Goal: Task Accomplishment & Management: Manage account settings

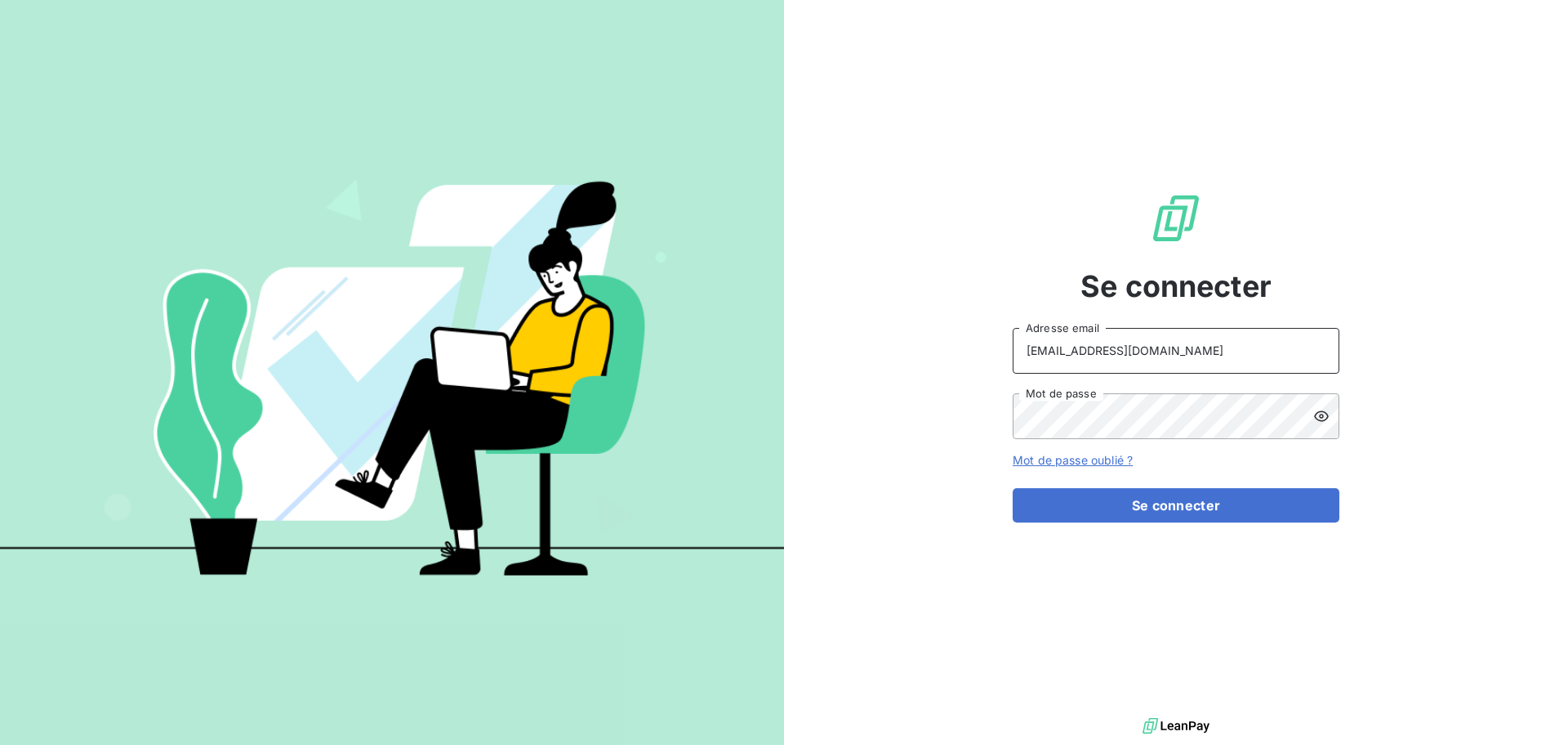
click at [1234, 338] on input "[EMAIL_ADDRESS][DOMAIN_NAME]" at bounding box center [1176, 350] width 327 height 45
type input "[EMAIL_ADDRESS][DOMAIN_NAME]"
click at [1162, 503] on button "Se connecter" at bounding box center [1176, 505] width 327 height 35
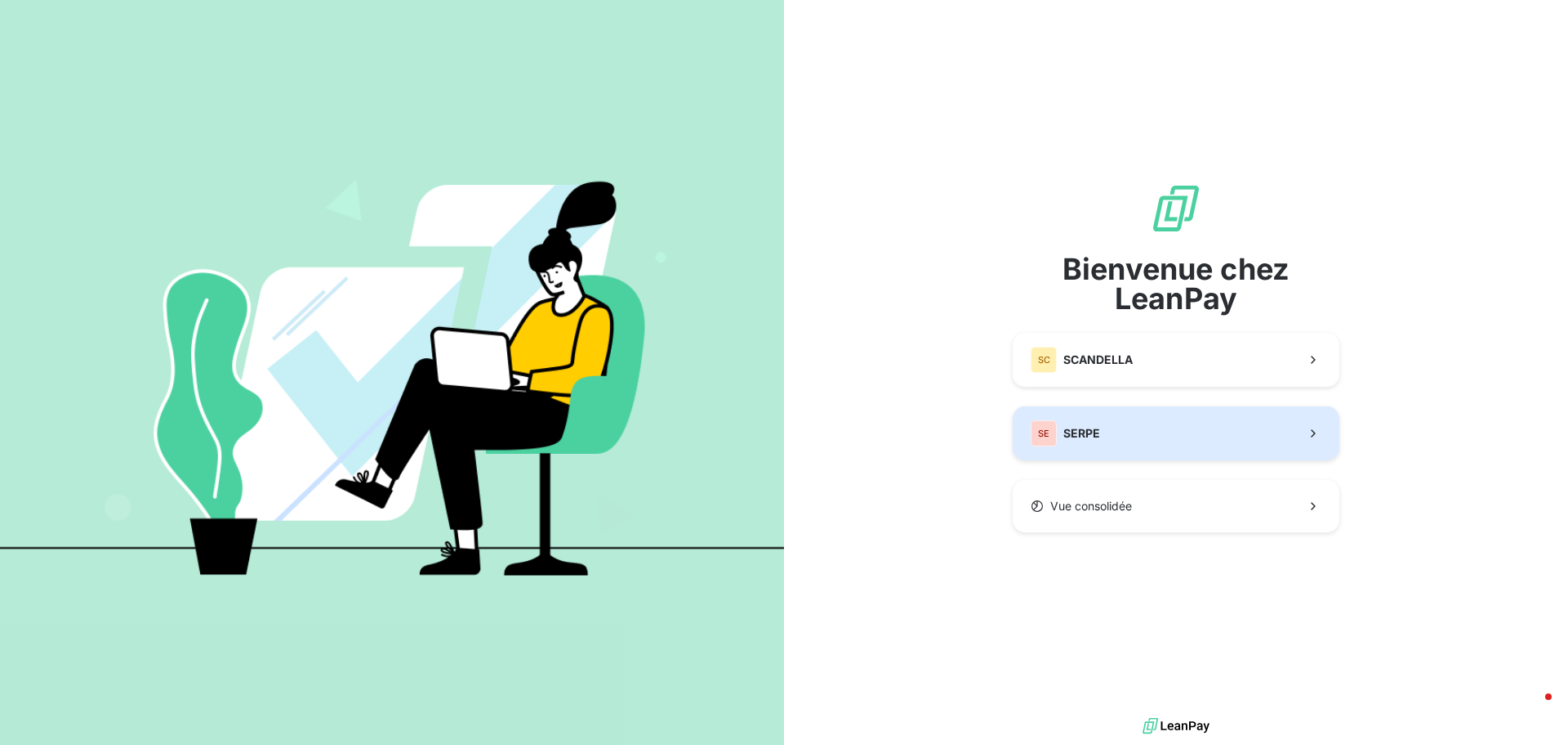
click at [1116, 428] on button "SE SERPE" at bounding box center [1176, 434] width 327 height 54
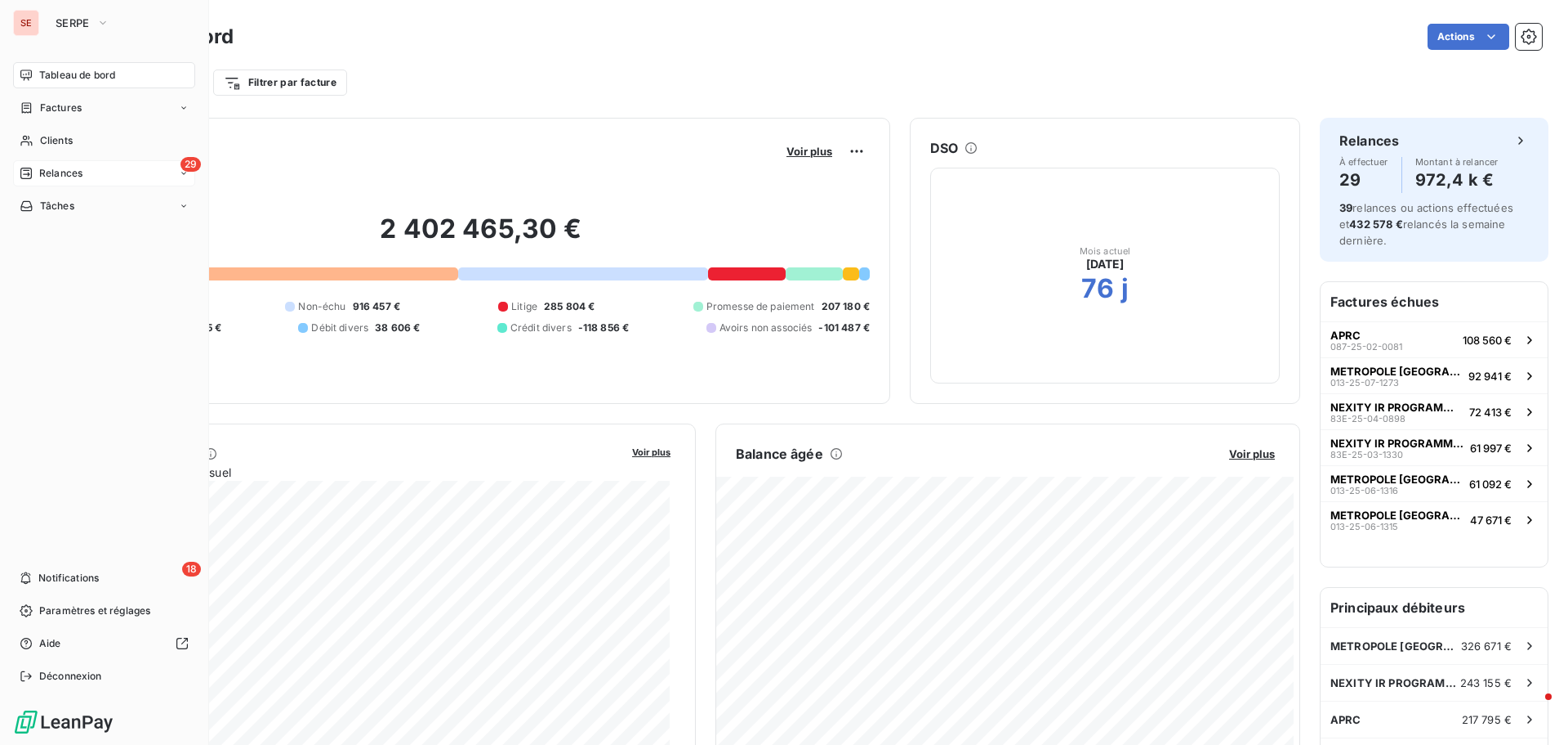
click at [74, 173] on span "Relances" at bounding box center [61, 173] width 43 height 14
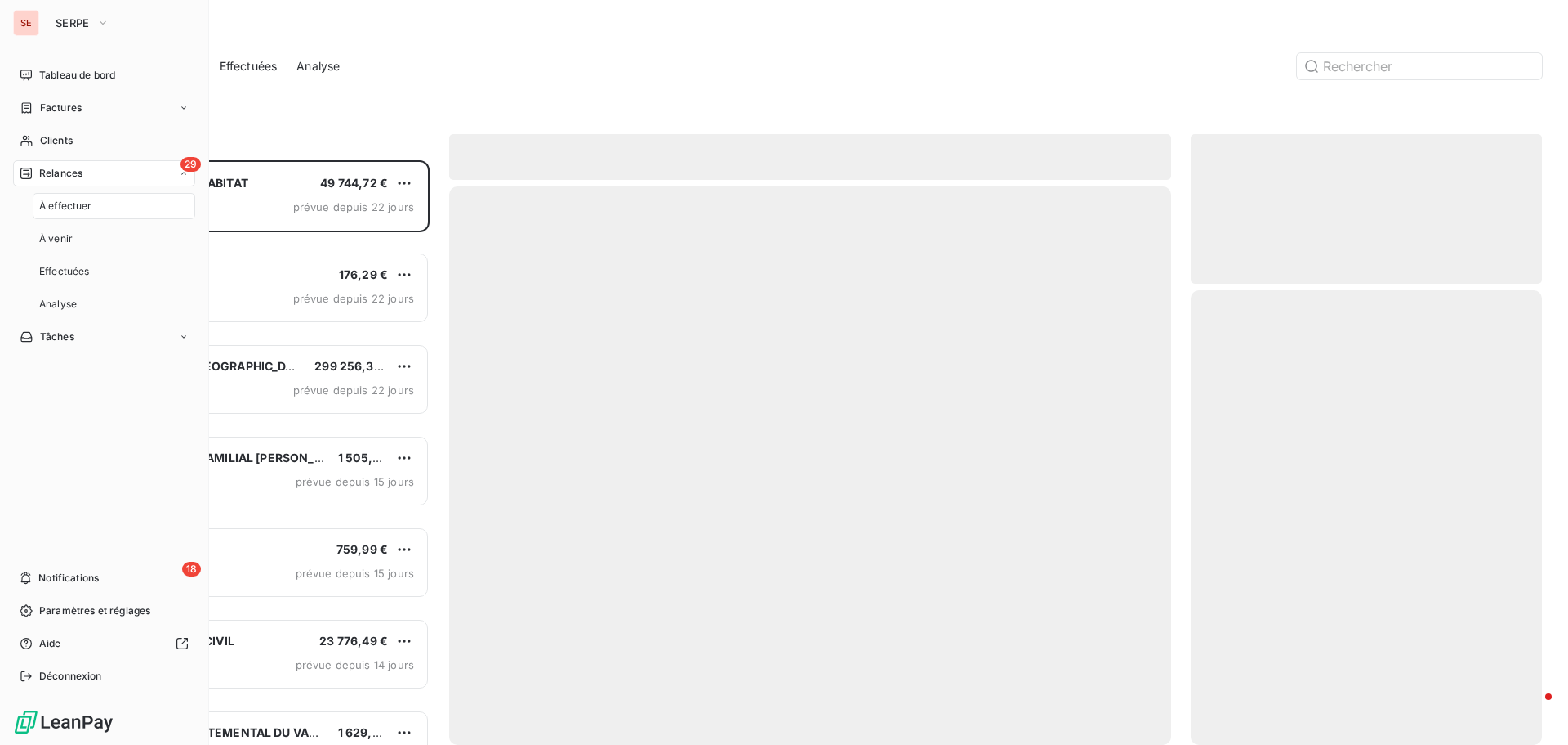
scroll to position [572, 339]
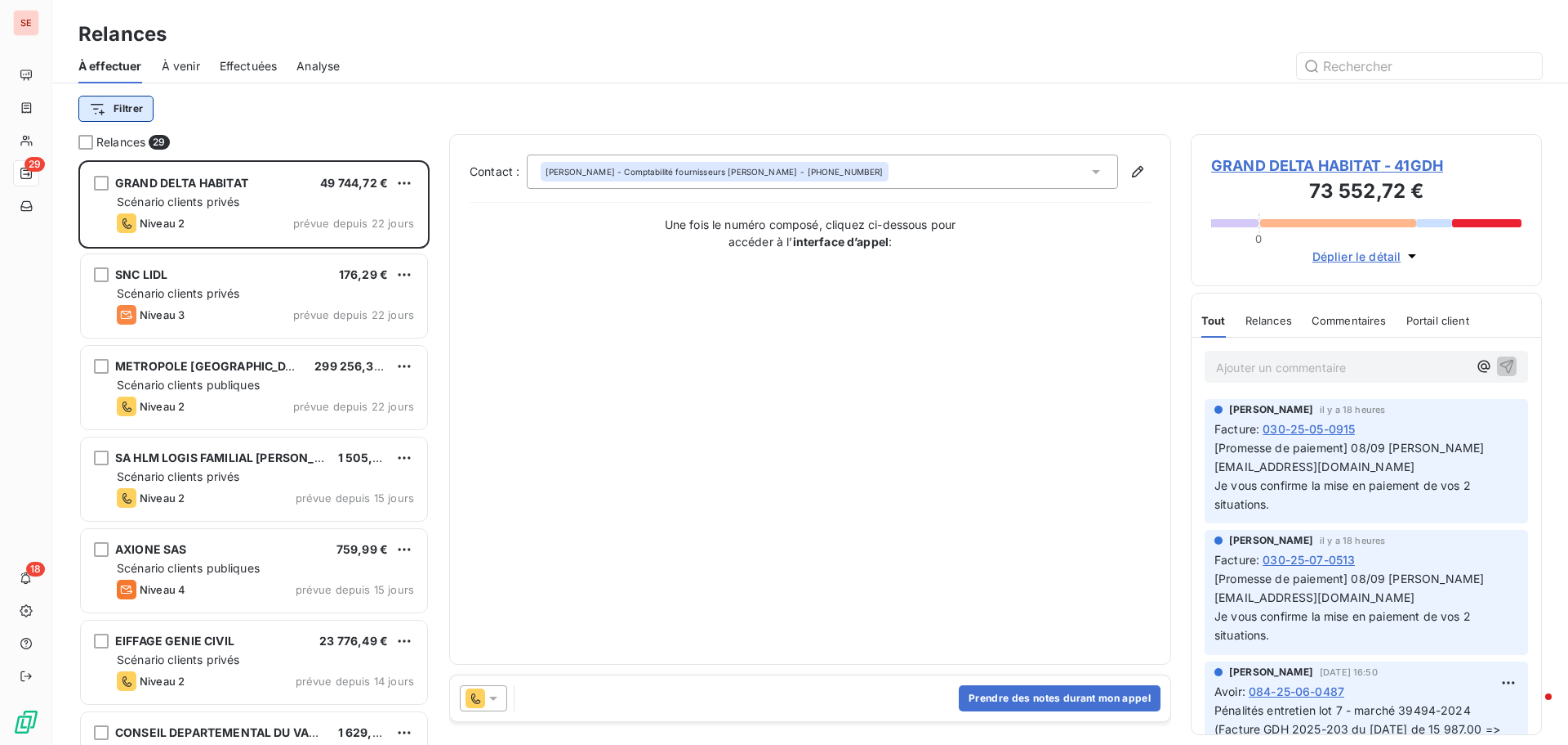
click at [140, 104] on html "SE 29 18 Relances À effectuer À venir Effectuées Analyse Filtrer Relances 29 GR…" at bounding box center [784, 372] width 1568 height 745
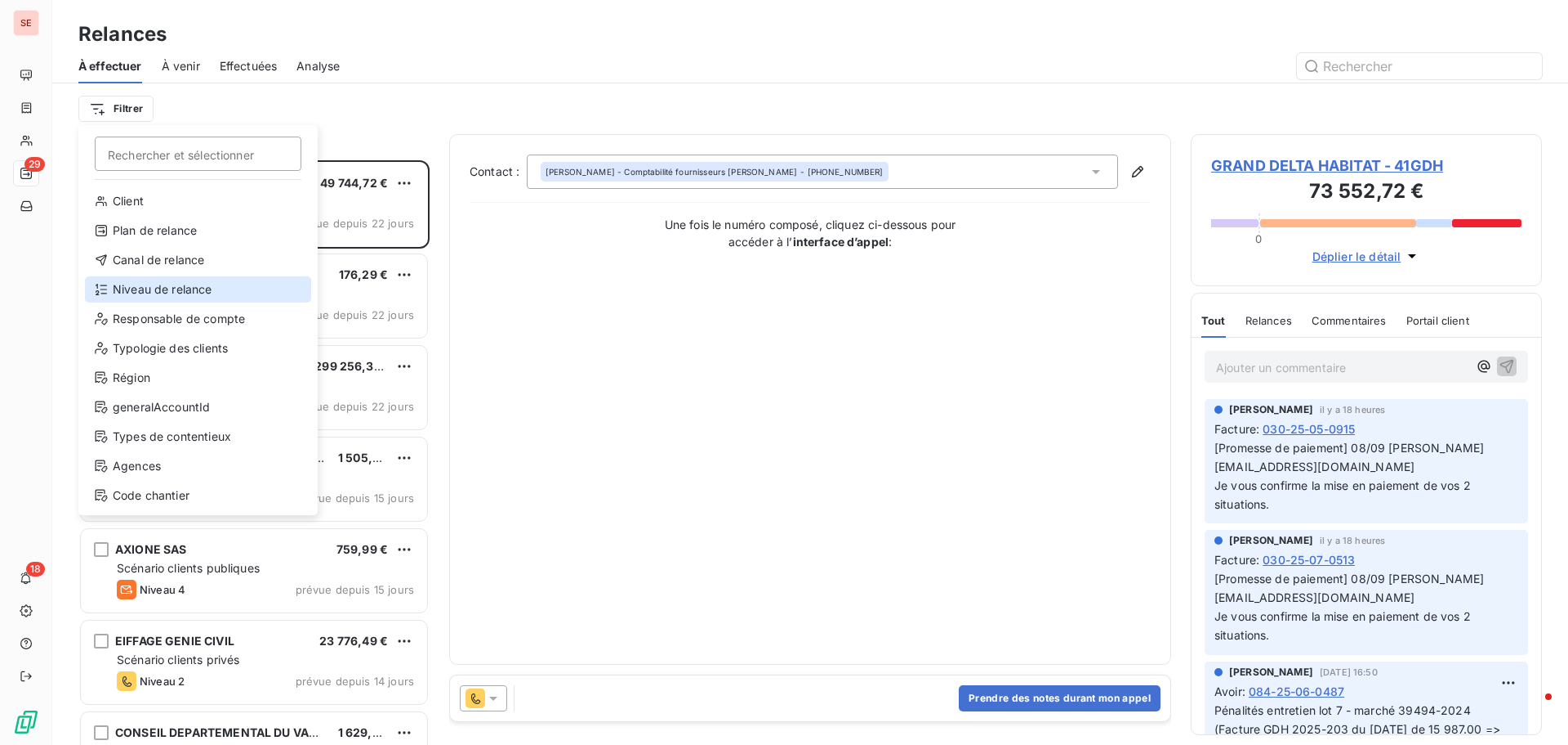
click at [144, 284] on div "Niveau de relance" at bounding box center [197, 289] width 226 height 26
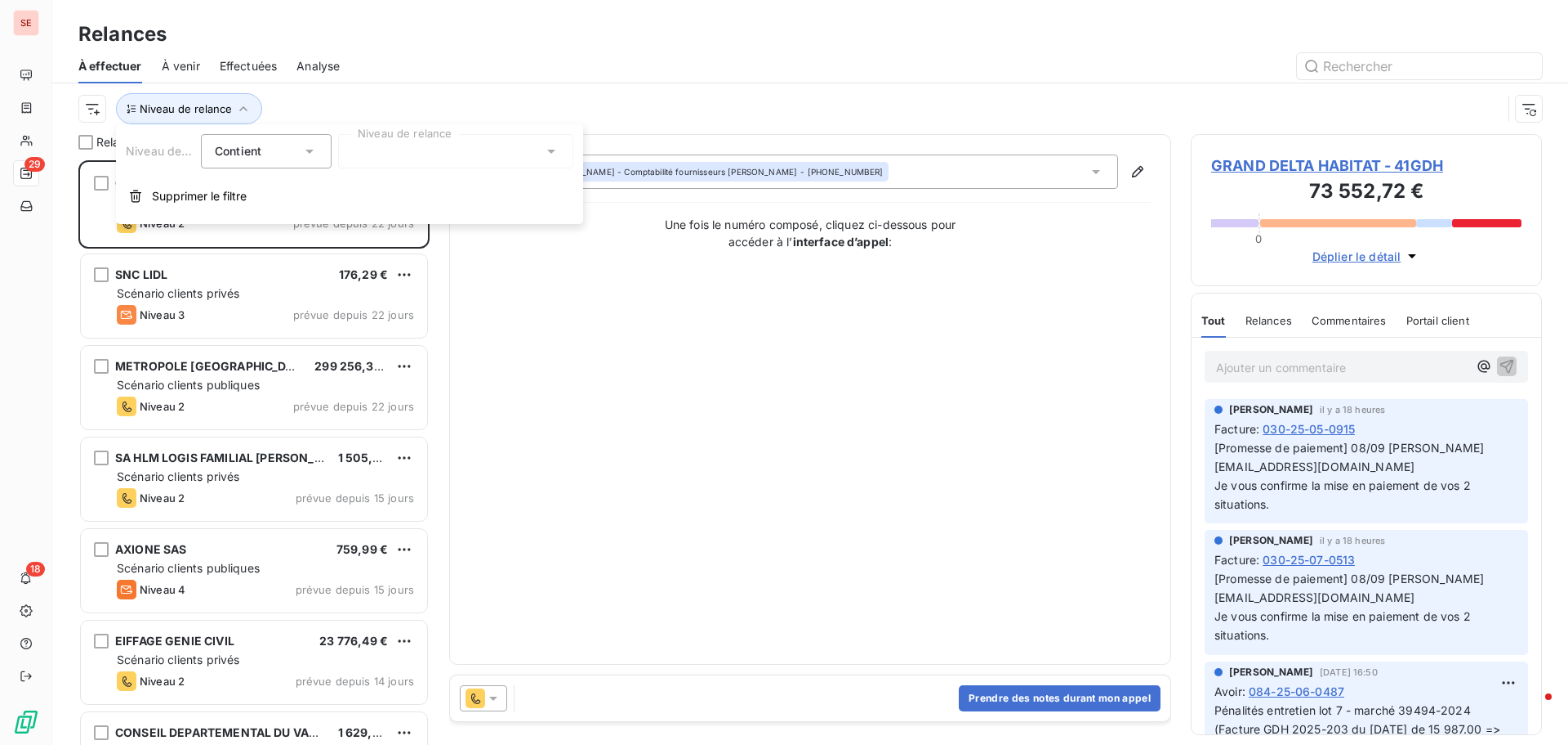
click at [374, 148] on div at bounding box center [456, 151] width 235 height 35
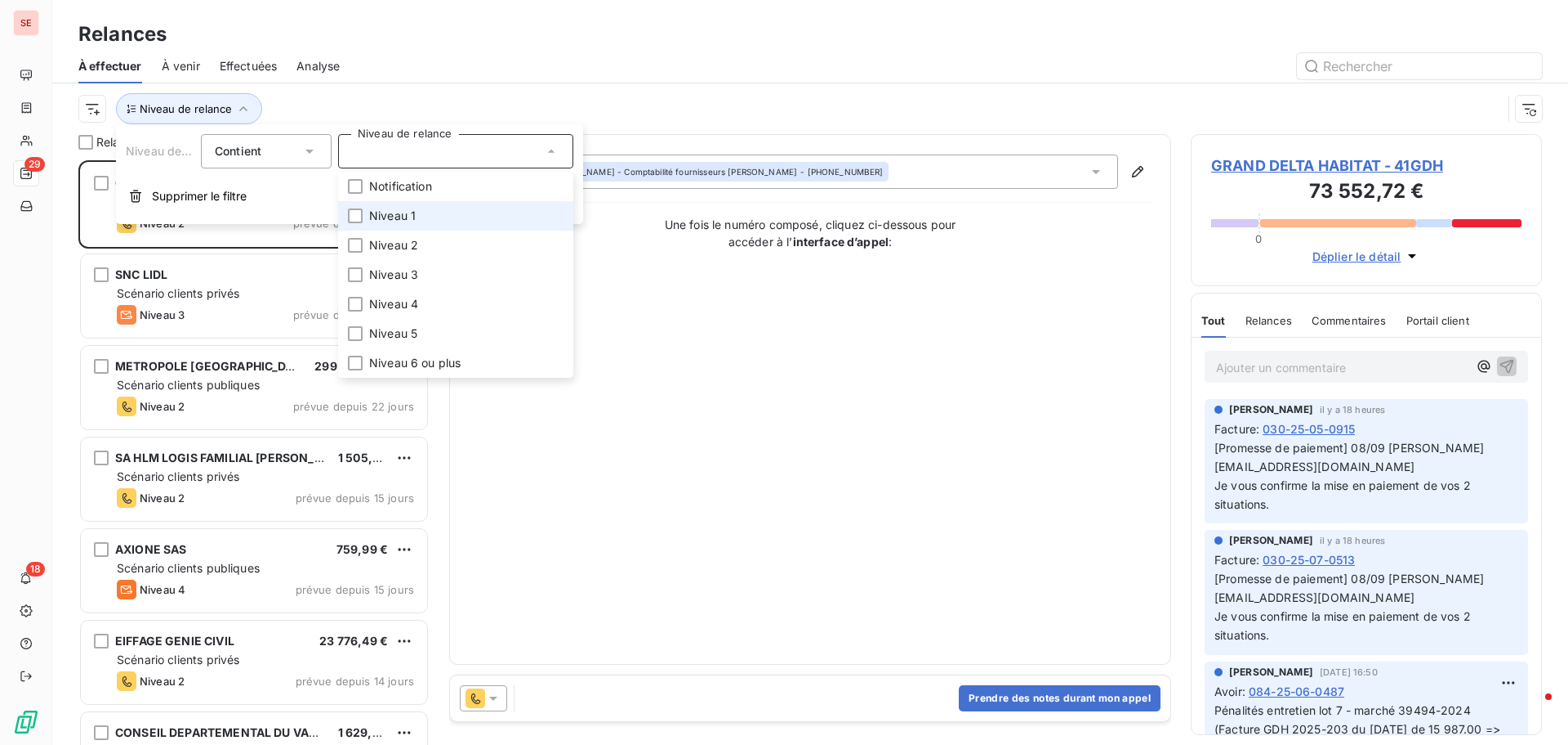
click at [403, 216] on span "Niveau 1" at bounding box center [392, 215] width 46 height 16
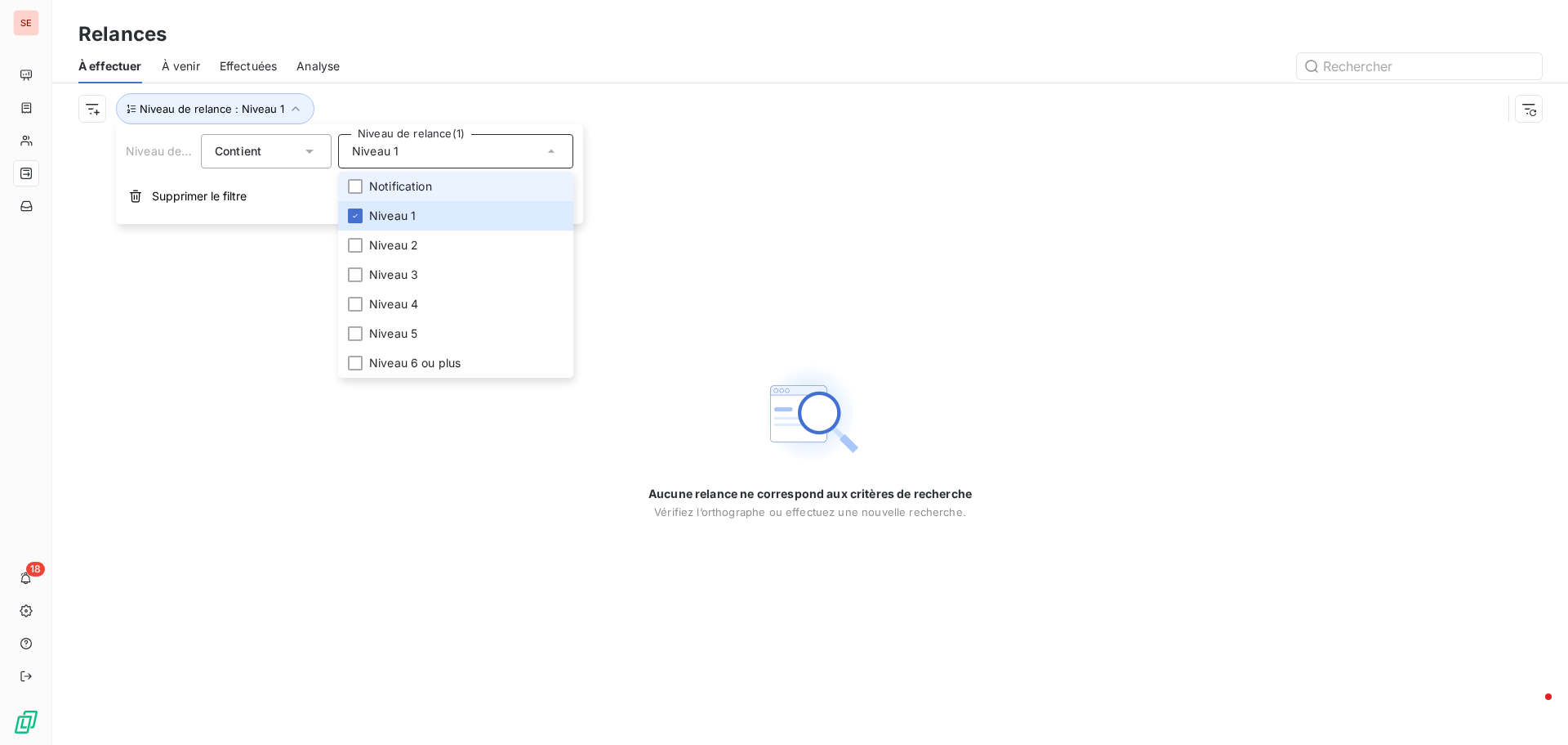
click at [389, 191] on span "Notification" at bounding box center [400, 186] width 63 height 16
click at [396, 249] on span "Niveau 2" at bounding box center [393, 245] width 49 height 16
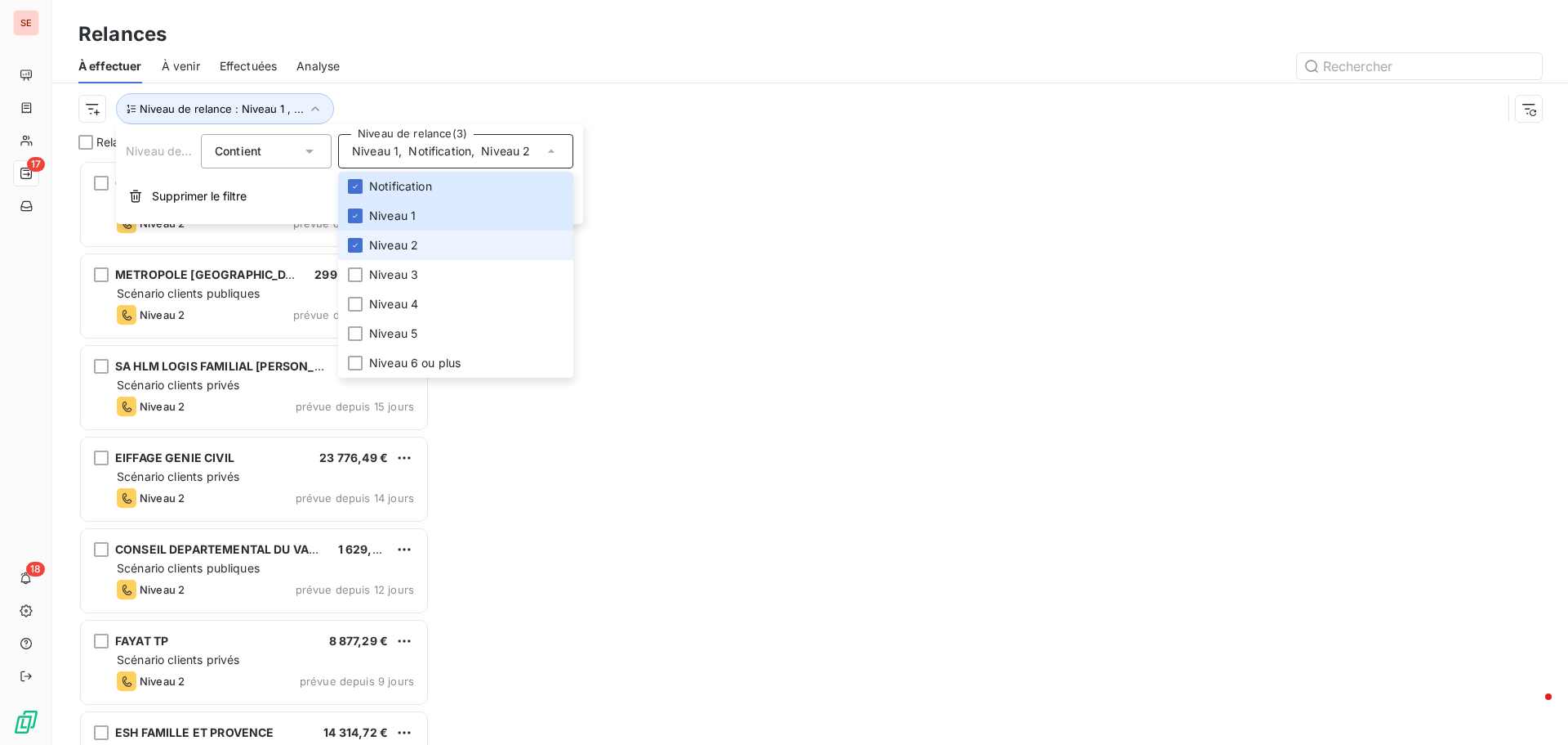
scroll to position [572, 339]
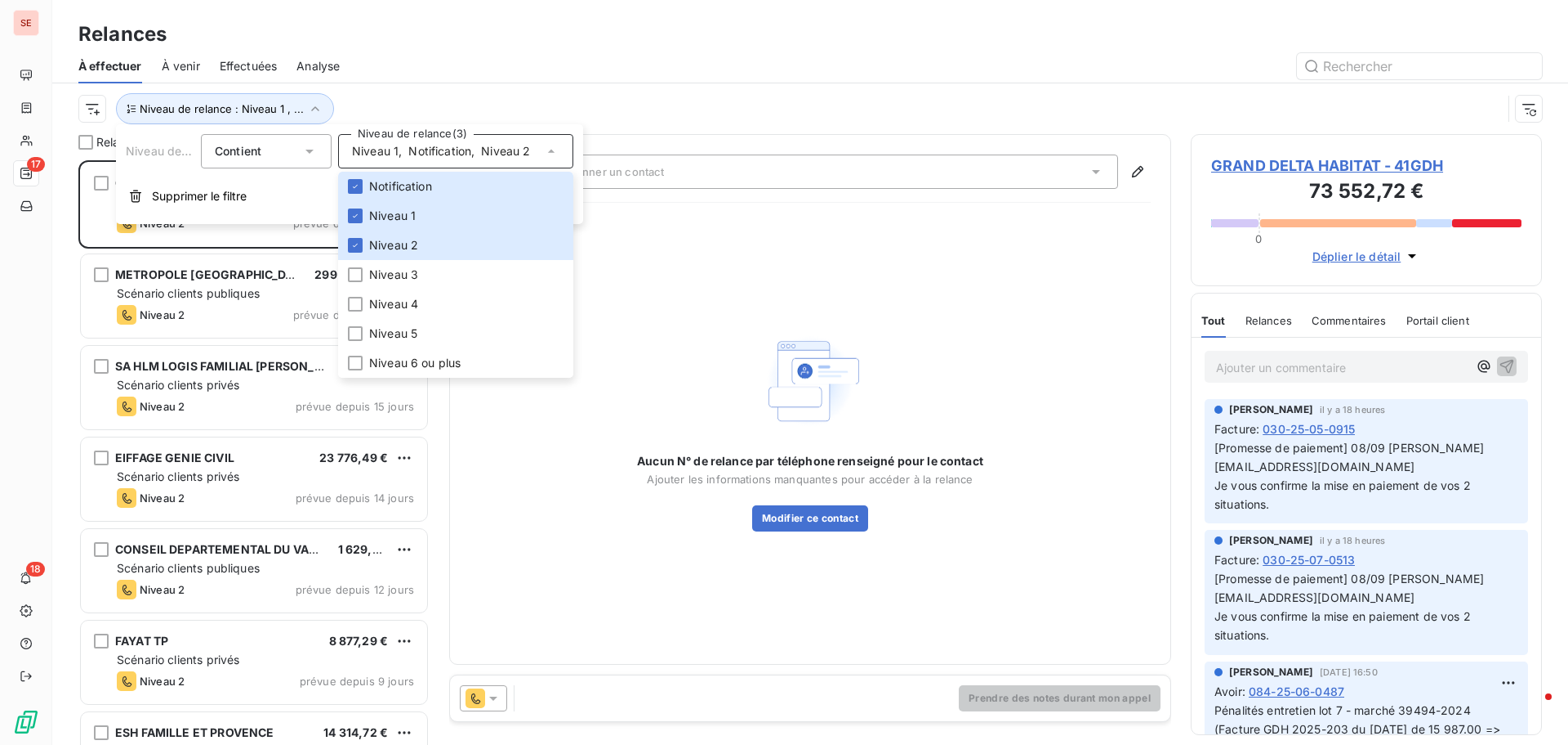
click at [418, 116] on div "Niveau de relance : Niveau 1 , ..." at bounding box center [790, 109] width 1424 height 31
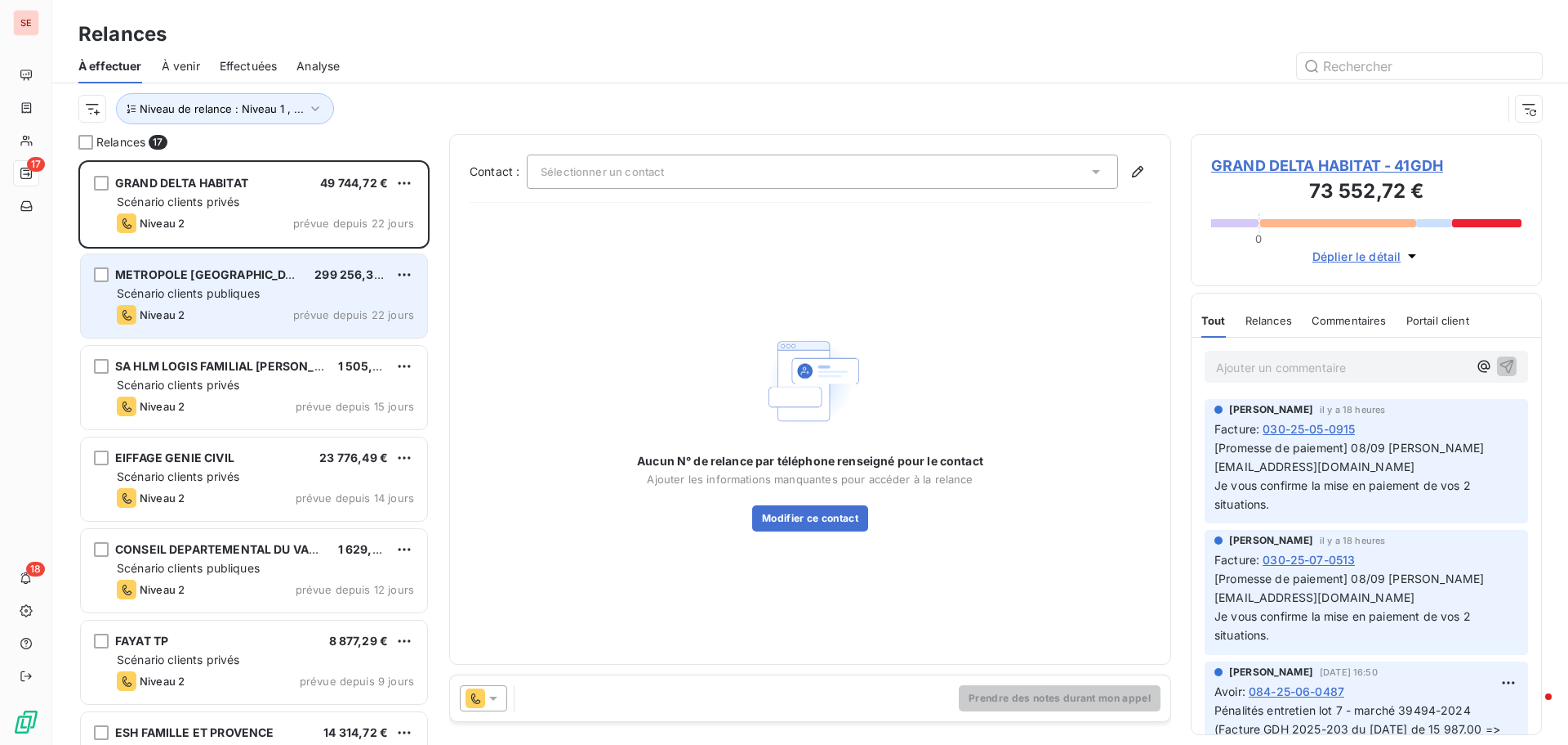
click at [222, 310] on div "Niveau 2 prévue depuis 22 jours" at bounding box center [265, 314] width 298 height 19
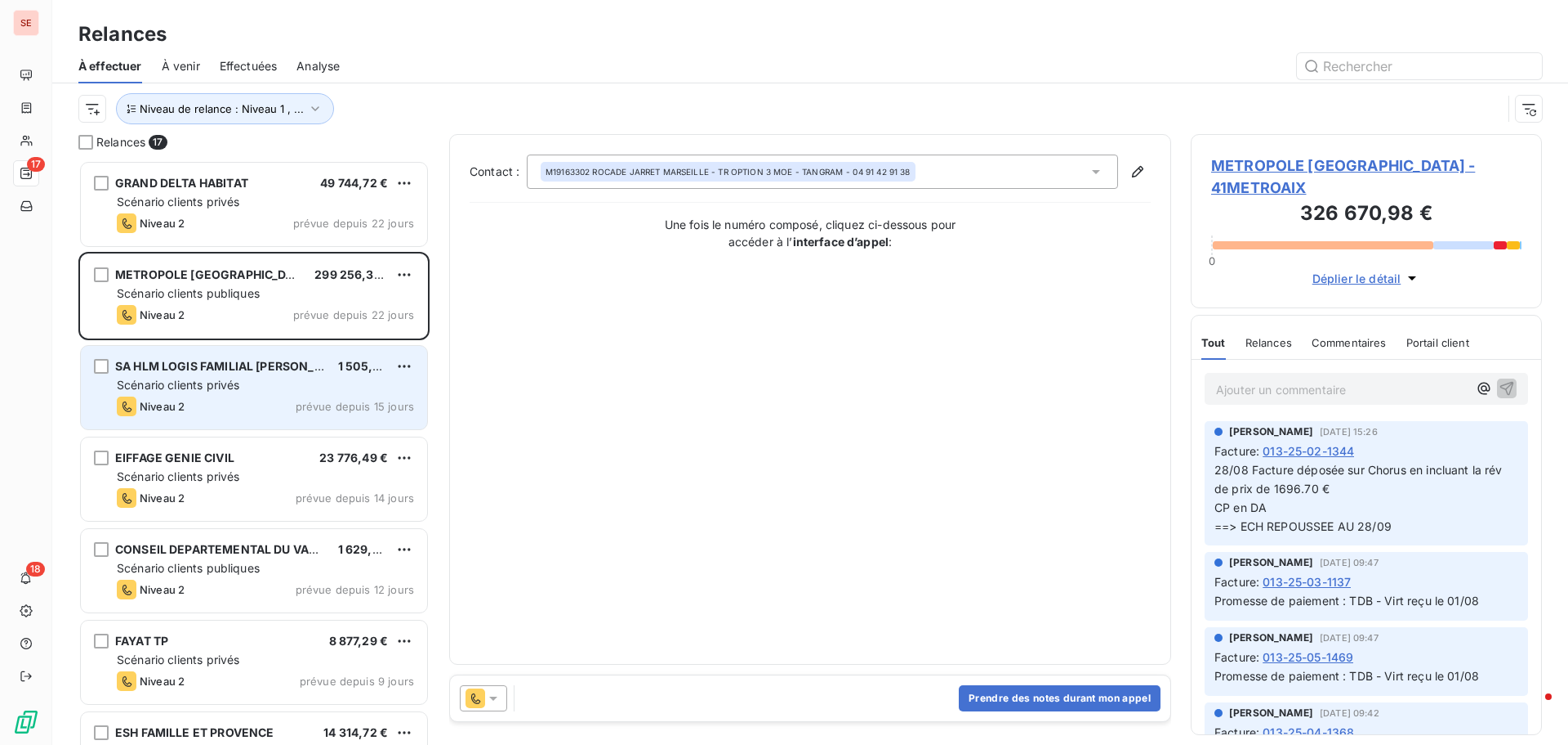
click at [211, 398] on div "Niveau 2 prévue depuis 15 jours" at bounding box center [265, 406] width 298 height 19
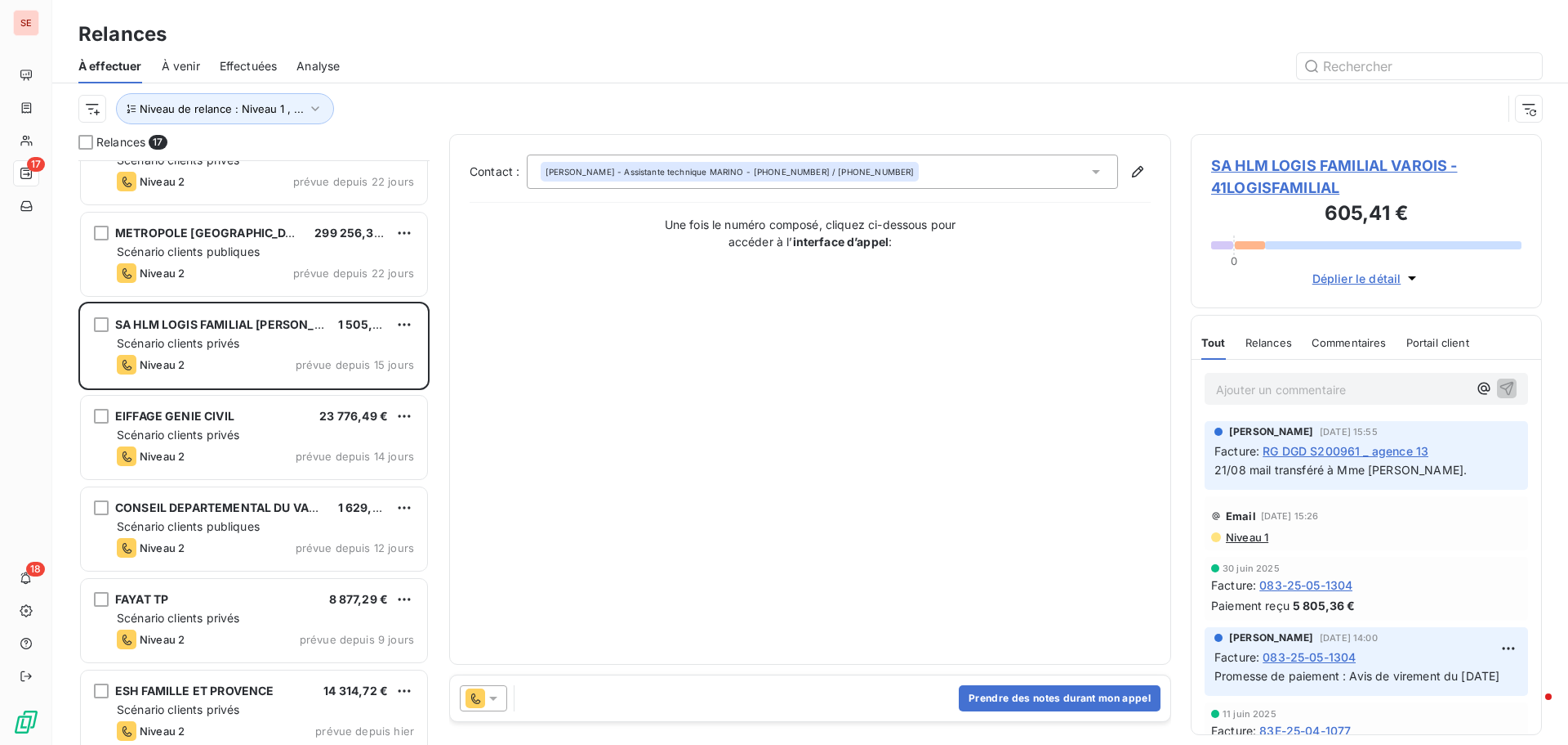
scroll to position [83, 0]
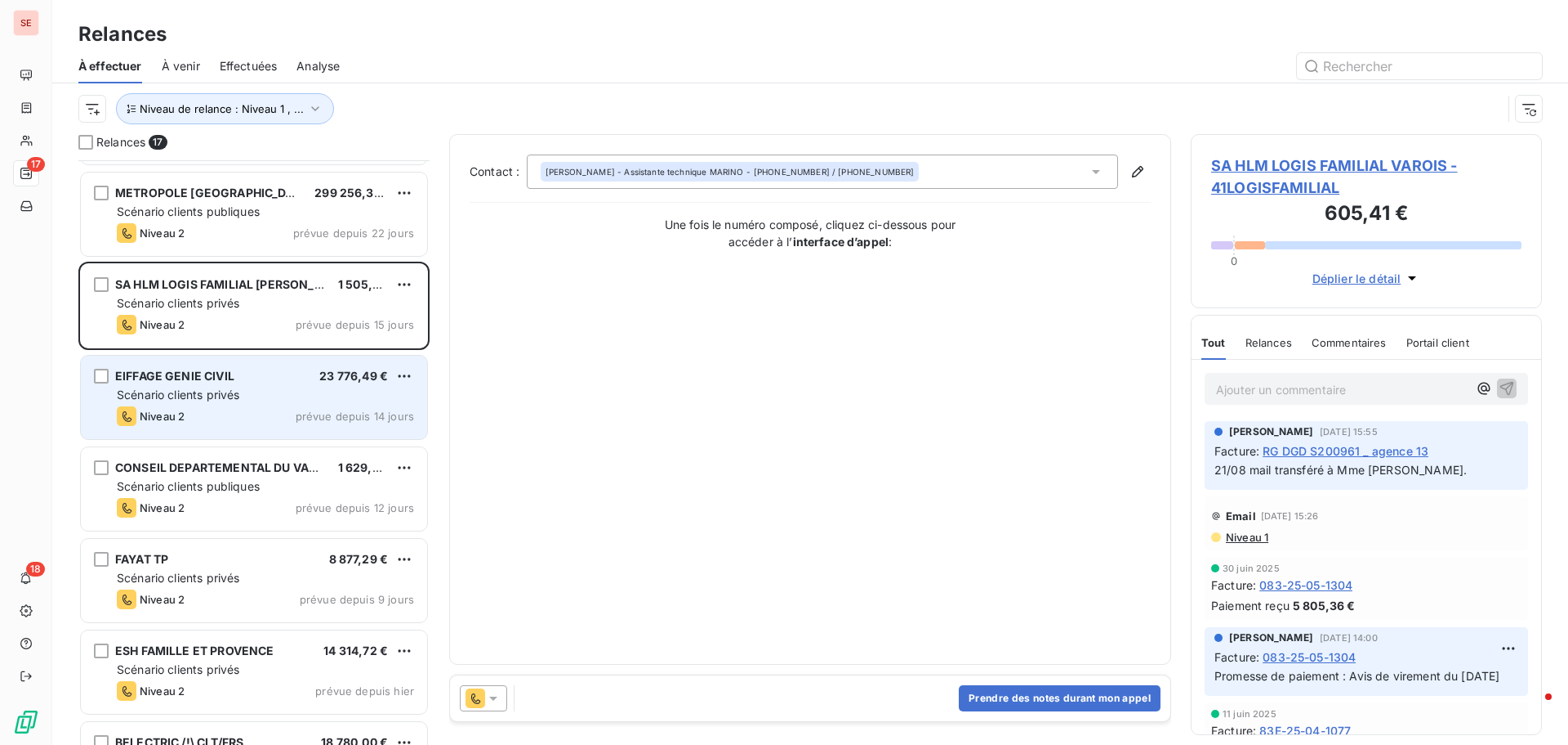
click at [203, 401] on div "Scénario clients privés" at bounding box center [265, 394] width 298 height 16
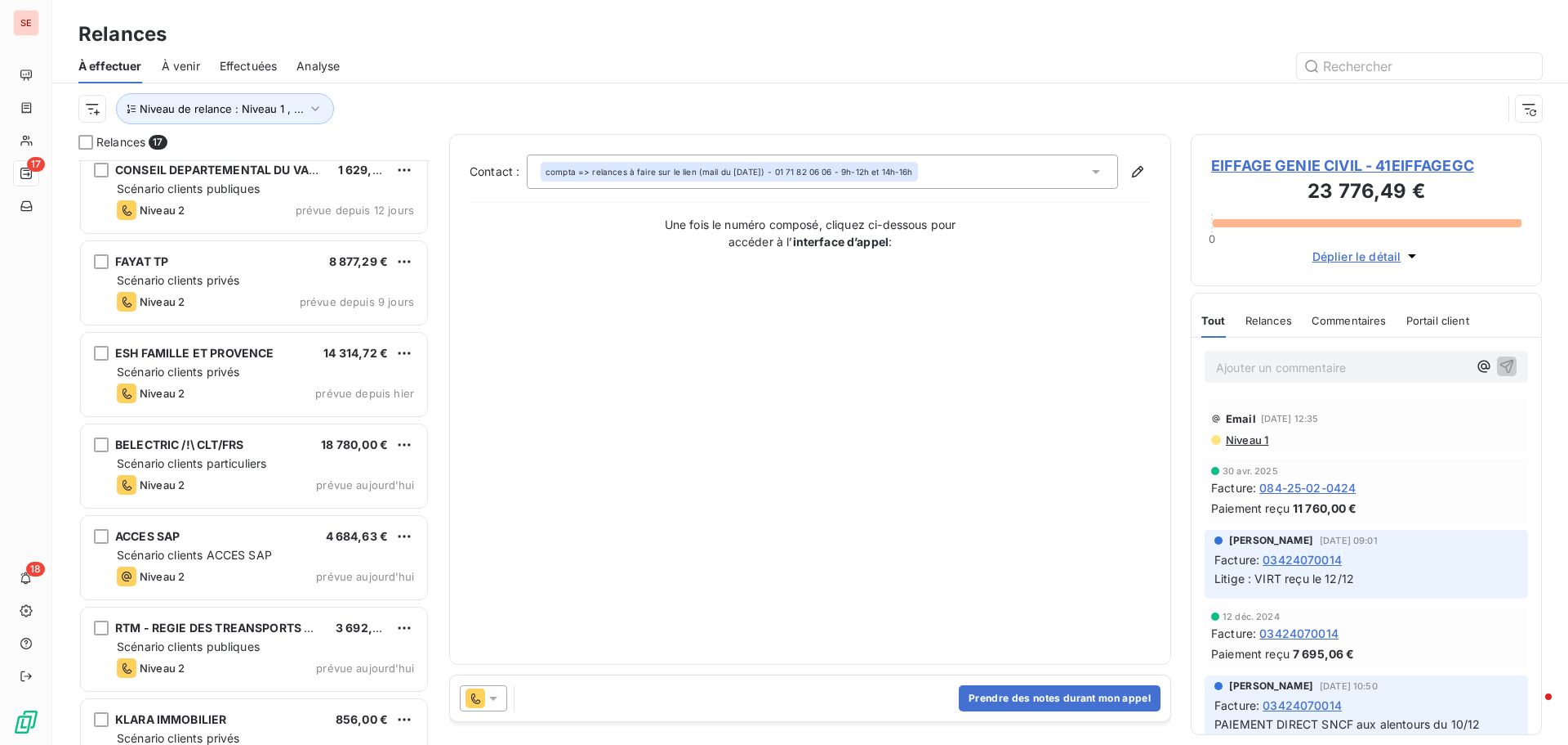
scroll to position [410, 0]
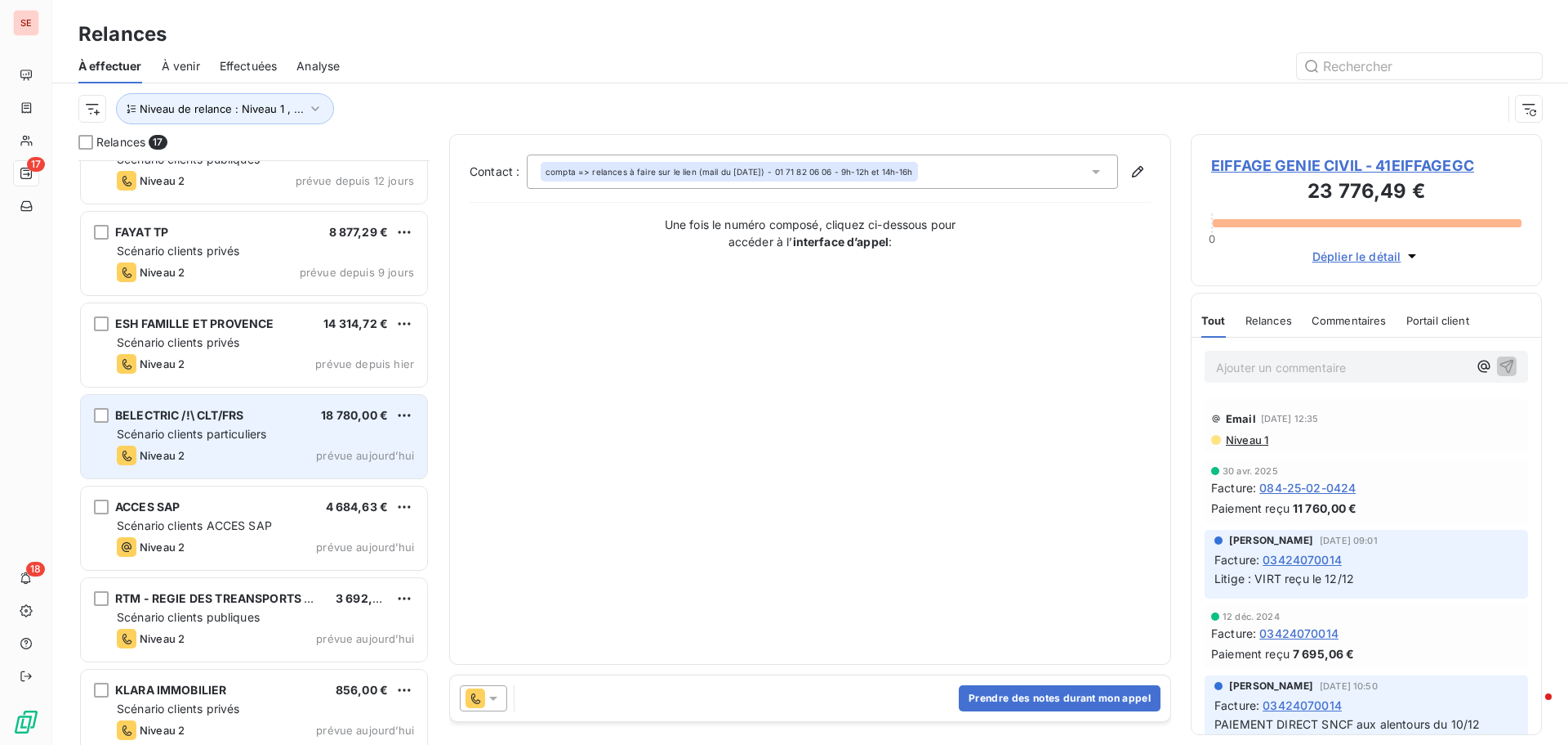
click at [196, 434] on span "Scénario clients particuliers" at bounding box center [191, 434] width 149 height 13
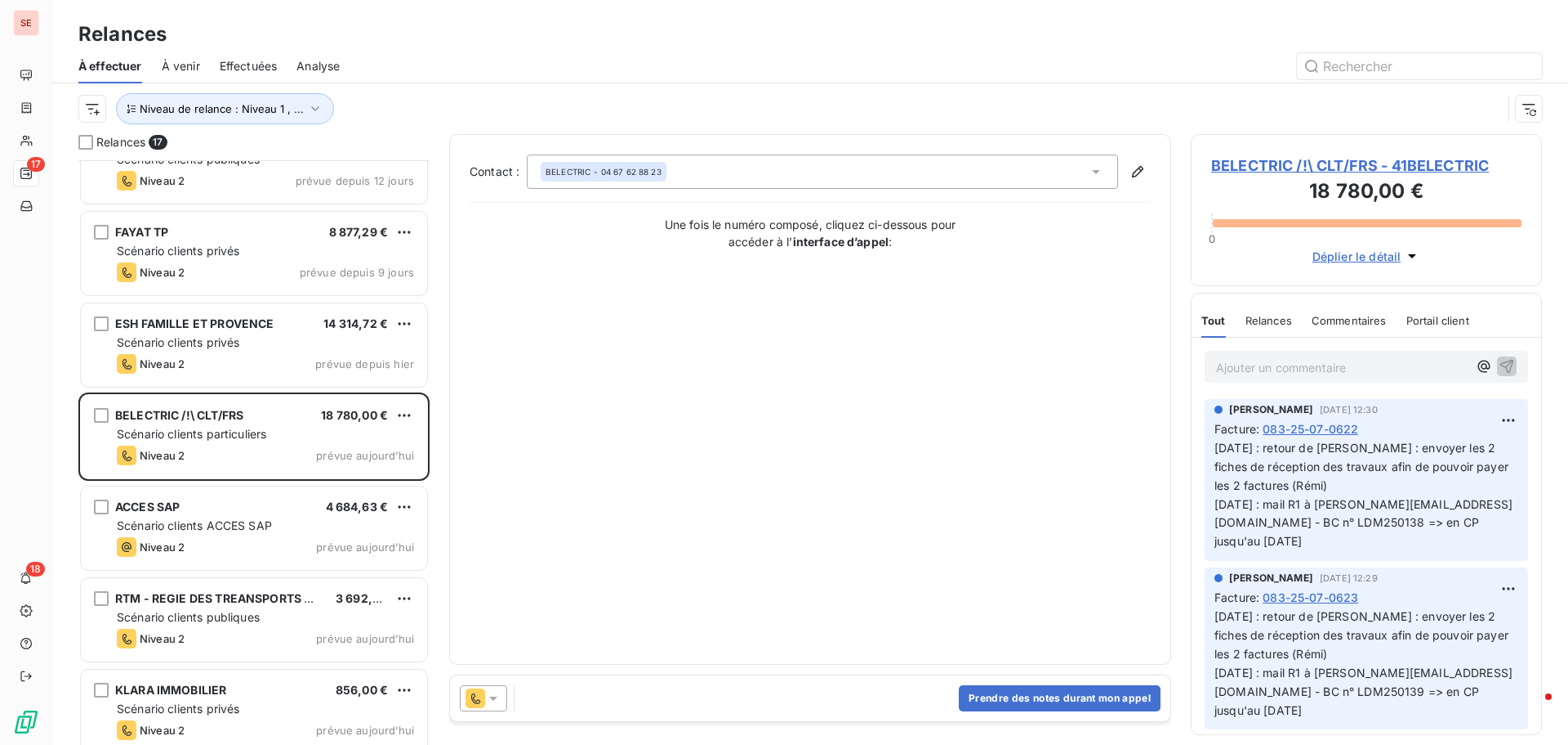
click at [1301, 164] on span "BELECTRIC /!\ CLT/FRS - 41BELECTRIC" at bounding box center [1367, 165] width 310 height 22
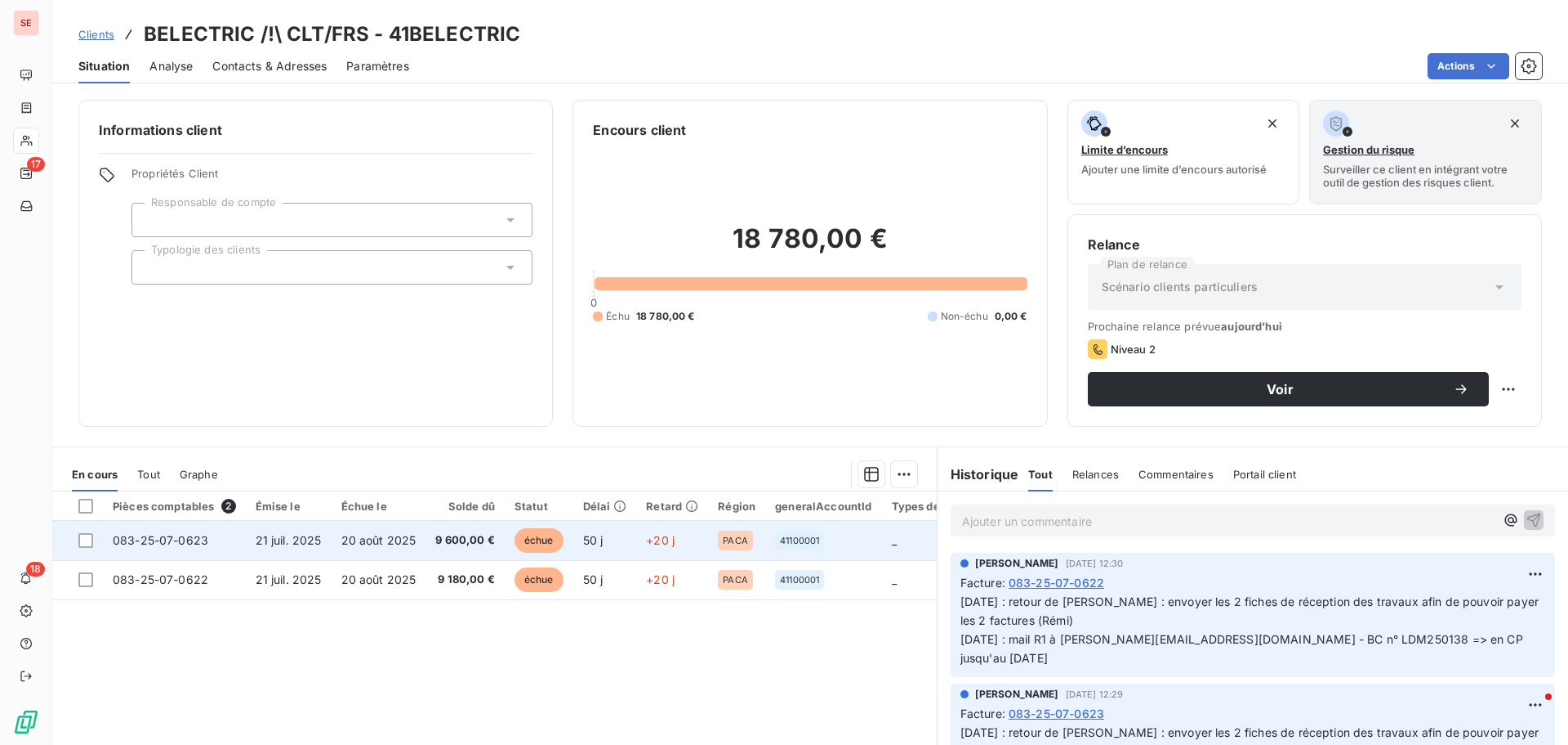
click at [477, 543] on span "9 600,00 €" at bounding box center [465, 540] width 60 height 16
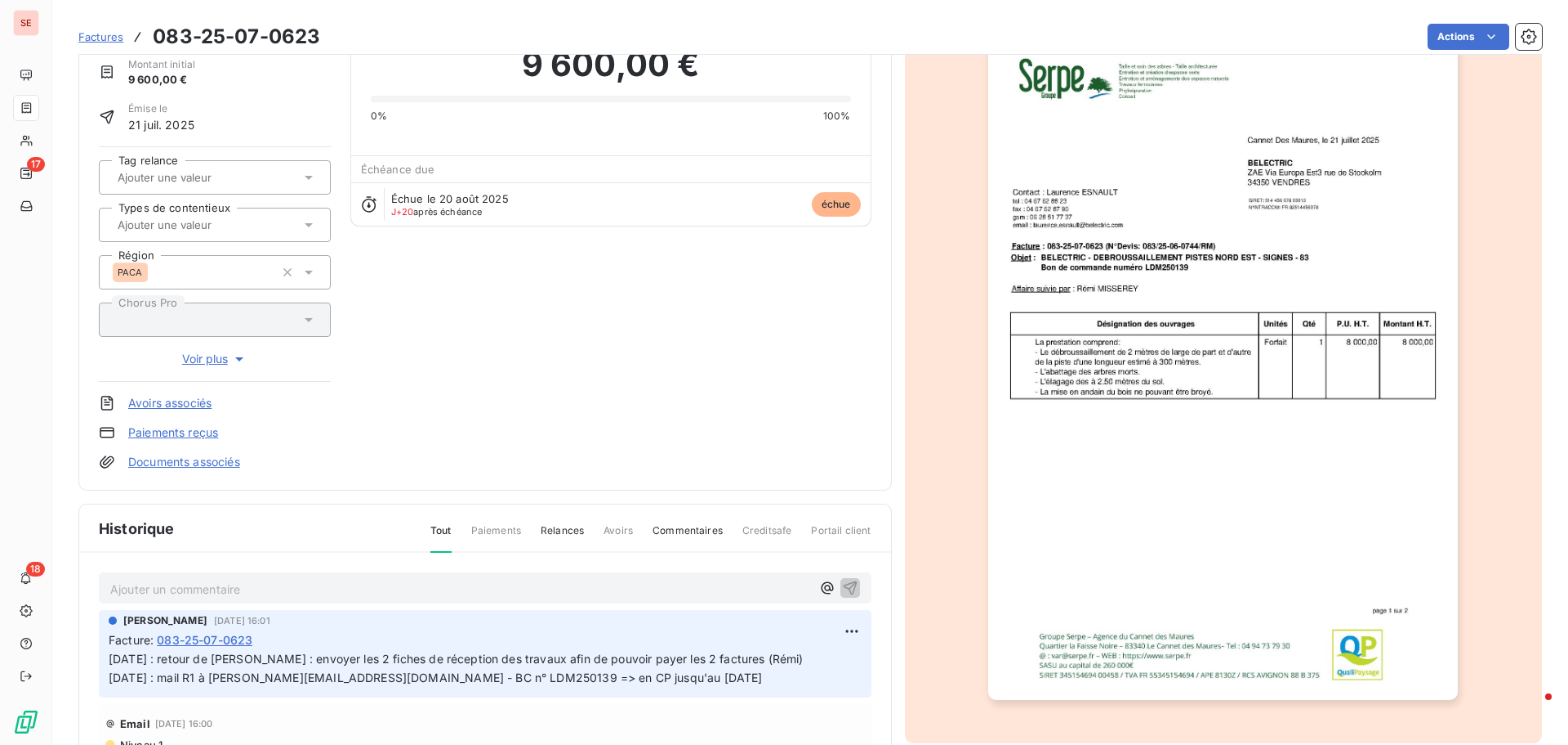
scroll to position [84, 0]
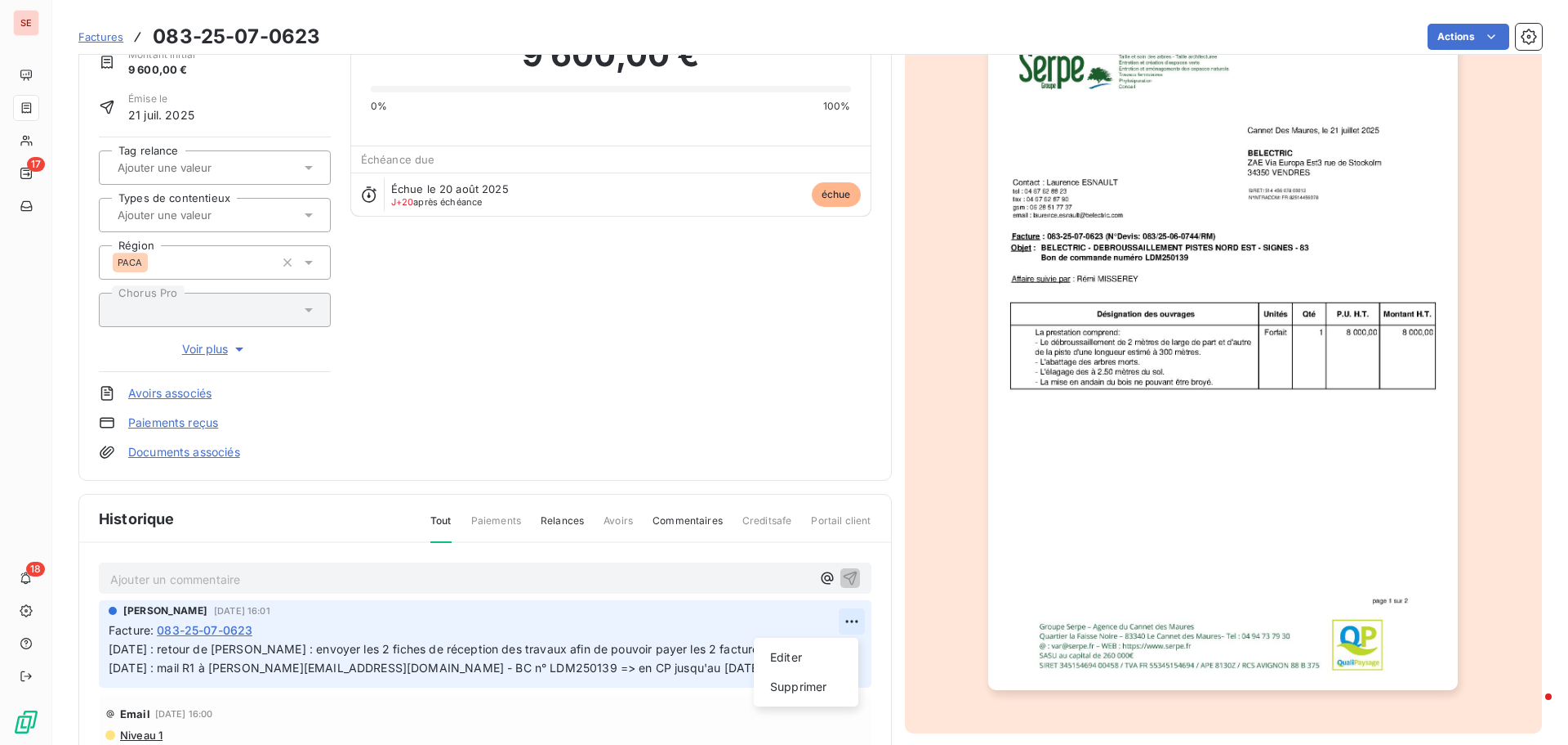
click at [840, 624] on html "SE 17 18 Factures 083-25-07-0623 Actions BELECTRIC /!\ CLT/FRS 41BELECTRIC Mont…" at bounding box center [784, 372] width 1568 height 745
click at [827, 653] on div "Editer" at bounding box center [806, 656] width 91 height 26
click at [790, 648] on span "[DATE] : retour de [PERSON_NAME] : envoyer les 2 fiches de réception des travau…" at bounding box center [457, 658] width 695 height 33
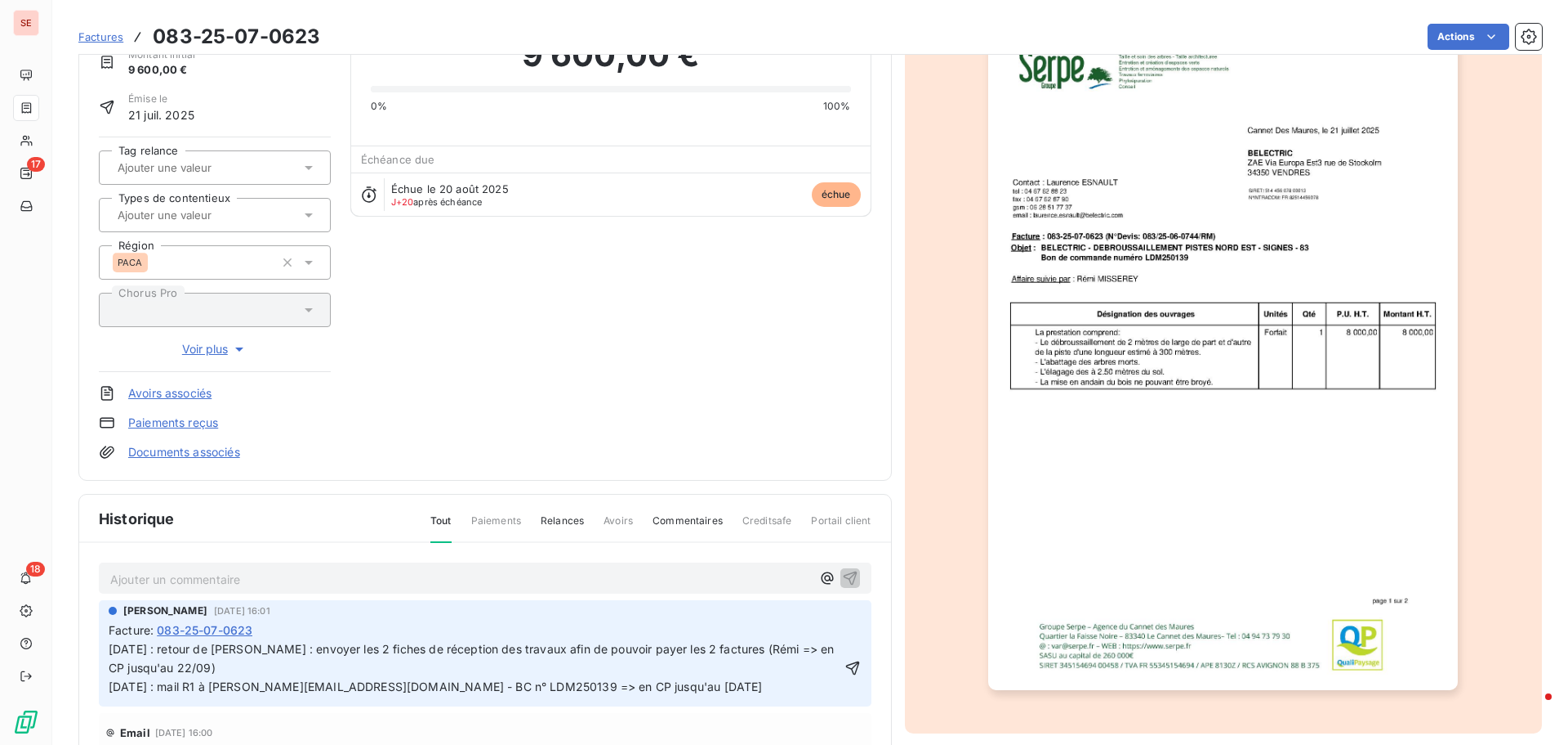
click at [479, 655] on span "[DATE] : retour de [PERSON_NAME] : envoyer les 2 fiches de réception des travau…" at bounding box center [473, 667] width 729 height 51
click at [407, 669] on p "[DATE] : retour de [PERSON_NAME] : envoyer les 2 fiches de réception des travau…" at bounding box center [475, 668] width 732 height 57
drag, startPoint x: 758, startPoint y: 648, endPoint x: 797, endPoint y: 670, distance: 44.8
click at [797, 670] on p "[DATE] : retour de [PERSON_NAME] : envoyer les 2 fiches de réception des travau…" at bounding box center [476, 668] width 734 height 57
copy span "(Rémi => en CP jusqu'au 22/09) - Mail transféré à [PERSON_NAME] le [DATE]"
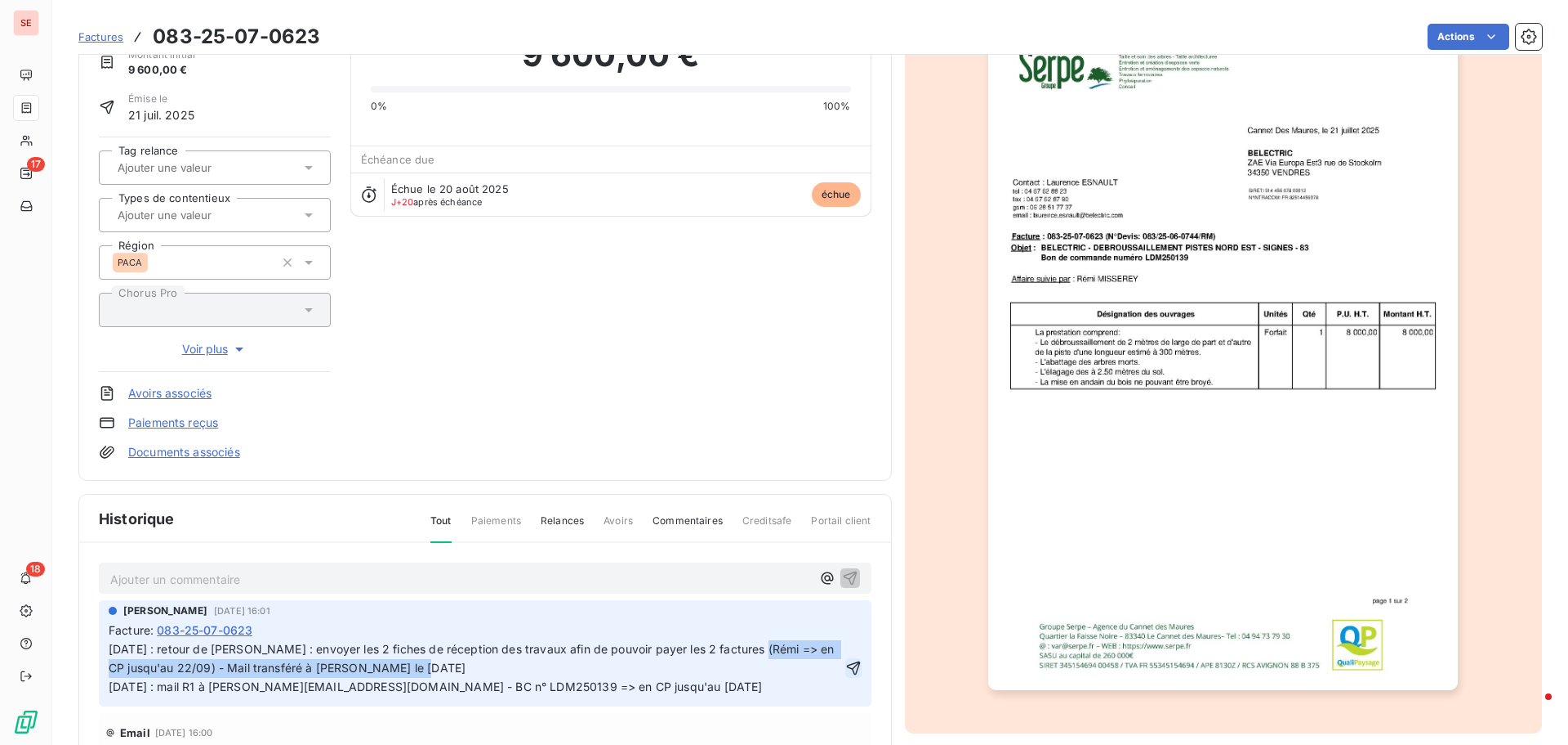
click at [846, 668] on icon "button" at bounding box center [853, 667] width 16 height 16
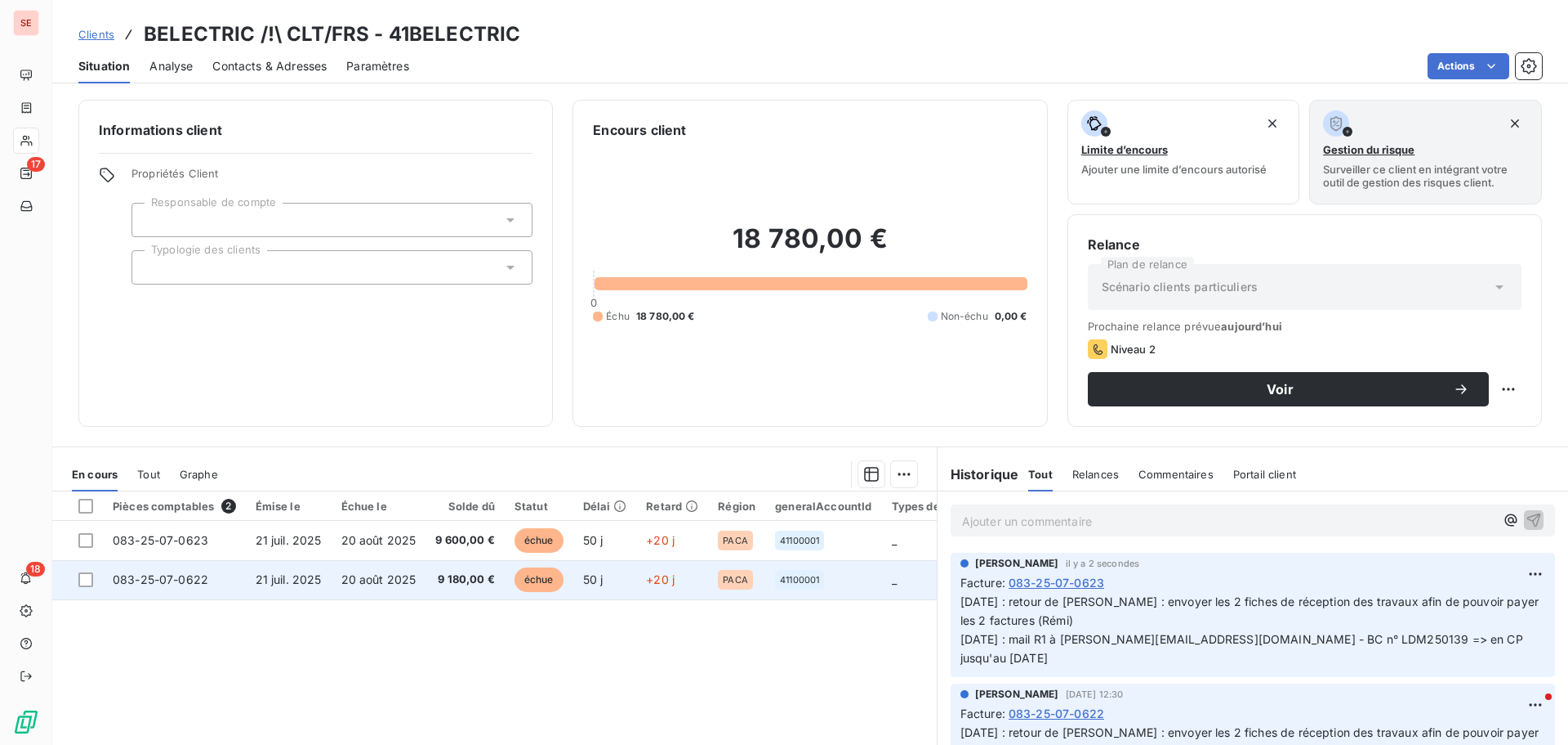
click at [435, 578] on span "9 180,00 €" at bounding box center [465, 579] width 60 height 16
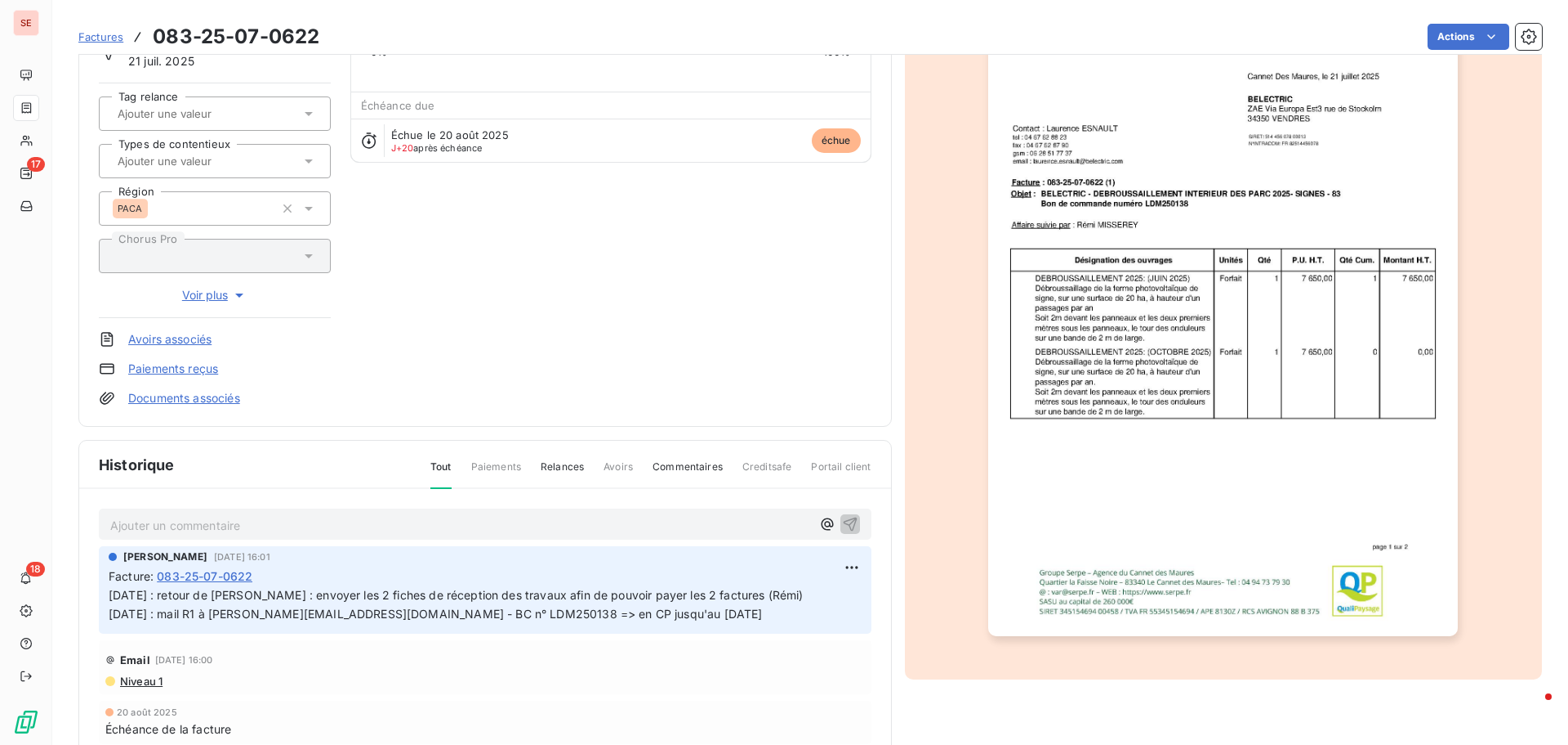
scroll to position [165, 0]
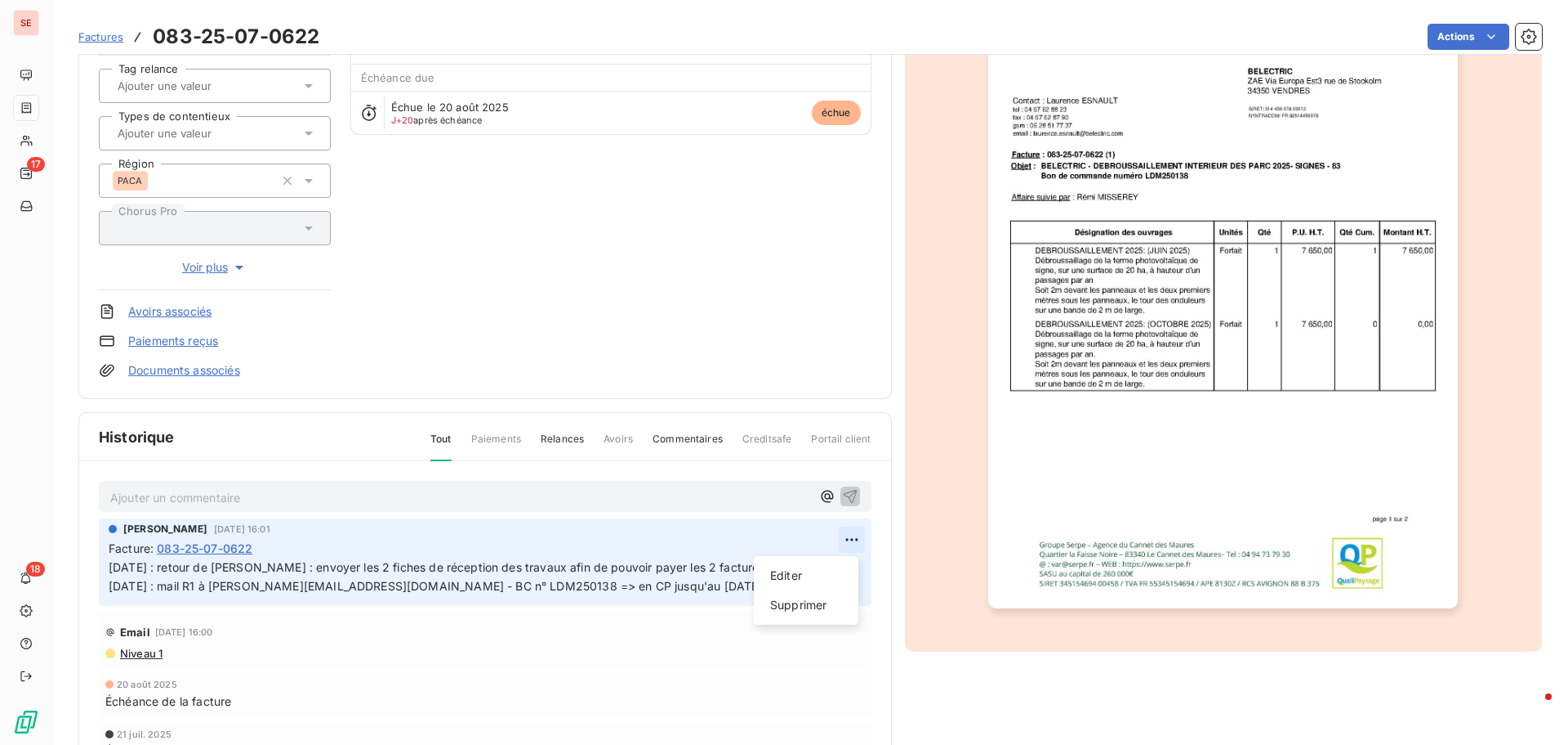
click at [847, 544] on html "SE 17 18 Factures 083-25-07-0622 Actions BELECTRIC /!\ CLT/FRS 41BELECTRIC Mont…" at bounding box center [784, 372] width 1568 height 745
click at [818, 578] on div "Editer" at bounding box center [806, 575] width 91 height 26
drag, startPoint x: 759, startPoint y: 568, endPoint x: 798, endPoint y: 566, distance: 39.1
click at [798, 566] on p "[DATE] : retour de [PERSON_NAME] : envoyer les 2 fiches de réception des travau…" at bounding box center [474, 576] width 730 height 38
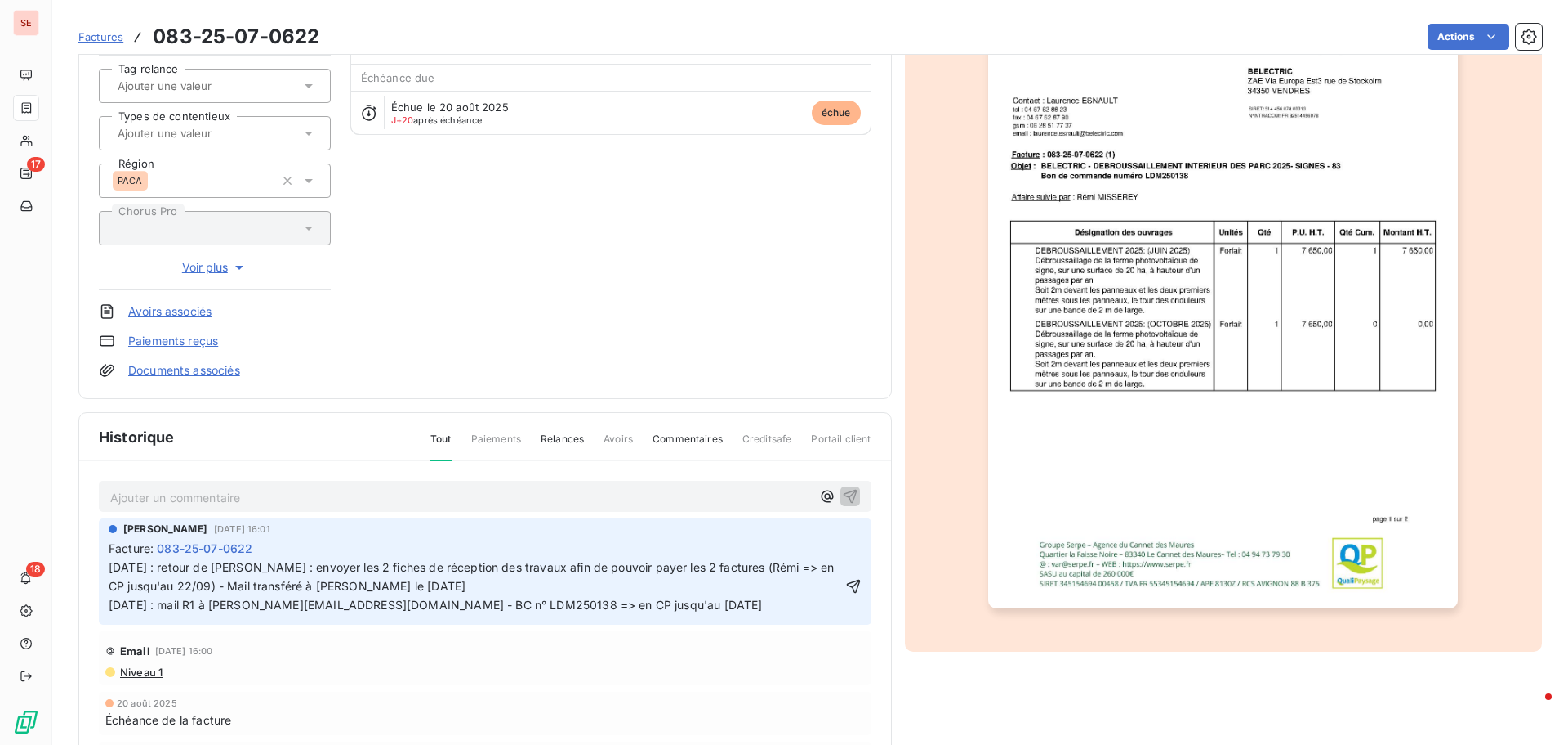
click at [846, 584] on icon "button" at bounding box center [853, 586] width 16 height 16
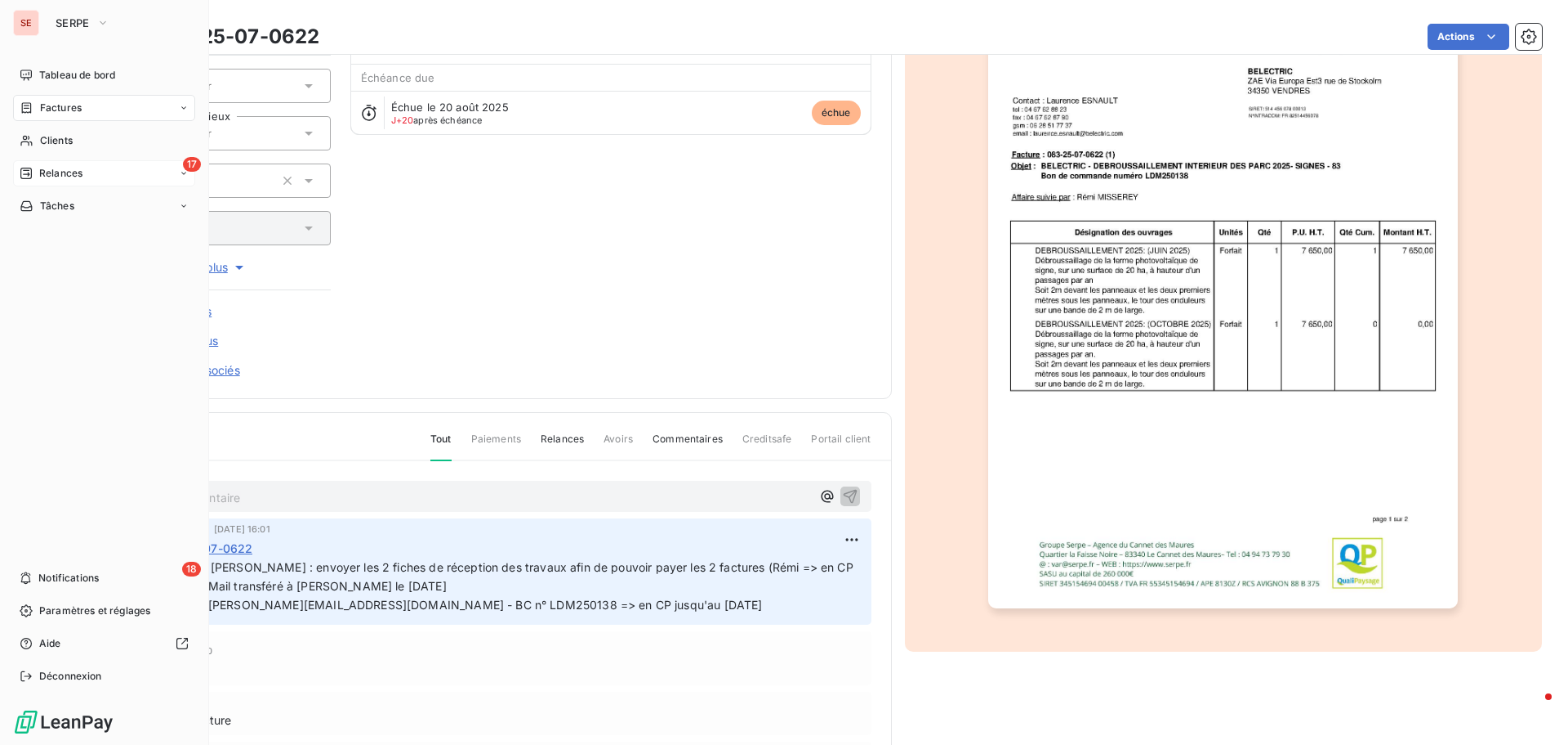
click at [75, 169] on span "Relances" at bounding box center [61, 173] width 43 height 14
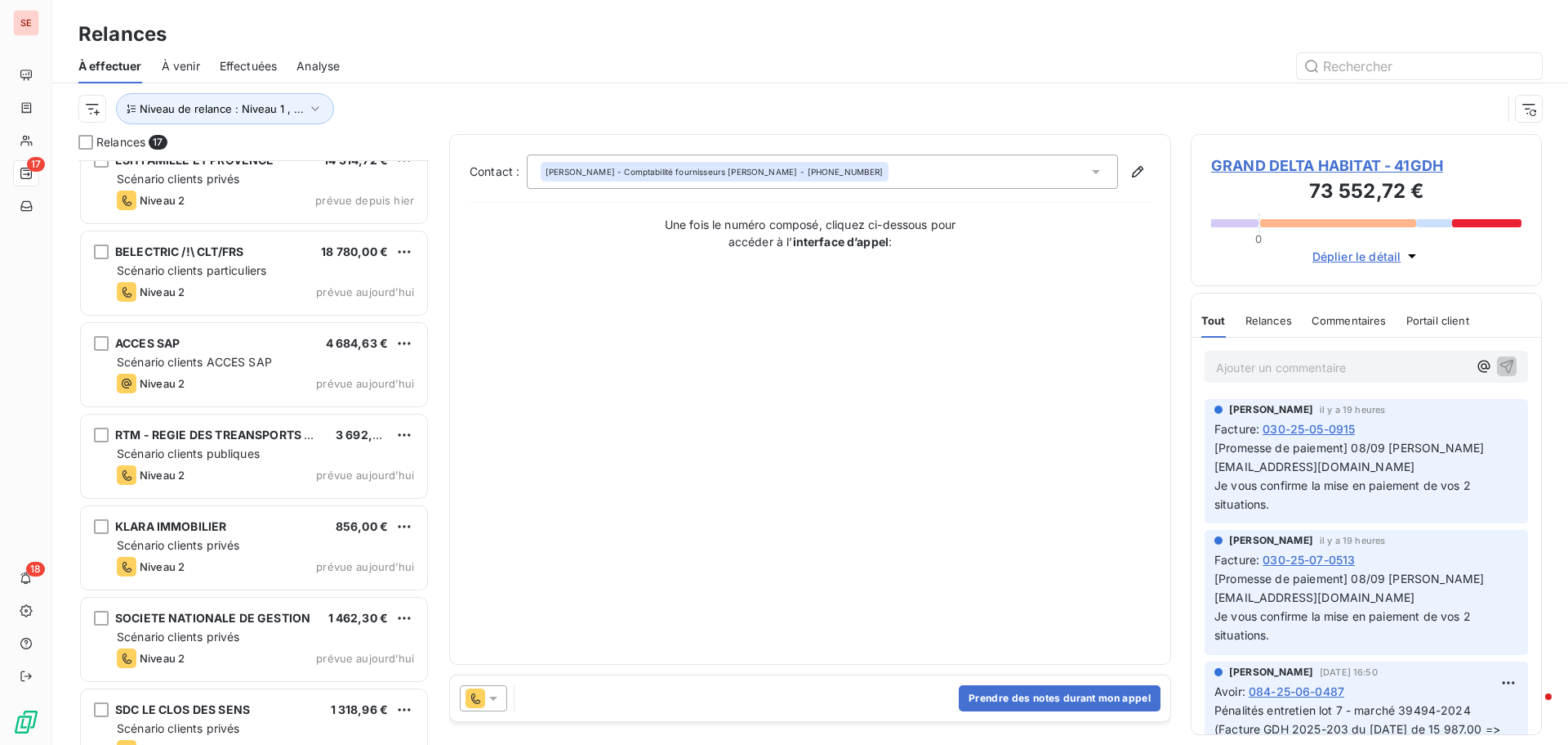
scroll to position [972, 0]
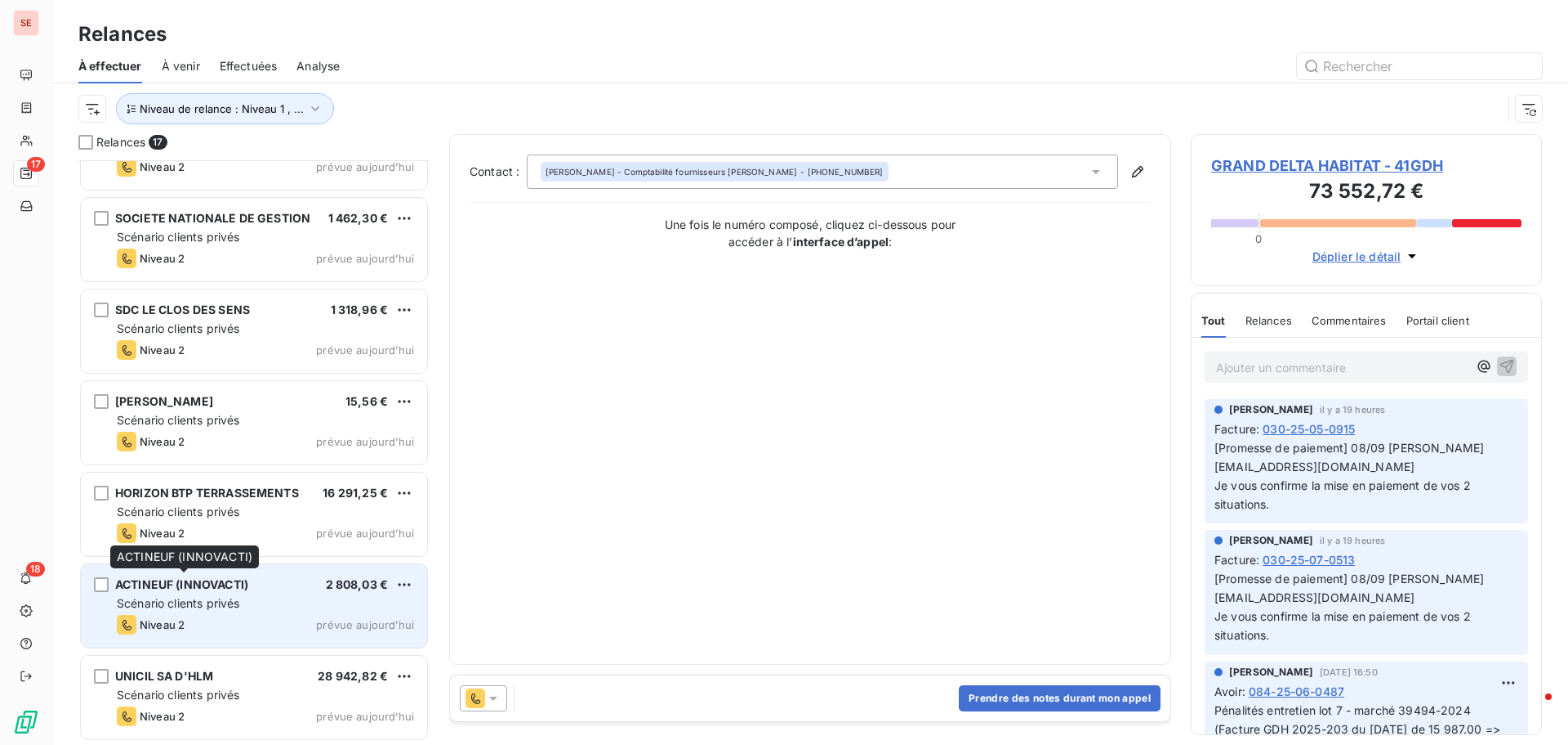
click at [194, 590] on span "ACTINEUF (INNOVACTI)" at bounding box center [182, 584] width 133 height 13
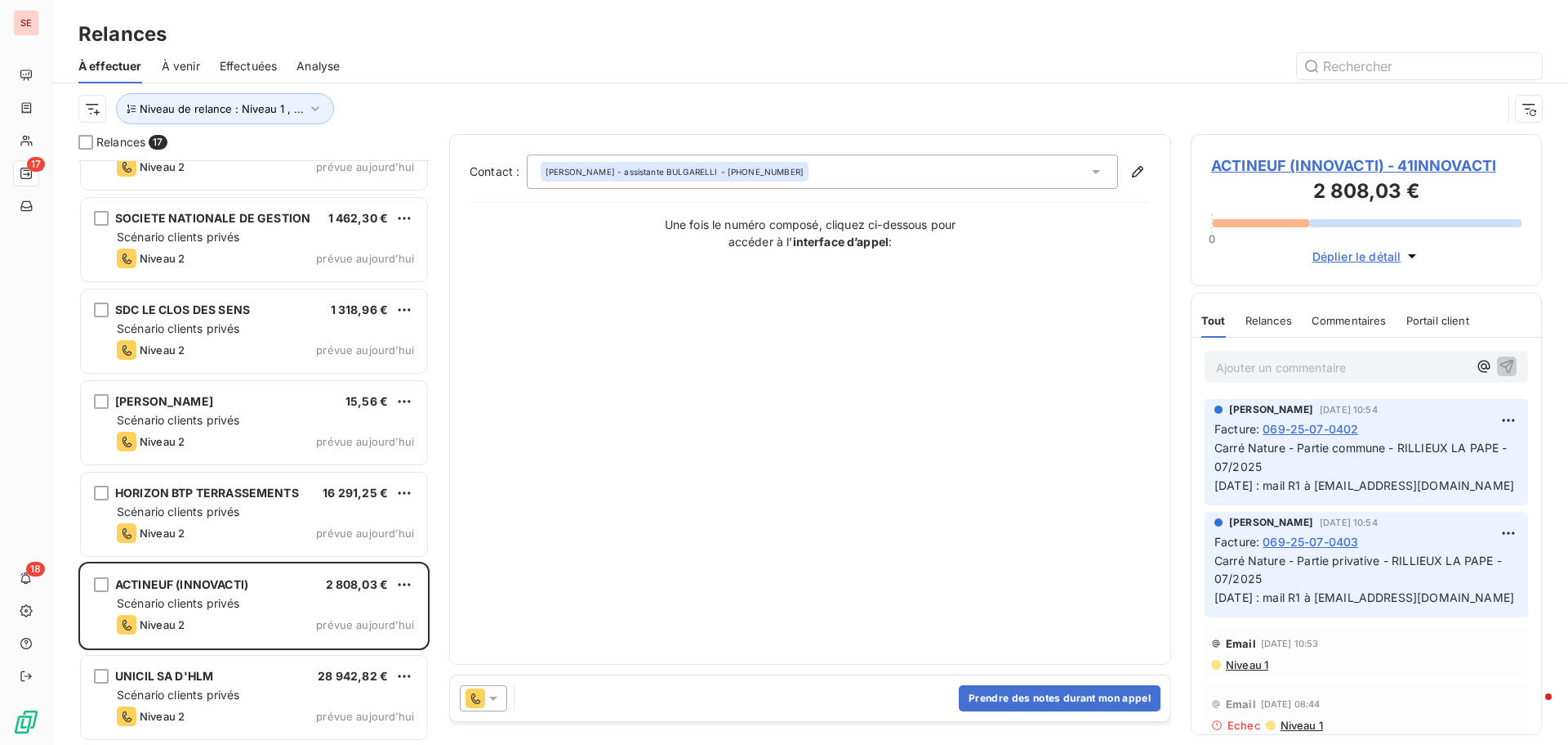
click at [1264, 160] on span "ACTINEUF (INNOVACTI) - 41INNOVACTI" at bounding box center [1367, 165] width 310 height 22
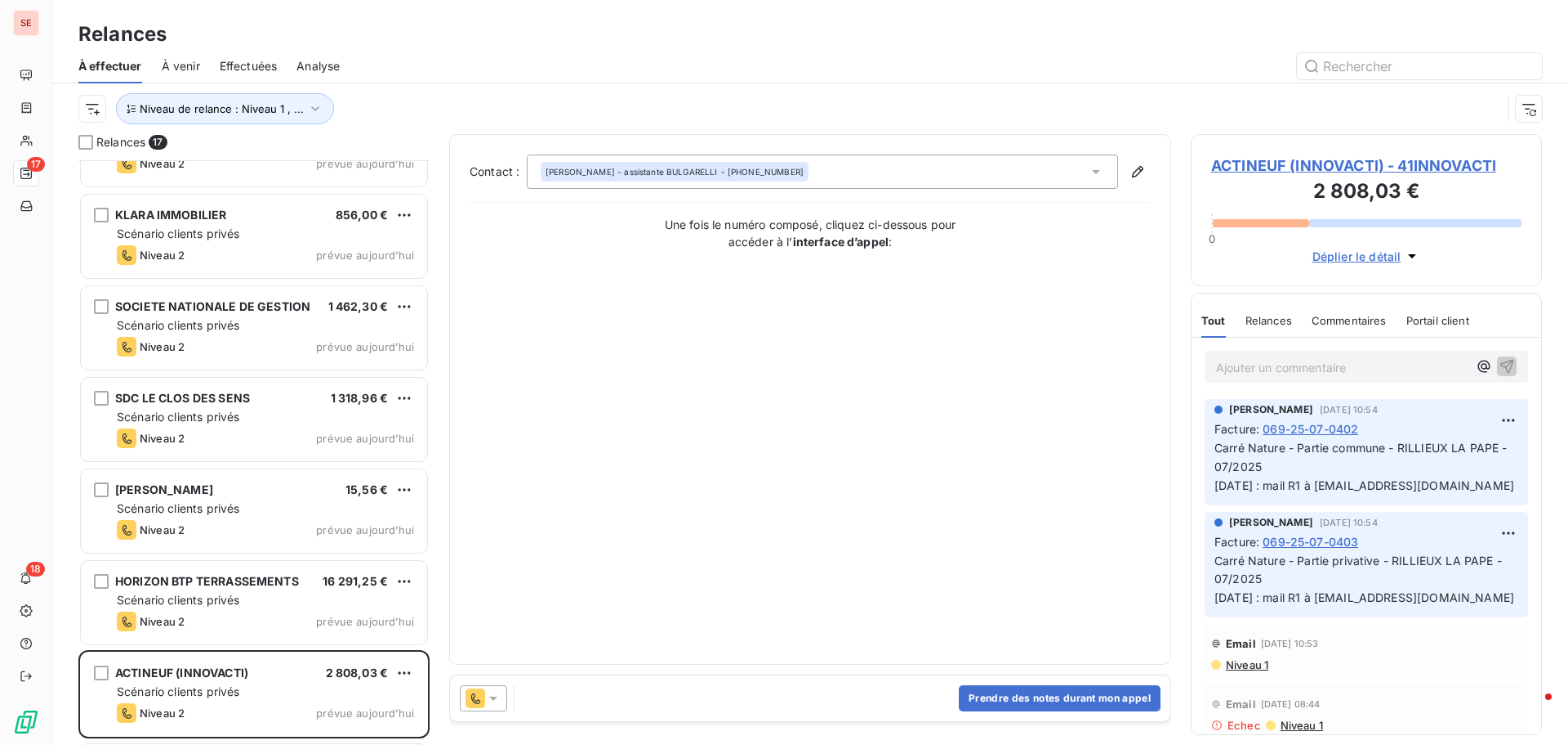
scroll to position [972, 0]
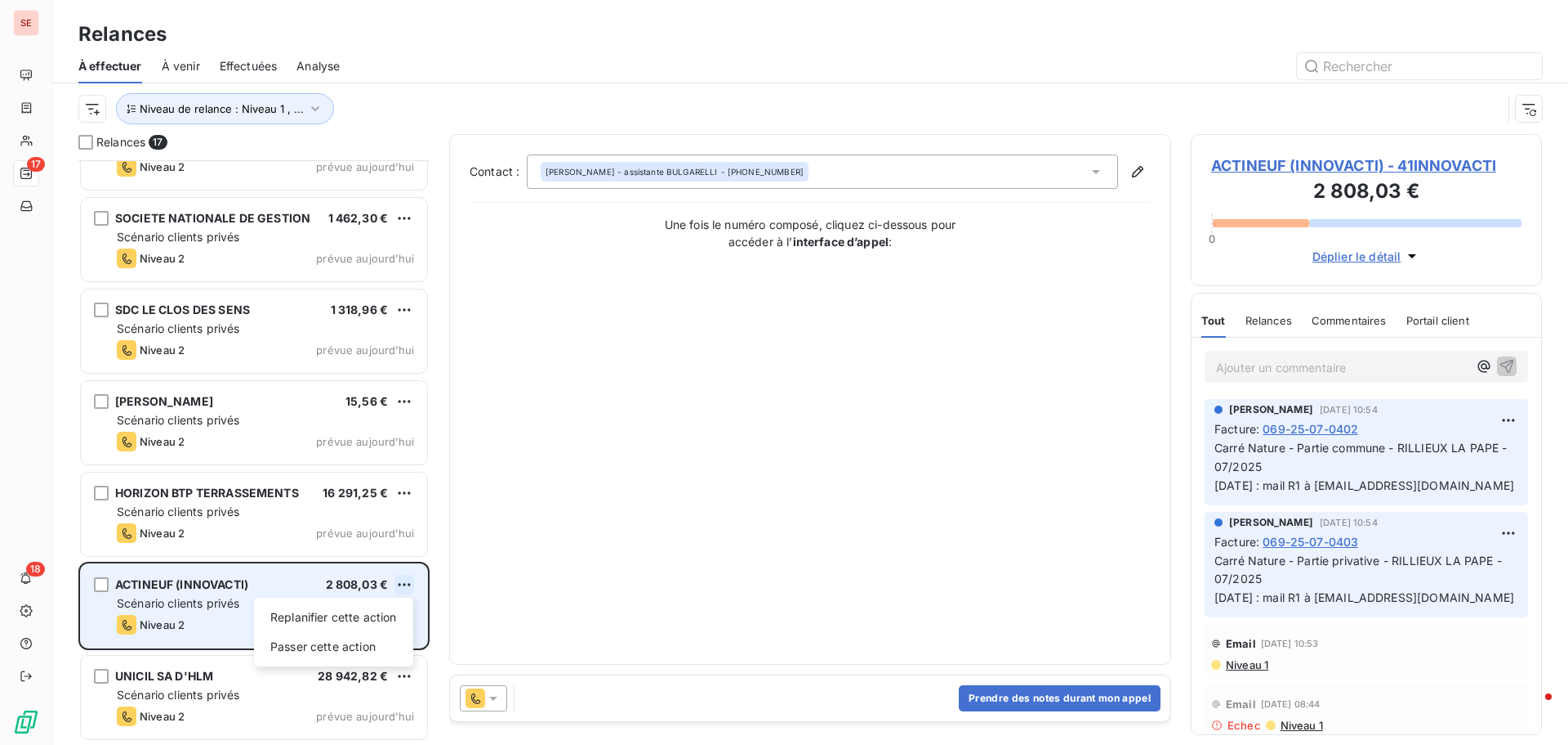
click at [411, 578] on html "SE 17 18 Relances À effectuer À venir Effectuées Analyse Niveau de relance : Ni…" at bounding box center [784, 372] width 1568 height 745
click at [369, 619] on div "Replanifier cette action" at bounding box center [334, 617] width 146 height 26
select select "8"
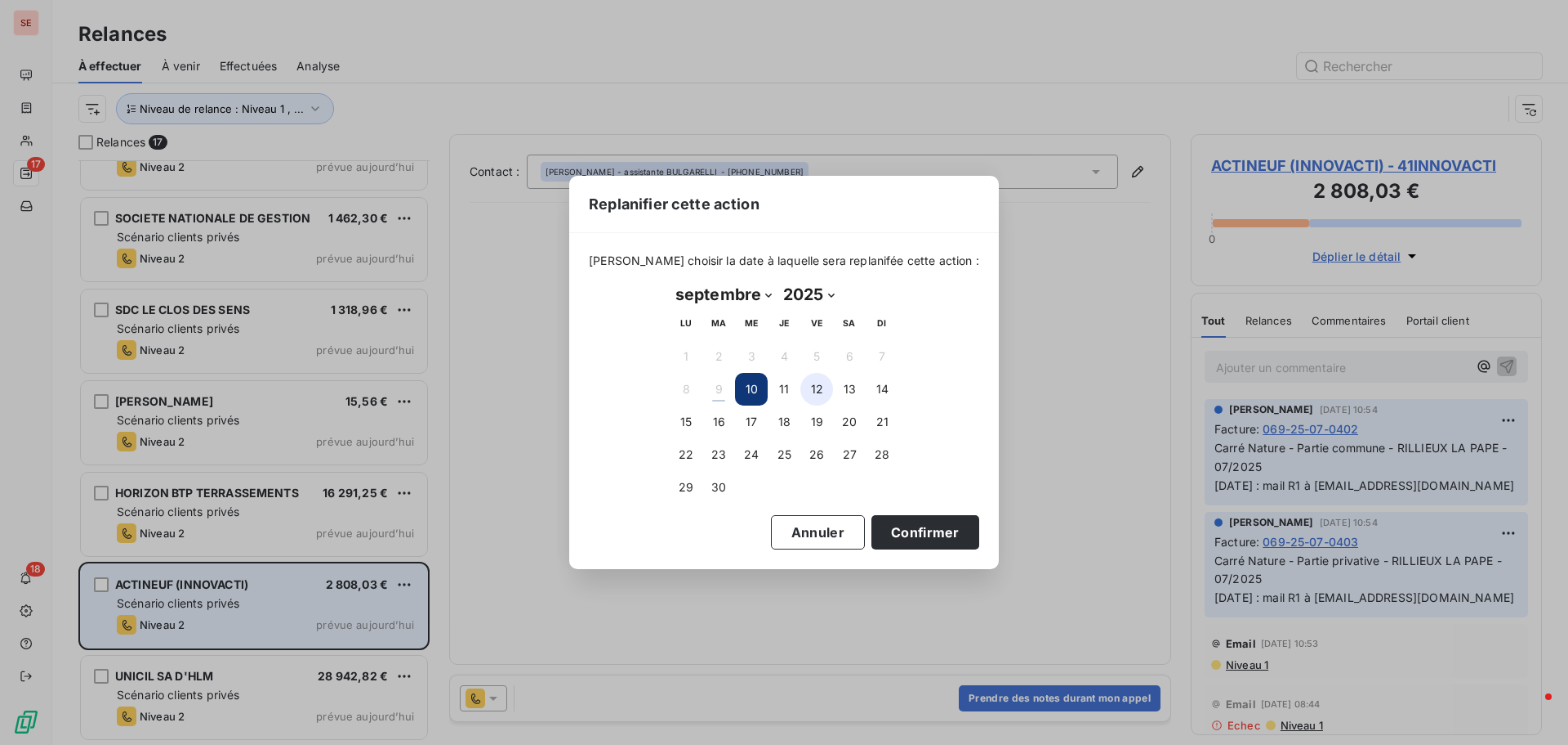
click at [809, 390] on button "12" at bounding box center [817, 389] width 33 height 33
click at [899, 538] on button "Confirmer" at bounding box center [926, 532] width 108 height 35
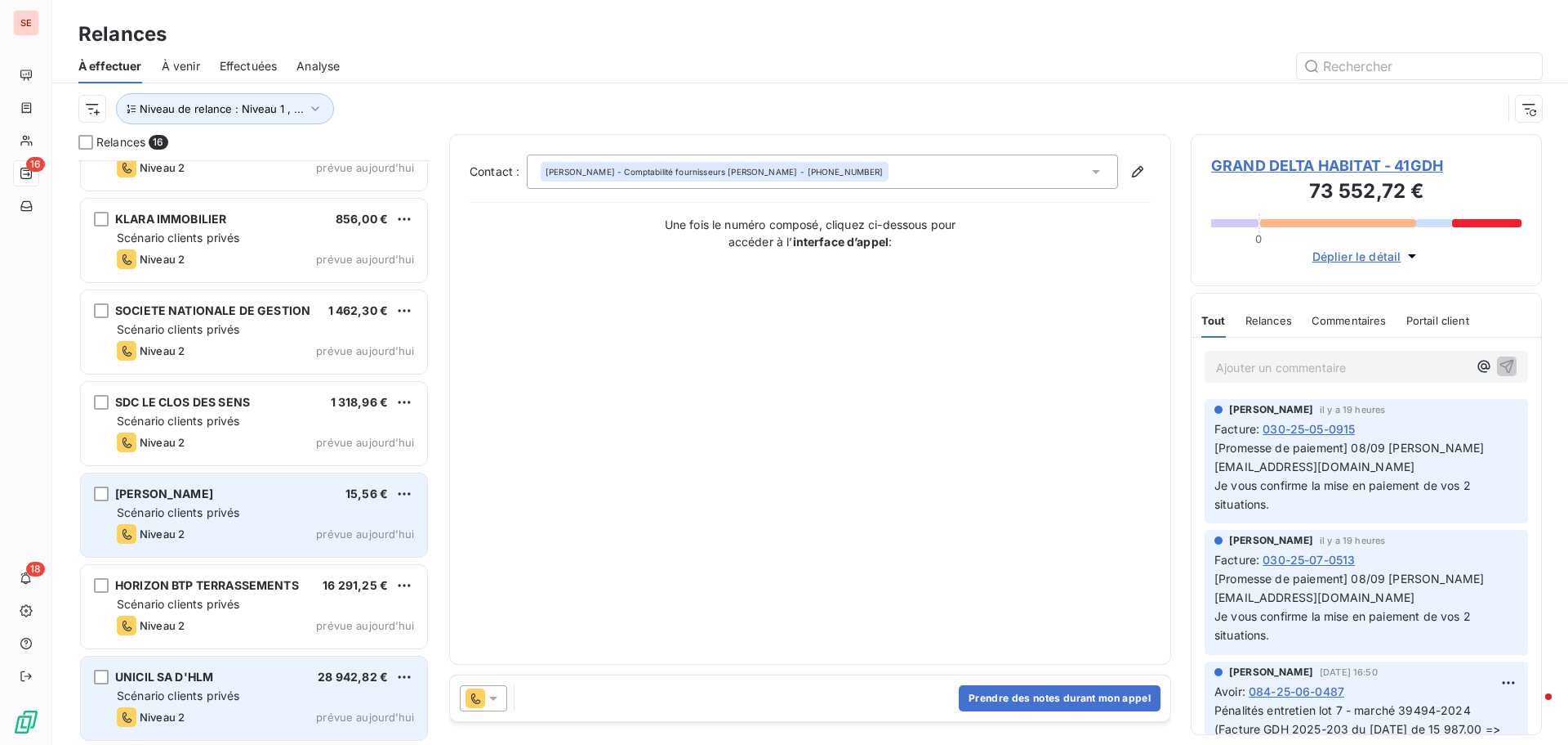
scroll to position [881, 0]
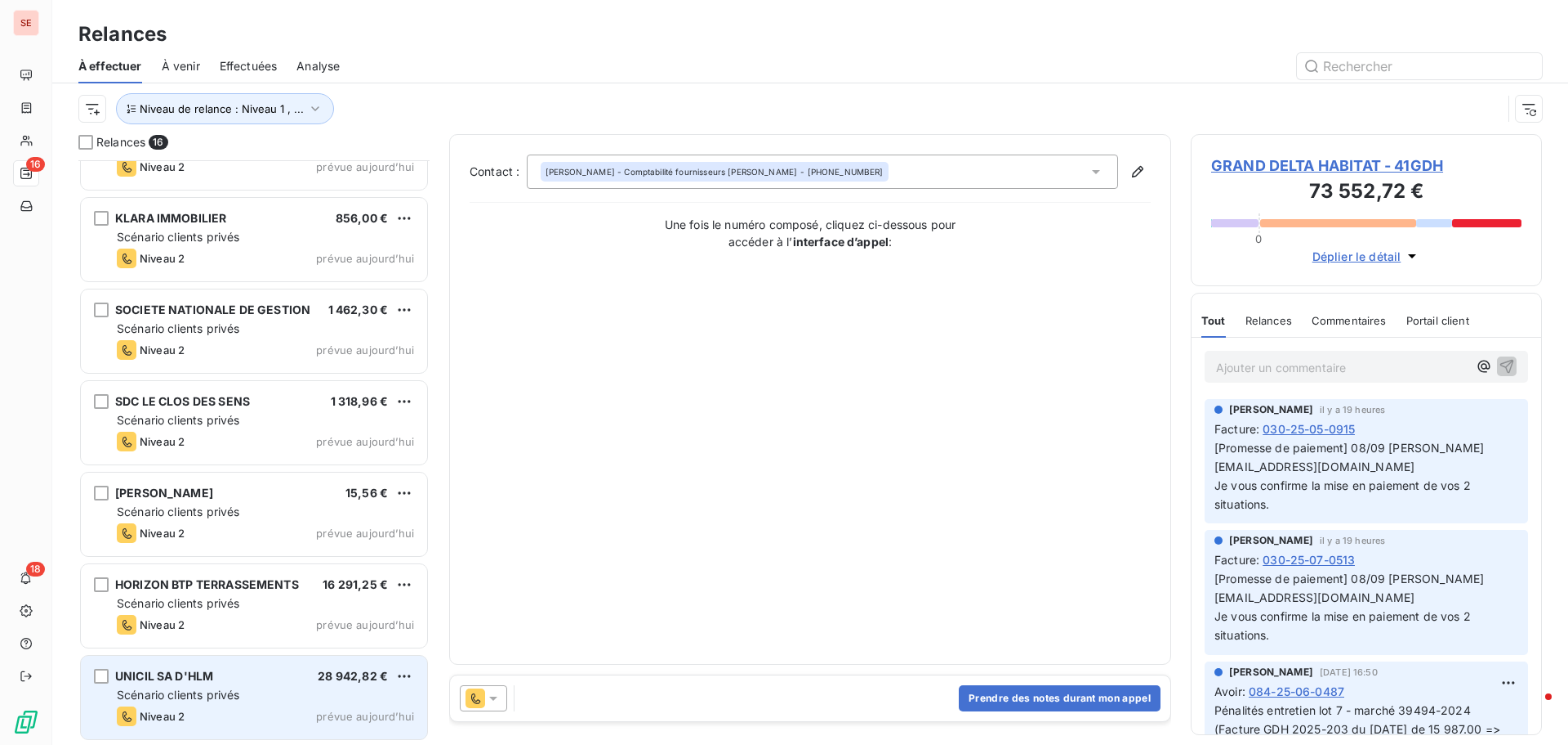
click at [196, 686] on div "Scénario clients privés" at bounding box center [265, 694] width 298 height 16
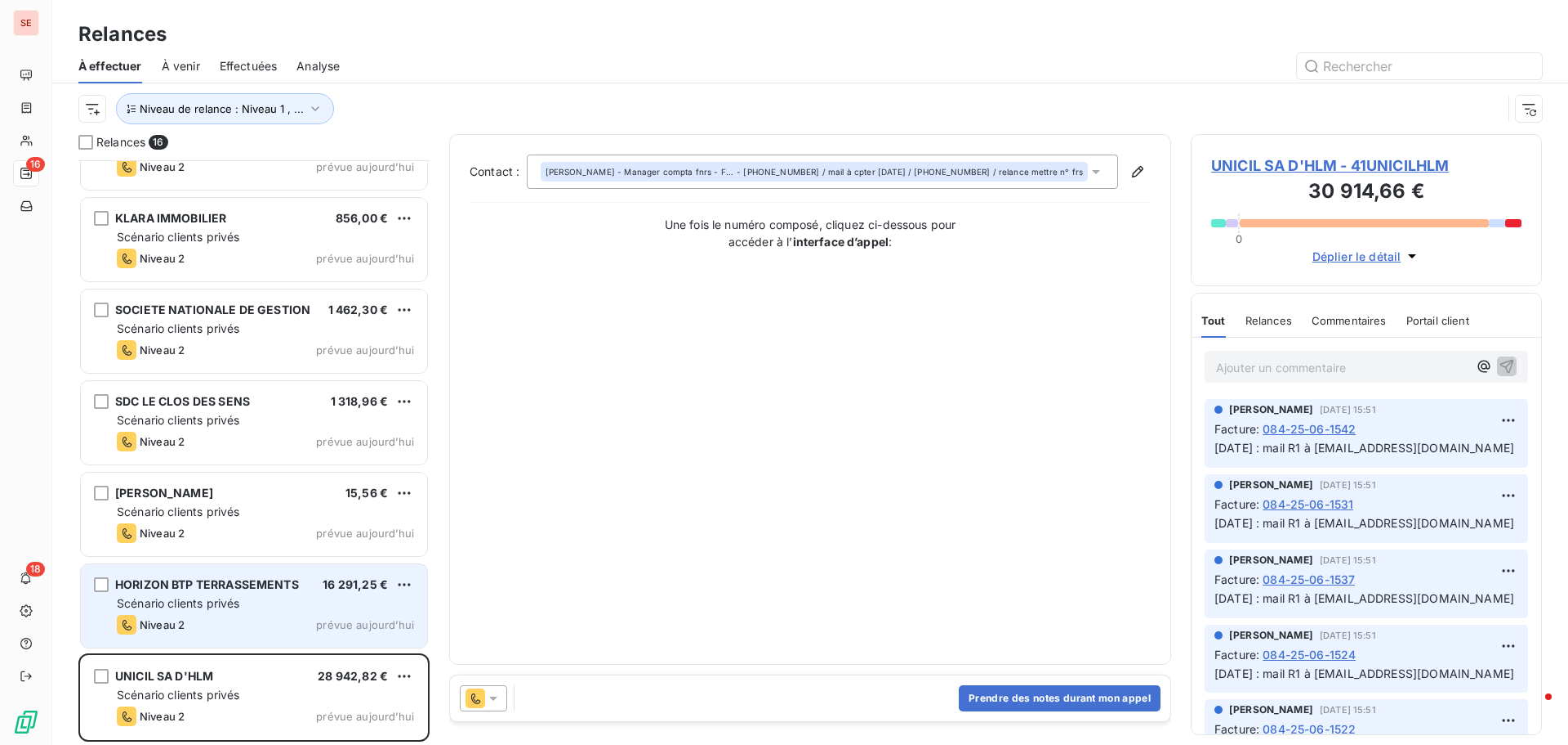
click at [153, 597] on span "Scénario clients privés" at bounding box center [177, 602] width 122 height 13
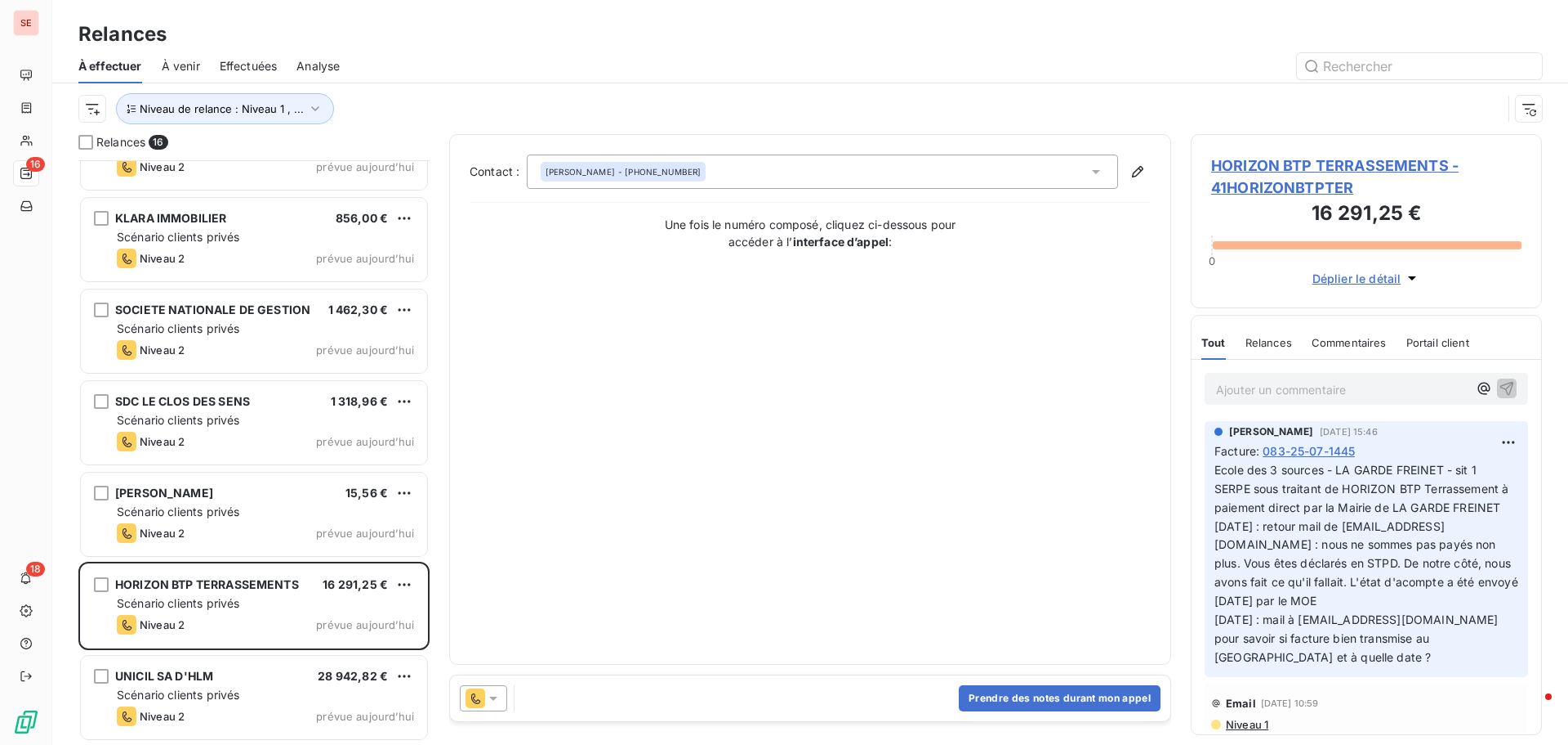
click at [1284, 169] on span "HORIZON BTP TERRASSEMENTS - 41HORIZONBTPTER" at bounding box center [1367, 176] width 310 height 44
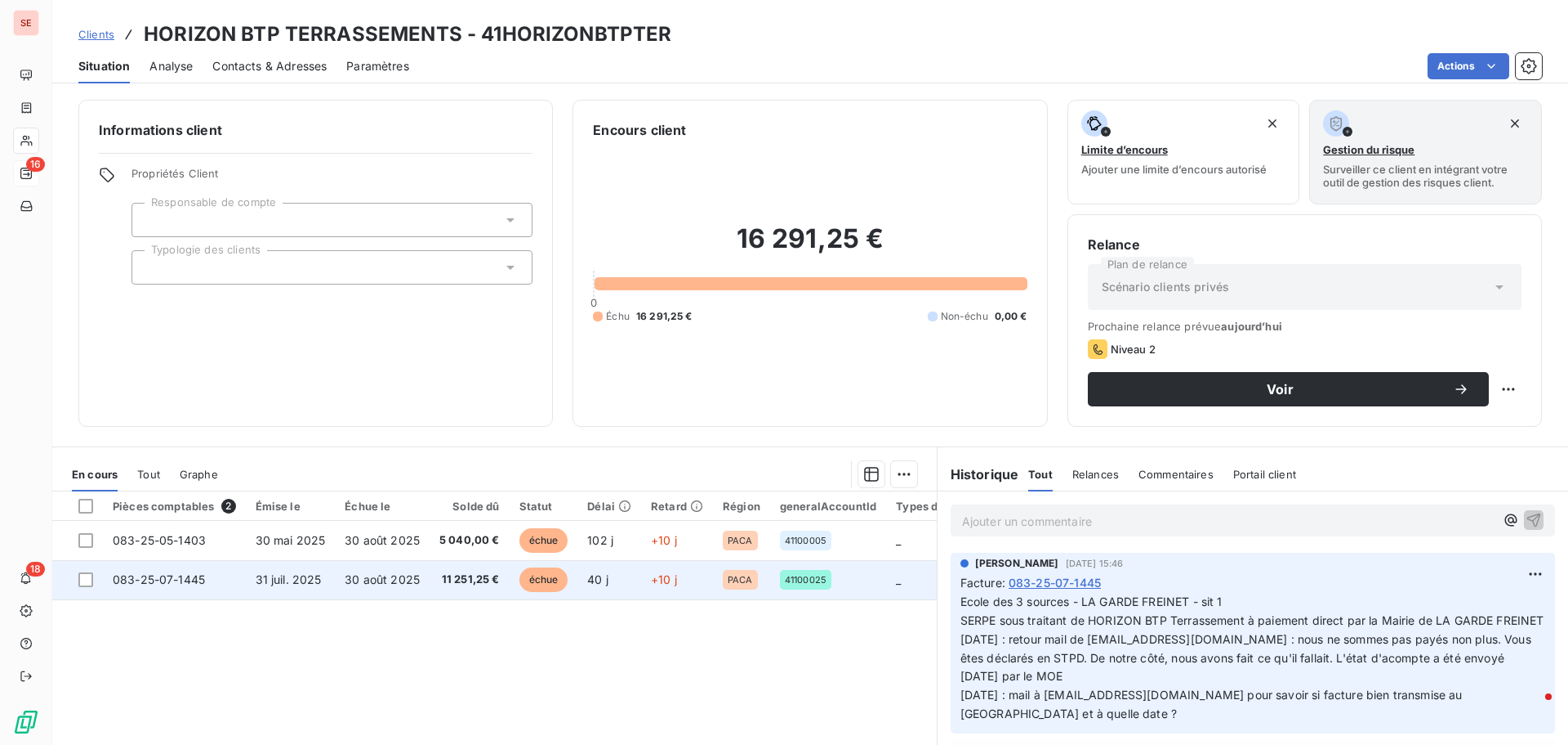
click at [401, 578] on span "30 août 2025" at bounding box center [382, 579] width 75 height 13
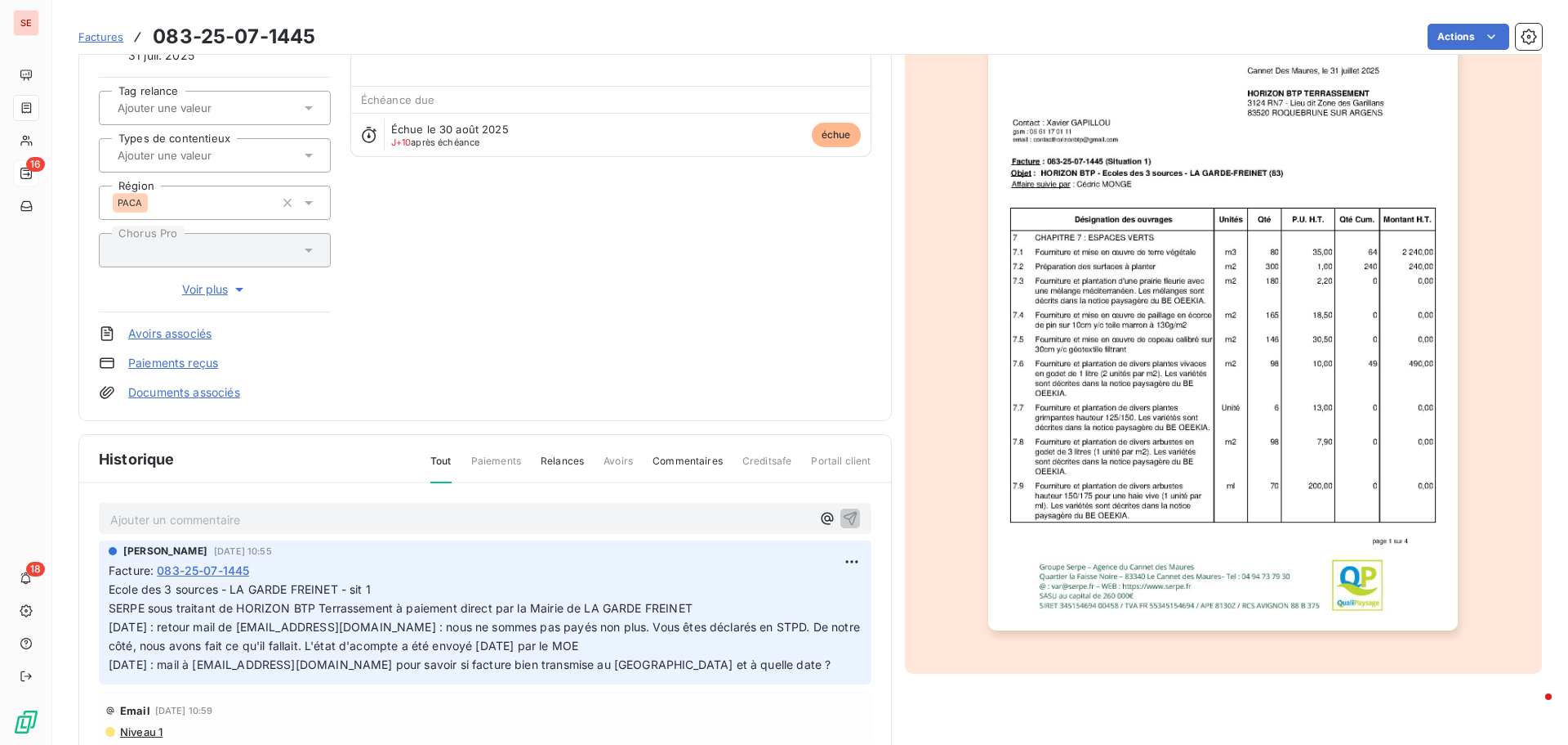
scroll to position [165, 0]
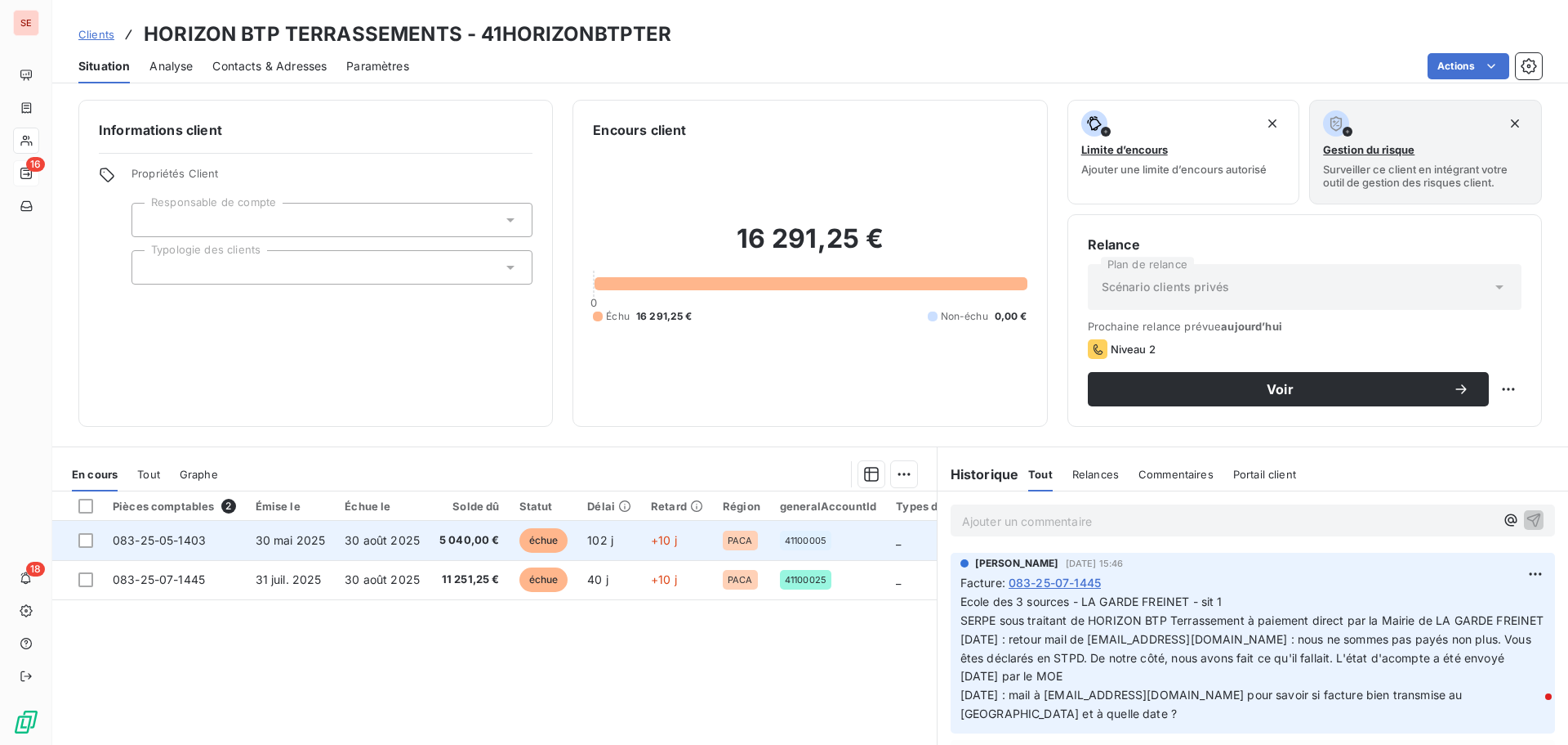
click at [414, 540] on span "30 août 2025" at bounding box center [382, 540] width 75 height 13
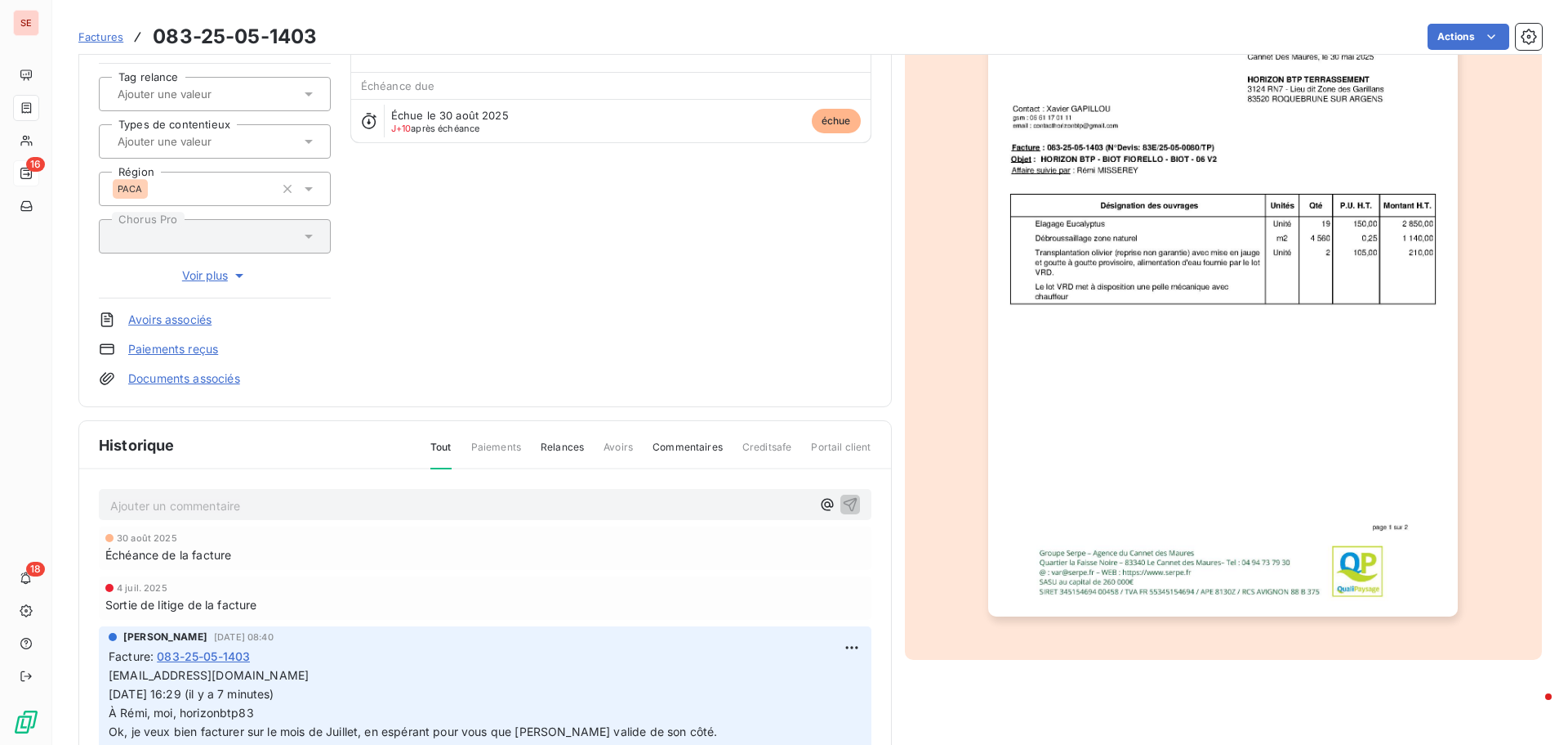
click at [179, 375] on link "Documents associés" at bounding box center [184, 378] width 112 height 16
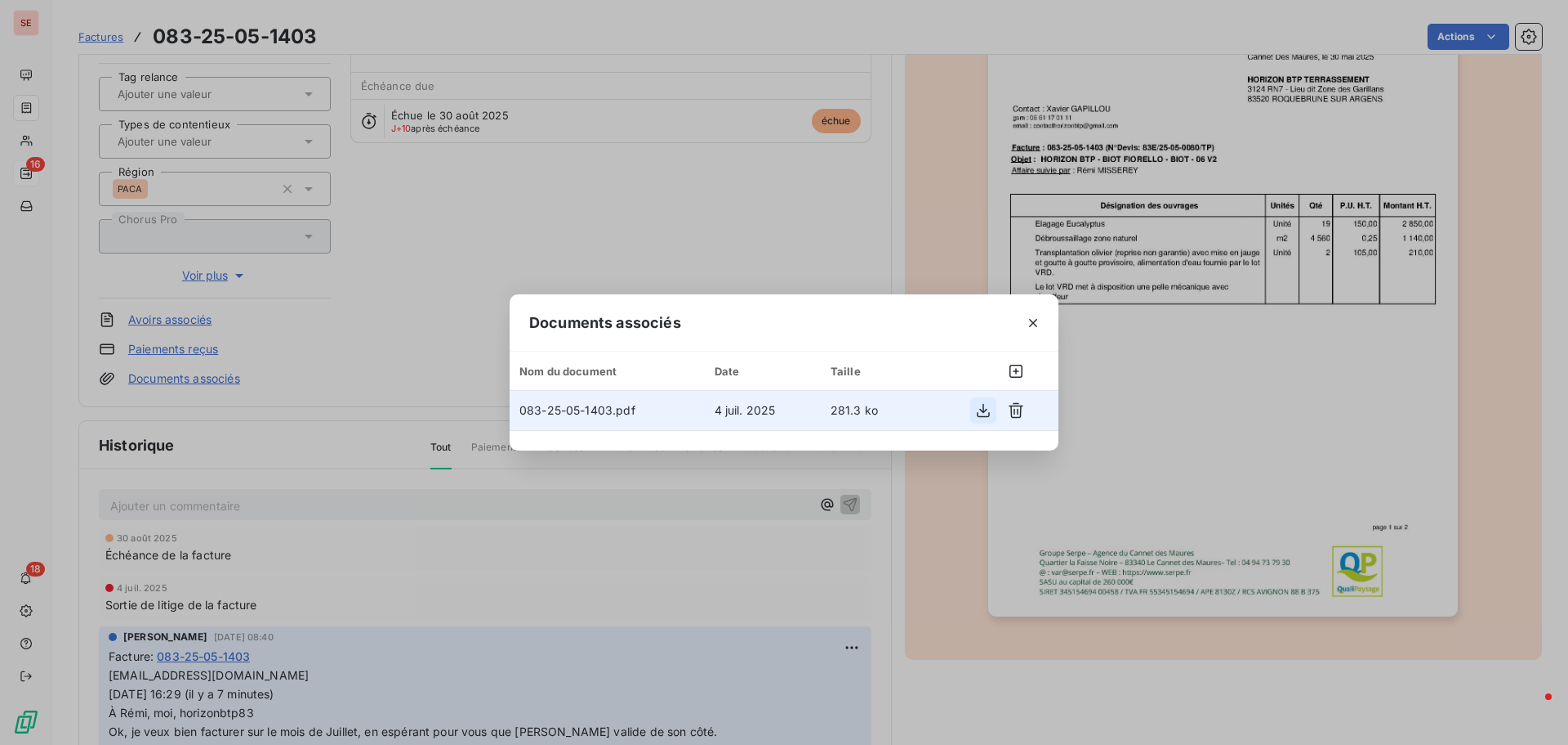
click at [987, 410] on icon "button" at bounding box center [983, 411] width 13 height 13
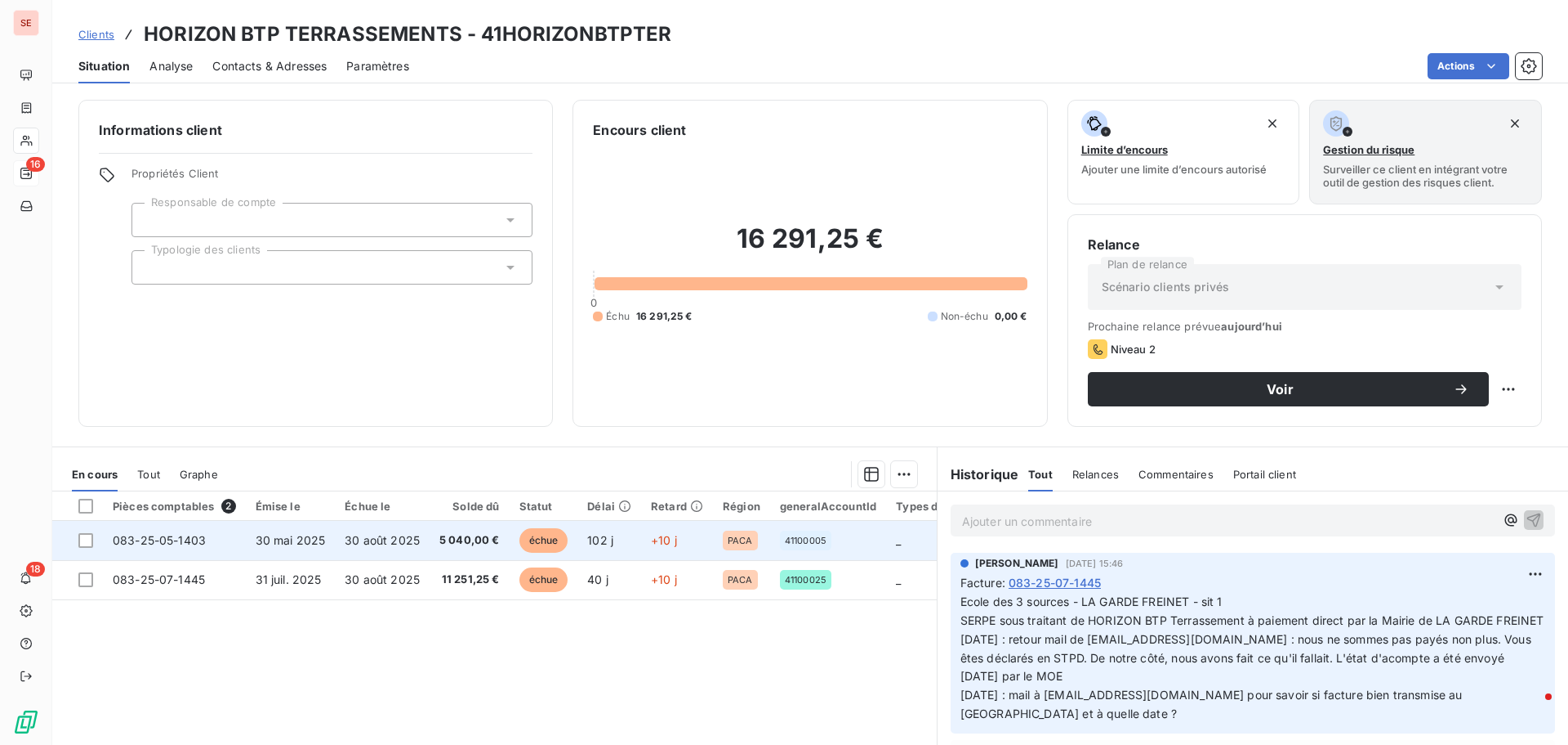
click at [467, 537] on span "5 040,00 €" at bounding box center [469, 540] width 61 height 16
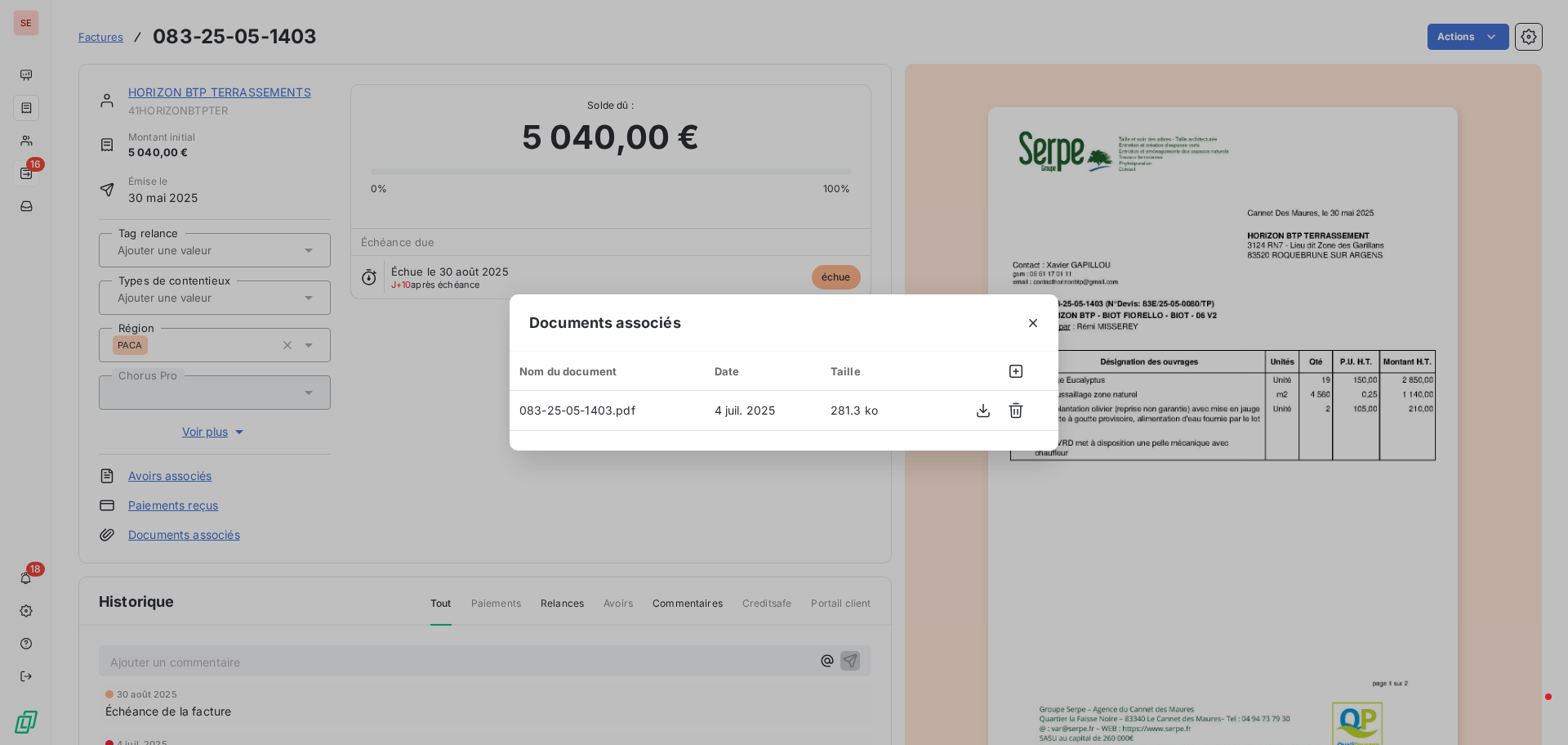
click at [482, 531] on div "Documents associés Nom du document Date Taille 083-25-05-1403.pdf [DATE] 281.3 …" at bounding box center [784, 372] width 1568 height 745
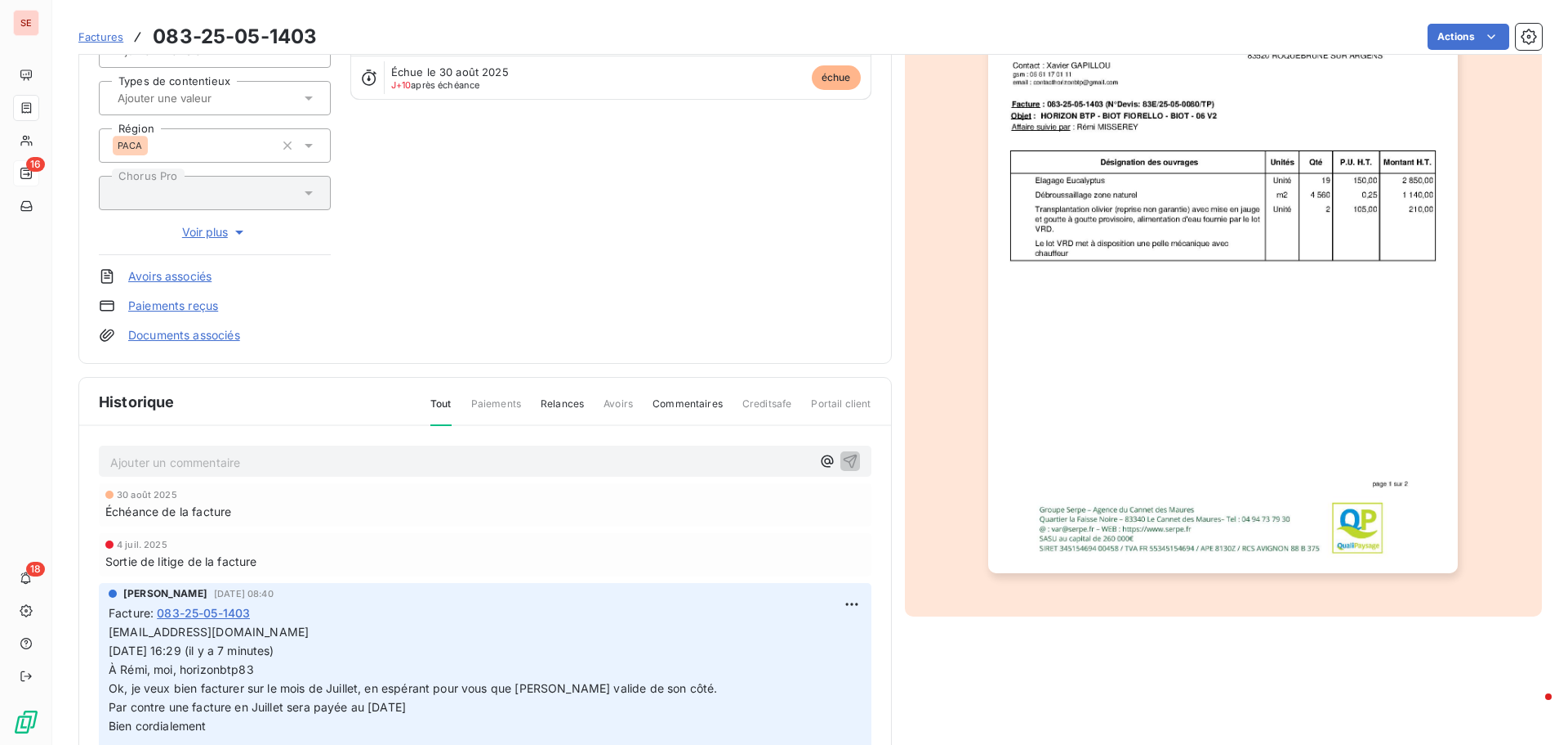
scroll to position [239, 0]
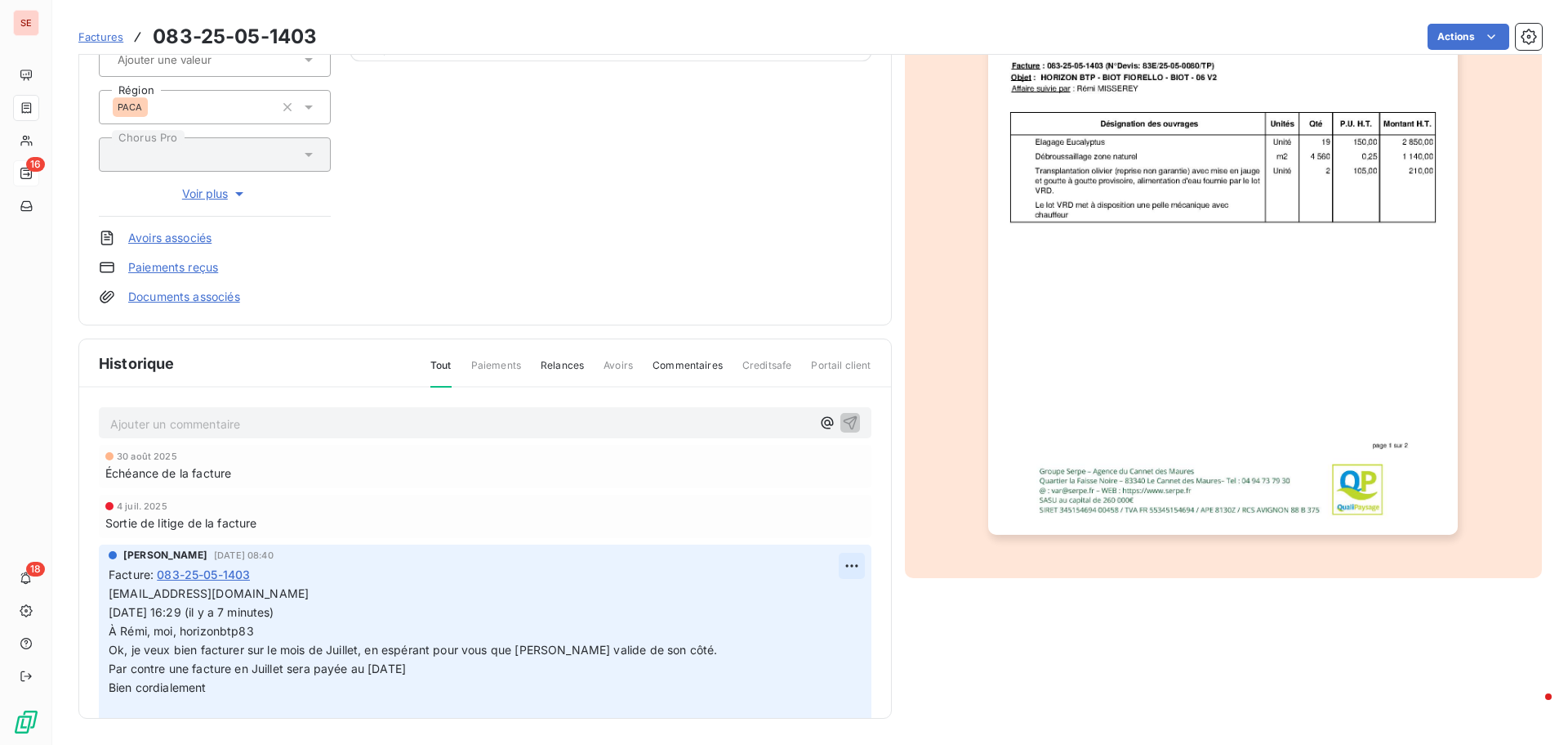
click at [825, 573] on html "SE 16 18 Factures 083-25-05-1403 Actions HORIZON BTP TERRASSEMENTS 41HORIZONBTP…" at bounding box center [784, 372] width 1568 height 745
click at [804, 600] on div "Editer" at bounding box center [794, 601] width 91 height 26
click at [110, 593] on span "[EMAIL_ADDRESS][DOMAIN_NAME]" at bounding box center [209, 593] width 200 height 13
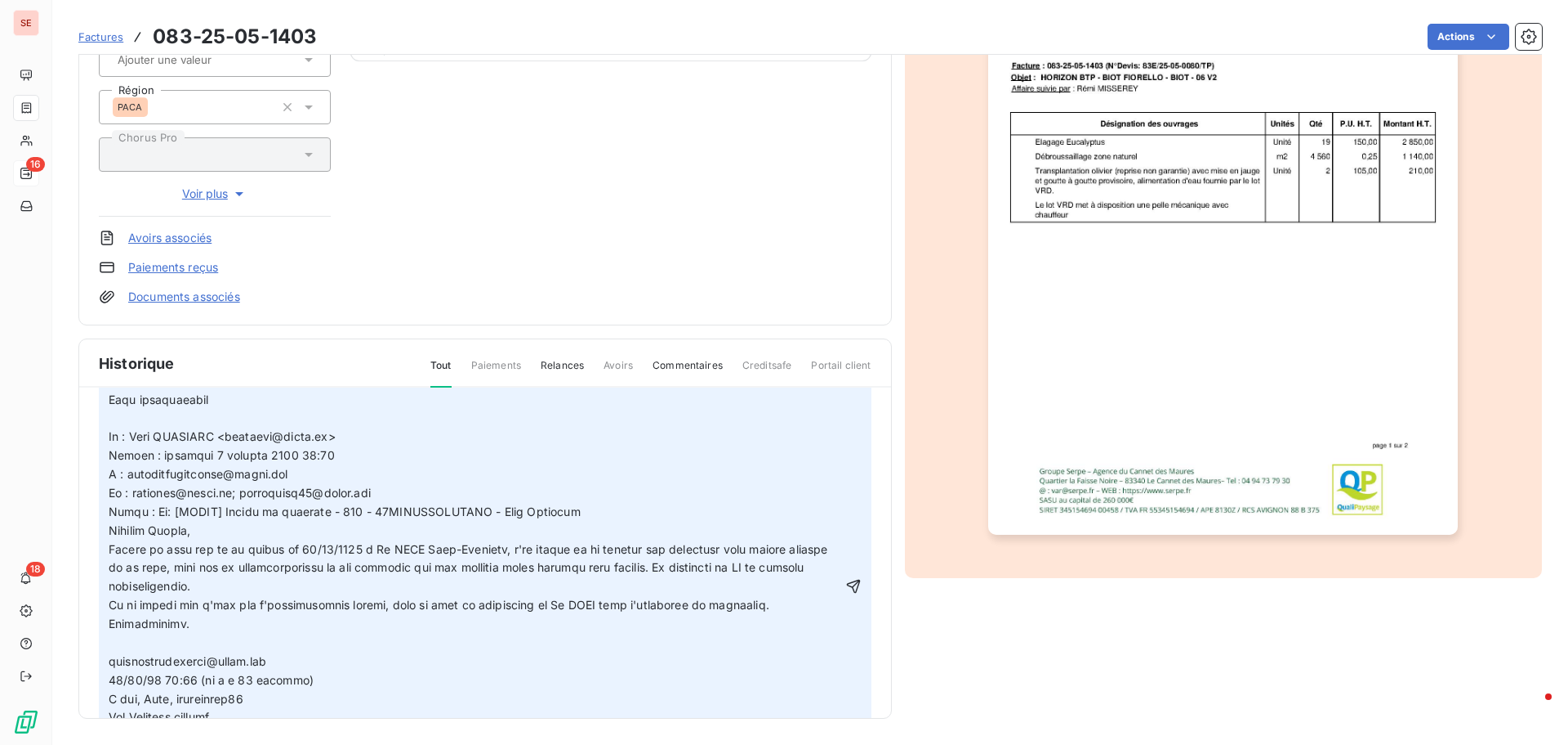
scroll to position [327, 0]
click at [847, 586] on icon "button" at bounding box center [853, 584] width 13 height 13
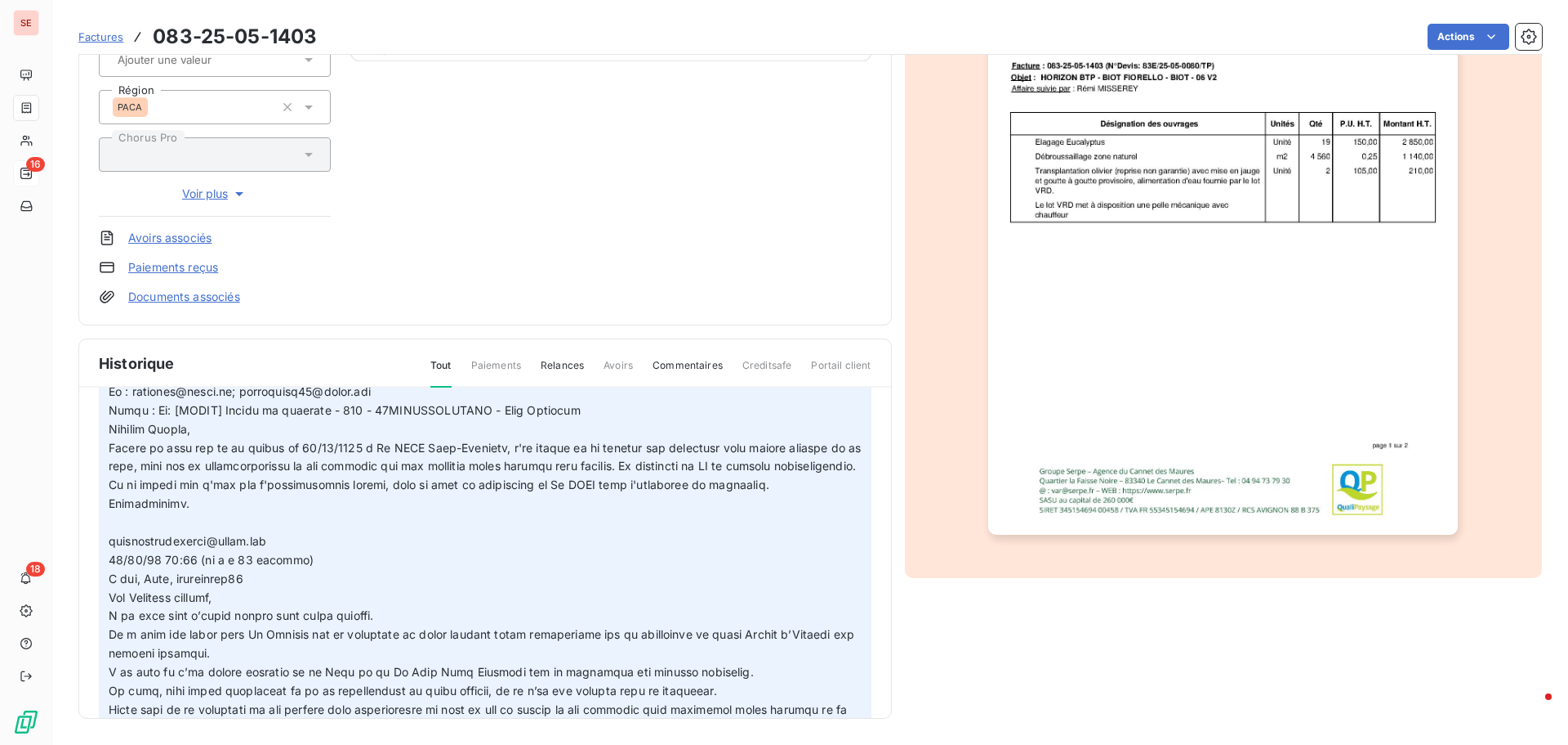
scroll to position [227, 0]
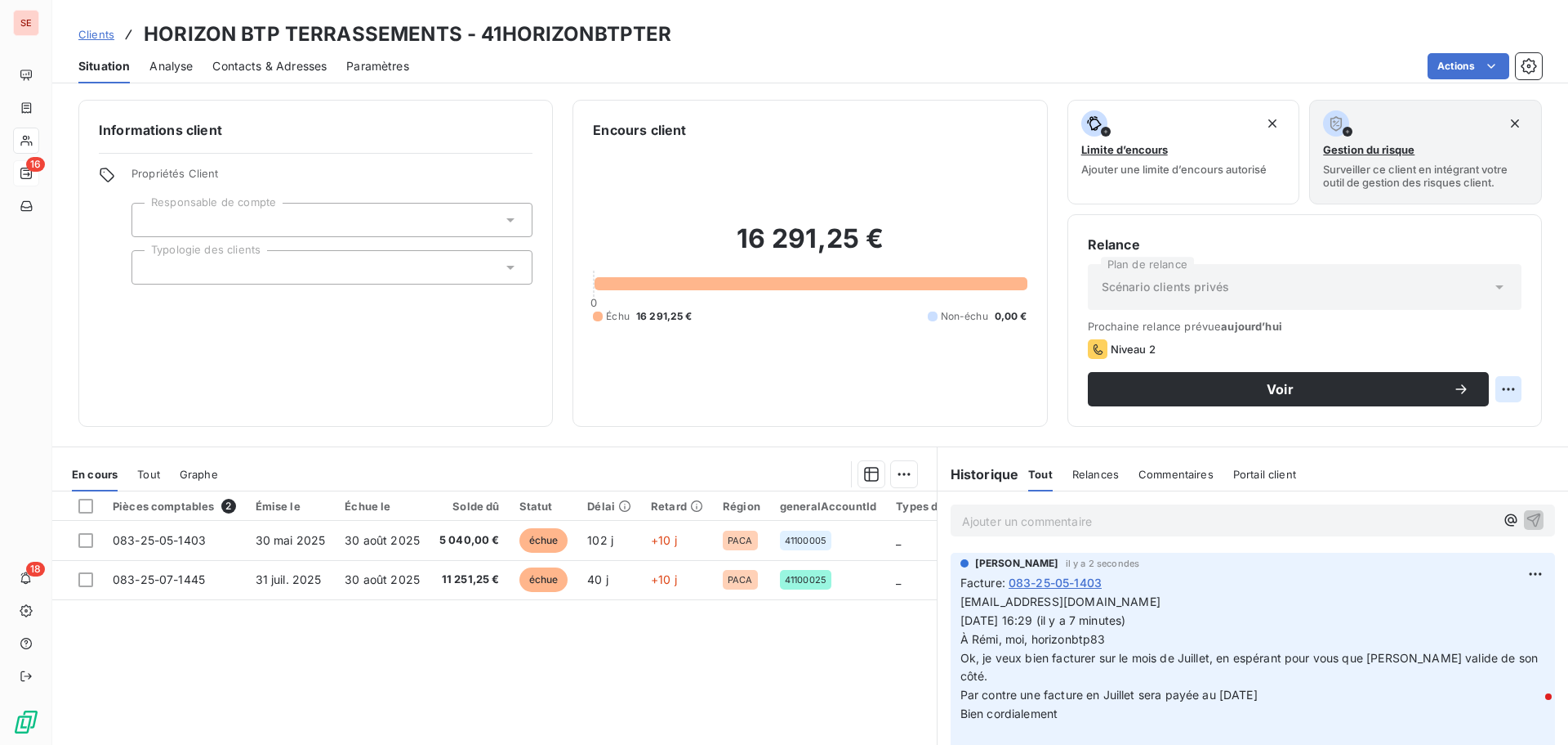
click at [1503, 395] on html "SE 16 18 Clients HORIZON BTP TERRASSEMENTS - 41HORIZONBTPTER Situation Analyse …" at bounding box center [784, 372] width 1568 height 745
click at [1494, 423] on div "Replanifier cette action" at bounding box center [1429, 424] width 146 height 26
select select "8"
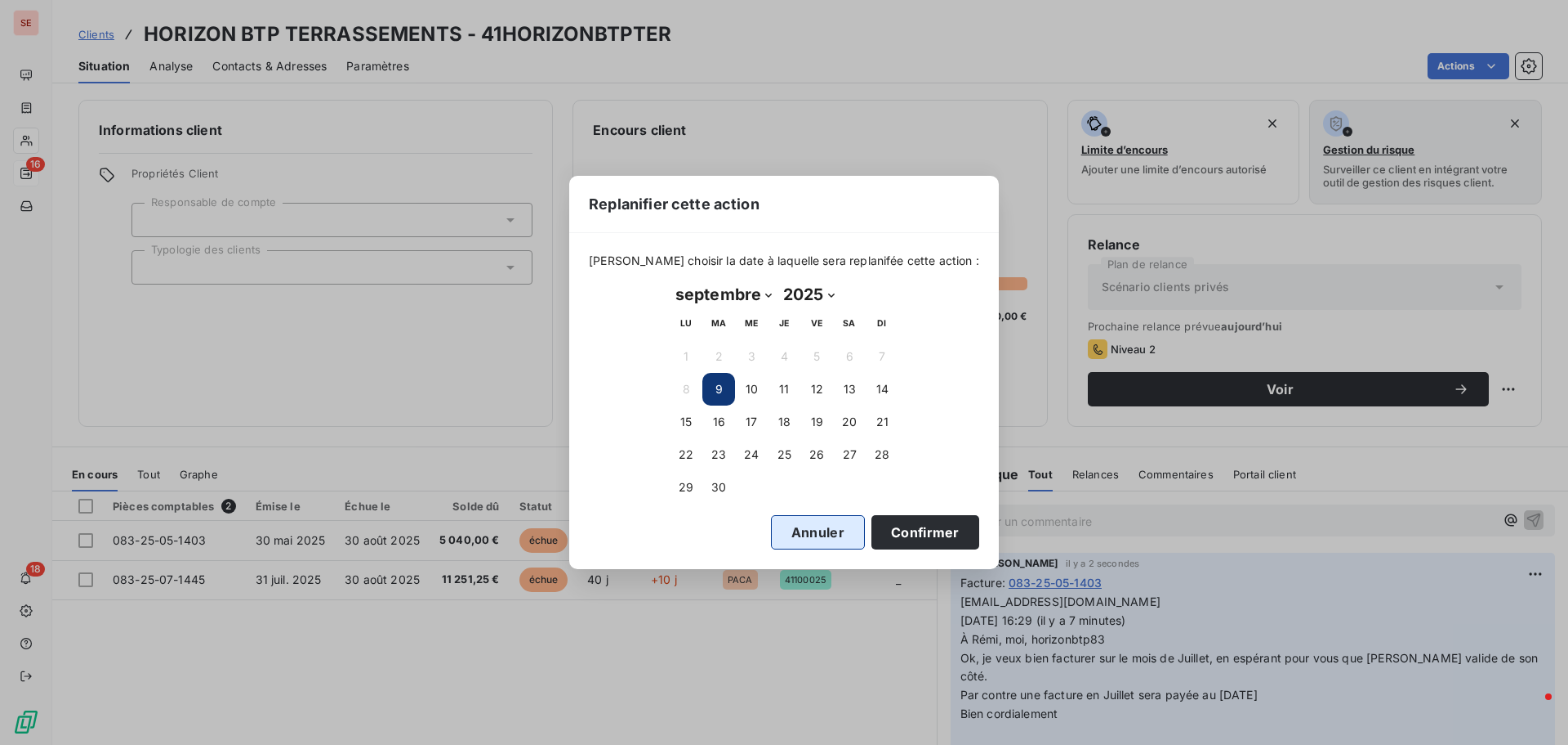
click at [803, 537] on button "Annuler" at bounding box center [819, 532] width 94 height 35
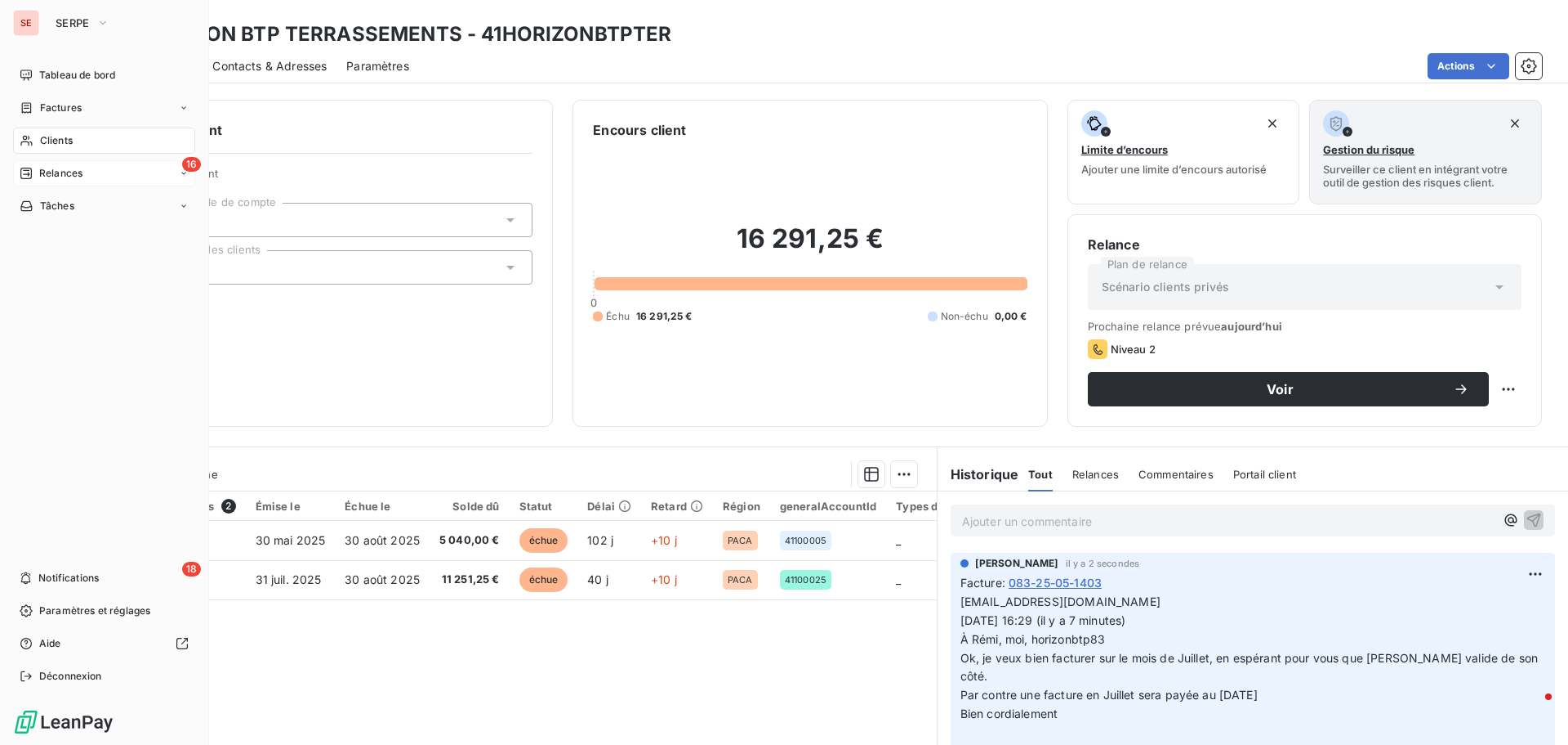
click at [55, 171] on span "Relances" at bounding box center [61, 173] width 43 height 14
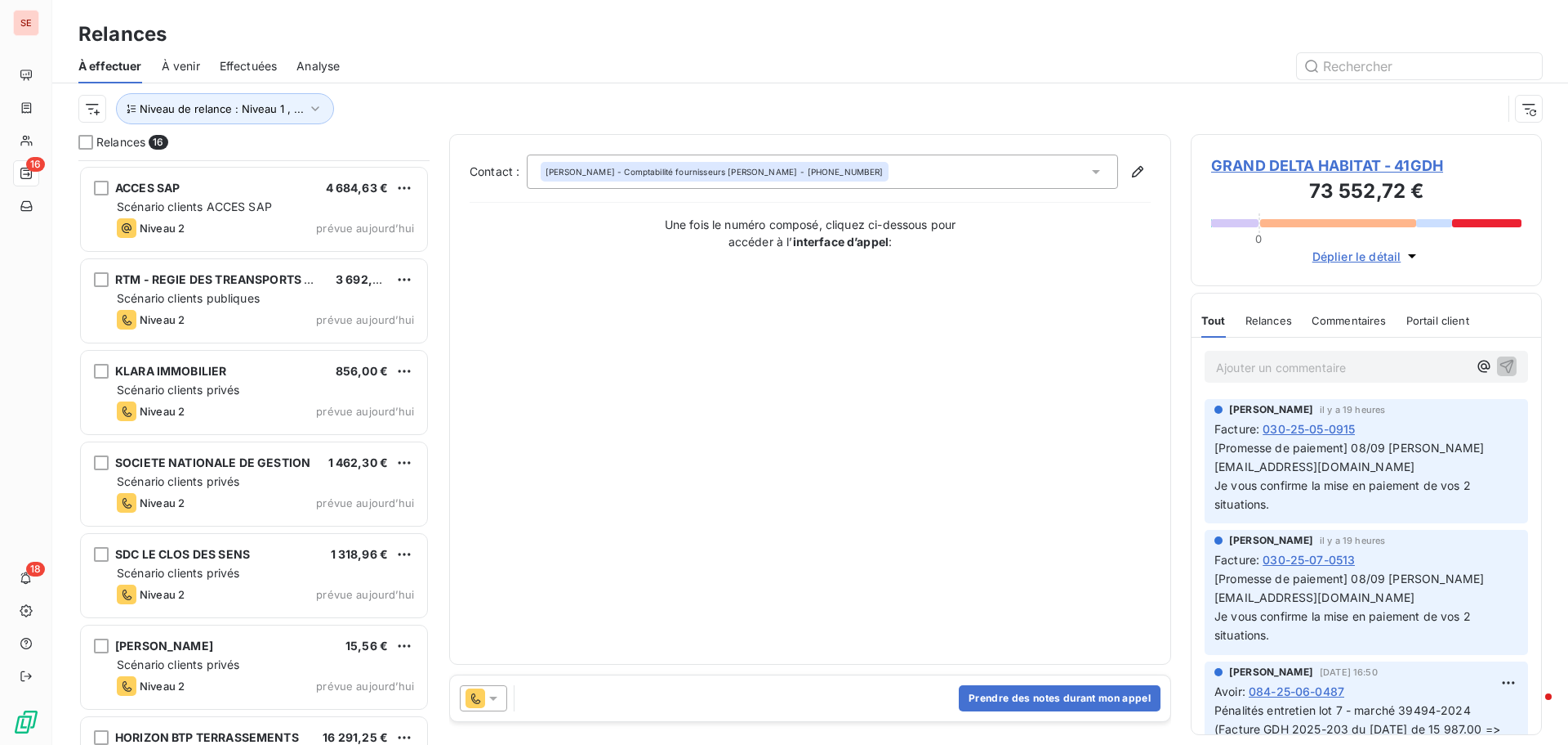
scroll to position [881, 0]
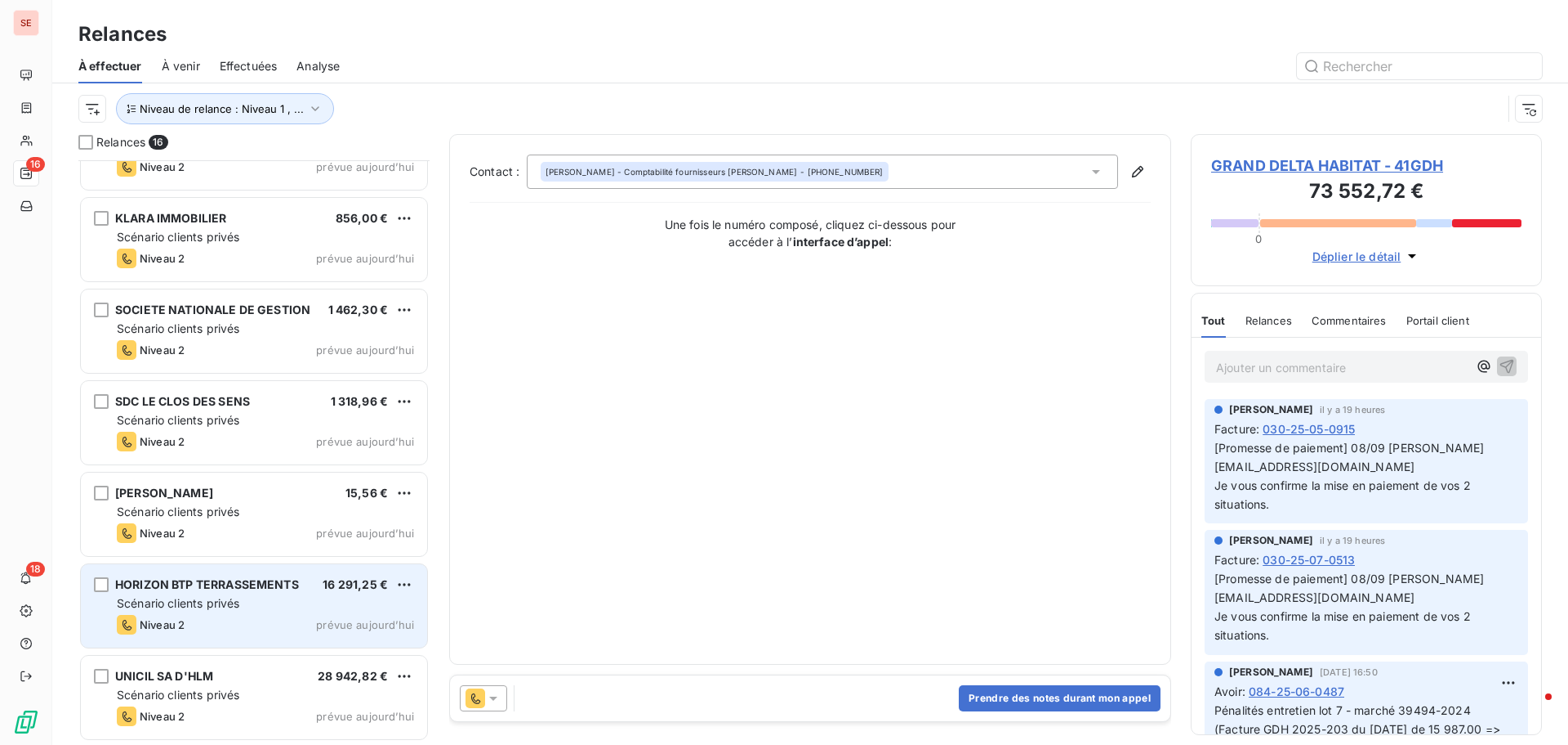
click at [205, 605] on span "Scénario clients privés" at bounding box center [177, 602] width 122 height 13
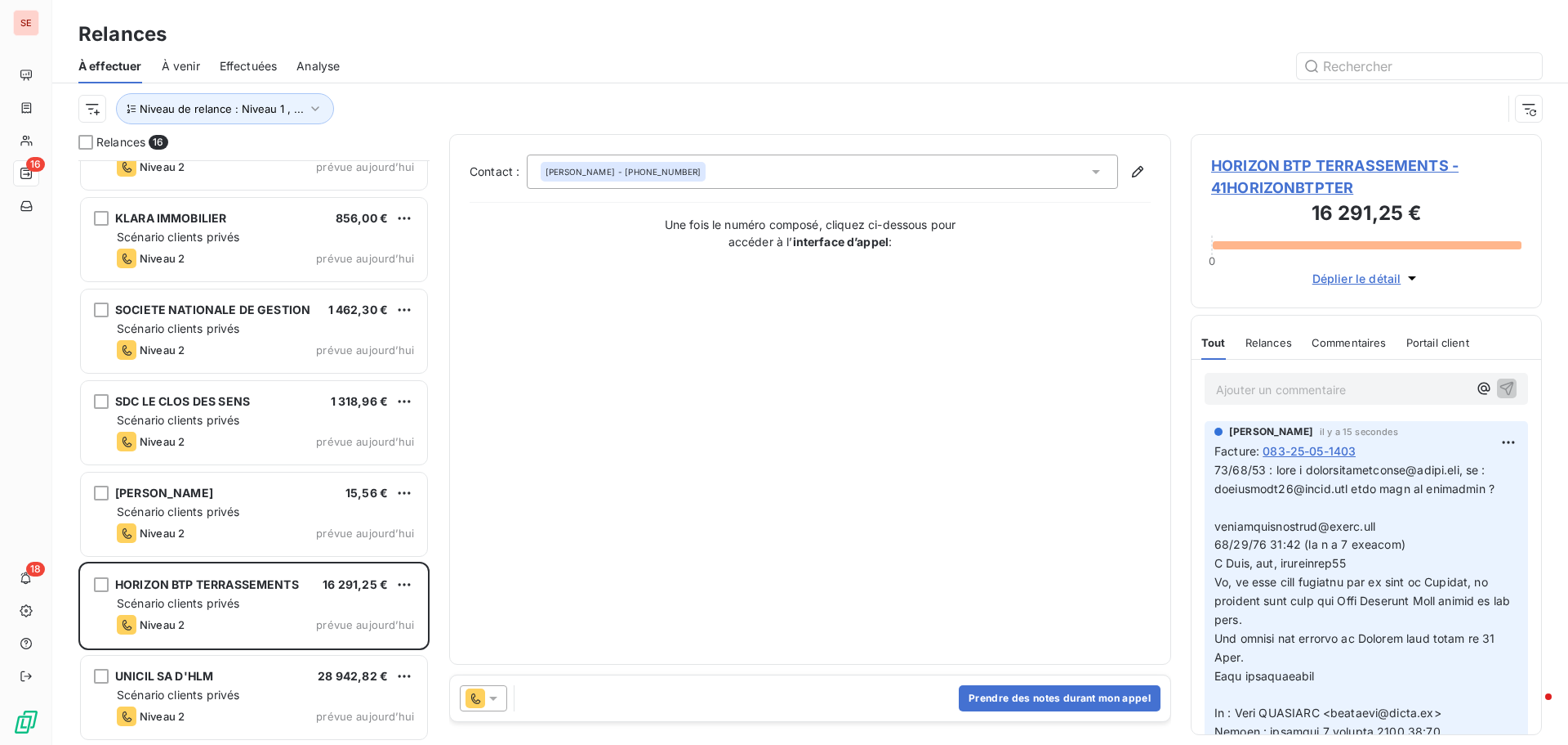
click at [1322, 166] on span "HORIZON BTP TERRASSEMENTS - 41HORIZONBTPTER" at bounding box center [1367, 176] width 310 height 44
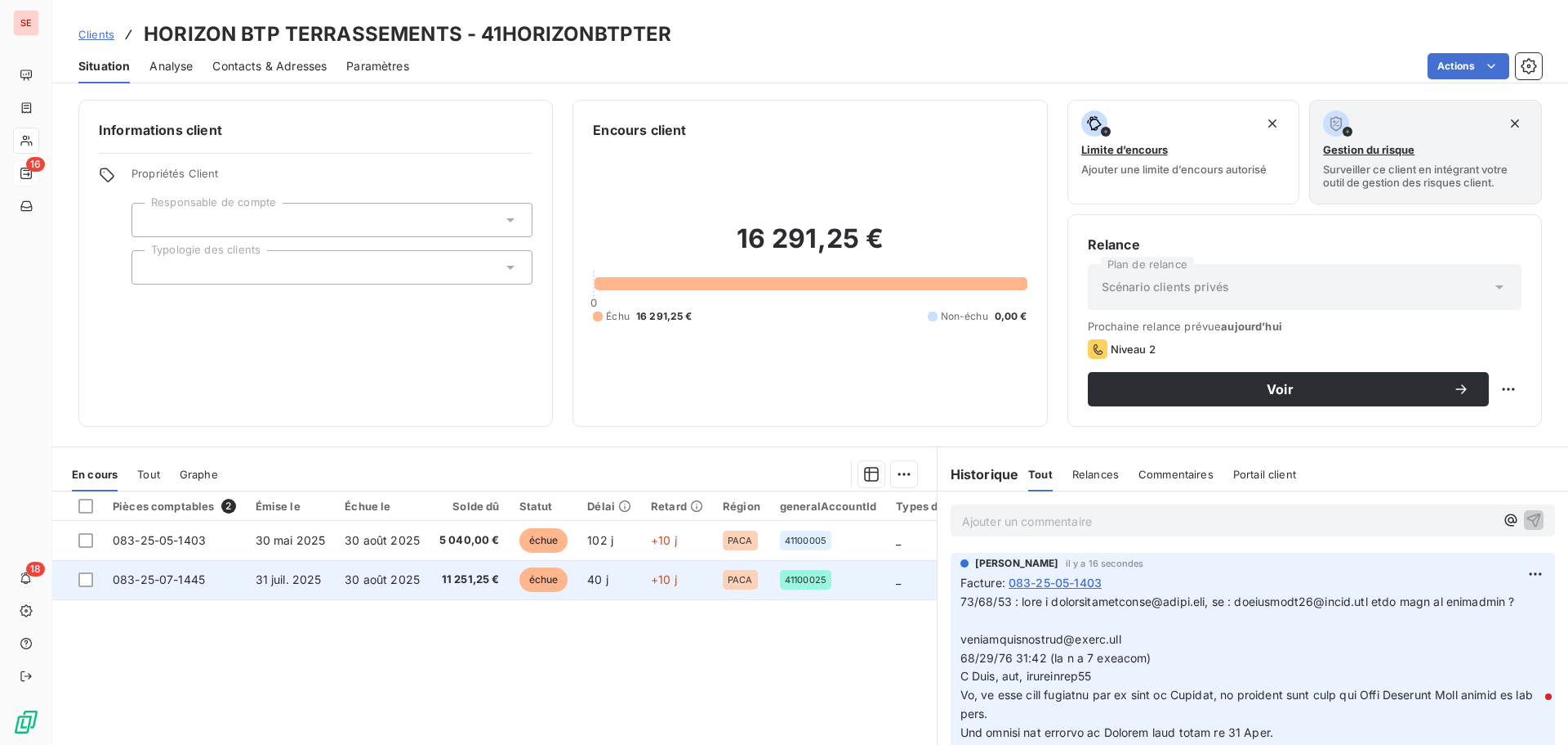
click at [430, 578] on td "11 251,25 €" at bounding box center [469, 579] width 80 height 40
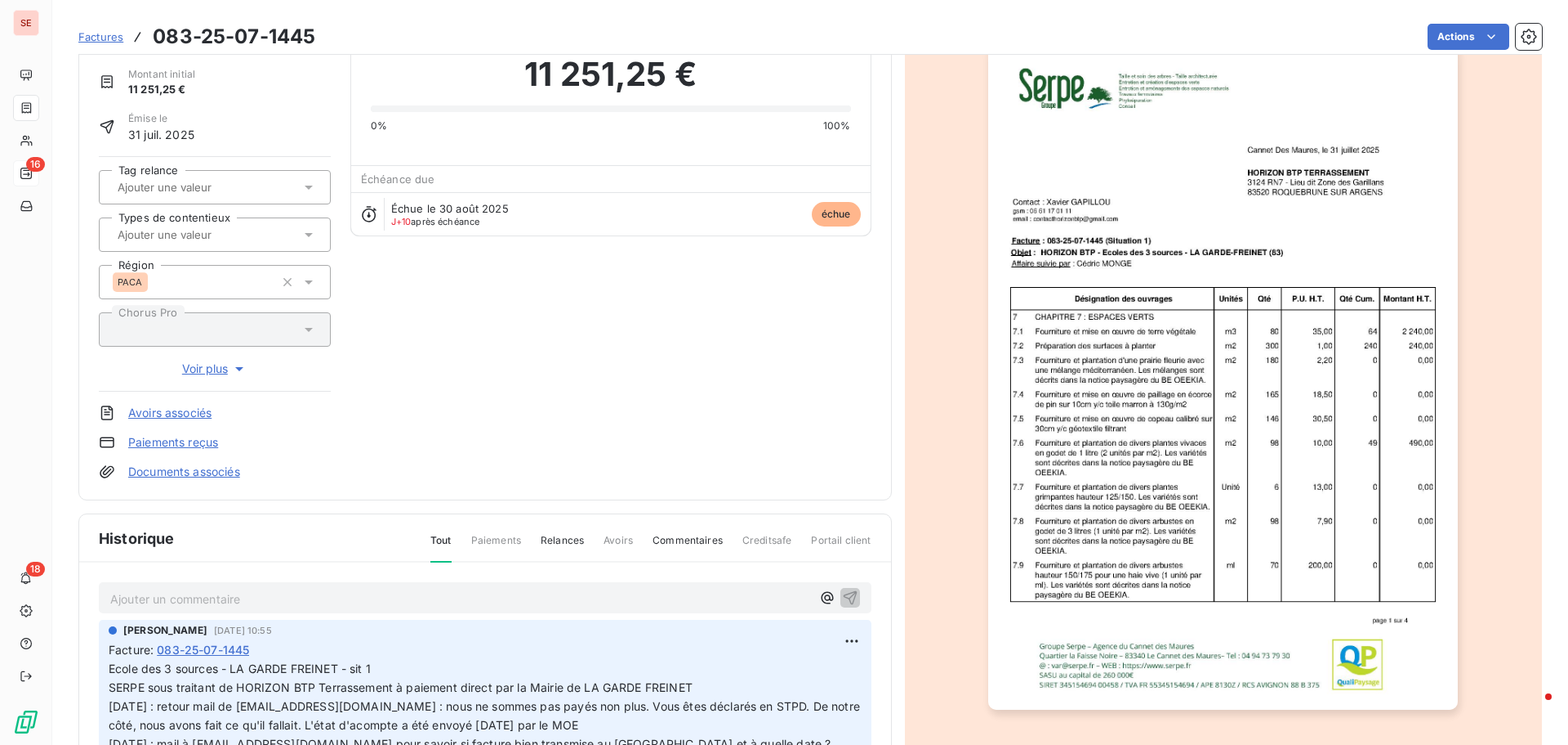
scroll to position [164, 0]
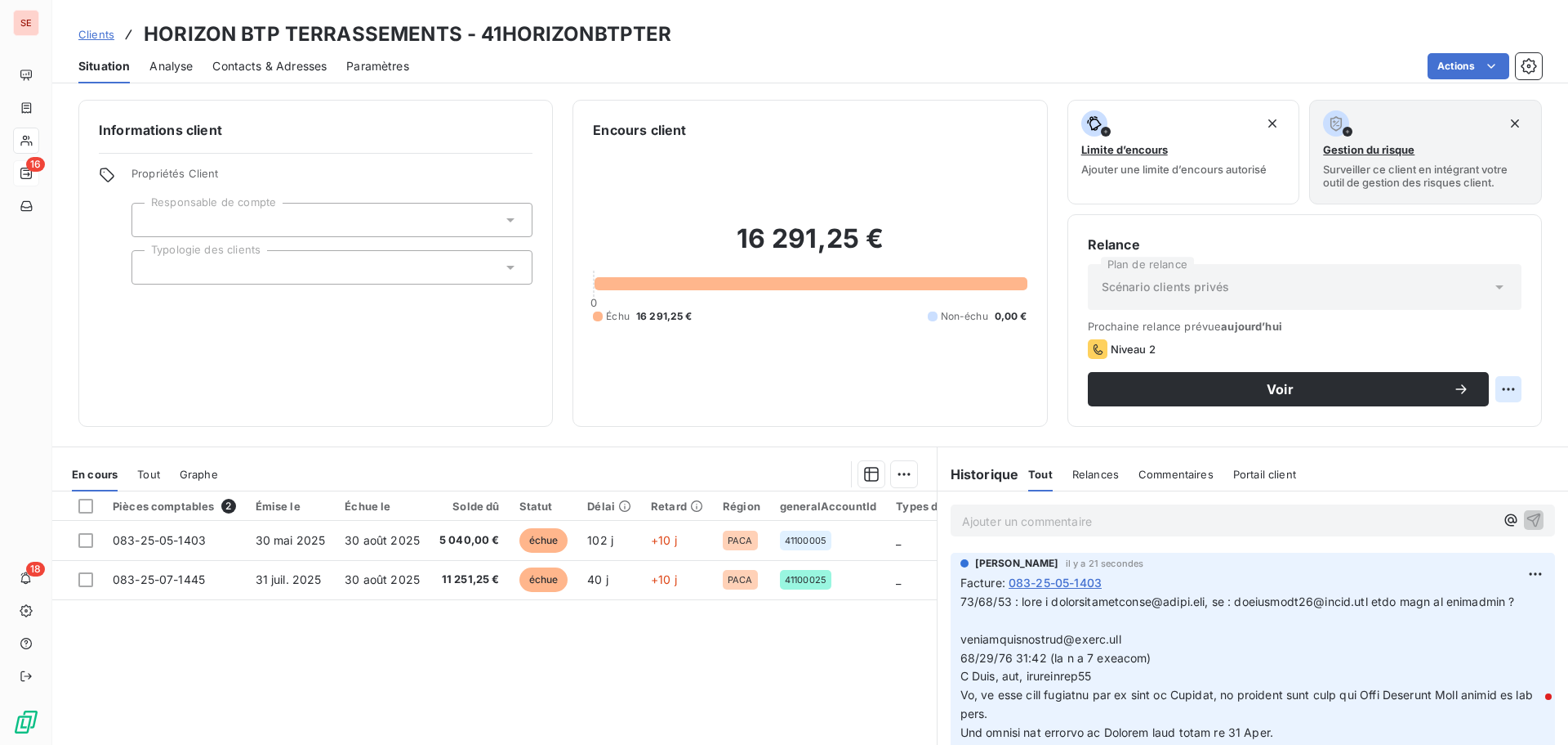
click at [1503, 386] on html "SE 16 18 Clients HORIZON BTP TERRASSEMENTS - 41HORIZONBTPTER Situation Analyse …" at bounding box center [784, 372] width 1568 height 745
drag, startPoint x: 1462, startPoint y: 419, endPoint x: 1425, endPoint y: 426, distance: 37.7
click at [1460, 419] on div "Replanifier cette action" at bounding box center [1429, 424] width 146 height 26
select select "8"
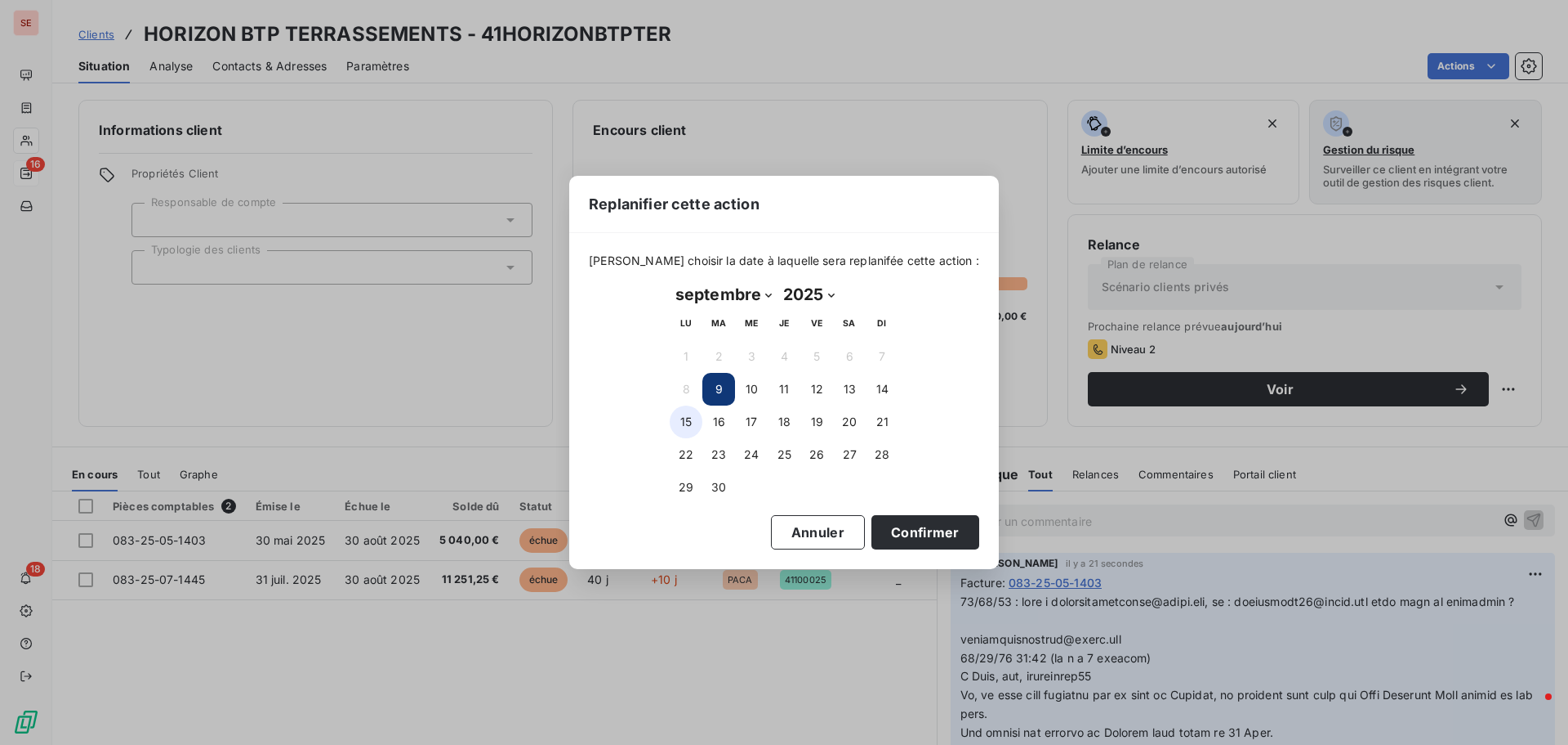
click at [692, 422] on button "15" at bounding box center [686, 422] width 33 height 33
click at [883, 390] on button "14" at bounding box center [882, 389] width 33 height 33
click at [904, 528] on button "Confirmer" at bounding box center [926, 532] width 108 height 35
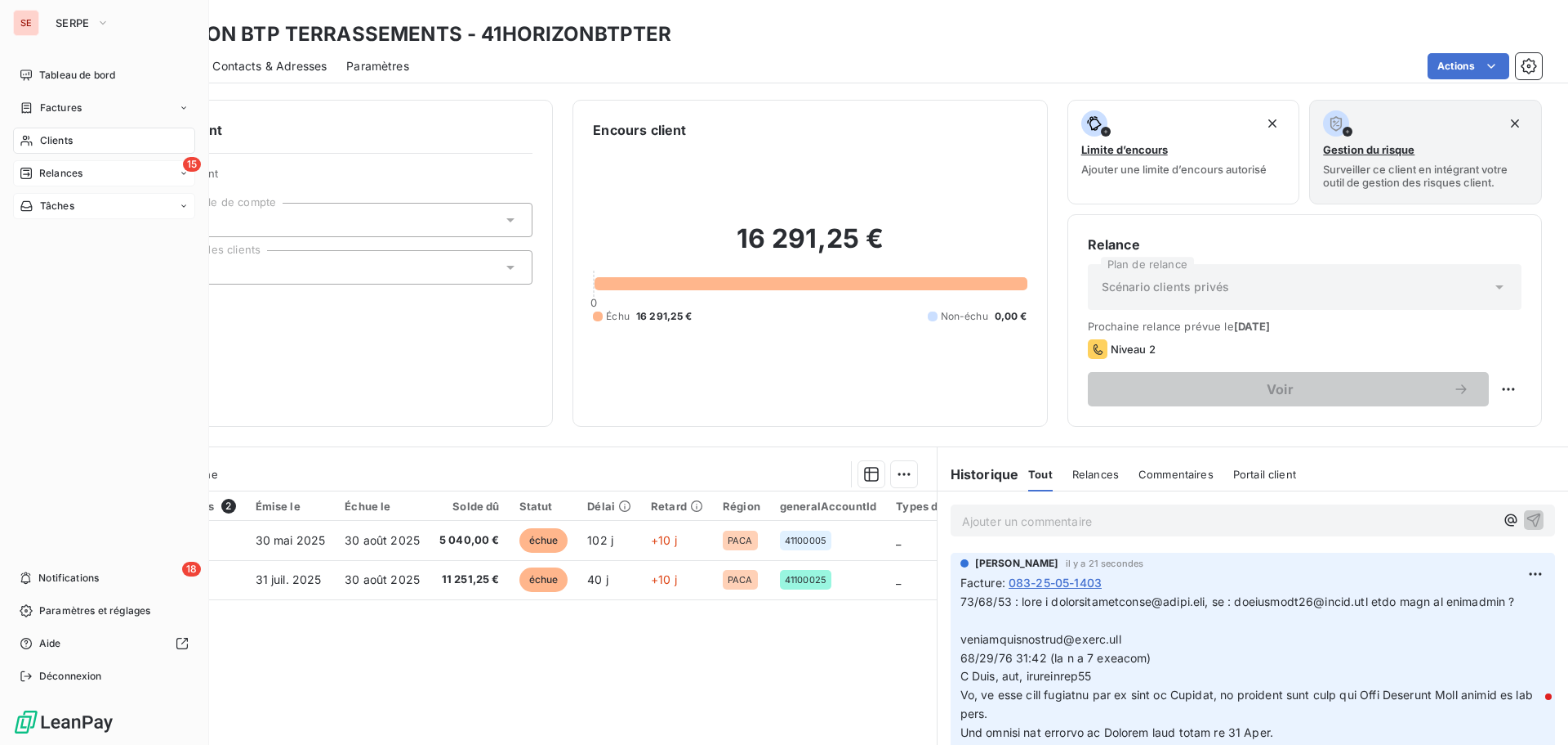
drag, startPoint x: 74, startPoint y: 173, endPoint x: 123, endPoint y: 194, distance: 53.3
click at [74, 173] on span "Relances" at bounding box center [61, 173] width 43 height 14
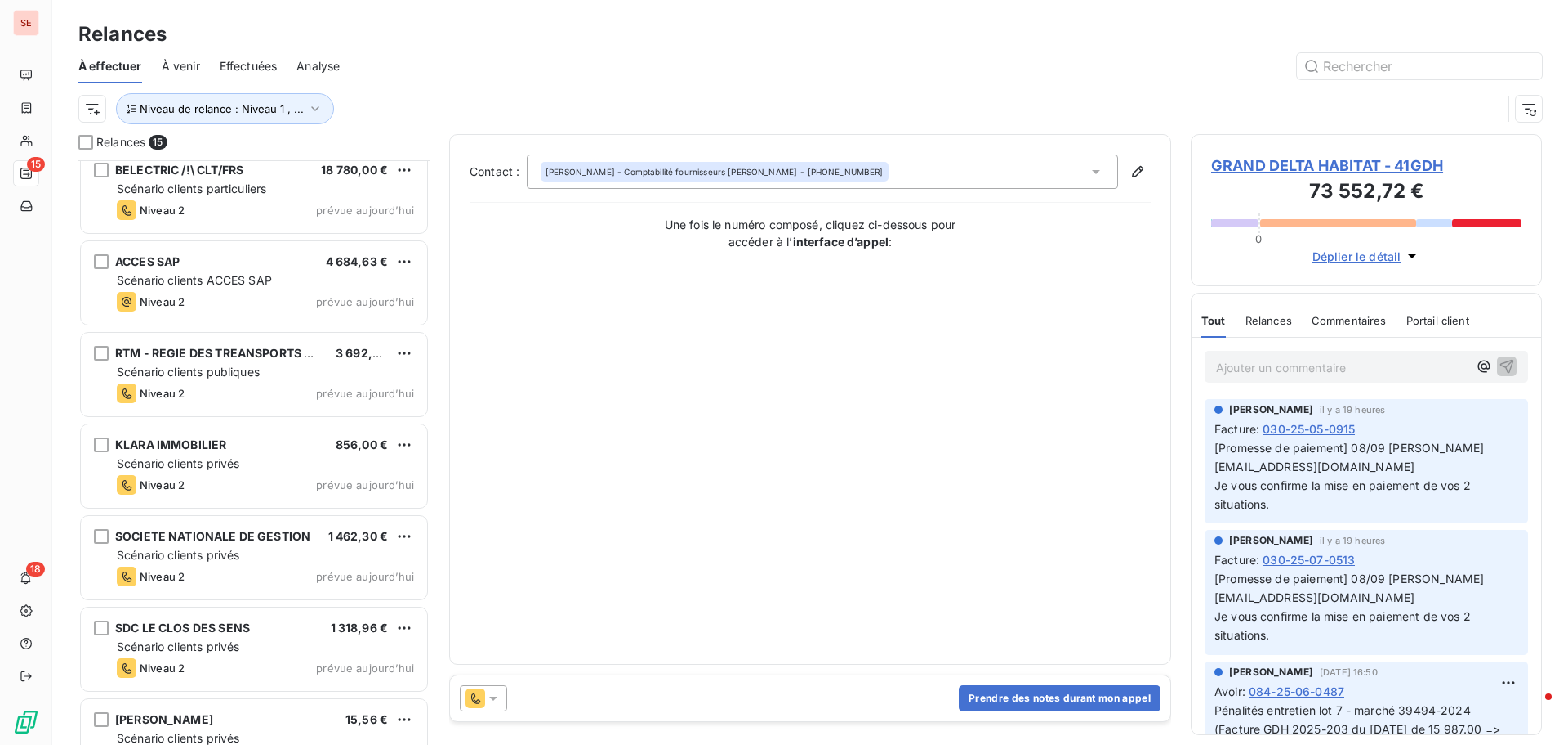
scroll to position [789, 0]
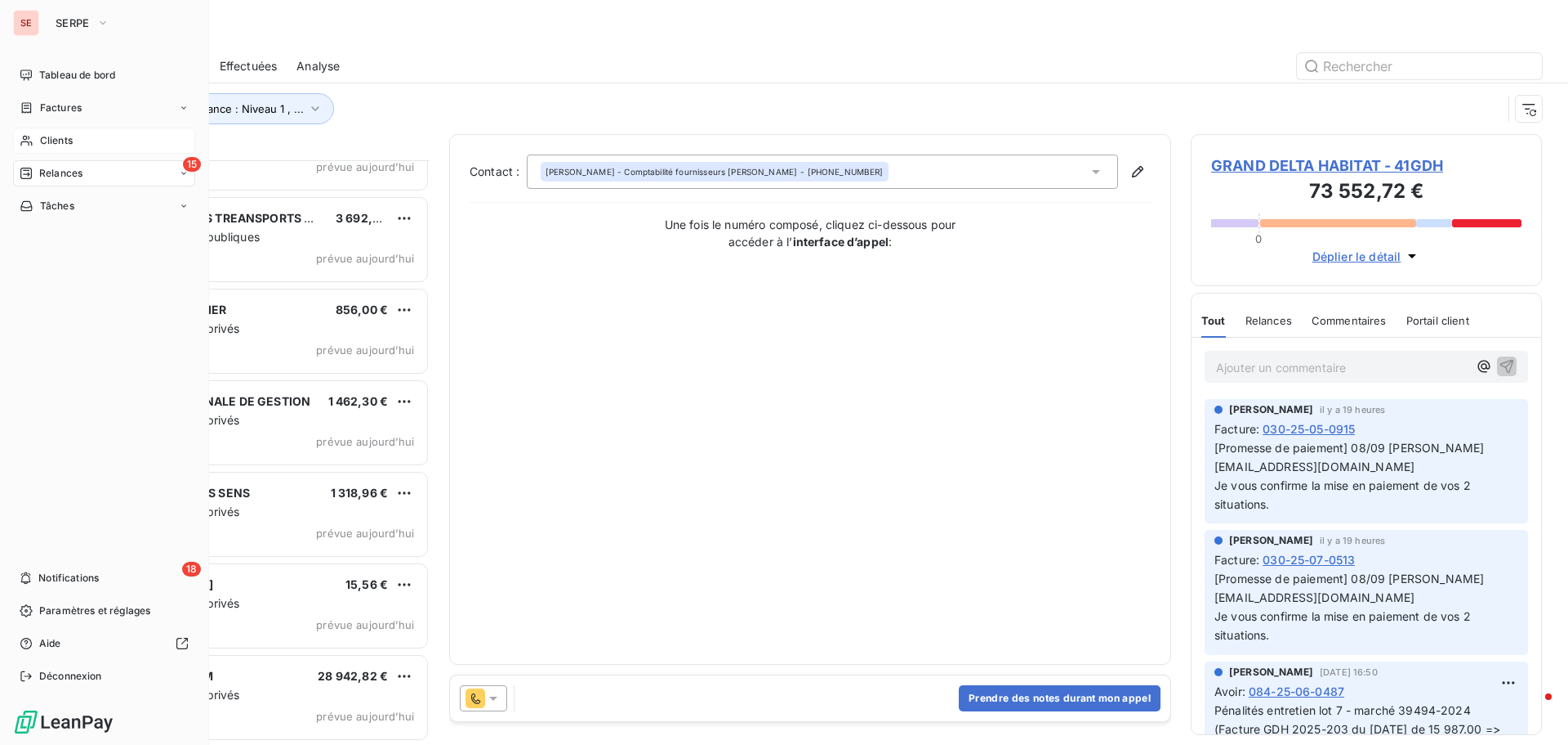
click at [56, 138] on span "Clients" at bounding box center [57, 140] width 33 height 14
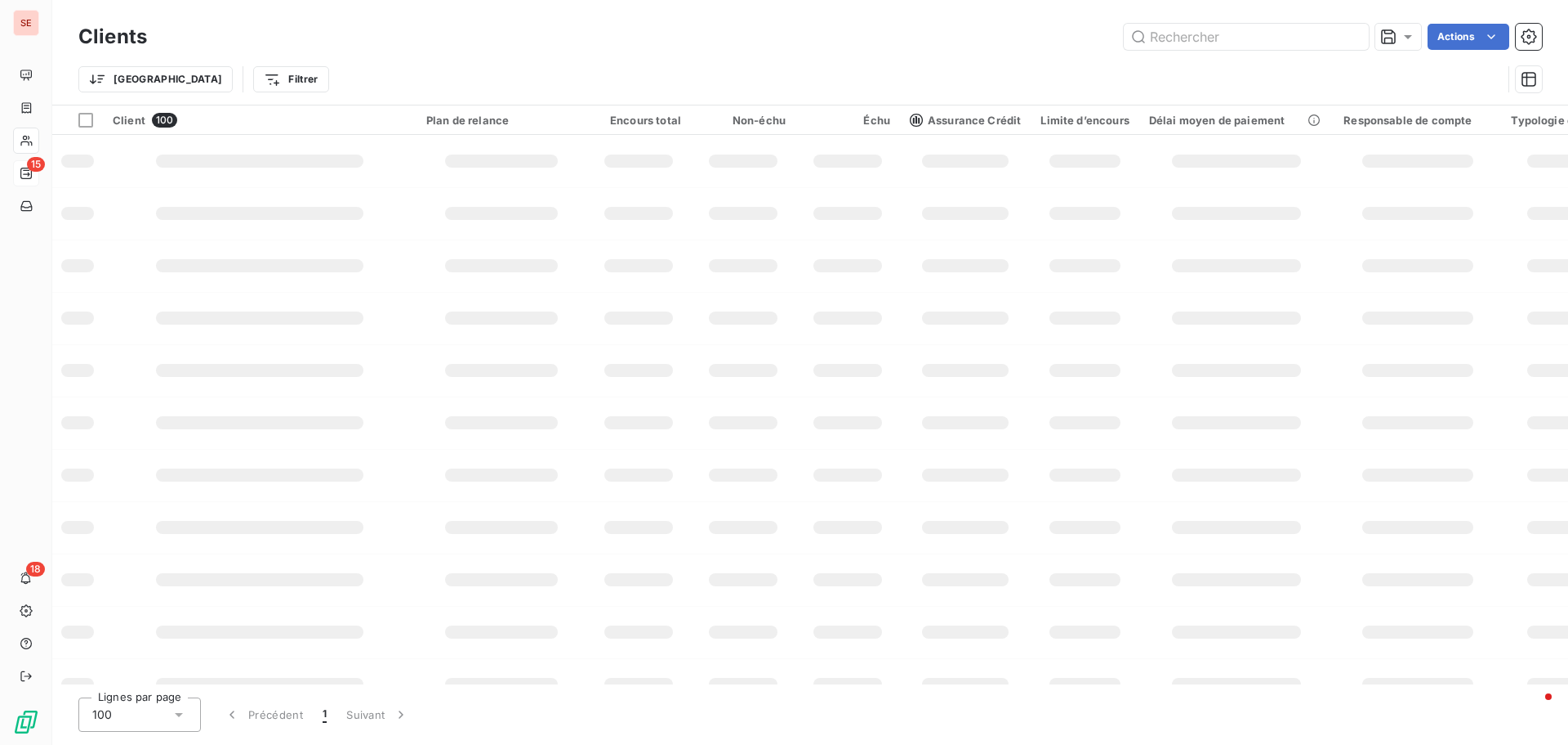
click at [1200, 57] on div "Trier Filtrer" at bounding box center [810, 79] width 1464 height 51
click at [1203, 36] on input "text" at bounding box center [1246, 37] width 245 height 26
type input "klara"
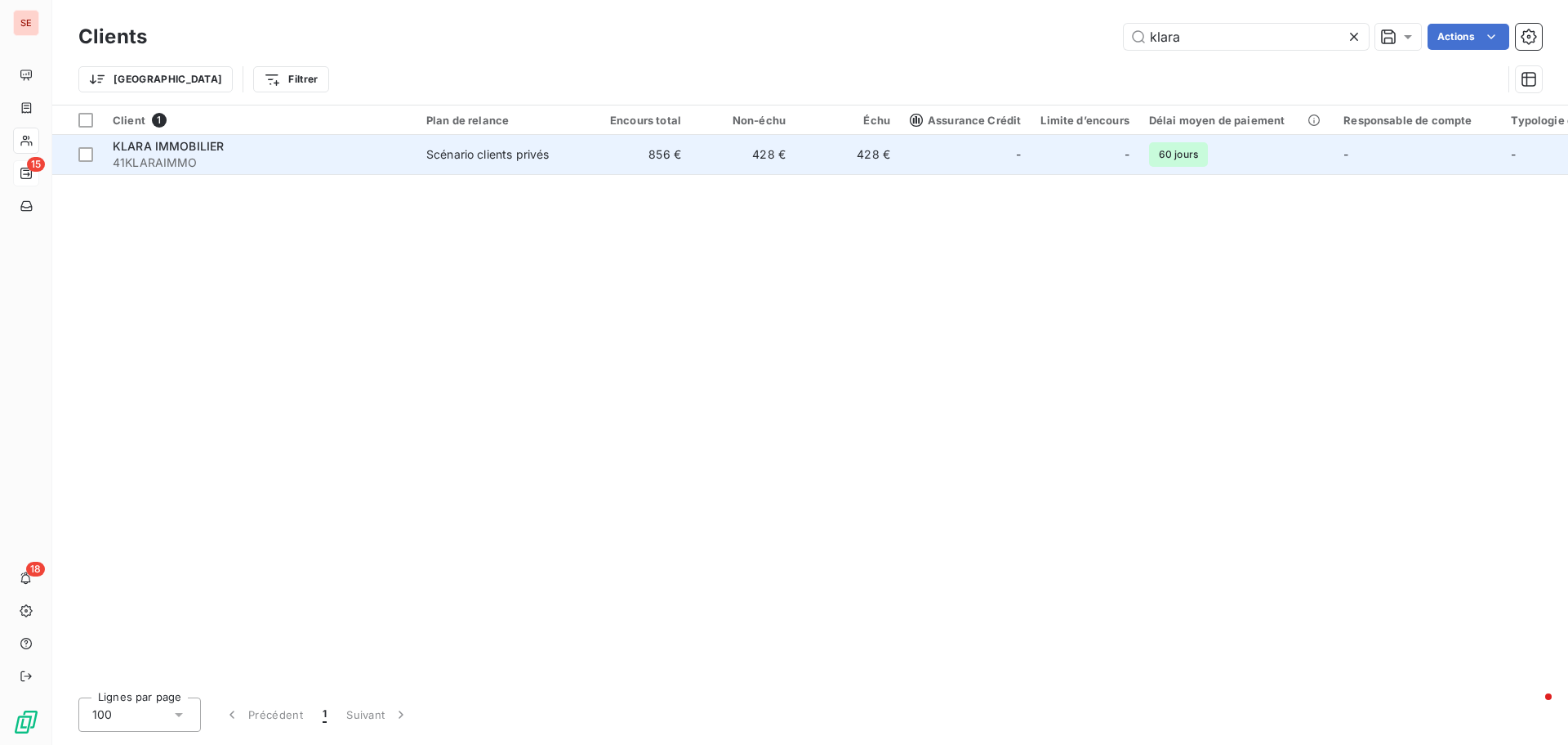
click at [200, 136] on td "KLARA IMMOBILIER 41KLARAIMMO" at bounding box center [260, 154] width 314 height 40
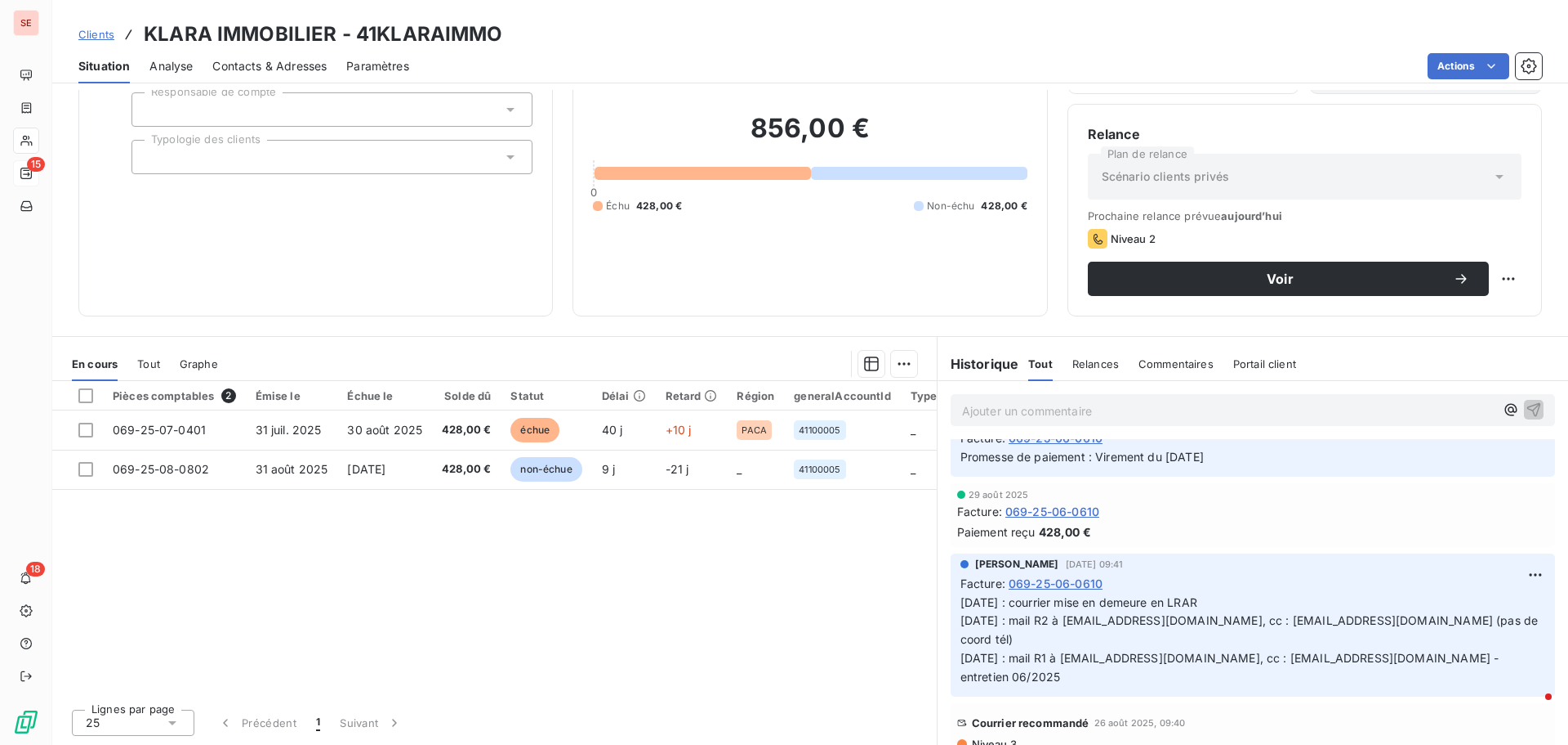
scroll to position [164, 0]
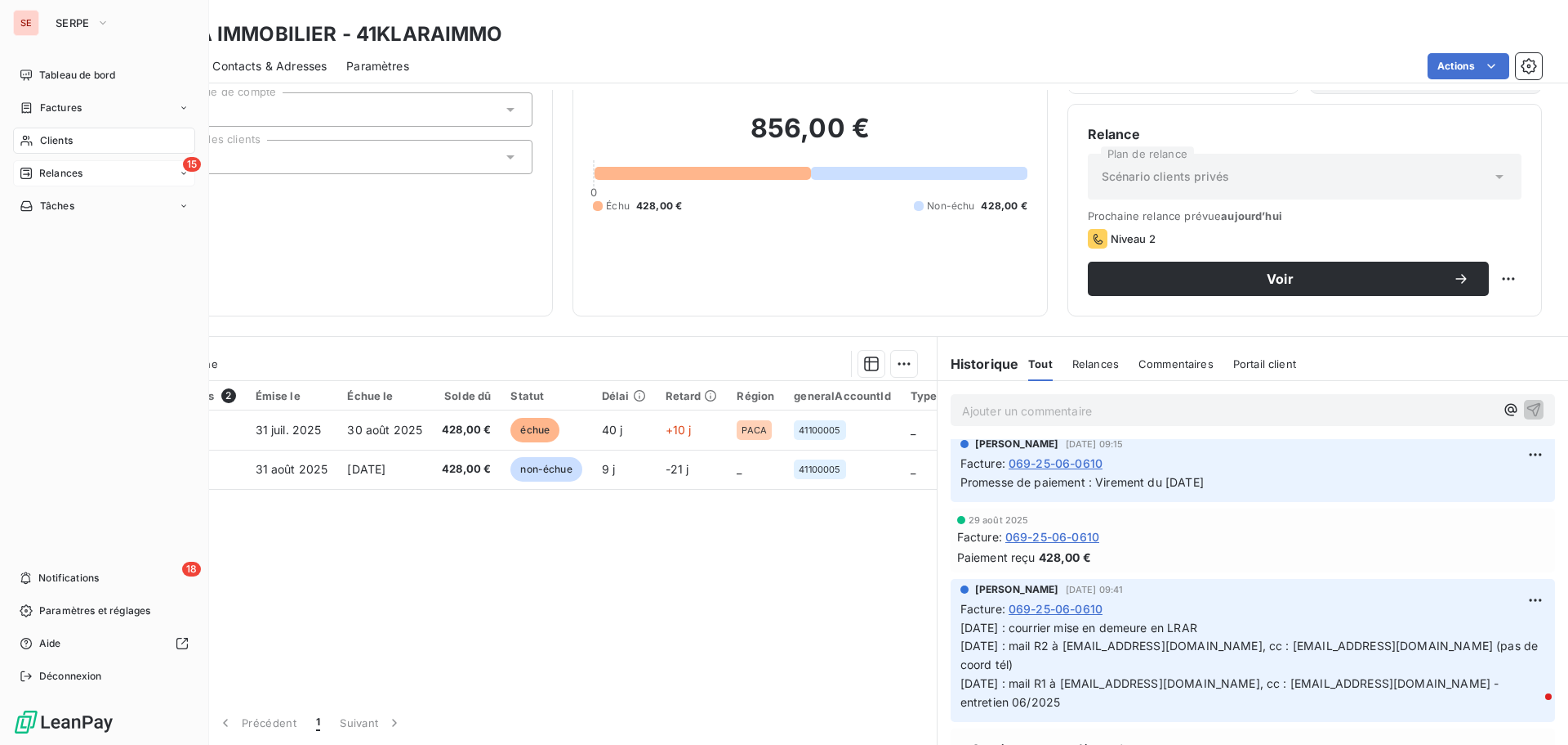
click at [78, 137] on div "Clients" at bounding box center [104, 140] width 182 height 26
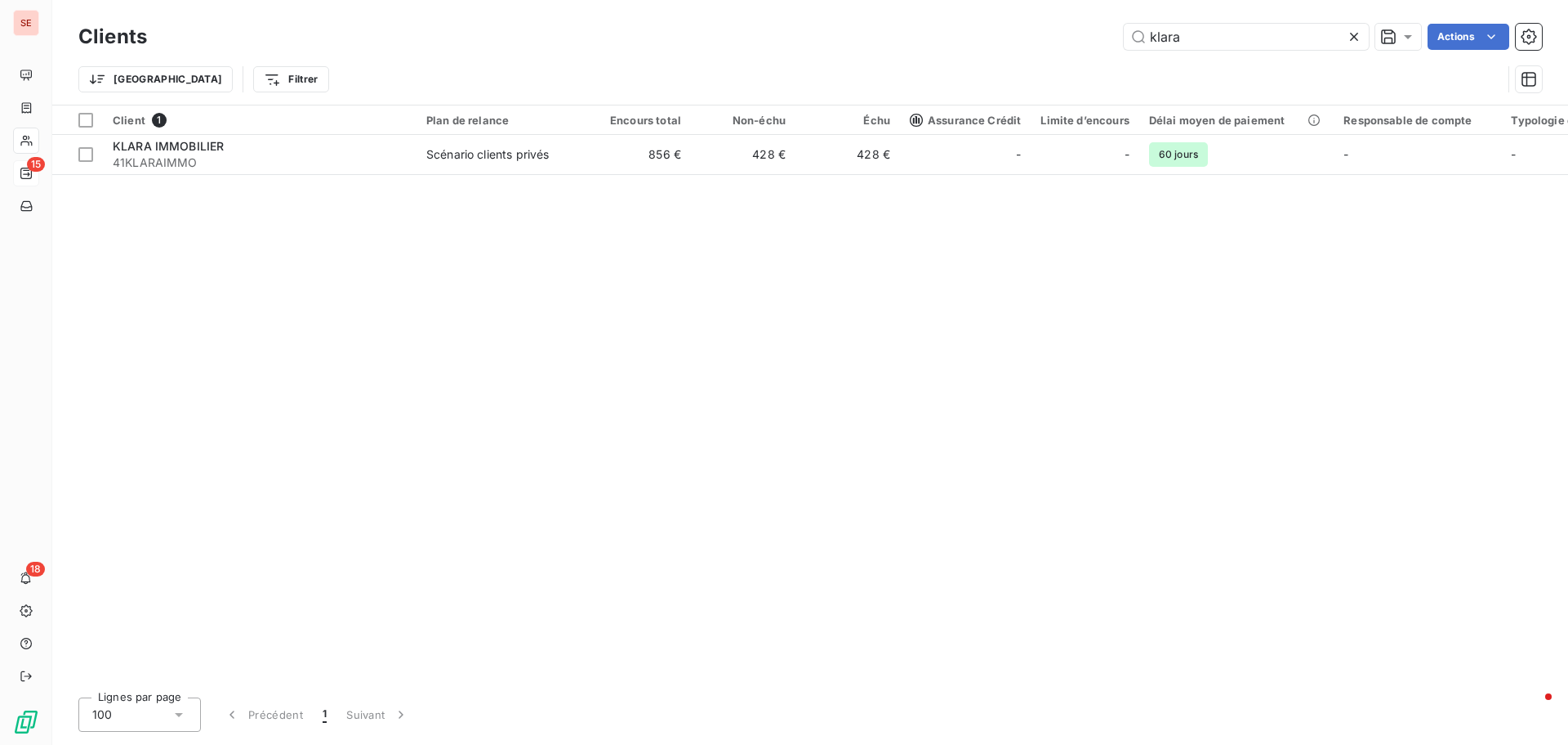
drag, startPoint x: 1213, startPoint y: 40, endPoint x: 1064, endPoint y: 33, distance: 149.2
click at [1057, 57] on div "Clients klara Actions Trier Filtrer" at bounding box center [810, 62] width 1464 height 85
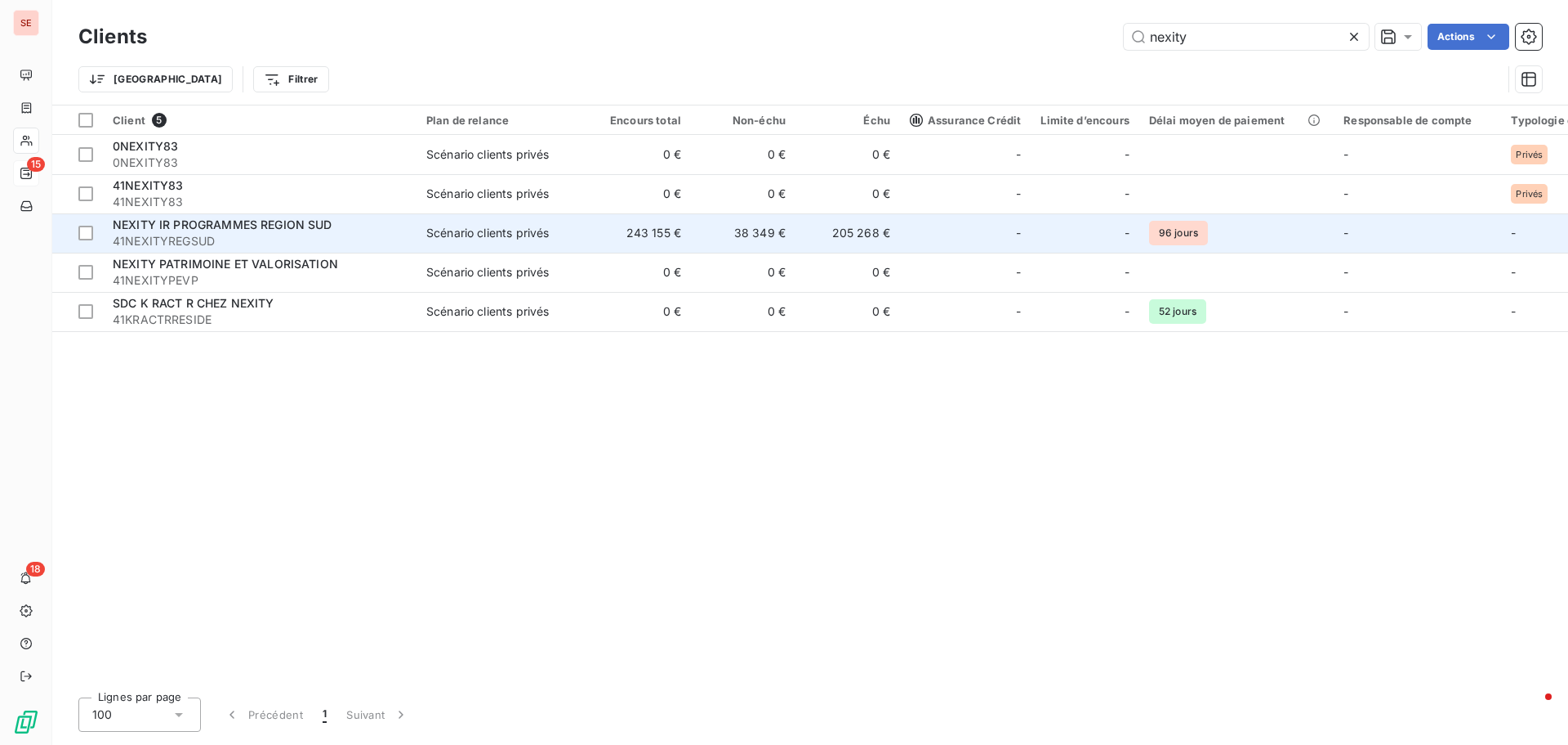
type input "nexity"
click at [327, 219] on span "NEXITY IR PROGRAMMES REGION SUD" at bounding box center [222, 225] width 220 height 13
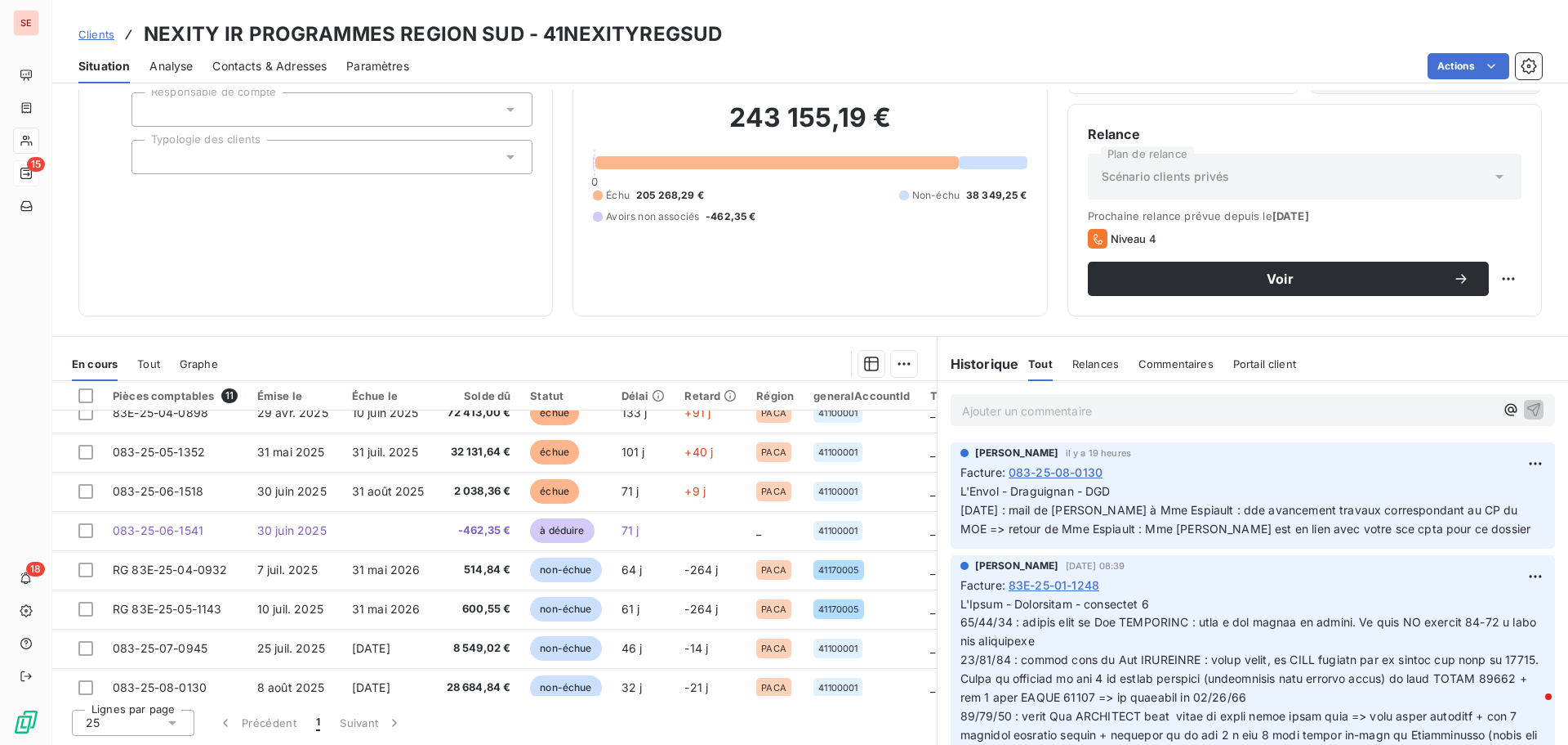
scroll to position [153, 0]
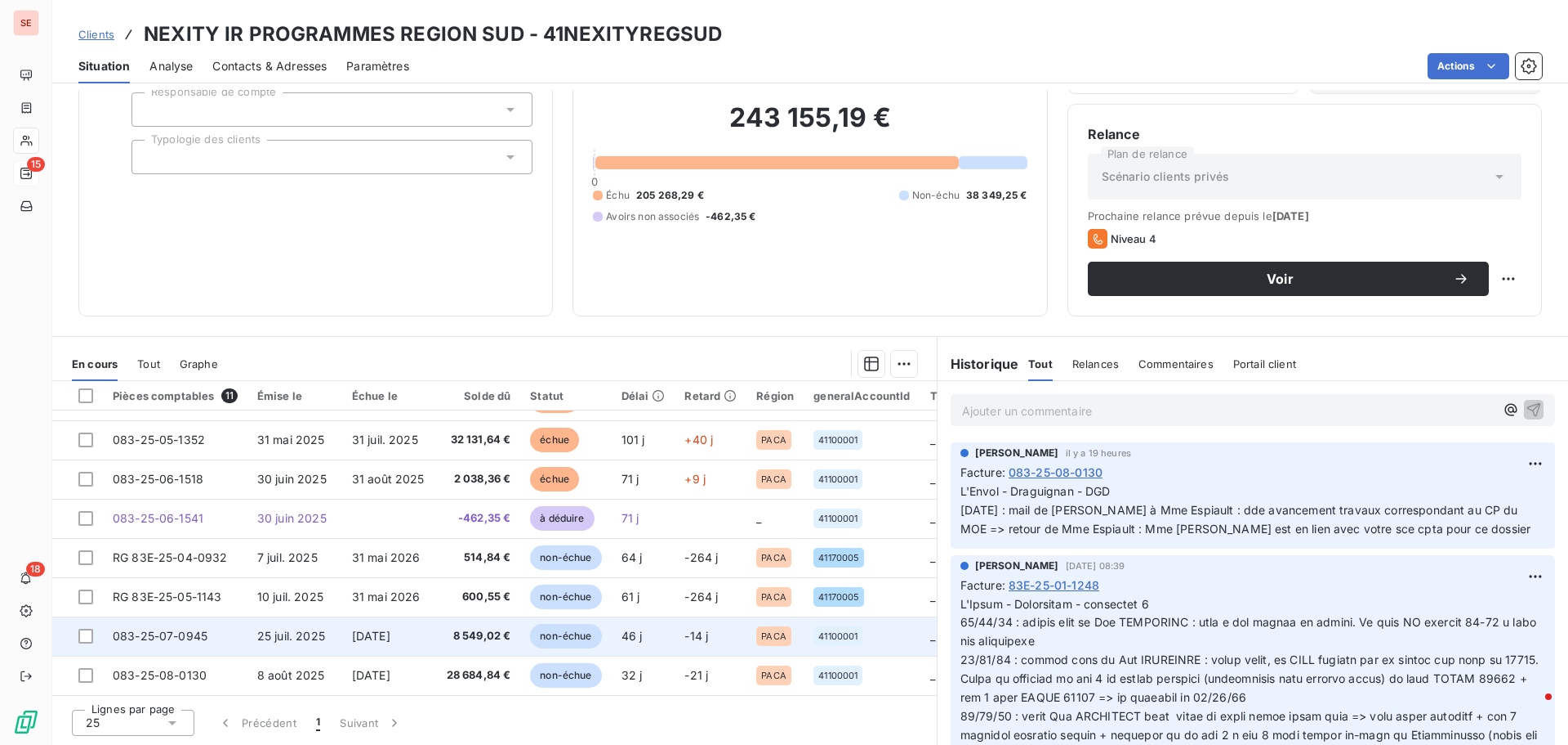
click at [304, 629] on span "25 juil. 2025" at bounding box center [291, 635] width 67 height 13
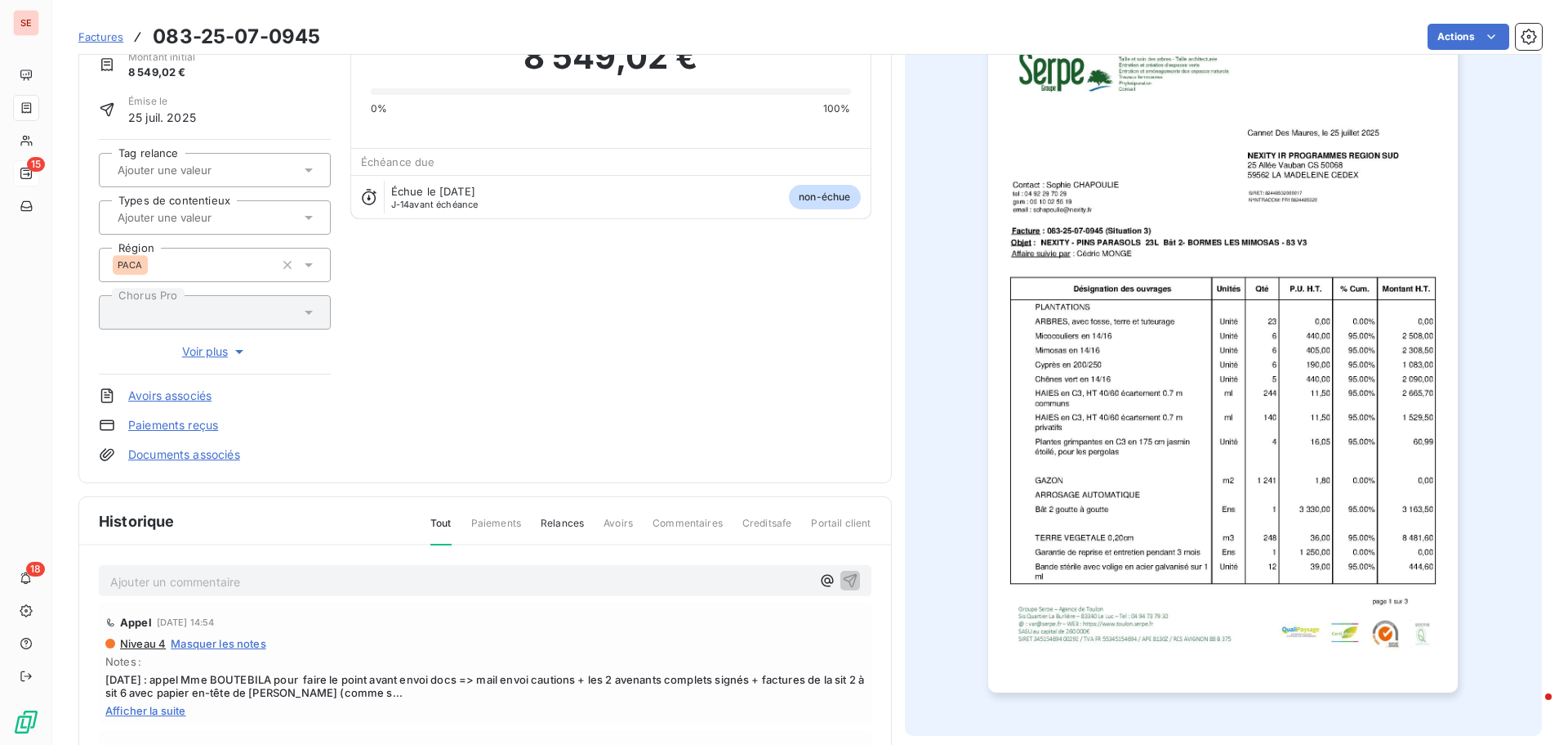
scroll to position [84, 0]
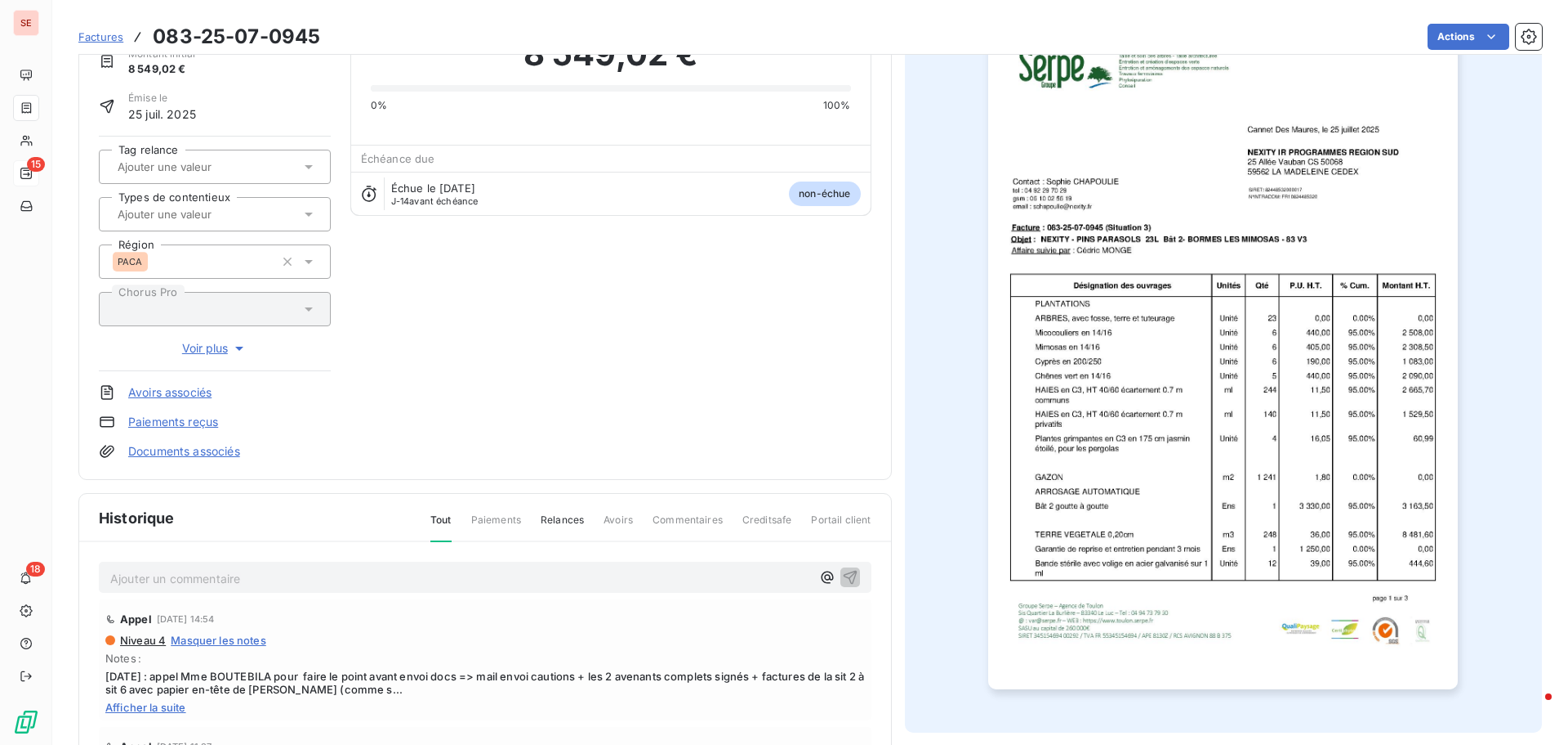
click at [210, 570] on p "Ajouter un commentaire ﻿" at bounding box center [460, 577] width 701 height 20
click at [1423, 1] on div "Factures 083-25-07-0945 Actions" at bounding box center [810, 27] width 1464 height 55
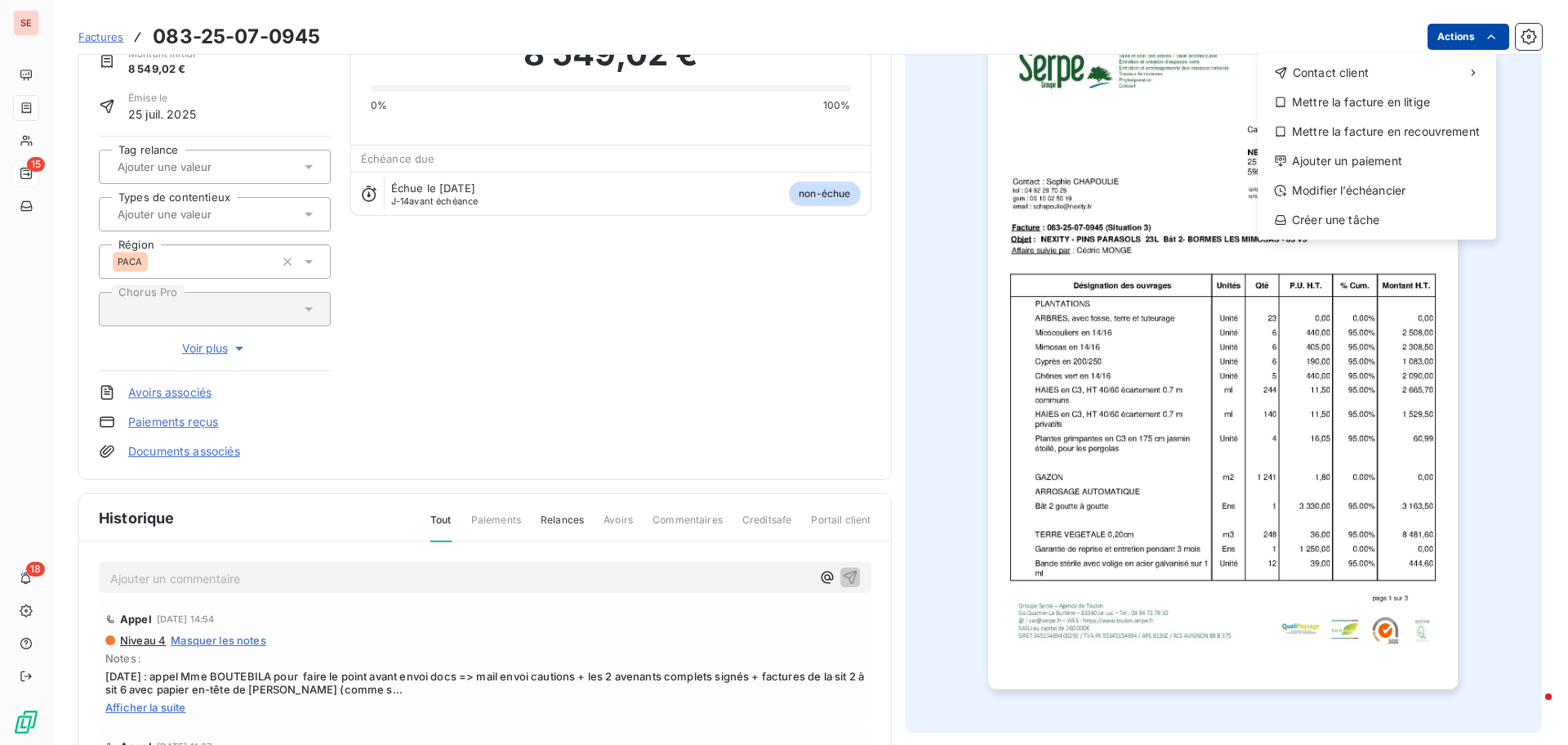
click at [1436, 39] on html "SE 15 18 Factures [PHONE_NUMBER] Actions Contact client Mettre la facture en li…" at bounding box center [784, 372] width 1568 height 745
click at [1396, 159] on div "Ajouter un paiement" at bounding box center [1377, 161] width 225 height 26
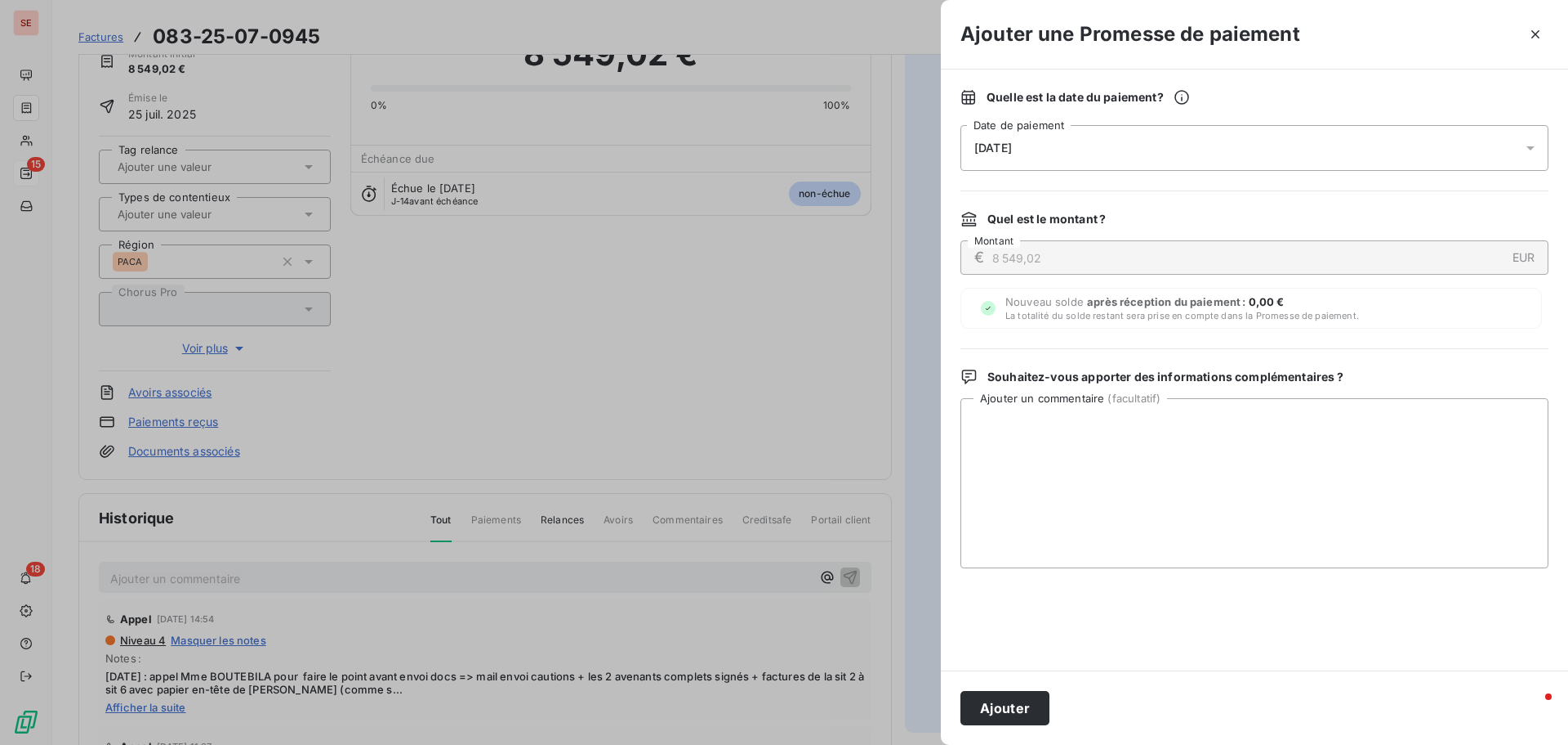
click at [1162, 150] on div "[DATE]" at bounding box center [1254, 147] width 588 height 45
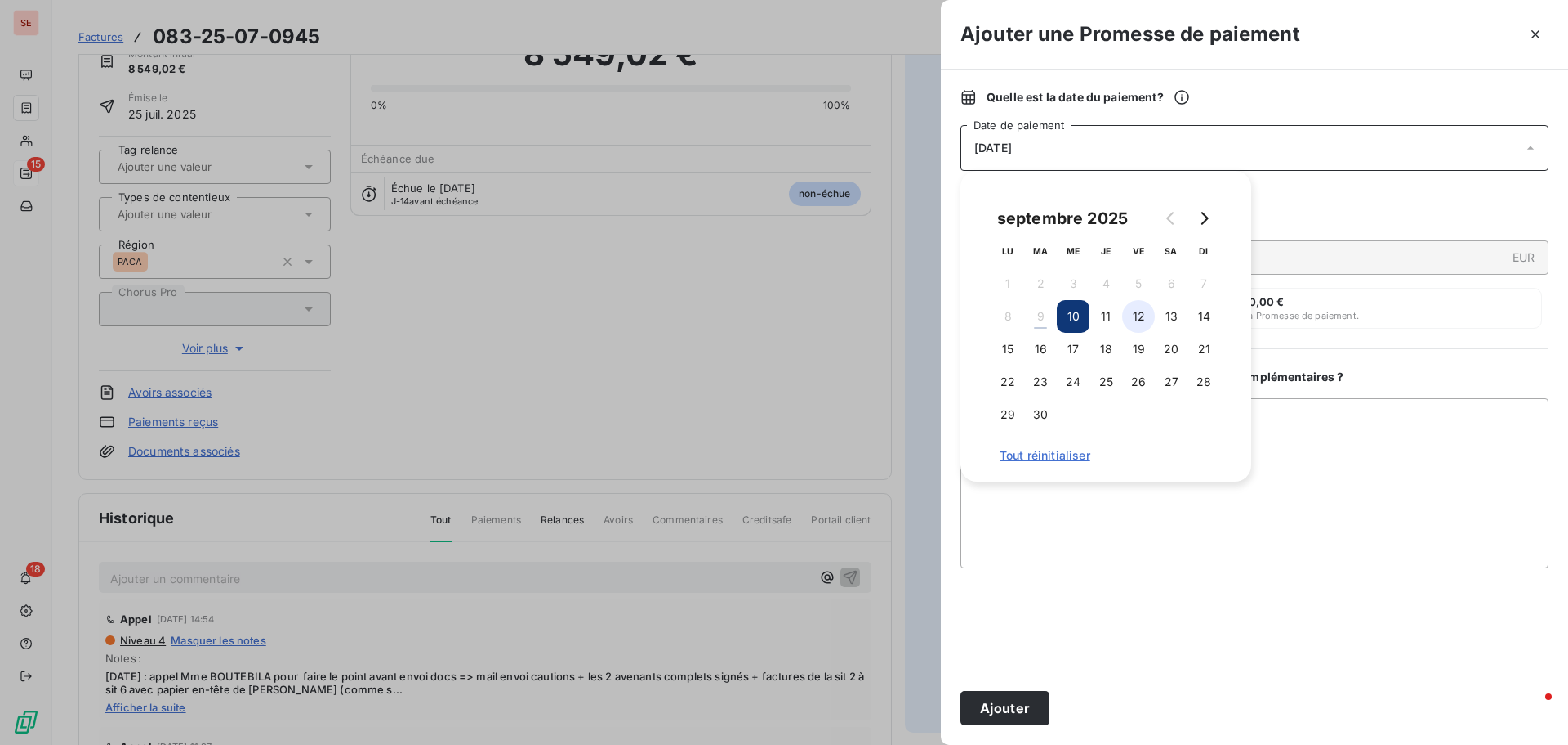
click at [1143, 324] on button "12" at bounding box center [1138, 316] width 33 height 33
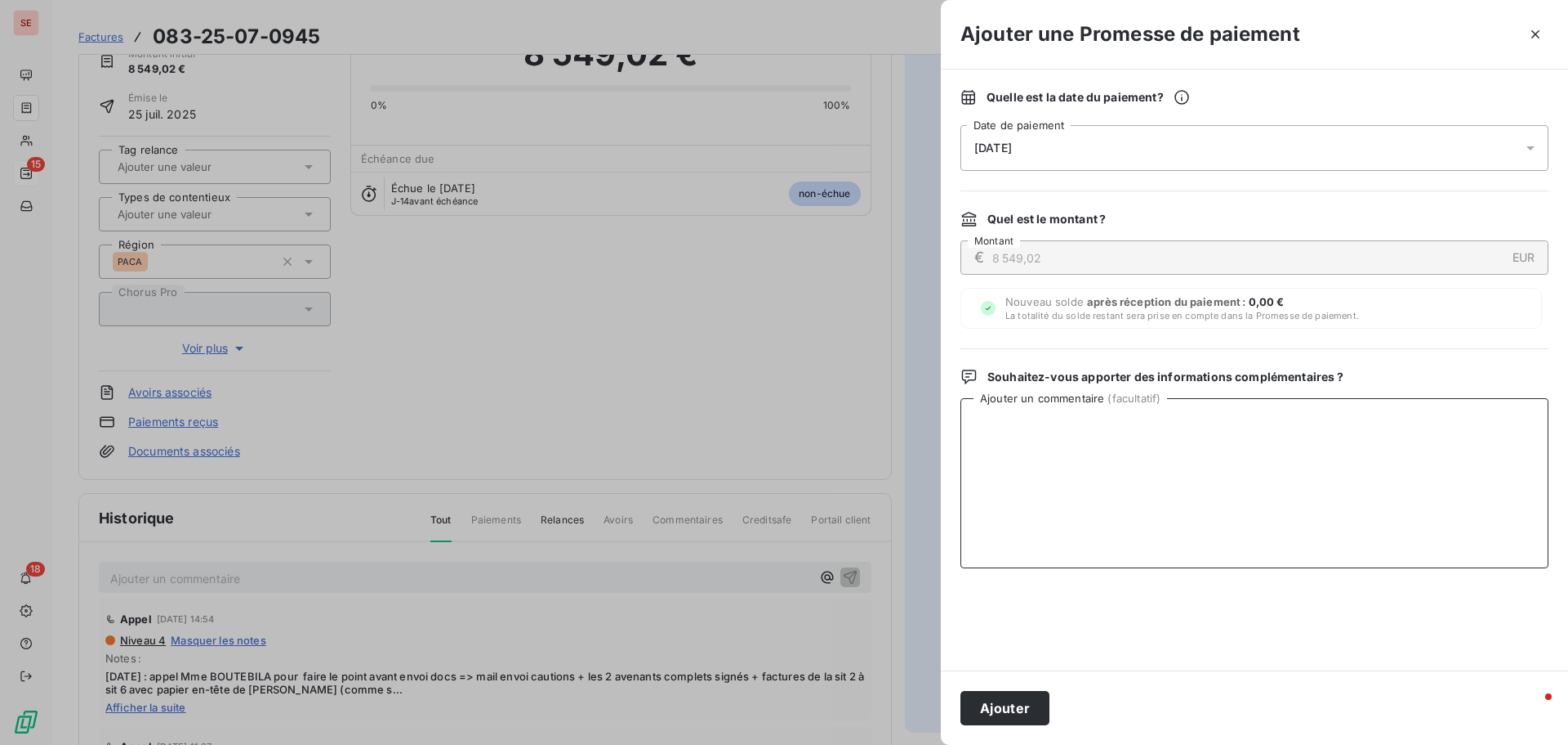
click at [1324, 444] on textarea "Ajouter un commentaire ( facultatif )" at bounding box center [1254, 483] width 588 height 170
type textarea "Virement de 8 121.57 € = 8 549.02 € - 427.45 € RG"
click at [975, 705] on button "Ajouter" at bounding box center [1005, 708] width 89 height 35
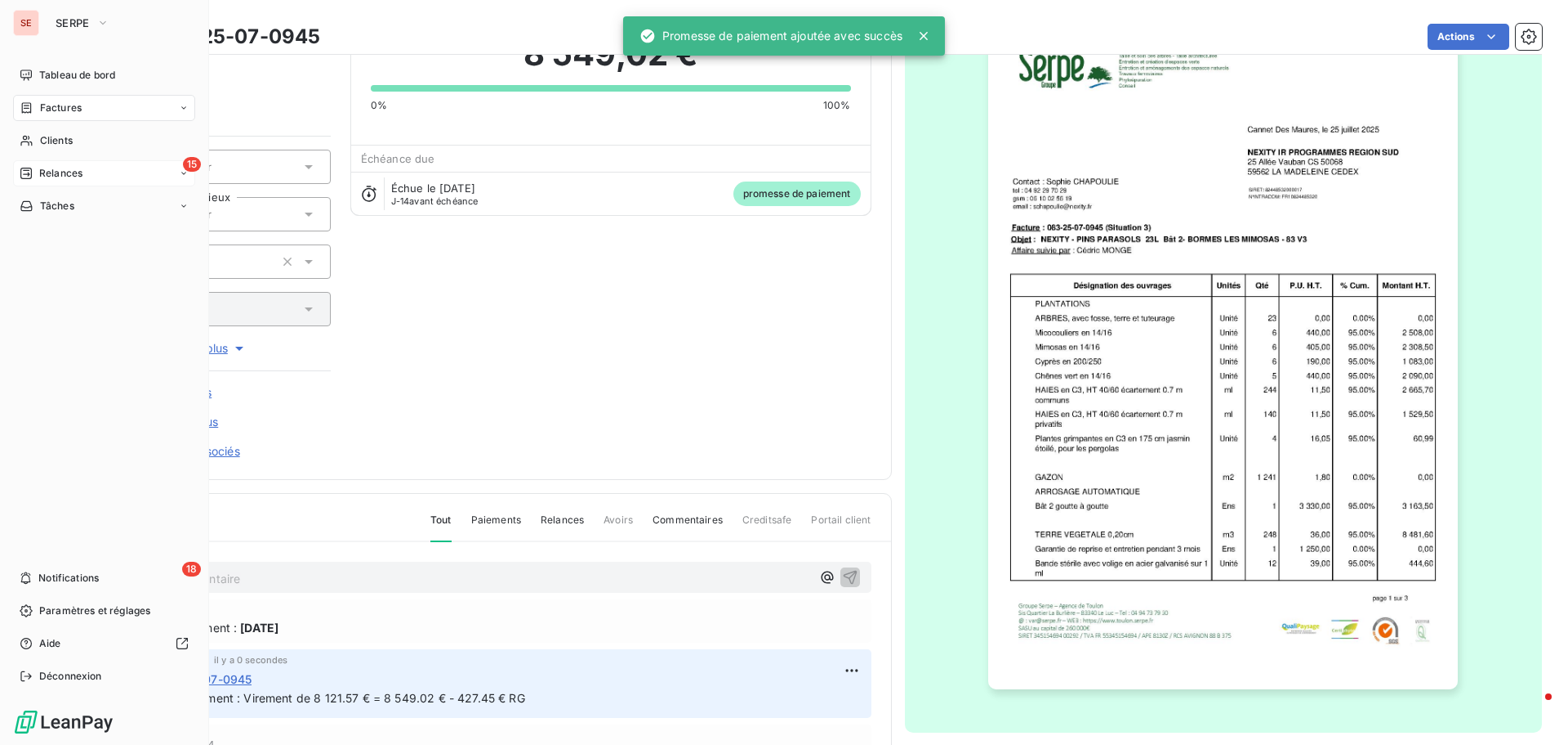
click at [68, 173] on span "Relances" at bounding box center [61, 173] width 43 height 14
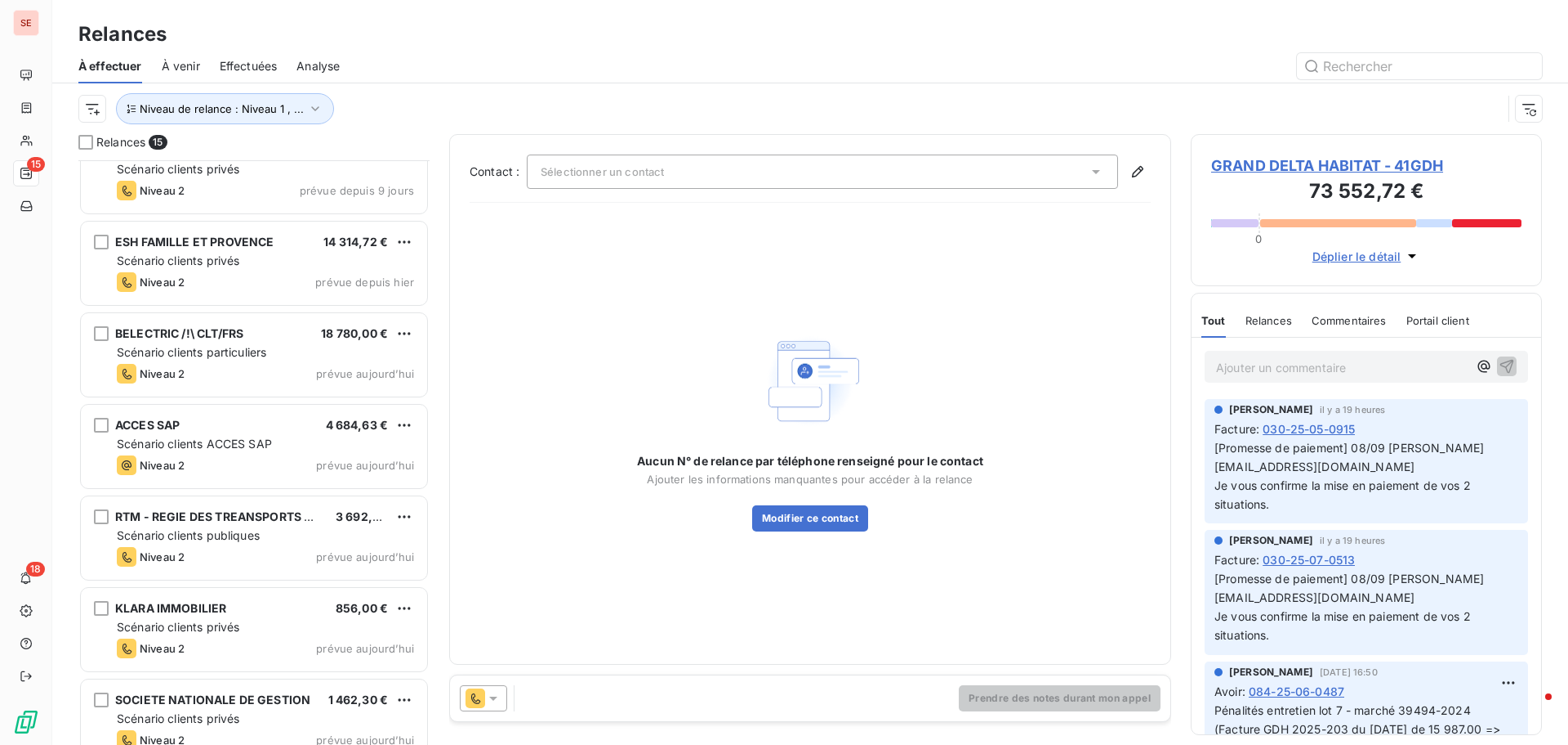
scroll to position [789, 0]
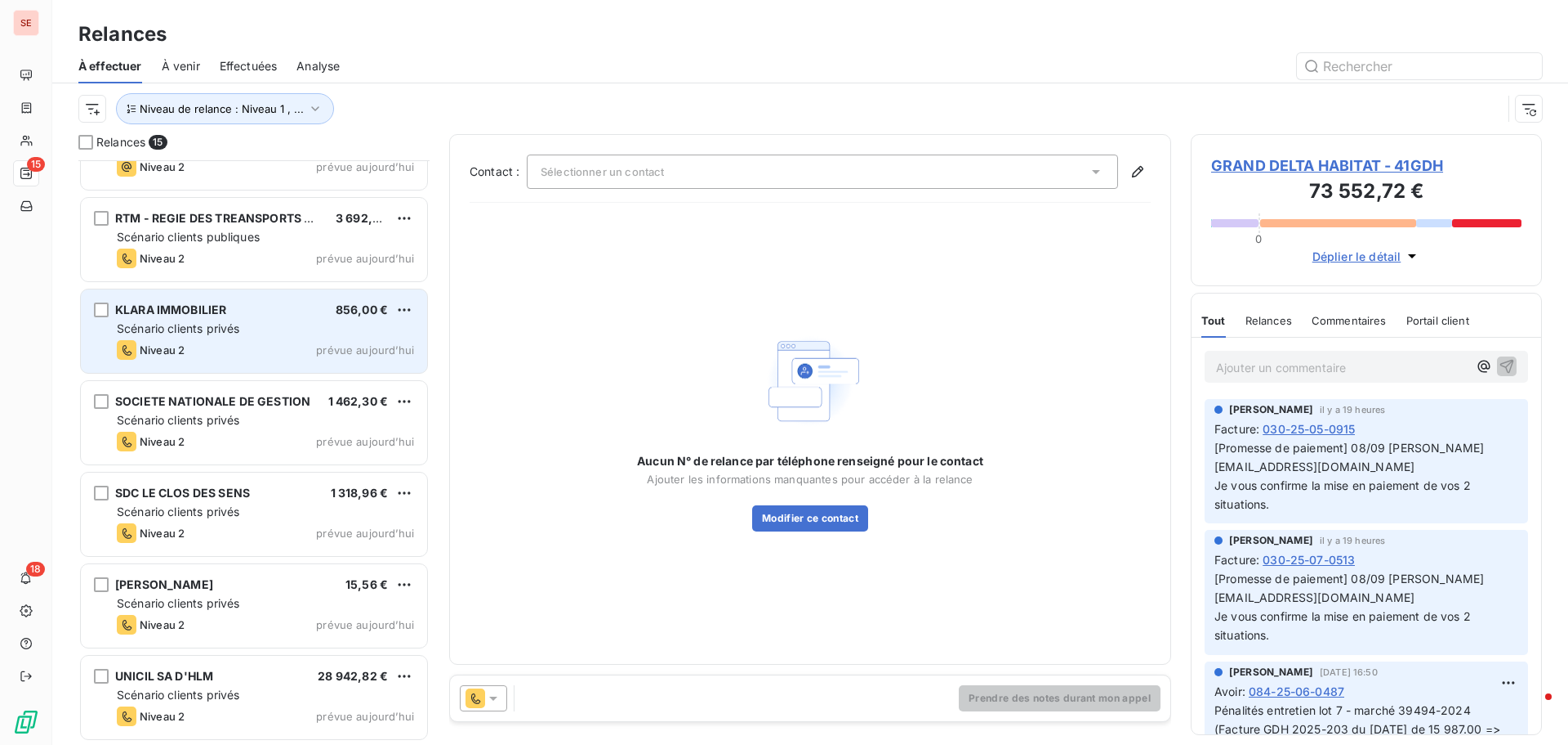
click at [199, 315] on span "KLARA IMMOBILIER" at bounding box center [170, 309] width 111 height 13
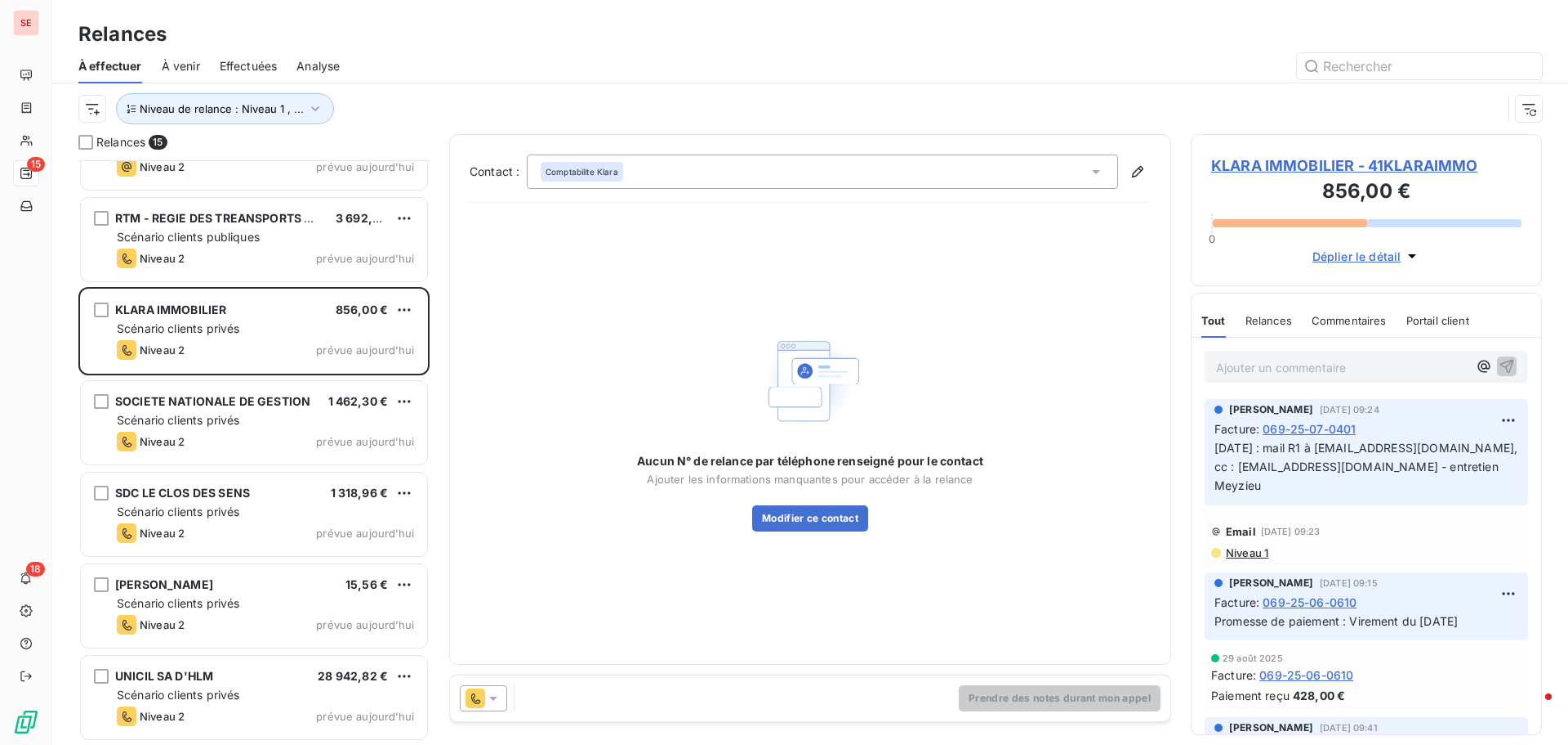
click at [1356, 162] on span "KLARA IMMOBILIER - 41KLARAIMMO" at bounding box center [1367, 165] width 310 height 22
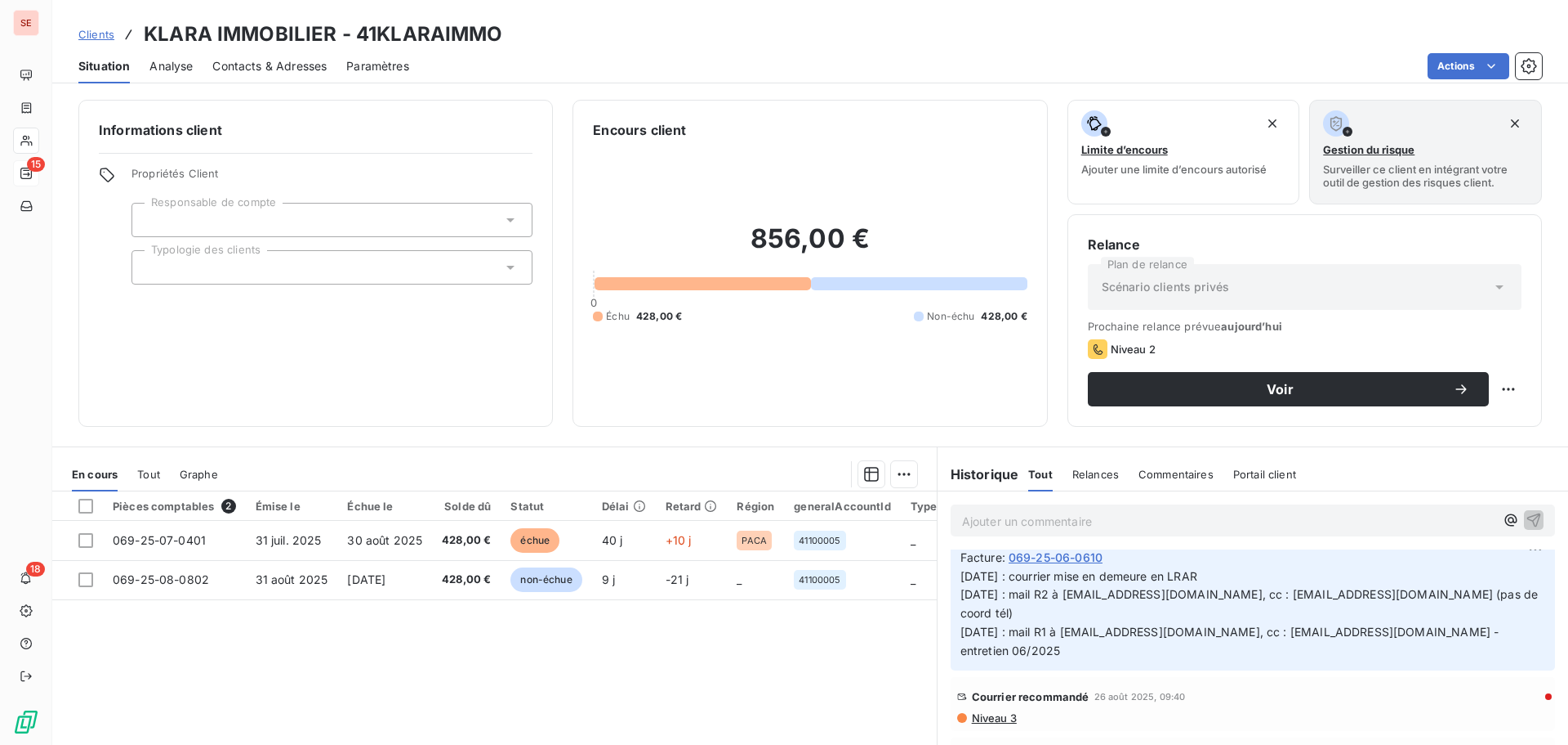
scroll to position [327, 0]
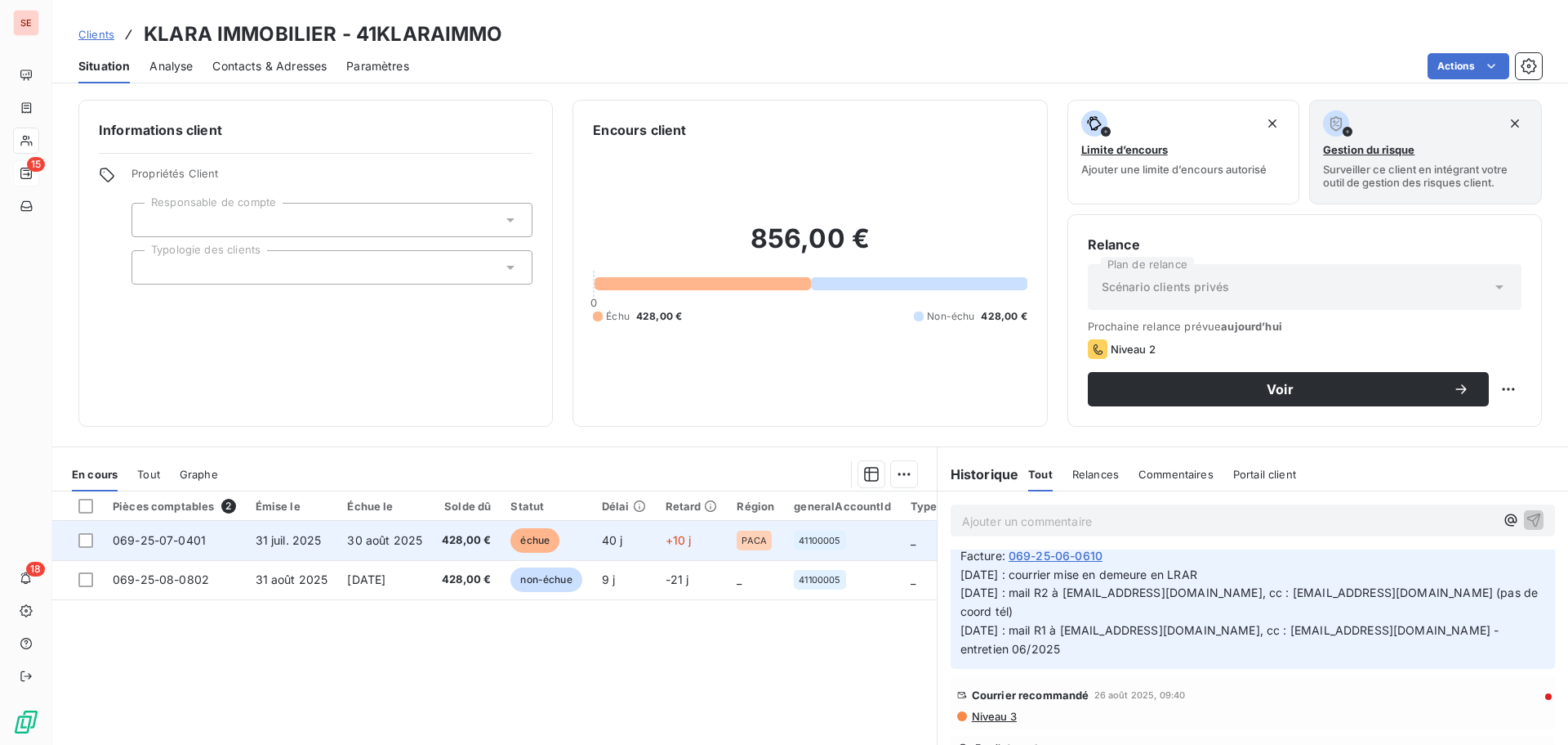
click at [354, 544] on span "30 août 2025" at bounding box center [384, 540] width 75 height 13
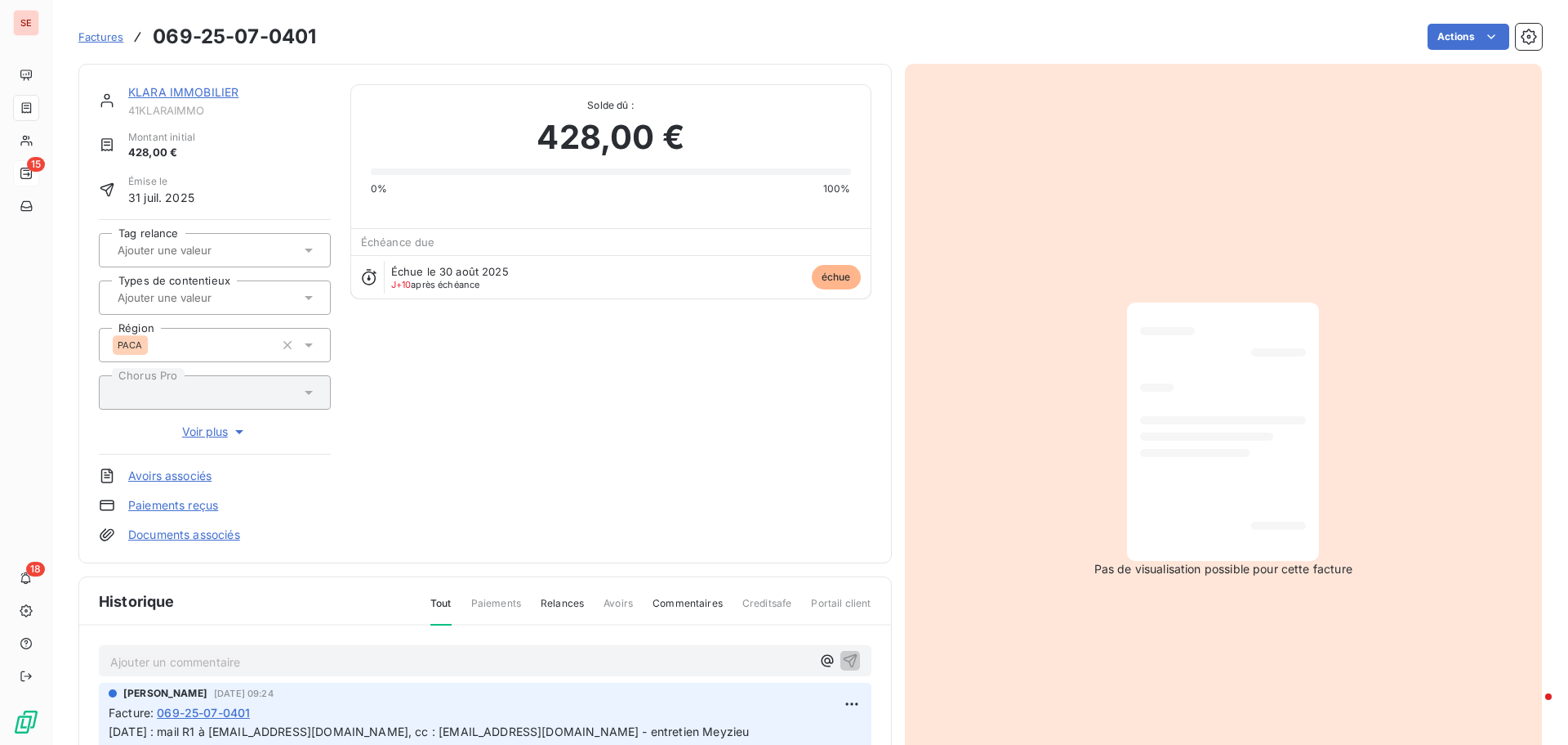
click at [211, 536] on link "Documents associés" at bounding box center [184, 534] width 112 height 16
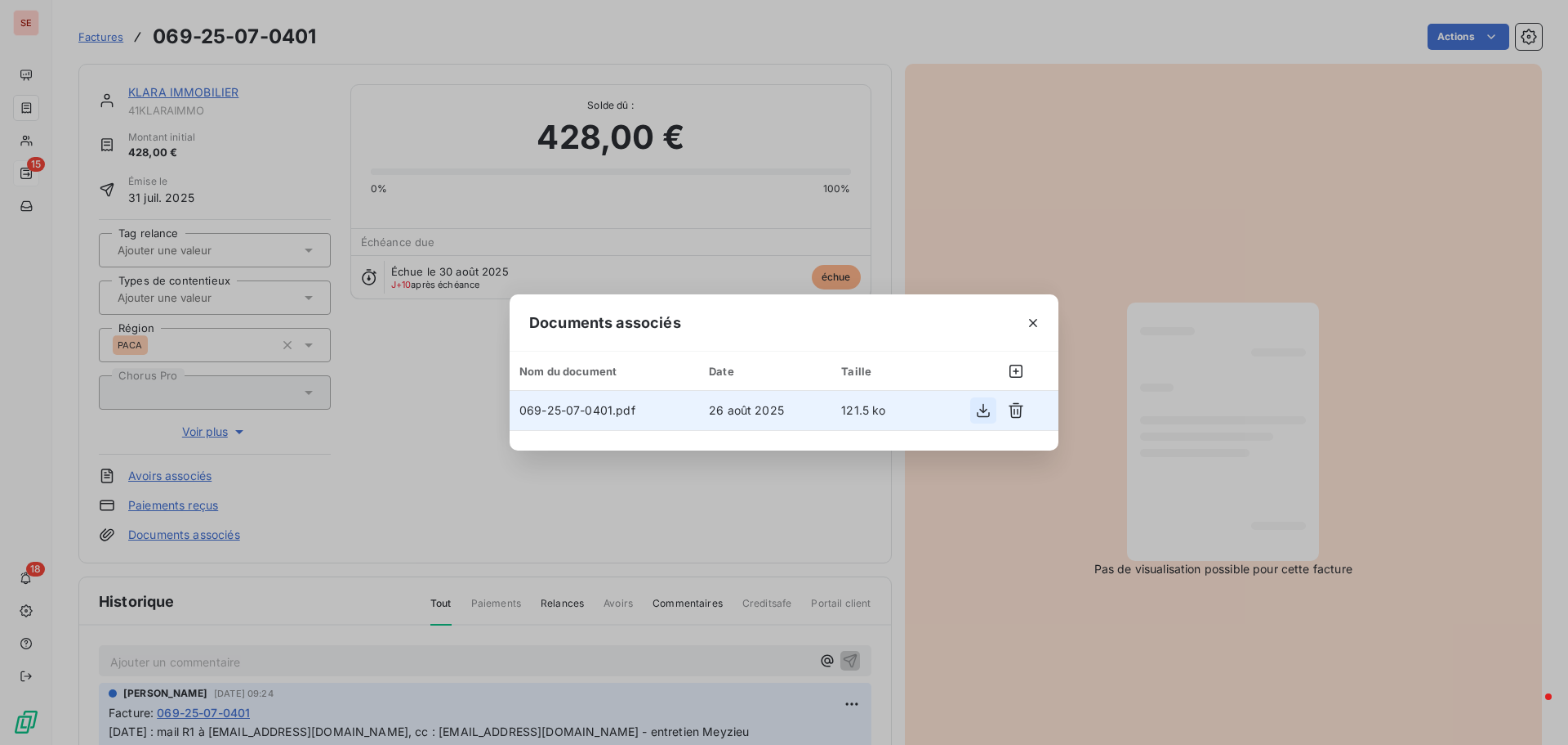
click at [981, 411] on icon "button" at bounding box center [983, 411] width 13 height 13
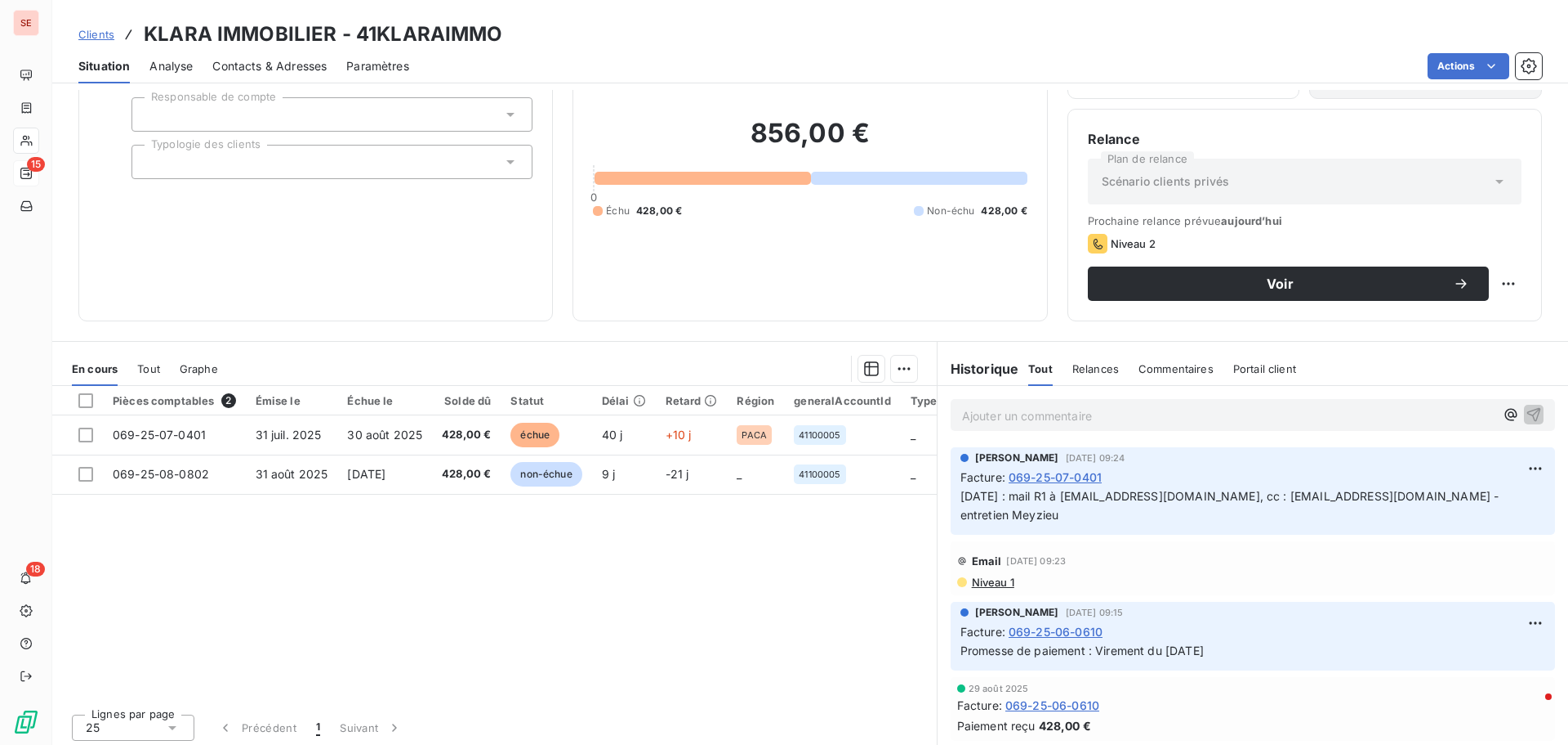
scroll to position [110, 0]
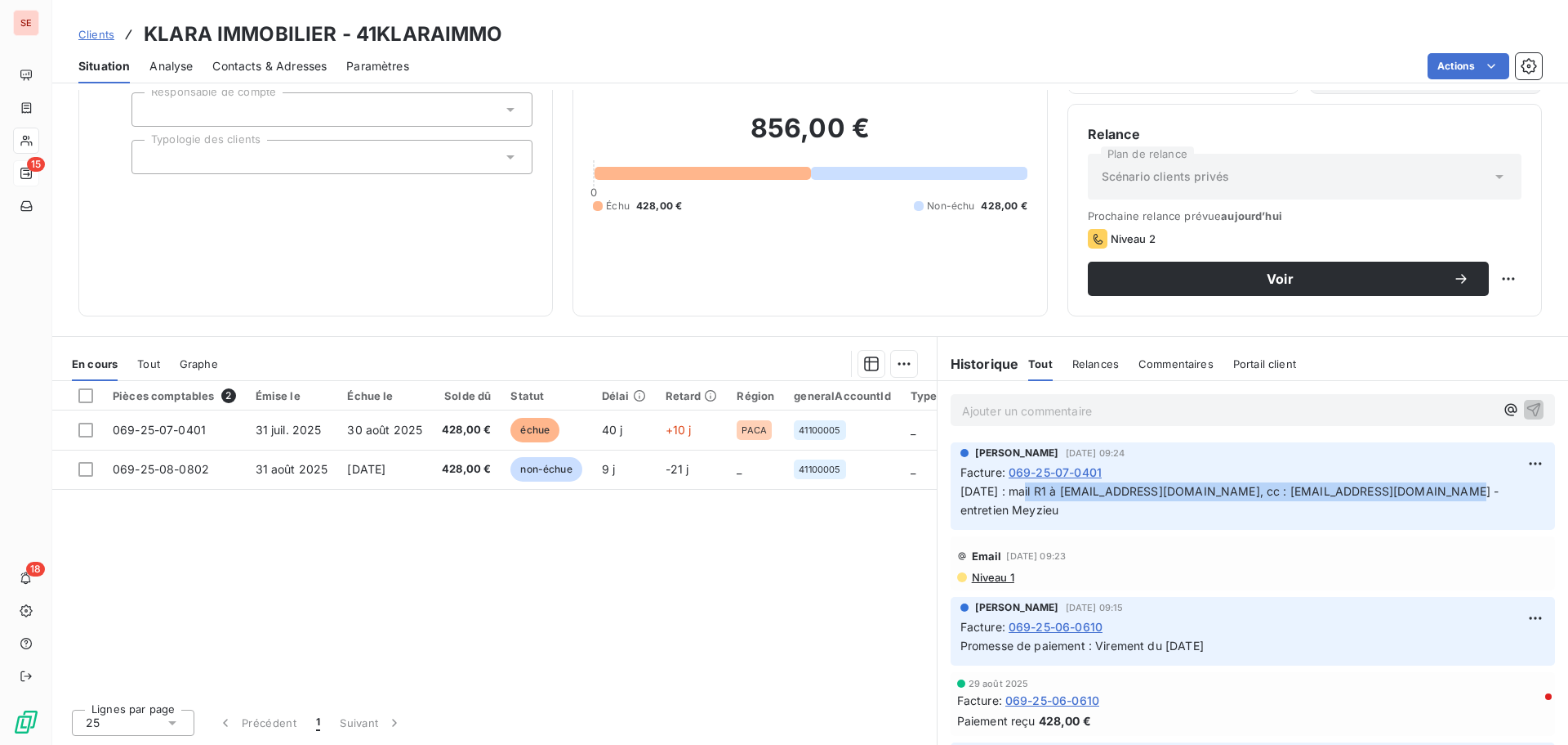
drag, startPoint x: 1014, startPoint y: 490, endPoint x: 1413, endPoint y: 486, distance: 399.0
click at [1413, 486] on span "[DATE] : mail R1 à [EMAIL_ADDRESS][DOMAIN_NAME], cc : [EMAIL_ADDRESS][DOMAIN_NA…" at bounding box center [1231, 500] width 542 height 33
copy span "mail R1 à [EMAIL_ADDRESS][DOMAIN_NAME], cc : [EMAIL_ADDRESS][DOMAIN_NAME]"
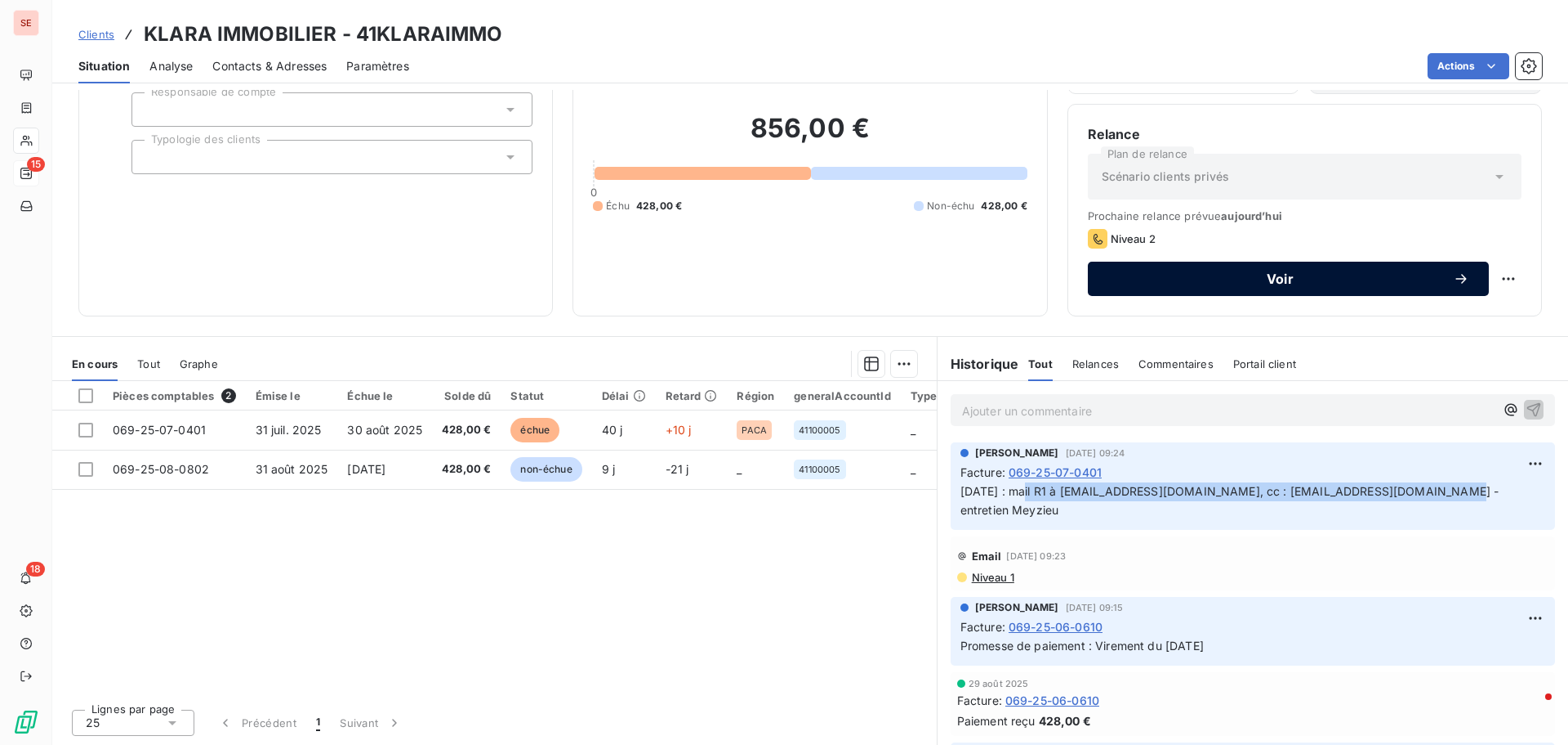
drag, startPoint x: 1391, startPoint y: 282, endPoint x: 1397, endPoint y: 267, distance: 16.2
click at [1393, 278] on span "Voir" at bounding box center [1280, 279] width 346 height 13
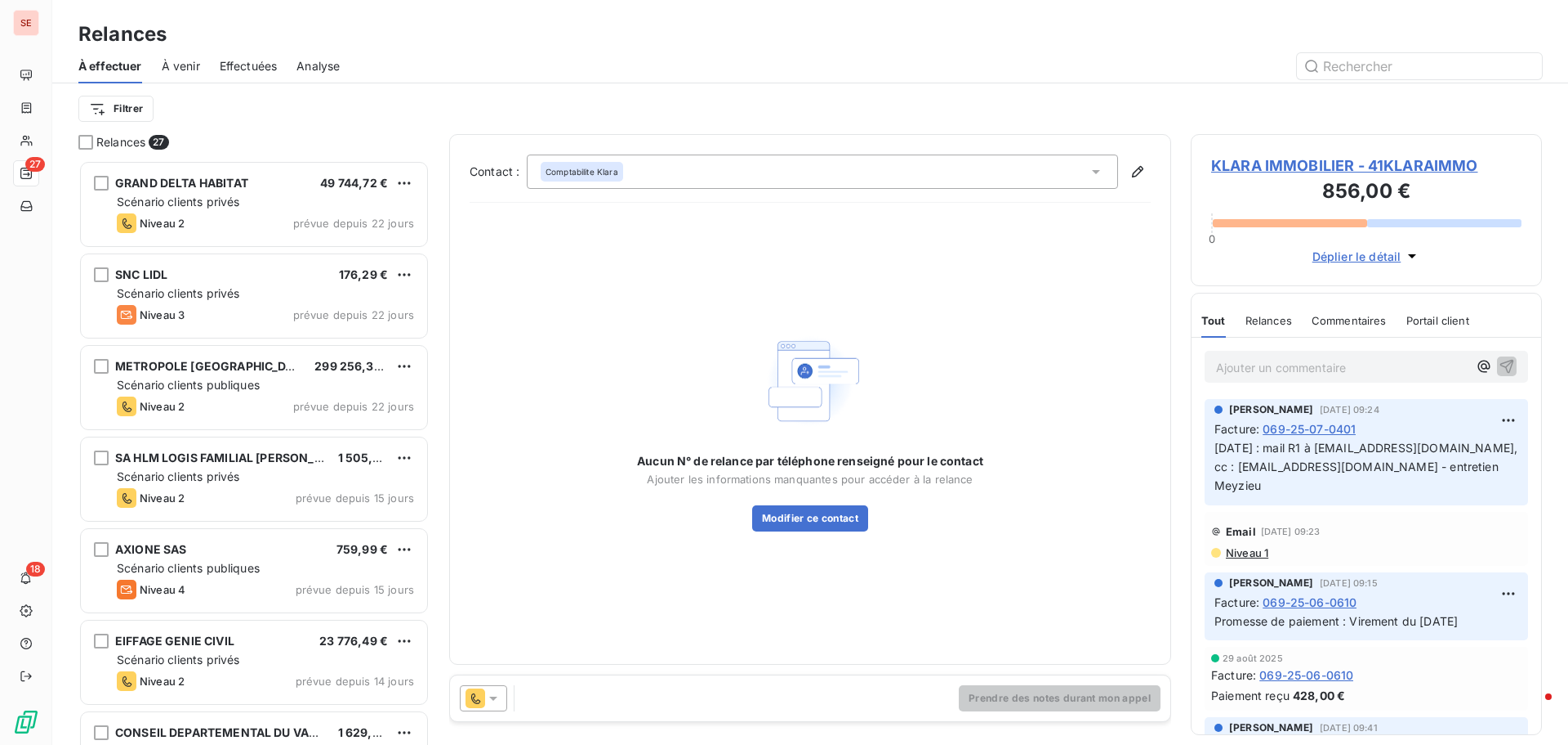
scroll to position [572, 339]
click at [914, 170] on div "Comptabilite Klara" at bounding box center [823, 172] width 591 height 35
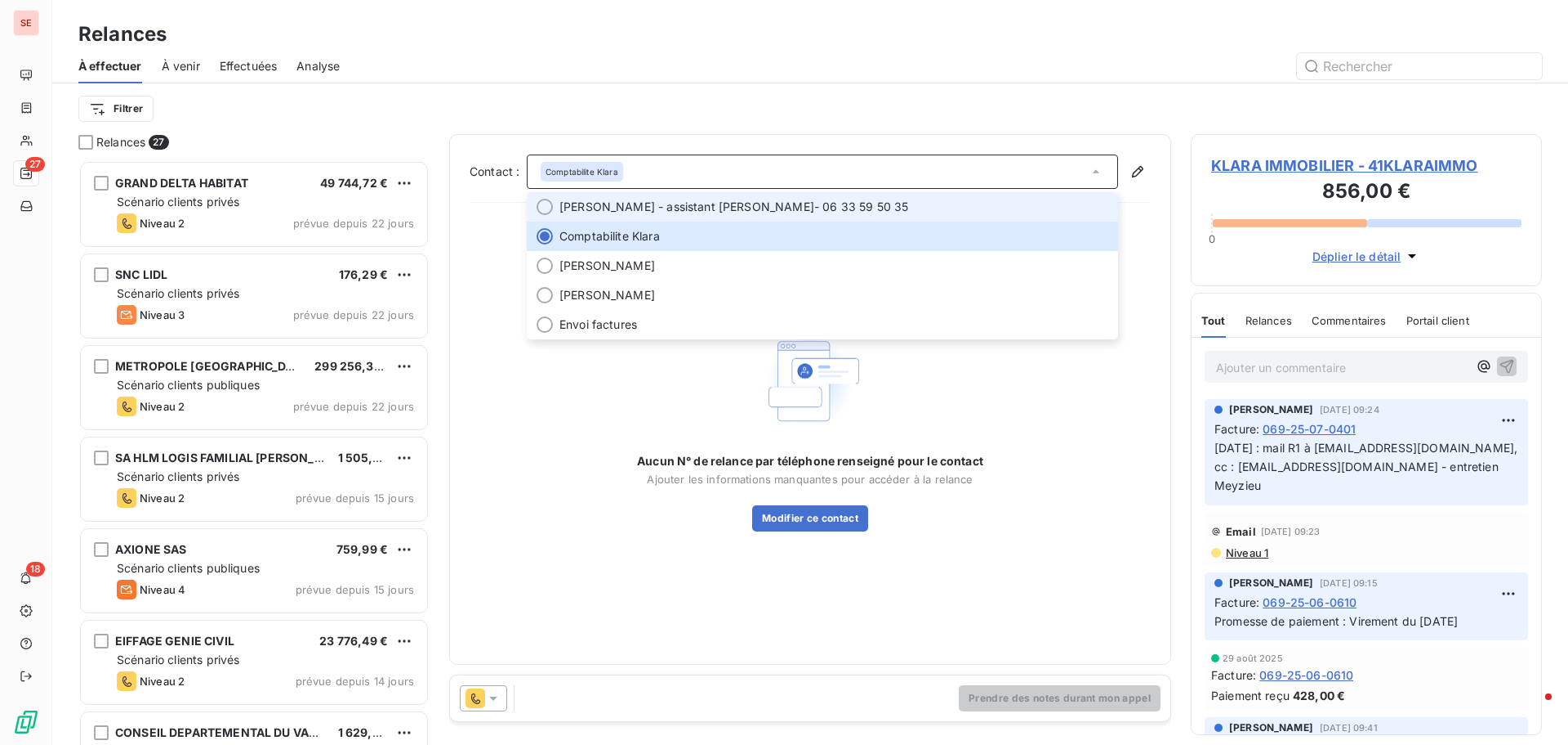
click at [682, 211] on span "[PERSON_NAME] - assistant [PERSON_NAME]" at bounding box center [687, 206] width 255 height 16
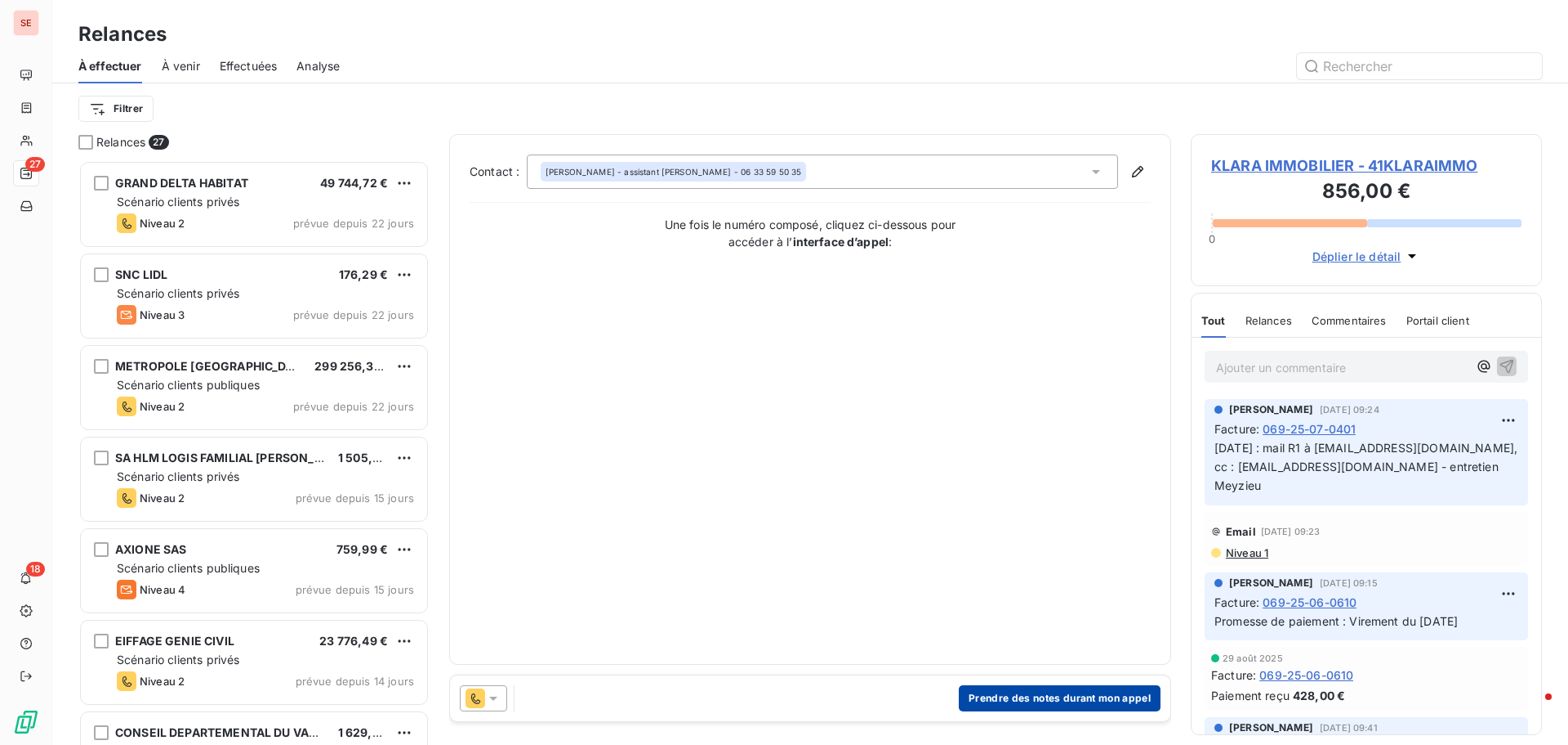
click at [1102, 696] on button "Prendre des notes durant mon appel" at bounding box center [1059, 698] width 201 height 26
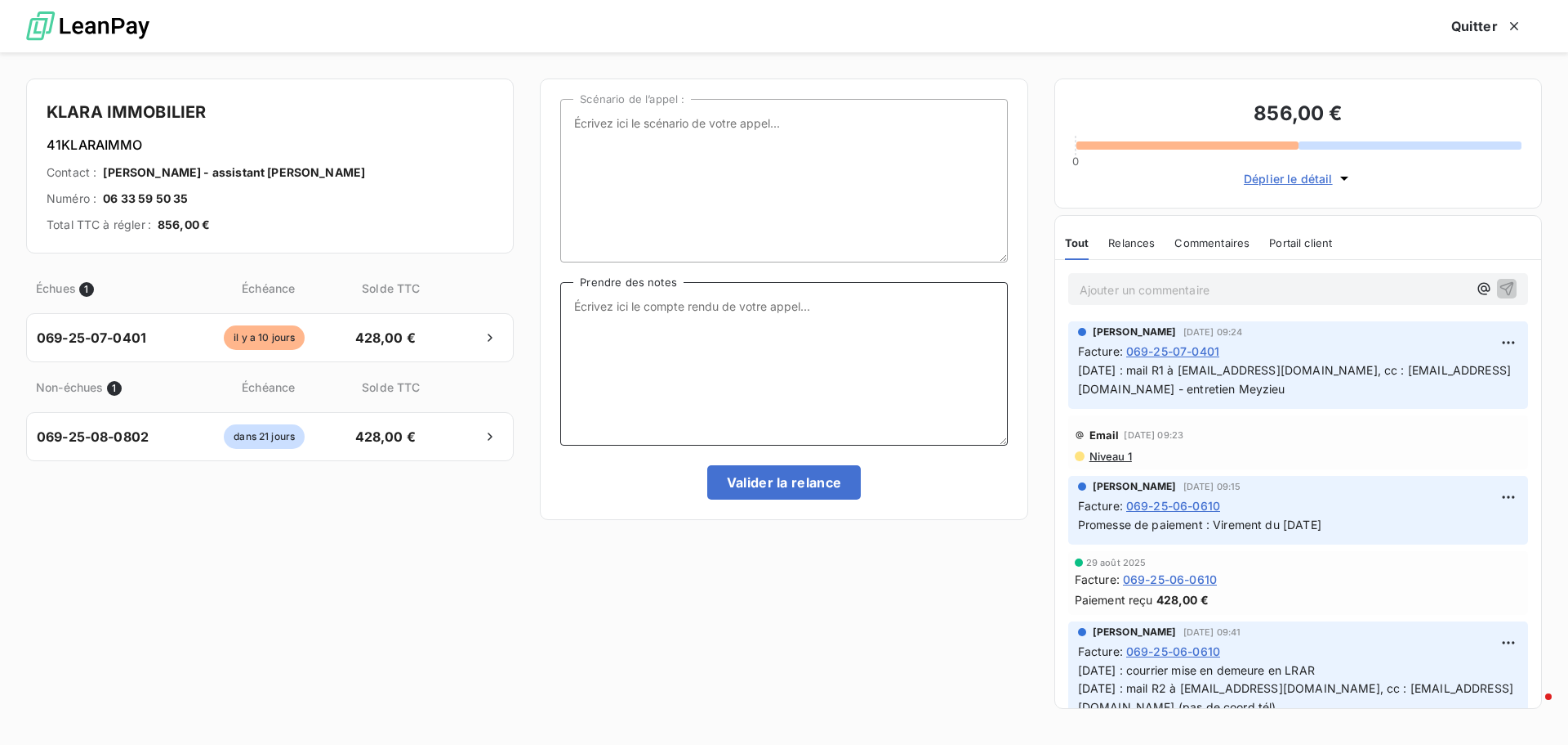
click at [708, 323] on textarea "Prendre des notes" at bounding box center [784, 364] width 447 height 164
paste textarea "mail R1 à [EMAIL_ADDRESS][DOMAIN_NAME], cc : [EMAIL_ADDRESS][DOMAIN_NAME]"
click at [640, 308] on textarea "[DATE] / mail R1 à [EMAIL_ADDRESS][DOMAIN_NAME], cc : [EMAIL_ADDRESS][DOMAIN_NA…" at bounding box center [784, 364] width 447 height 164
click at [674, 306] on textarea "[DATE] : mail R1 à [EMAIL_ADDRESS][DOMAIN_NAME], cc : [EMAIL_ADDRESS][DOMAIN_NA…" at bounding box center [784, 364] width 447 height 164
click at [741, 320] on textarea "[DATE] : mail R2 à [EMAIL_ADDRESS][DOMAIN_NAME], cc : [EMAIL_ADDRESS][DOMAIN_NA…" at bounding box center [784, 364] width 447 height 164
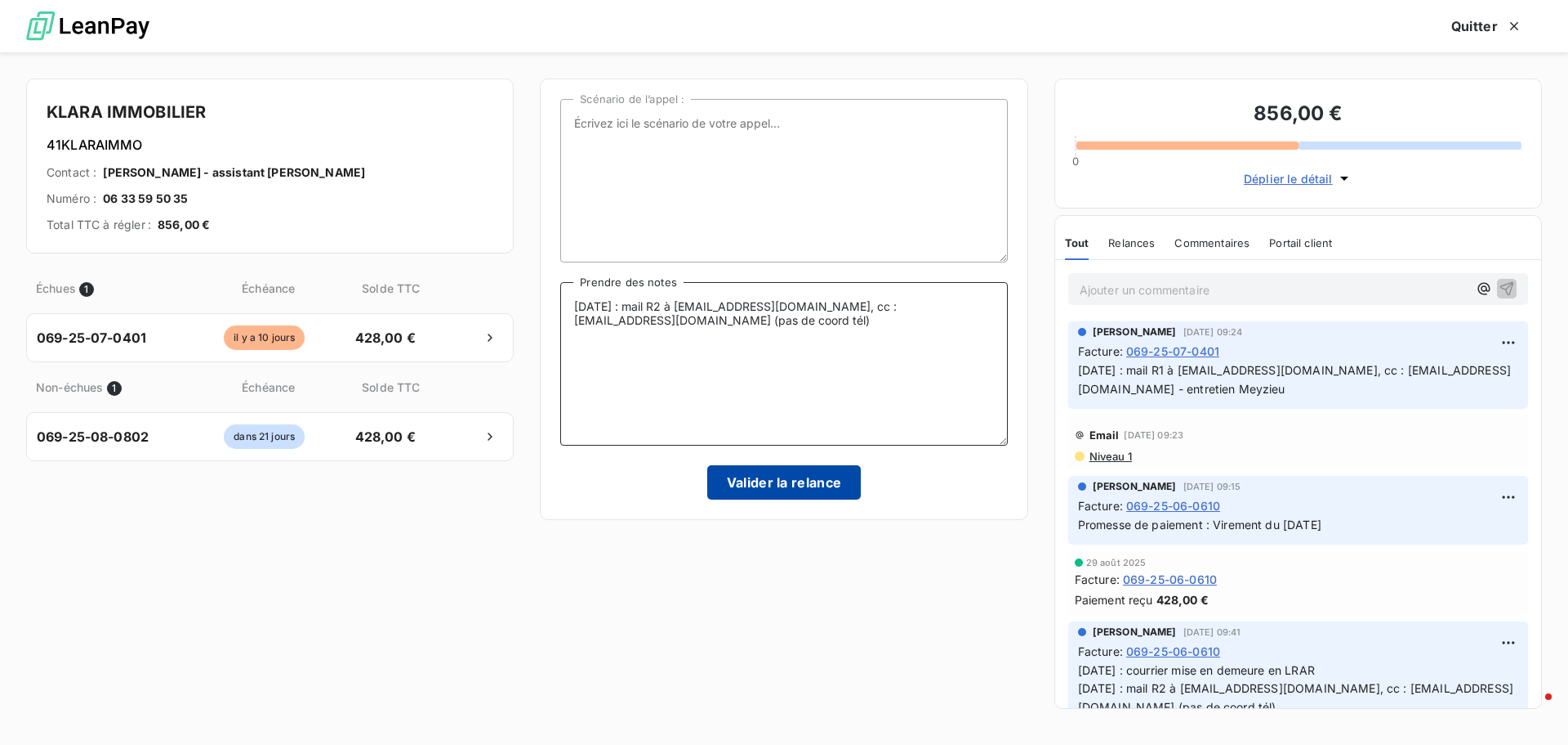
type textarea "[DATE] : mail R2 à [EMAIL_ADDRESS][DOMAIN_NAME], cc : [EMAIL_ADDRESS][DOMAIN_NA…"
click at [765, 482] on button "Valider la relance" at bounding box center [784, 483] width 154 height 35
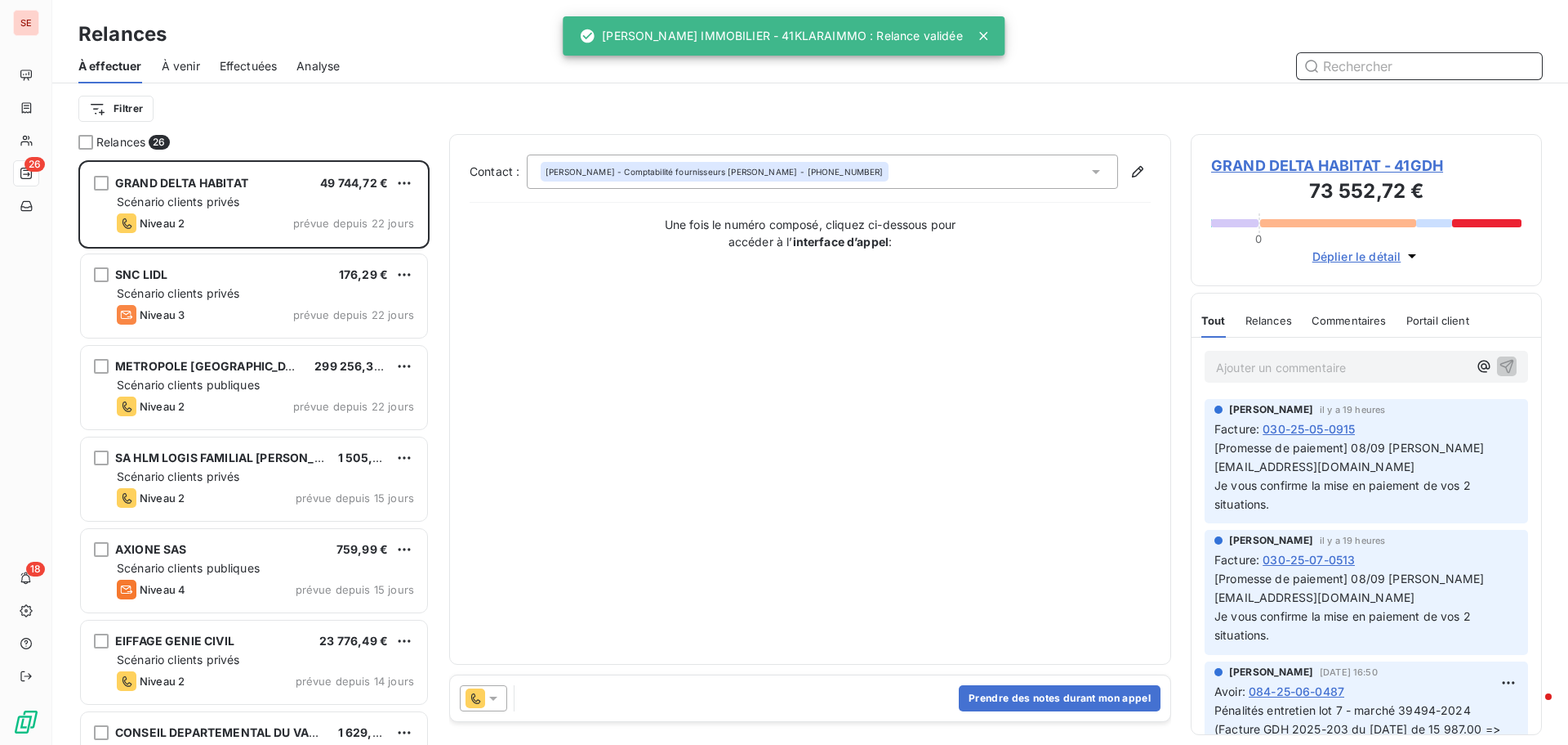
click at [259, 62] on span "Effectuées" at bounding box center [248, 66] width 58 height 16
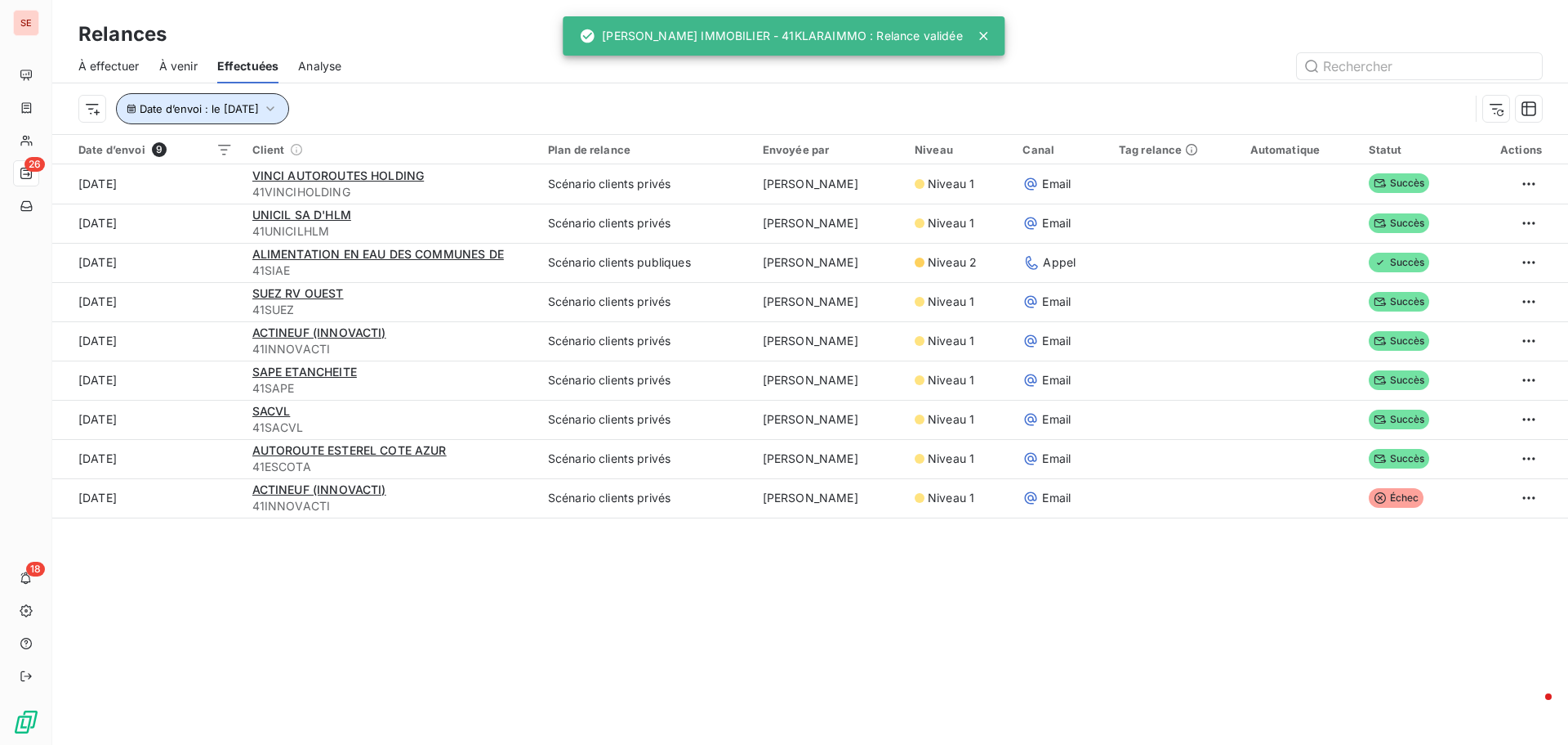
click at [278, 106] on icon "button" at bounding box center [270, 108] width 16 height 16
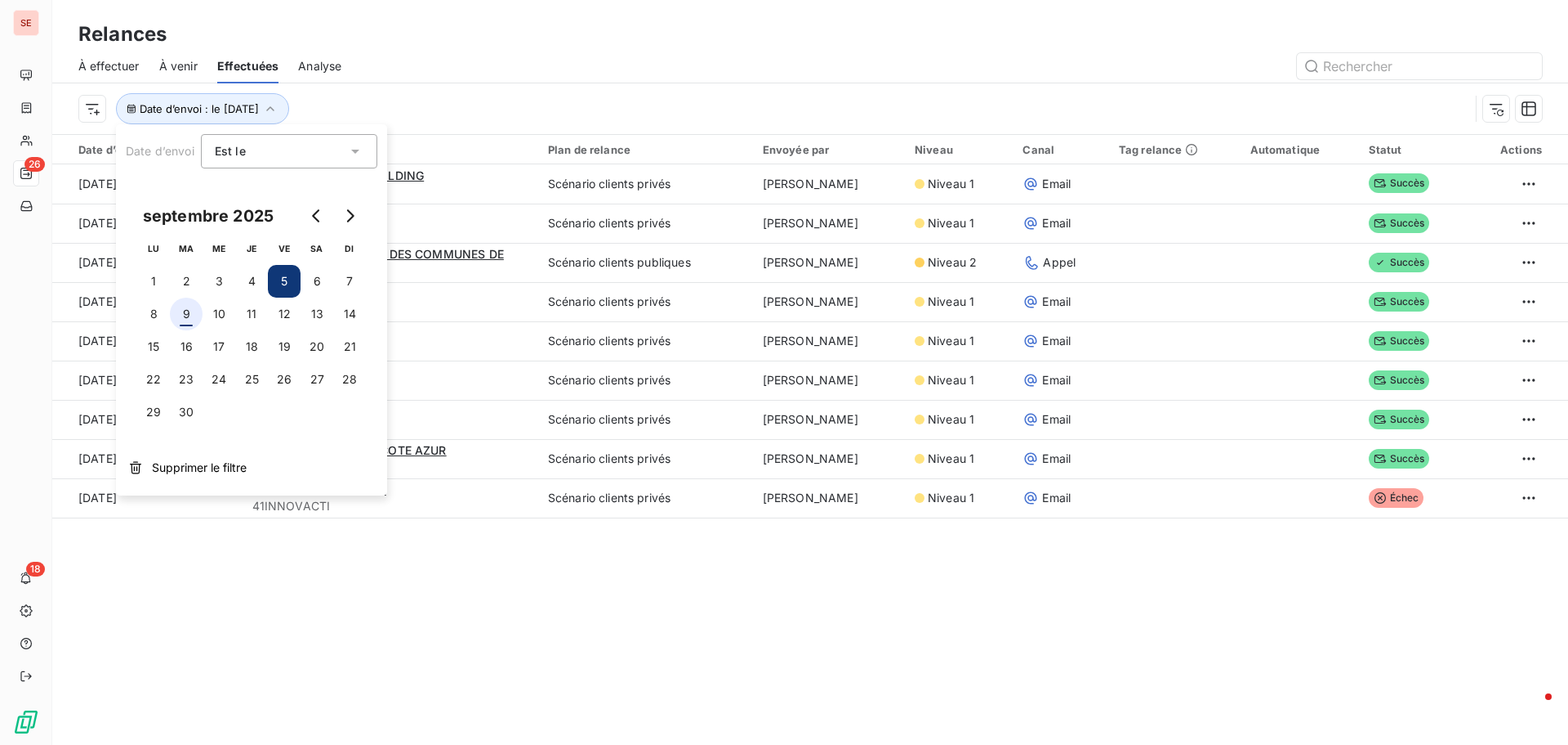
click at [188, 311] on button "9" at bounding box center [186, 314] width 33 height 33
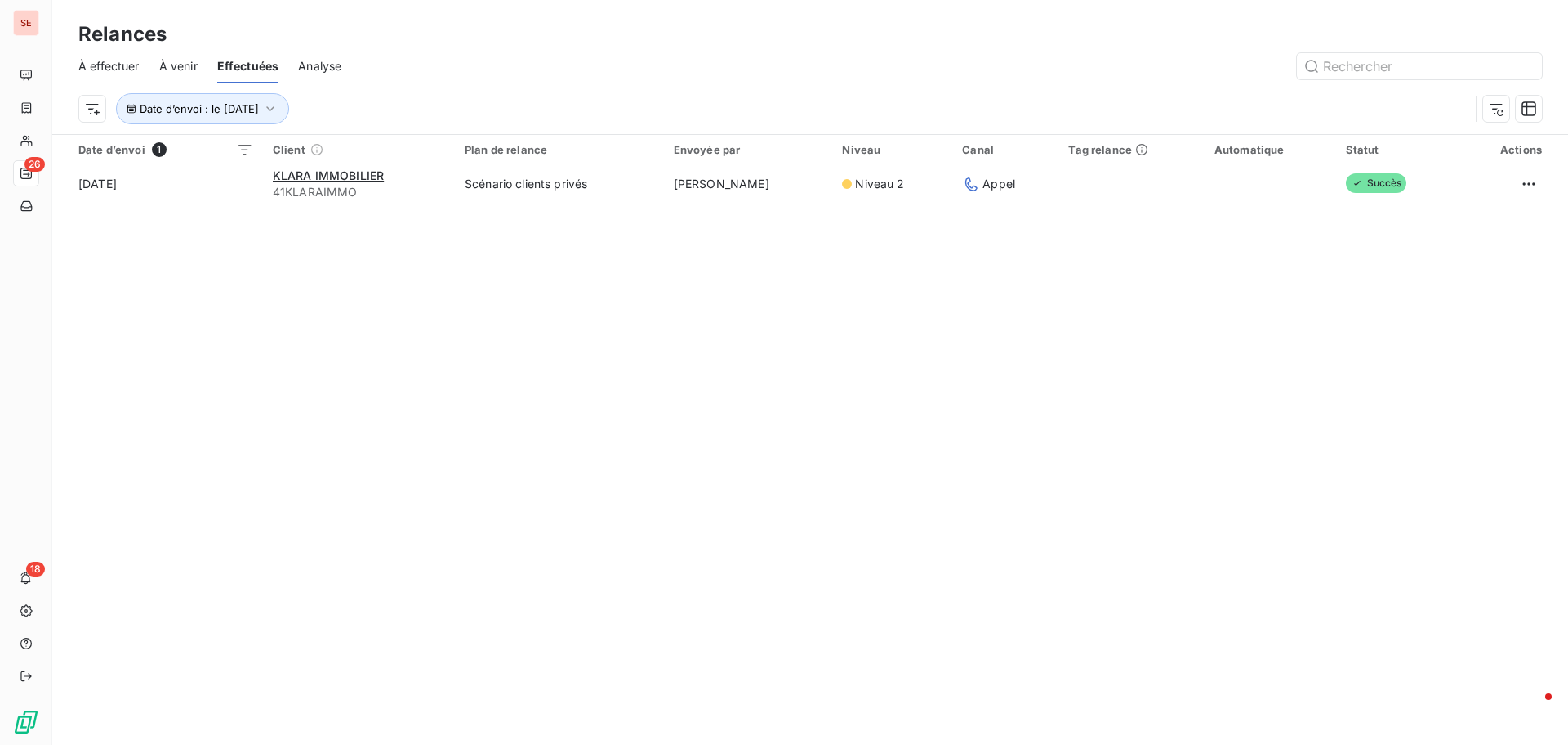
drag, startPoint x: 527, startPoint y: 577, endPoint x: 919, endPoint y: 253, distance: 508.6
click at [528, 577] on div "Relances À effectuer À venir Effectuées Analyse Date d’envoi : le [DATE] Date d…" at bounding box center [810, 372] width 1516 height 745
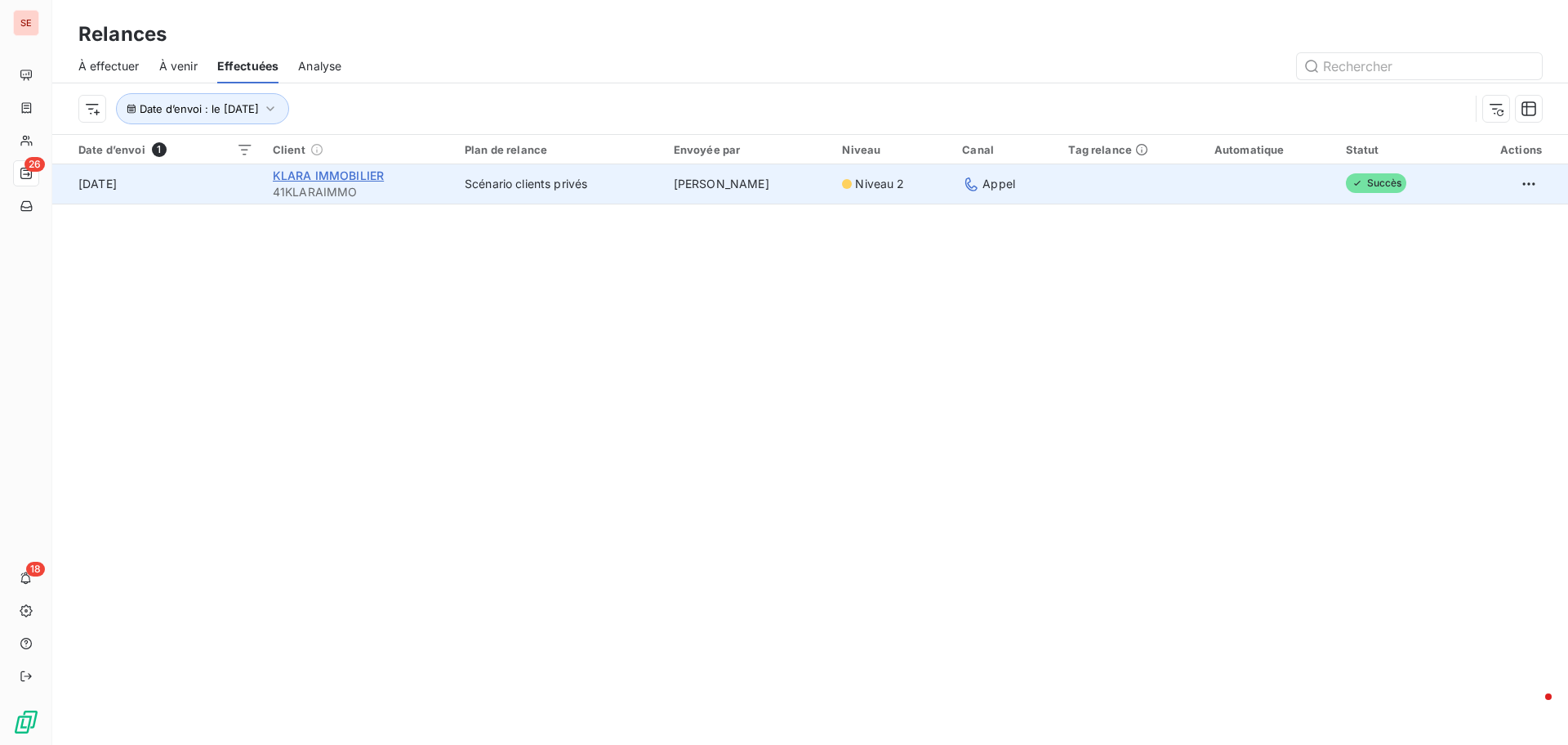
click at [276, 179] on span "KLARA IMMOBILIER" at bounding box center [327, 175] width 111 height 13
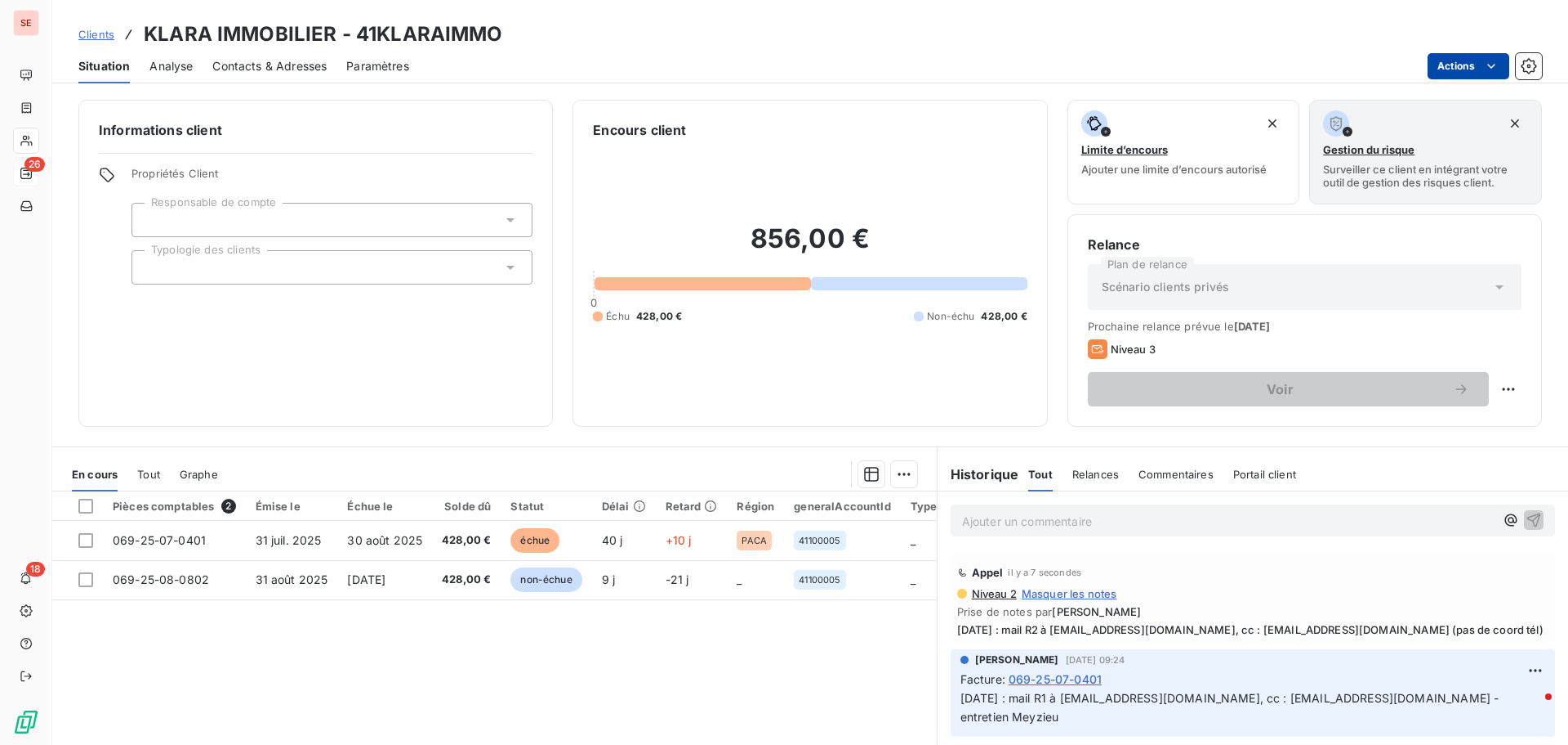
click at [1470, 66] on html "SE 26 18 Clients KLARA IMMOBILIER - 41KLARAIMMO Situation Analyse Contacts & Ad…" at bounding box center [784, 372] width 1568 height 745
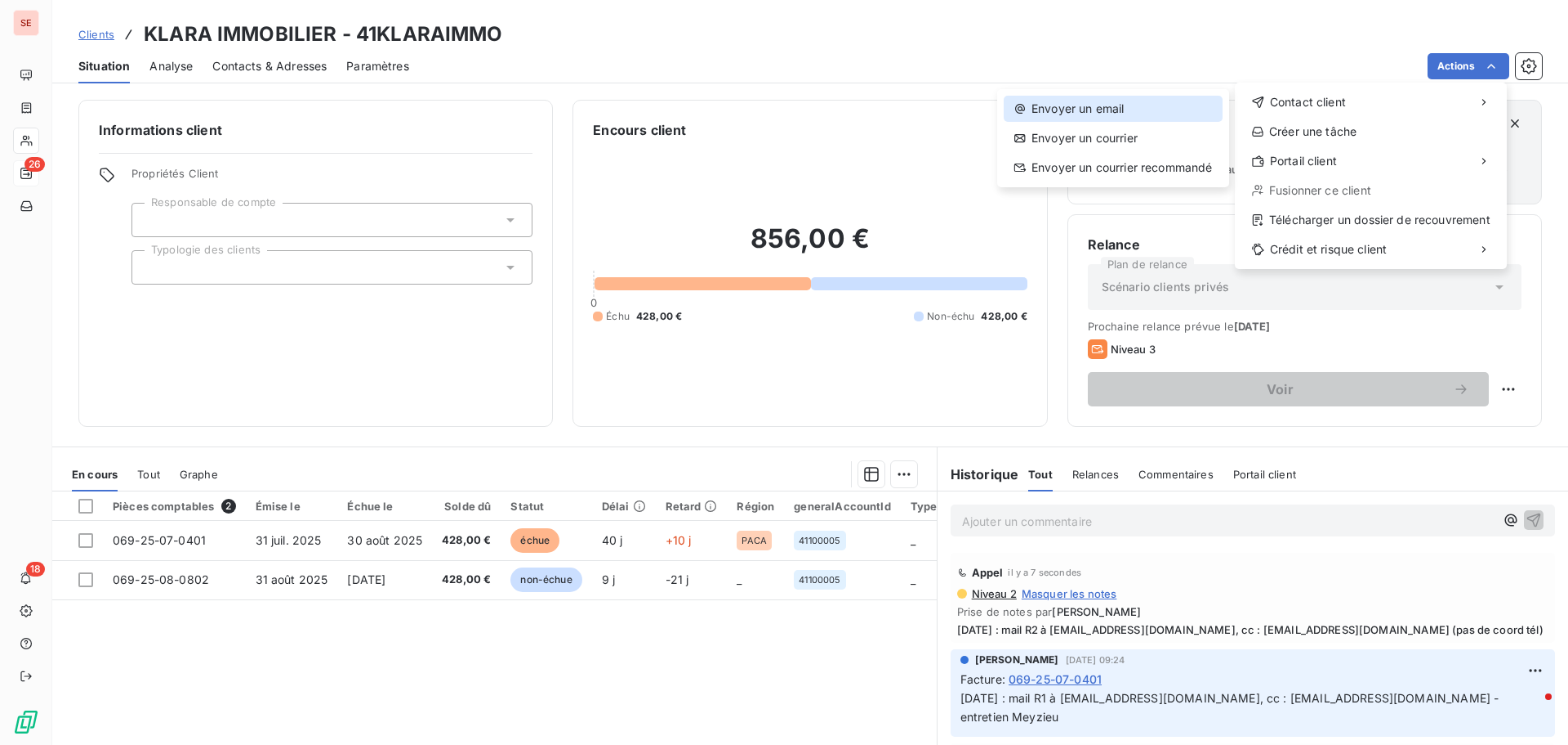
click at [1172, 104] on div "Envoyer un email" at bounding box center [1112, 108] width 219 height 26
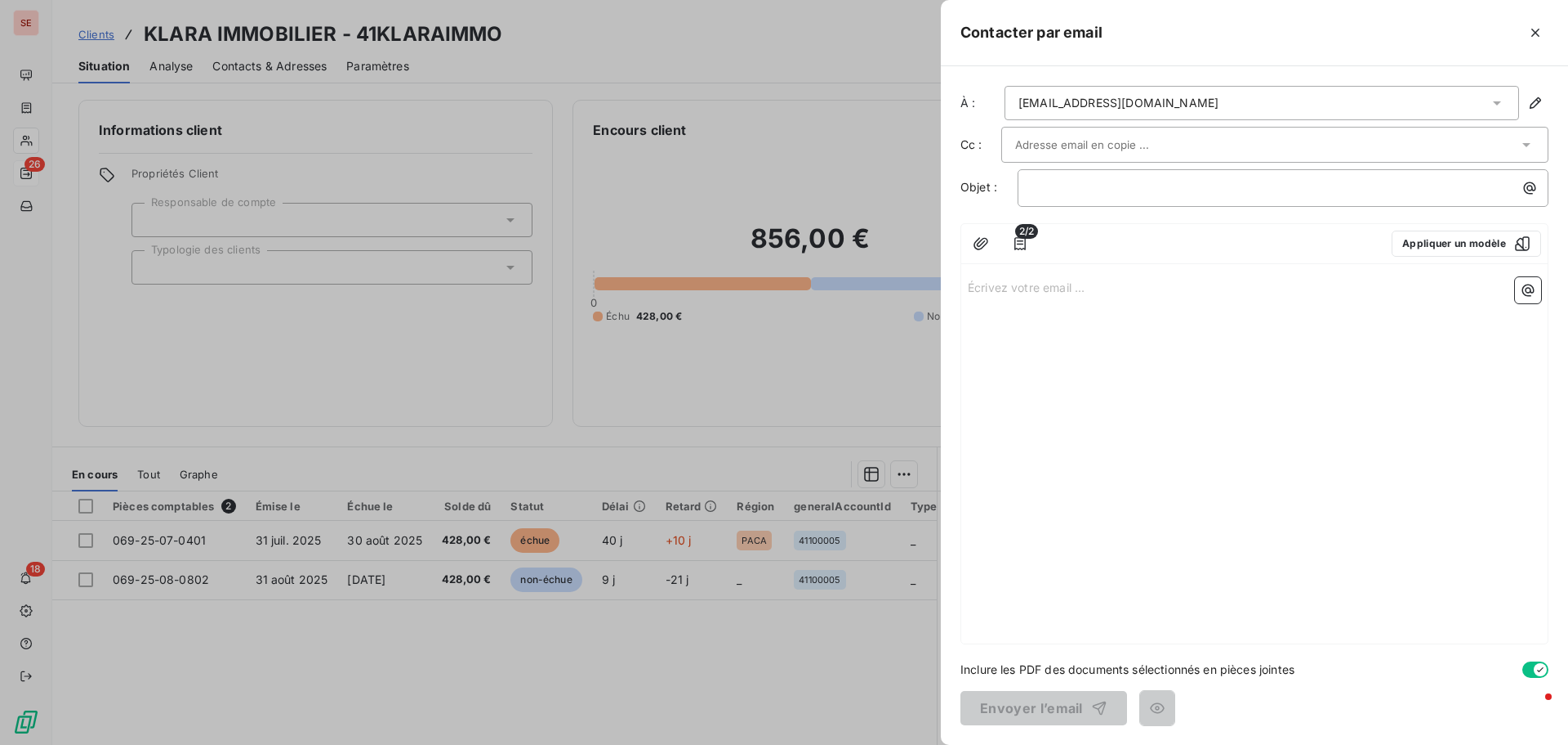
click at [1119, 140] on input "text" at bounding box center [1103, 144] width 175 height 24
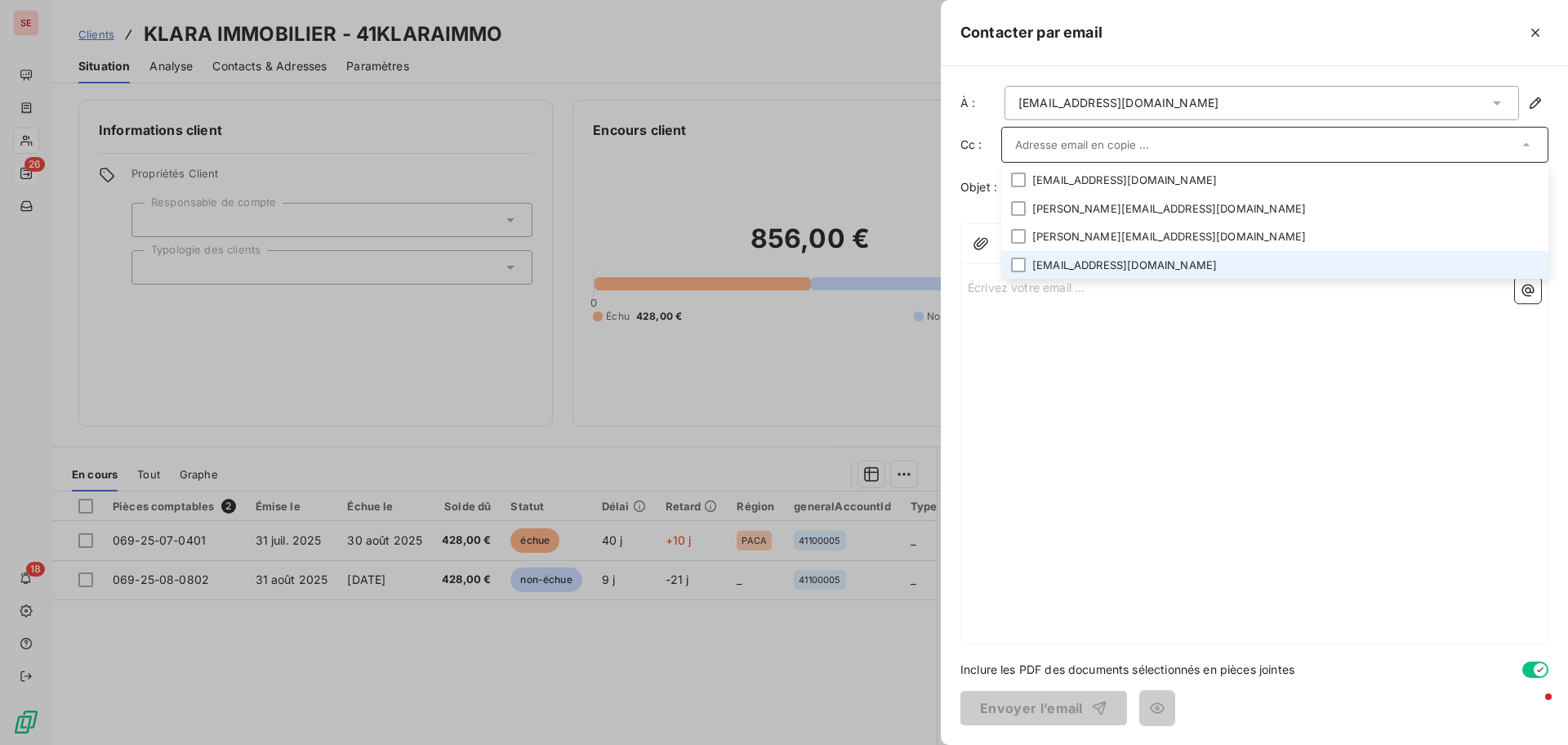
click at [1090, 266] on li "[EMAIL_ADDRESS][DOMAIN_NAME]" at bounding box center [1275, 265] width 547 height 29
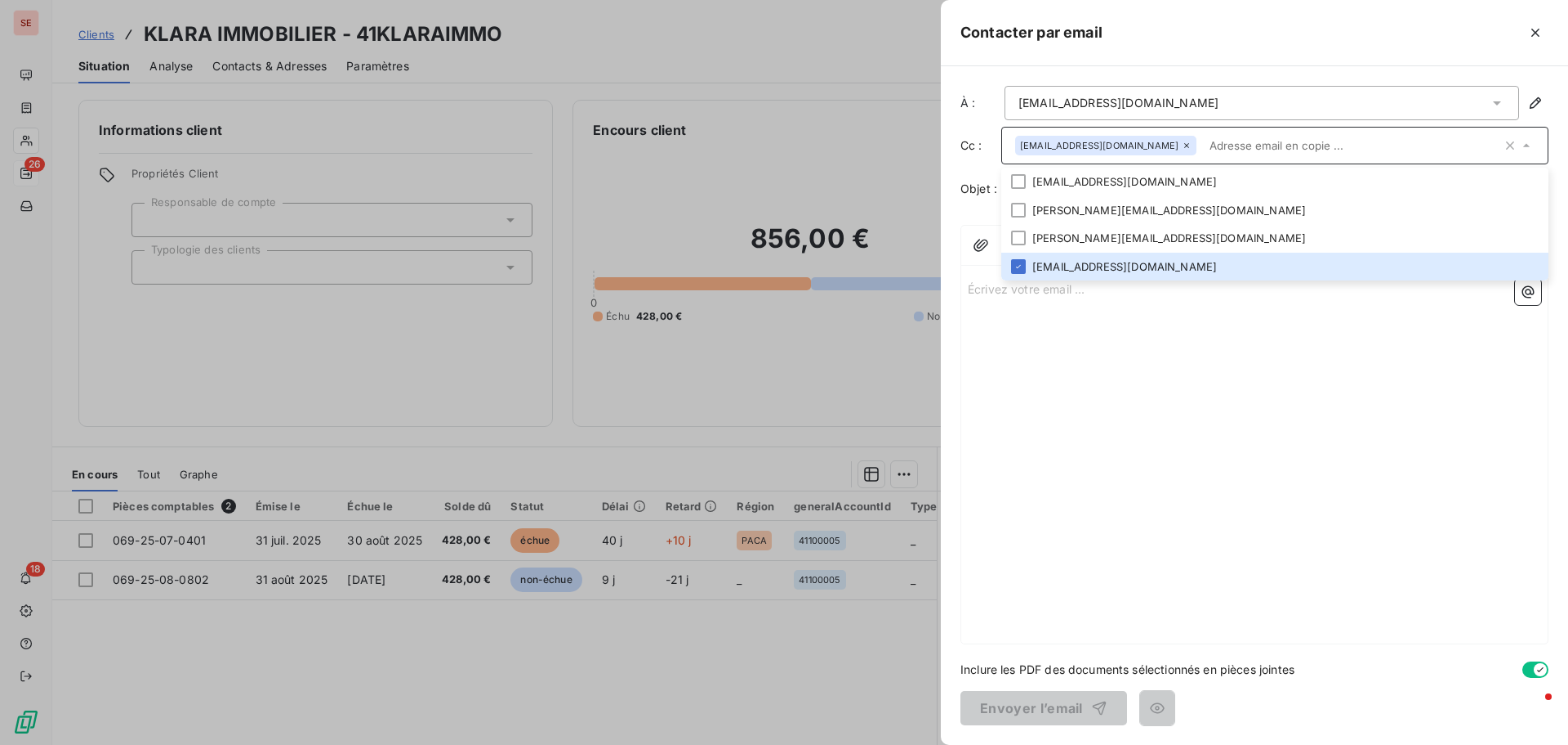
click at [1457, 5] on div "Contacter par email" at bounding box center [1254, 33] width 627 height 67
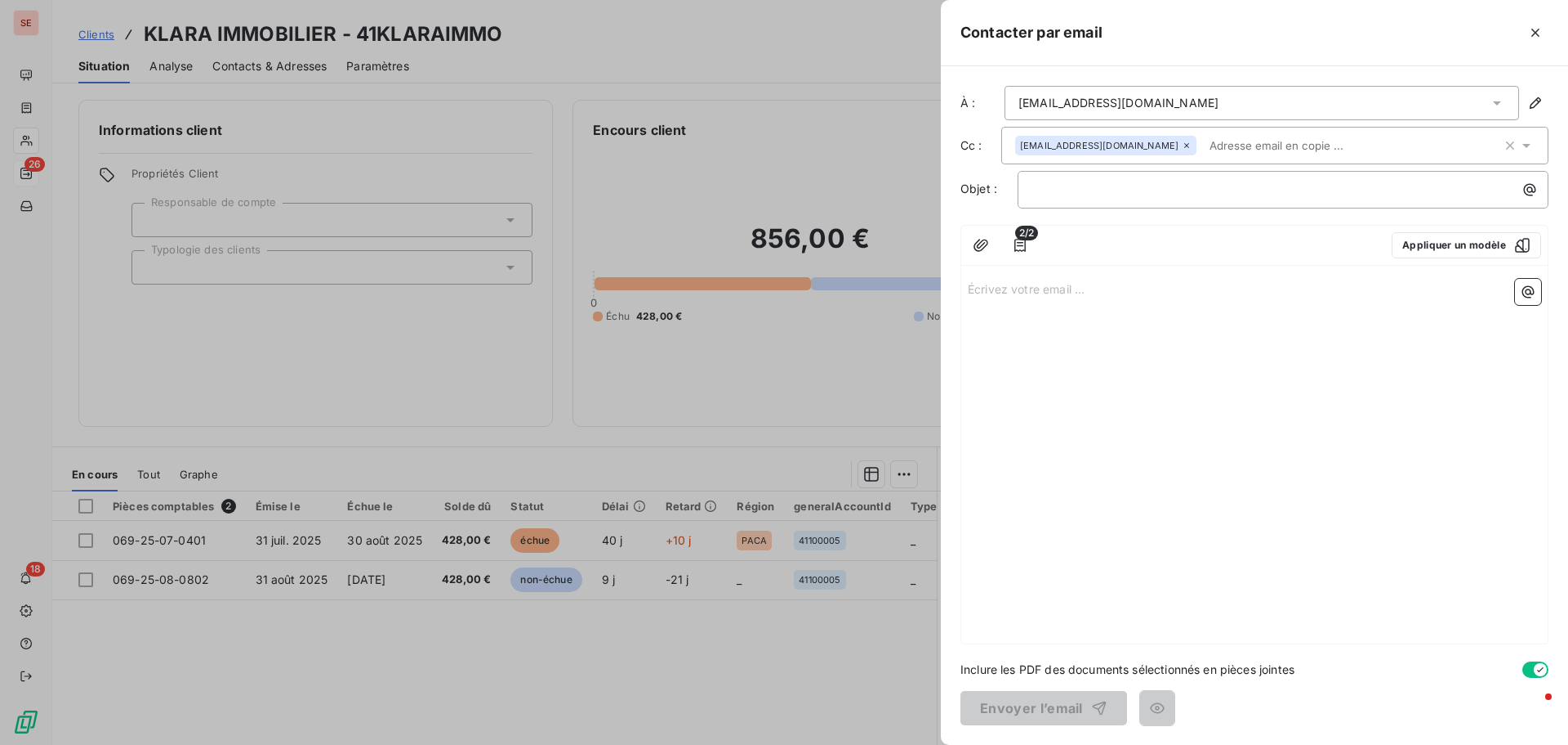
click at [688, 671] on div at bounding box center [784, 372] width 1568 height 745
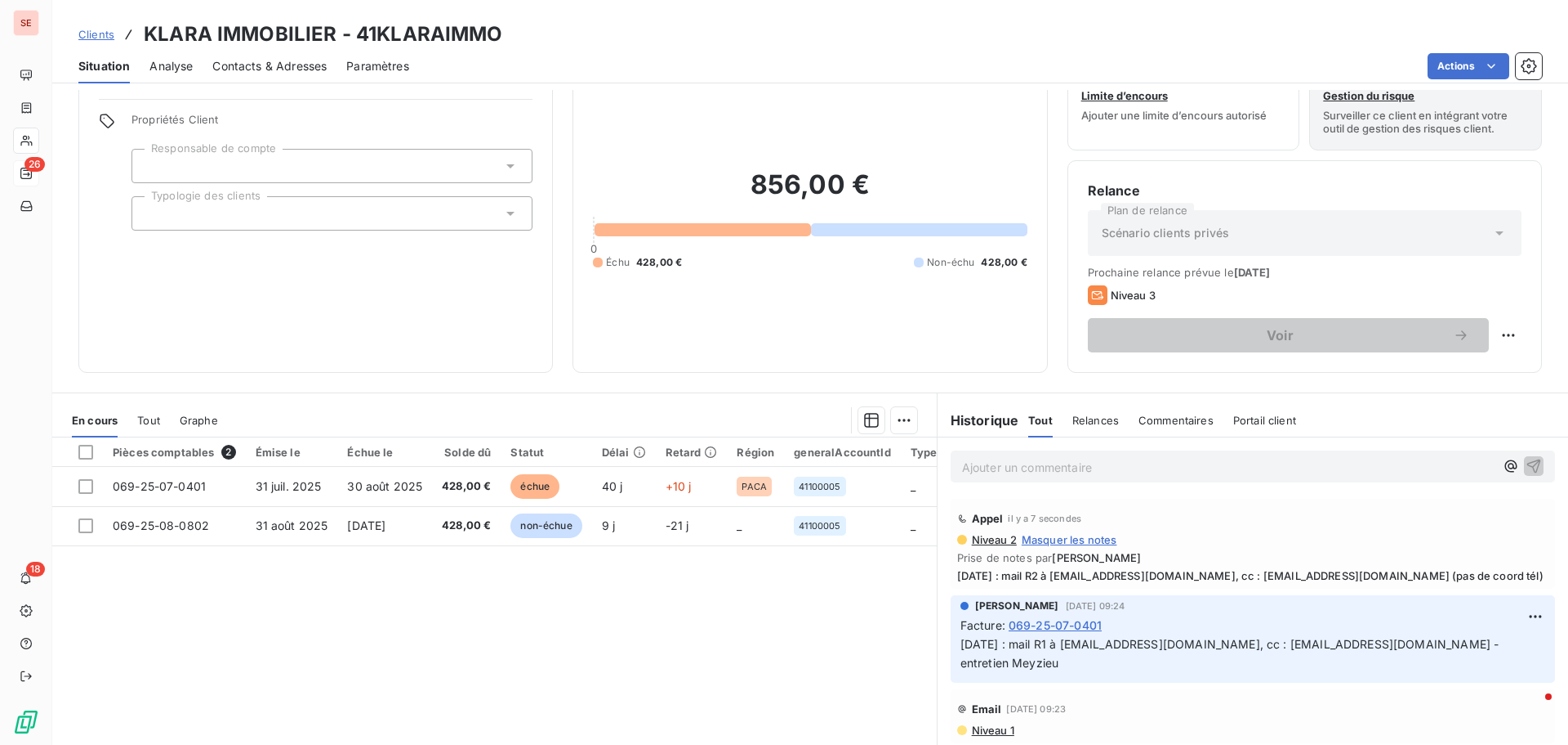
scroll to position [110, 0]
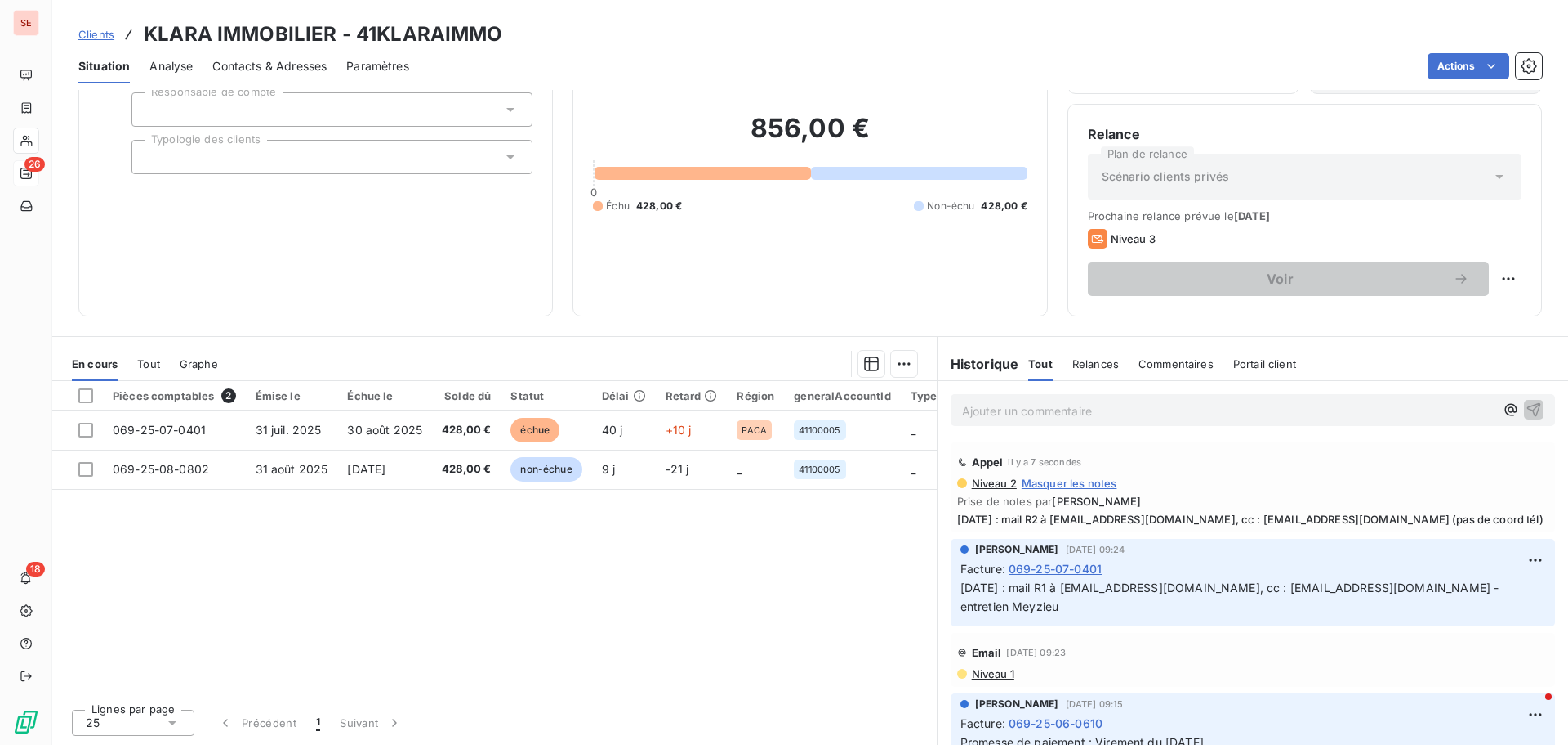
click at [980, 676] on span "Niveau 1" at bounding box center [993, 674] width 44 height 13
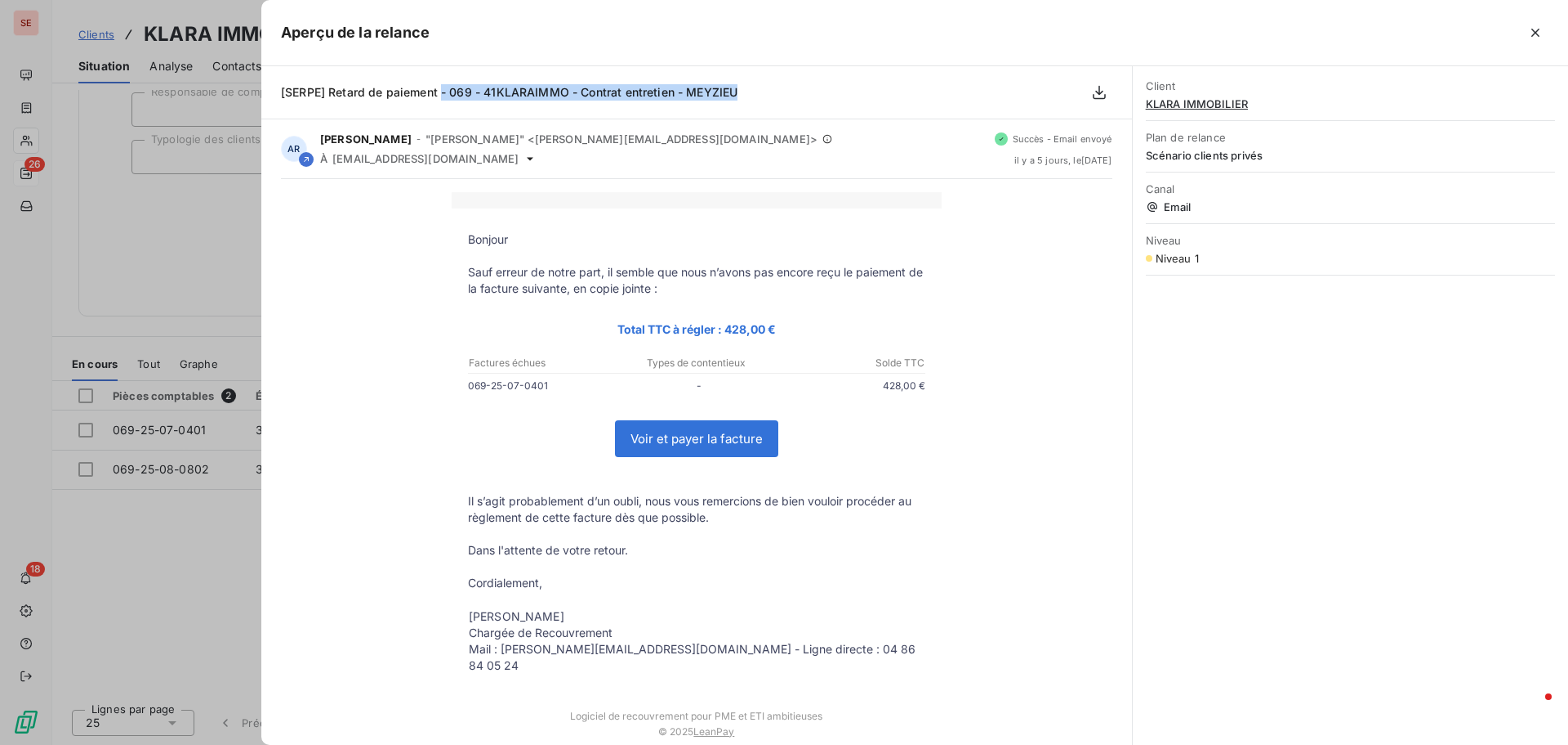
drag, startPoint x: 441, startPoint y: 90, endPoint x: 750, endPoint y: 101, distance: 309.2
click at [750, 101] on div "[SERPE] Retard de paiement - 069 - 41KLARAIMMO - Contrat entretien - MEYZIEU" at bounding box center [696, 93] width 871 height 53
copy span "- 069 - 41KLARAIMMO - Contrat entretien - MEYZIEU"
click at [180, 254] on div at bounding box center [784, 372] width 1568 height 745
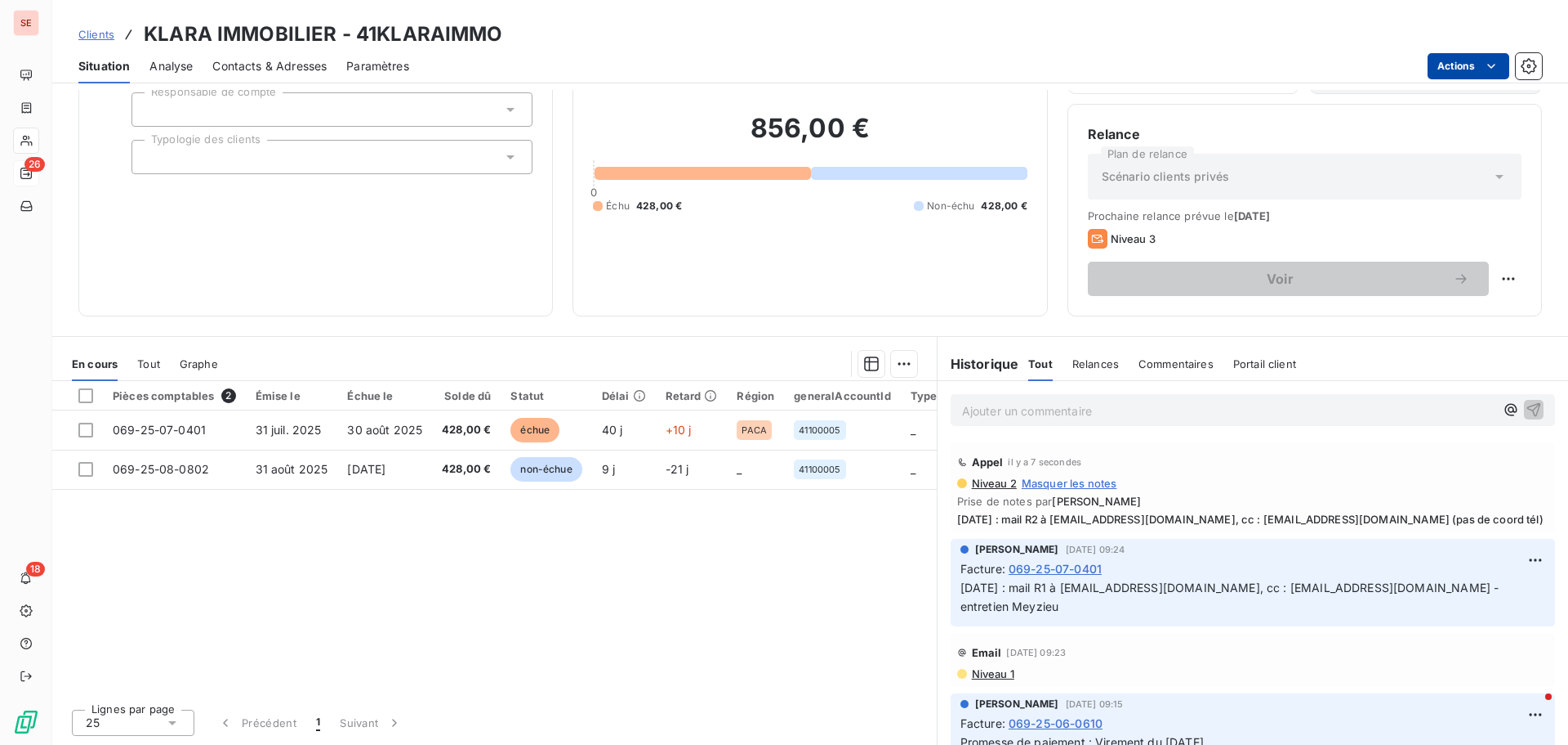
click at [1449, 67] on html "SE 26 18 Clients KLARA IMMOBILIER - 41KLARAIMMO Situation Analyse Contacts & Ad…" at bounding box center [784, 372] width 1568 height 745
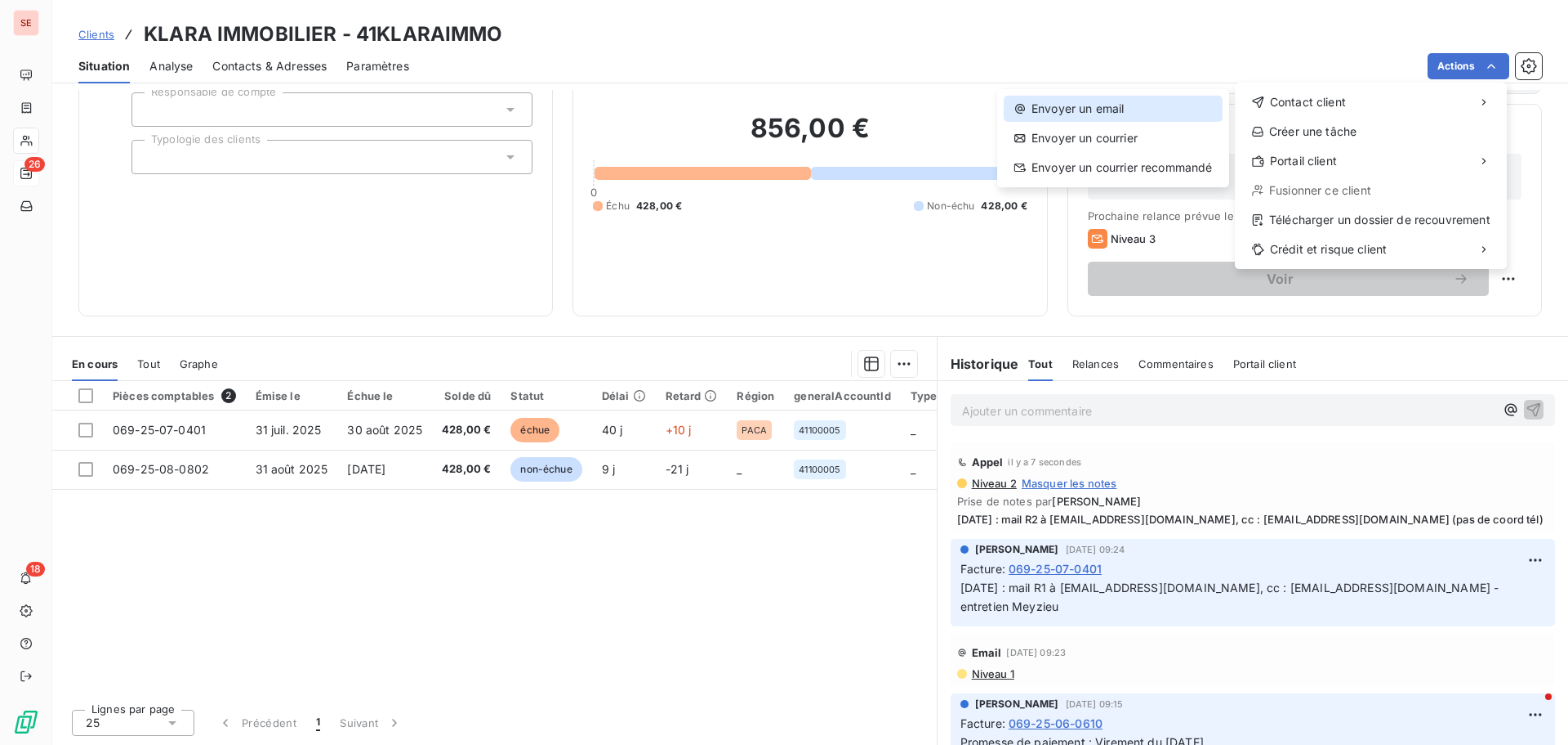
click at [1111, 115] on div "Envoyer un email" at bounding box center [1112, 108] width 219 height 26
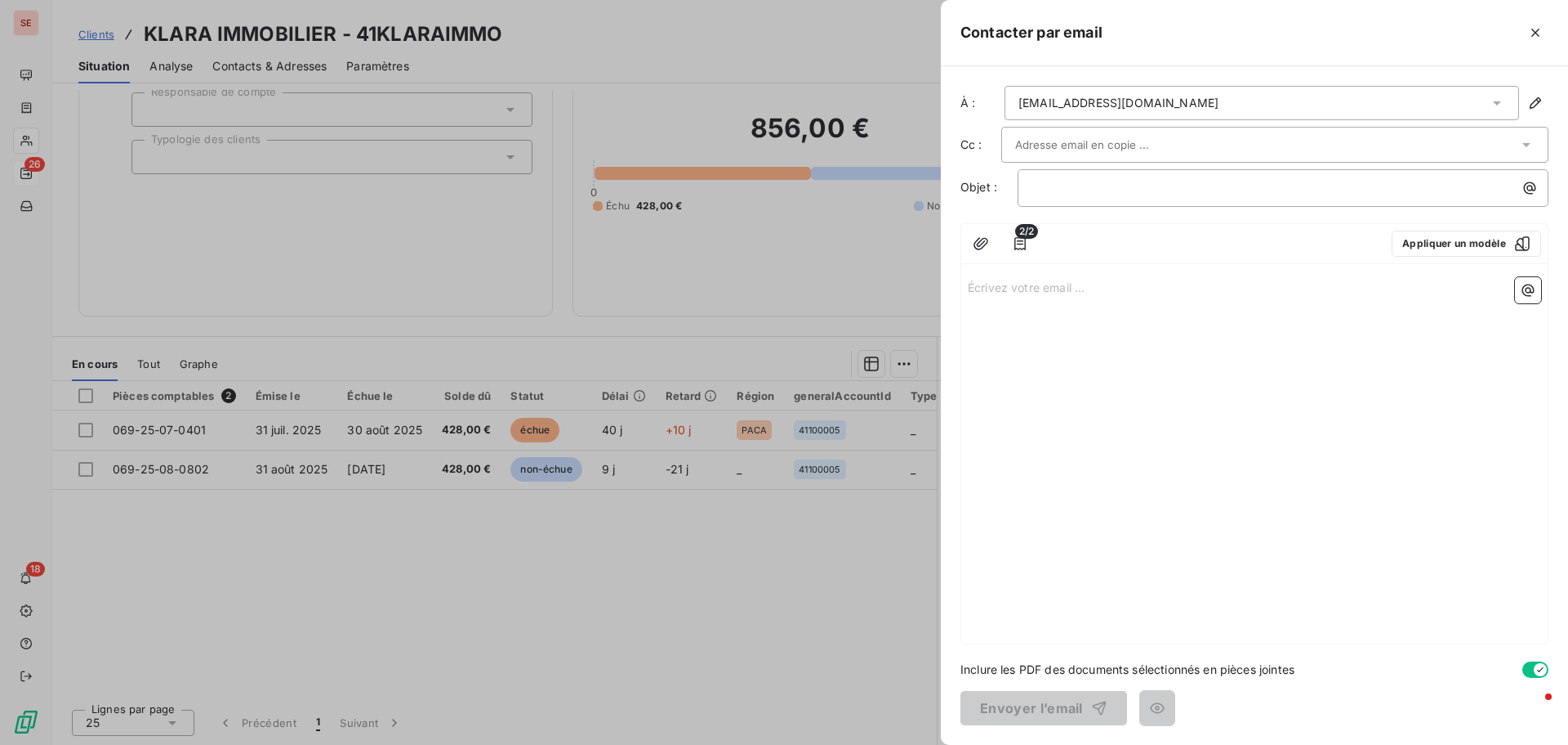
click at [1120, 146] on input "text" at bounding box center [1103, 144] width 175 height 24
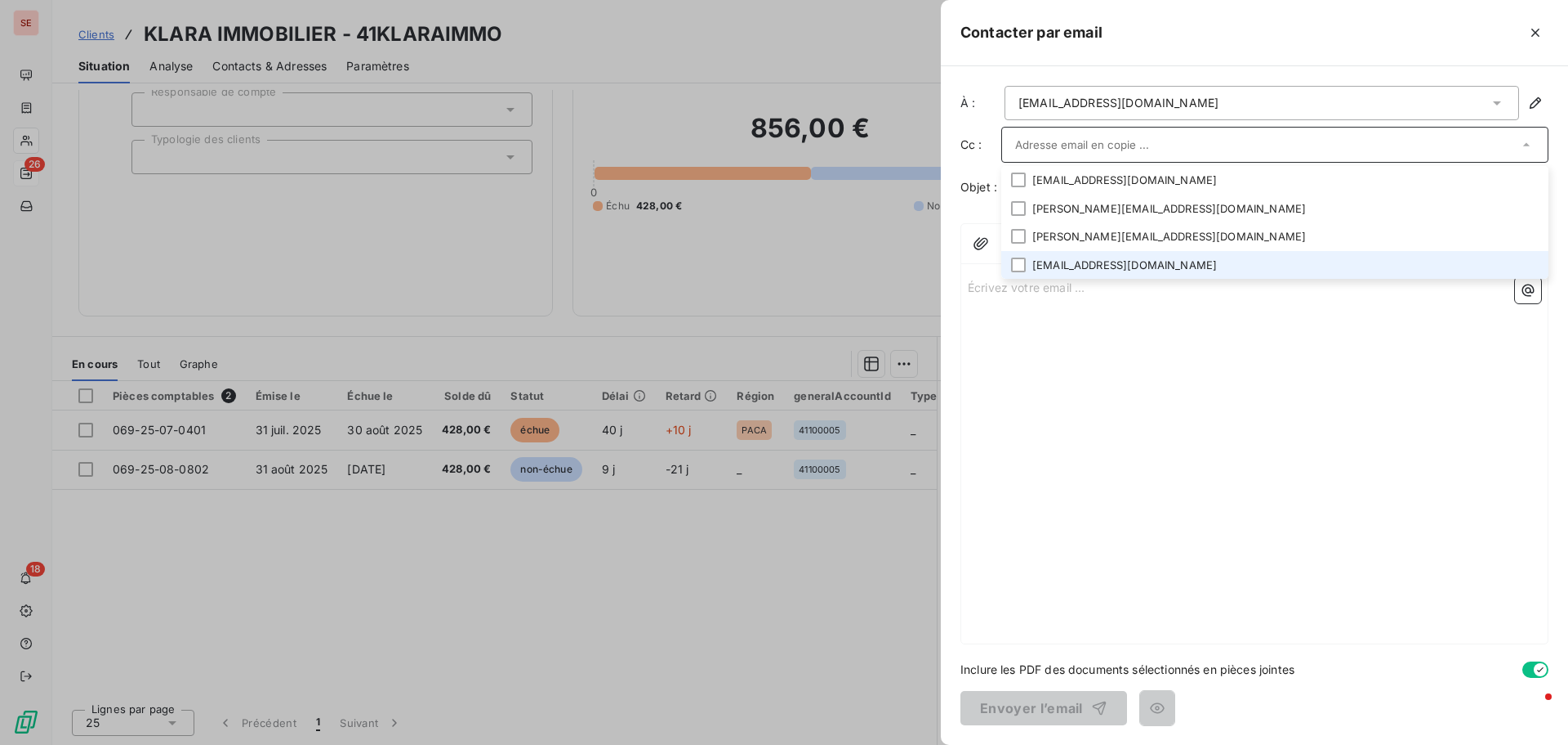
click at [1090, 267] on li "[EMAIL_ADDRESS][DOMAIN_NAME]" at bounding box center [1275, 265] width 547 height 29
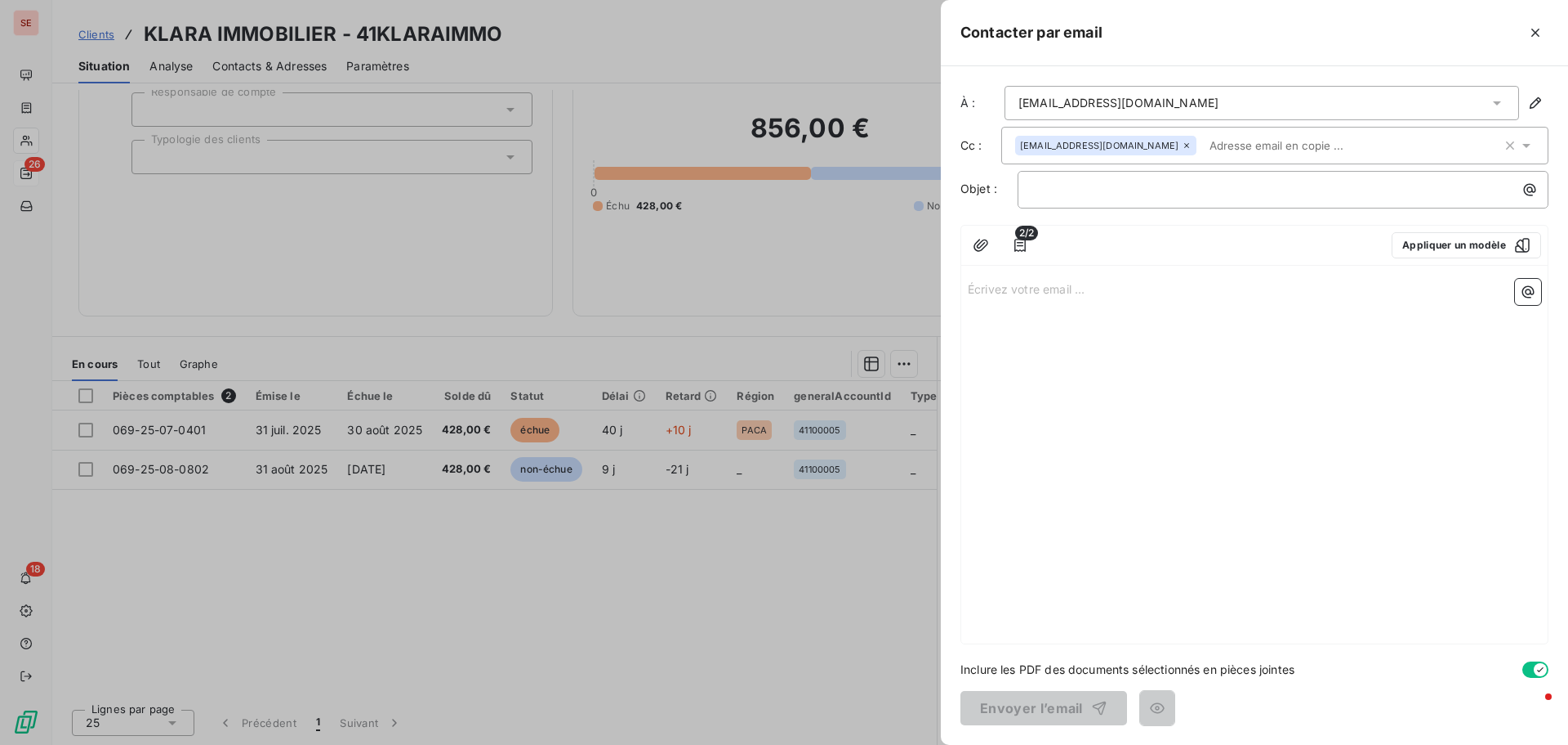
click at [1421, 347] on div "Écrivez votre email ... ﻿" at bounding box center [1254, 457] width 587 height 371
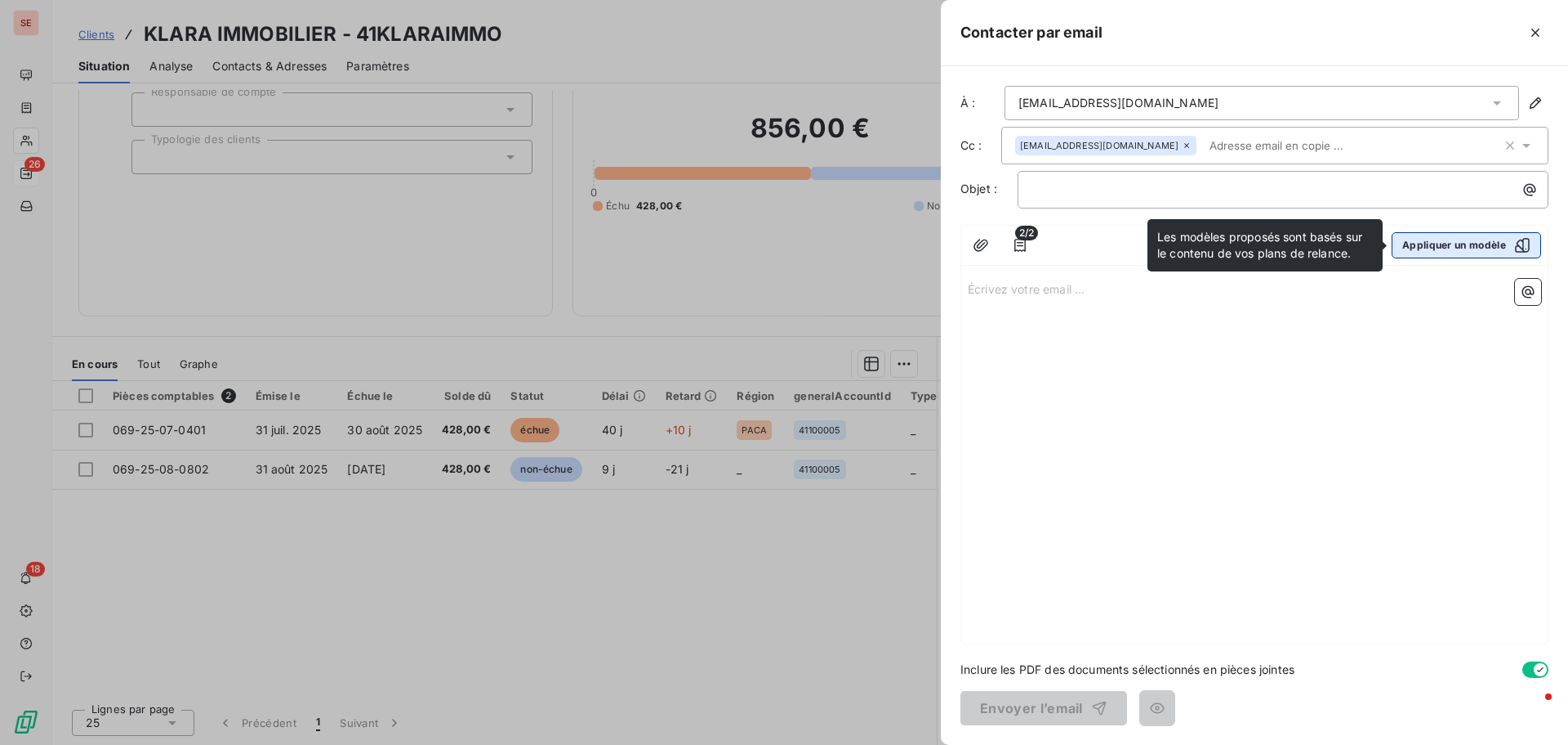
click at [1522, 244] on icon "button" at bounding box center [1522, 245] width 16 height 16
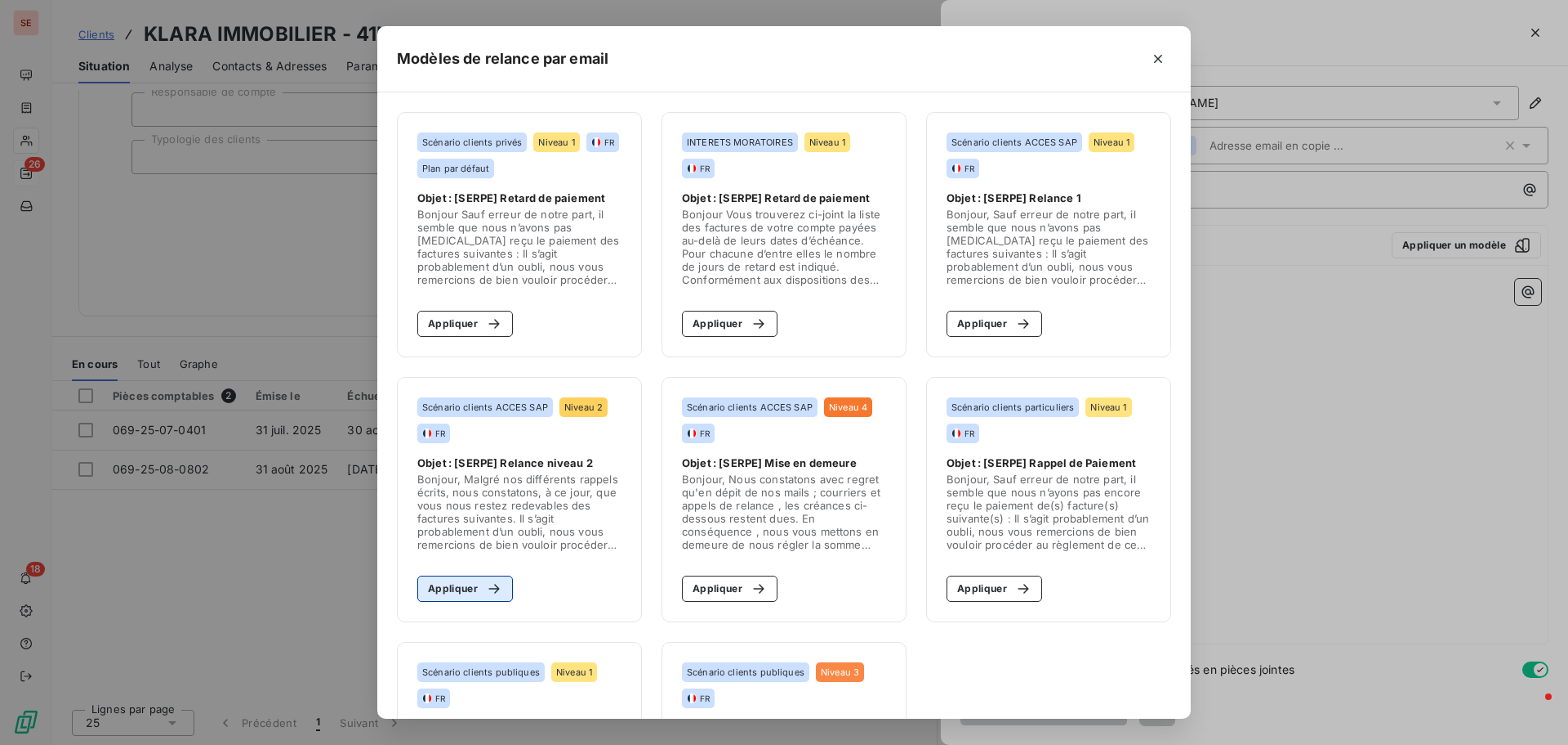
click at [463, 591] on button "Appliquer" at bounding box center [464, 588] width 95 height 26
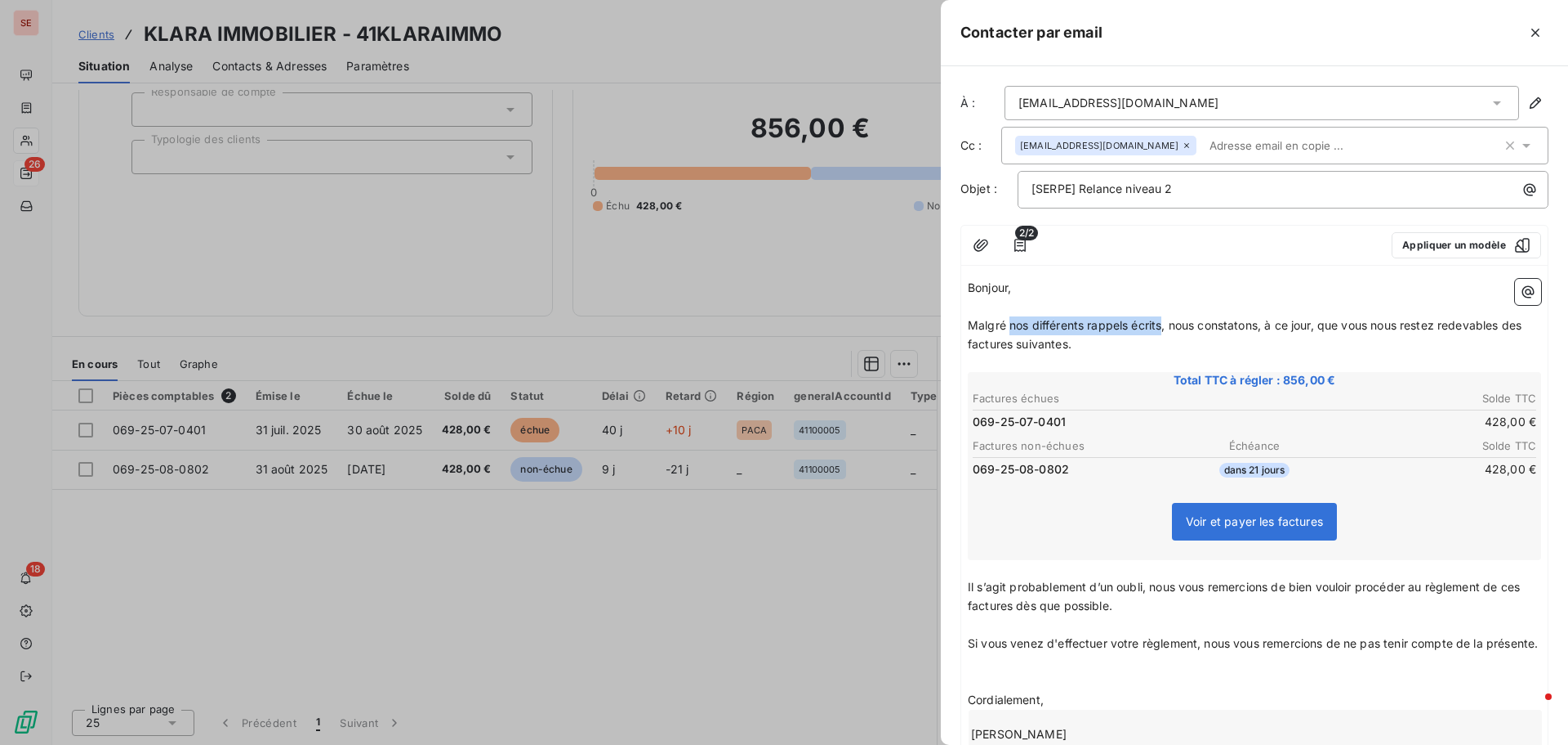
drag, startPoint x: 1008, startPoint y: 326, endPoint x: 1163, endPoint y: 323, distance: 155.0
click at [1163, 323] on span "Malgré nos différents rappels écrits, nous constatons, à ce jour, que vous nous…" at bounding box center [1246, 334] width 557 height 33
drag, startPoint x: 1482, startPoint y: 325, endPoint x: 1505, endPoint y: 342, distance: 28.6
click at [1505, 342] on p "Malgré notre précédent rappel, nous constatons, à ce jour, que vous nous restez…" at bounding box center [1254, 334] width 573 height 38
drag, startPoint x: 968, startPoint y: 584, endPoint x: 1158, endPoint y: 593, distance: 190.2
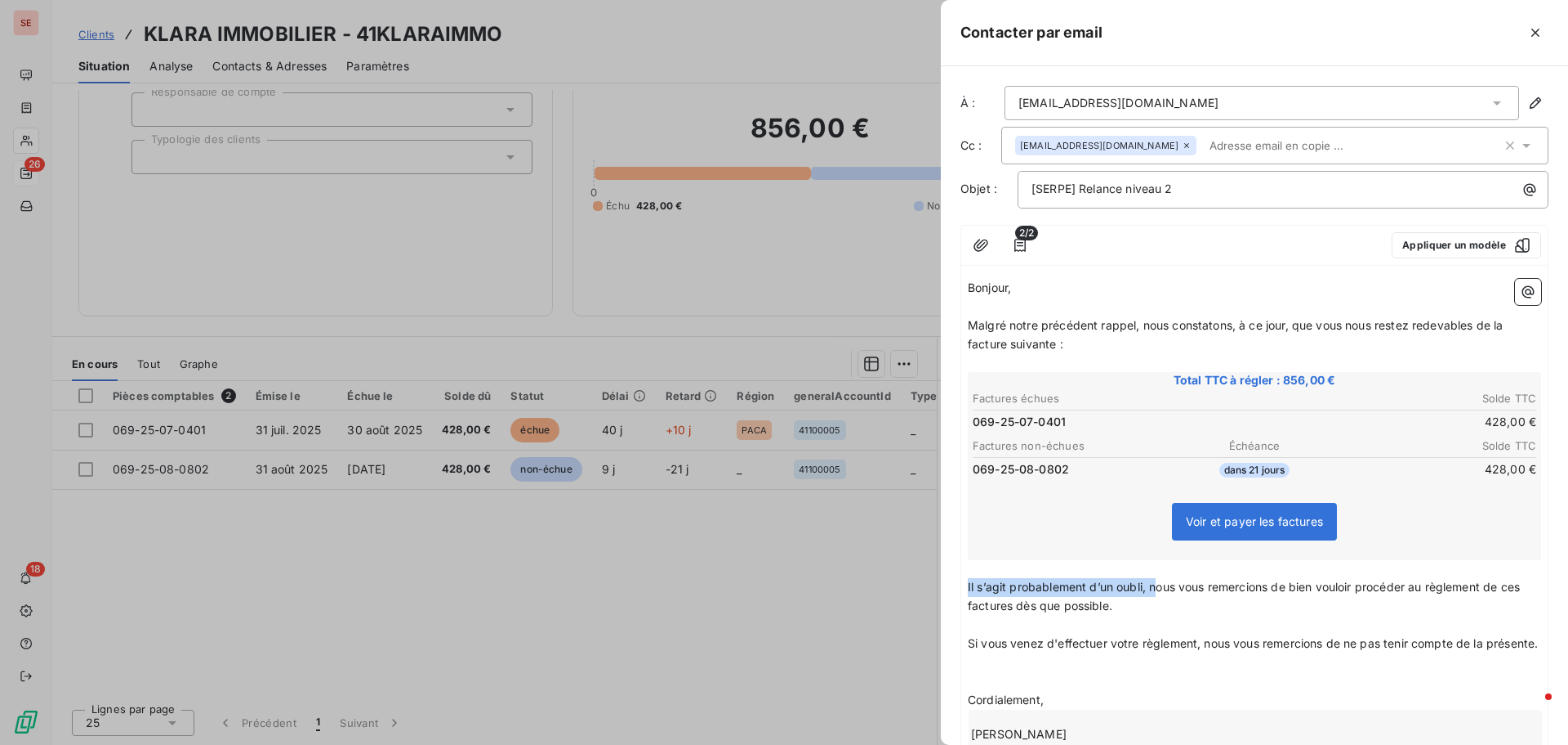
click at [1158, 593] on span "Il s’agit probablement d’un oubli, nous vous remercions de bien vouloir procéde…" at bounding box center [1245, 596] width 556 height 33
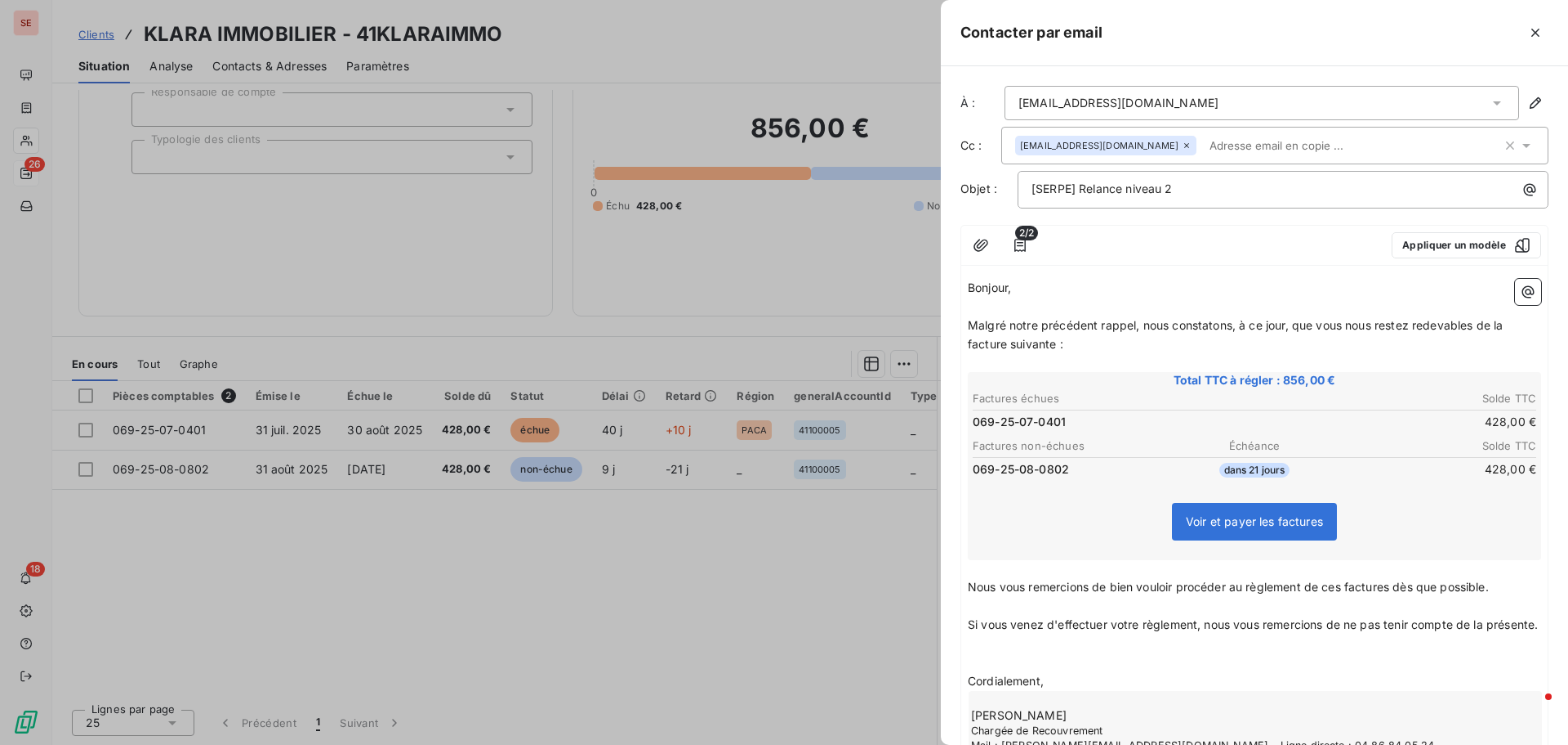
click at [1004, 672] on p "﻿" at bounding box center [1254, 663] width 573 height 19
click at [1027, 251] on icon "button" at bounding box center [1020, 245] width 16 height 16
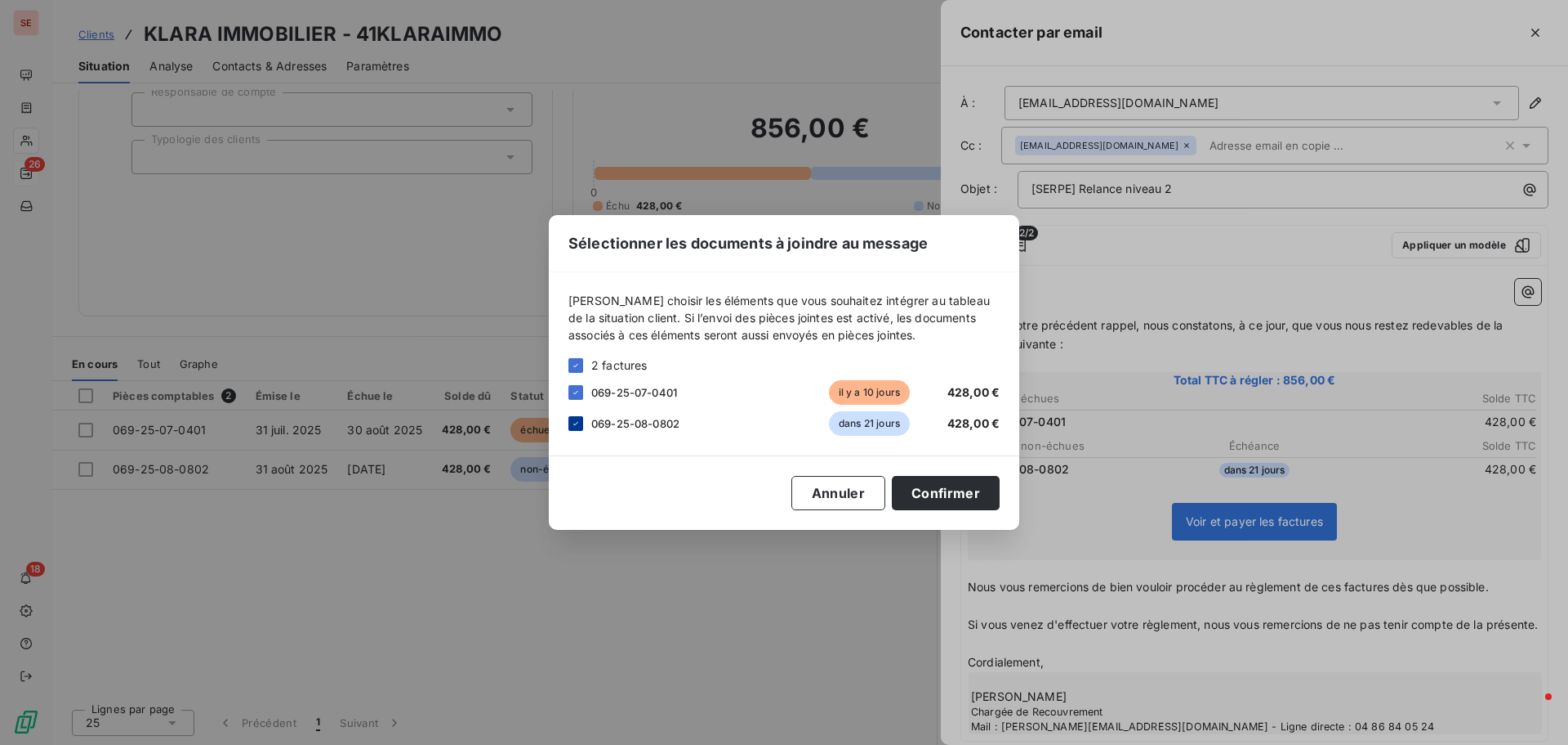
click at [571, 422] on icon at bounding box center [576, 423] width 10 height 10
click at [943, 492] on button "Confirmer" at bounding box center [946, 493] width 108 height 35
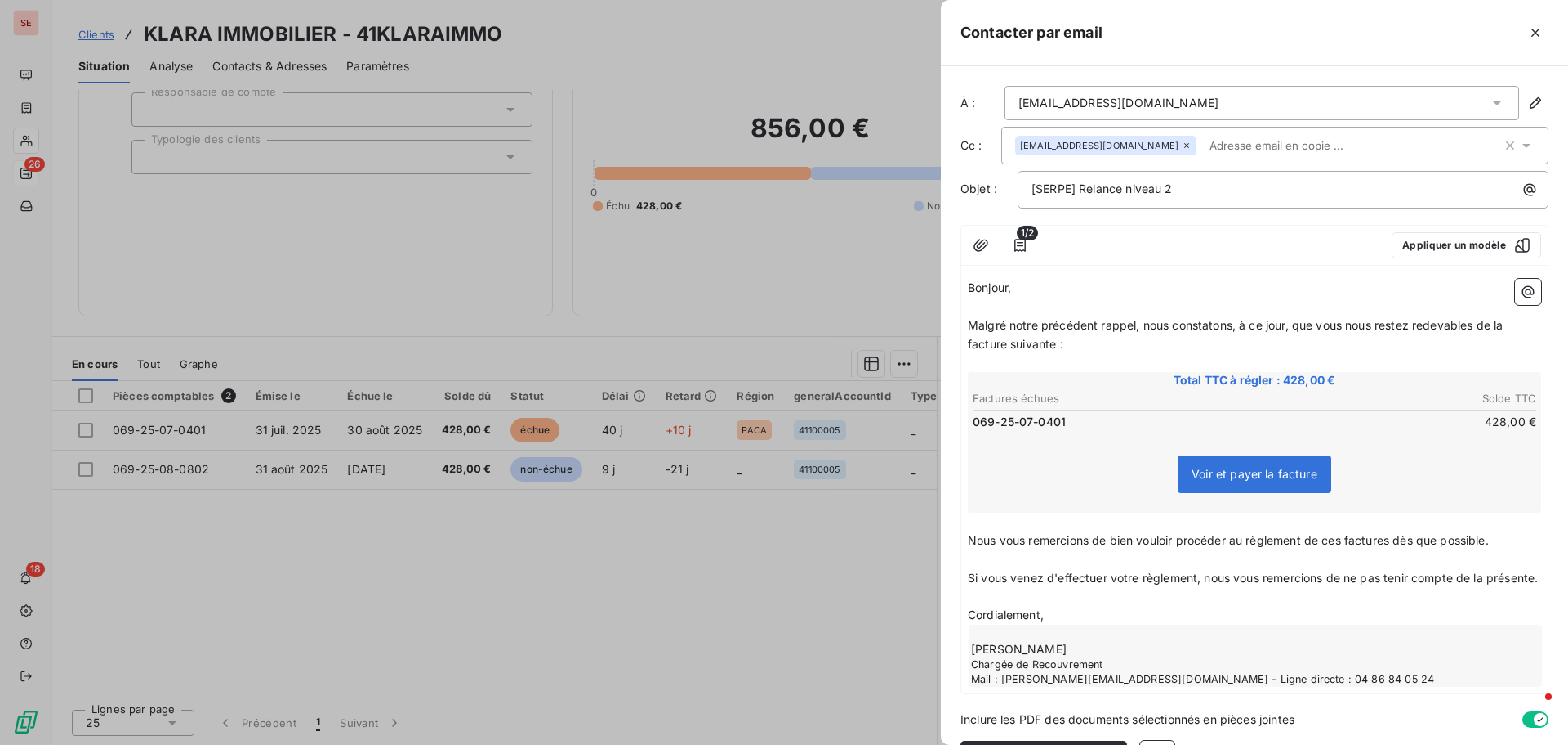
scroll to position [68, 0]
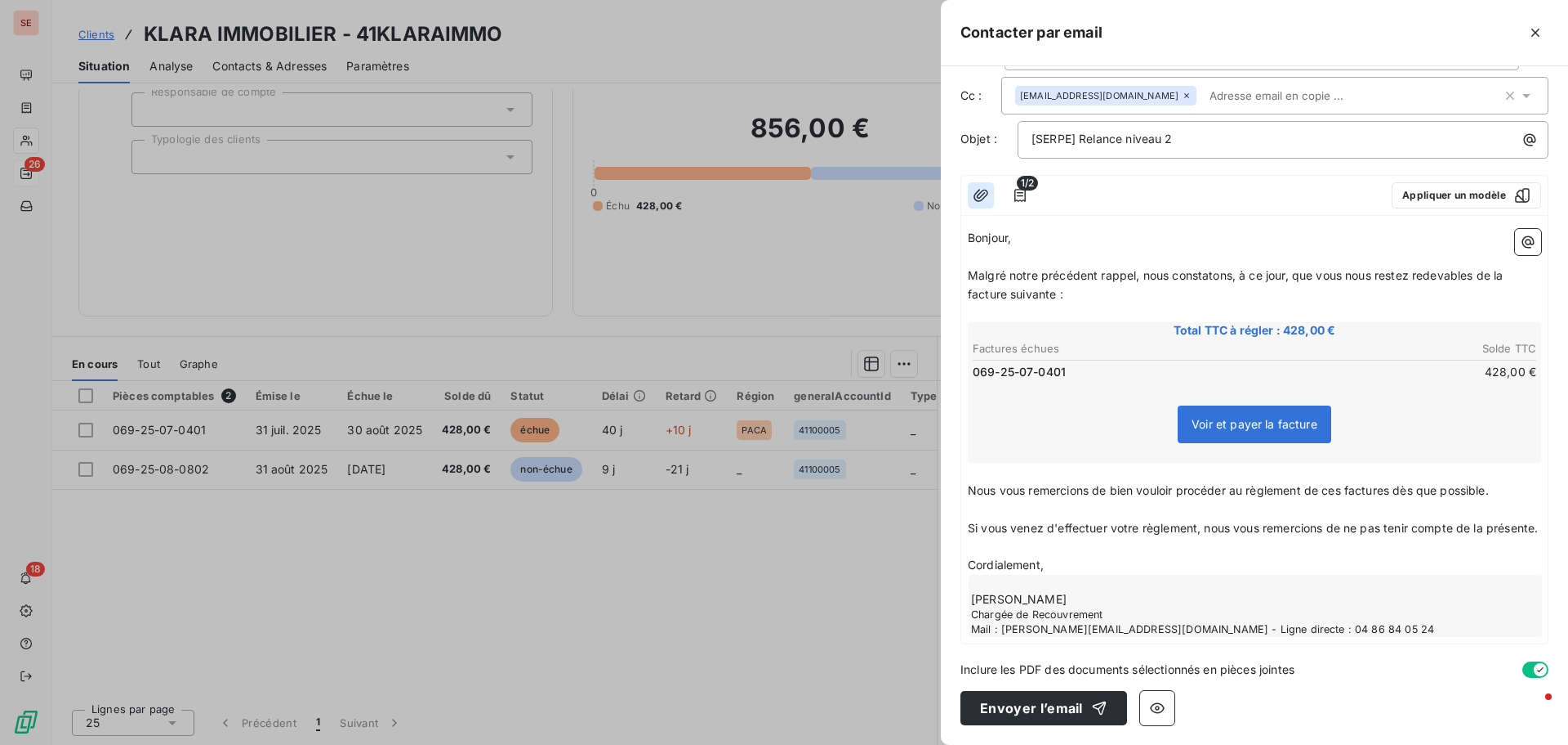
click at [979, 187] on icon "button" at bounding box center [980, 195] width 16 height 16
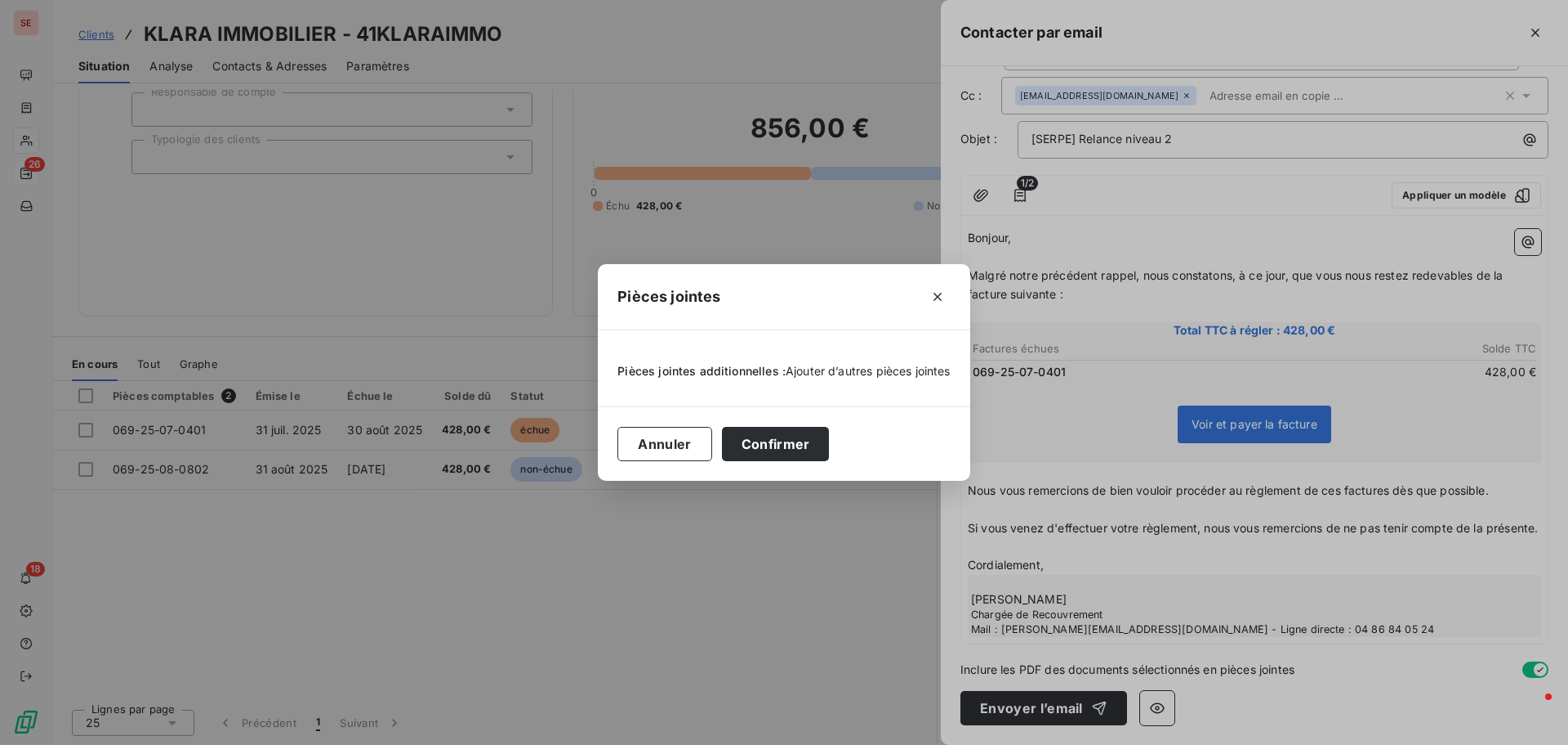
click at [857, 375] on span "Ajouter d’autres pièces jointes" at bounding box center [868, 370] width 165 height 13
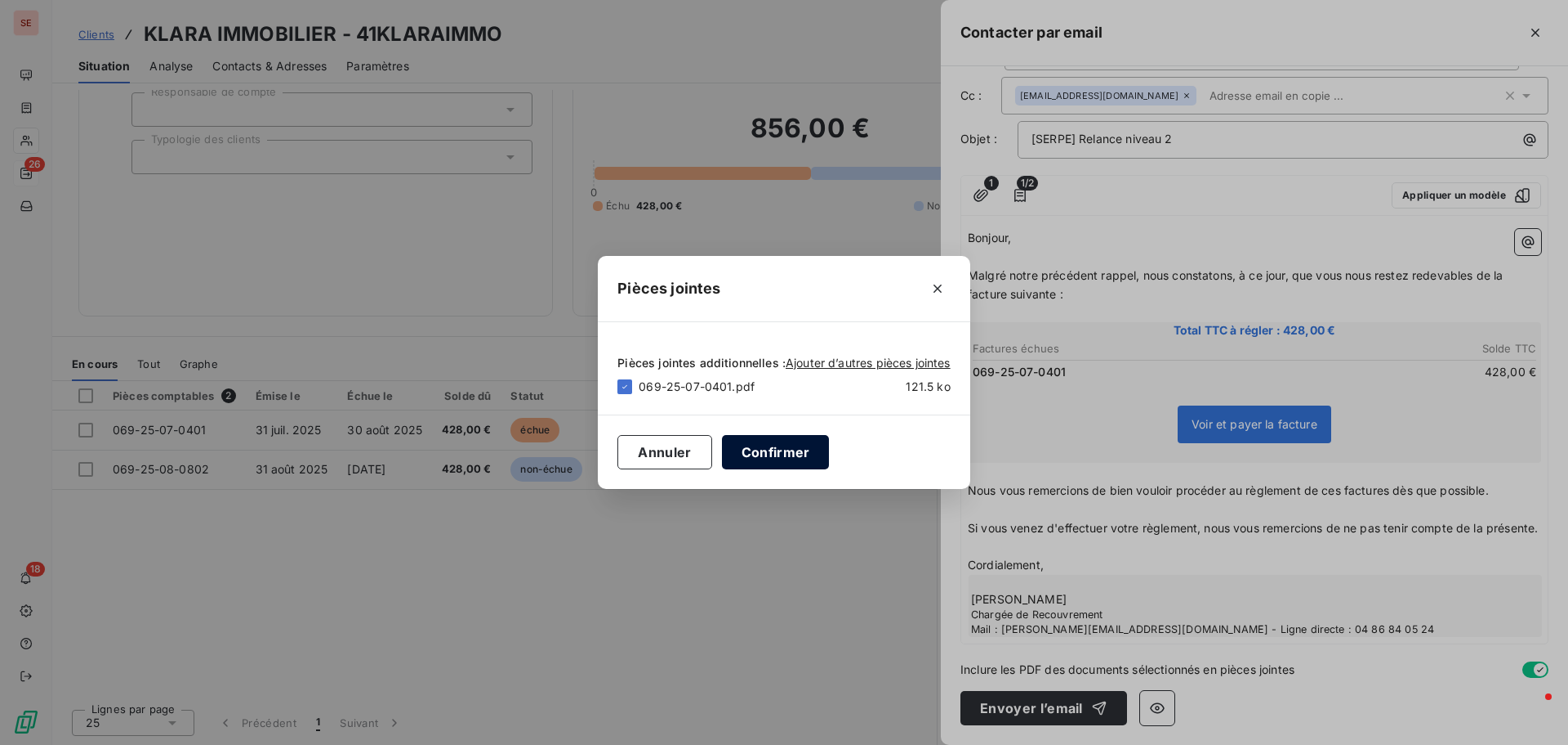
click at [802, 461] on button "Confirmer" at bounding box center [776, 452] width 108 height 35
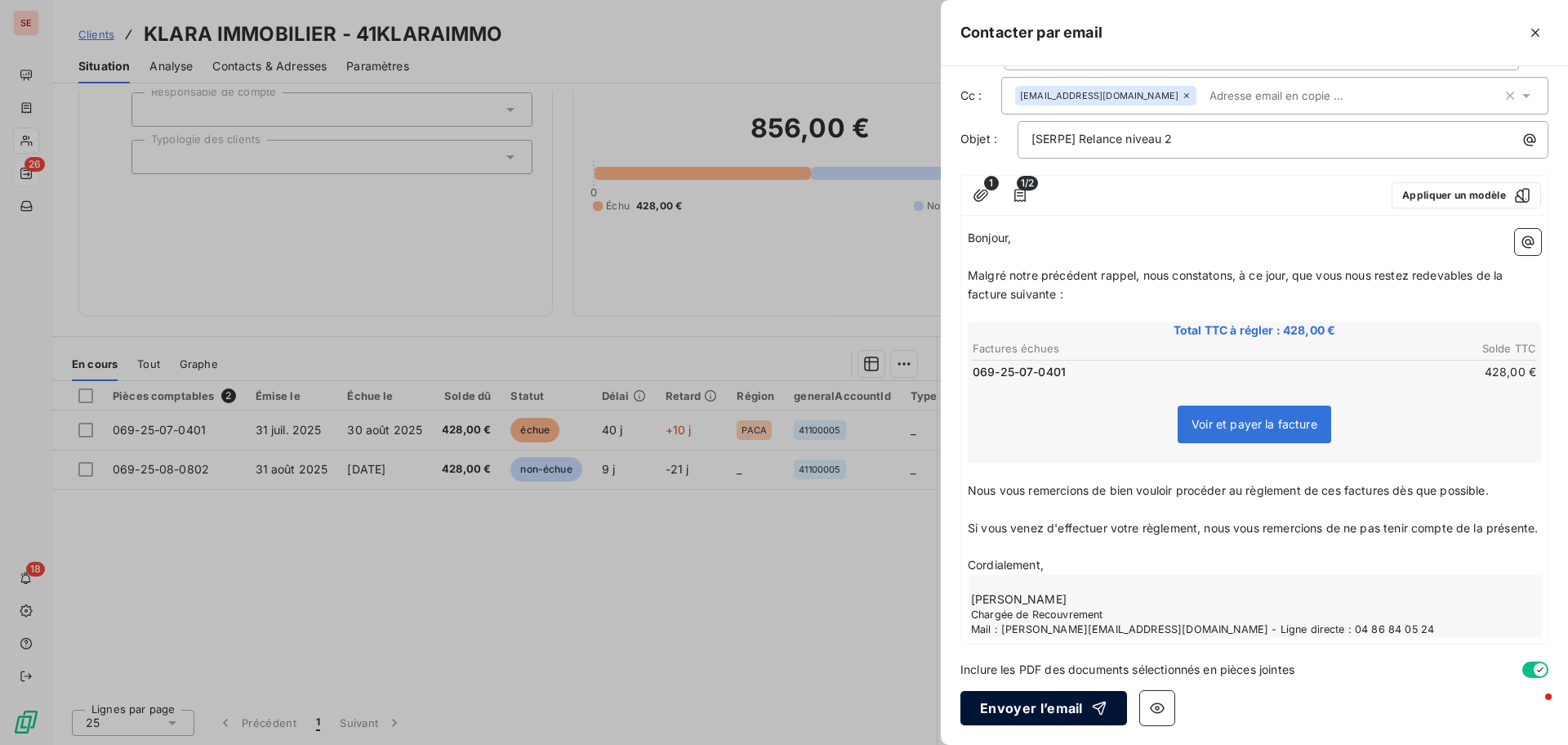
click at [1036, 706] on button "Envoyer l’email" at bounding box center [1043, 708] width 167 height 35
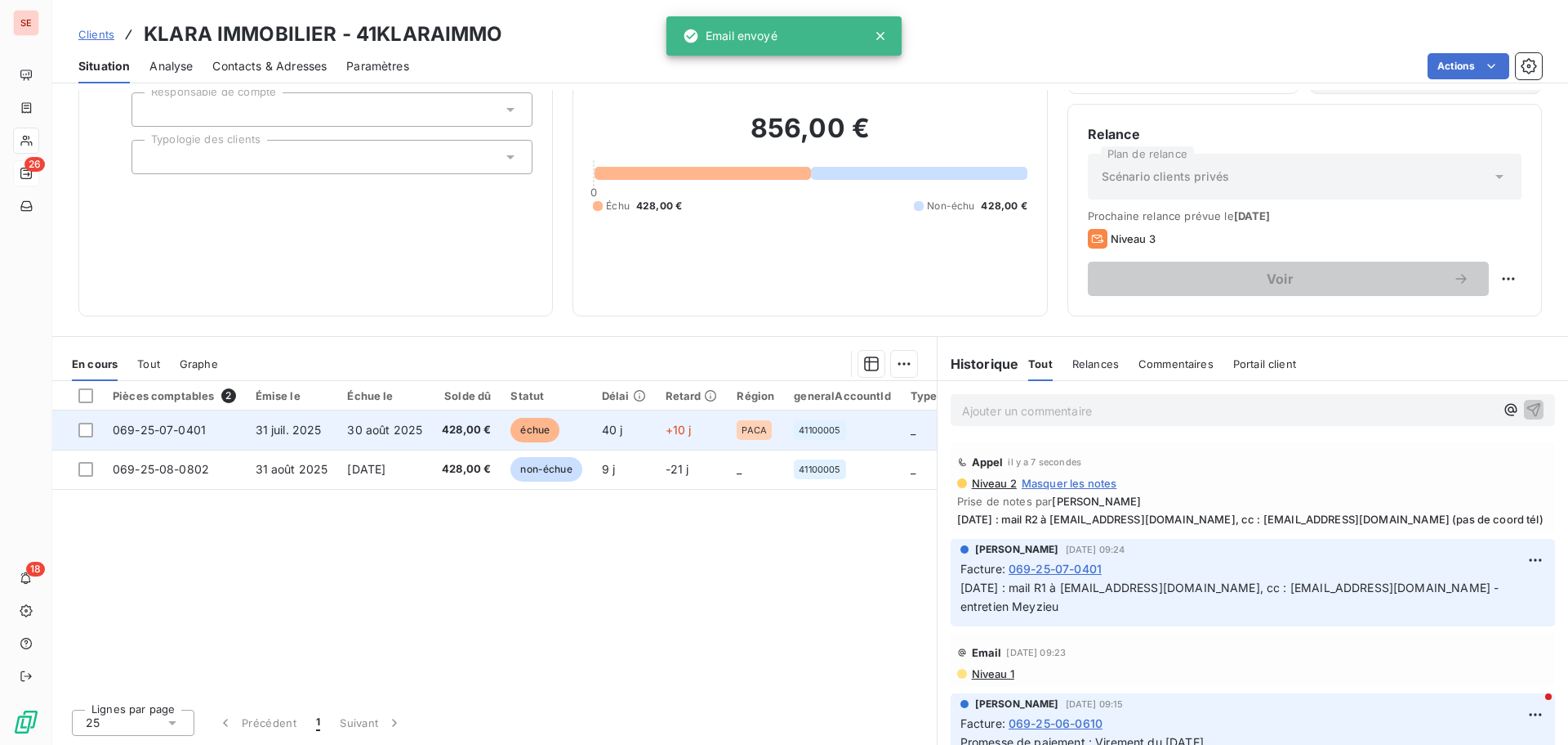
click at [413, 439] on td "30 août 2025" at bounding box center [384, 430] width 94 height 40
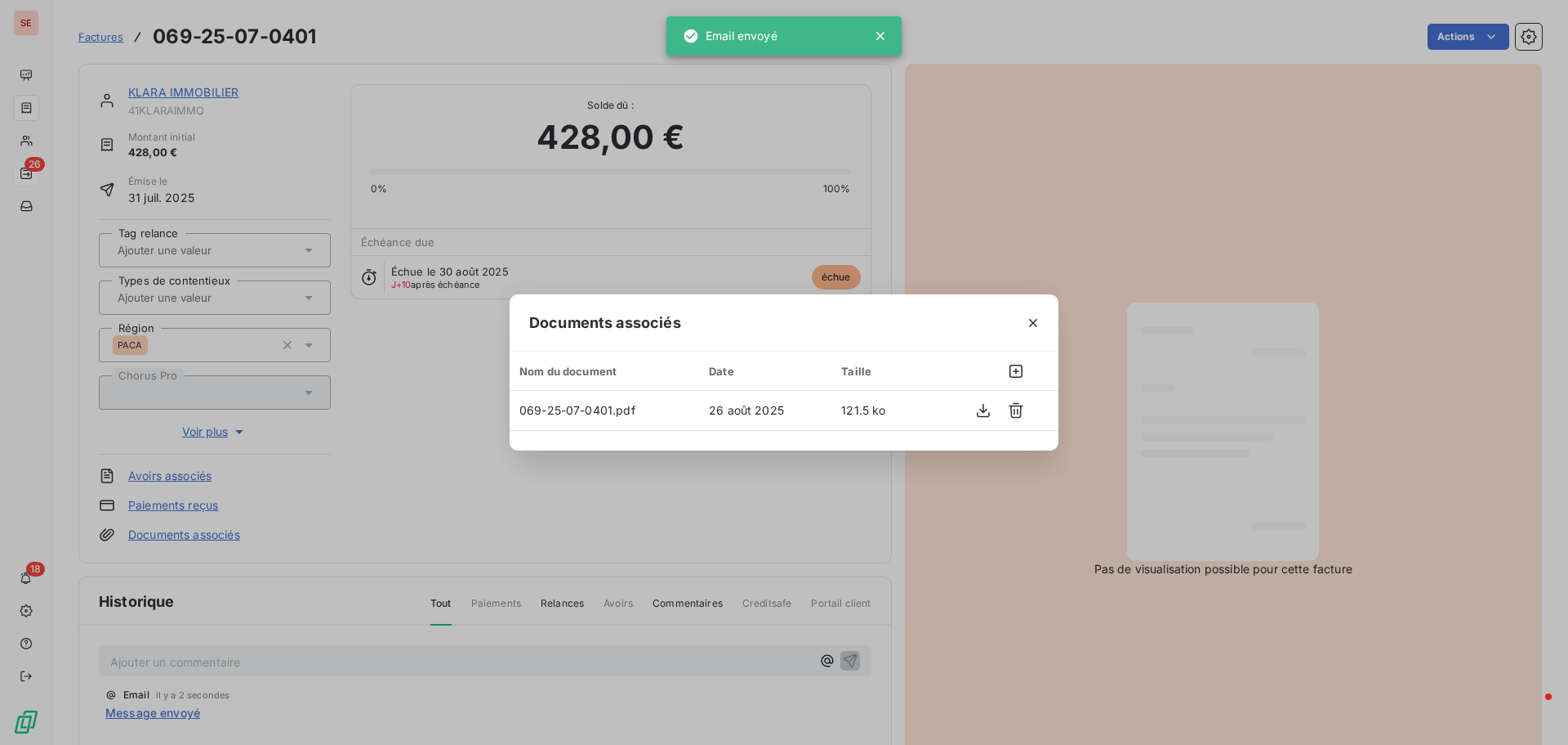
click at [379, 456] on div "Documents associés Nom du document Date Taille 069-25-07-0401.pdf [DATE] 121.5 …" at bounding box center [784, 372] width 1568 height 745
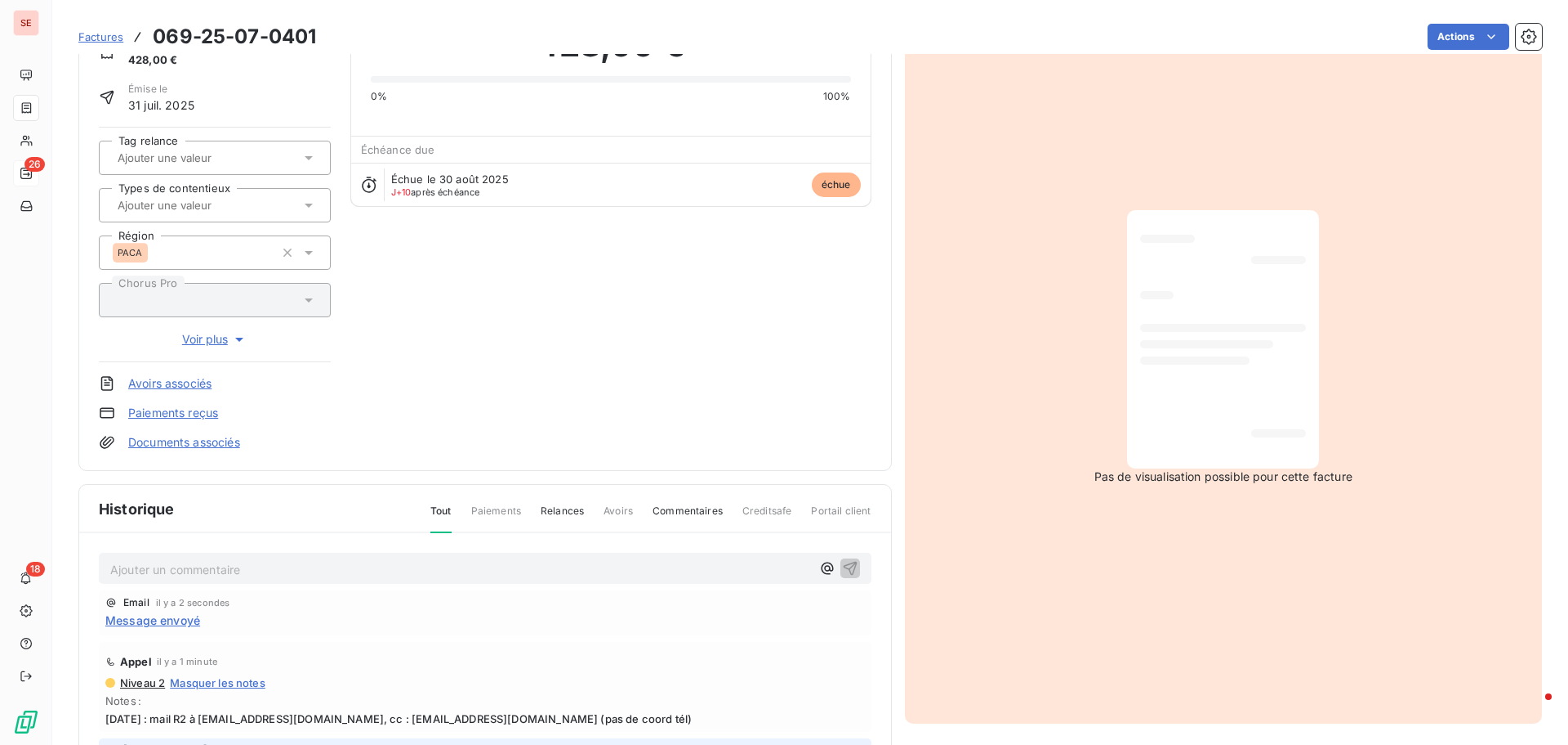
scroll to position [239, 0]
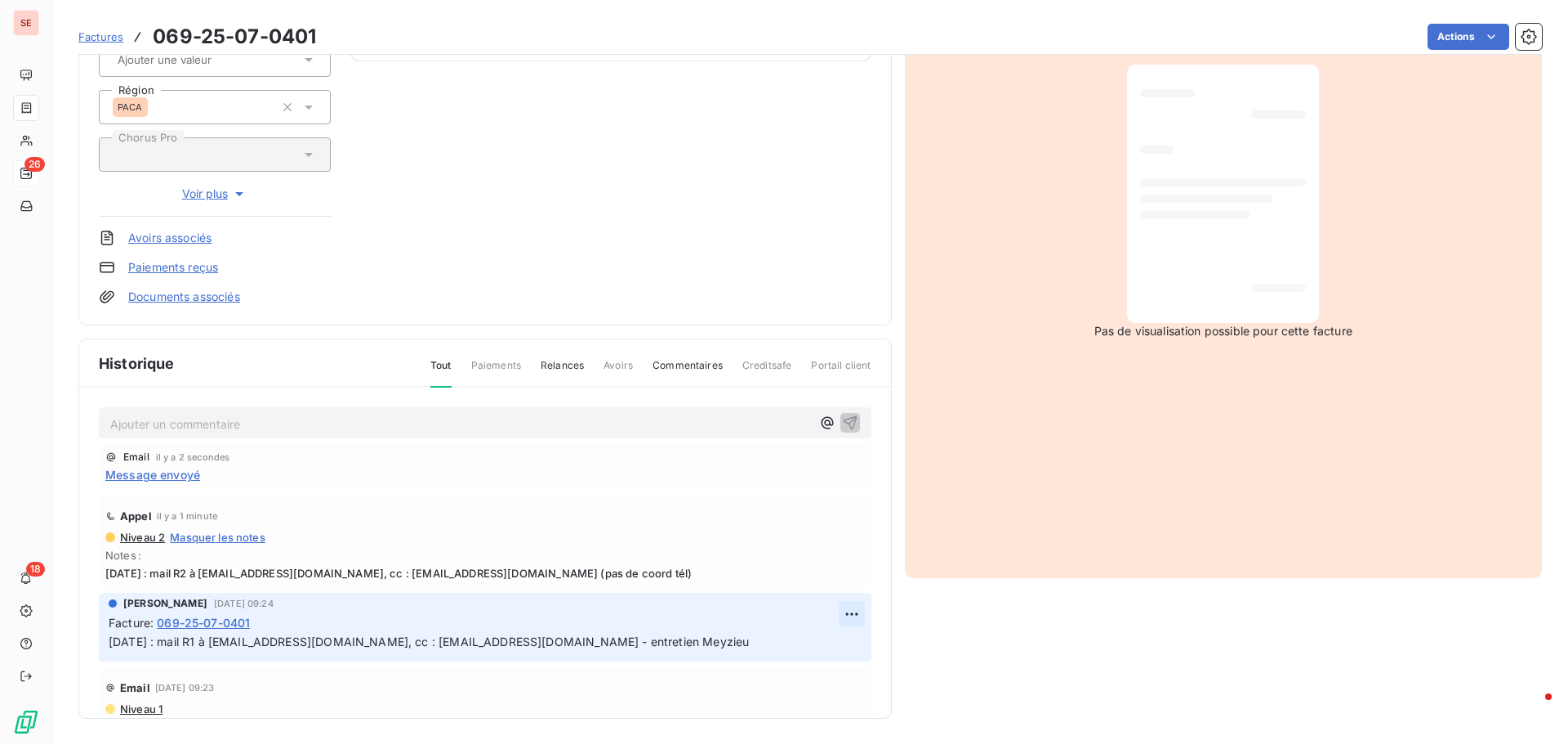
click at [831, 616] on html "SE 26 18 Factures 069-25-07-0401 Actions KLARA IMMOBILIER 41KLARAIMMO Montant i…" at bounding box center [784, 372] width 1568 height 745
click at [815, 639] on div "Editer" at bounding box center [794, 650] width 91 height 26
click at [419, 576] on span "[DATE] : mail R2 à [EMAIL_ADDRESS][DOMAIN_NAME], cc : [EMAIL_ADDRESS][DOMAIN_NA…" at bounding box center [484, 573] width 760 height 13
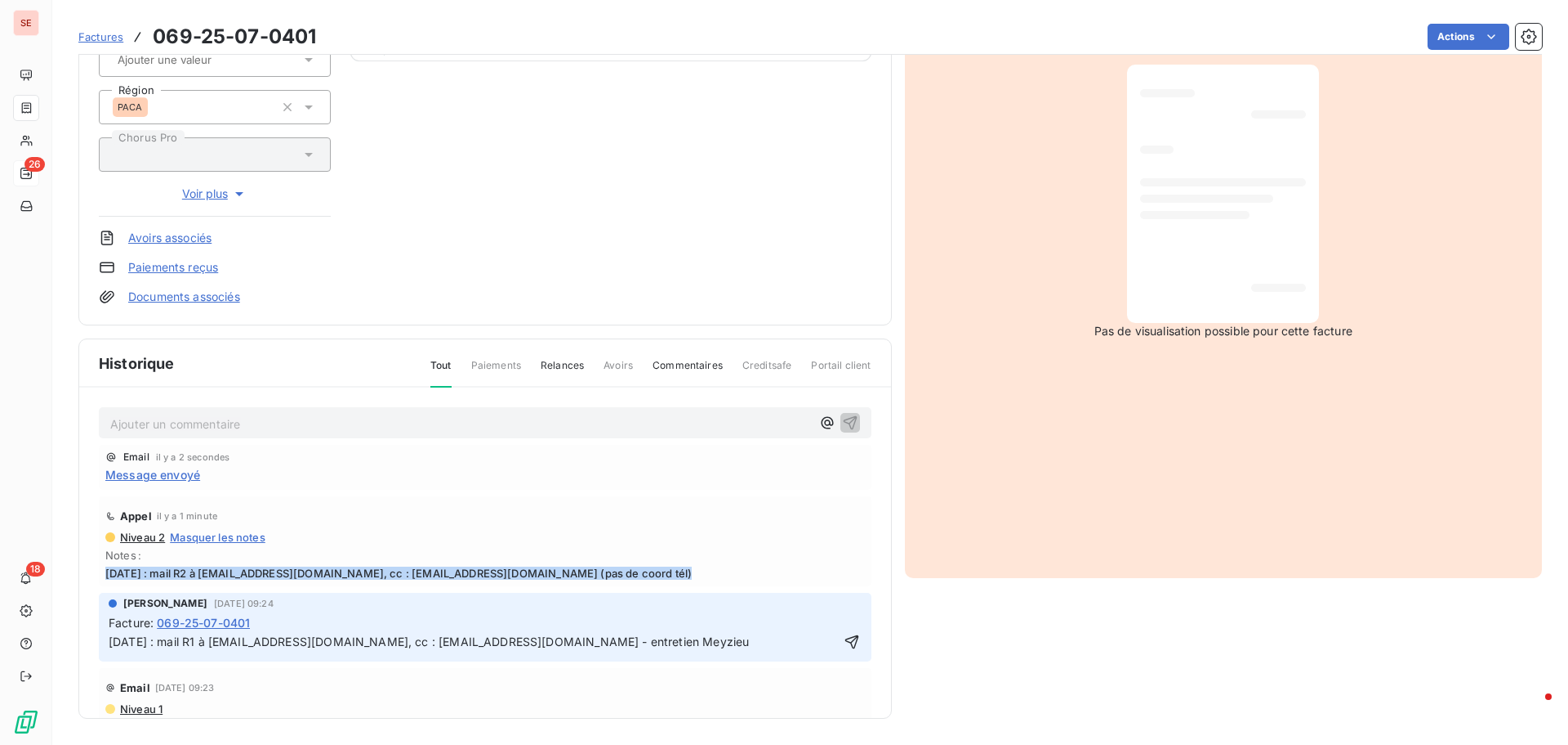
copy span "[DATE] : mail R2 à [EMAIL_ADDRESS][DOMAIN_NAME], cc : [EMAIL_ADDRESS][DOMAIN_NA…"
click at [114, 638] on span "[DATE] : mail R1 à [EMAIL_ADDRESS][DOMAIN_NAME], cc : [EMAIL_ADDRESS][DOMAIN_NA…" at bounding box center [429, 641] width 640 height 13
click at [111, 640] on span "[DATE] : mail R1 à [EMAIL_ADDRESS][DOMAIN_NAME], cc : [EMAIL_ADDRESS][DOMAIN_NA…" at bounding box center [429, 641] width 640 height 13
click at [111, 640] on p "[DATE] : mail R1 à [EMAIL_ADDRESS][DOMAIN_NAME], cc : [EMAIL_ADDRESS][DOMAIN_NA…" at bounding box center [474, 642] width 730 height 19
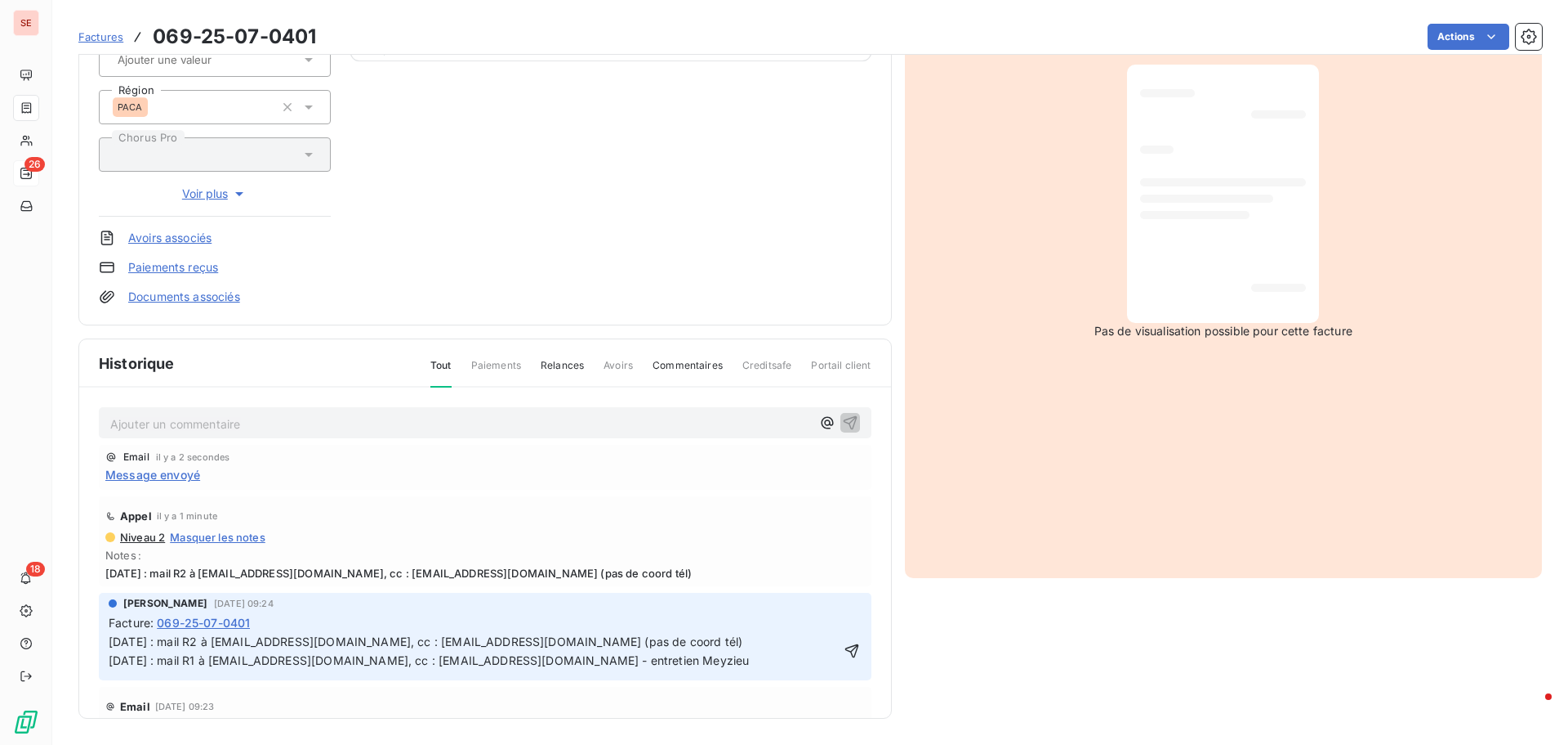
click at [844, 649] on icon "button" at bounding box center [851, 651] width 16 height 16
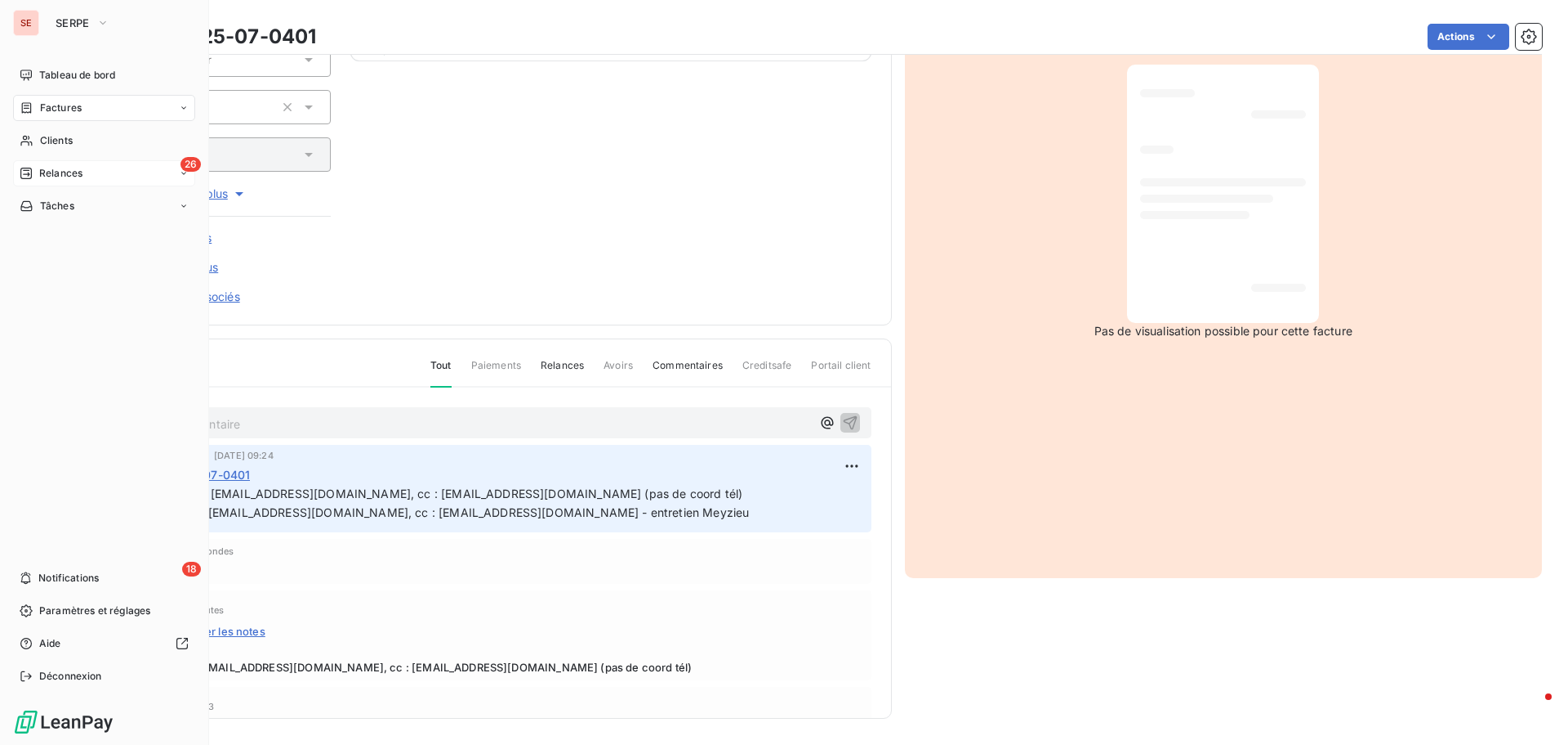
click at [67, 183] on div "26 Relances" at bounding box center [104, 173] width 182 height 26
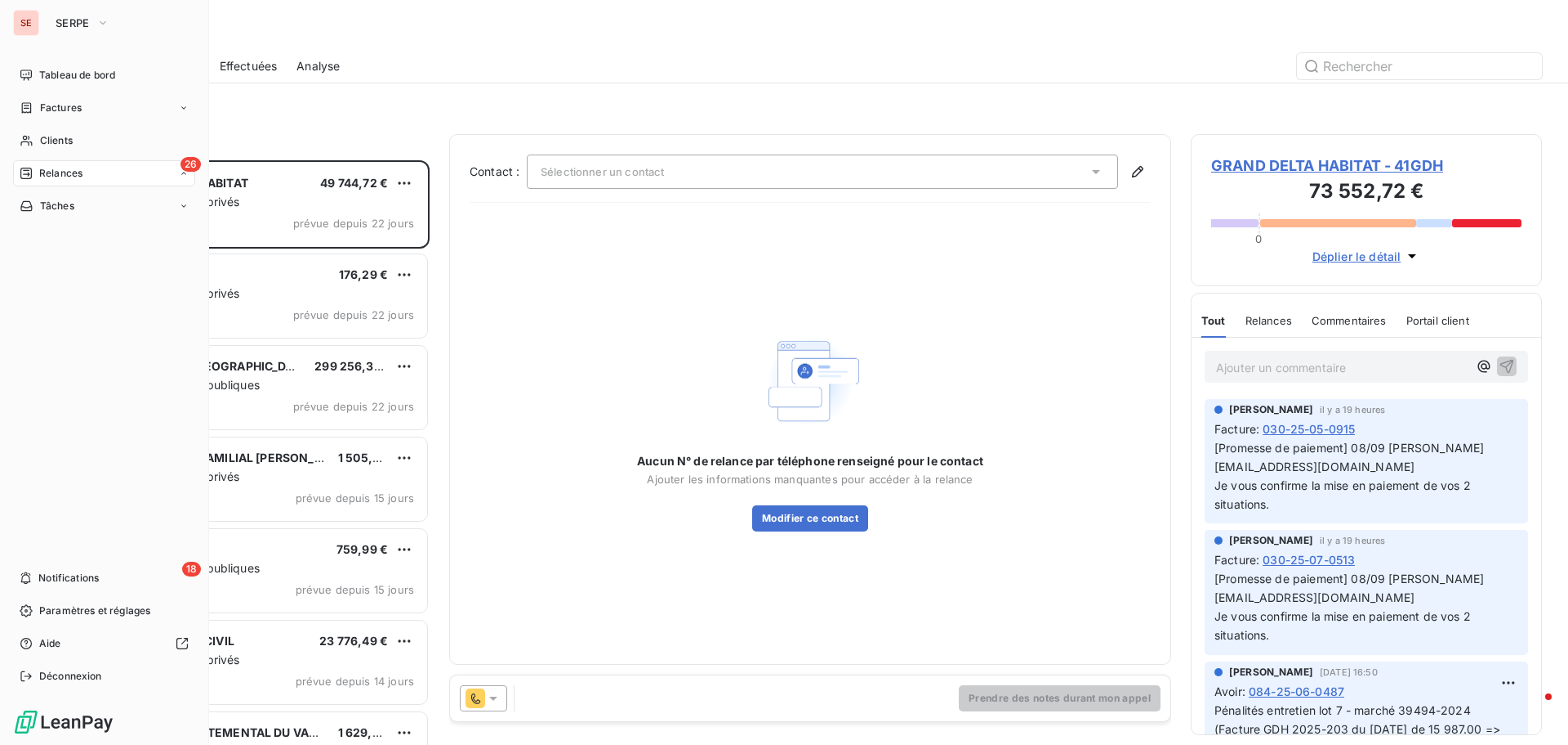
scroll to position [572, 339]
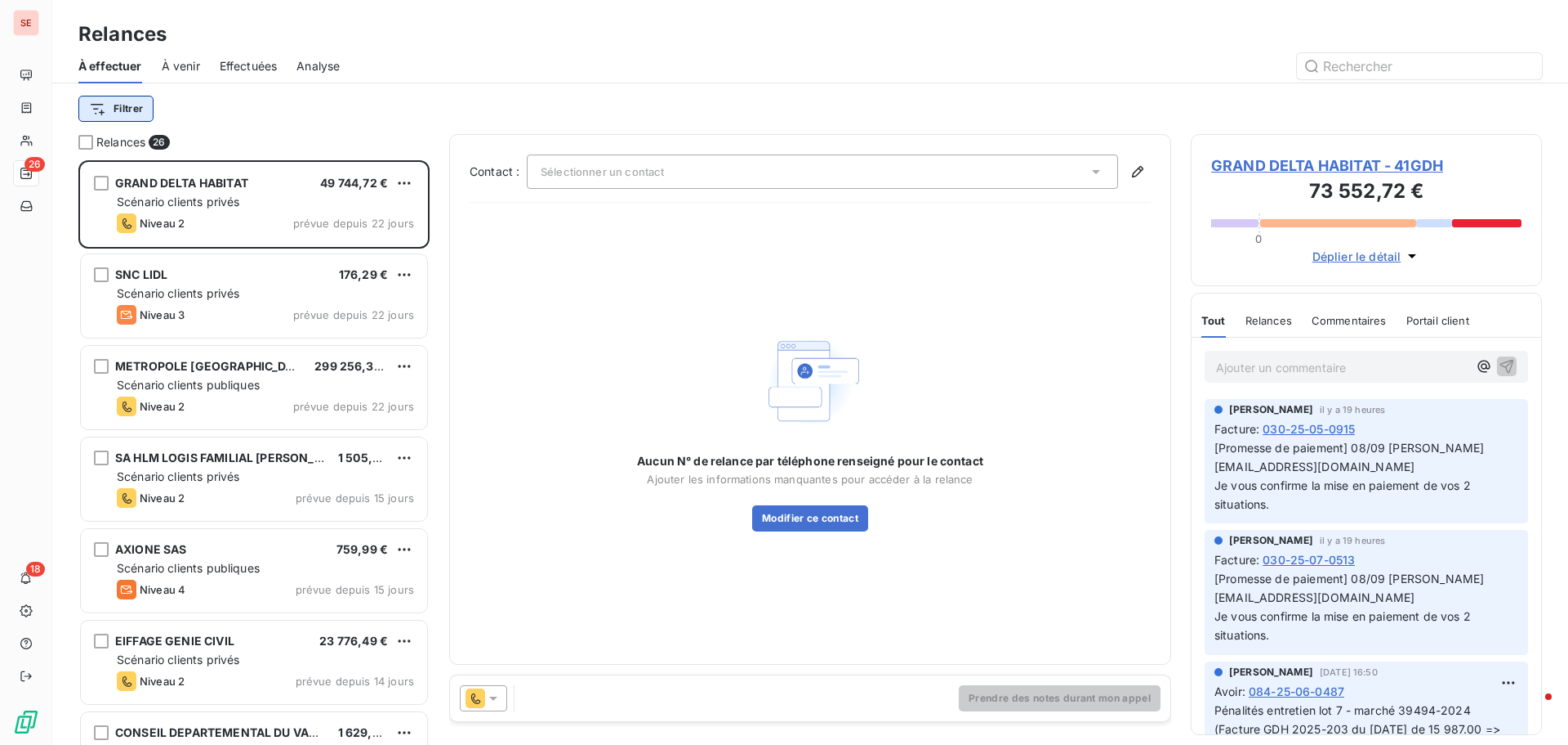
click at [122, 99] on html "SE 26 18 Relances À effectuer À venir Effectuées Analyse Filtrer Relances 26 GR…" at bounding box center [784, 372] width 1568 height 745
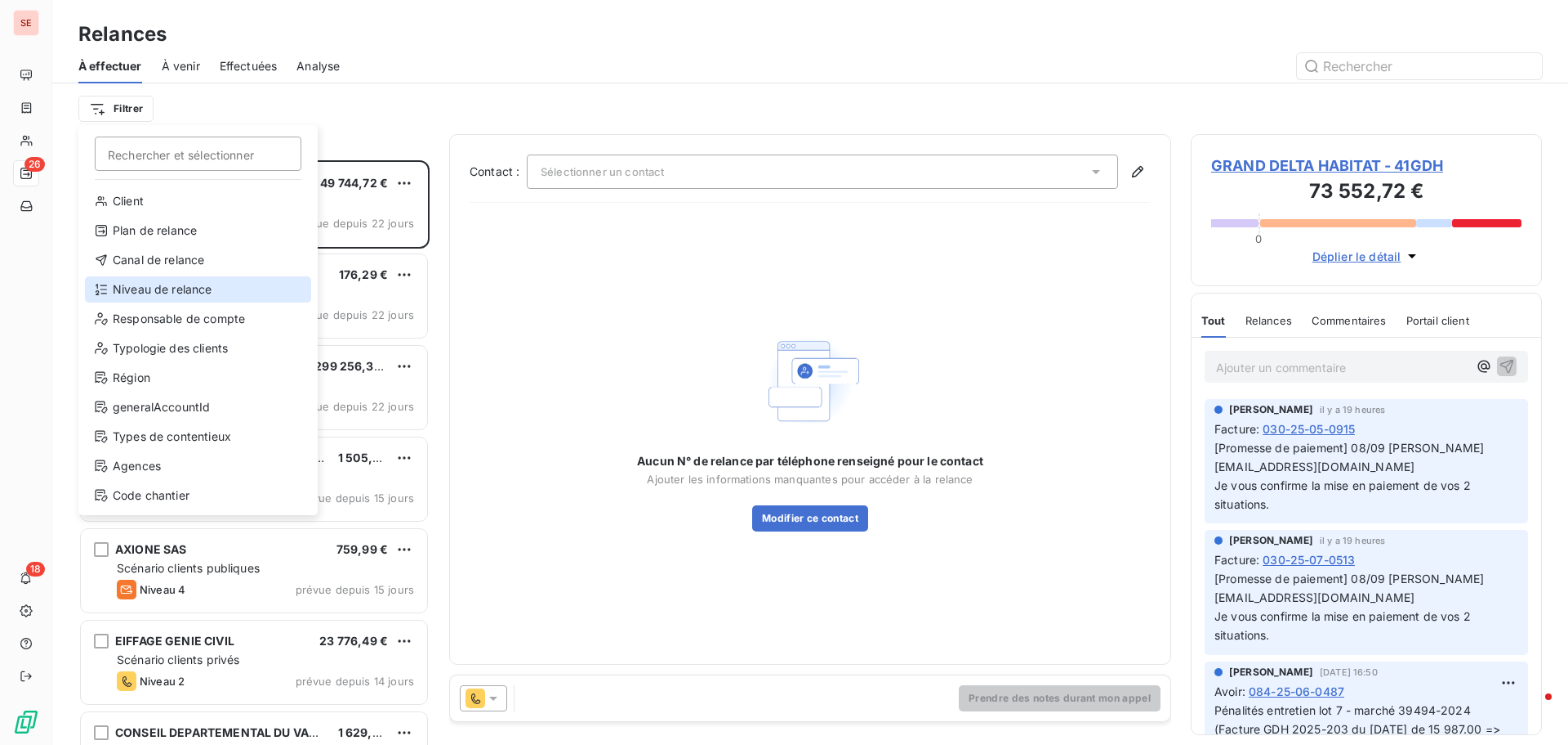
click at [162, 292] on div "Niveau de relance" at bounding box center [197, 289] width 226 height 26
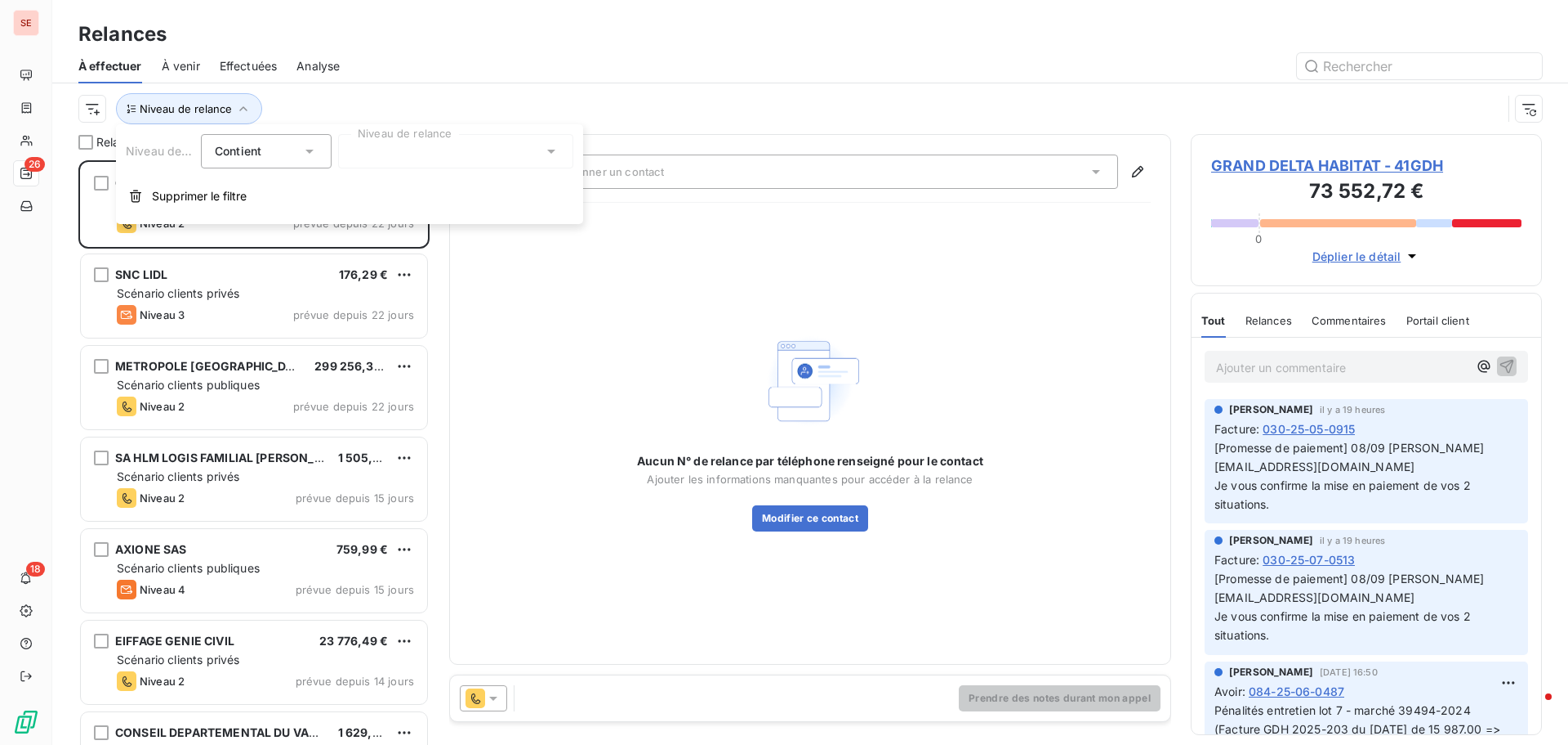
click at [446, 162] on div at bounding box center [456, 151] width 235 height 35
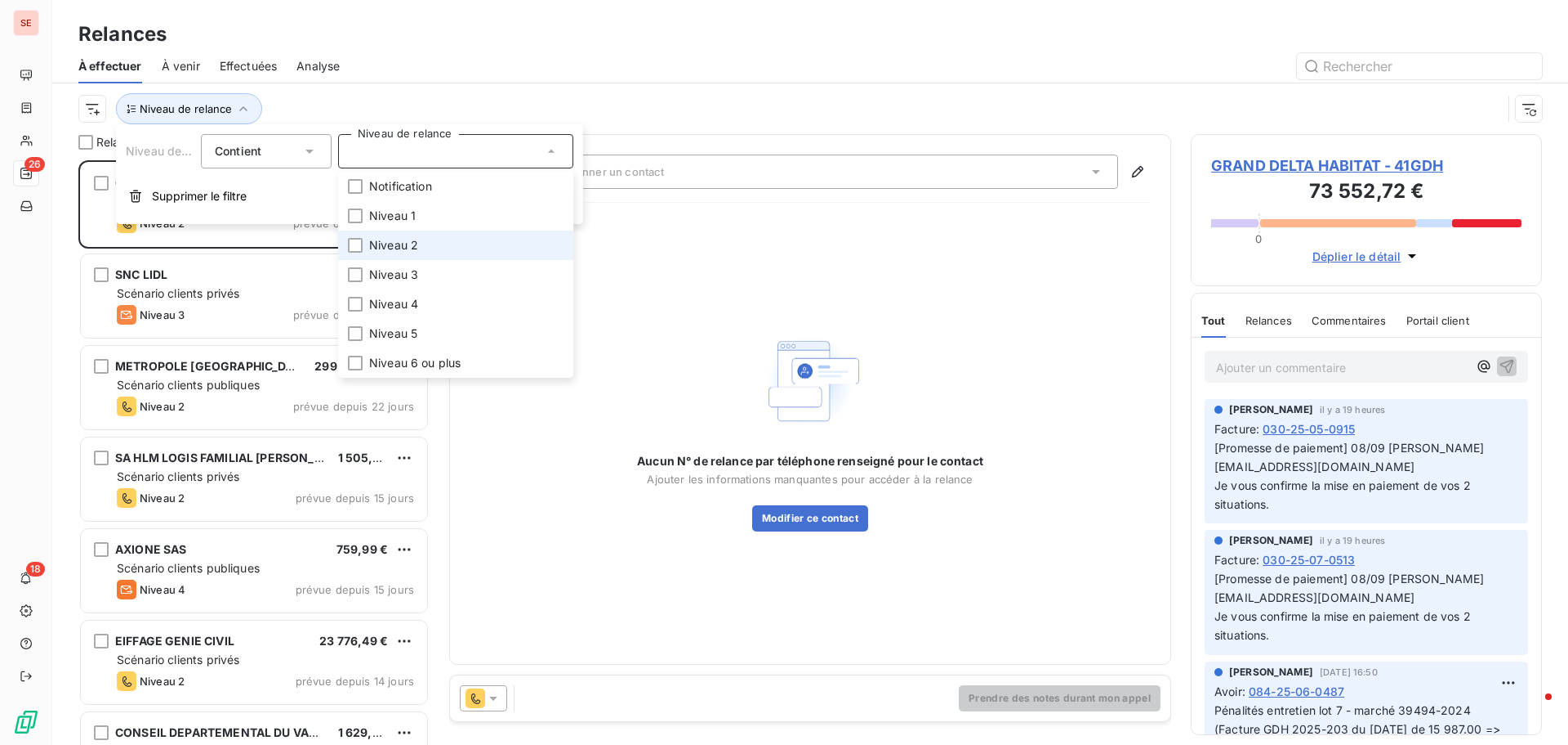
click at [417, 242] on span "Niveau 2" at bounding box center [393, 245] width 49 height 16
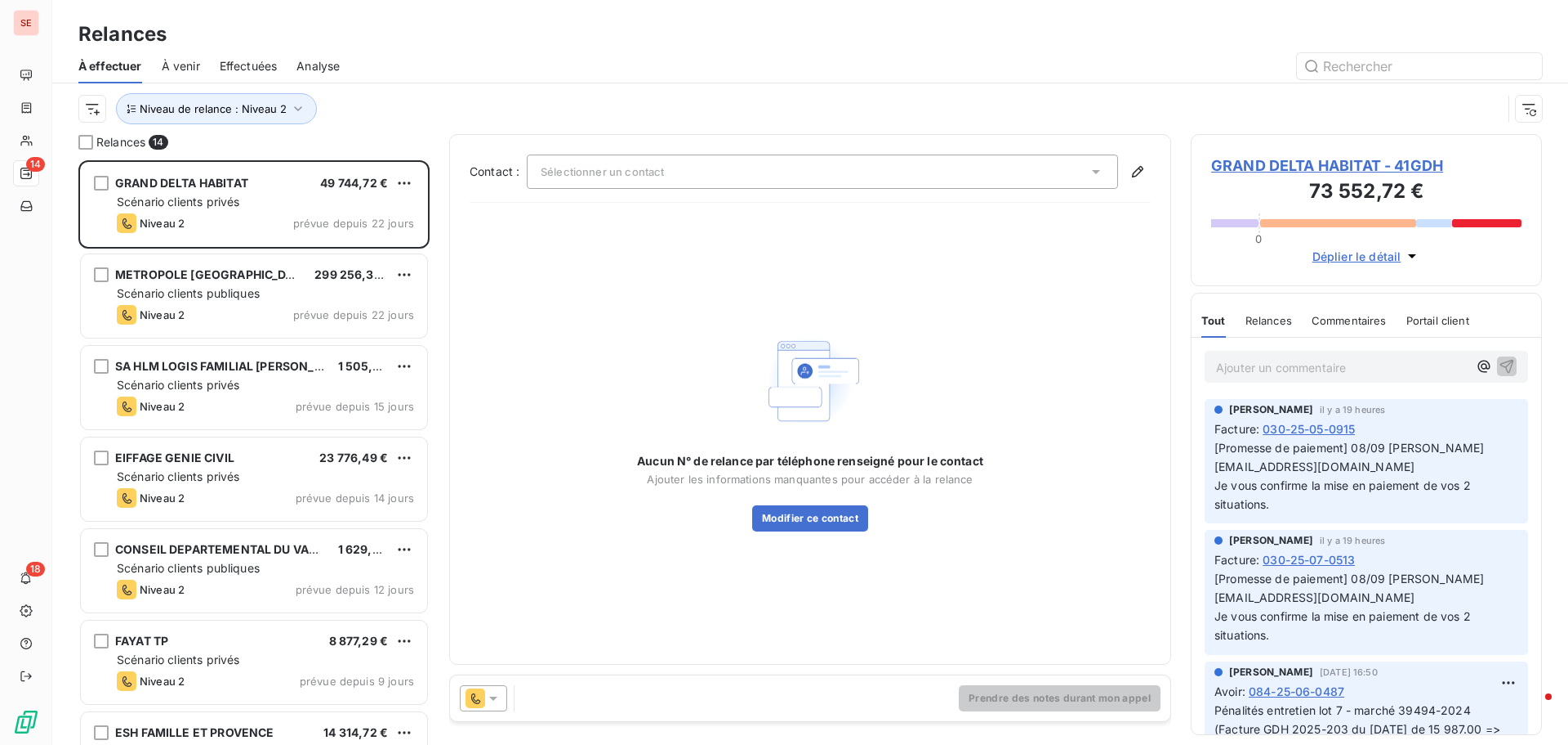
click at [581, 55] on div at bounding box center [951, 66] width 1183 height 26
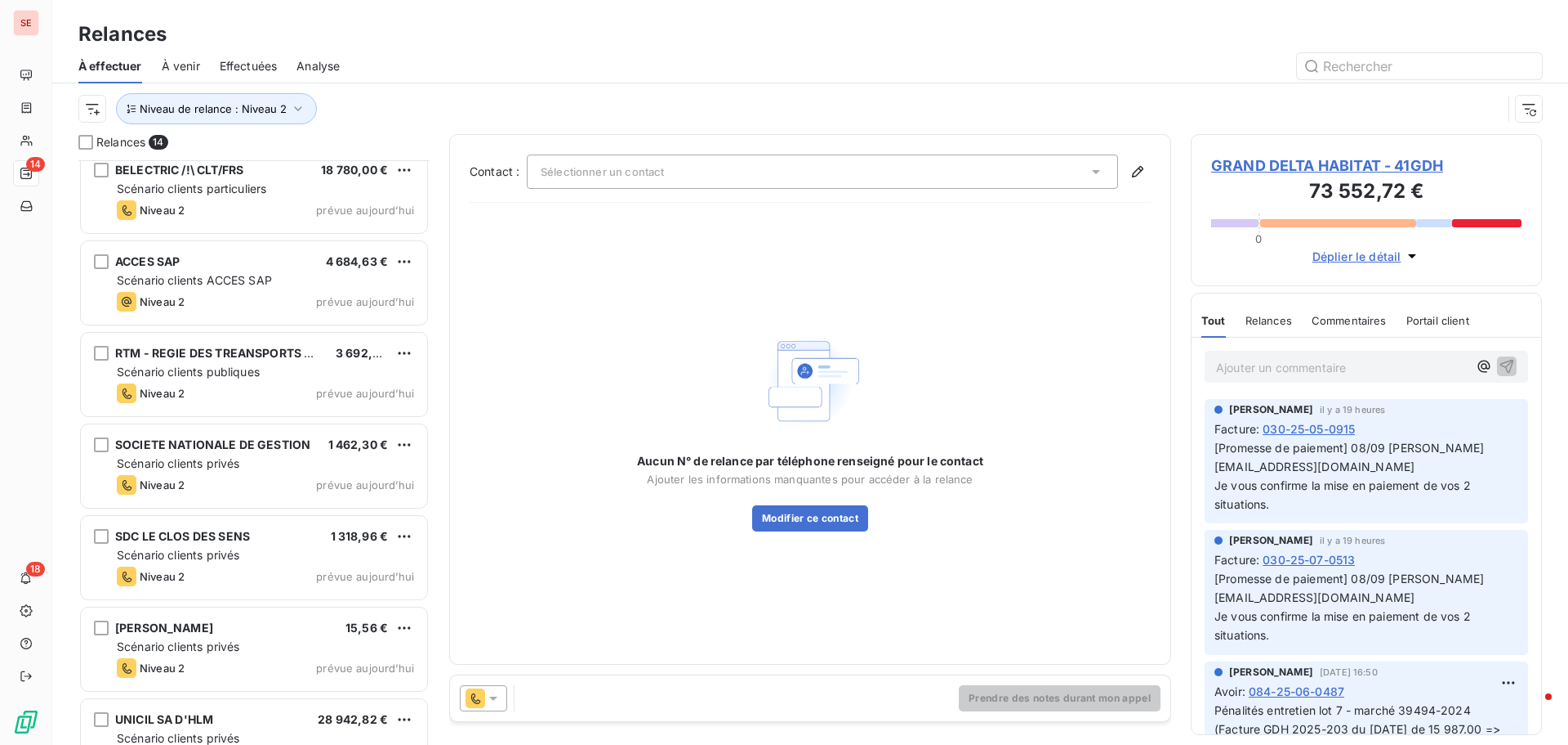
scroll to position [698, 0]
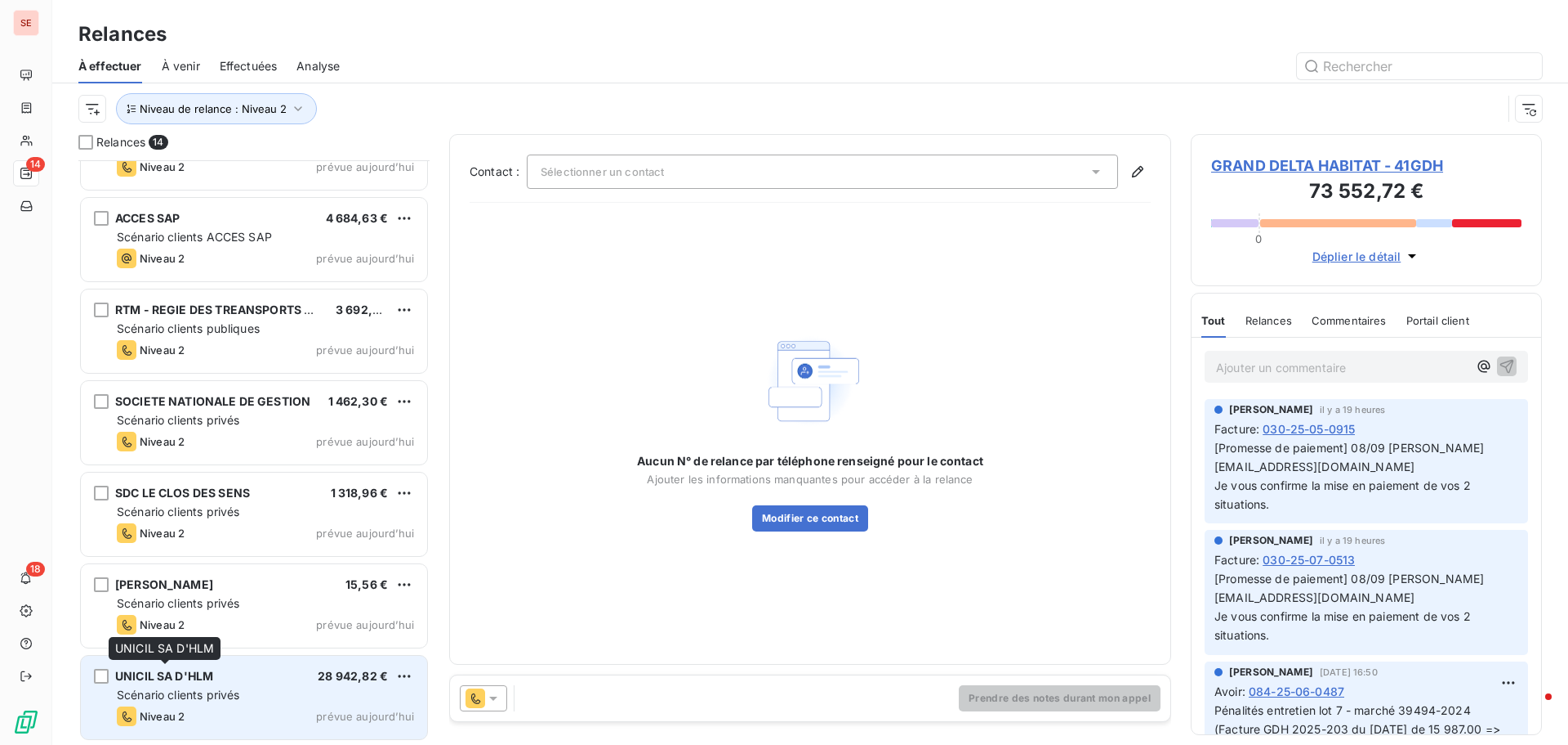
click at [171, 681] on span "UNICIL SA D'HLM" at bounding box center [165, 676] width 98 height 13
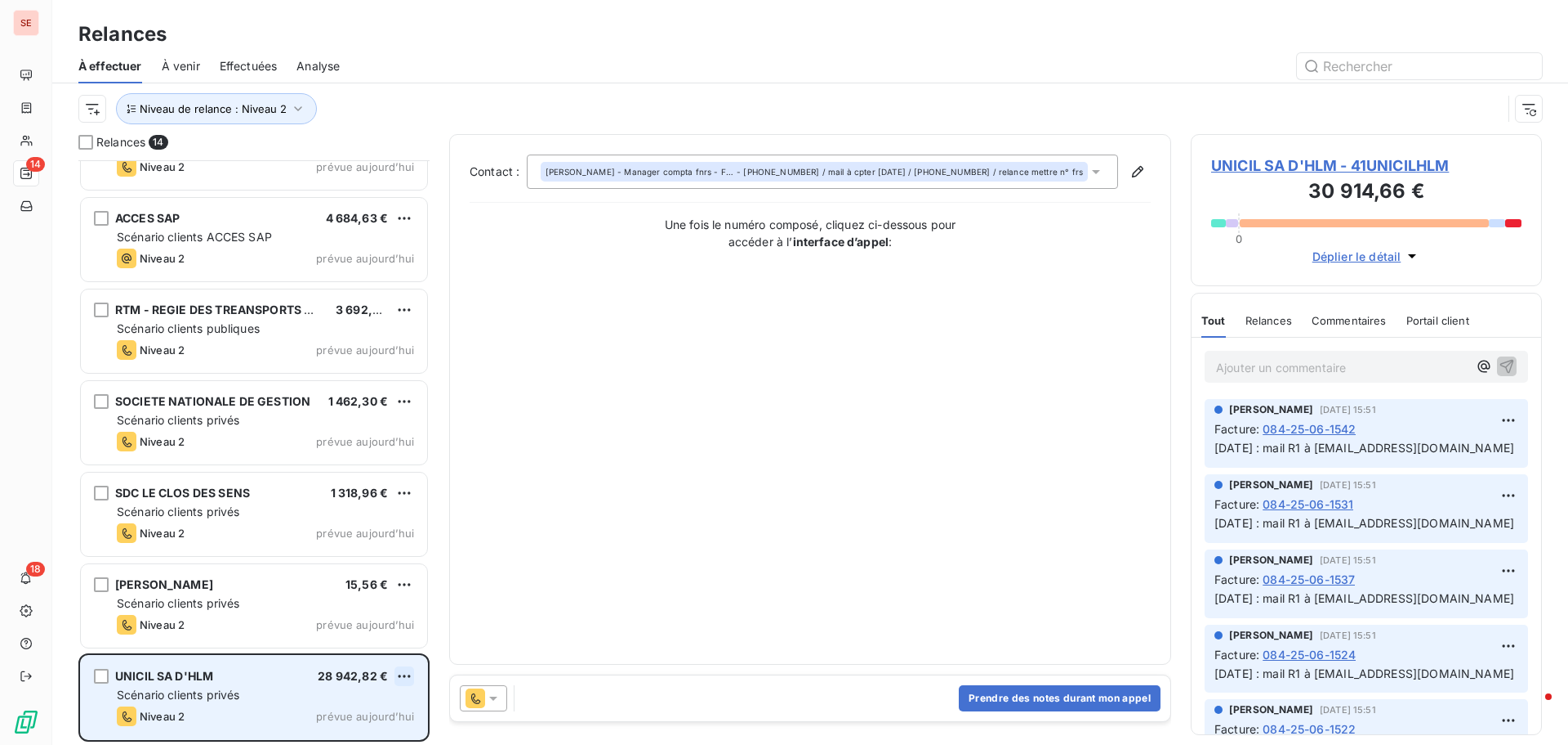
click at [404, 680] on html "SE 14 18 Relances À effectuer À venir Effectuées Analyse Niveau de relance : Ni…" at bounding box center [784, 372] width 1568 height 745
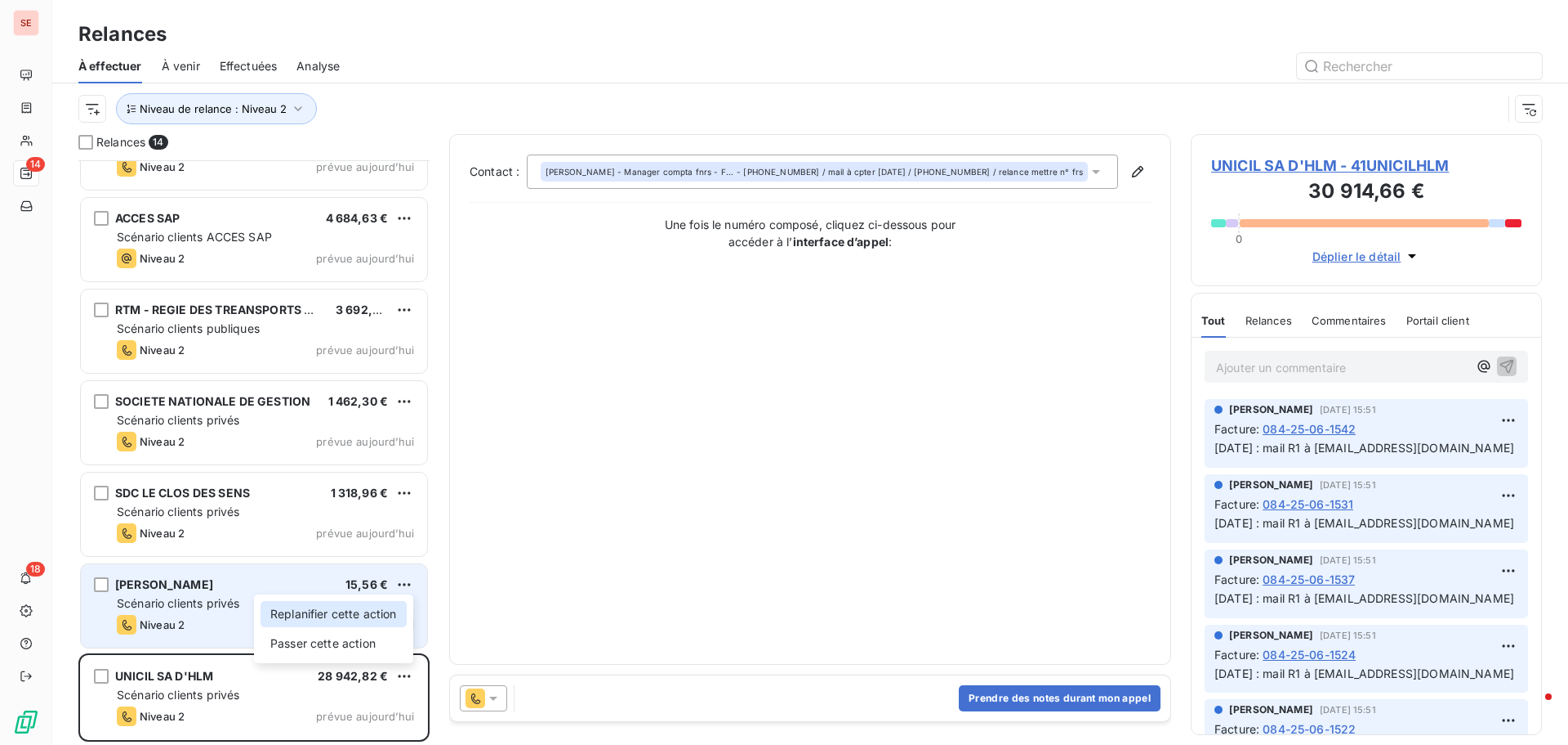
click at [361, 614] on div "Replanifier cette action" at bounding box center [334, 613] width 146 height 26
select select "8"
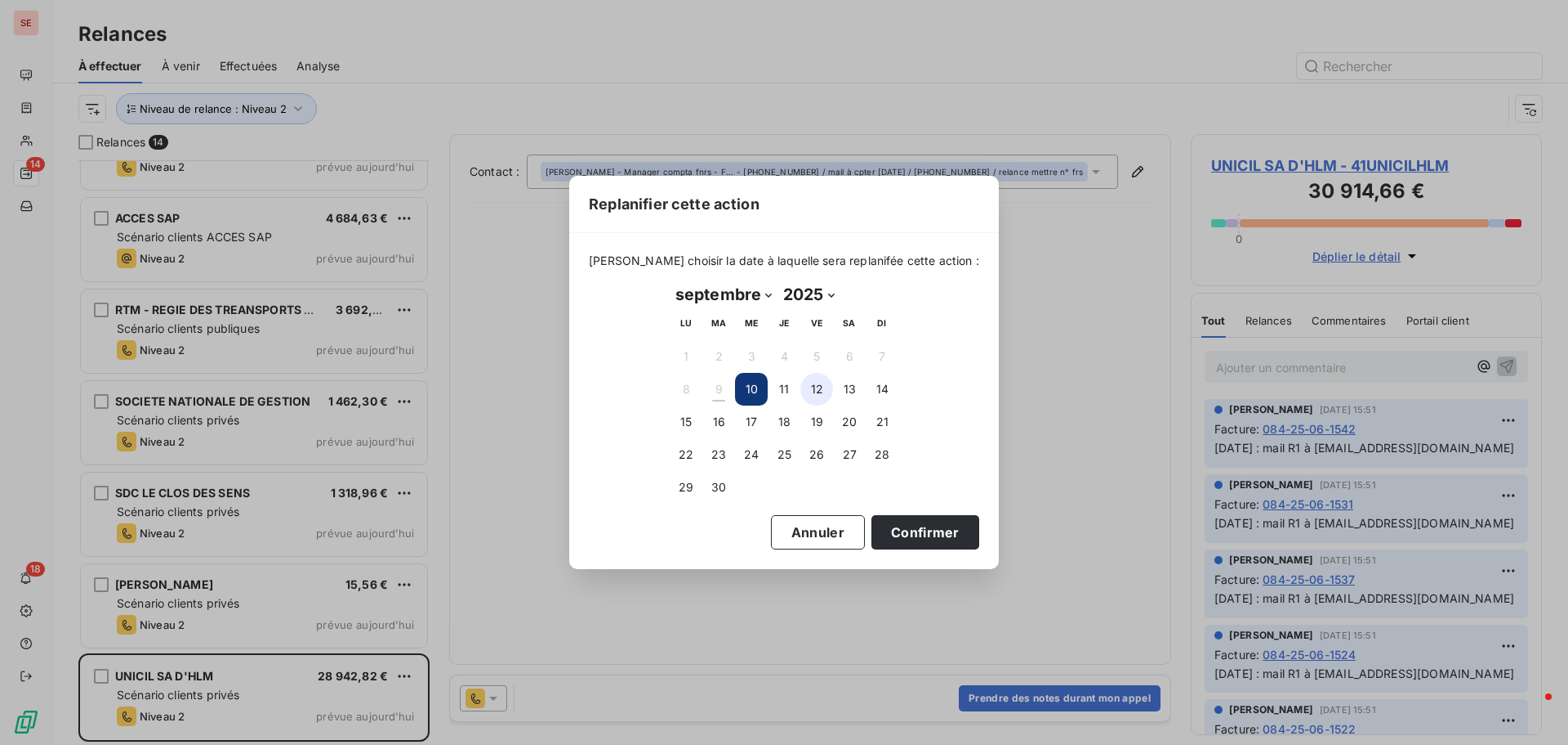
click at [814, 391] on button "12" at bounding box center [817, 389] width 33 height 33
drag, startPoint x: 868, startPoint y: 533, endPoint x: 809, endPoint y: 536, distance: 59.1
click at [872, 531] on button "Confirmer" at bounding box center [926, 532] width 108 height 35
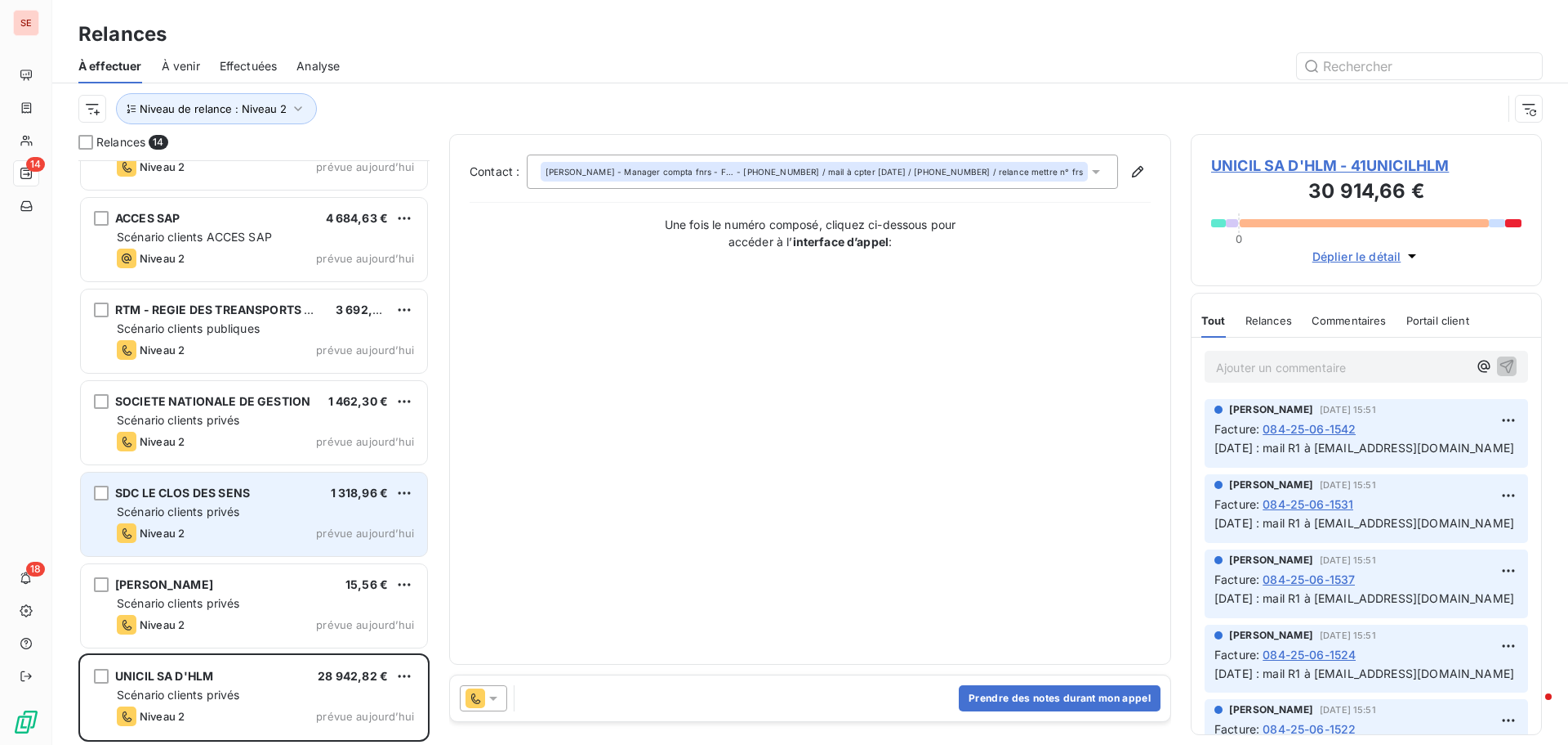
scroll to position [605, 0]
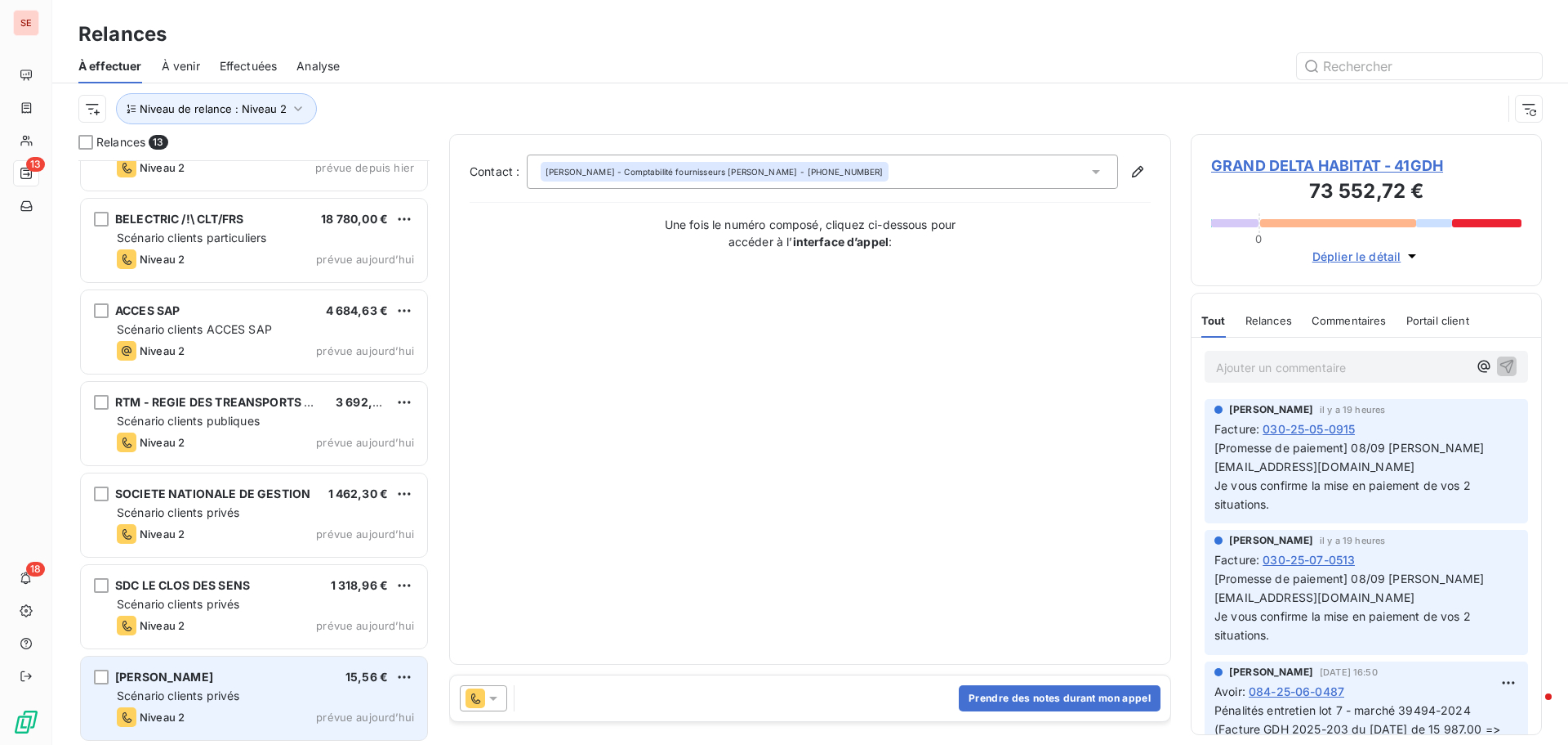
click at [175, 697] on span "Scénario clients privés" at bounding box center [177, 695] width 122 height 13
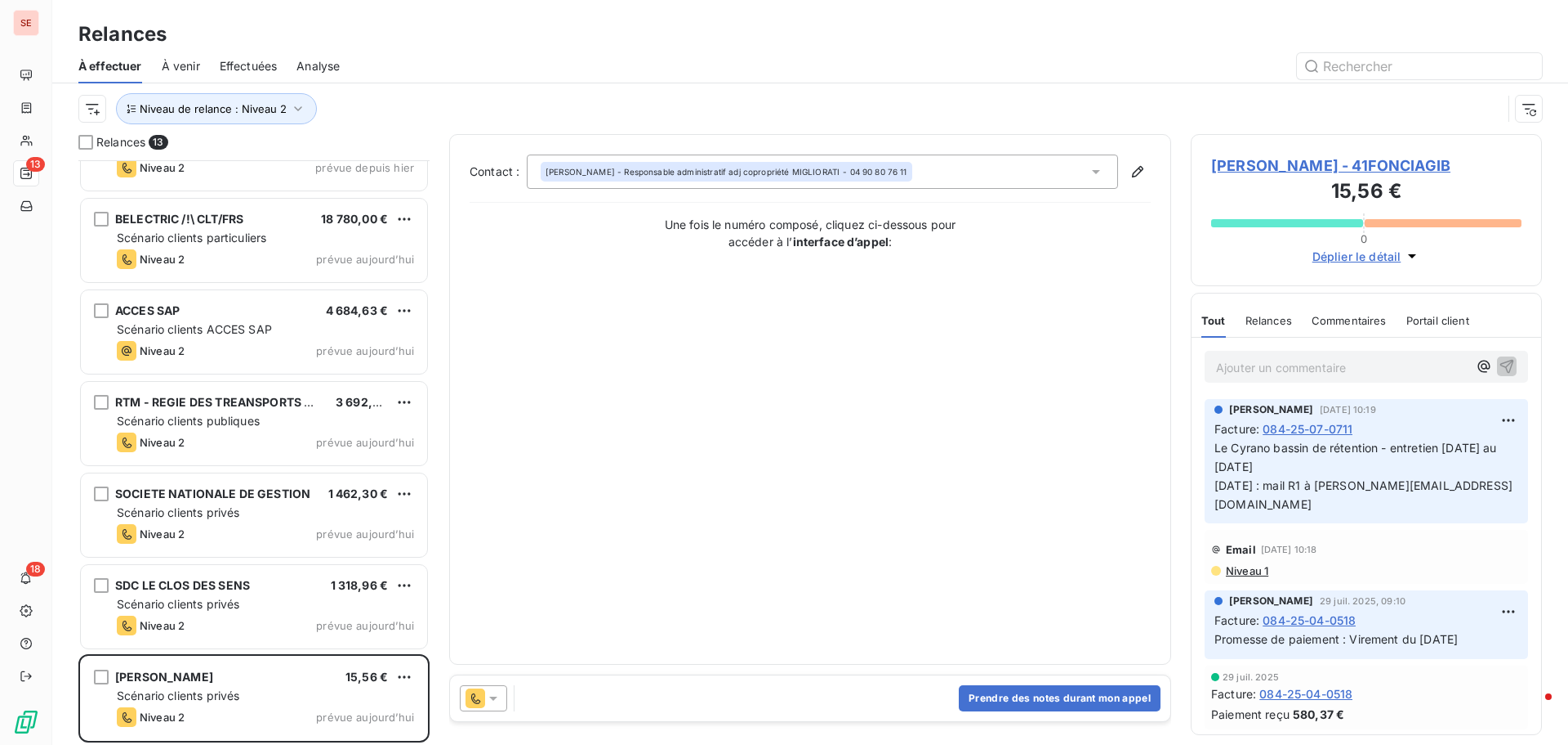
click at [1320, 164] on span "[PERSON_NAME] - 41FONCIAGIB" at bounding box center [1367, 165] width 310 height 22
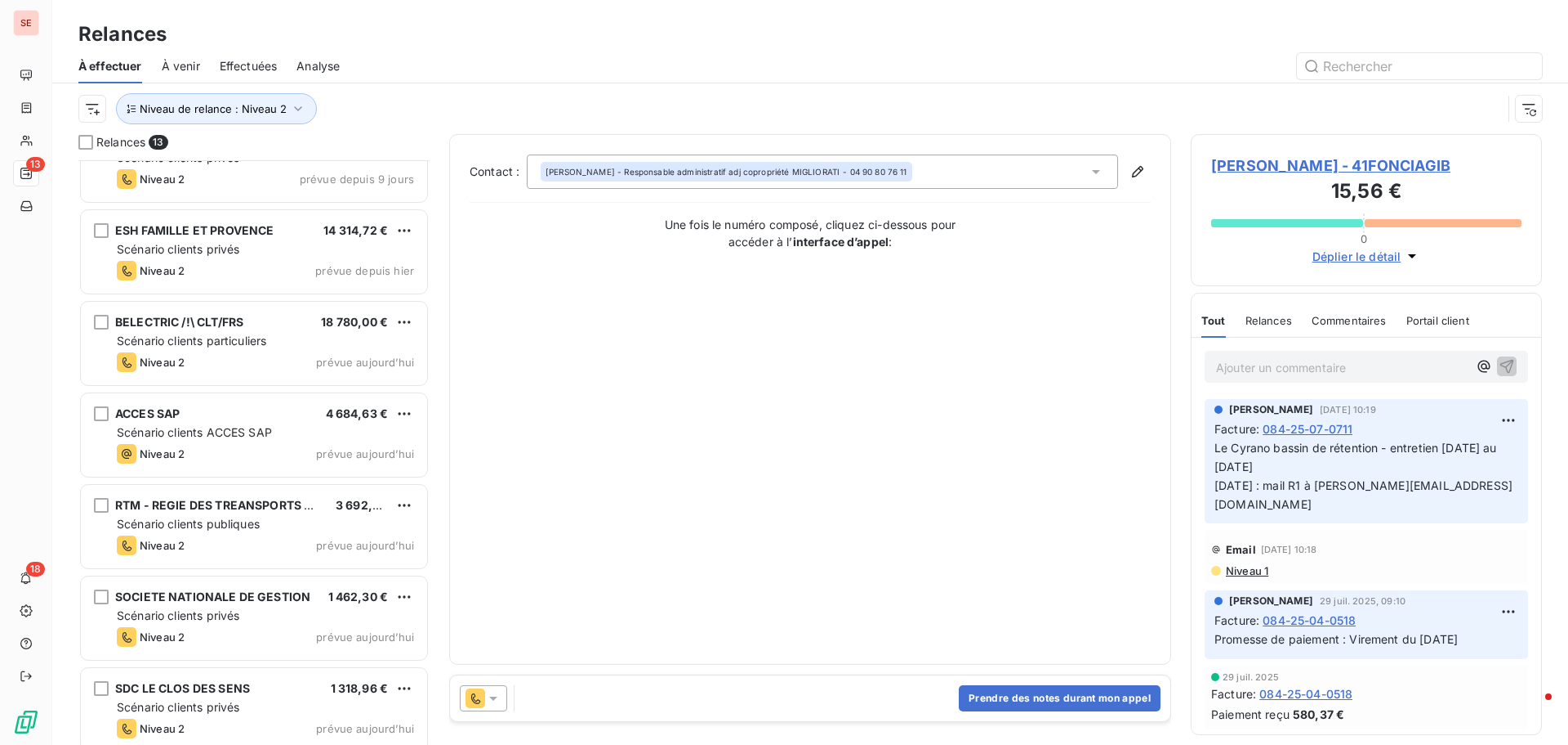
scroll to position [606, 0]
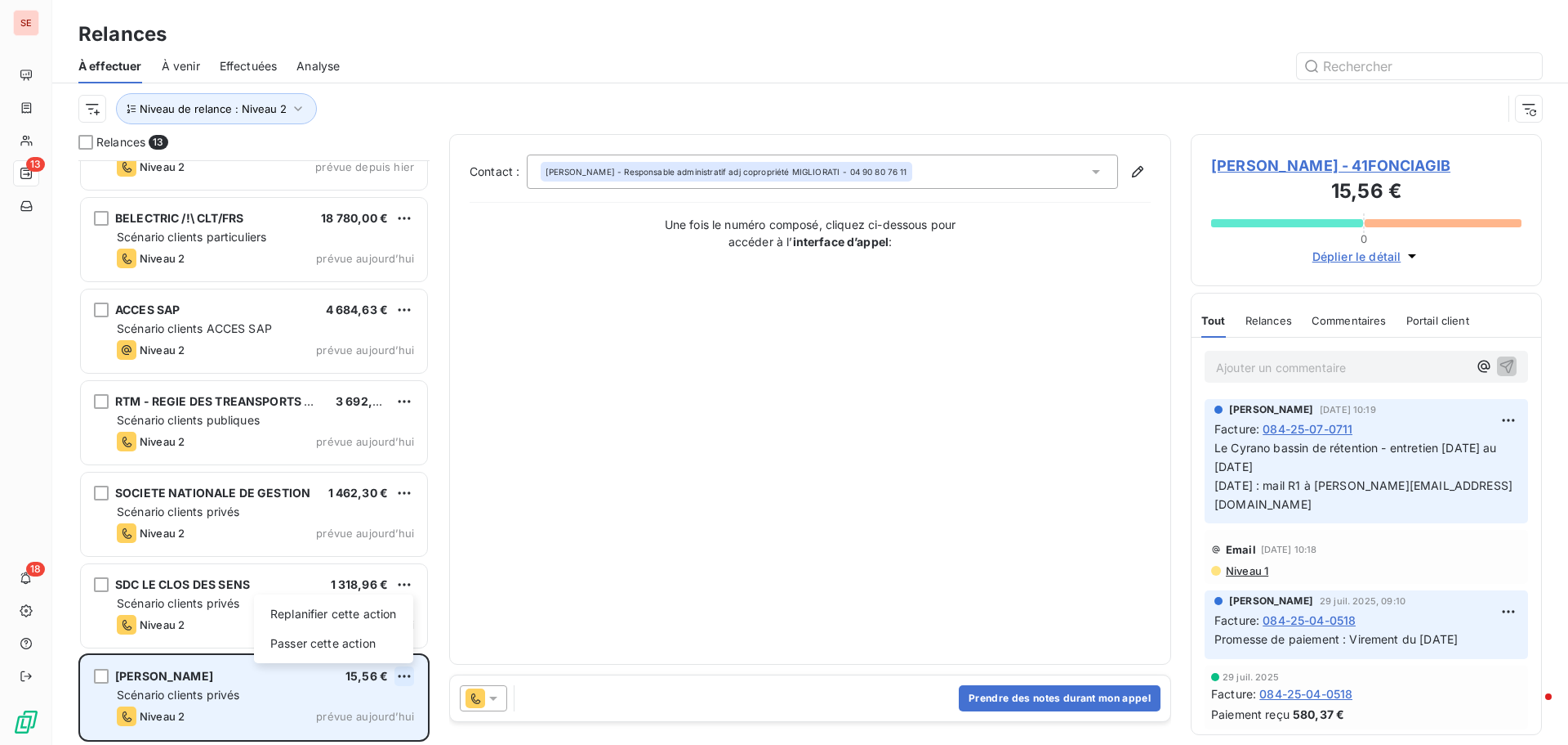
click at [409, 679] on html "SE 13 18 Relances À effectuer À venir Effectuées Analyse Niveau de relance : Ni…" at bounding box center [784, 372] width 1568 height 745
click at [370, 615] on div "Replanifier cette action" at bounding box center [334, 613] width 146 height 26
select select "8"
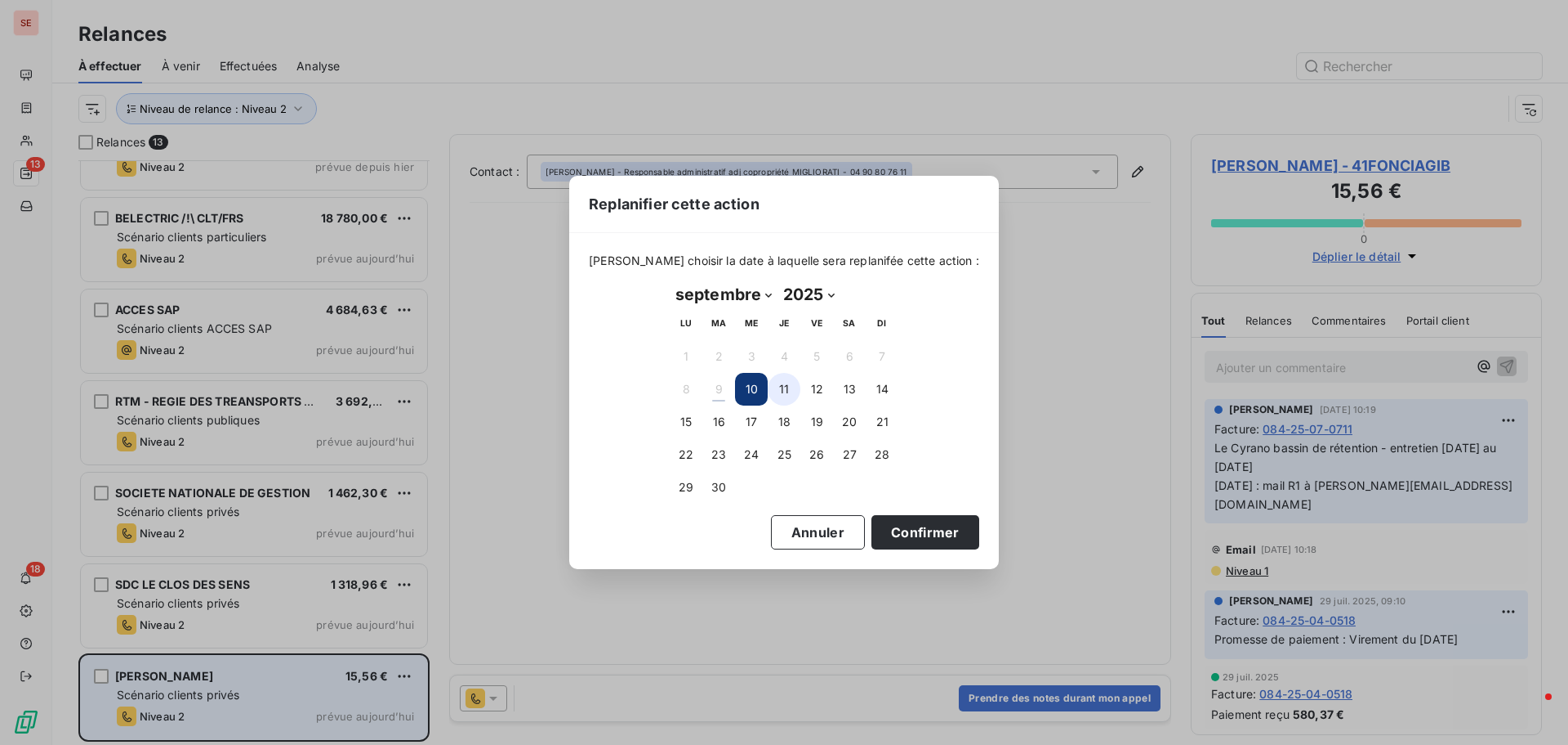
click at [786, 381] on button "11" at bounding box center [784, 389] width 33 height 33
click at [885, 543] on button "Confirmer" at bounding box center [926, 532] width 108 height 35
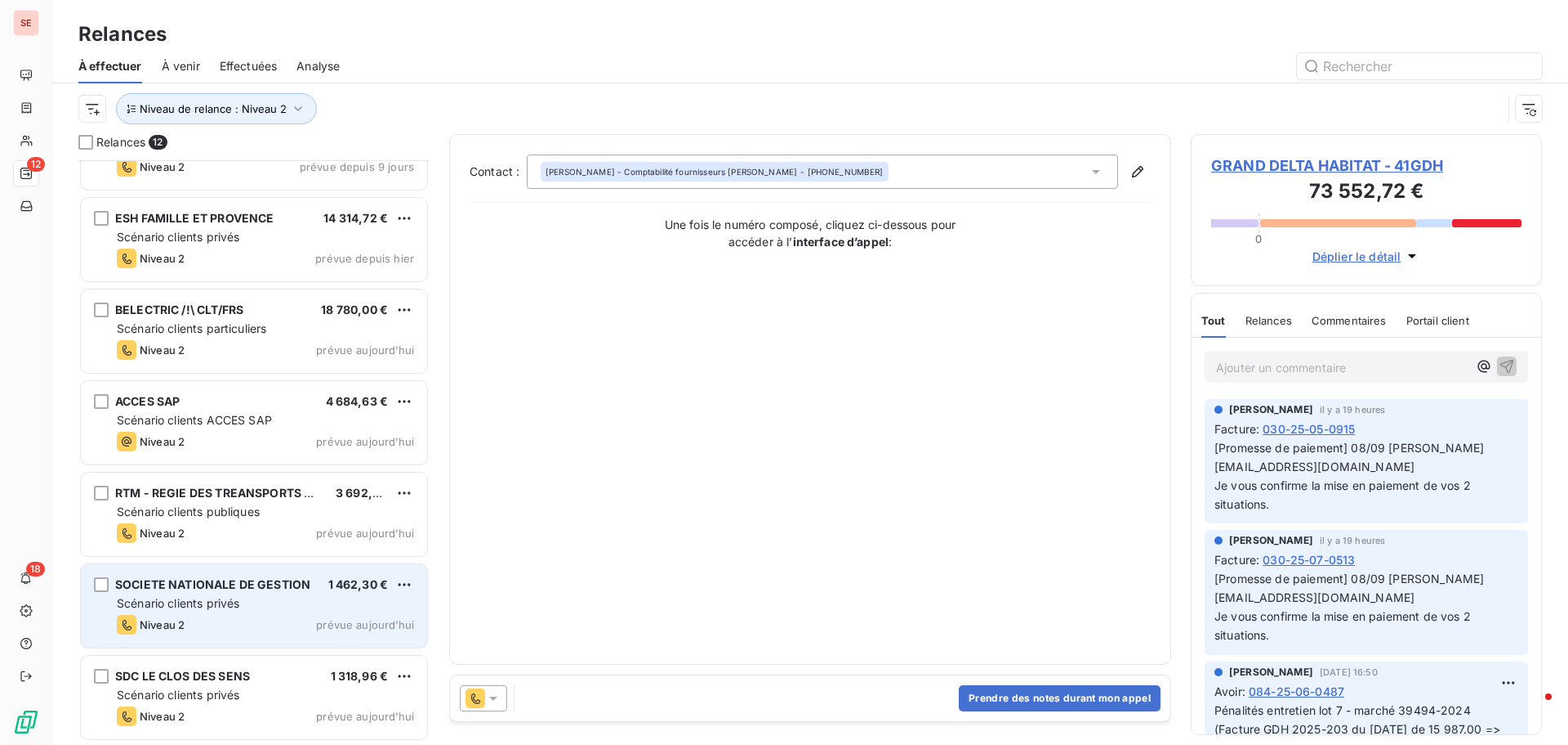
scroll to position [514, 0]
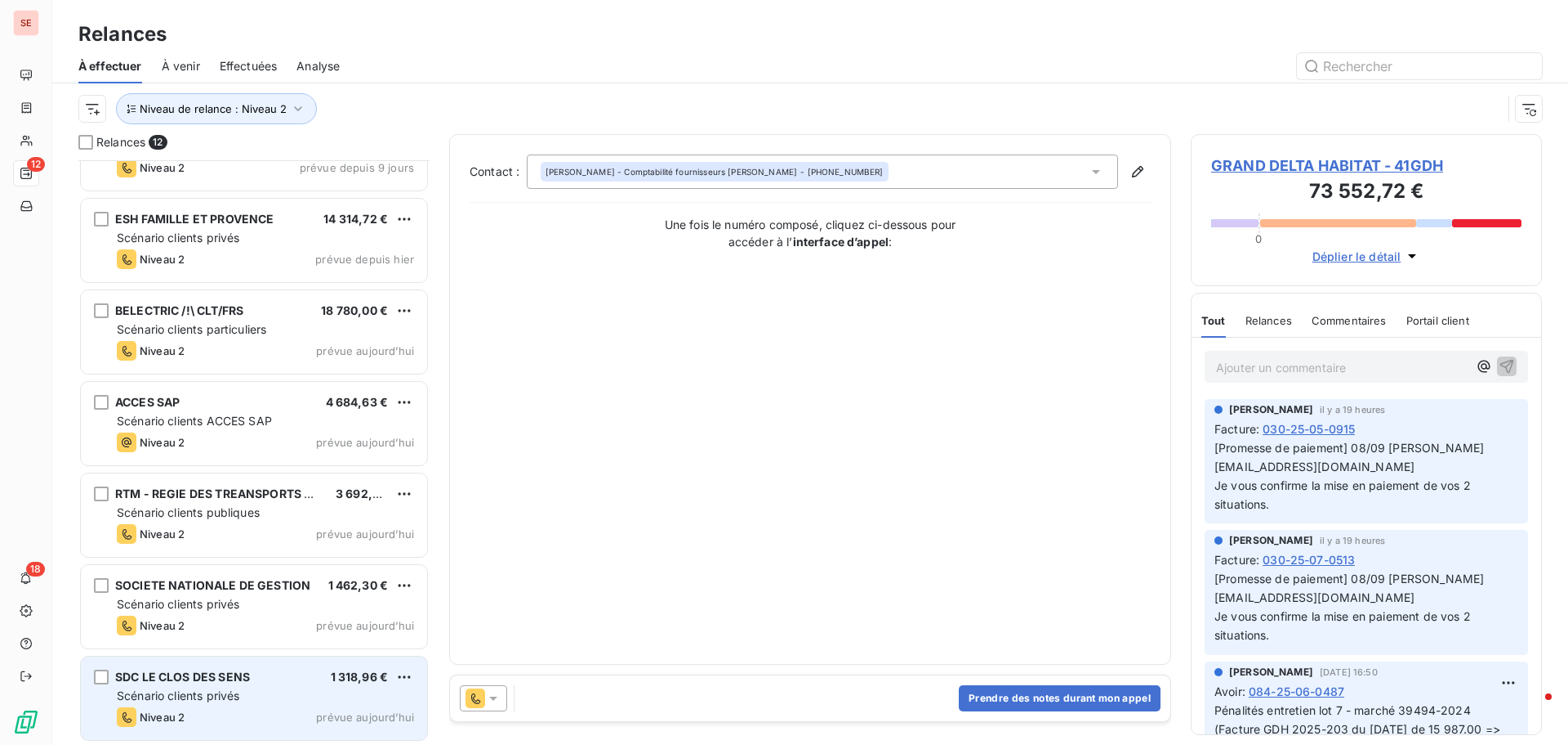
drag, startPoint x: 205, startPoint y: 732, endPoint x: 205, endPoint y: 722, distance: 10.0
click at [205, 722] on div "SDC LE CLOS DES SENS 1 318,96 € Scénario clients privés Niveau 2 prévue [DATE]" at bounding box center [254, 698] width 347 height 84
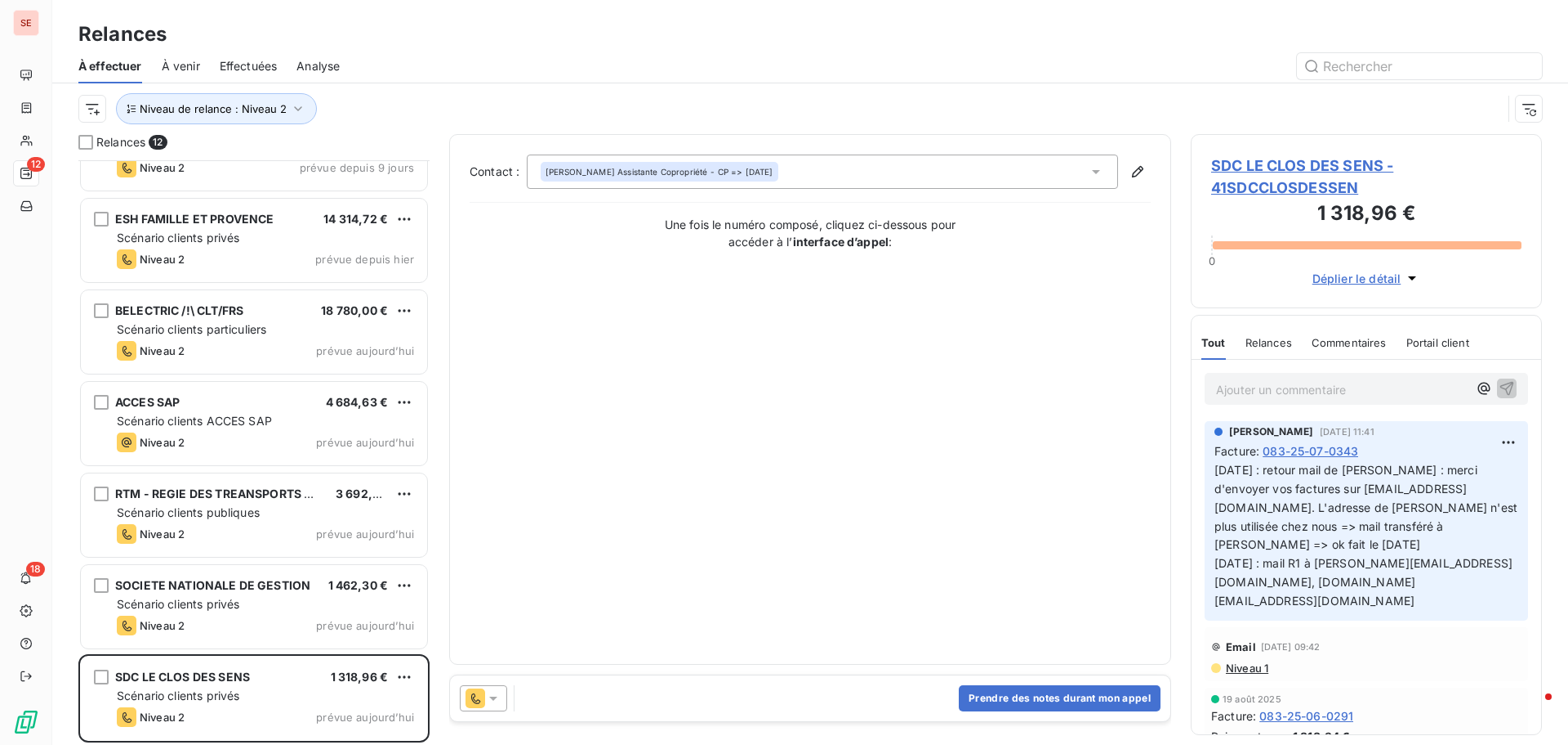
click at [1281, 168] on span "SDC LE CLOS DES SENS - 41SDCCLOSDESSEN" at bounding box center [1367, 176] width 310 height 44
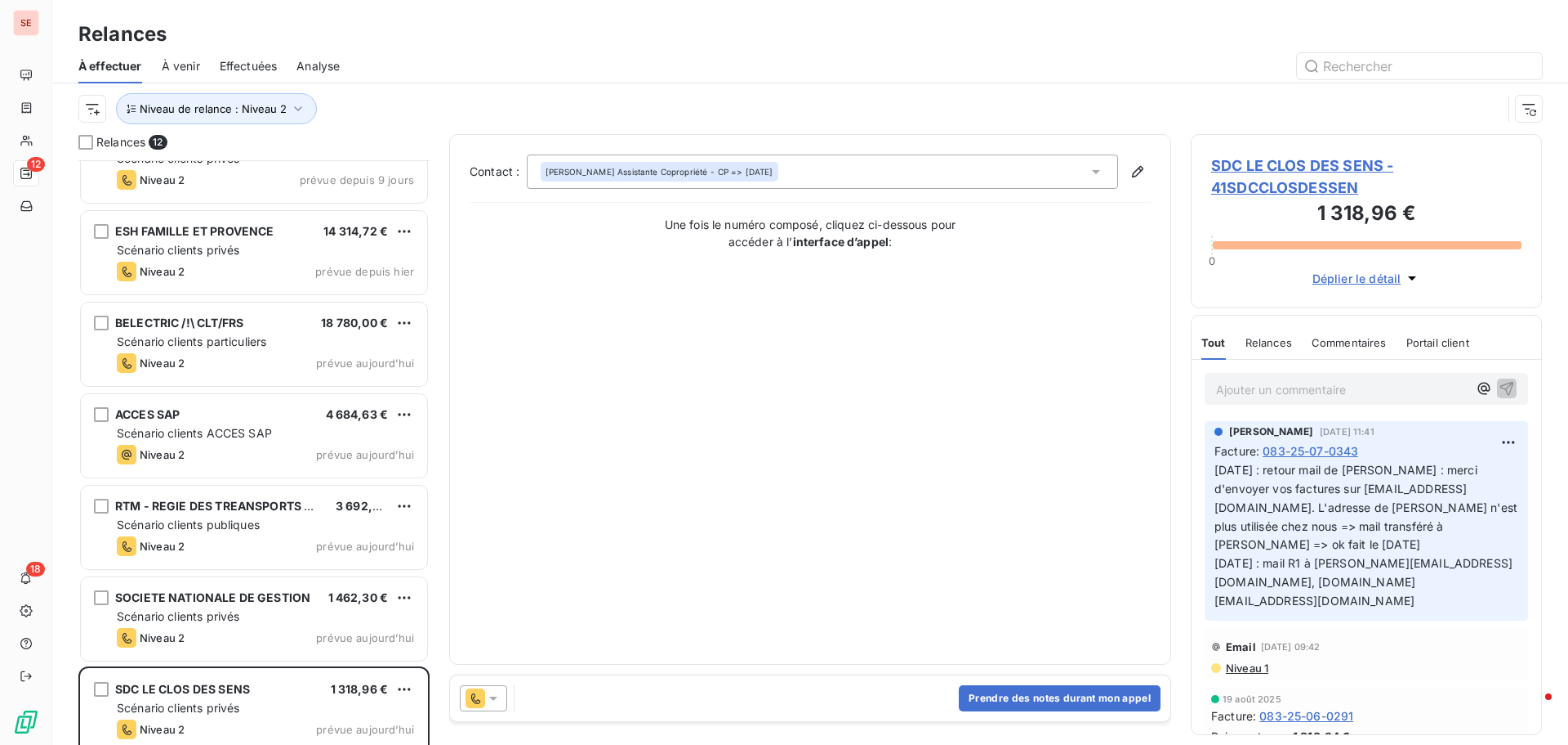
scroll to position [515, 0]
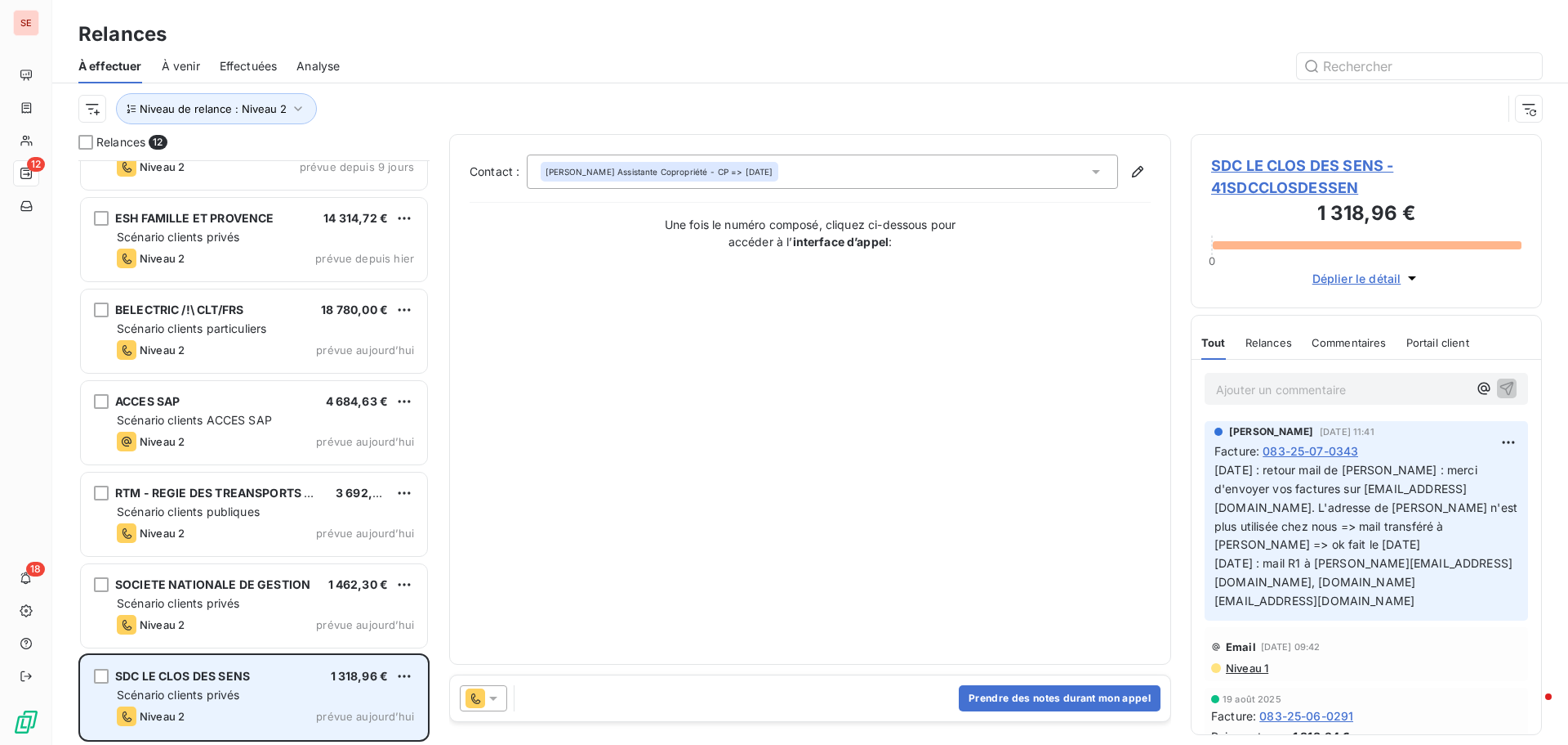
click at [392, 675] on div "SDC LE CLOS DES SENS 1 318,96 €" at bounding box center [265, 676] width 298 height 14
click at [405, 678] on html "SE 12 18 Relances À effectuer À venir Effectuées Analyse Niveau de relance : Ni…" at bounding box center [784, 372] width 1568 height 745
click at [369, 619] on div "Replanifier cette action" at bounding box center [334, 613] width 146 height 26
select select "8"
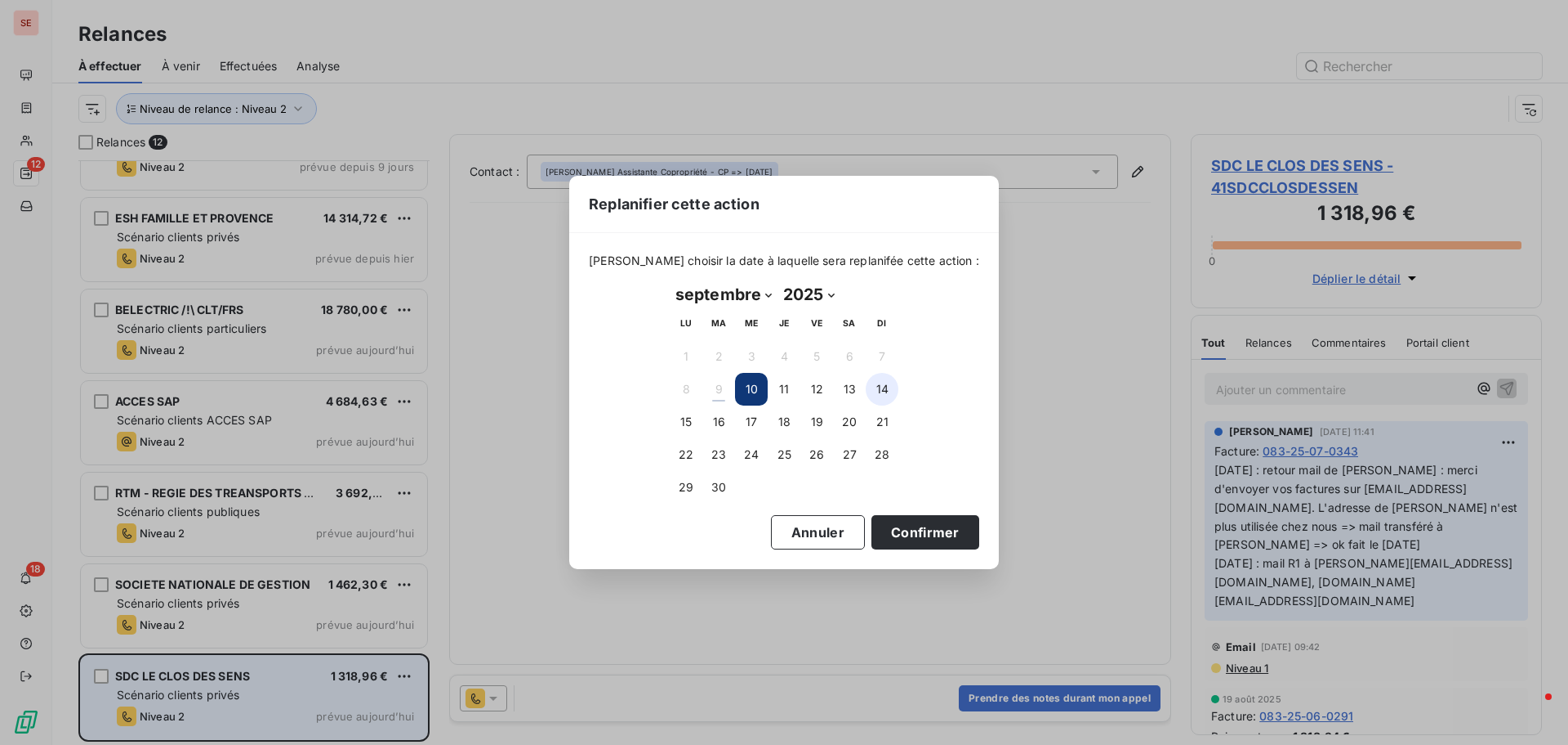
drag, startPoint x: 883, startPoint y: 385, endPoint x: 891, endPoint y: 402, distance: 18.8
click at [883, 385] on button "14" at bounding box center [882, 389] width 33 height 33
click at [891, 535] on button "Confirmer" at bounding box center [926, 532] width 108 height 35
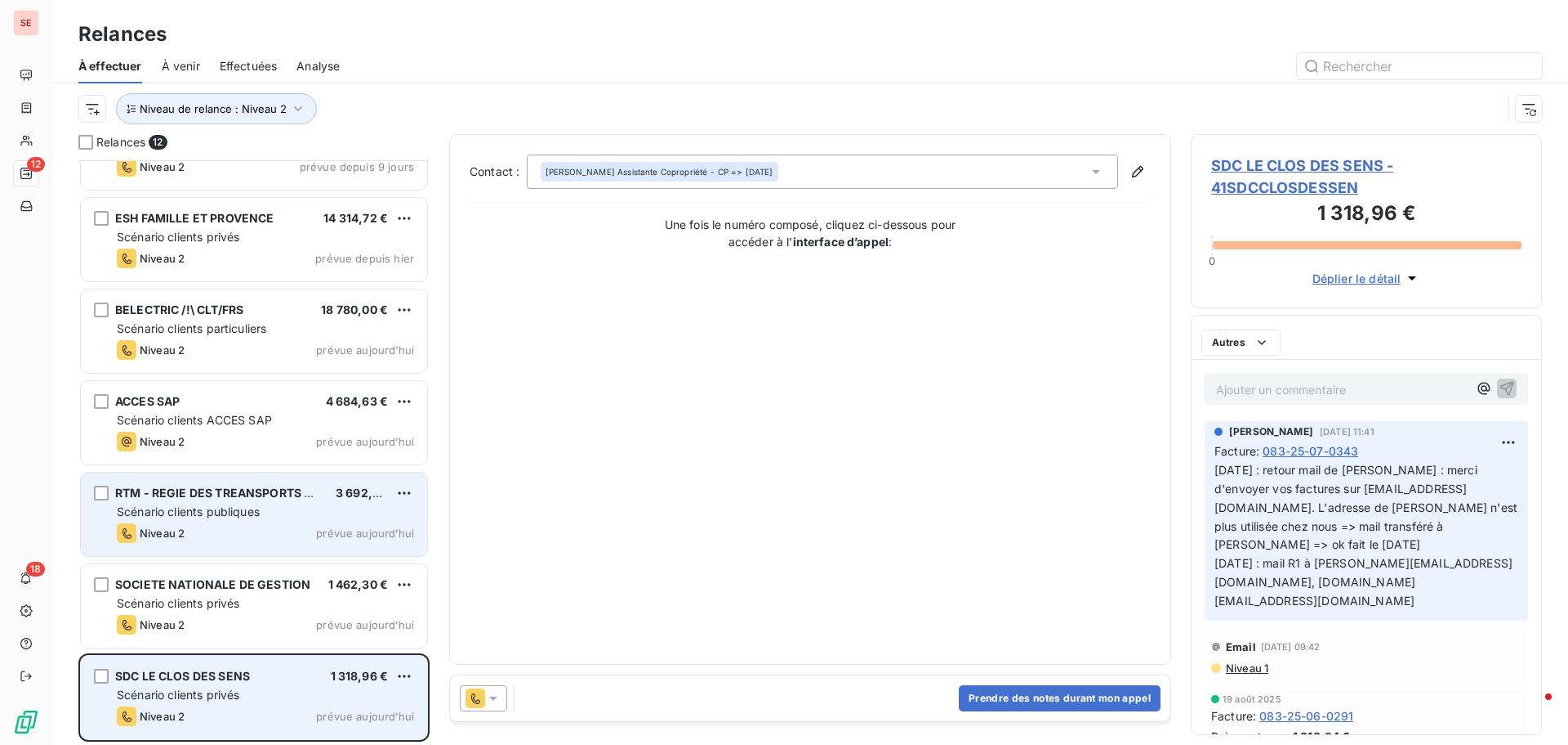
scroll to position [422, 0]
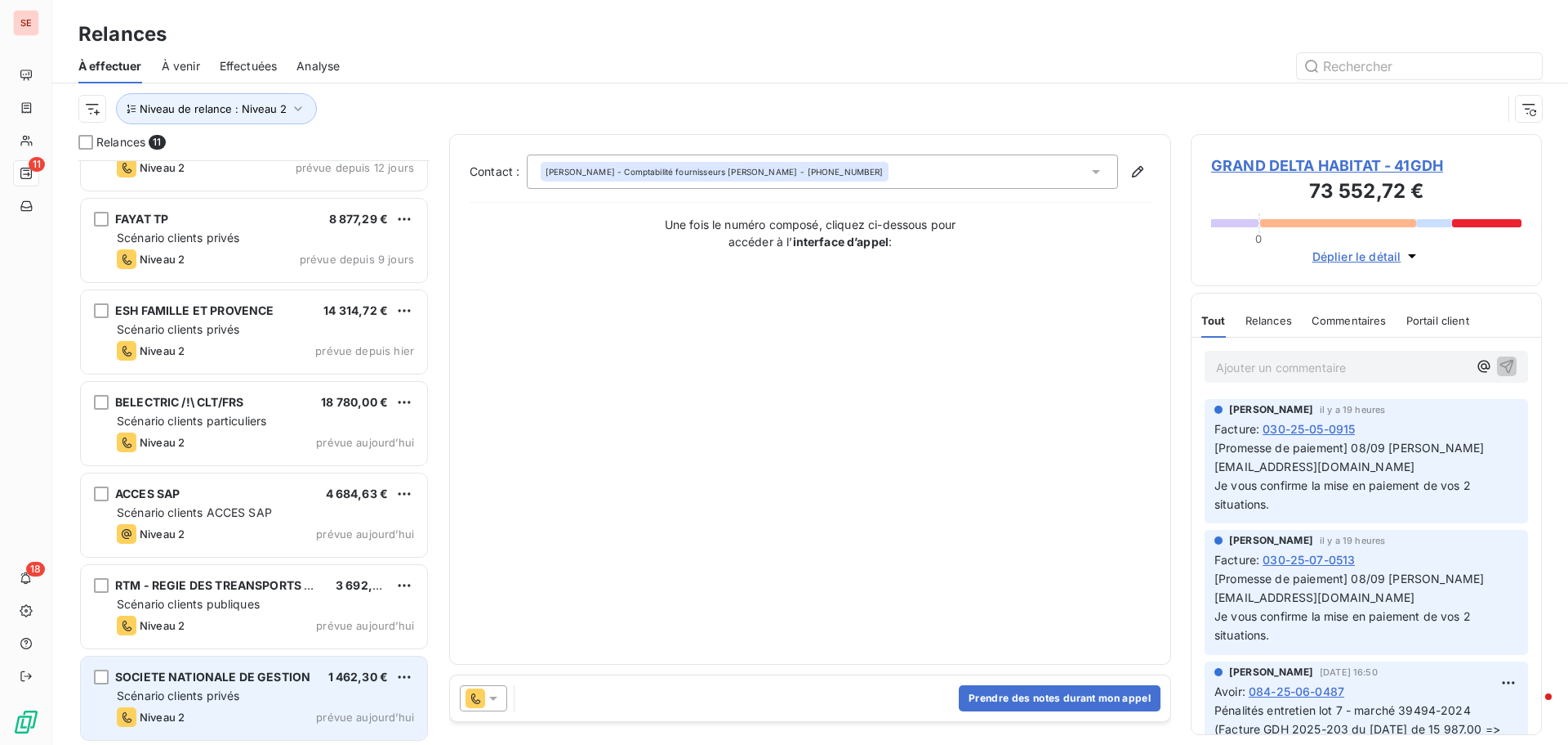
click at [152, 695] on span "Scénario clients privés" at bounding box center [177, 695] width 122 height 13
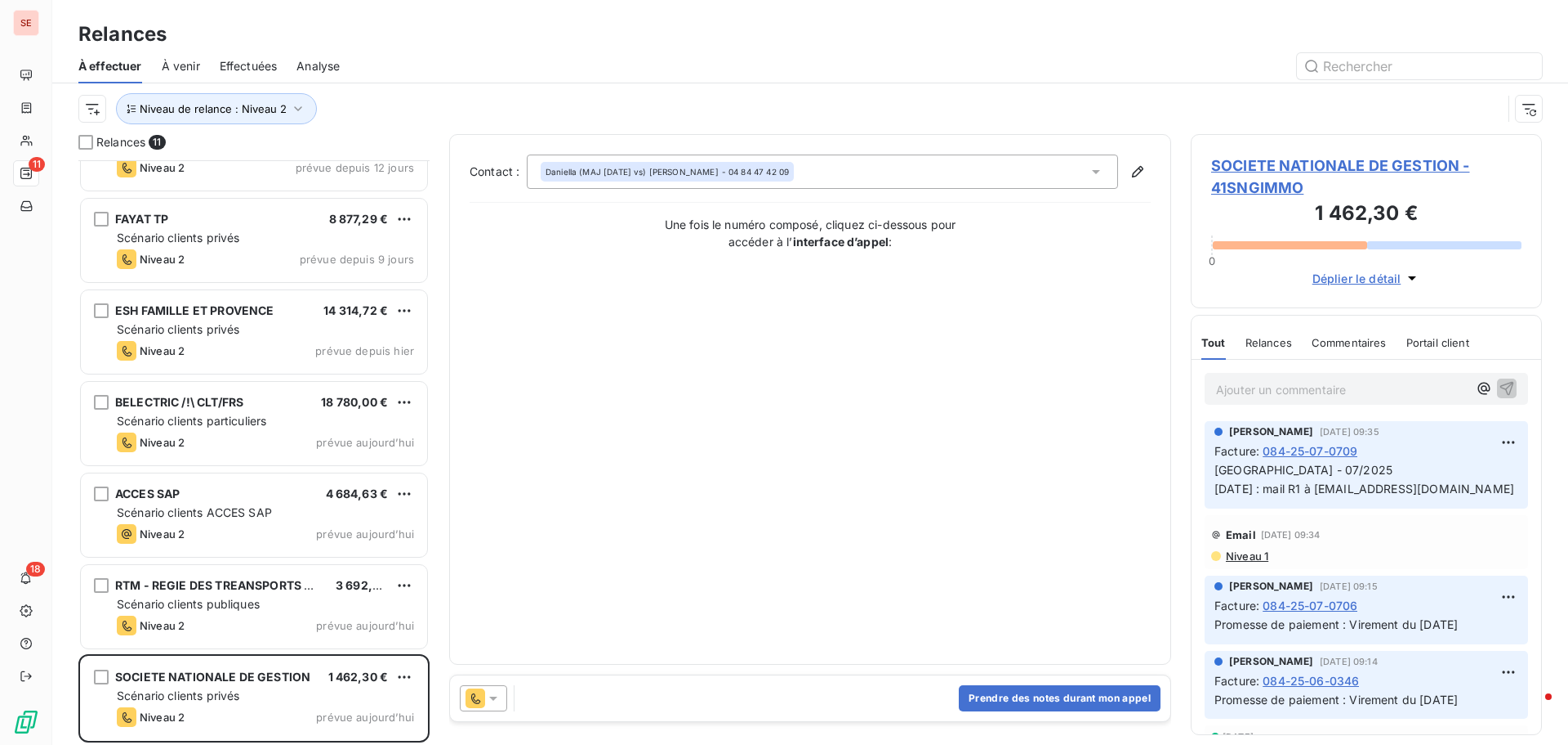
click at [1271, 170] on span "SOCIETE NATIONALE DE GESTION - 41SNGIMMO" at bounding box center [1367, 176] width 310 height 44
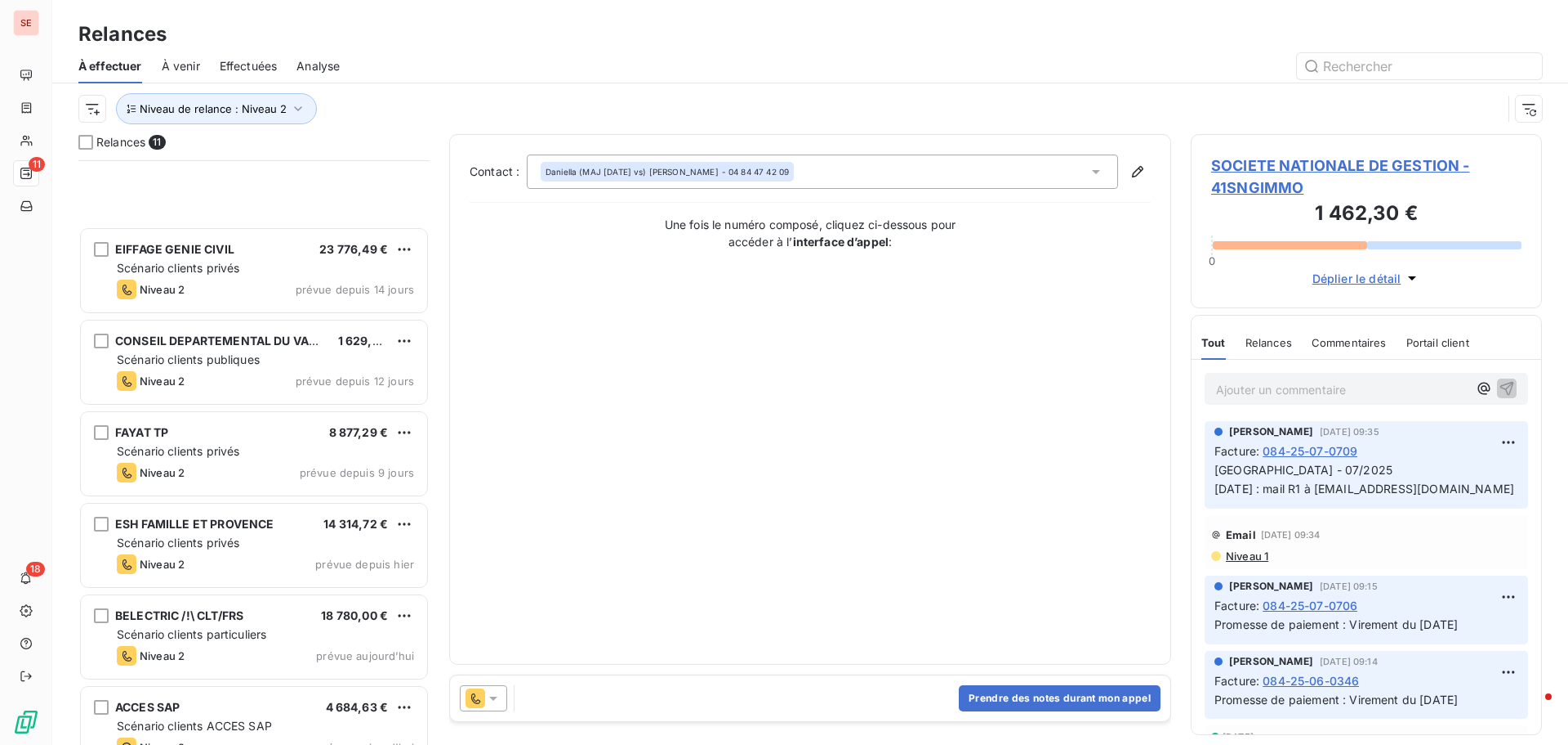
scroll to position [423, 0]
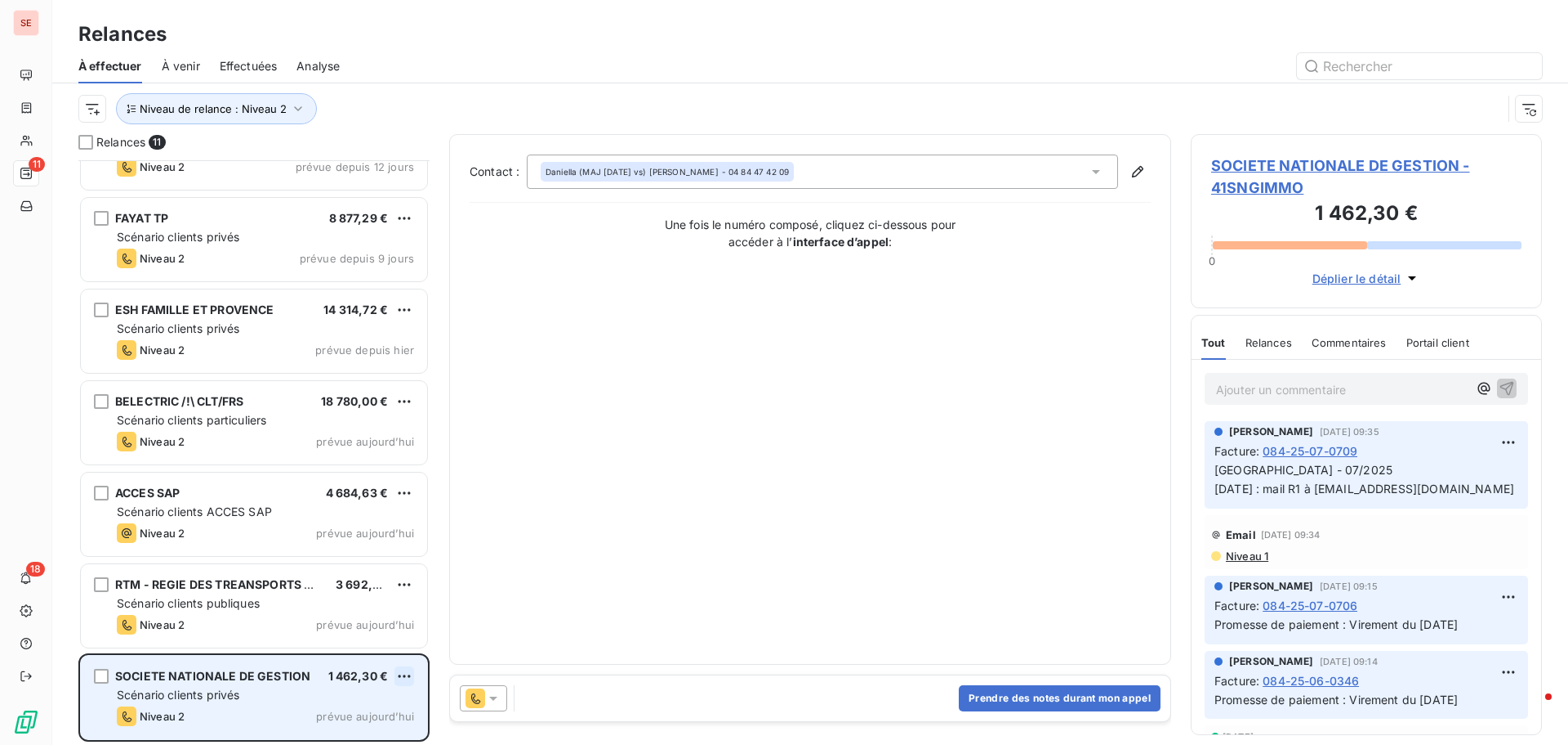
click at [402, 680] on html "SE 11 18 Relances À effectuer À venir Effectuées Analyse Niveau de relance : Ni…" at bounding box center [784, 372] width 1568 height 745
click at [367, 611] on div "Replanifier cette action" at bounding box center [334, 613] width 146 height 26
select select "8"
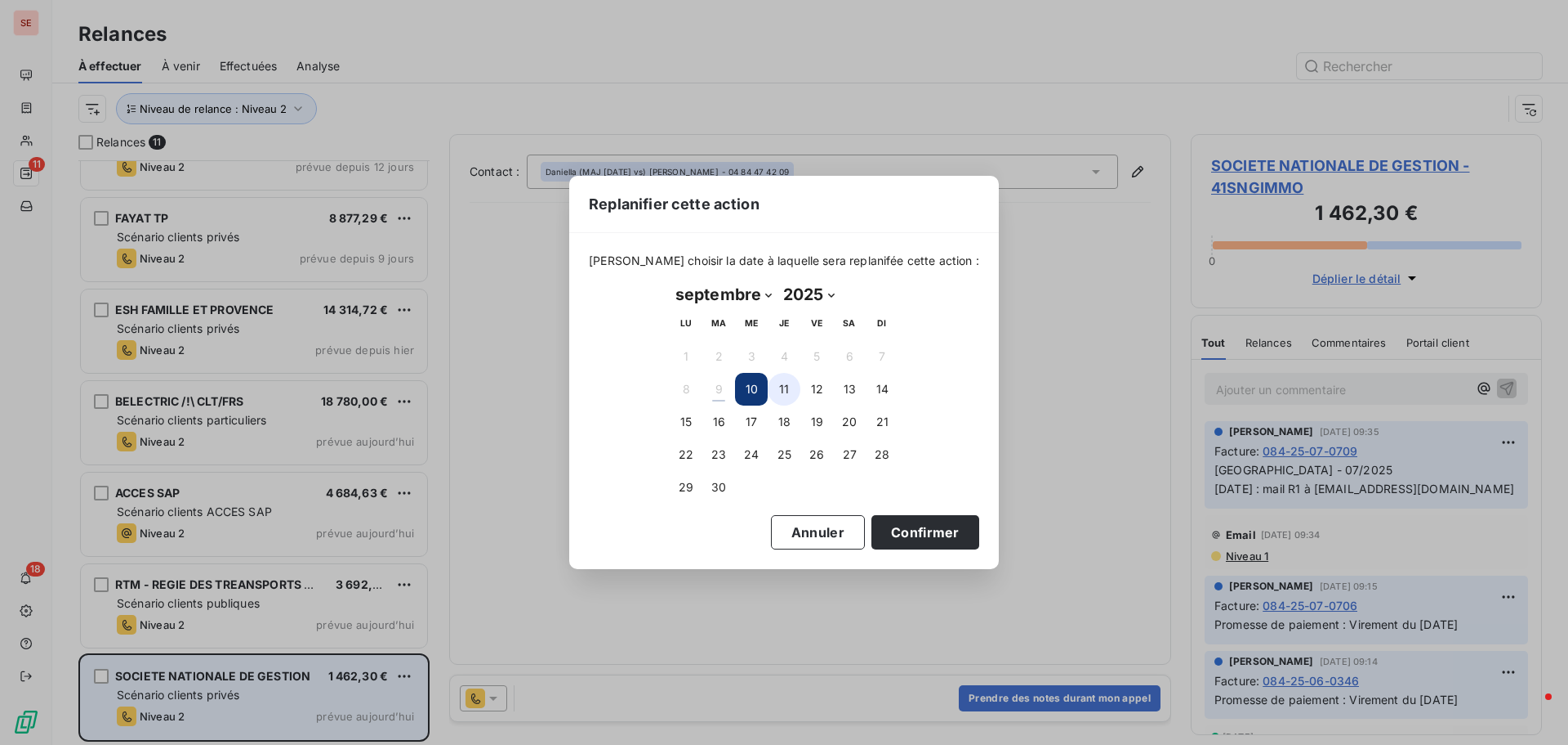
click at [777, 390] on button "11" at bounding box center [784, 389] width 33 height 33
drag, startPoint x: 880, startPoint y: 531, endPoint x: 869, endPoint y: 525, distance: 12.5
click at [882, 526] on button "Confirmer" at bounding box center [926, 532] width 108 height 35
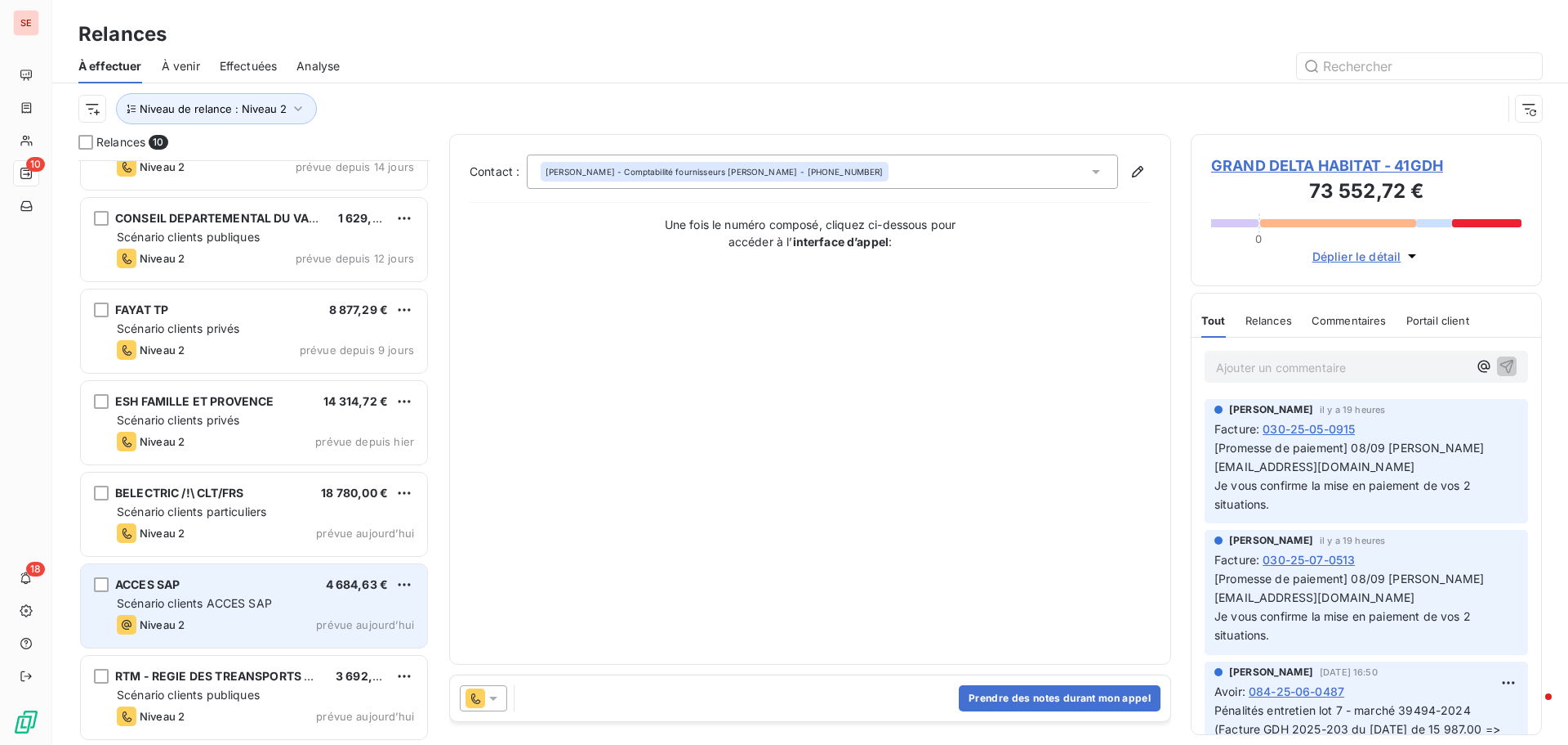
scroll to position [331, 0]
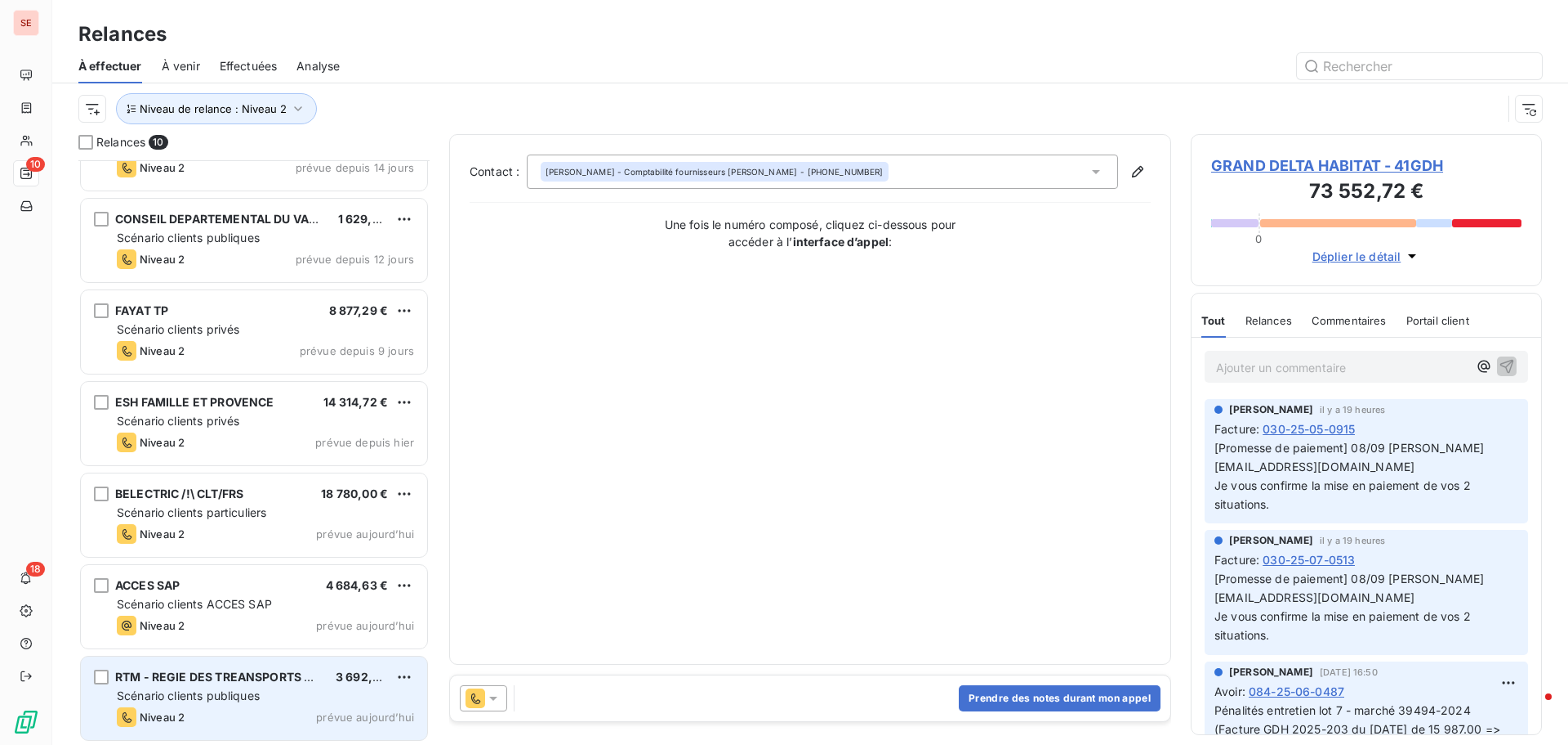
click at [222, 697] on span "Scénario clients publiques" at bounding box center [188, 695] width 143 height 13
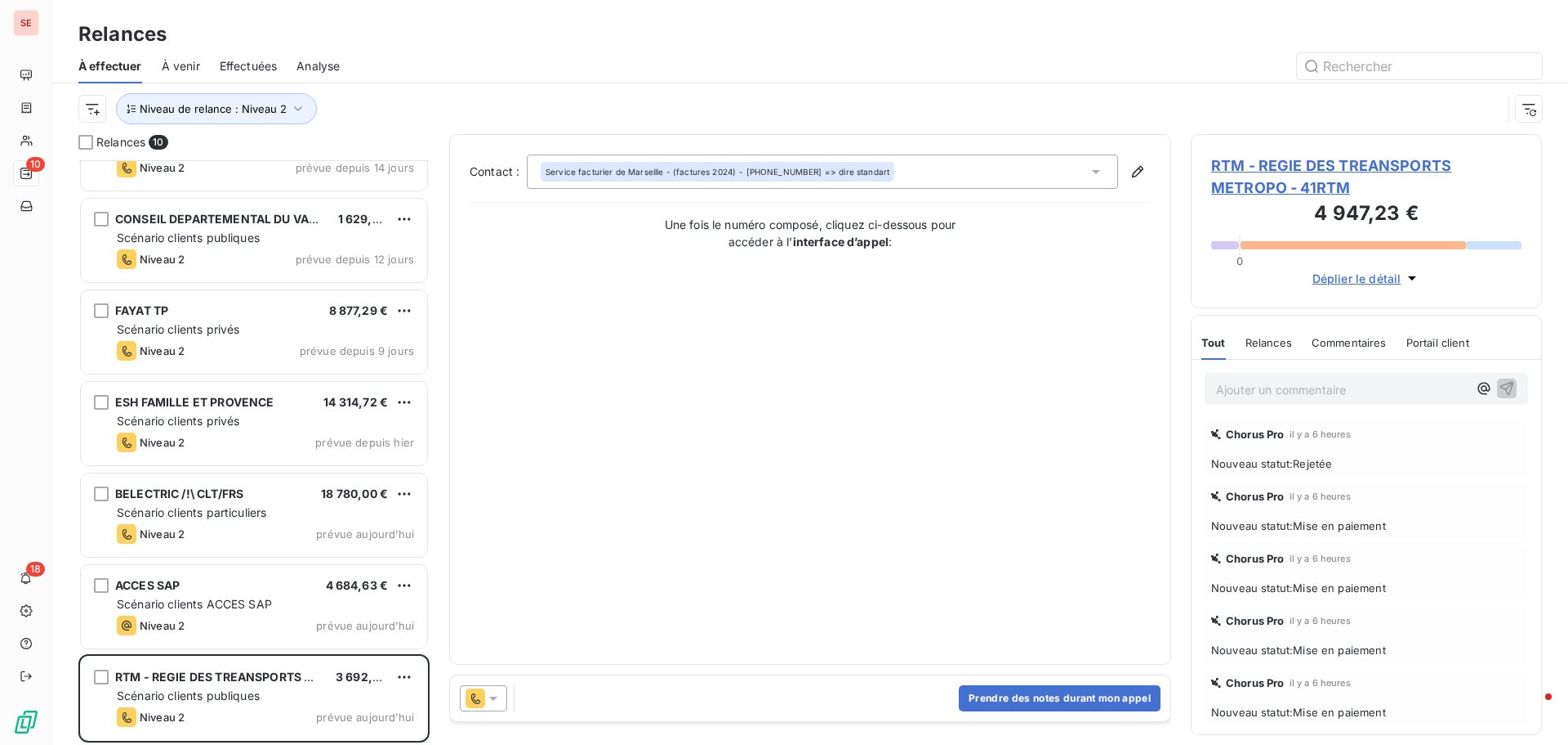
click at [1283, 164] on span "RTM - REGIE DES TREANSPORTS METROPO - 41RTM" at bounding box center [1367, 176] width 310 height 44
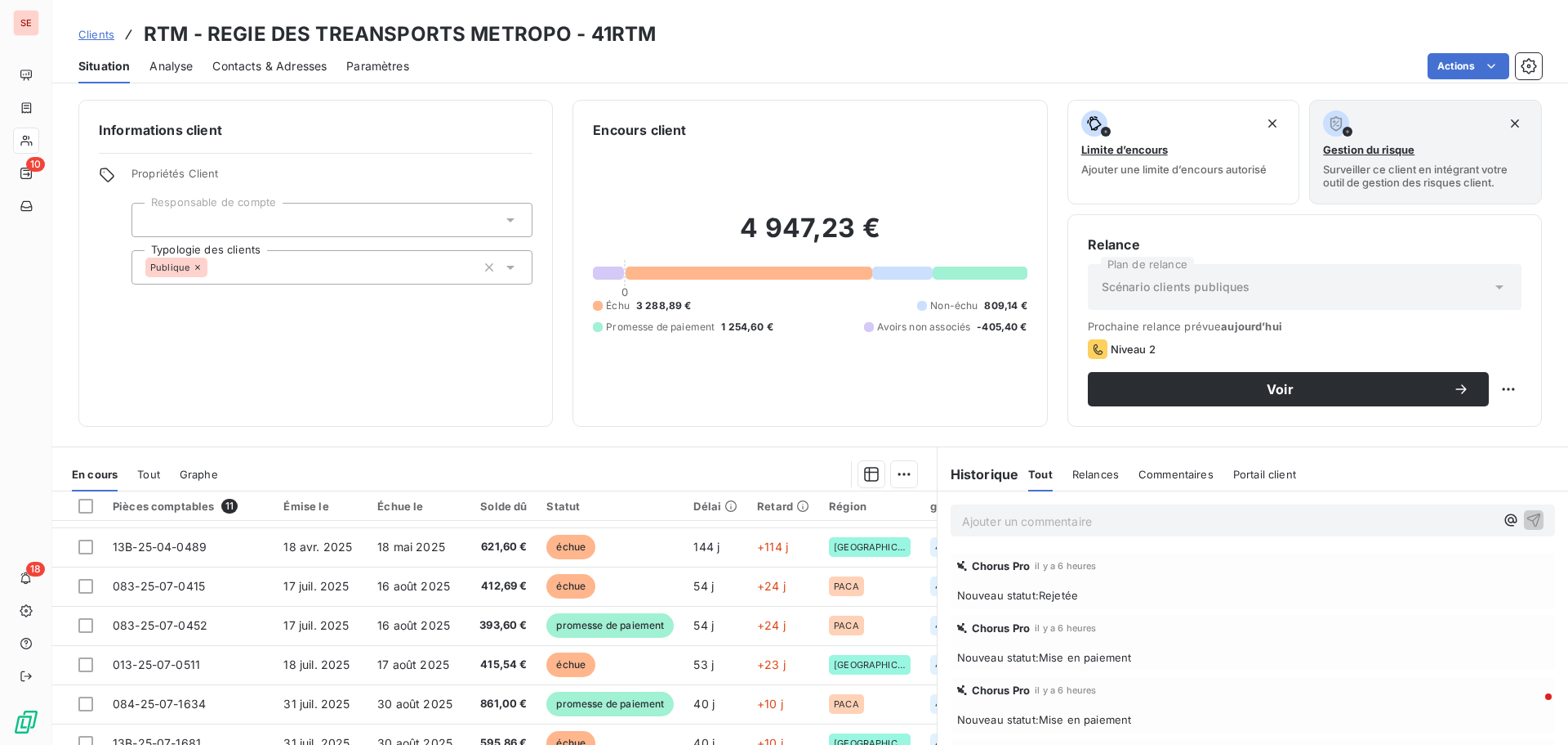
click at [987, 571] on span "Chorus Pro" at bounding box center [1001, 566] width 59 height 13
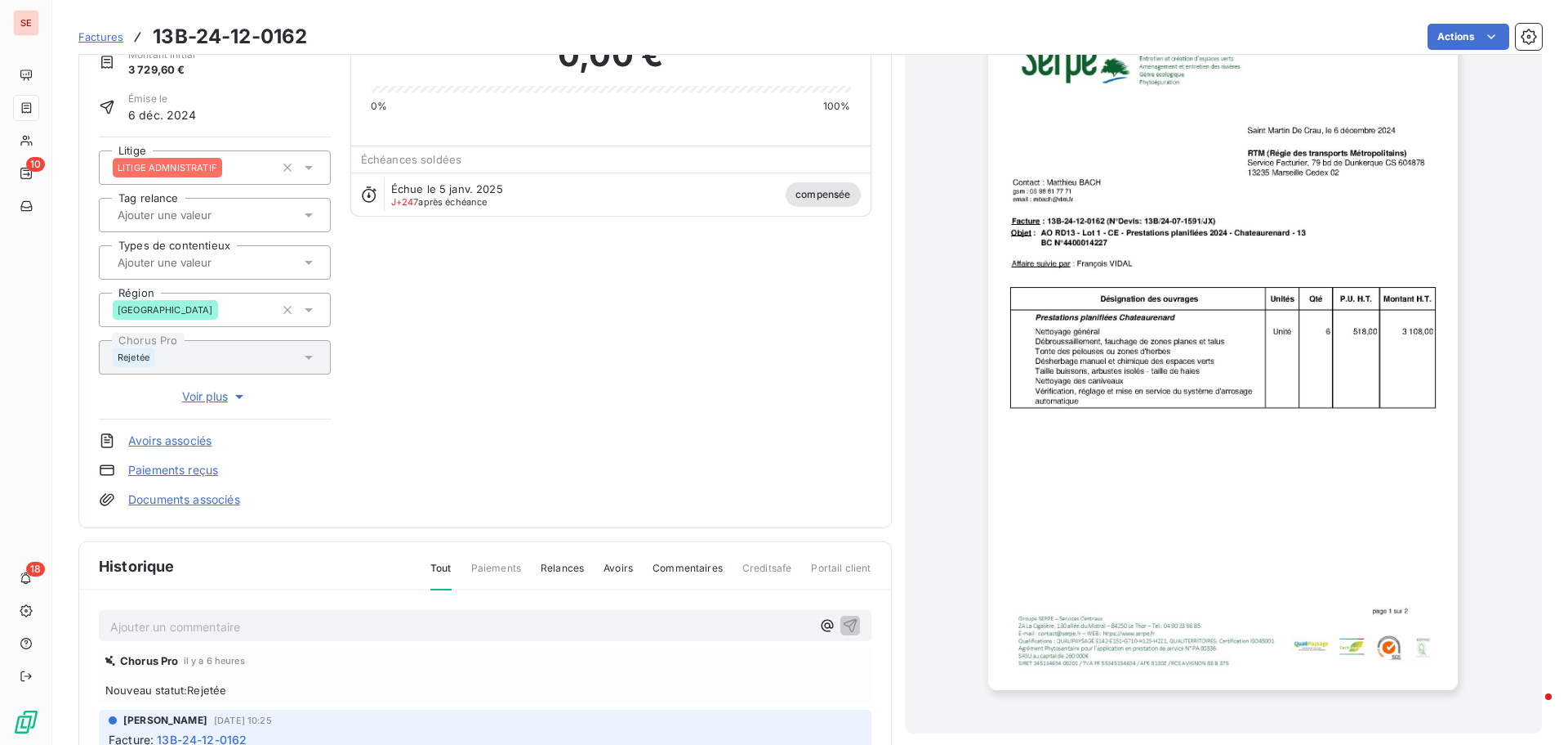
scroll to position [286, 0]
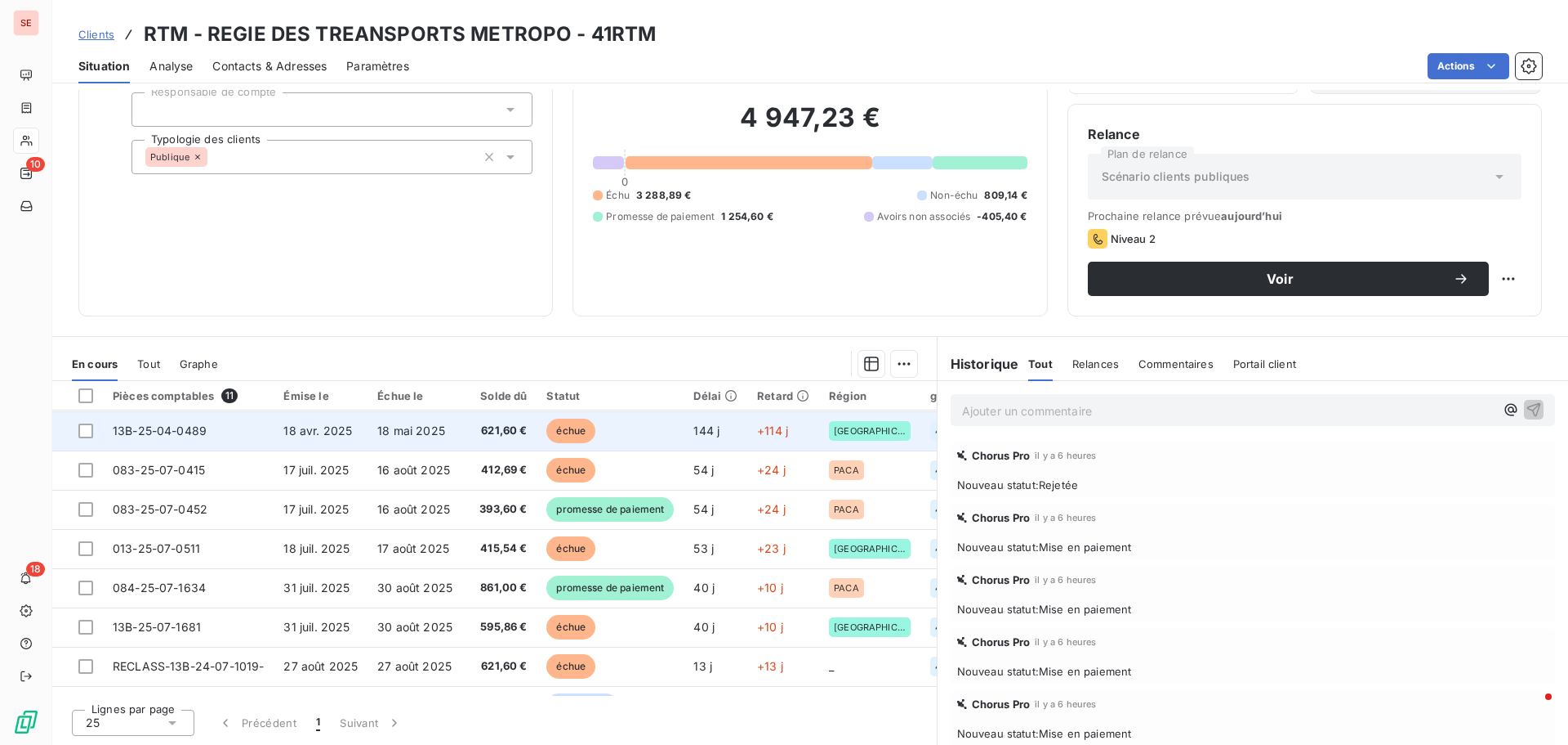
scroll to position [153, 0]
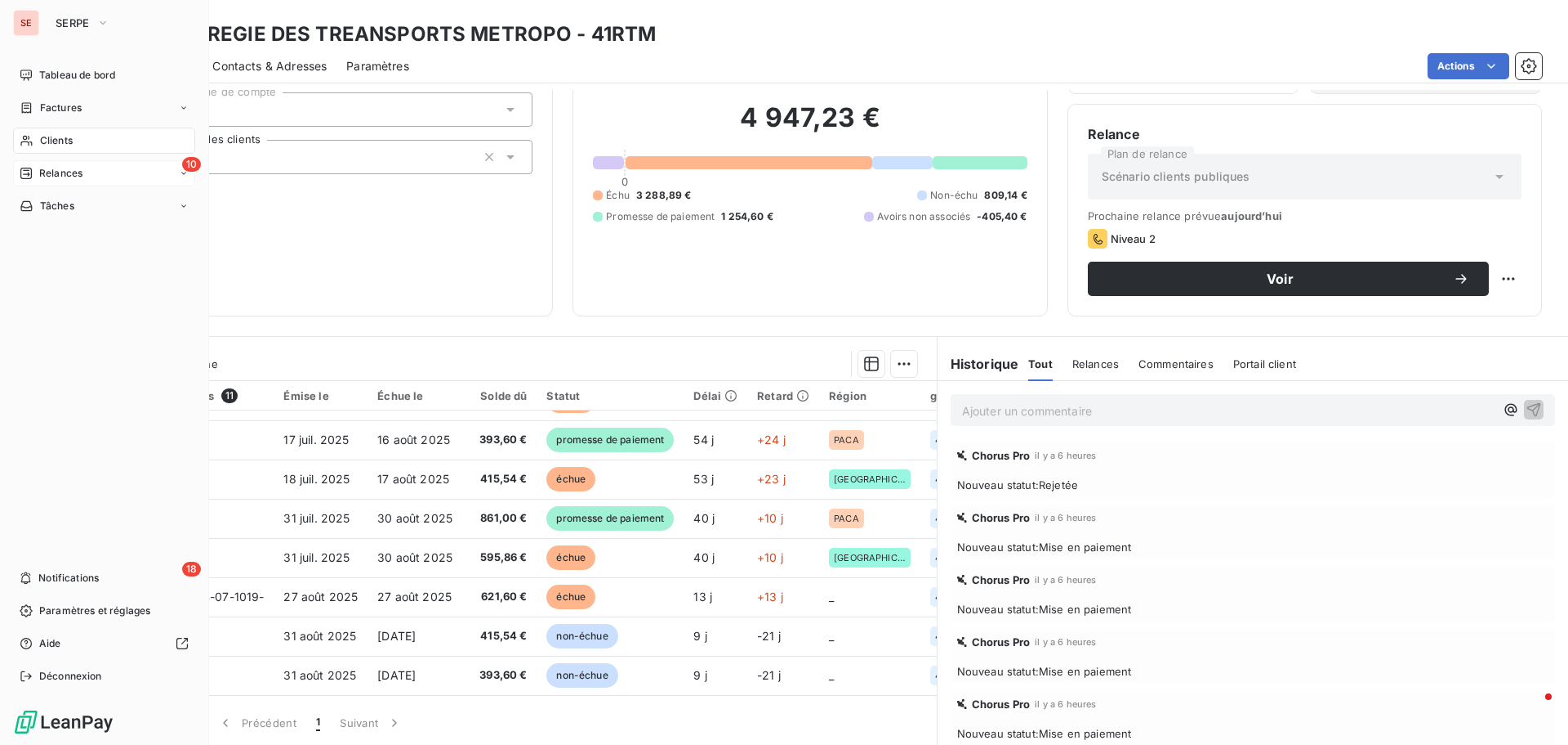
click at [86, 171] on div "10 Relances" at bounding box center [104, 173] width 182 height 26
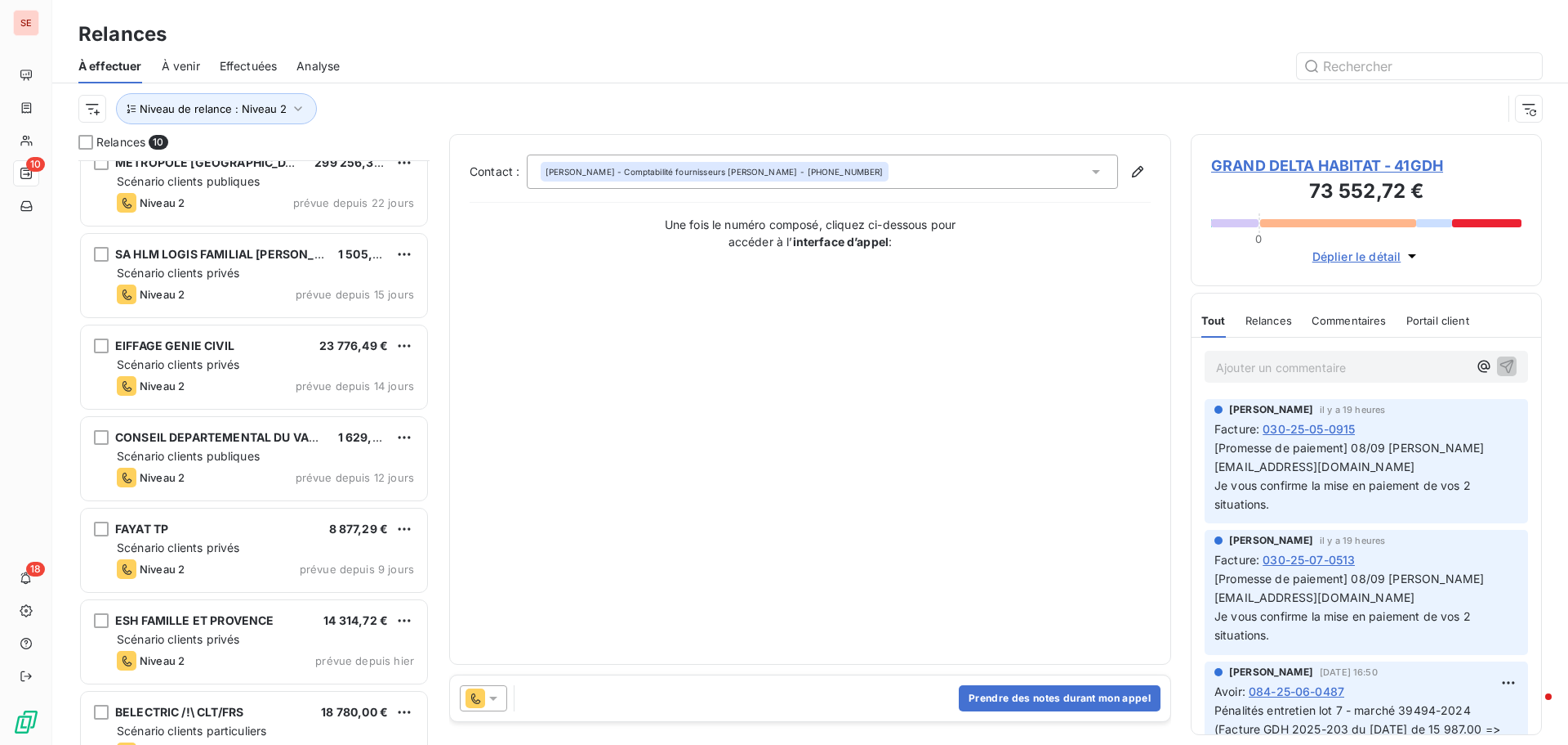
scroll to position [332, 0]
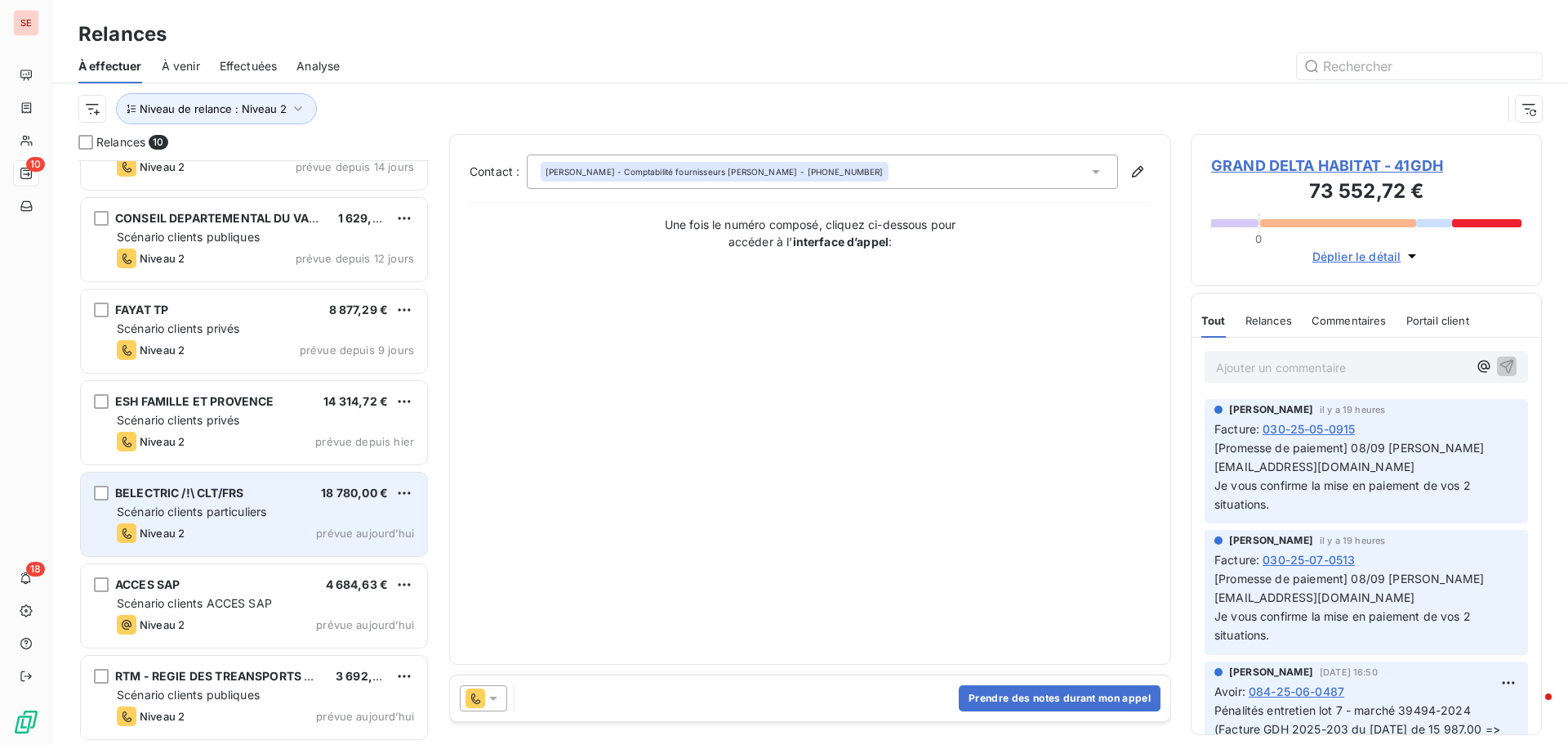
click at [198, 492] on span "BELECTRIC /!\ CLT/FRS" at bounding box center [179, 492] width 128 height 13
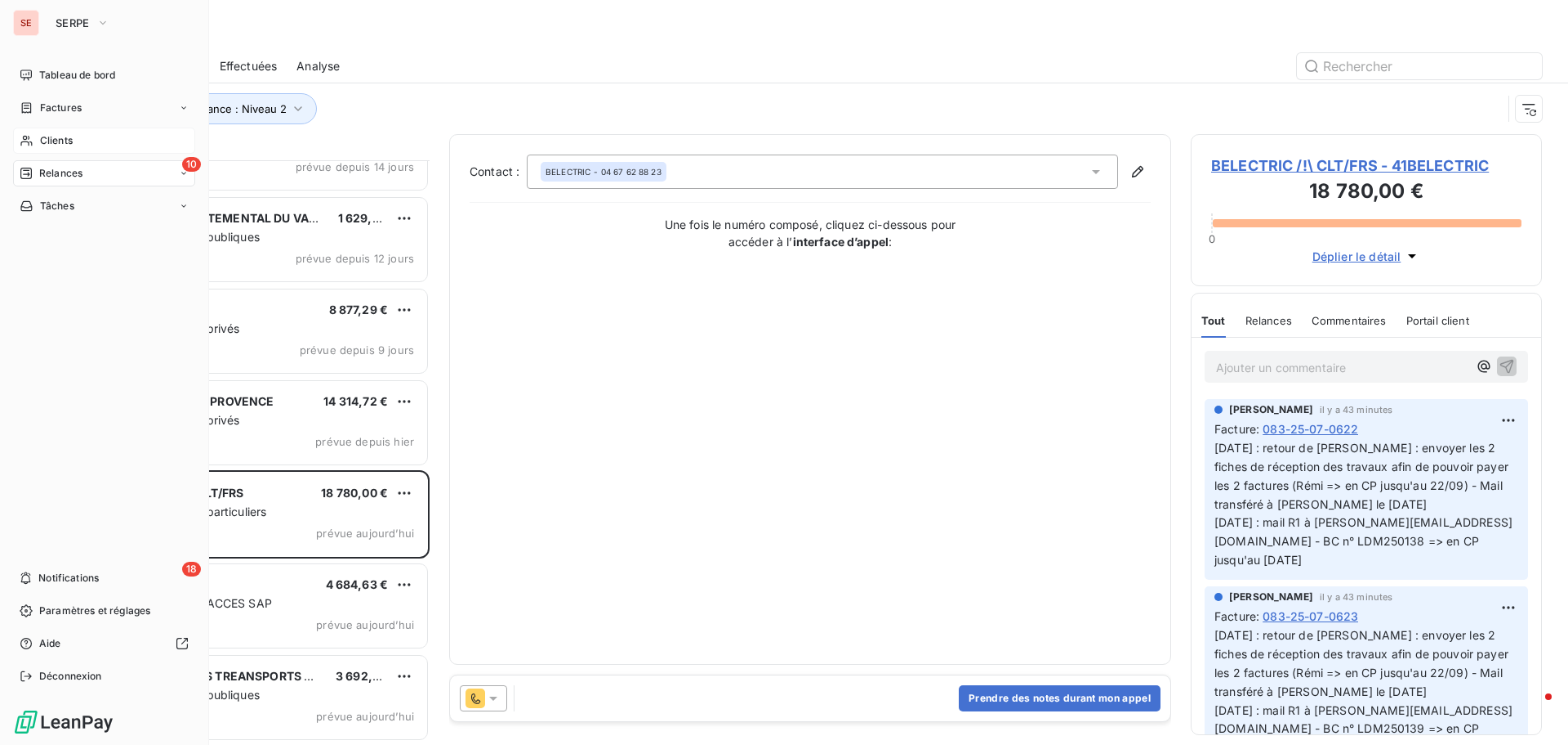
click at [78, 137] on div "Clients" at bounding box center [104, 140] width 182 height 26
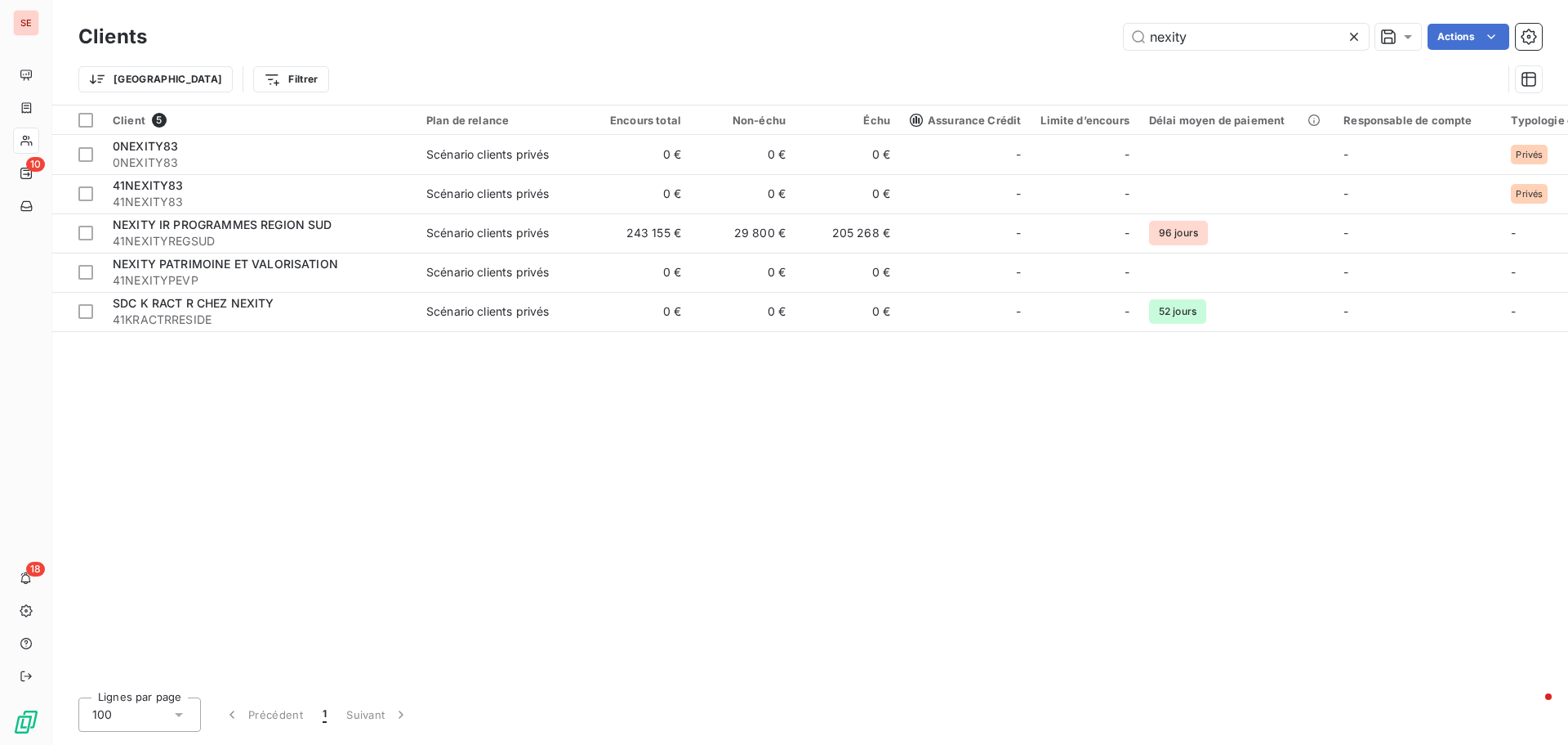
drag, startPoint x: 1201, startPoint y: 40, endPoint x: 1041, endPoint y: 13, distance: 162.3
click at [1058, 24] on div "nexity Actions" at bounding box center [854, 37] width 1375 height 26
click at [1242, 46] on input "nexity" at bounding box center [1246, 37] width 245 height 26
click at [1235, 45] on input "nexity" at bounding box center [1246, 37] width 245 height 26
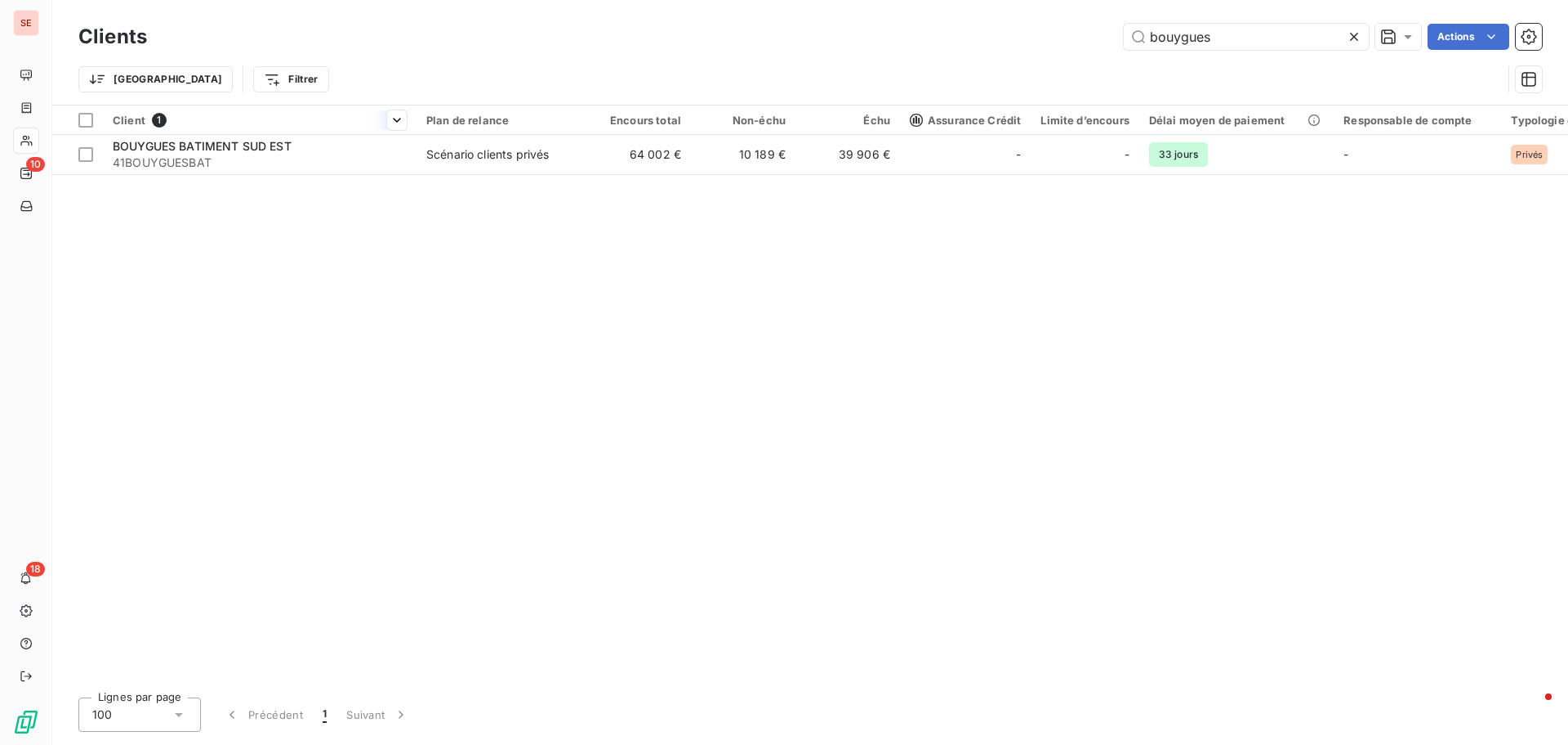
type input "bouygues"
click at [190, 134] on div at bounding box center [260, 134] width 314 height 1
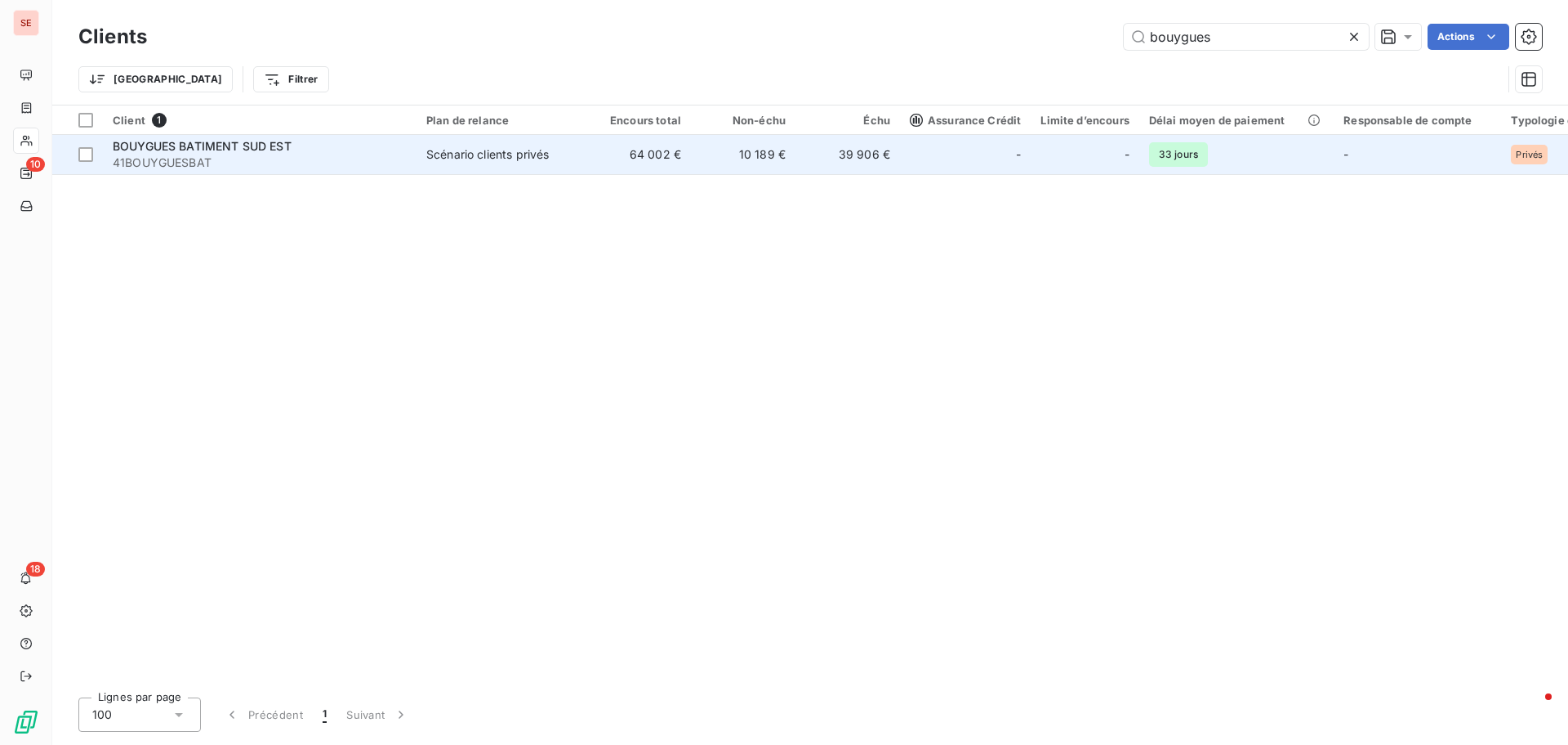
click at [187, 148] on span "BOUYGUES BATIMENT SUD EST" at bounding box center [202, 146] width 179 height 13
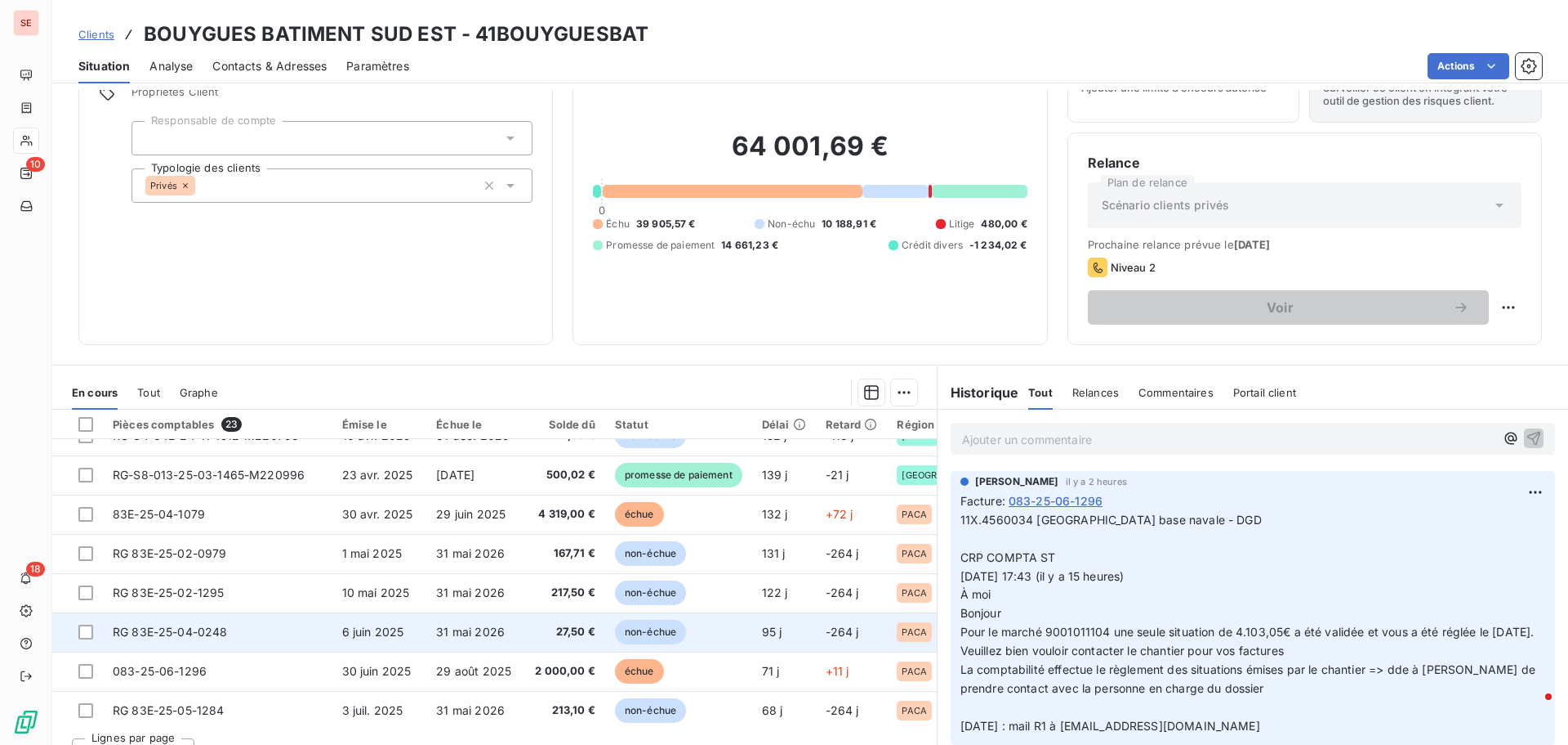
scroll to position [625, 0]
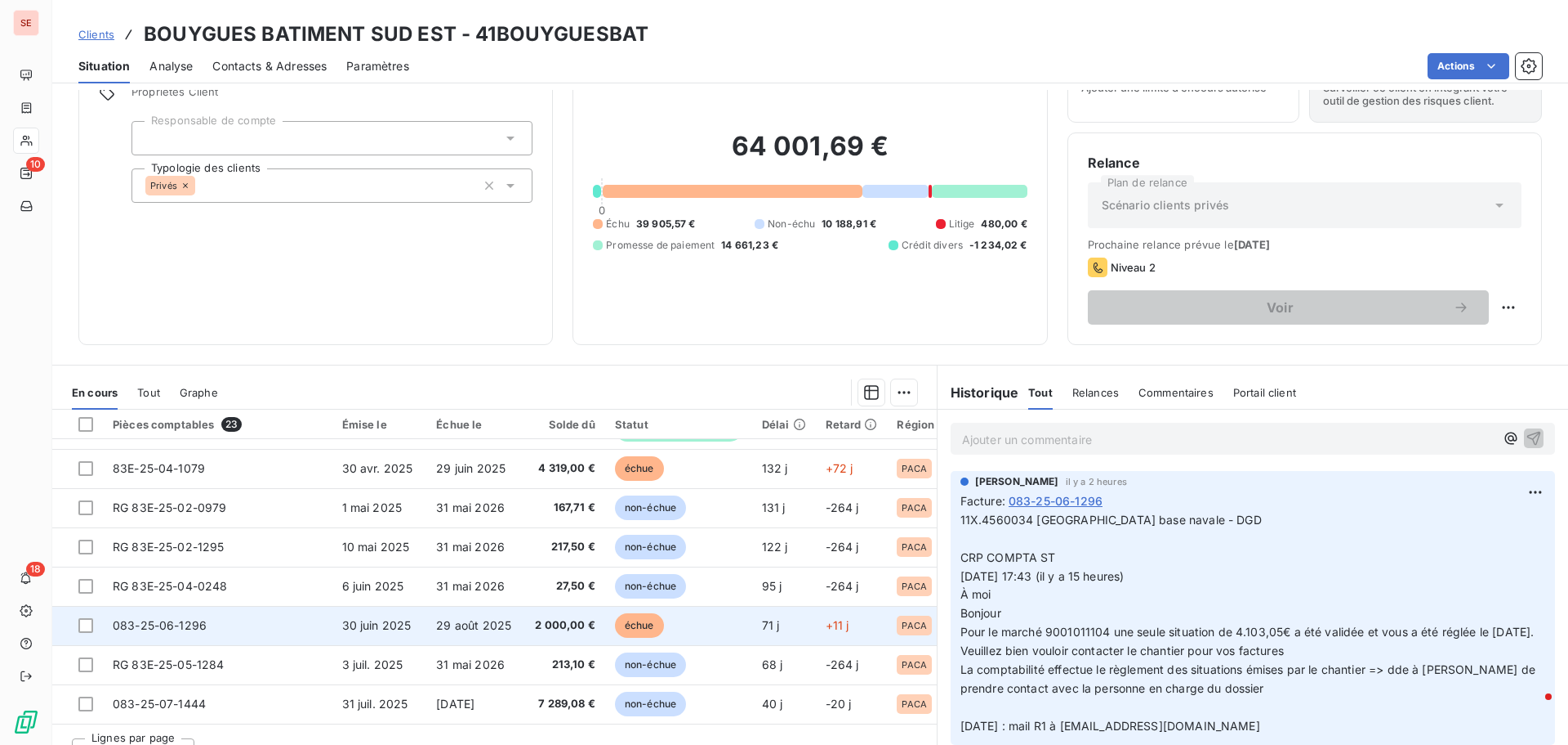
click at [389, 627] on td "30 juin 2025" at bounding box center [379, 625] width 94 height 40
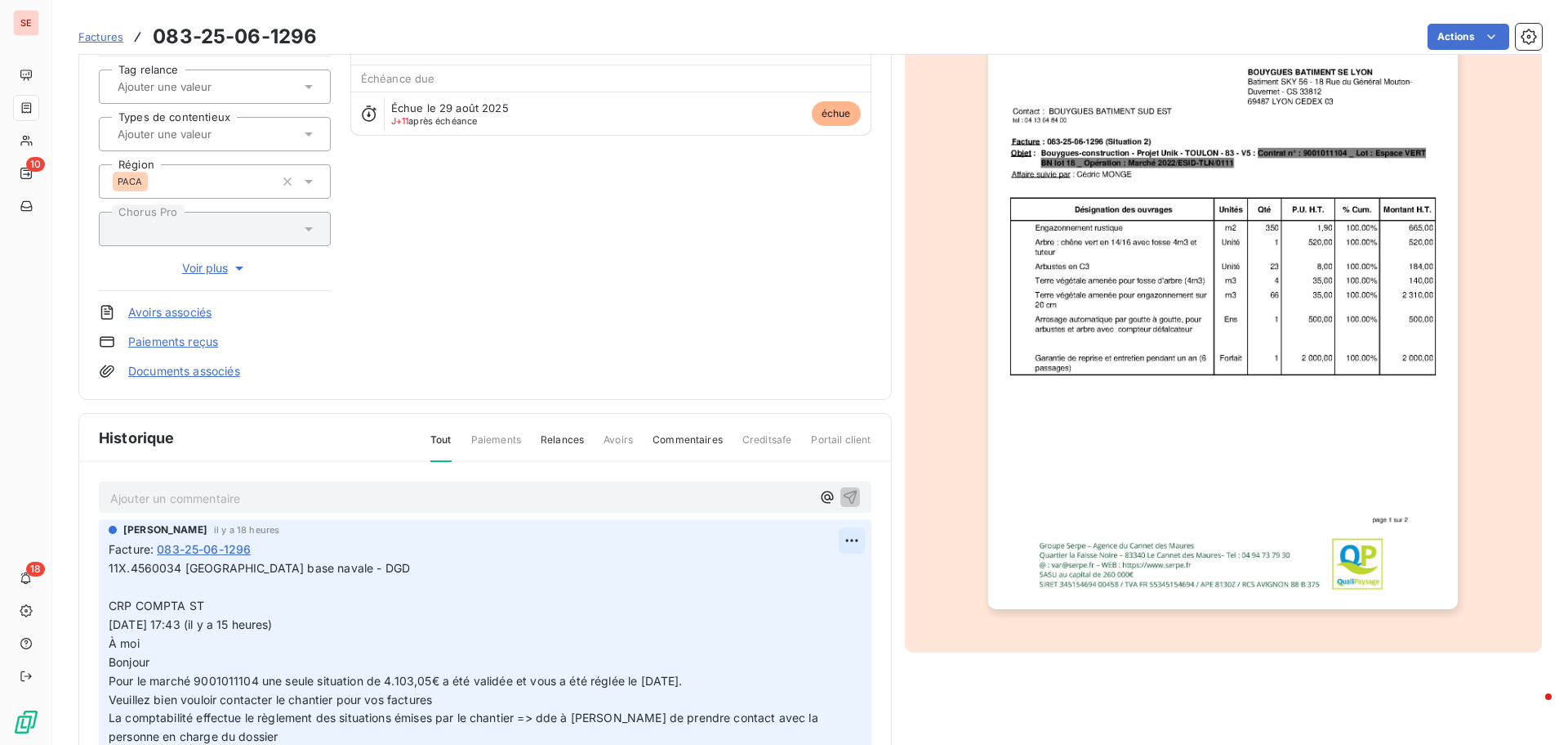
click at [846, 533] on html "SE 10 18 Factures 083-25-06-1296 Actions BOUYGUES BATIMENT SUD EST 41BOUYGUESBA…" at bounding box center [784, 372] width 1568 height 745
click at [816, 567] on div "Editer" at bounding box center [794, 575] width 91 height 26
click at [378, 573] on p "11X.4560034 [GEOGRAPHIC_DATA] base navale - DGD CRP COMPTA ST [DATE] 17:43 (il …" at bounding box center [476, 671] width 734 height 225
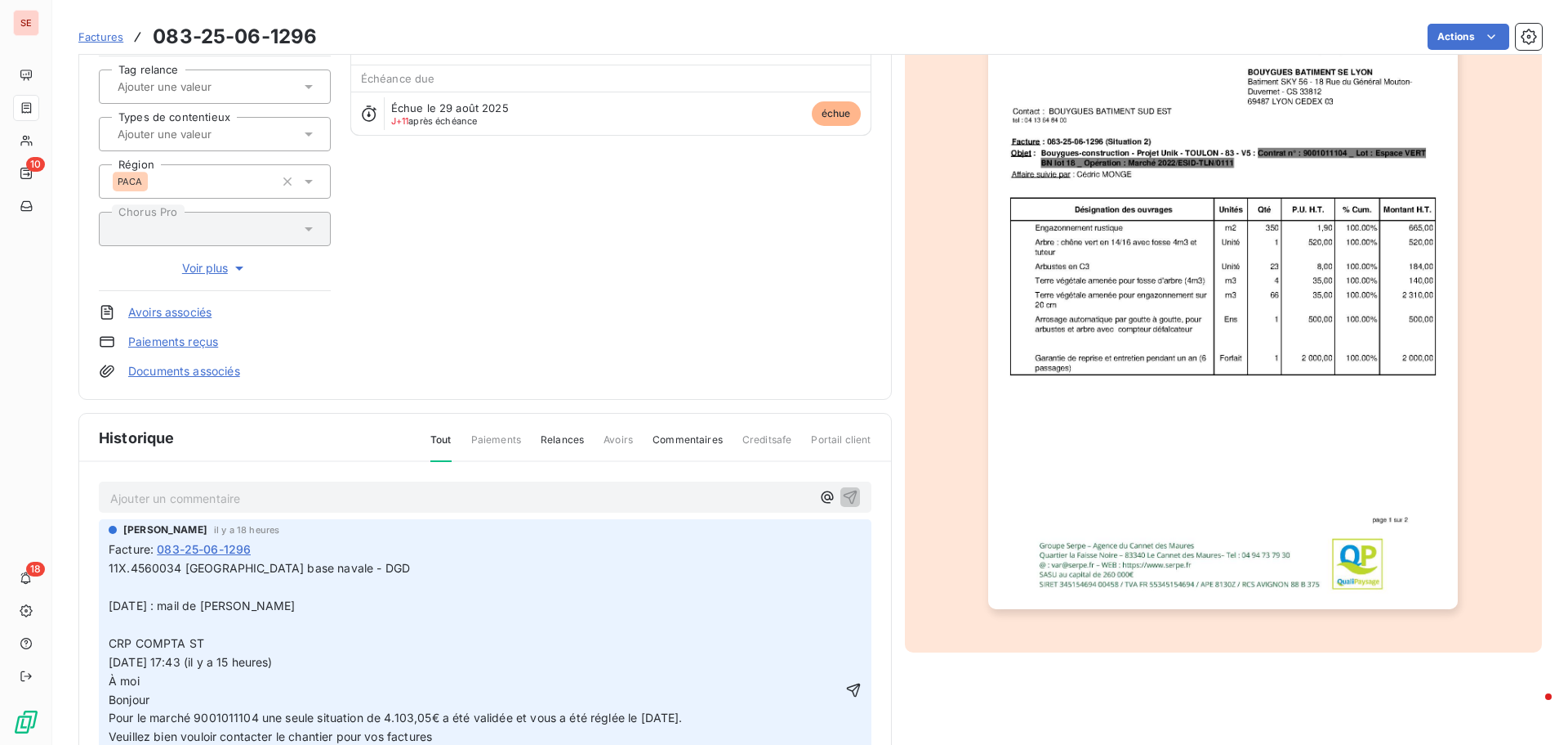
click at [330, 607] on p "11X.4560034 [GEOGRAPHIC_DATA] base navale - DGD [DATE] : mail de [PERSON_NAME] …" at bounding box center [476, 689] width 734 height 261
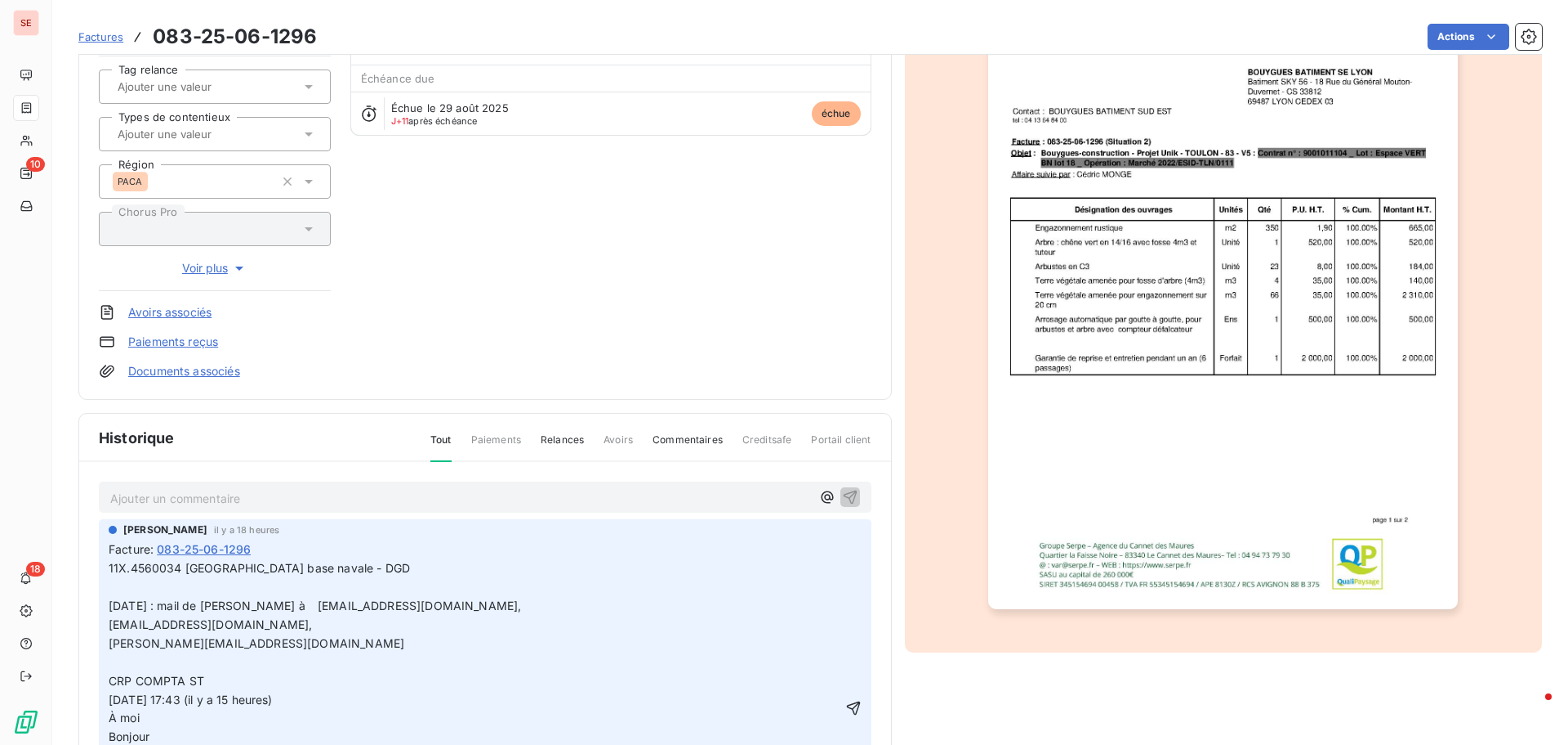
click at [110, 618] on span "[EMAIL_ADDRESS][DOMAIN_NAME]," at bounding box center [210, 624] width 203 height 13
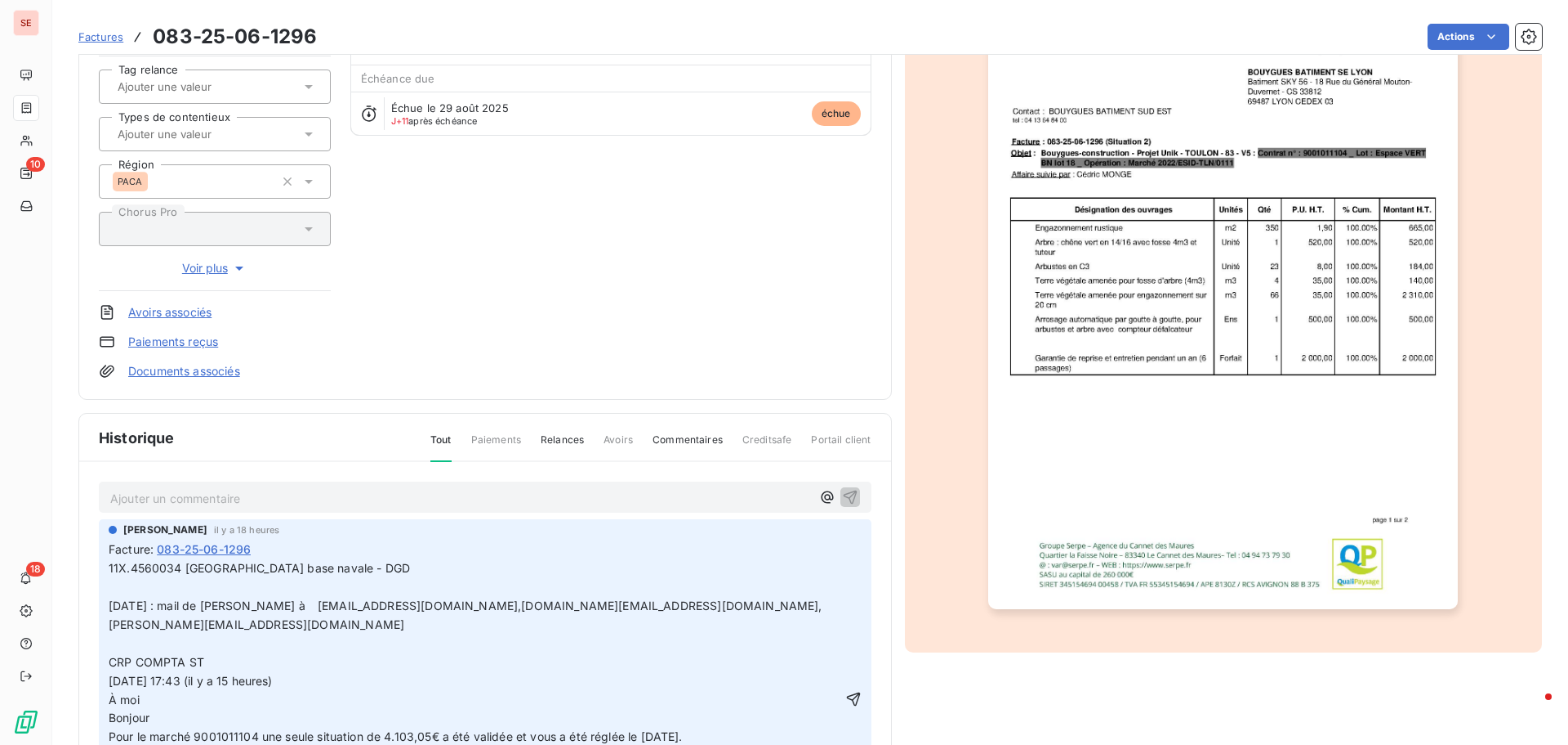
click at [347, 629] on p "[PERSON_NAME][EMAIL_ADDRESS][DOMAIN_NAME] CRP COMPTA ST [DATE] 17:43 (il y a 15…" at bounding box center [476, 728] width 734 height 225
click at [847, 698] on icon "button" at bounding box center [853, 699] width 13 height 13
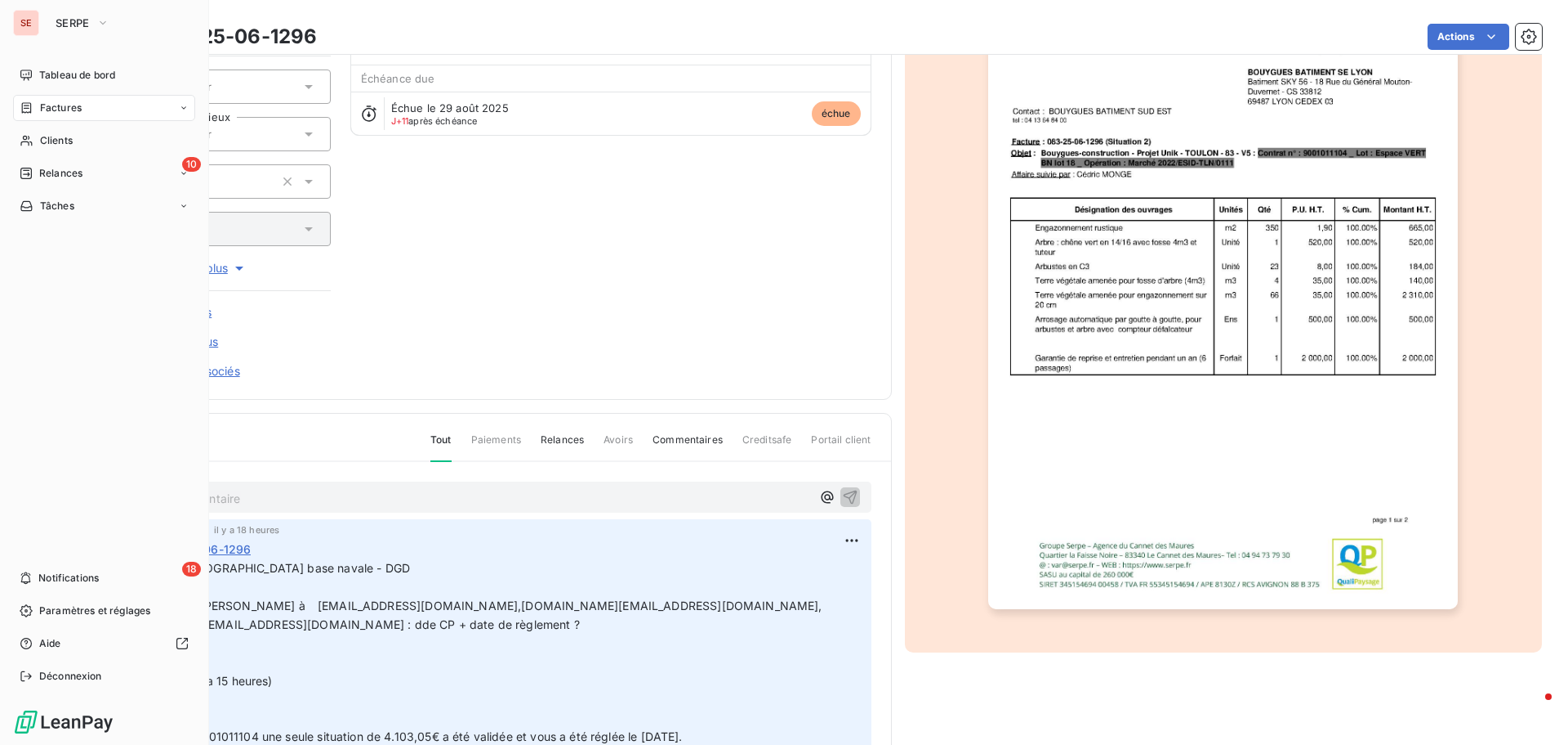
click at [66, 110] on span "Factures" at bounding box center [61, 107] width 41 height 14
click at [97, 22] on button "SERPE" at bounding box center [82, 22] width 73 height 26
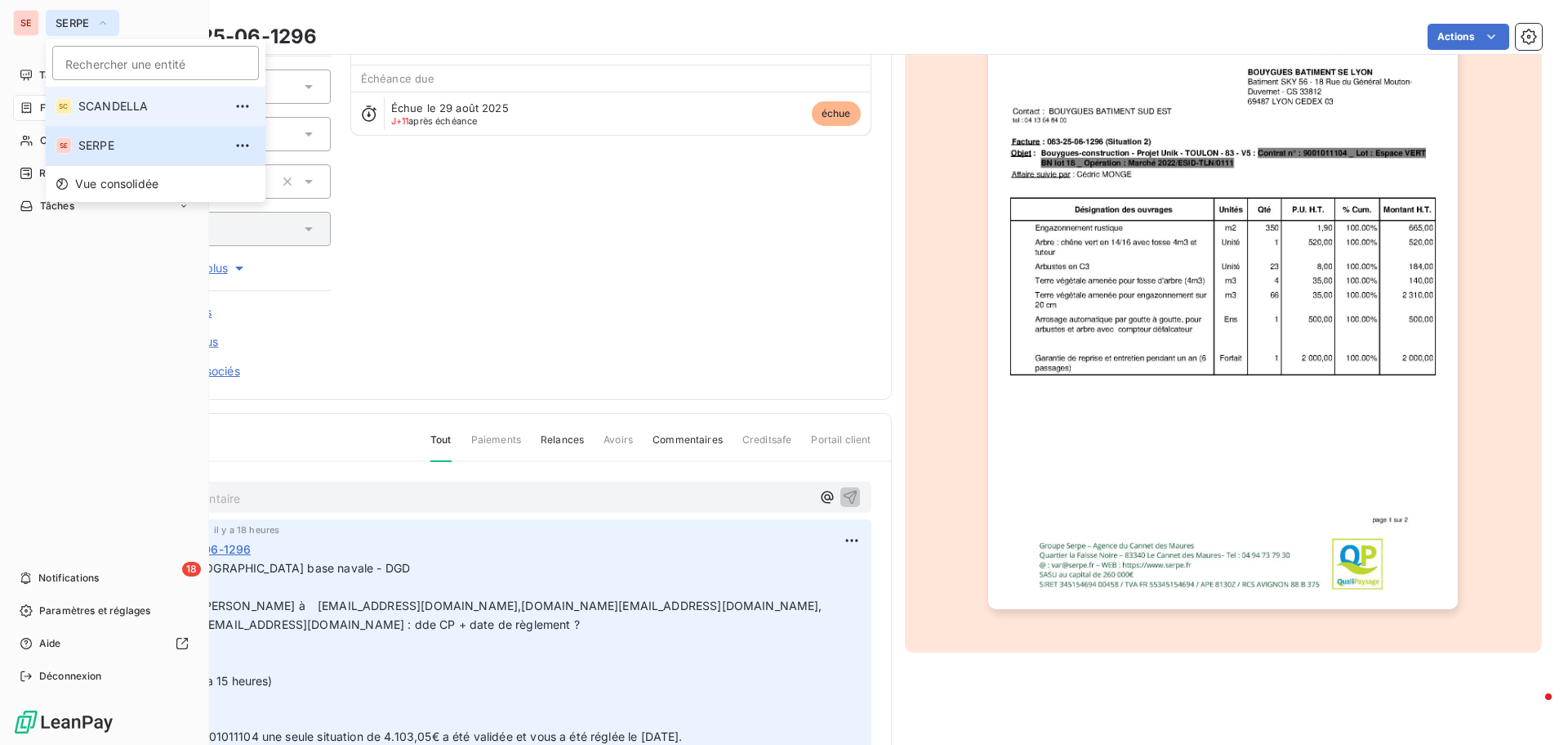
click at [98, 110] on span "SCANDELLA" at bounding box center [150, 106] width 144 height 16
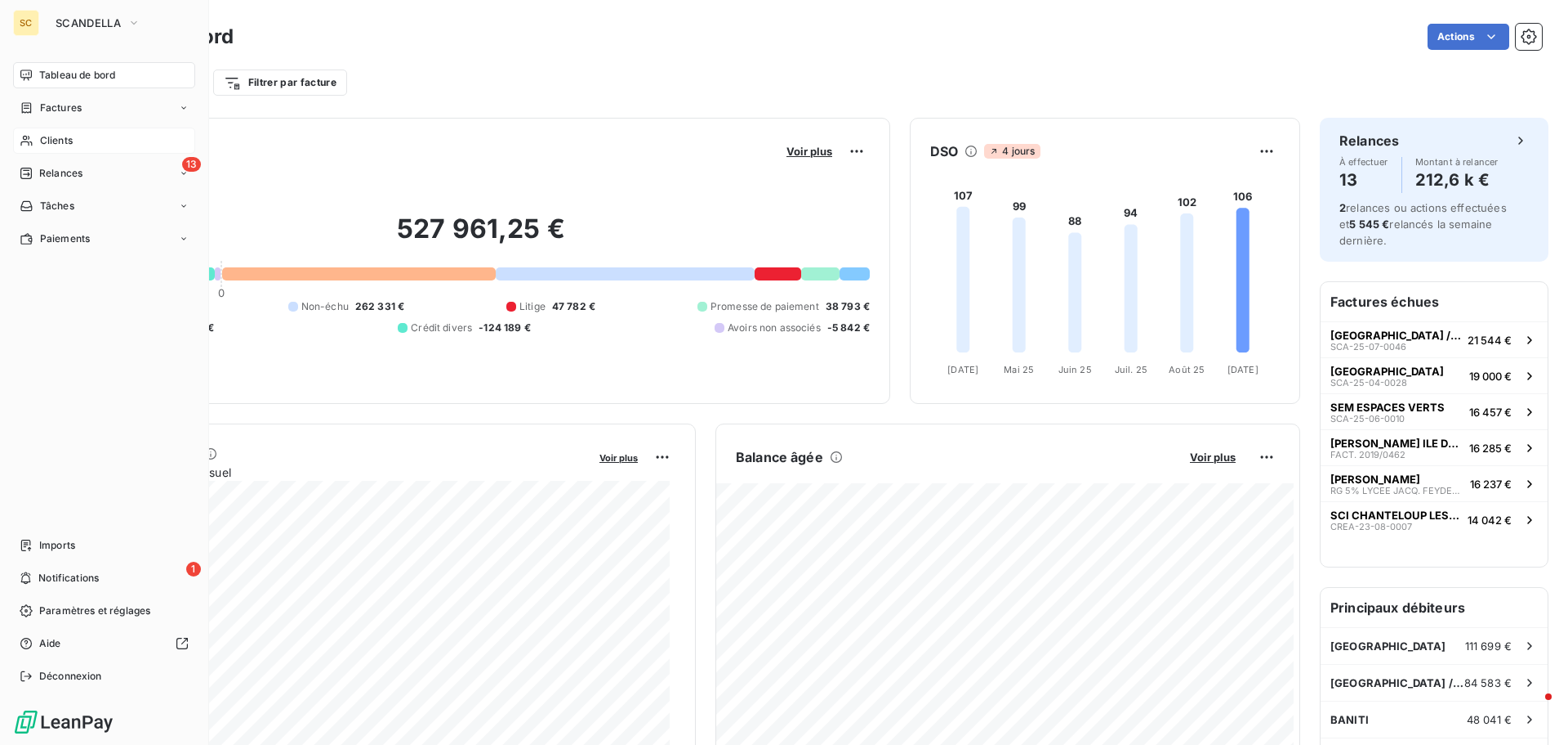
click at [73, 142] on div "Clients" at bounding box center [104, 140] width 182 height 26
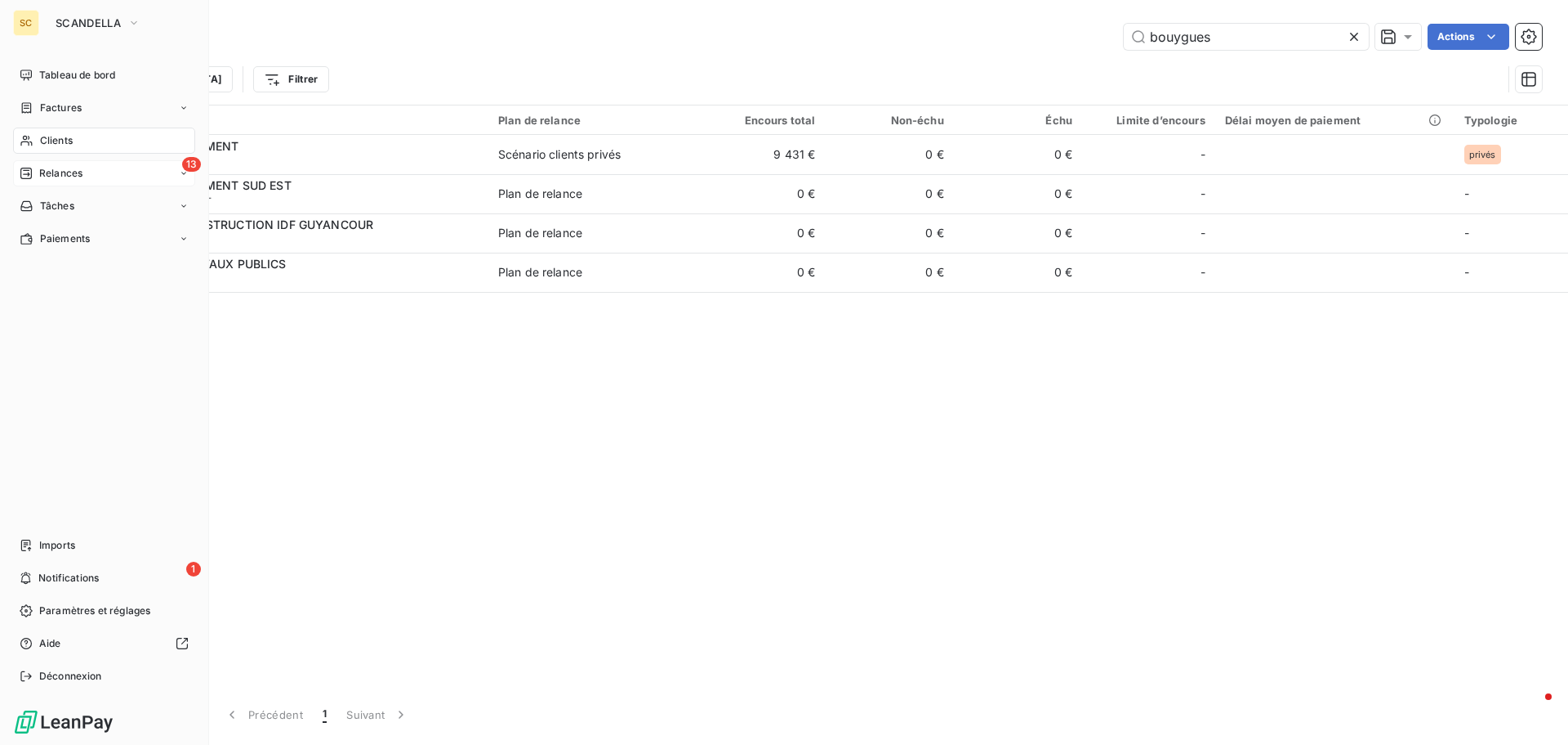
click at [73, 181] on div "13 Relances" at bounding box center [104, 173] width 182 height 26
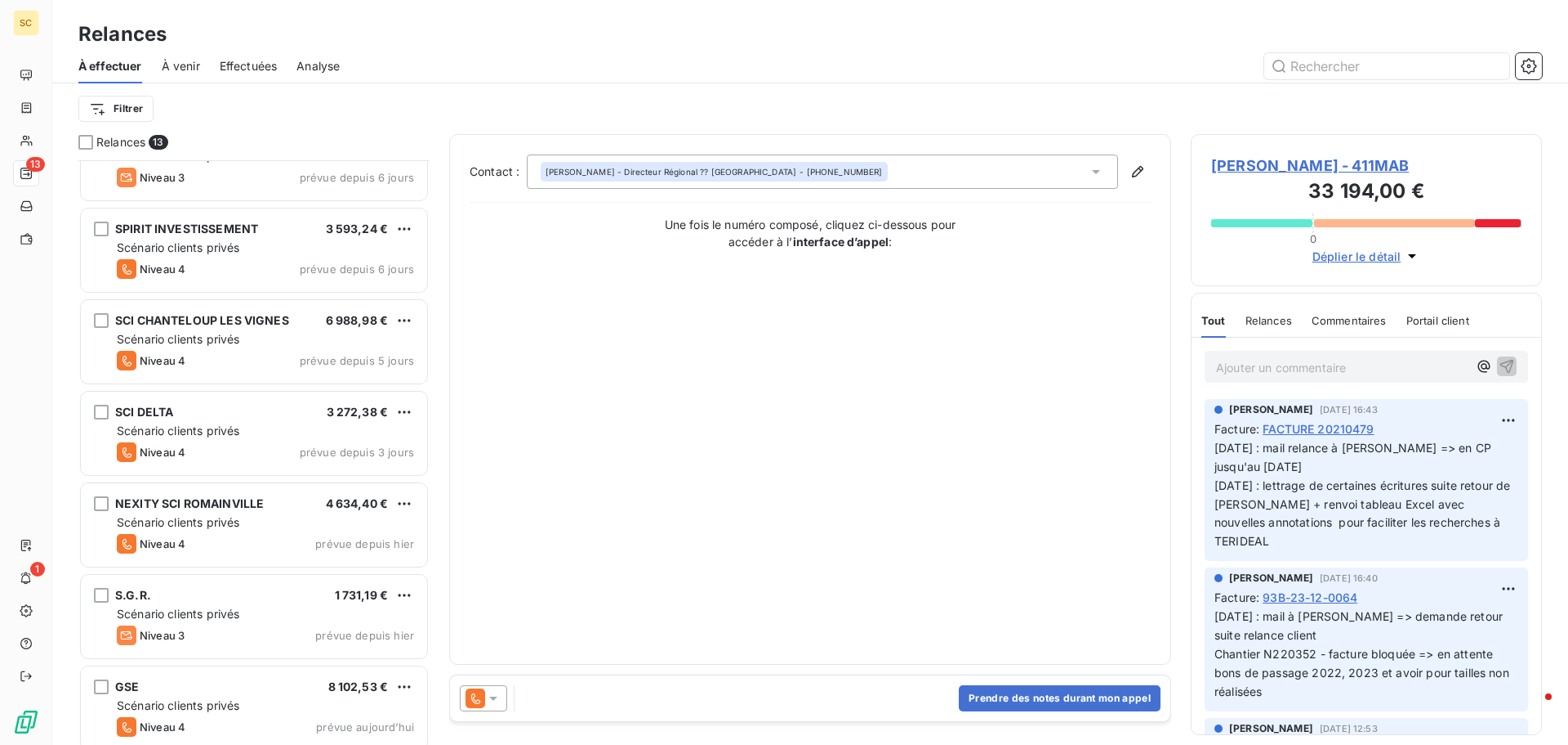
scroll to position [606, 0]
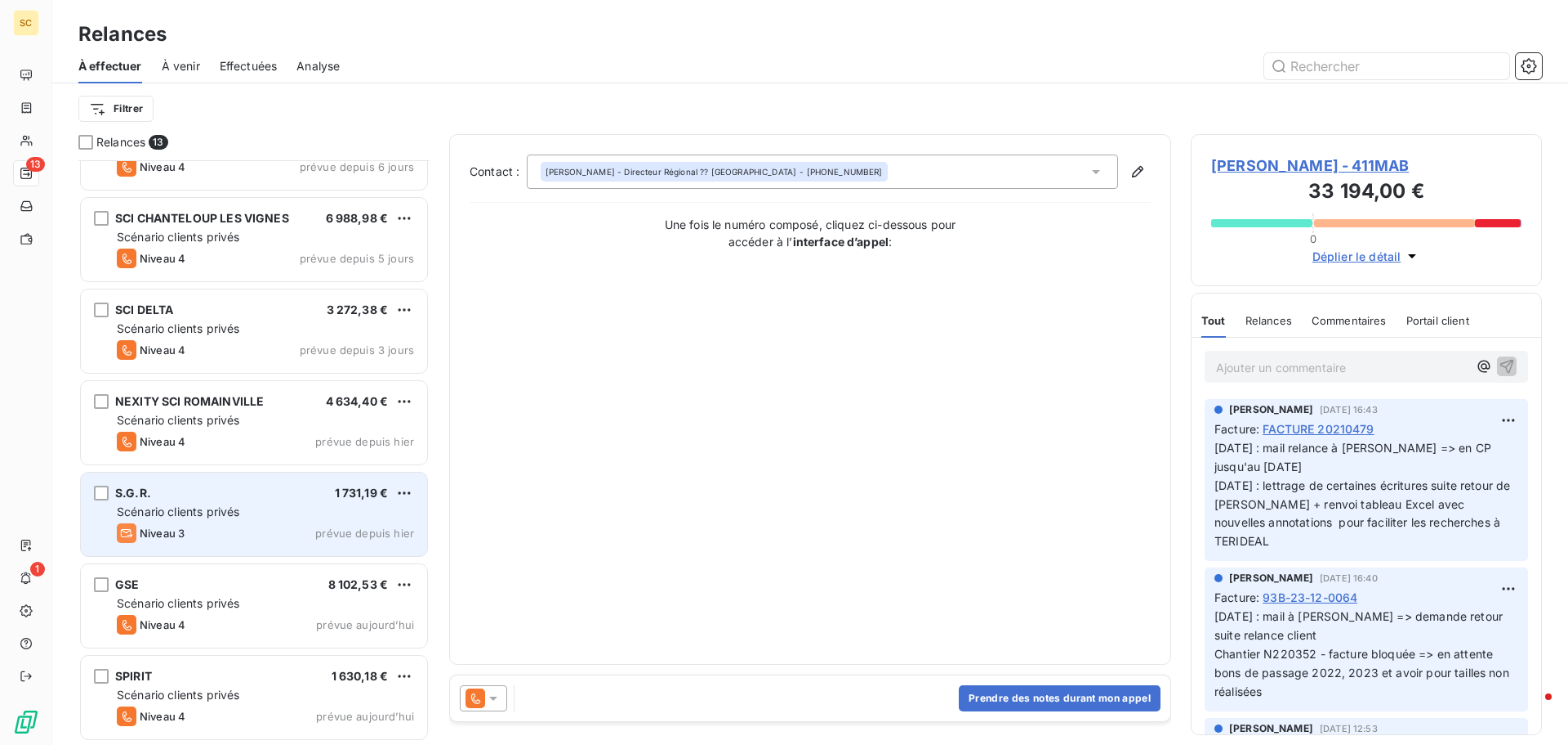
click at [223, 514] on span "Scénario clients privés" at bounding box center [177, 511] width 122 height 13
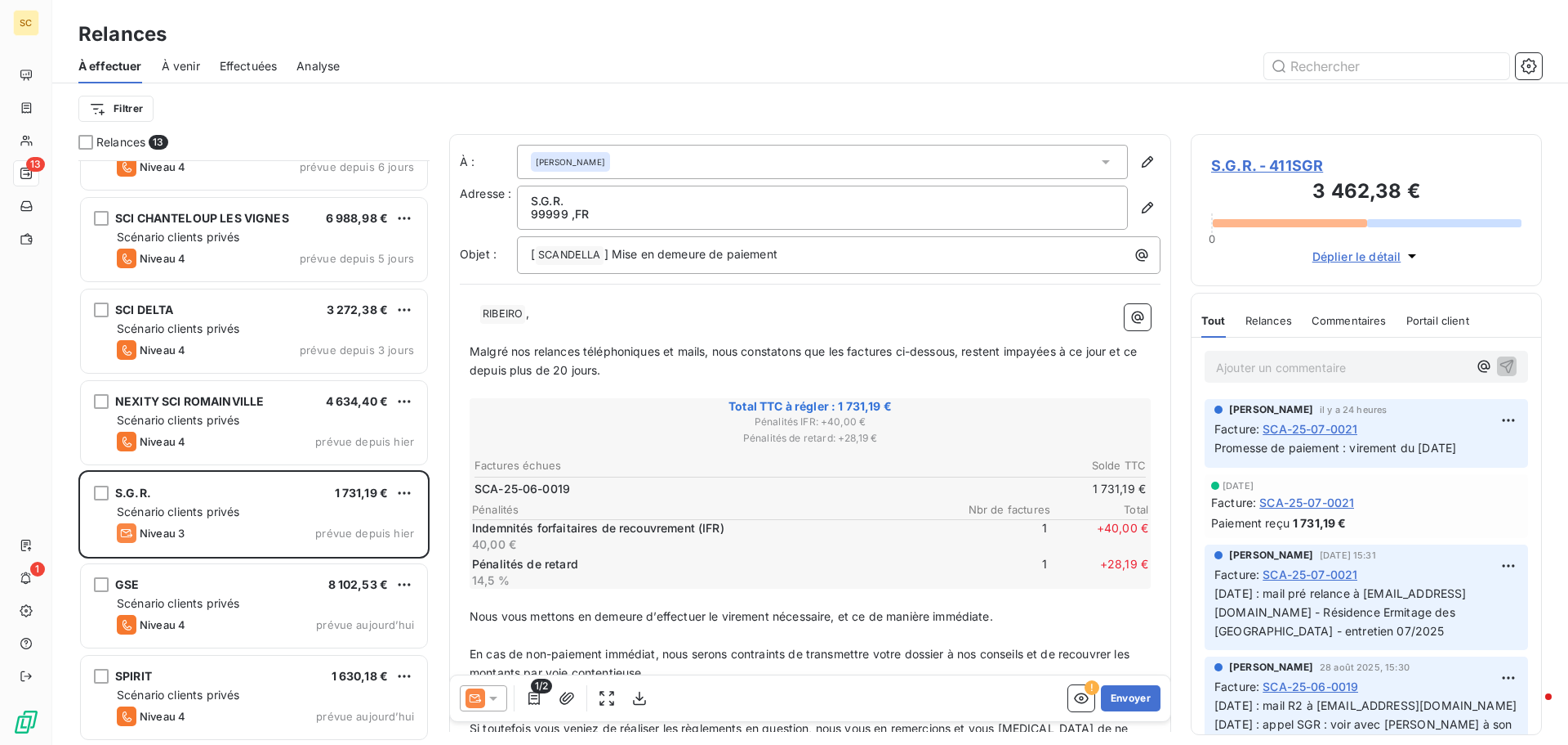
click at [1301, 164] on span "S.G.R. - 411SGR" at bounding box center [1367, 165] width 310 height 22
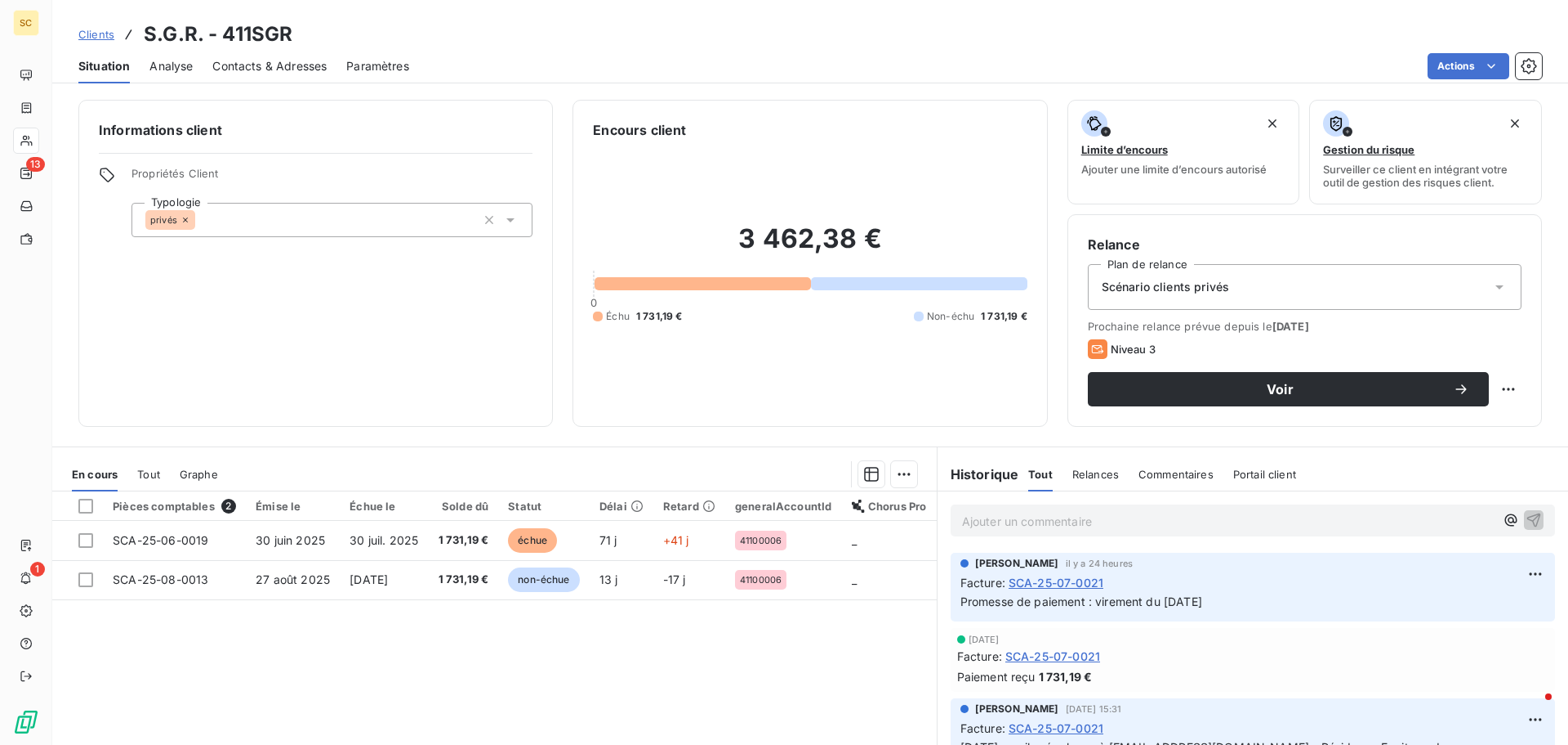
click at [288, 66] on span "Contacts & Adresses" at bounding box center [270, 66] width 115 height 16
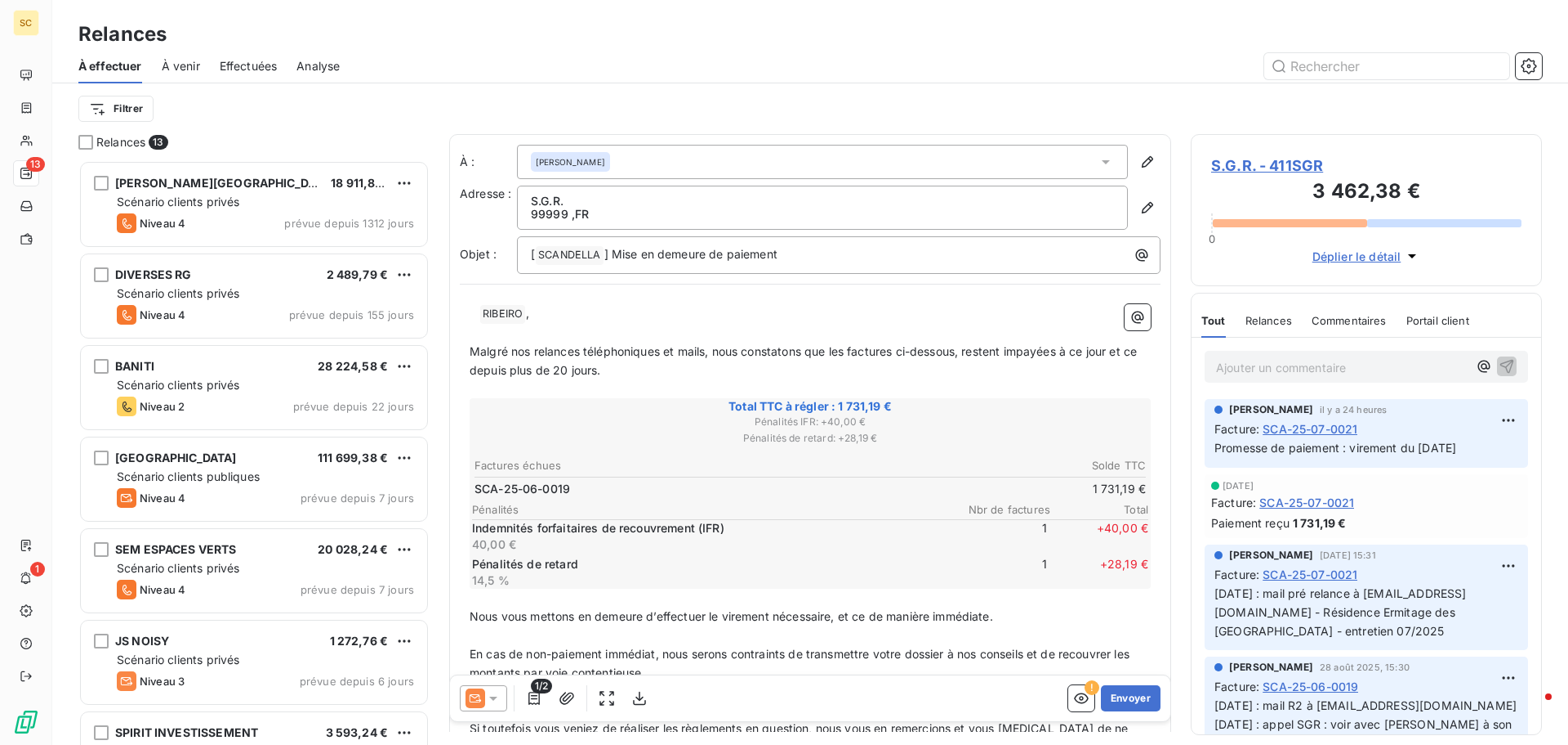
scroll to position [572, 339]
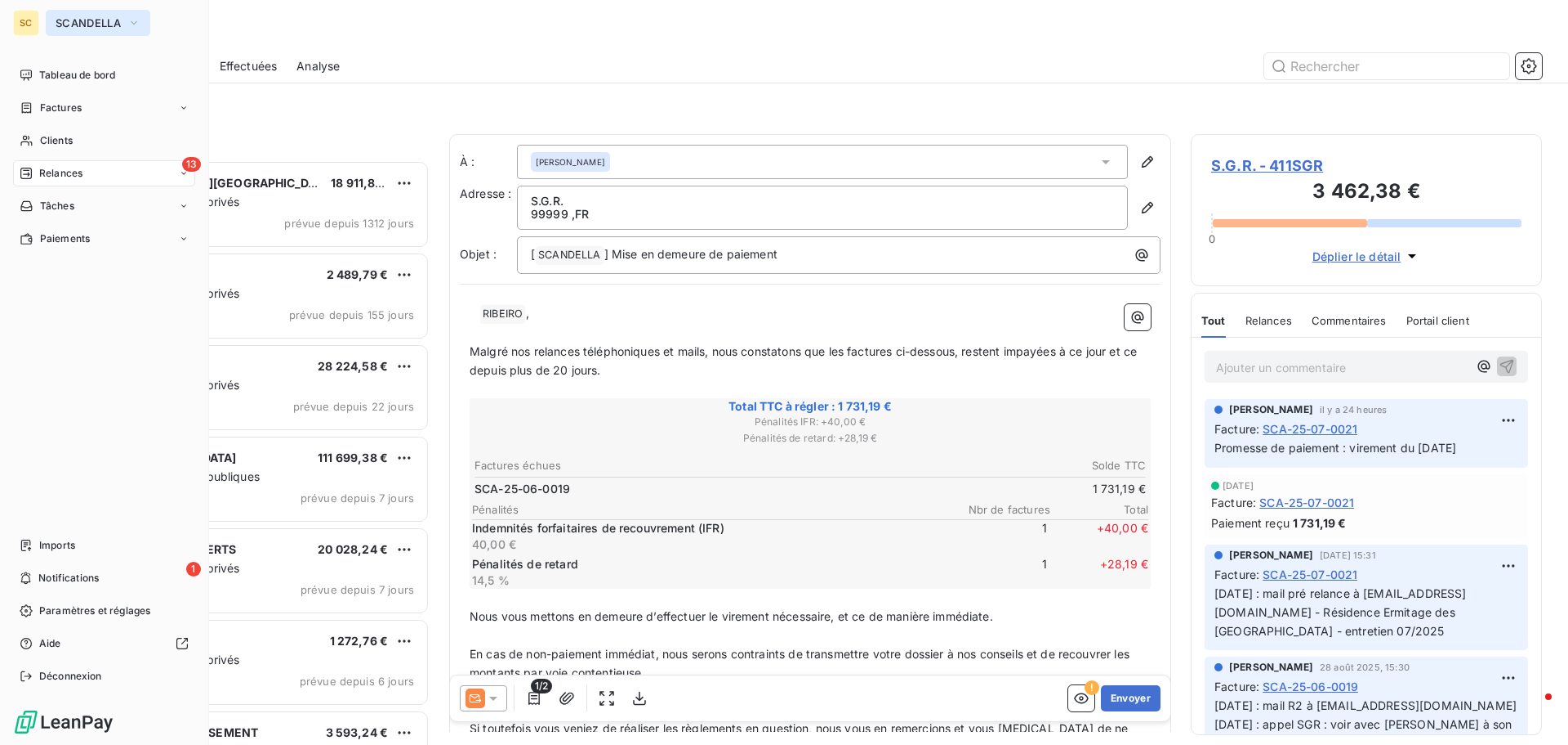
click at [84, 29] on span "SCANDELLA" at bounding box center [89, 23] width 65 height 13
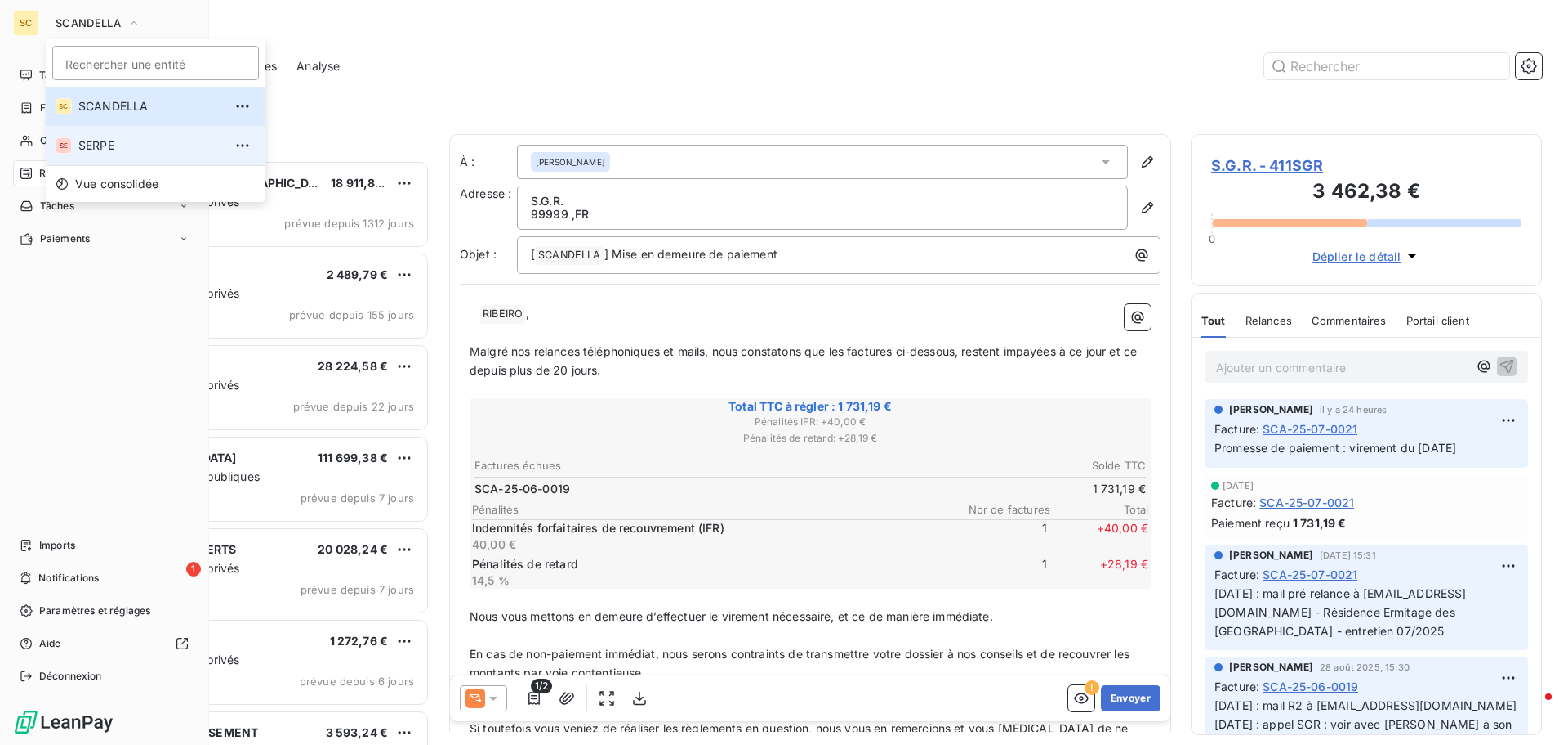
click at [94, 147] on span "SERPE" at bounding box center [150, 145] width 144 height 16
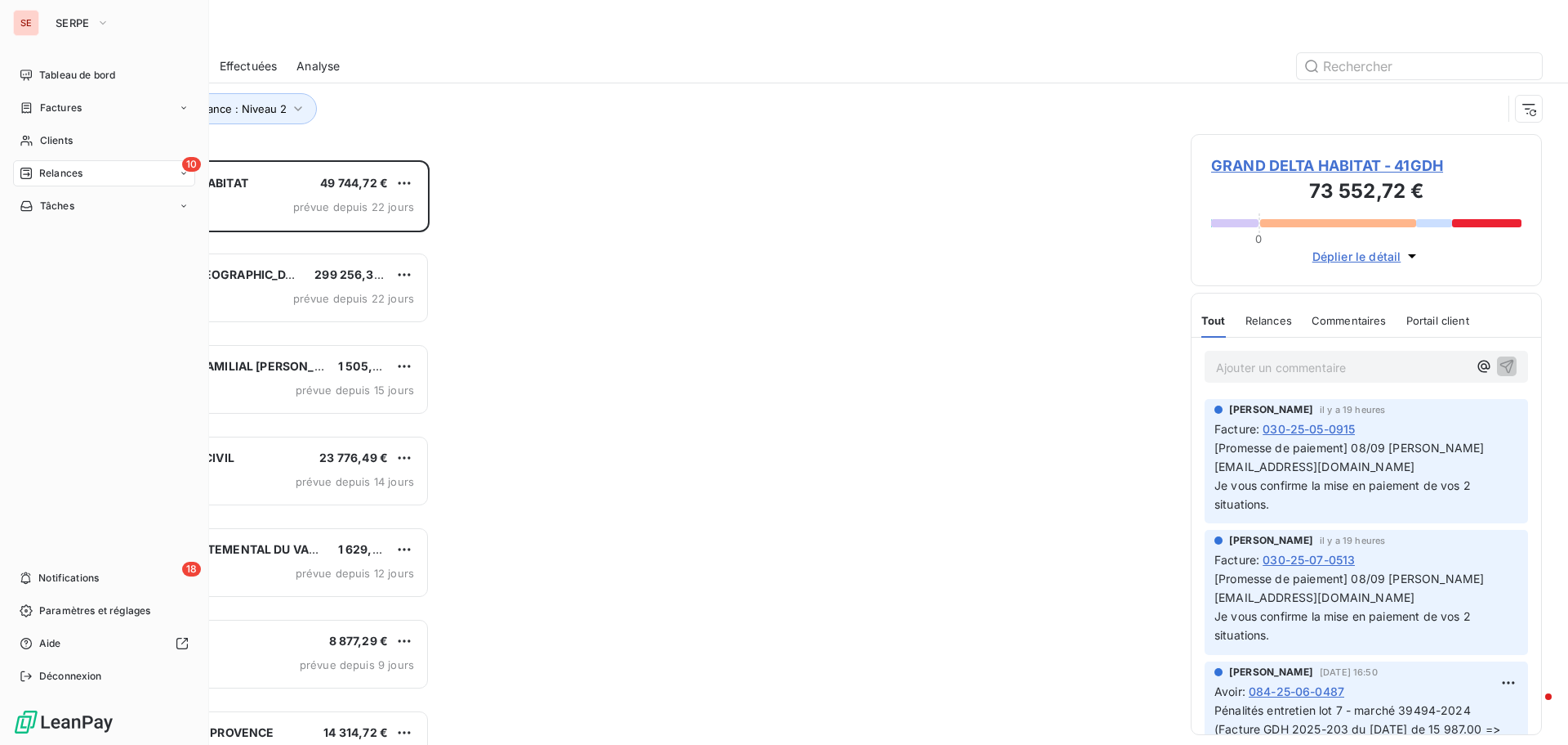
scroll to position [572, 339]
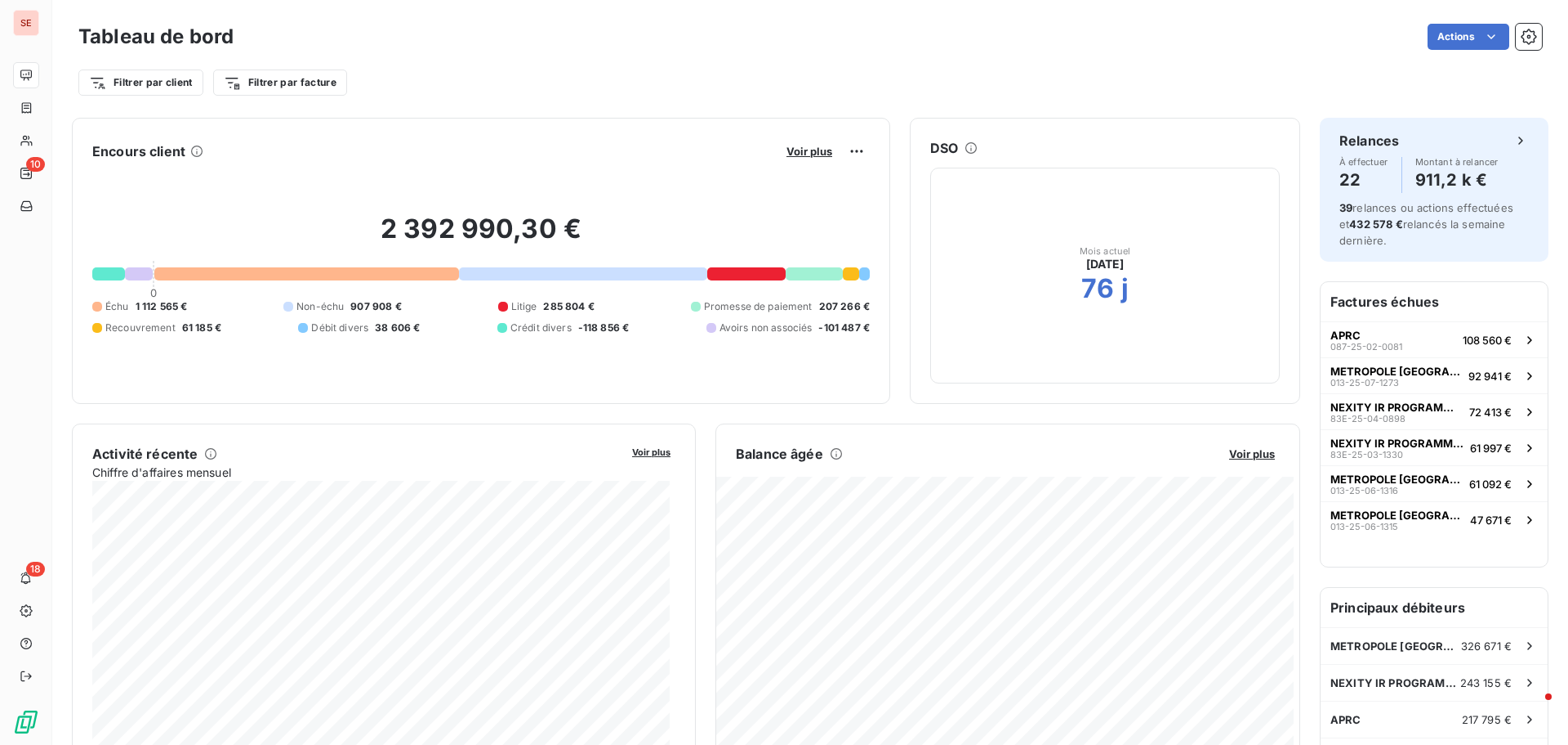
click at [497, 35] on div "Actions" at bounding box center [898, 37] width 1289 height 26
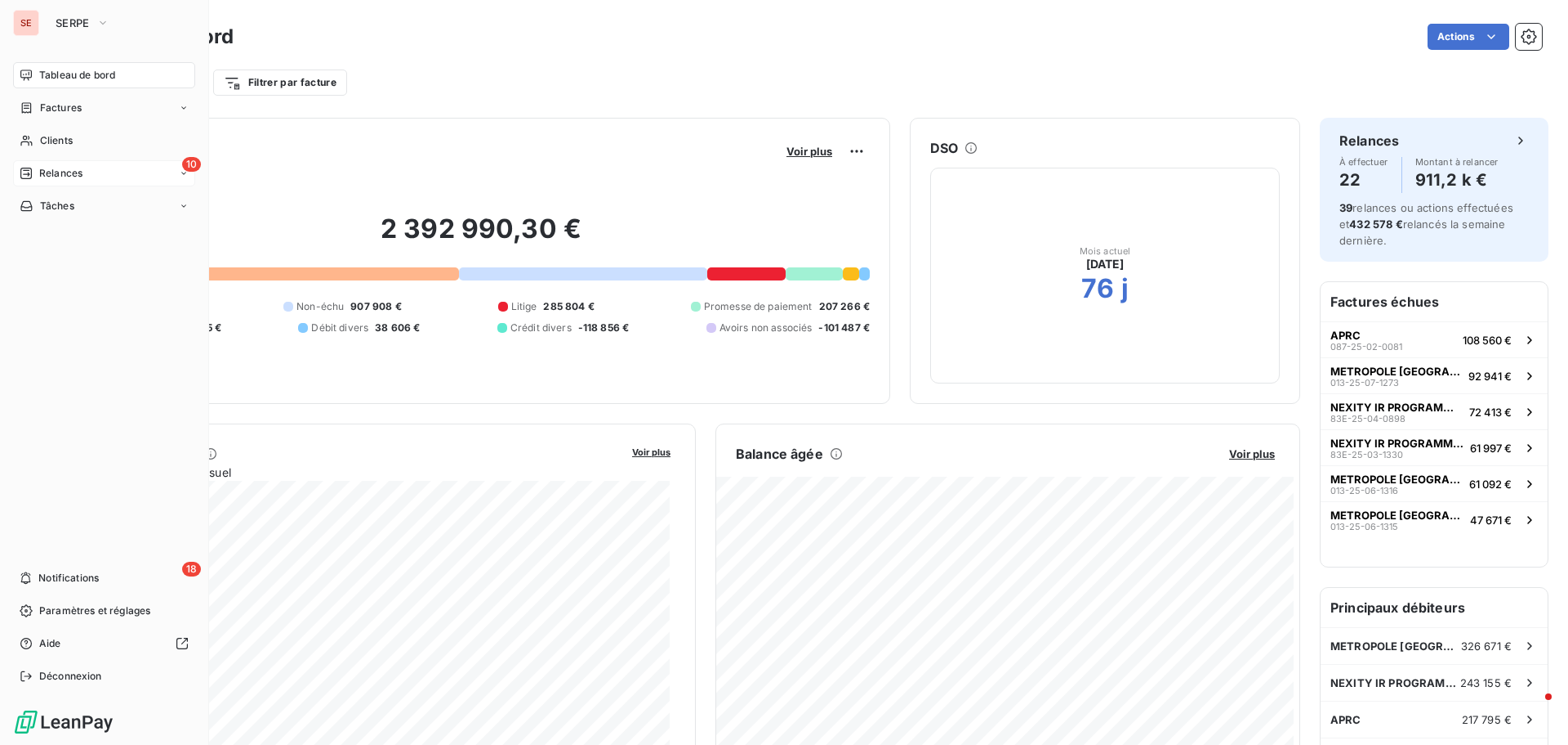
click at [78, 173] on span "Relances" at bounding box center [61, 173] width 43 height 14
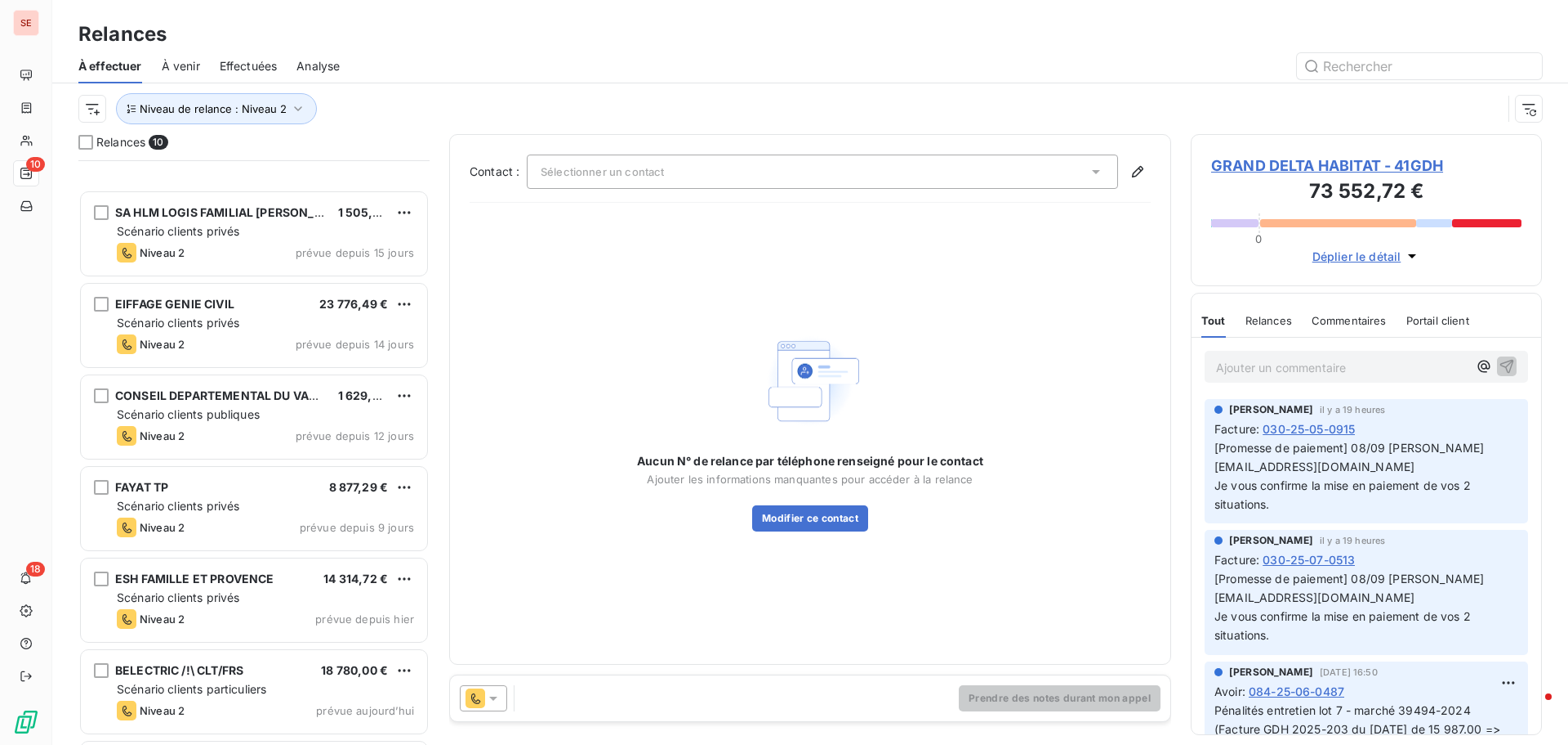
scroll to position [332, 0]
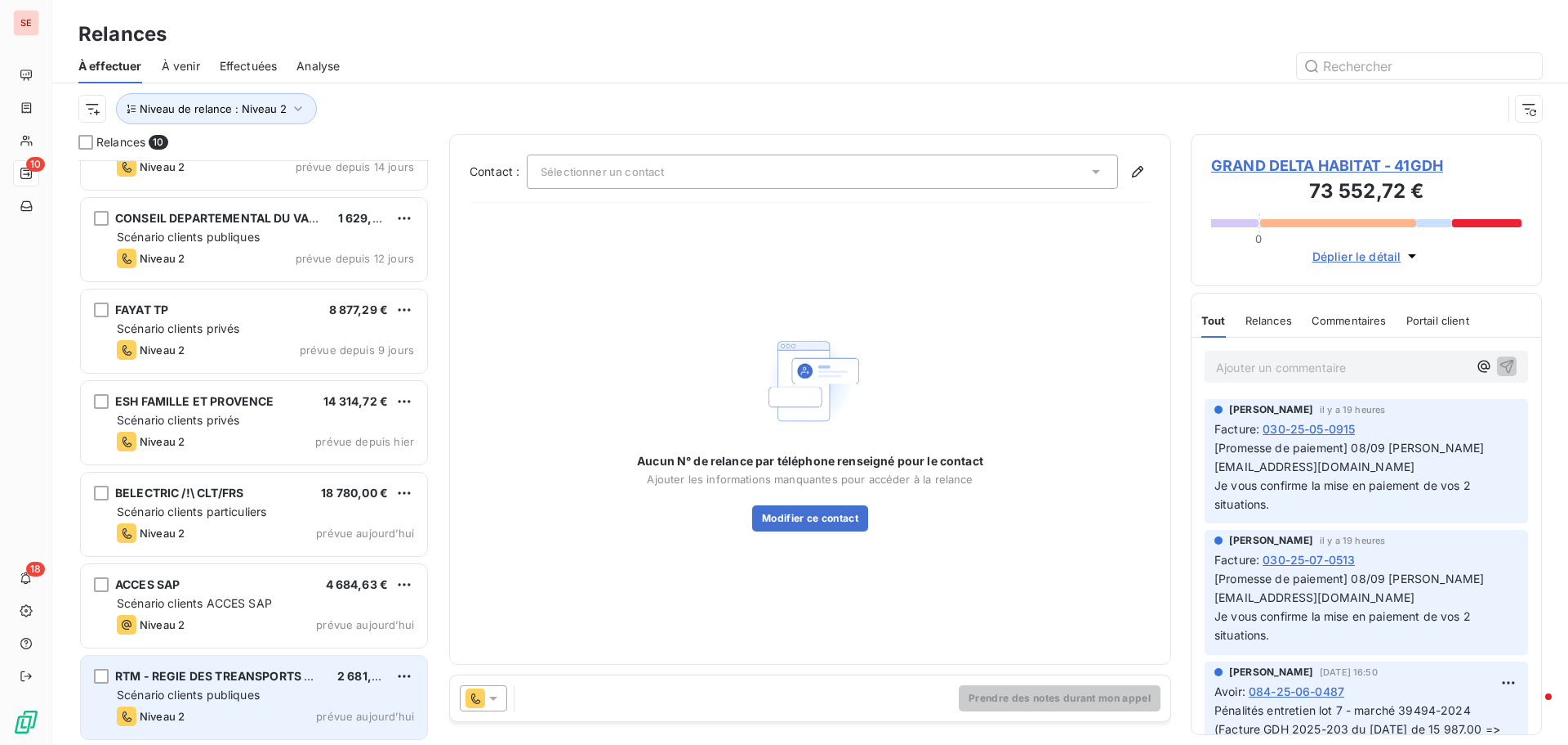
click at [216, 695] on span "Scénario clients publiques" at bounding box center [188, 694] width 143 height 13
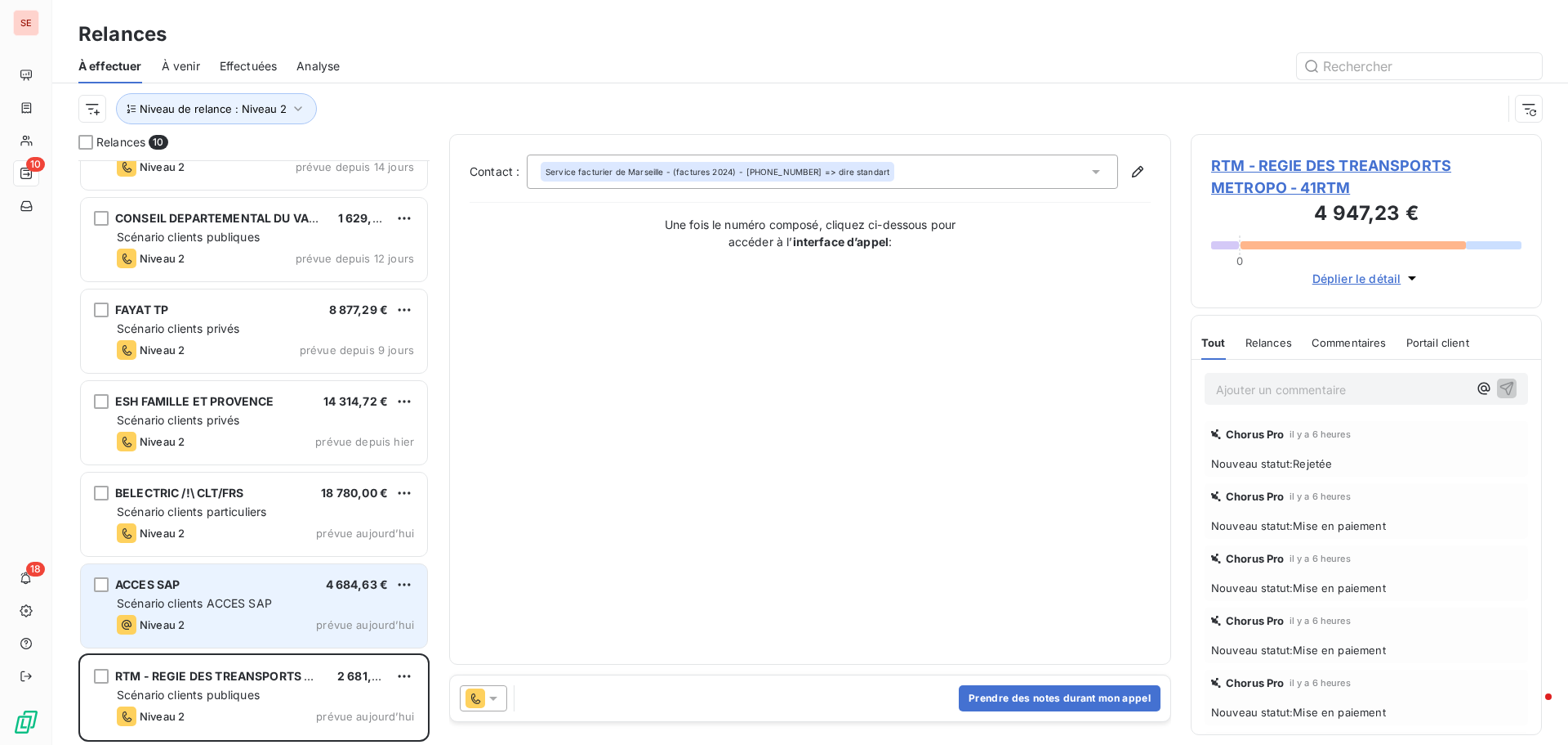
click at [198, 617] on div "Niveau 2 prévue aujourd’hui" at bounding box center [265, 625] width 298 height 19
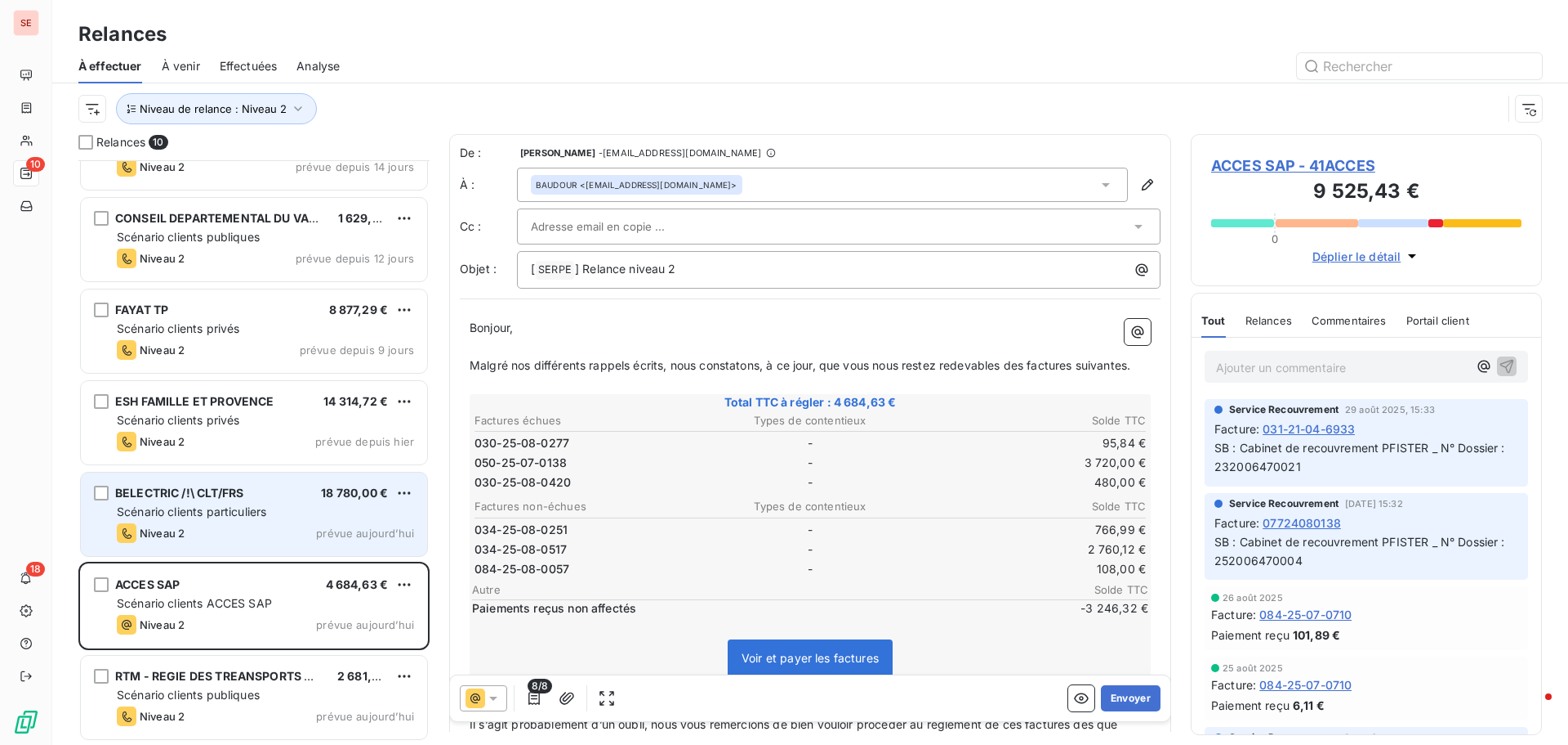
click at [180, 536] on span "Niveau 2" at bounding box center [162, 533] width 45 height 13
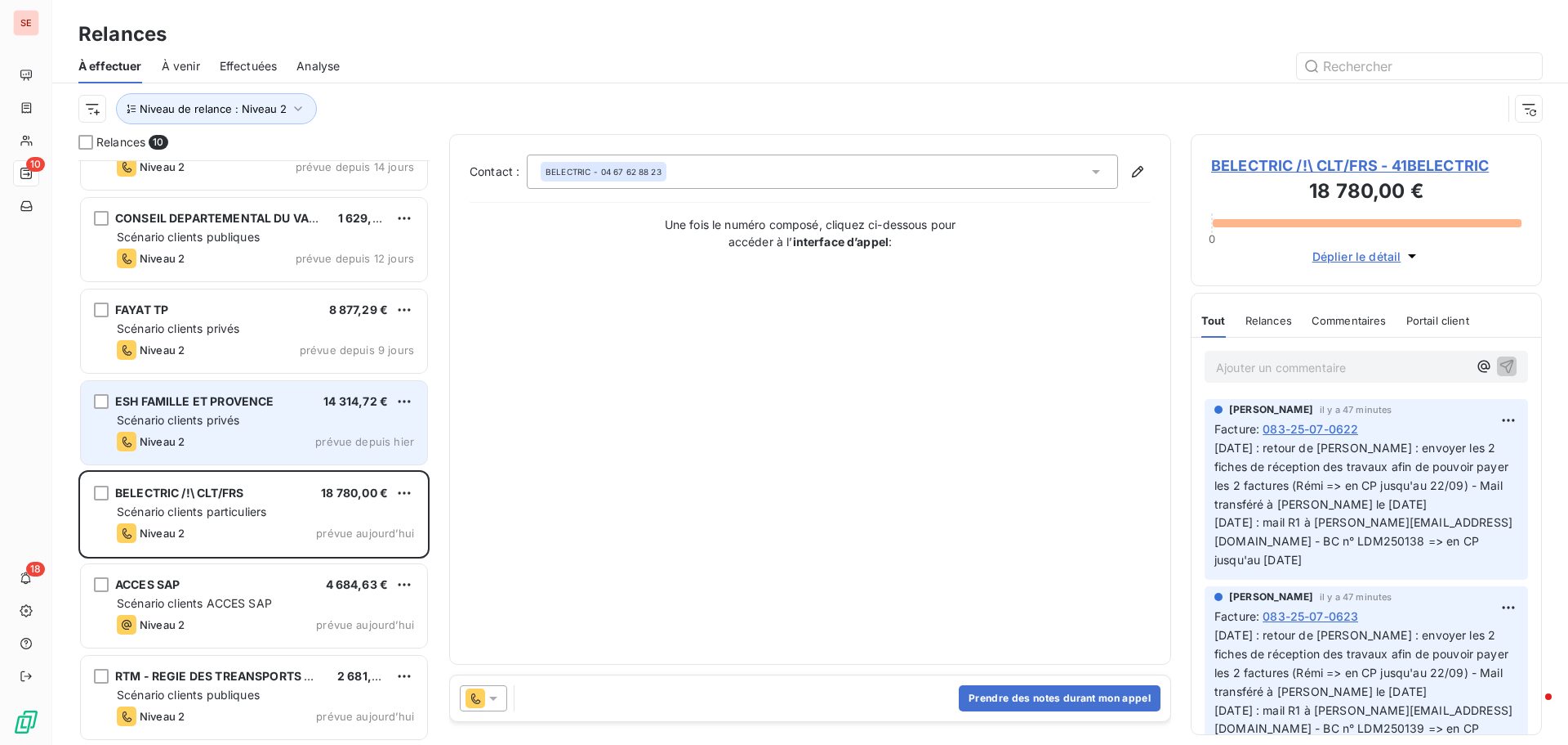
click at [240, 412] on div "ESH FAMILLE ET PROVENCE 14 314,72 € Scénario clients privés Niveau 2 prévue dep…" at bounding box center [254, 422] width 347 height 84
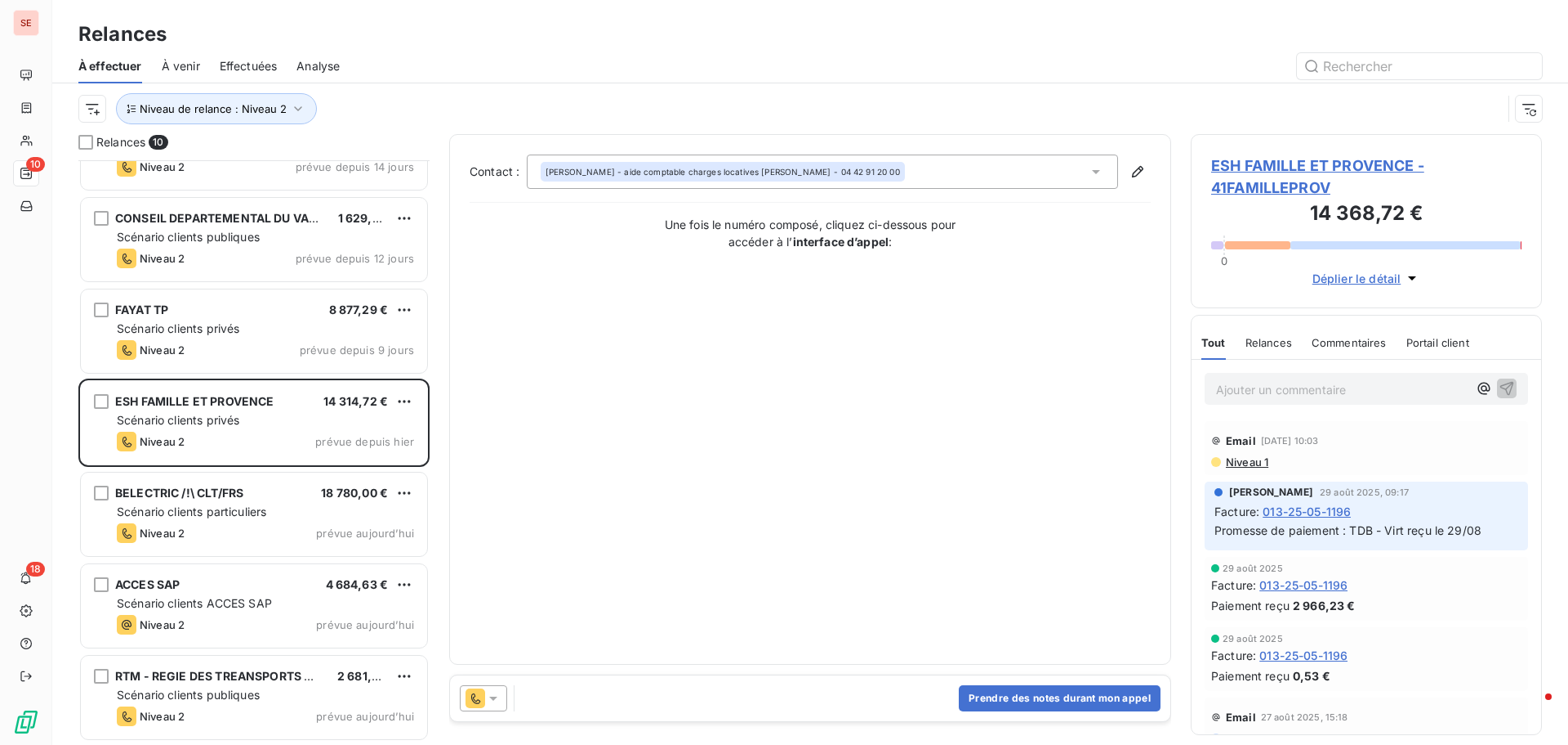
click at [1256, 169] on span "ESH FAMILLE ET PROVENCE - 41FAMILLEPROV" at bounding box center [1367, 176] width 310 height 44
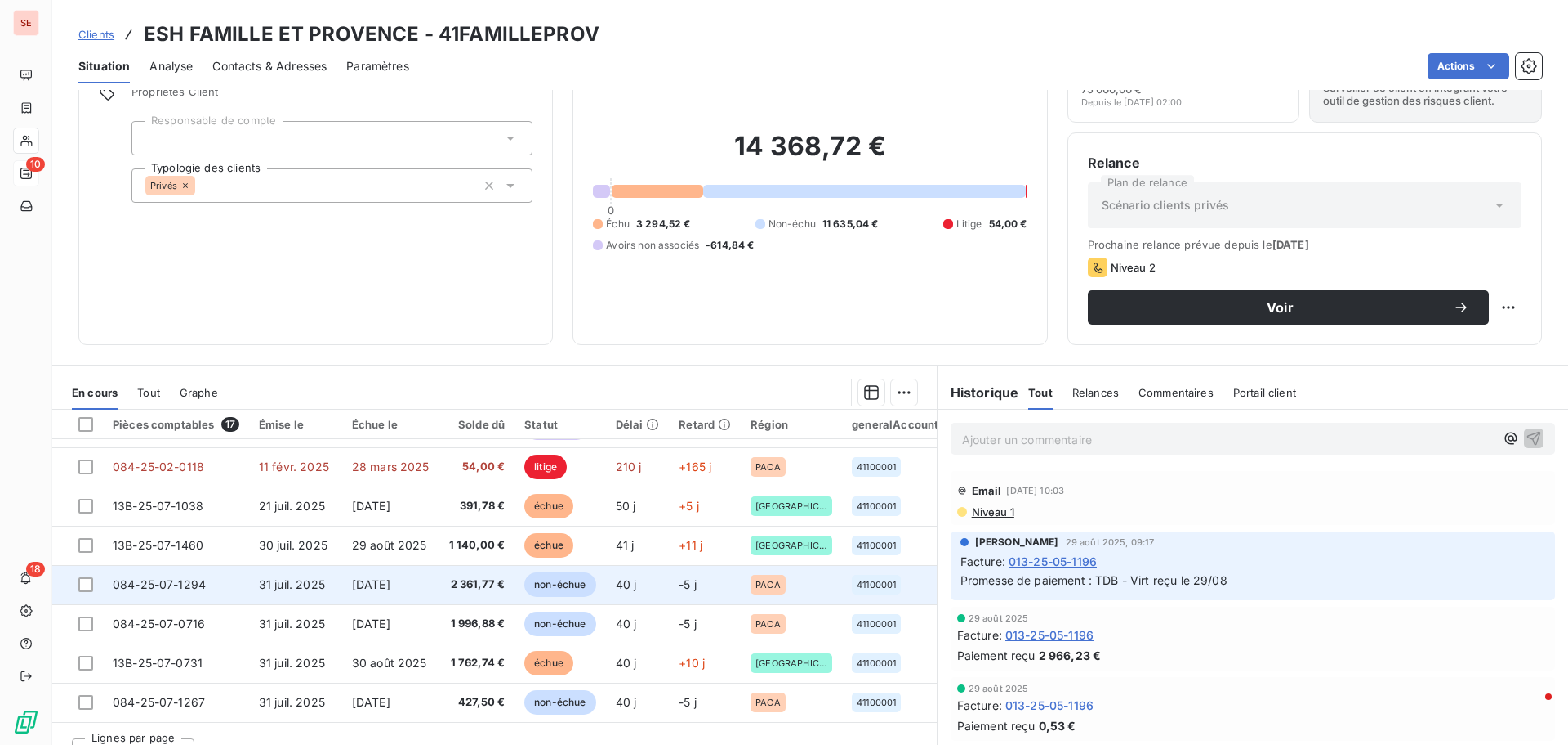
scroll to position [164, 0]
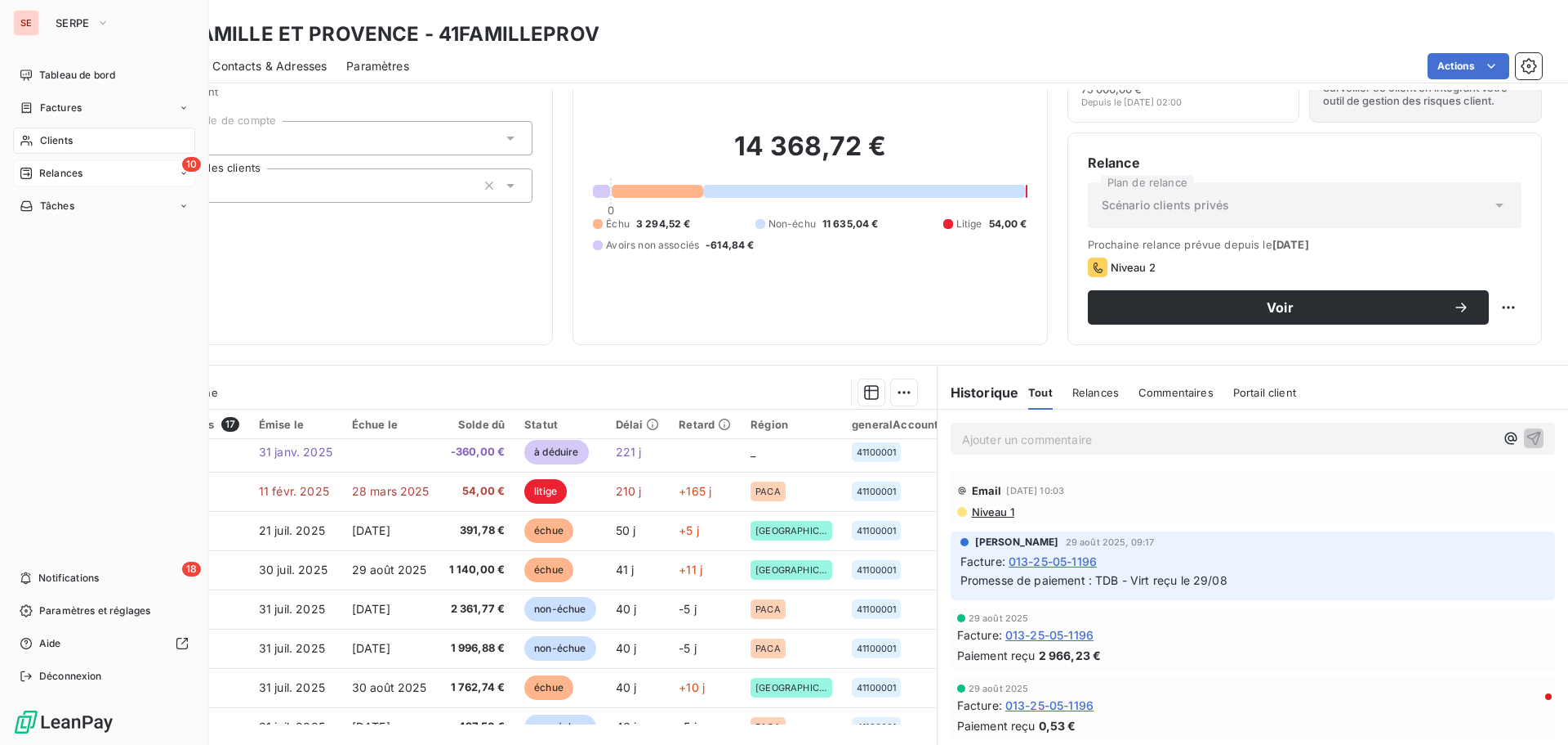
click at [62, 172] on span "Relances" at bounding box center [61, 173] width 43 height 14
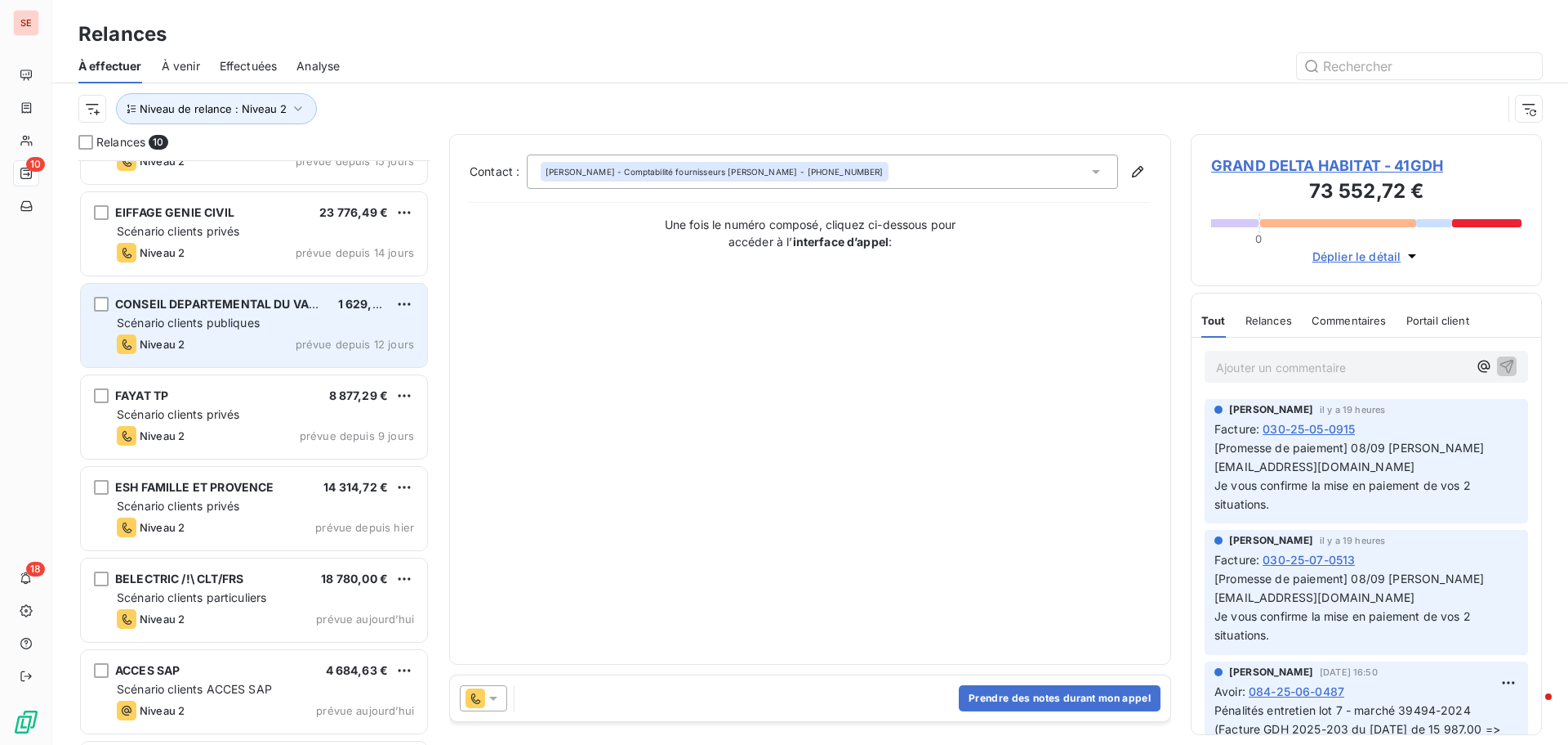
scroll to position [328, 0]
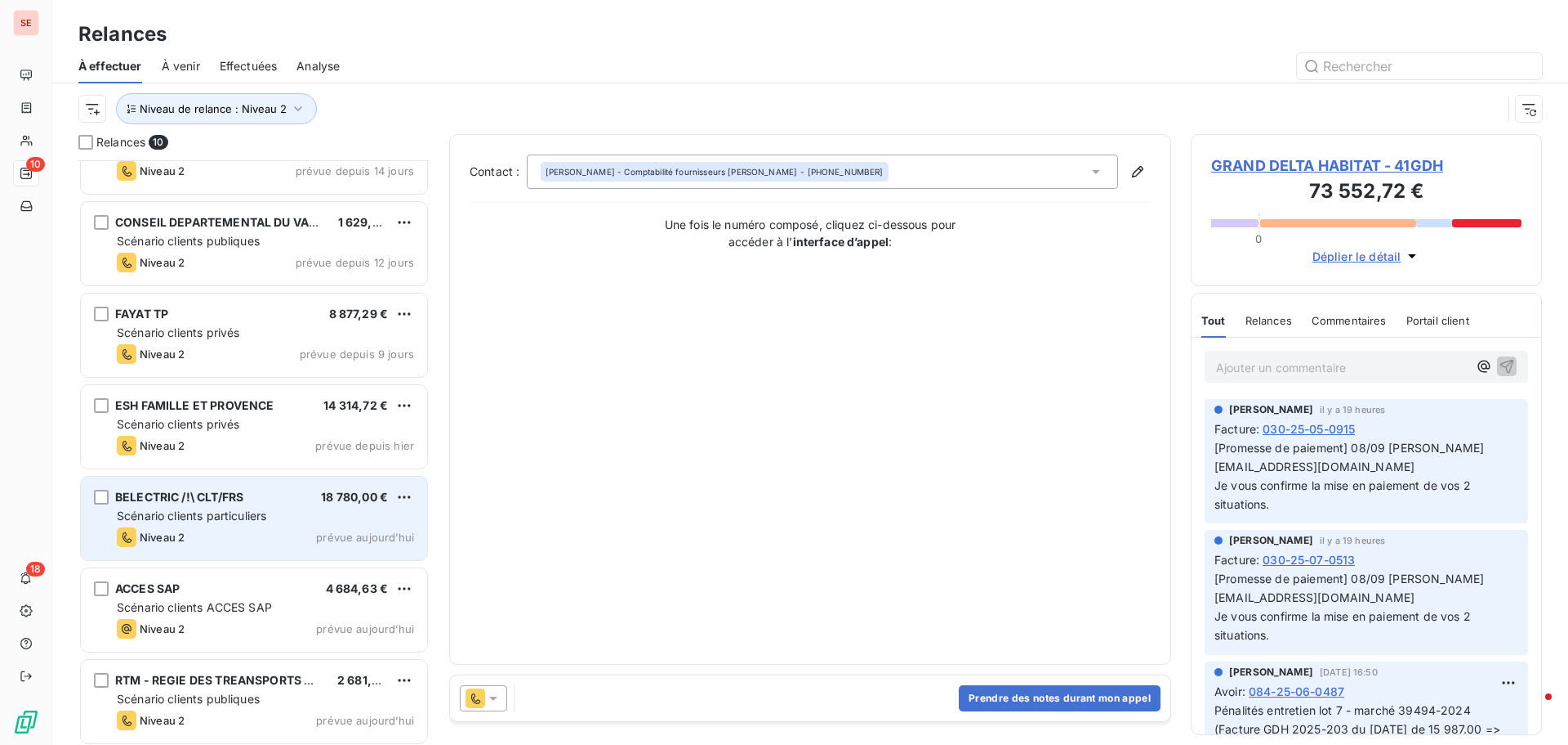
click at [291, 511] on div "Scénario clients particuliers" at bounding box center [265, 516] width 298 height 16
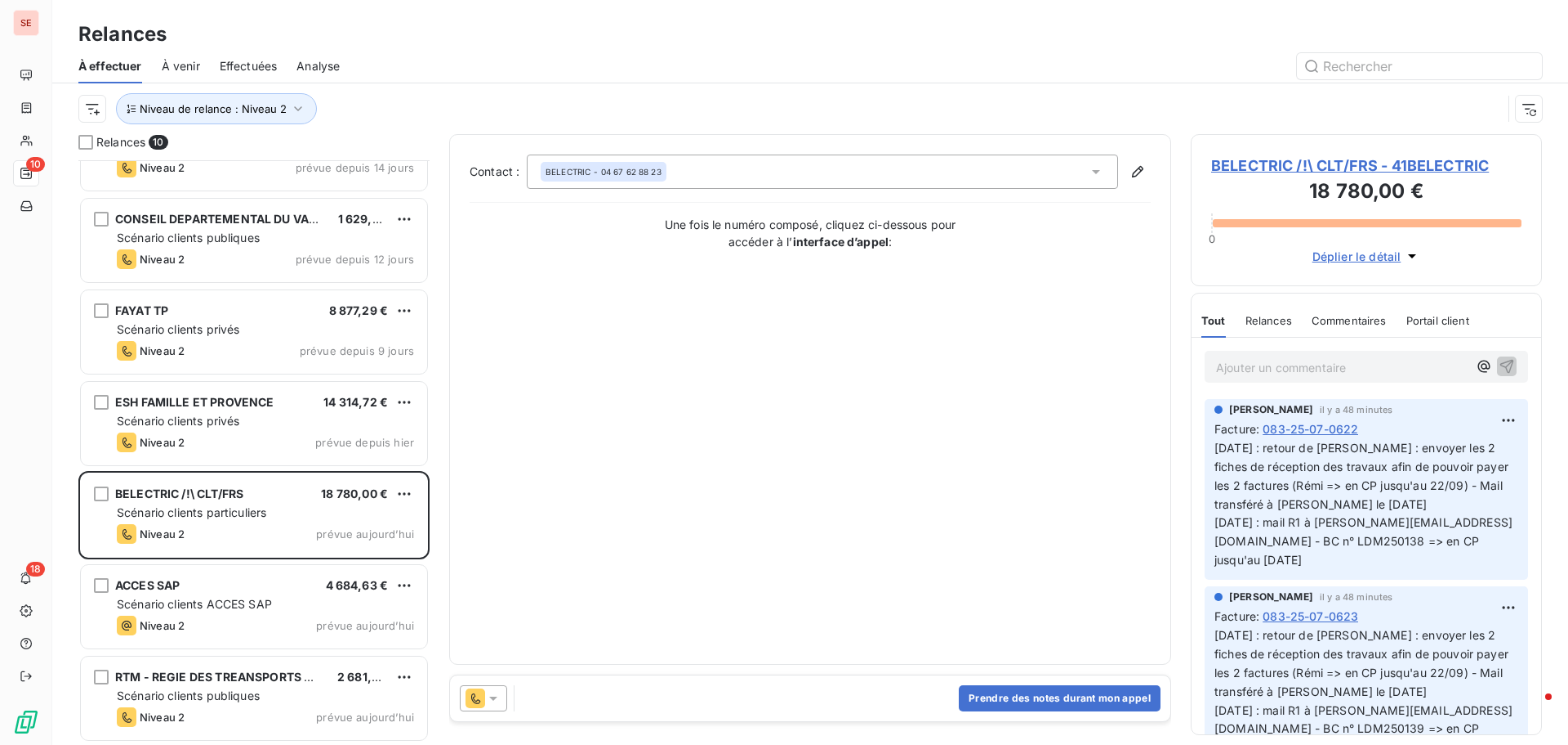
scroll to position [332, 0]
click at [279, 98] on button "Niveau de relance : Niveau 2" at bounding box center [216, 109] width 201 height 31
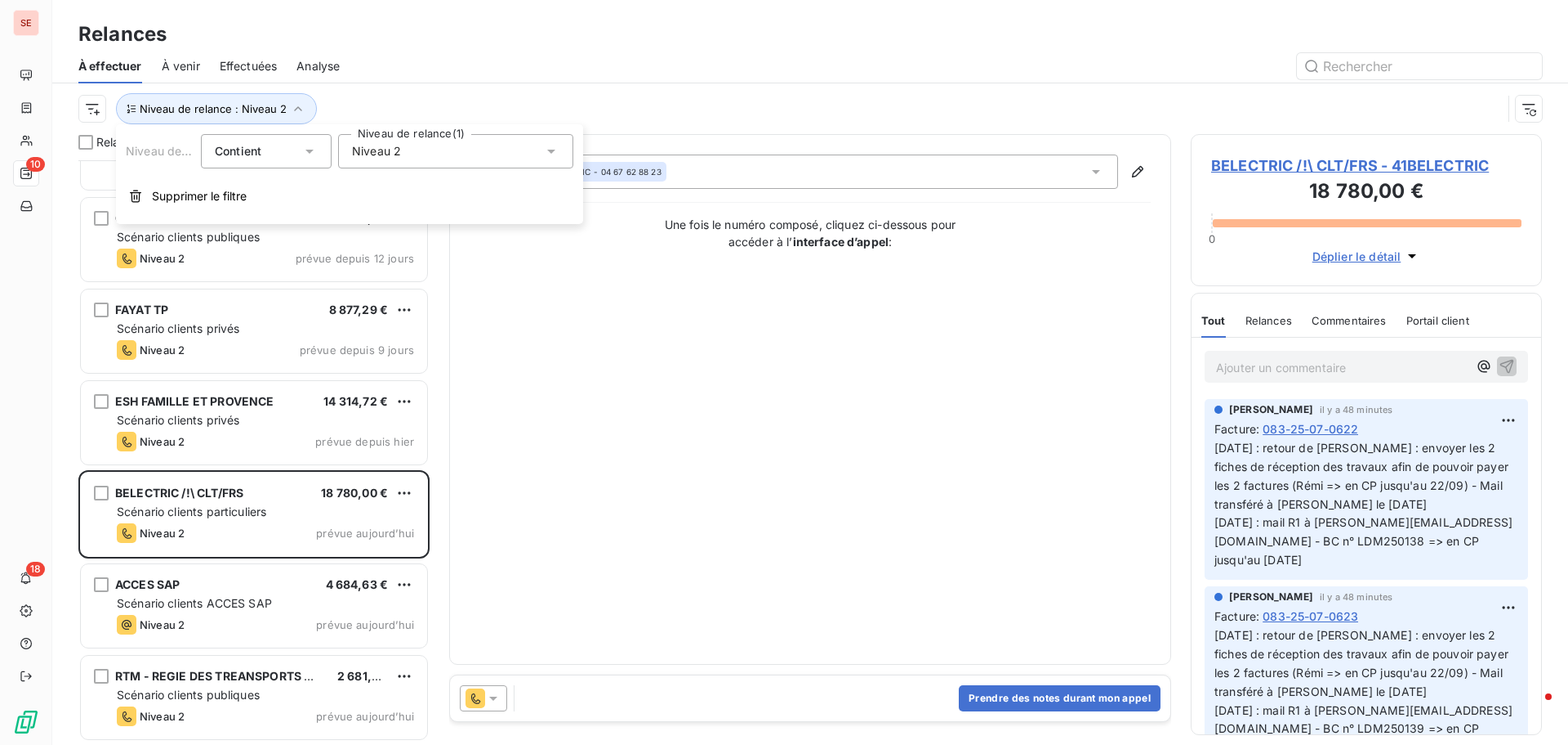
click at [417, 143] on div "Niveau 2" at bounding box center [456, 151] width 235 height 35
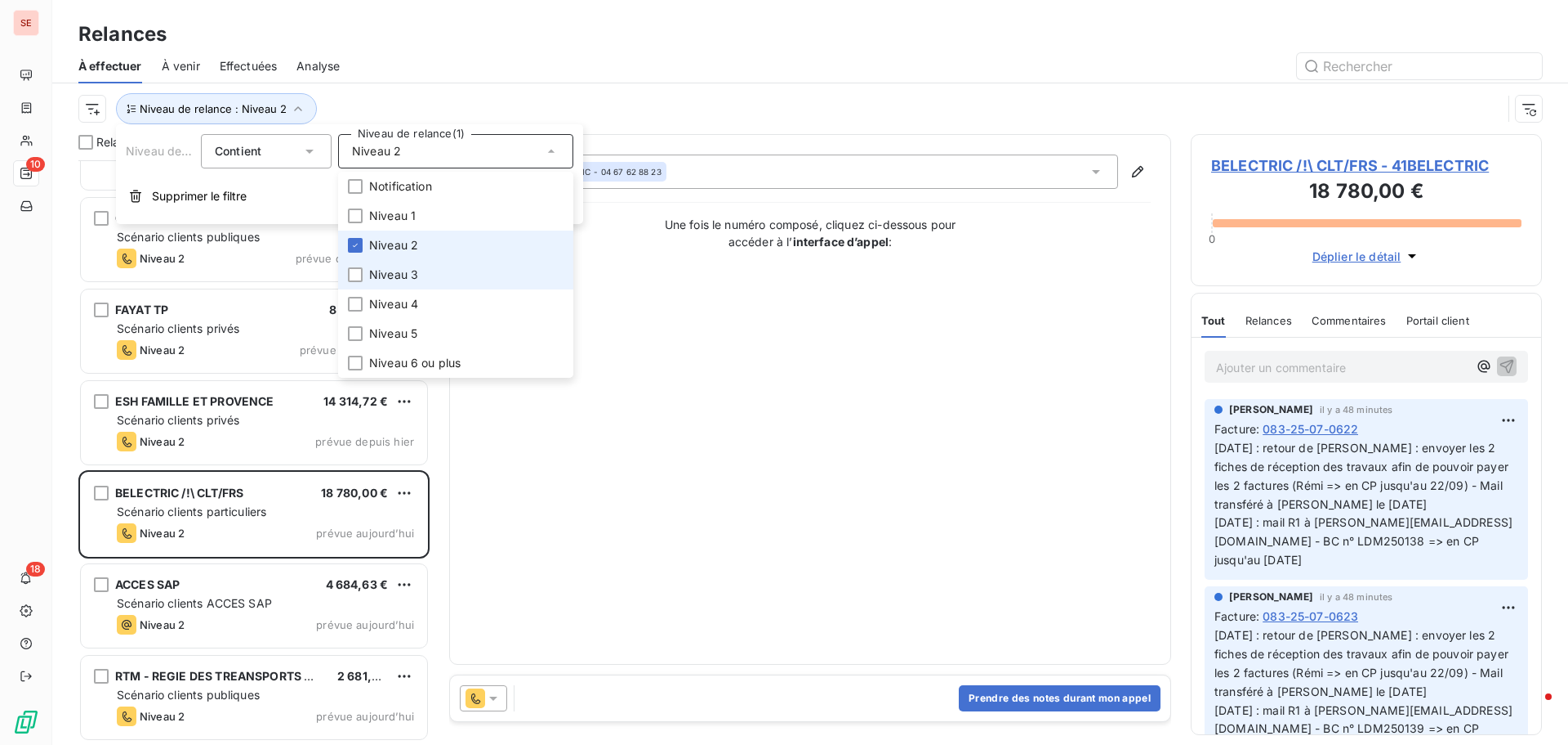
drag, startPoint x: 353, startPoint y: 246, endPoint x: 372, endPoint y: 268, distance: 29.1
click at [353, 246] on icon at bounding box center [355, 245] width 10 height 10
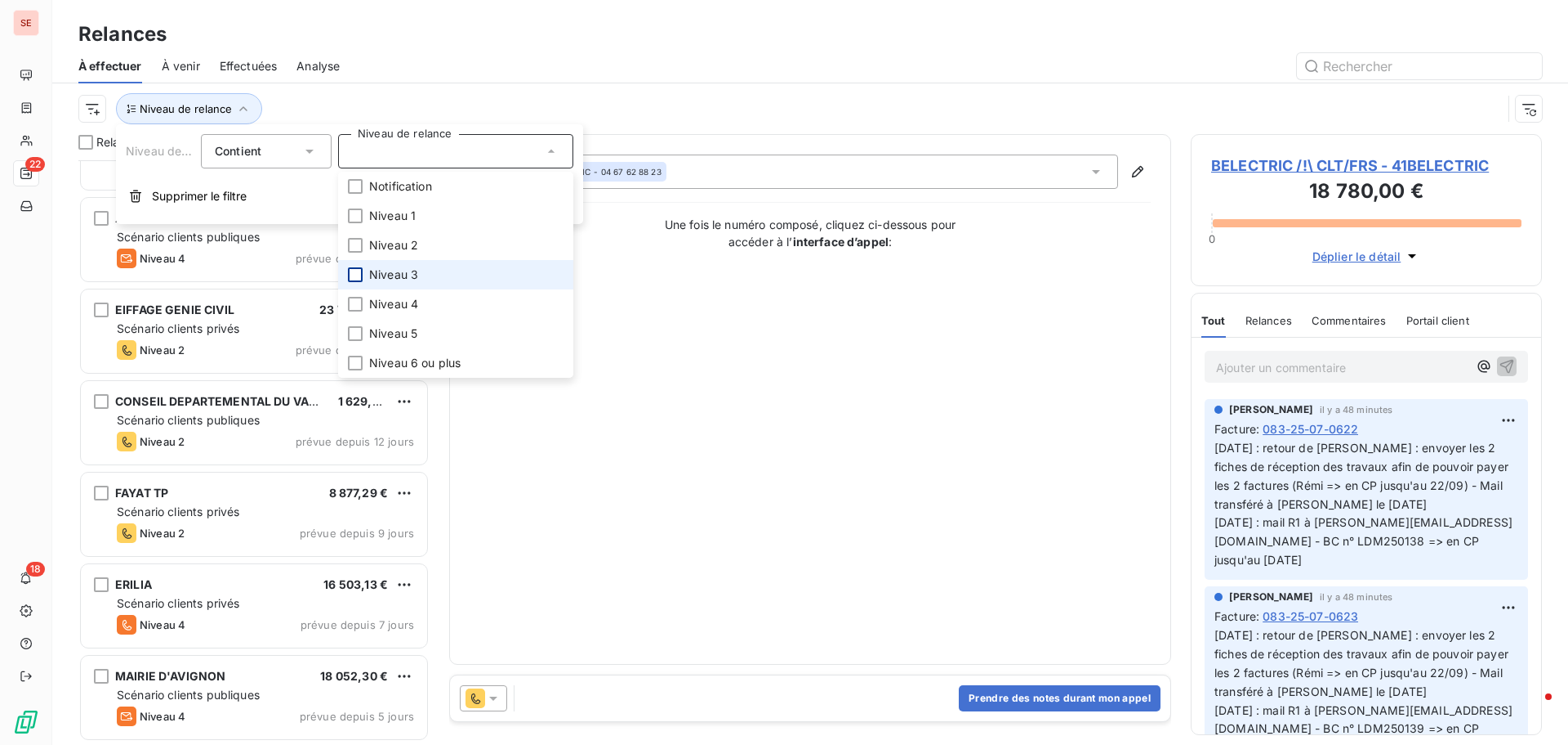
click at [356, 273] on div at bounding box center [354, 274] width 14 height 14
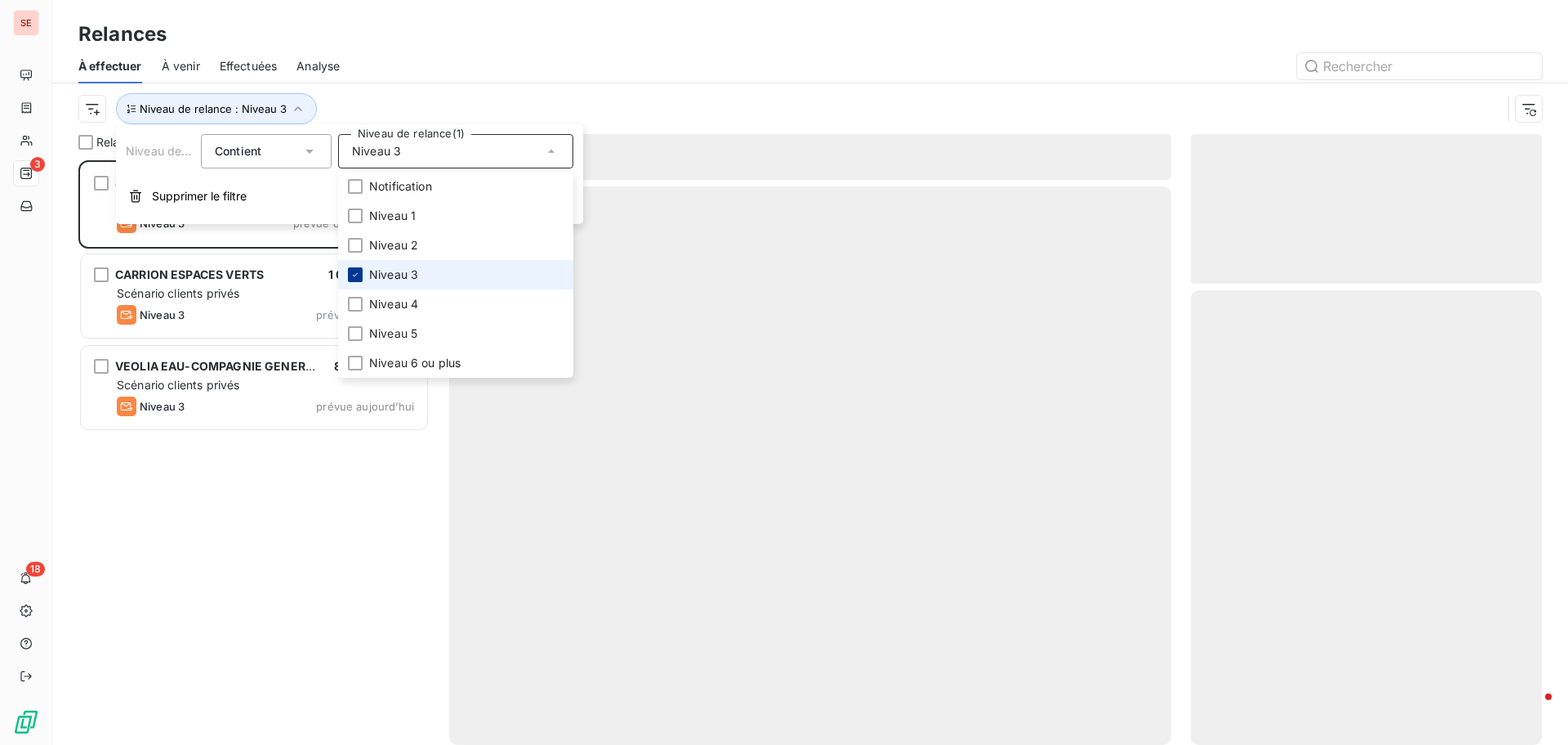
scroll to position [572, 339]
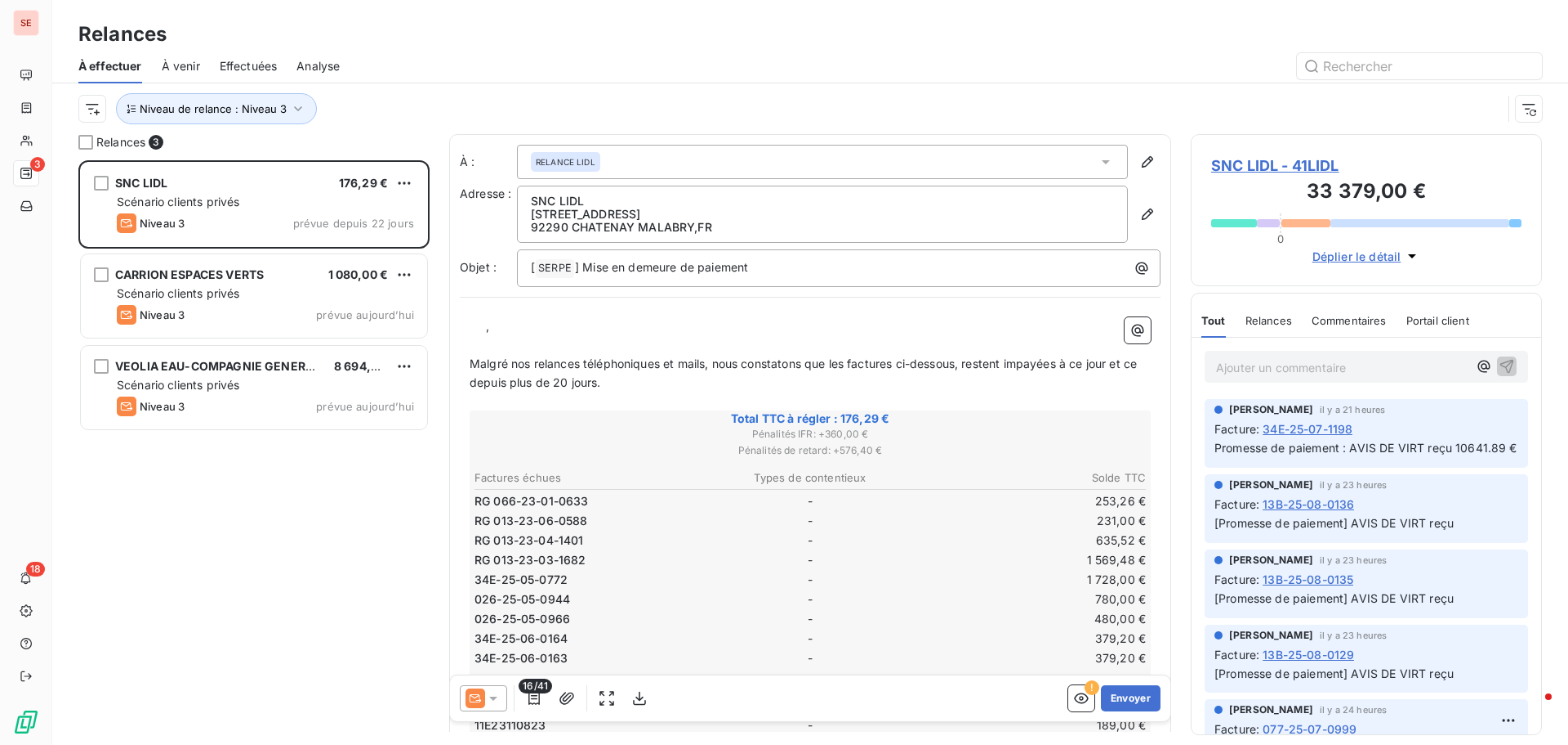
click at [311, 652] on div "SNC LIDL 176,29 € Scénario clients privés Niveau 3 prévue depuis 22 jours CARRI…" at bounding box center [253, 452] width 352 height 584
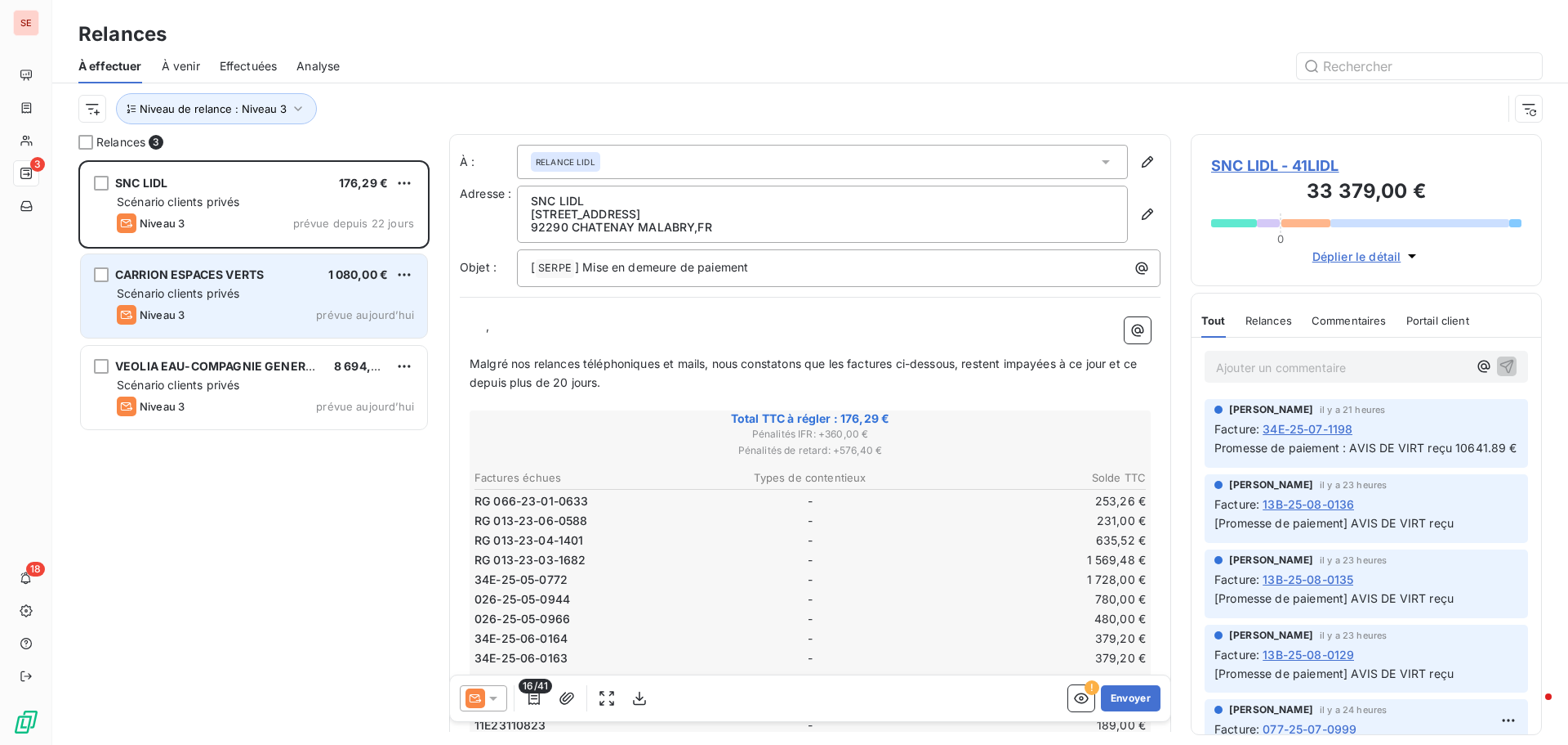
click at [213, 280] on span "CARRION ESPACES VERTS" at bounding box center [190, 274] width 148 height 13
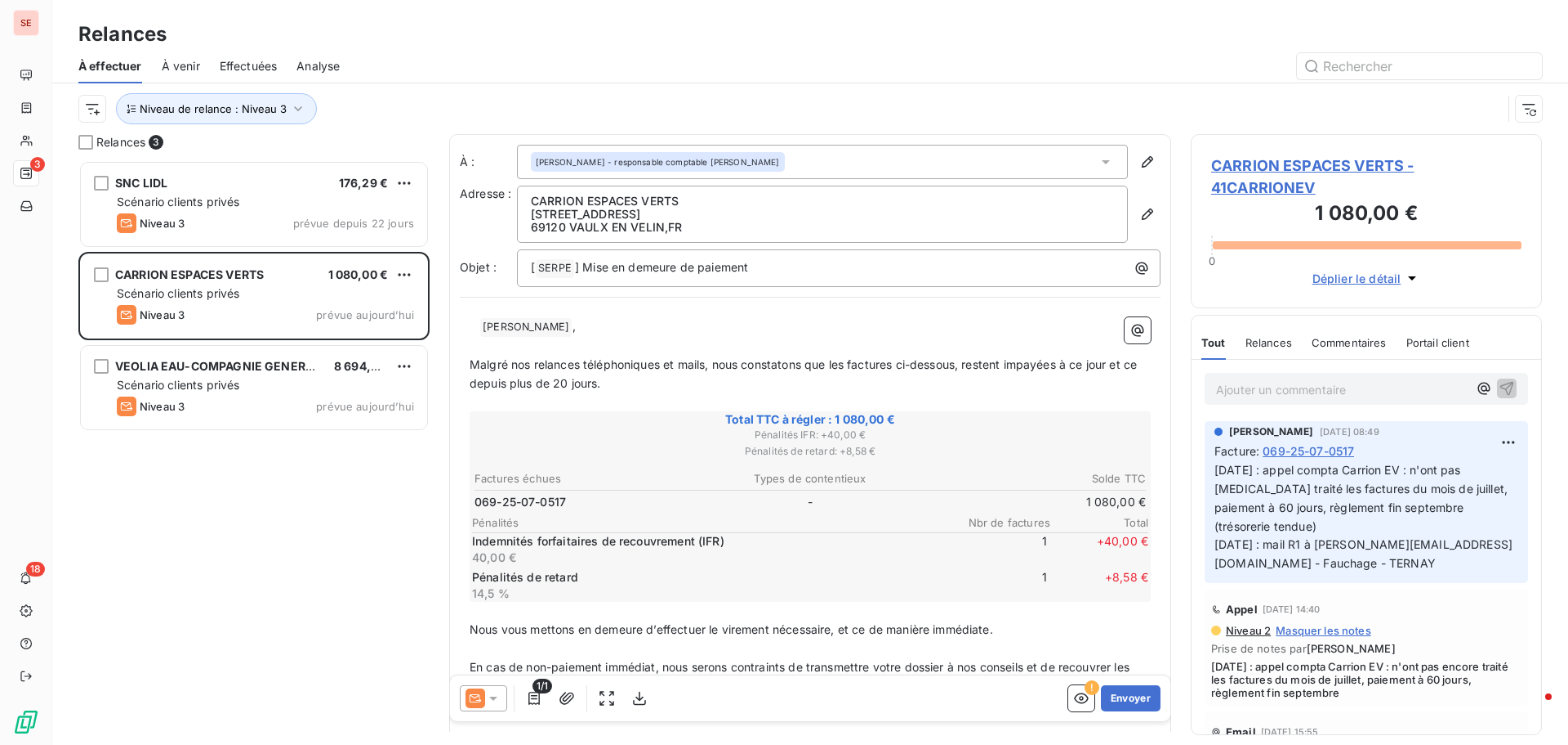
click at [1345, 164] on span "CARRION ESPACES VERTS - 41CARRIONEV" at bounding box center [1367, 176] width 310 height 44
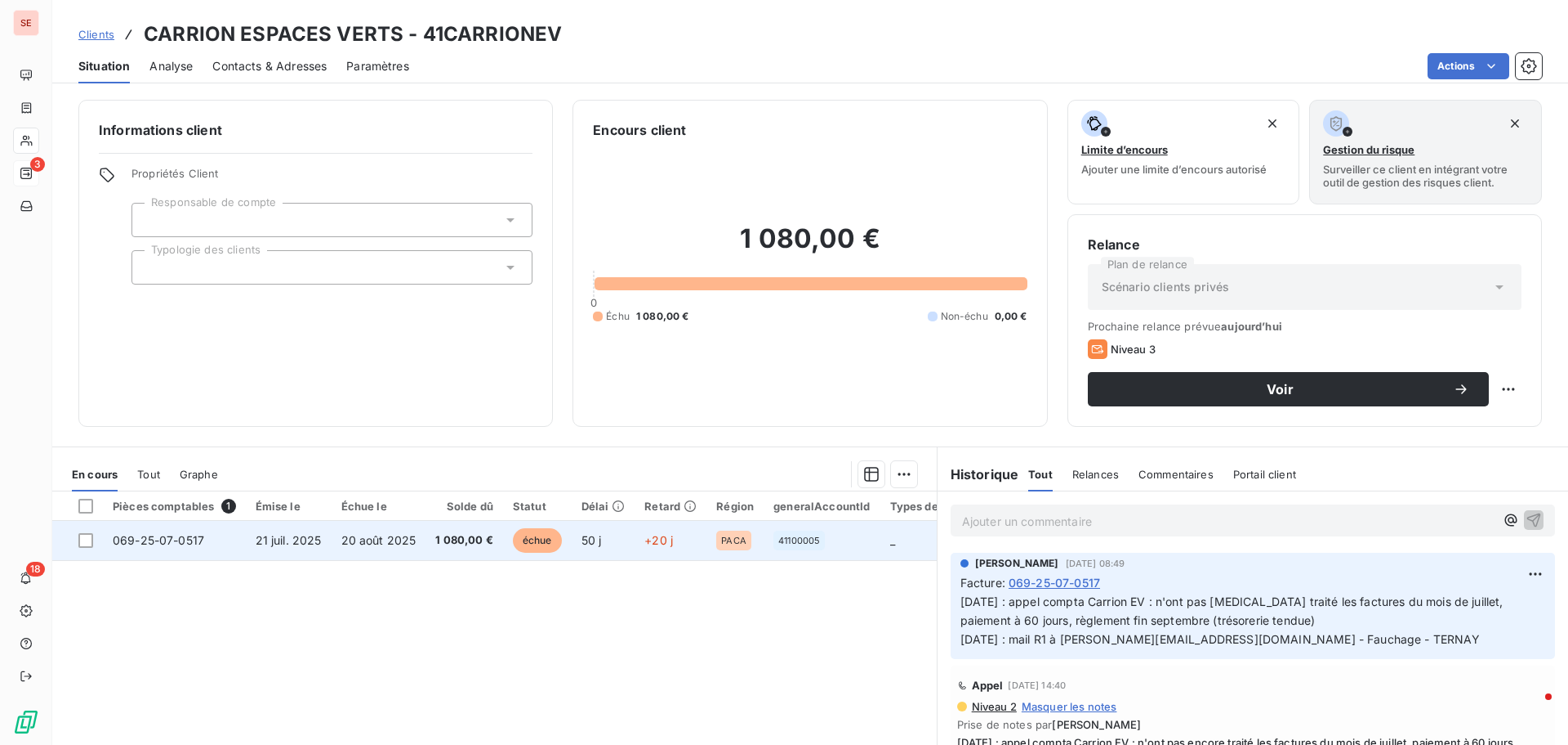
click at [456, 555] on td "1 080,00 €" at bounding box center [464, 540] width 78 height 40
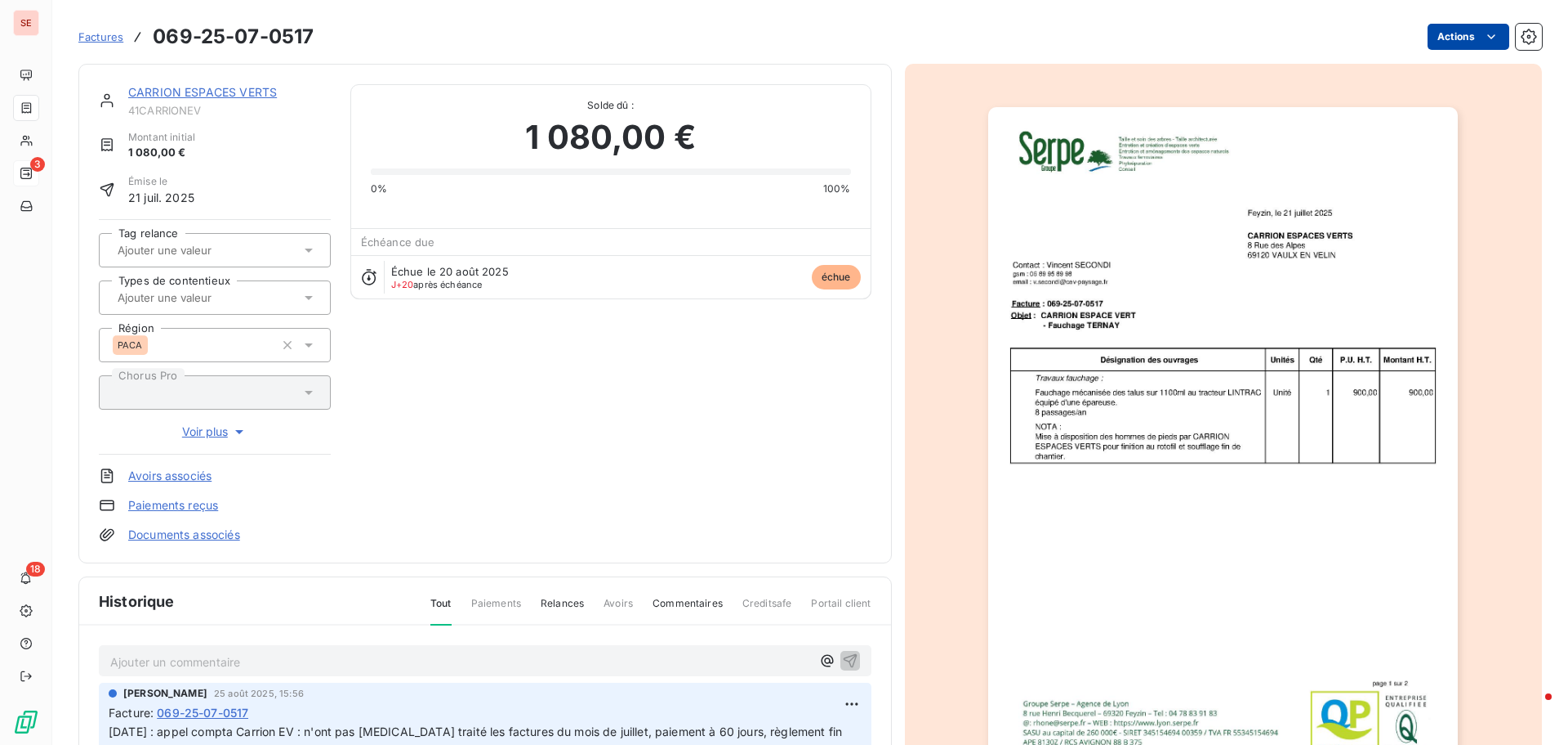
click at [1457, 39] on html "SE 3 18 Factures 069-25-07-0517 Actions CARRION ESPACES VERTS 41CARRIONEV Monta…" at bounding box center [784, 372] width 1568 height 745
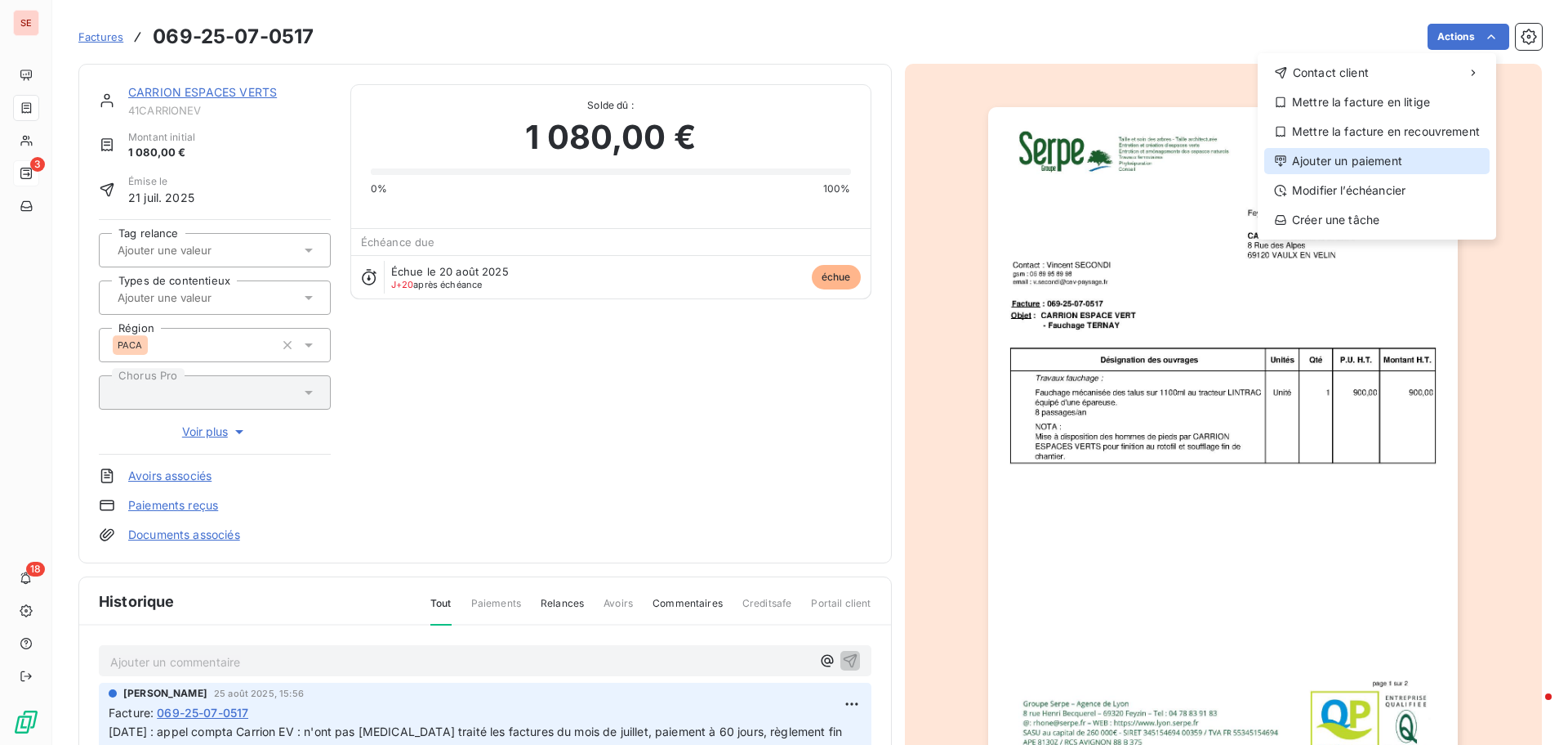
click at [1418, 165] on div "Ajouter un paiement" at bounding box center [1377, 161] width 225 height 26
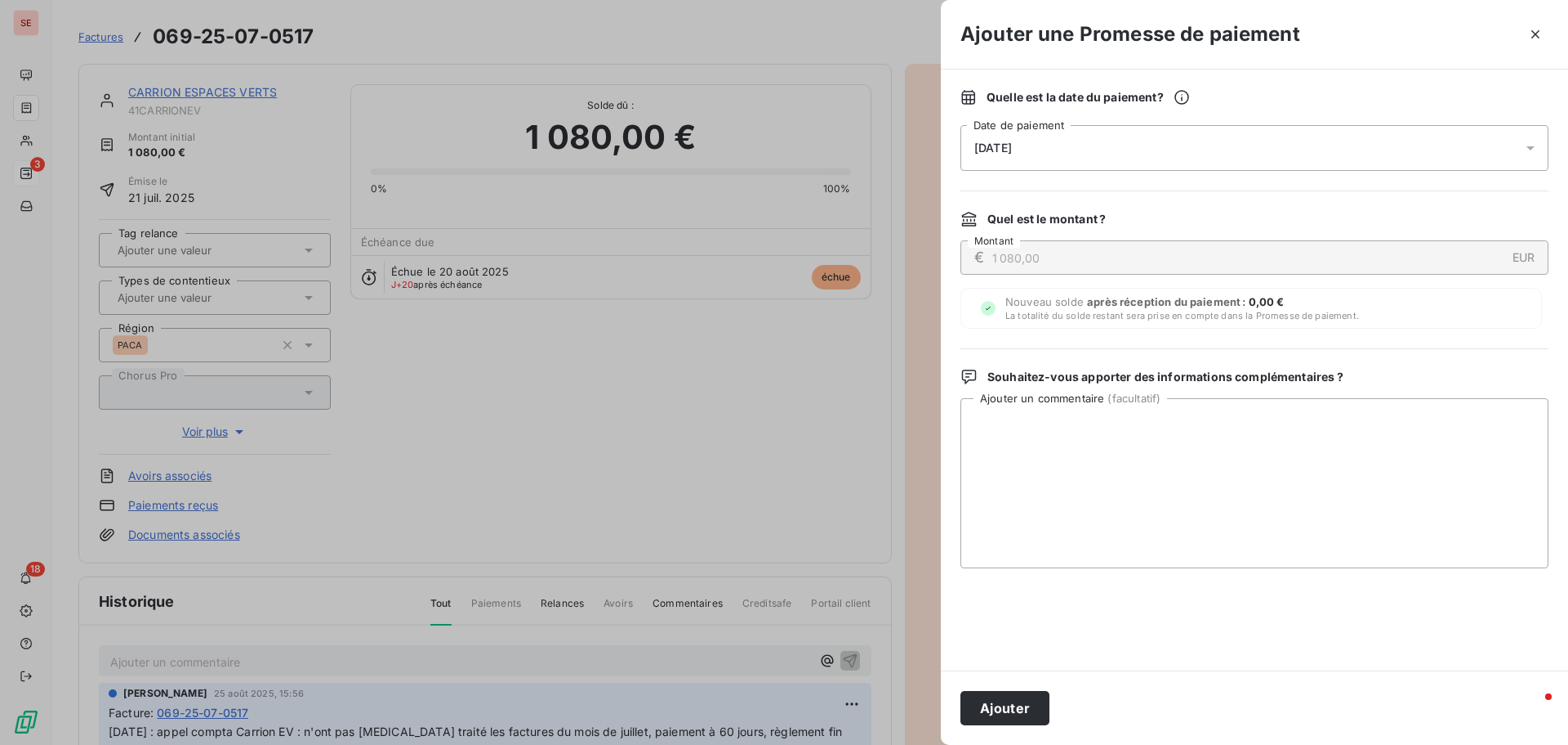
click at [1012, 142] on span "[DATE]" at bounding box center [993, 148] width 38 height 13
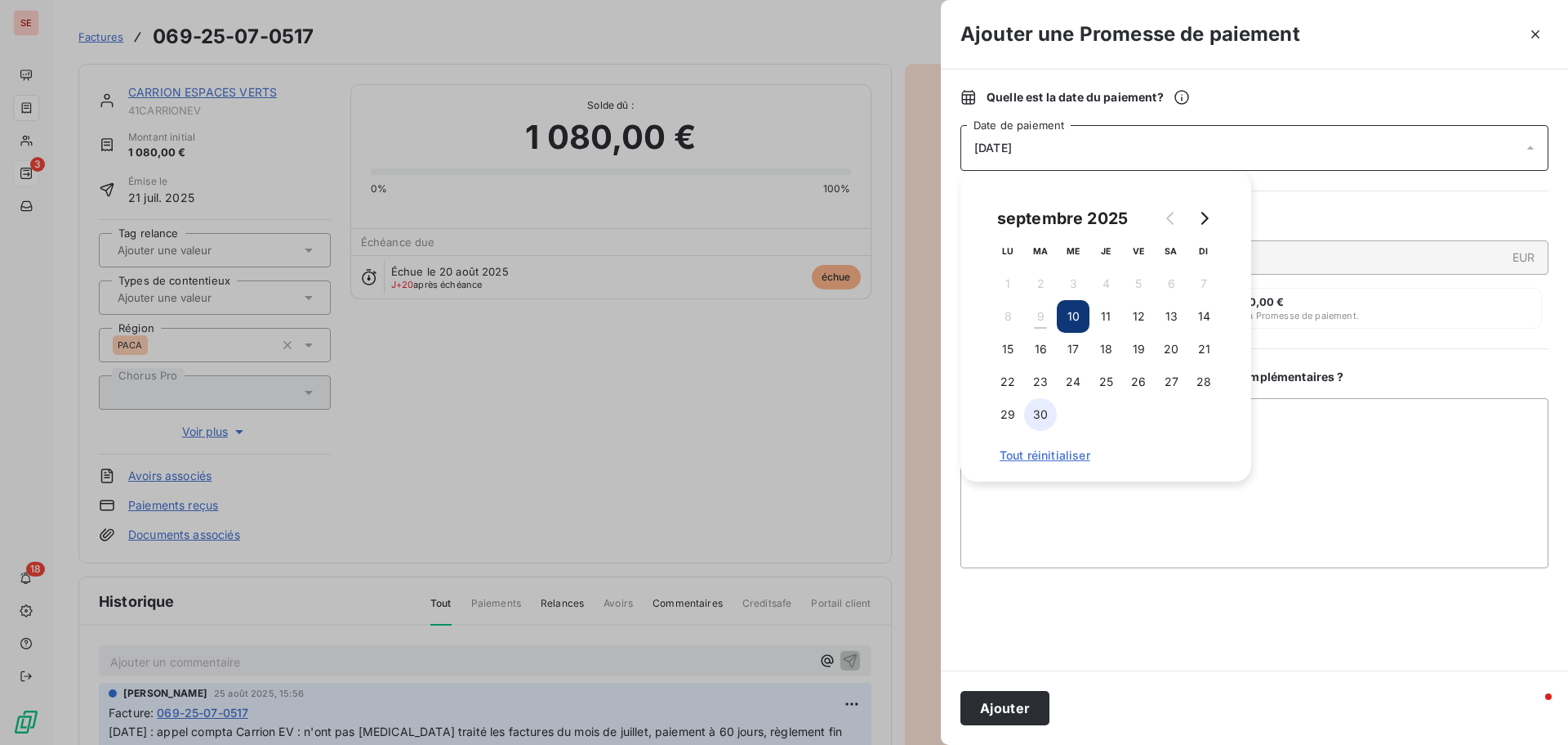
click at [1037, 413] on button "30" at bounding box center [1041, 414] width 33 height 33
click at [1143, 379] on button "26" at bounding box center [1138, 382] width 33 height 33
click at [1025, 711] on button "Ajouter" at bounding box center [1005, 708] width 89 height 35
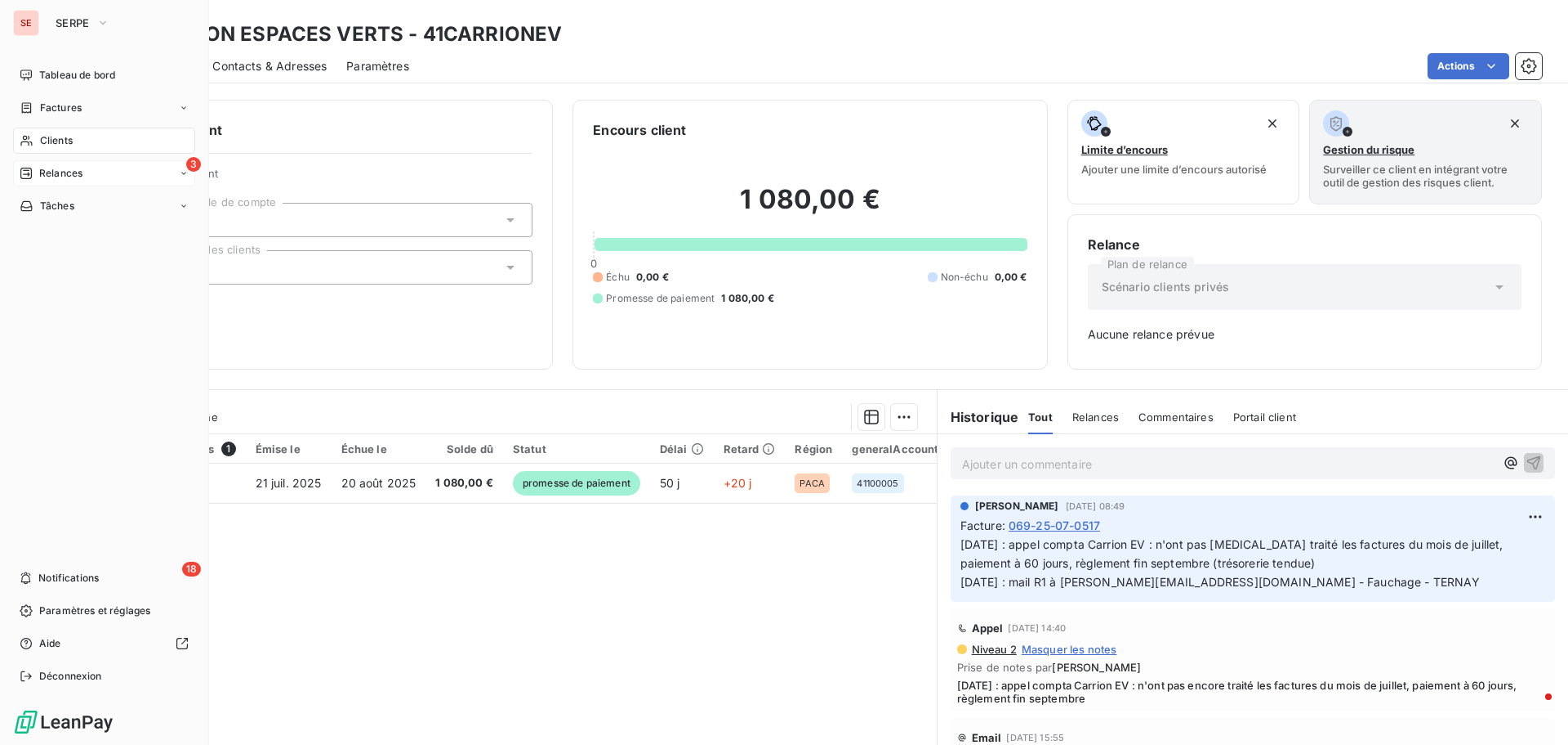
click at [82, 178] on span "Relances" at bounding box center [61, 173] width 43 height 14
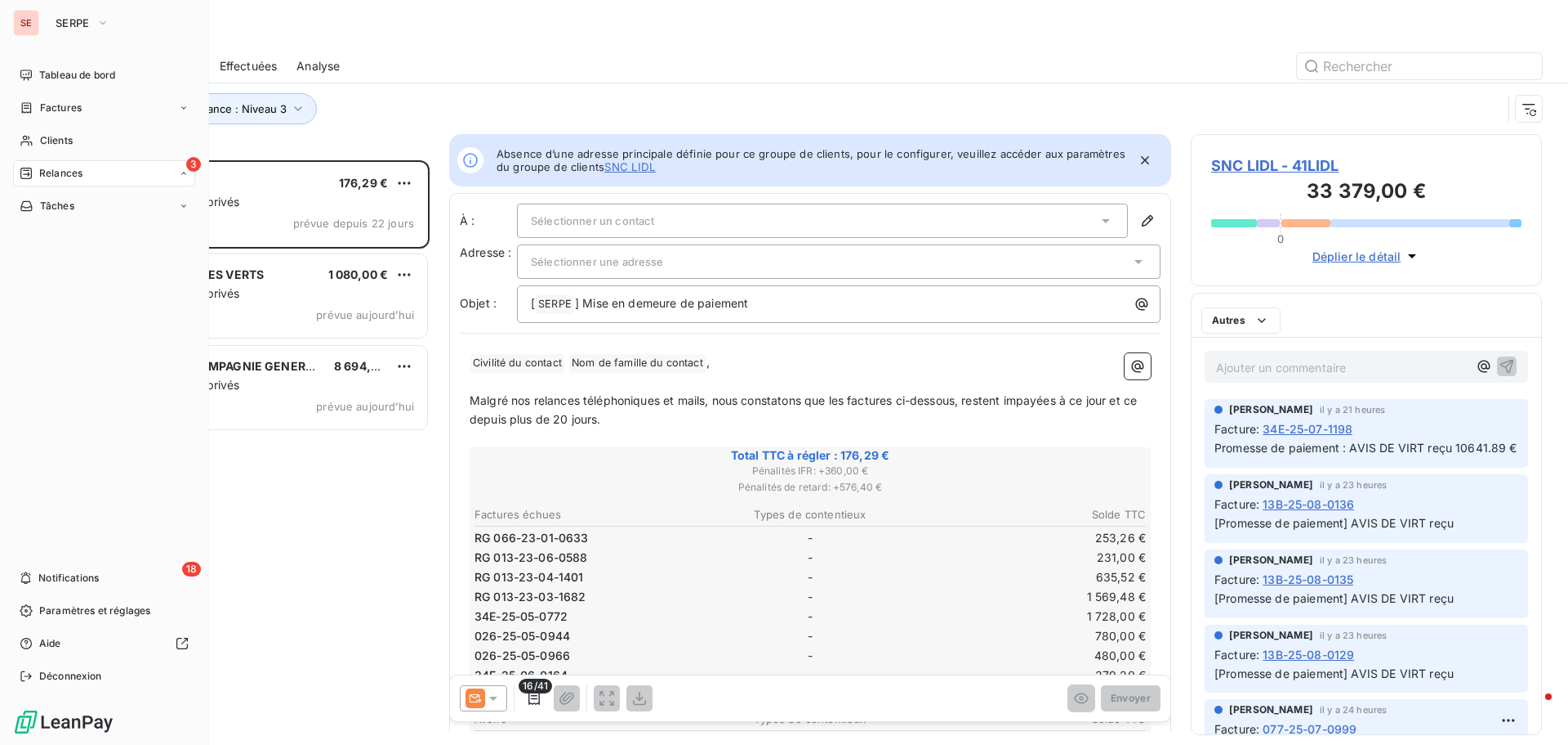
scroll to position [572, 339]
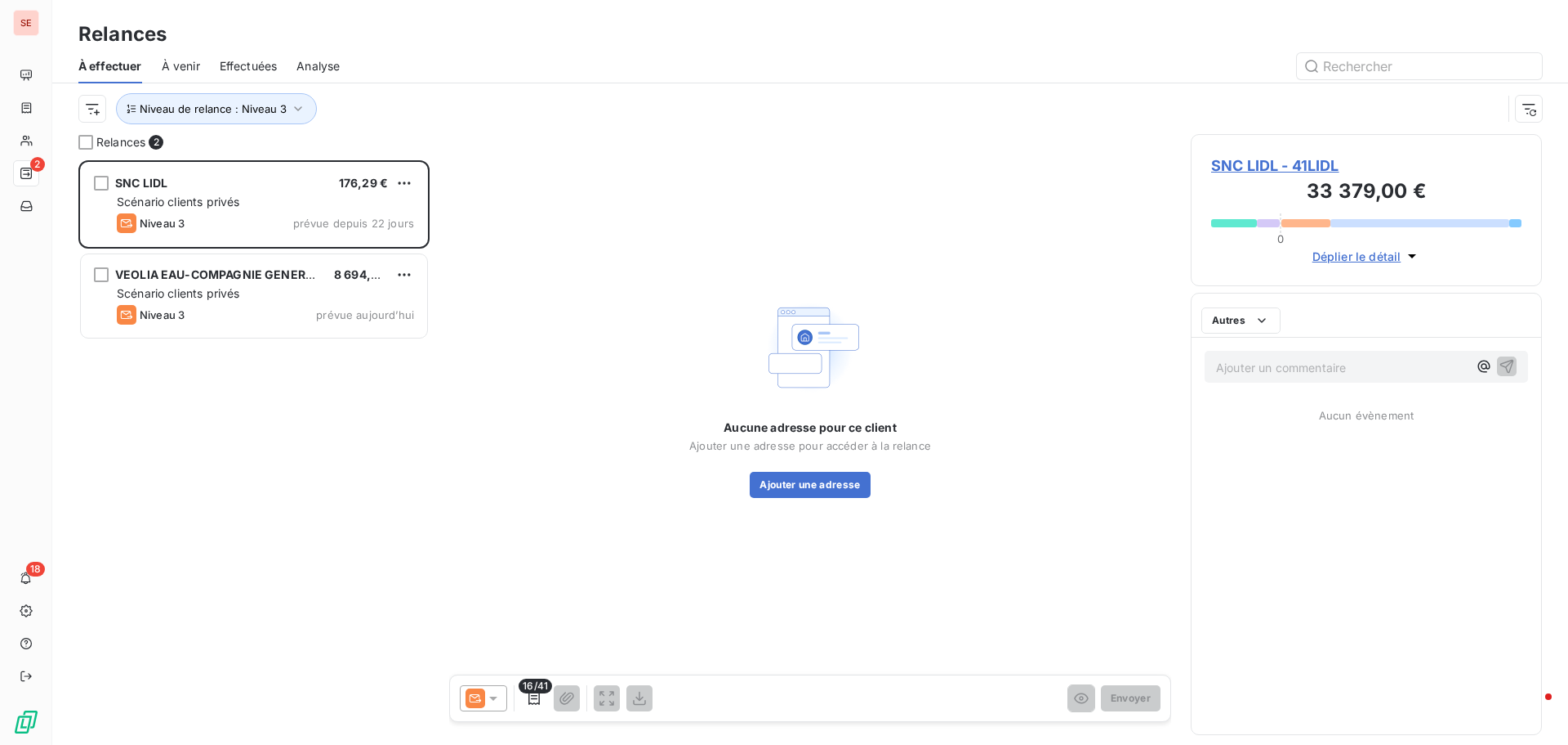
scroll to position [572, 339]
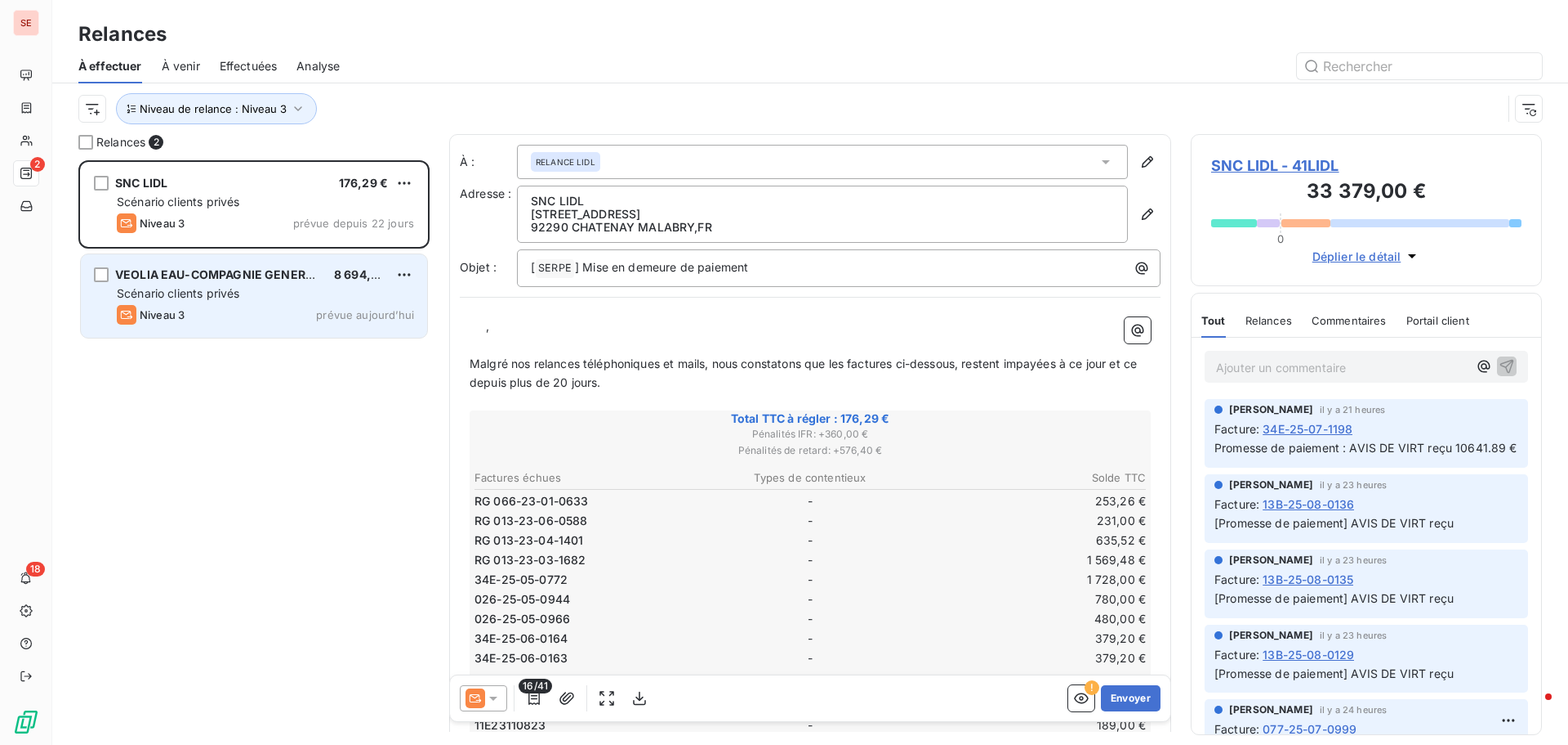
click at [220, 321] on div "Niveau 3 prévue aujourd’hui" at bounding box center [265, 314] width 298 height 19
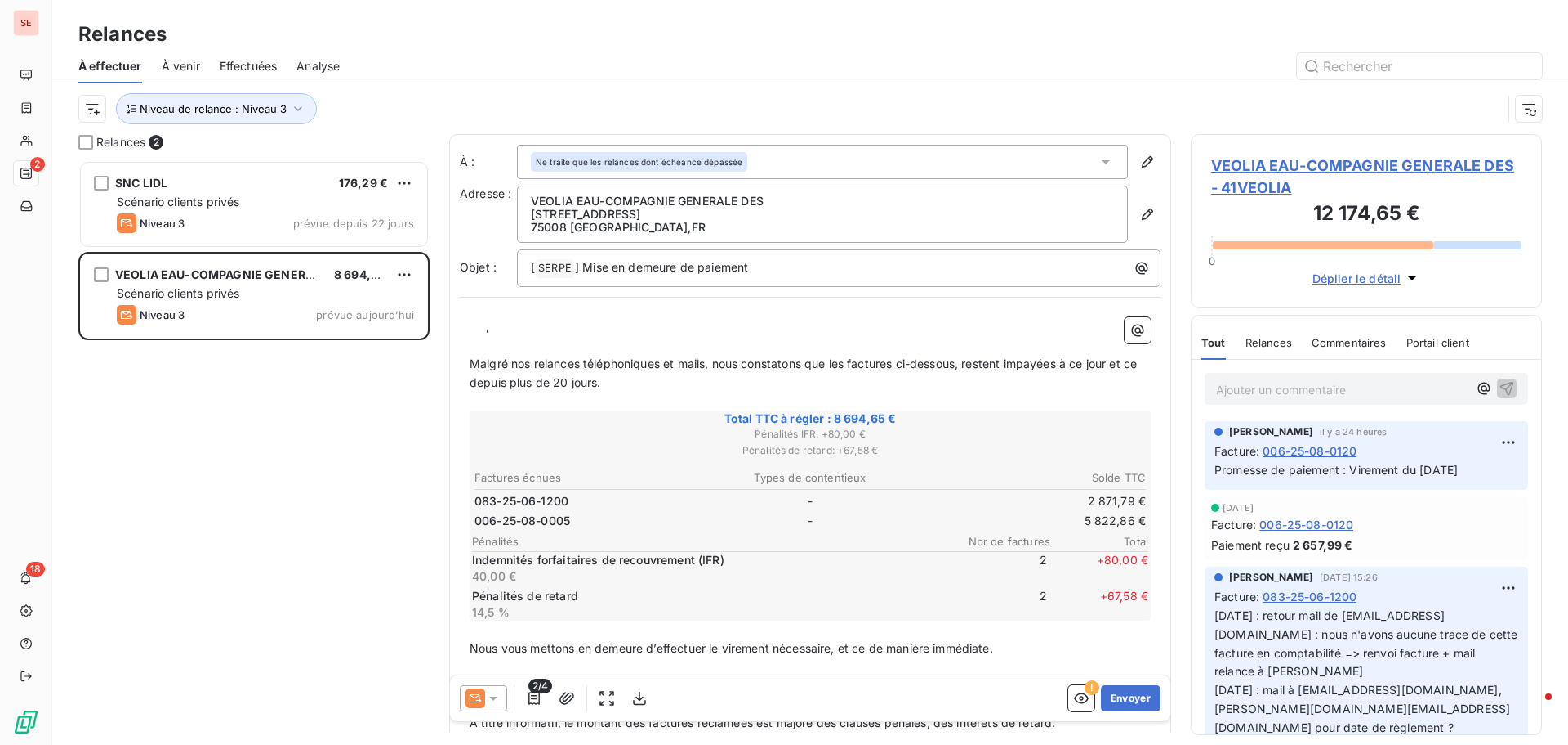
click at [1330, 159] on span "VEOLIA EAU-COMPAGNIE GENERALE DES - 41VEOLIA" at bounding box center [1367, 176] width 310 height 44
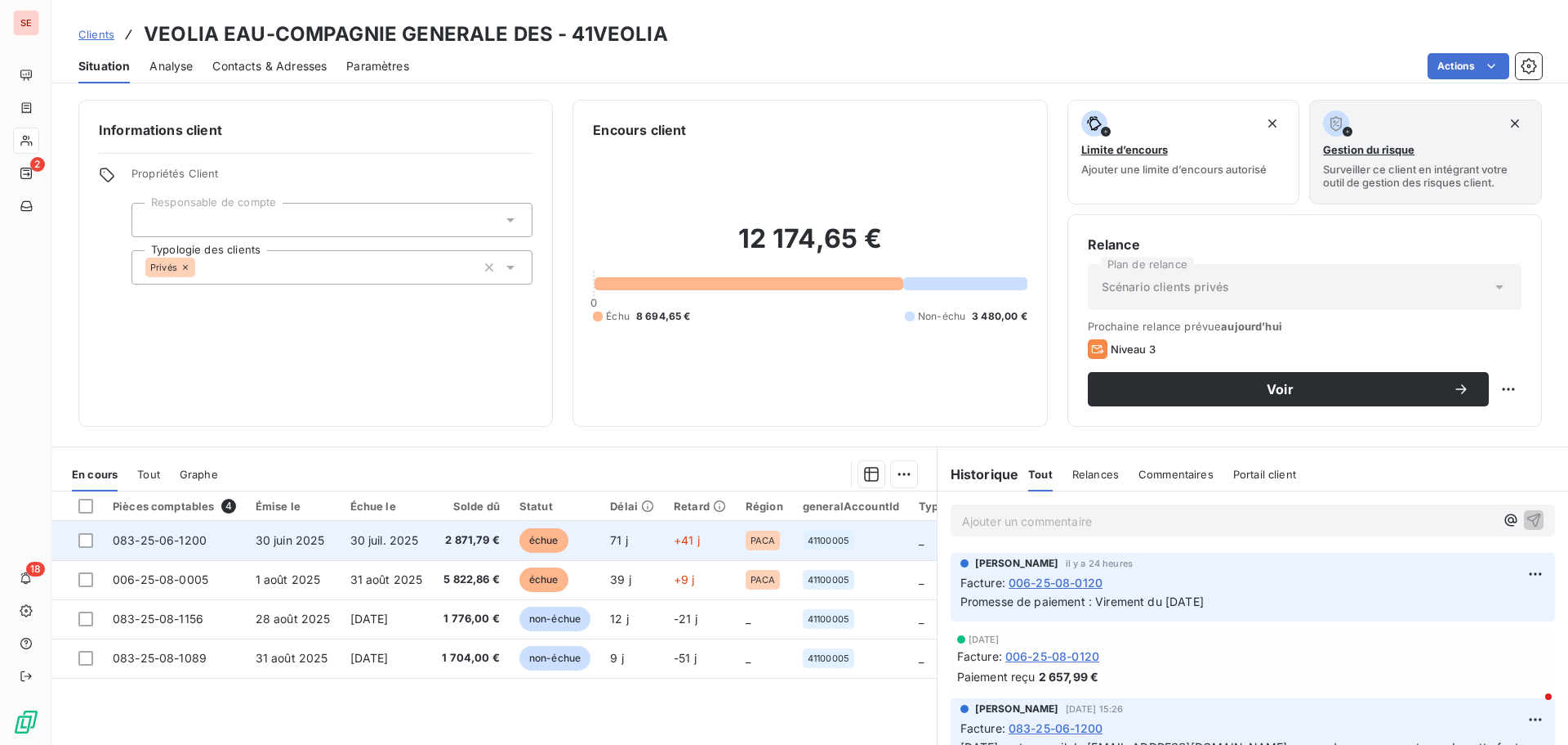
click at [333, 545] on td "30 juin 2025" at bounding box center [293, 540] width 94 height 40
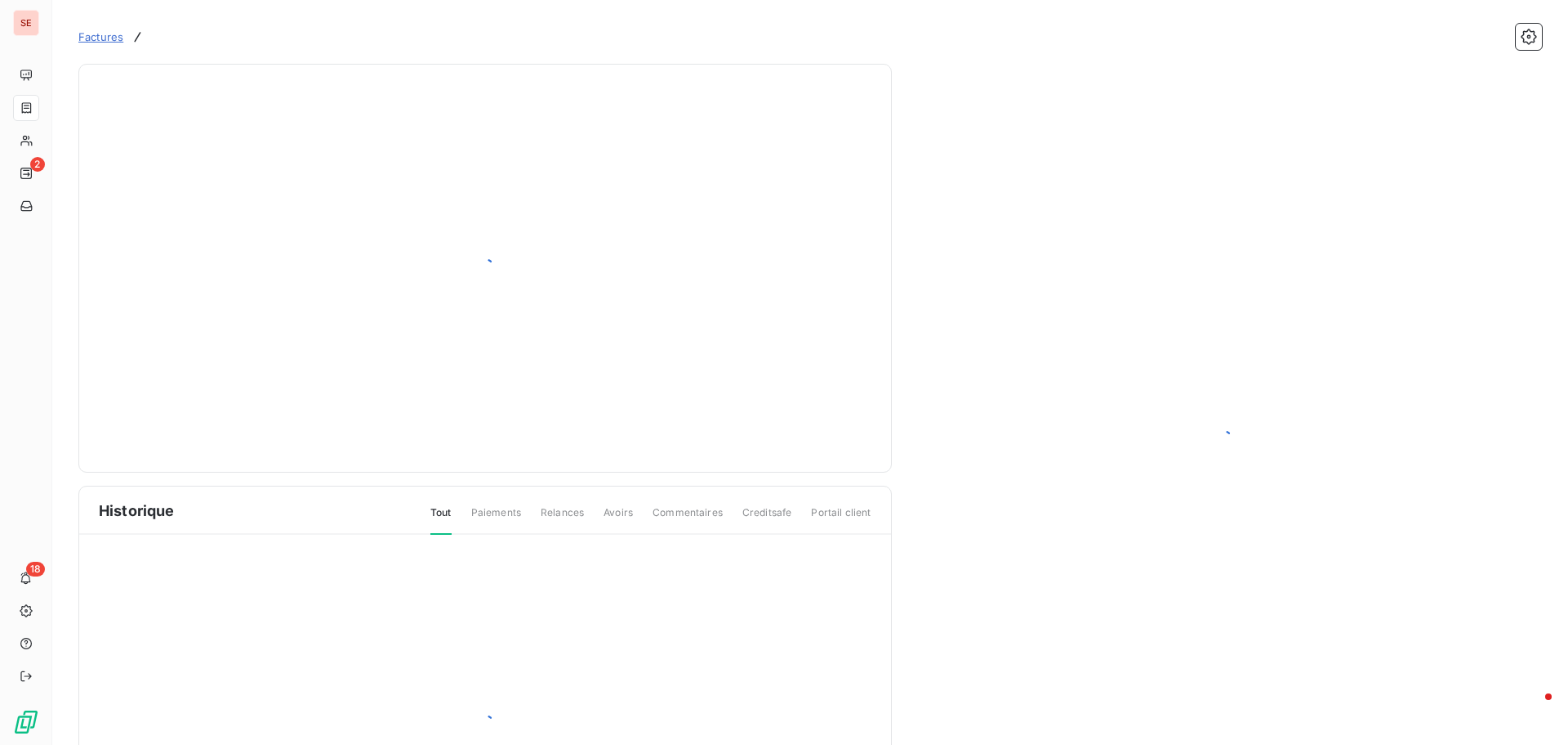
click at [335, 545] on div at bounding box center [484, 724] width 812 height 379
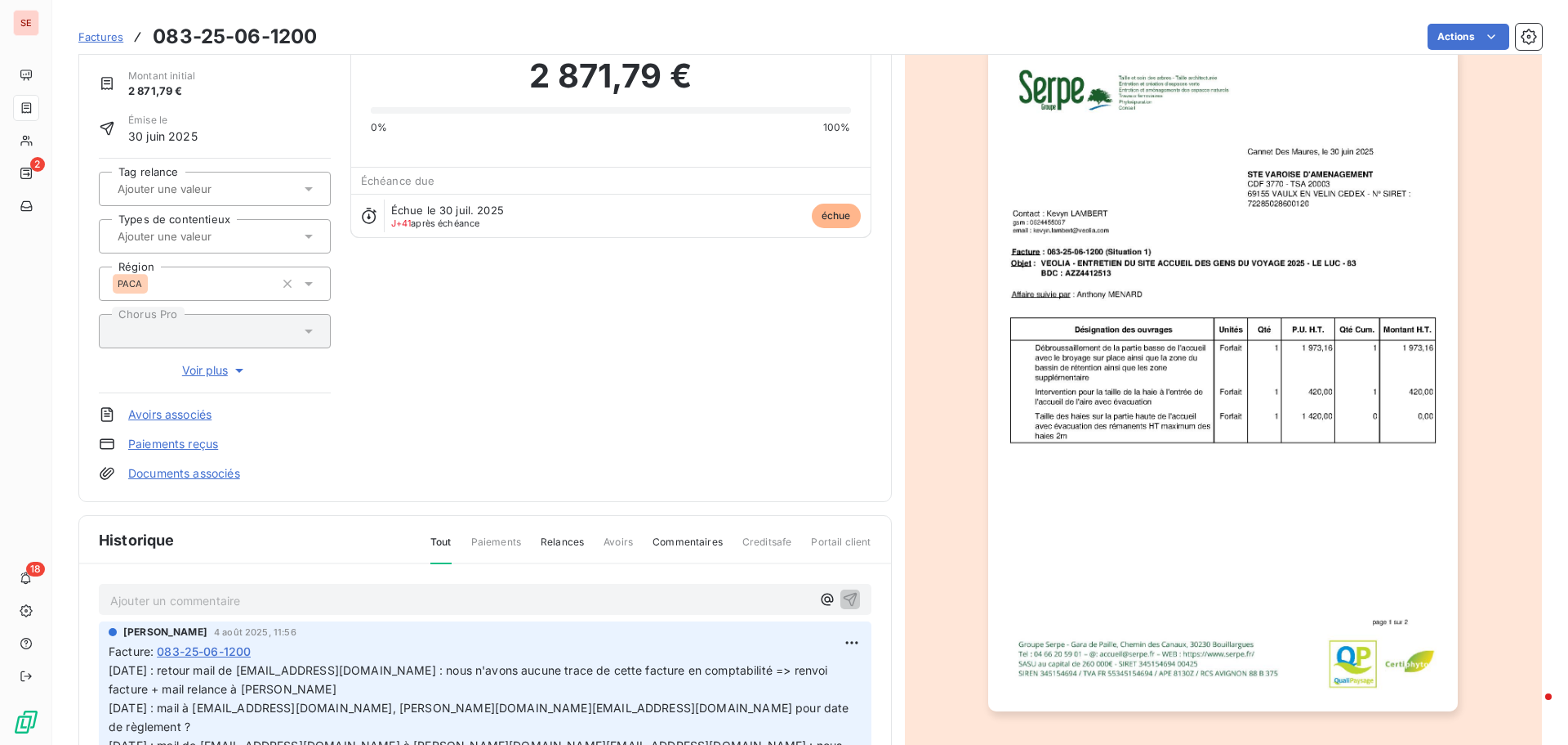
scroll to position [164, 0]
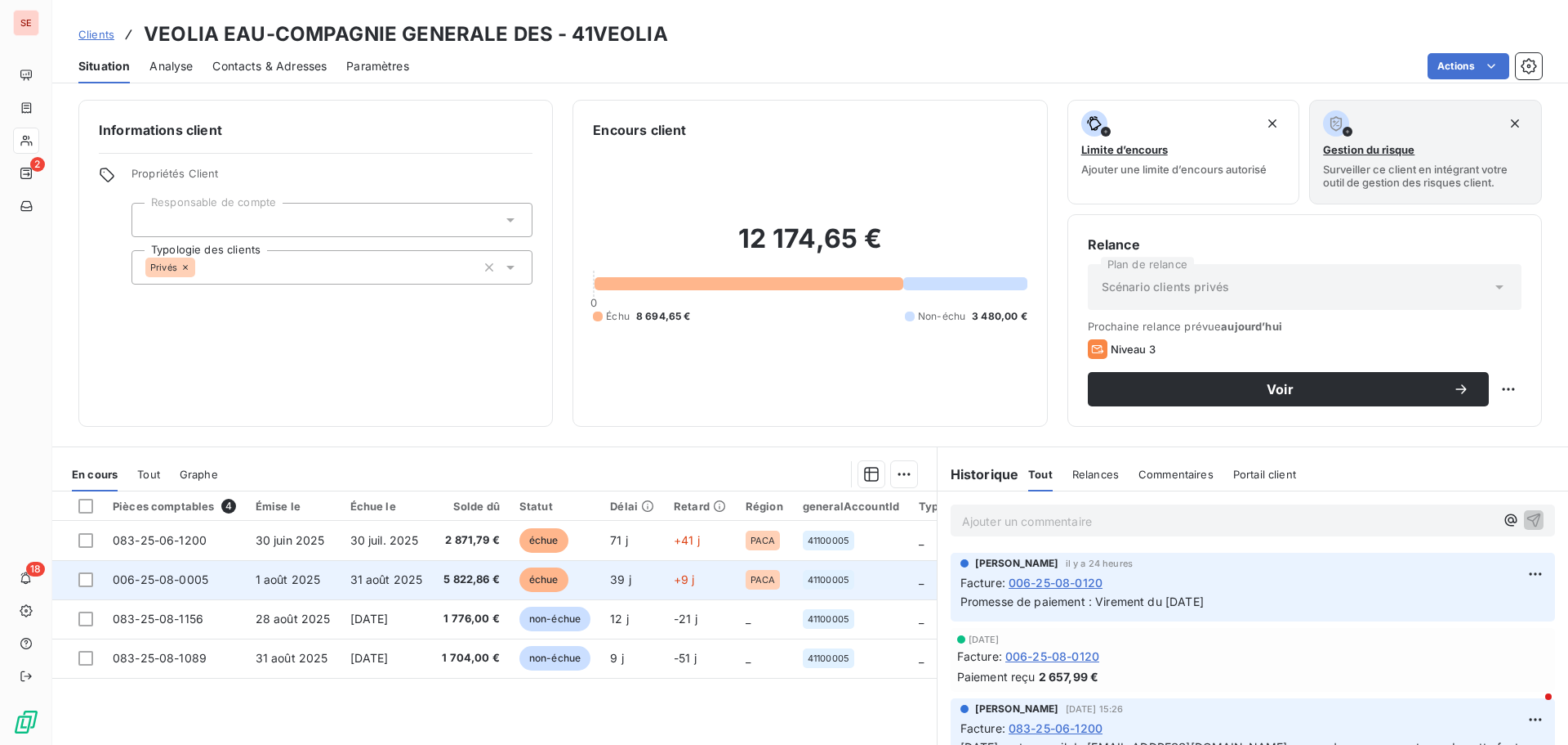
click at [265, 574] on span "1 août 2025" at bounding box center [288, 579] width 65 height 13
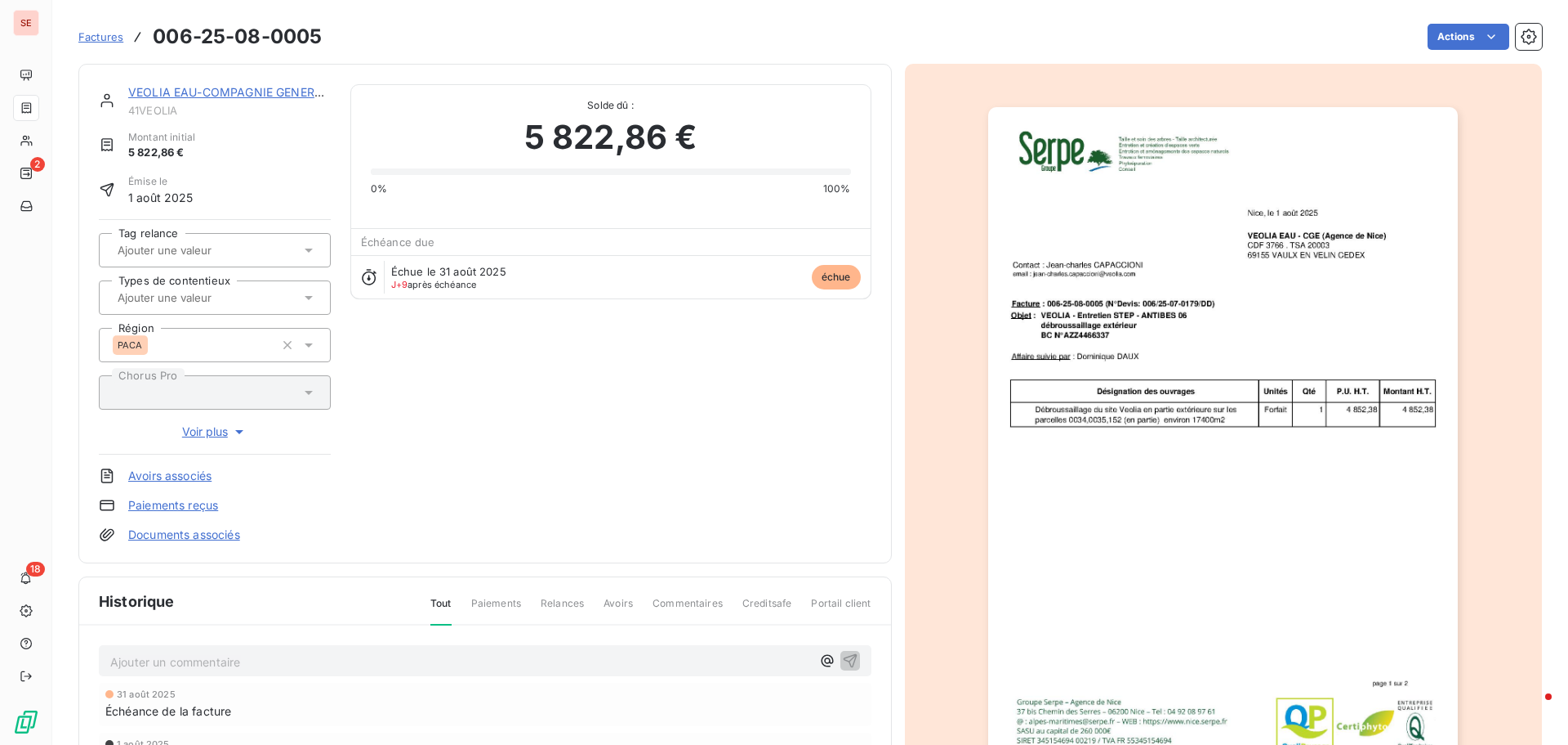
click at [240, 532] on link "Documents associés" at bounding box center [184, 534] width 112 height 16
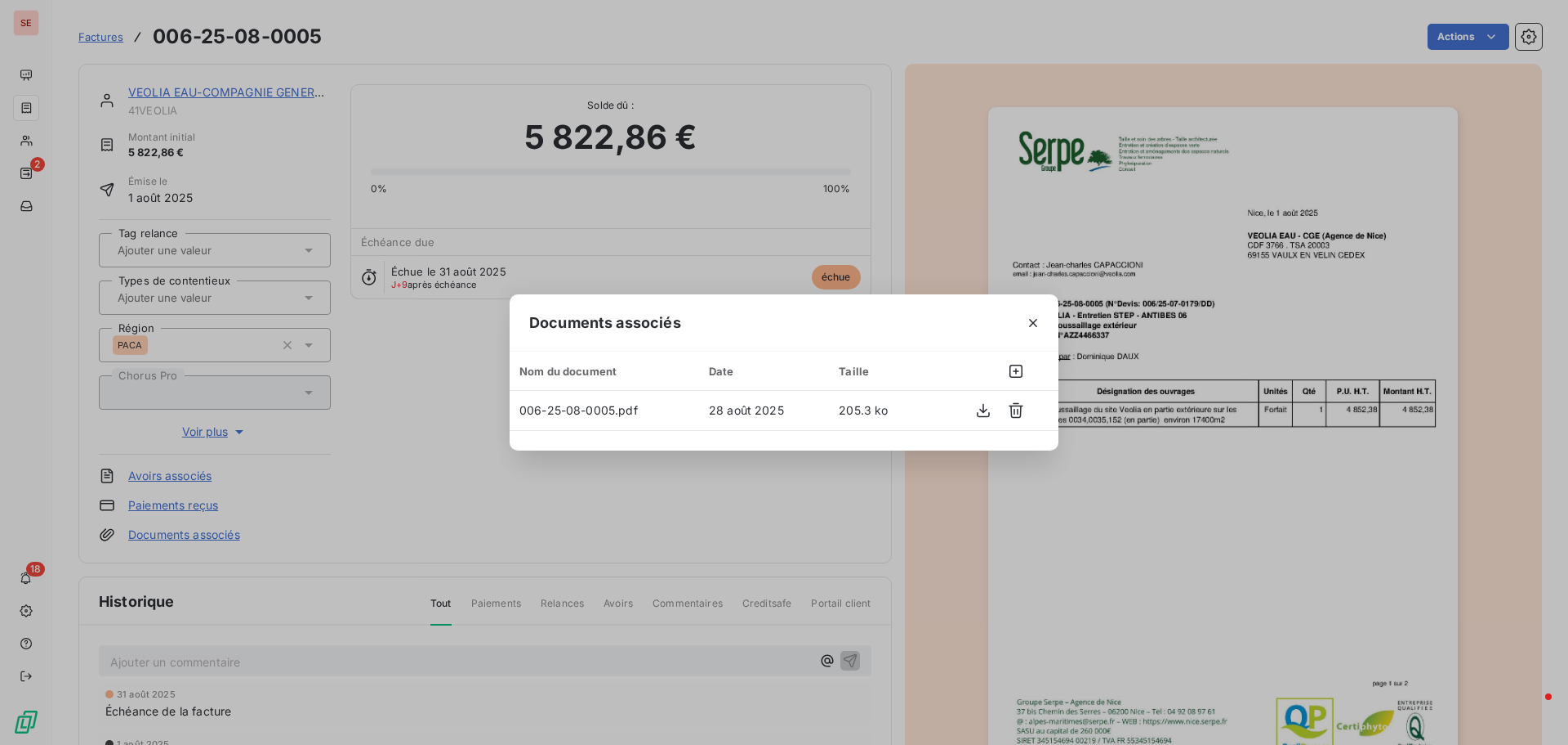
click at [1039, 326] on icon "button" at bounding box center [1032, 323] width 16 height 16
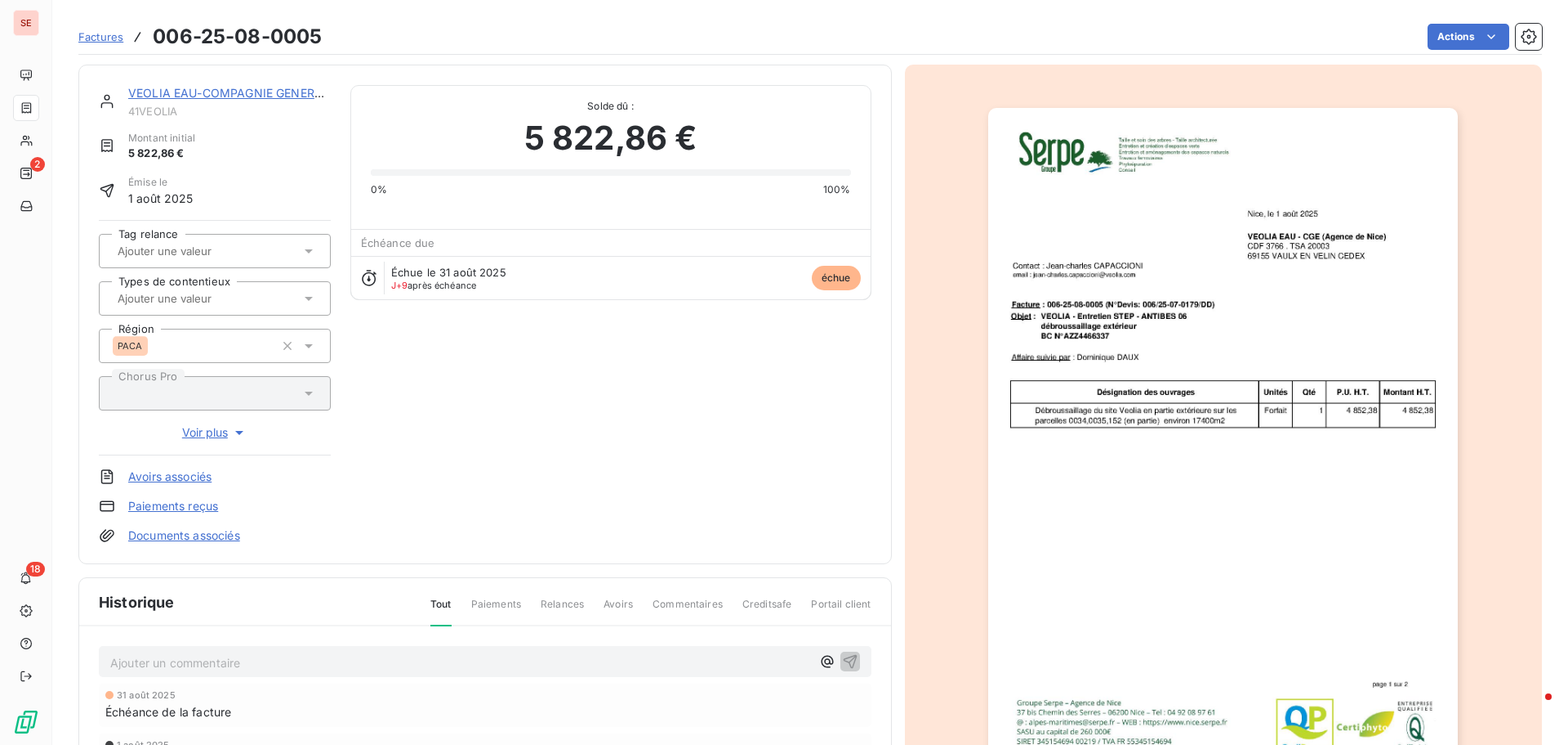
scroll to position [165, 0]
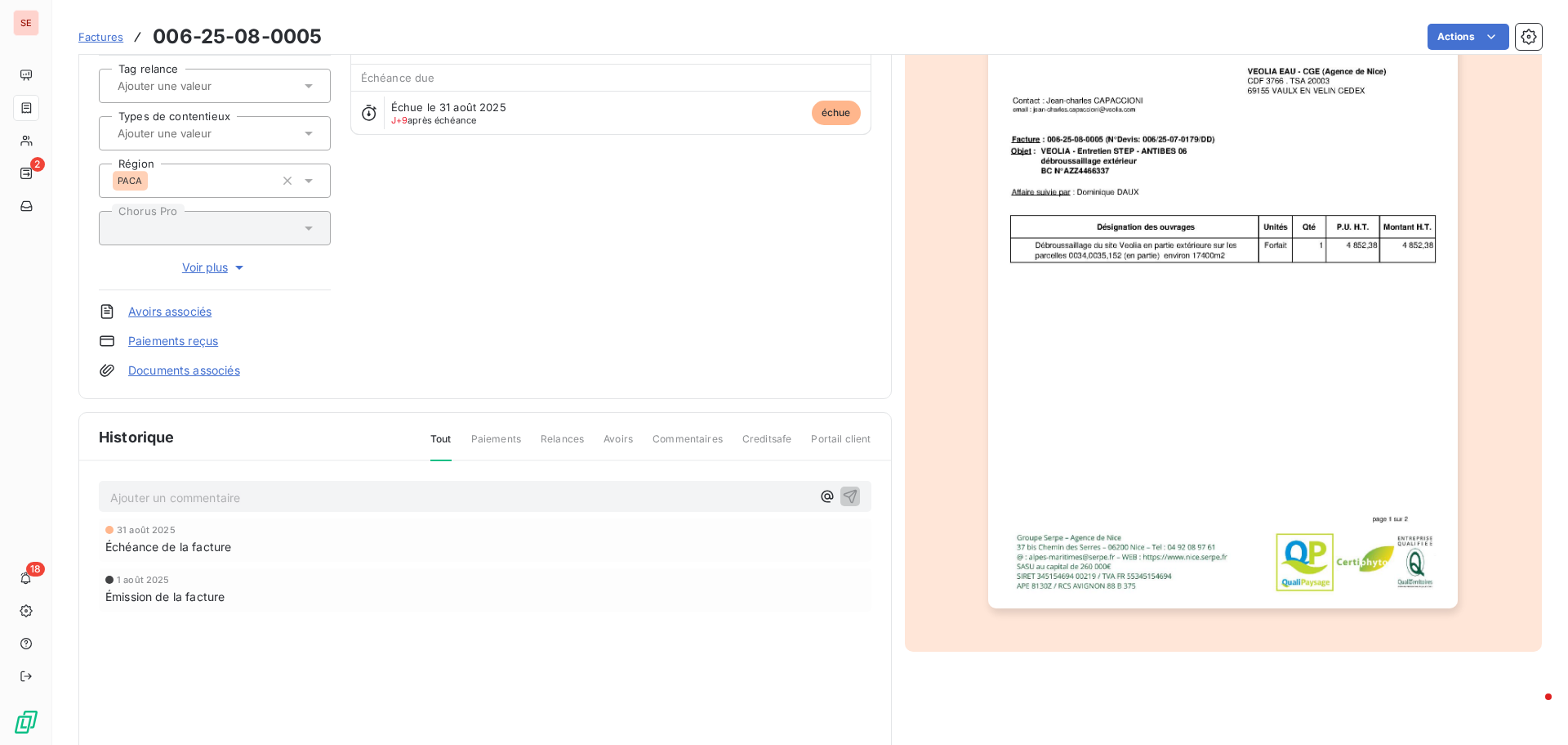
click at [181, 369] on link "Documents associés" at bounding box center [184, 370] width 112 height 16
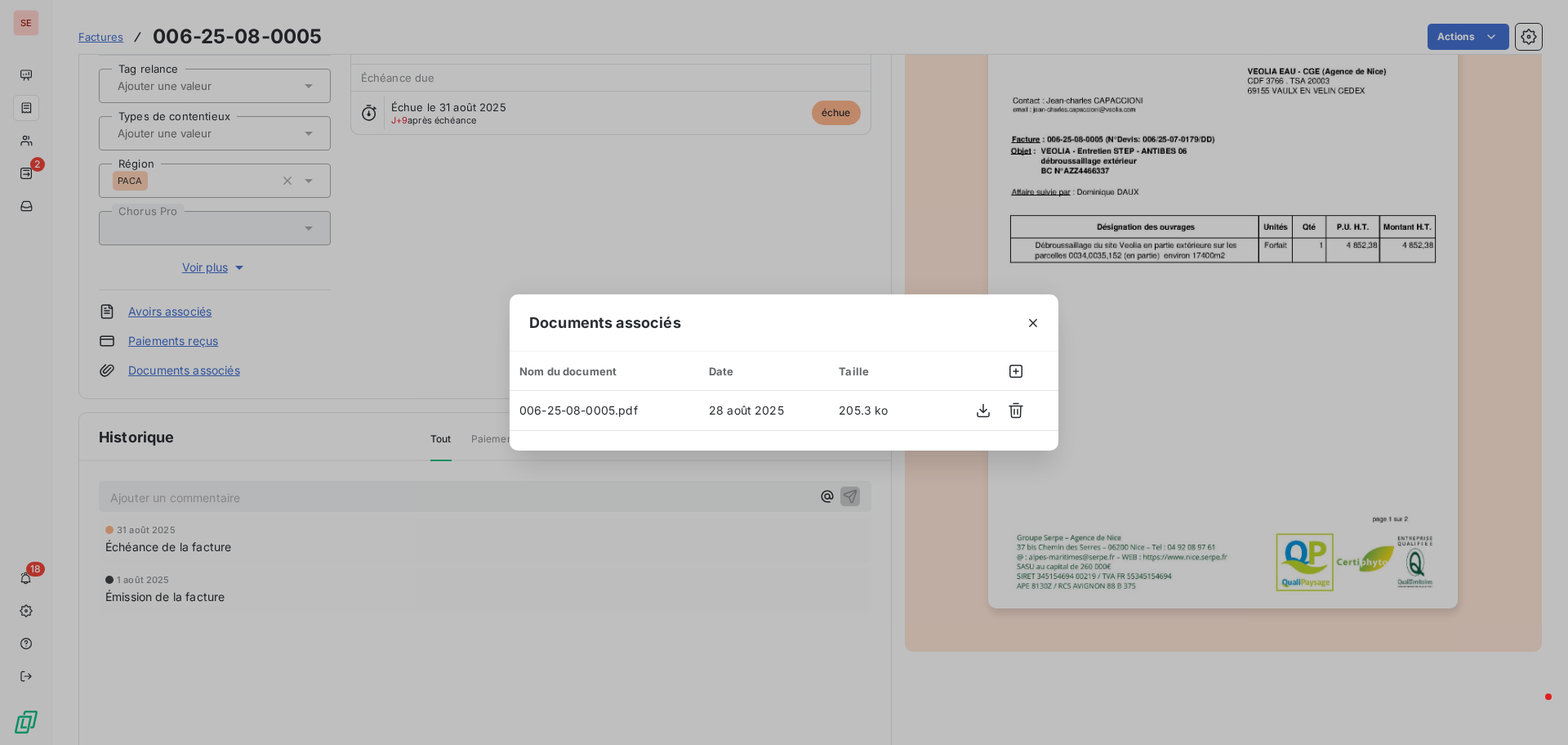
click at [345, 291] on div "Documents associés Nom du document Date Taille 006-25-08-0005.pdf 28 août 2025 …" at bounding box center [784, 372] width 1568 height 745
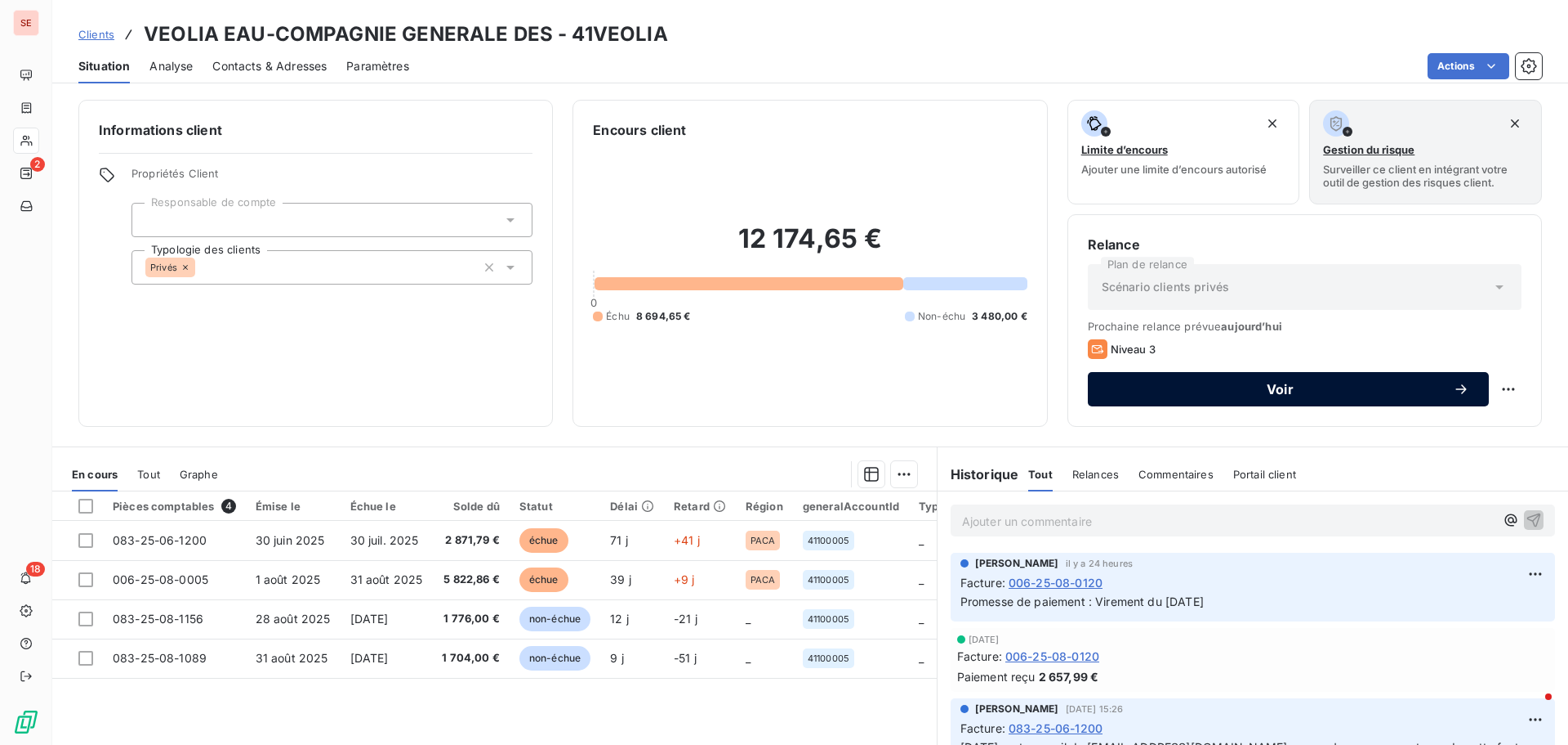
click at [1272, 390] on span "Voir" at bounding box center [1280, 389] width 346 height 13
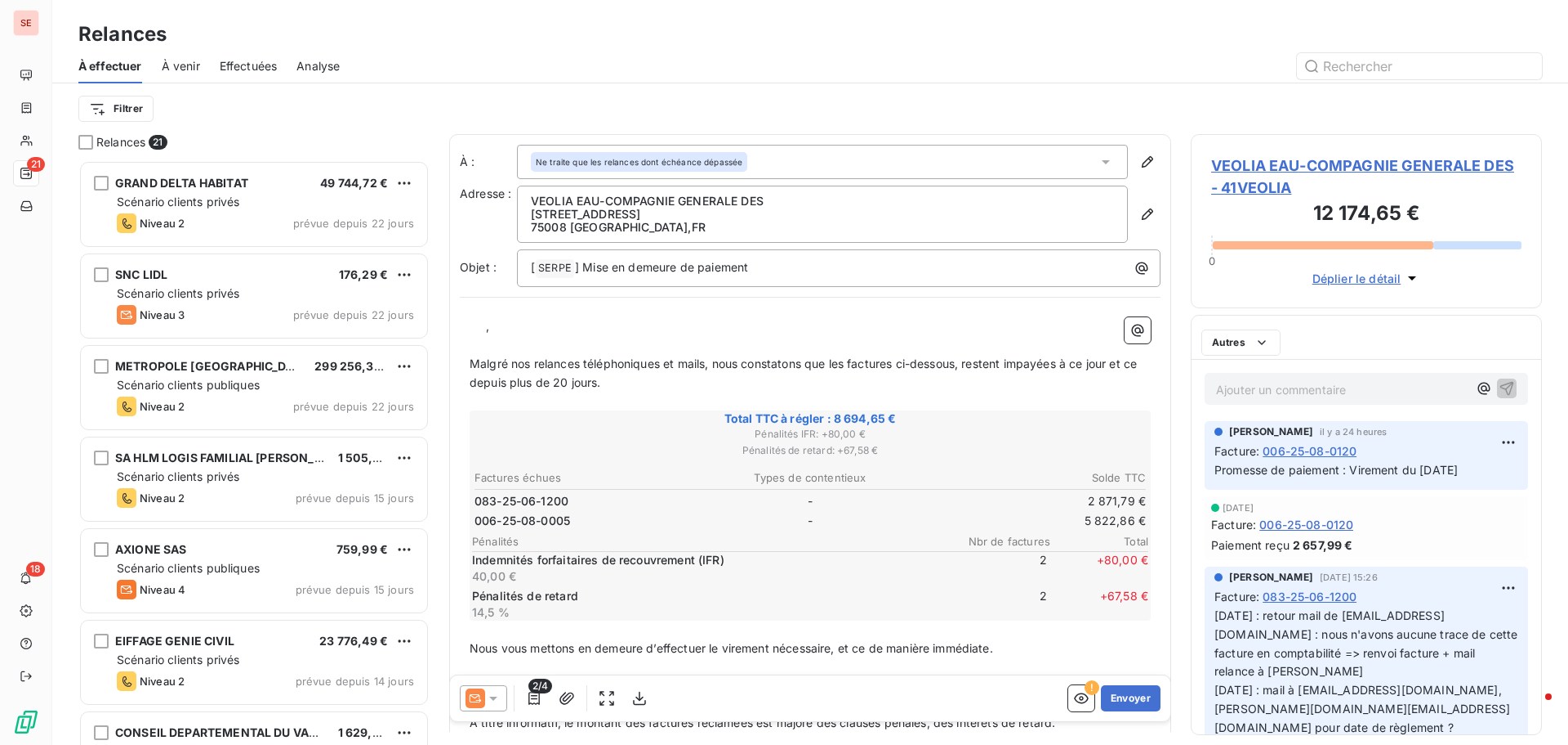
scroll to position [572, 339]
click at [499, 702] on icon at bounding box center [493, 698] width 16 height 16
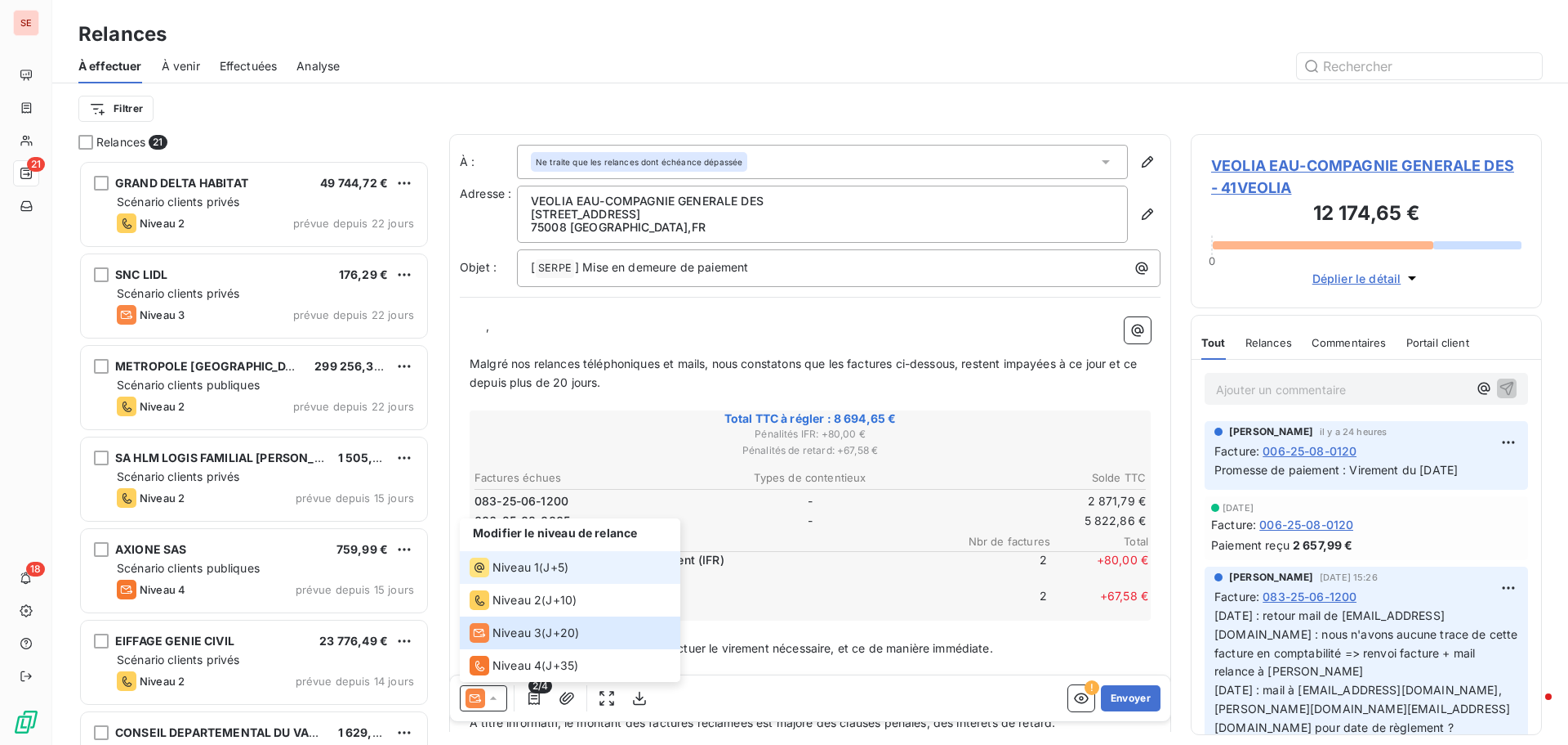
click at [519, 569] on span "Niveau 1" at bounding box center [515, 567] width 46 height 16
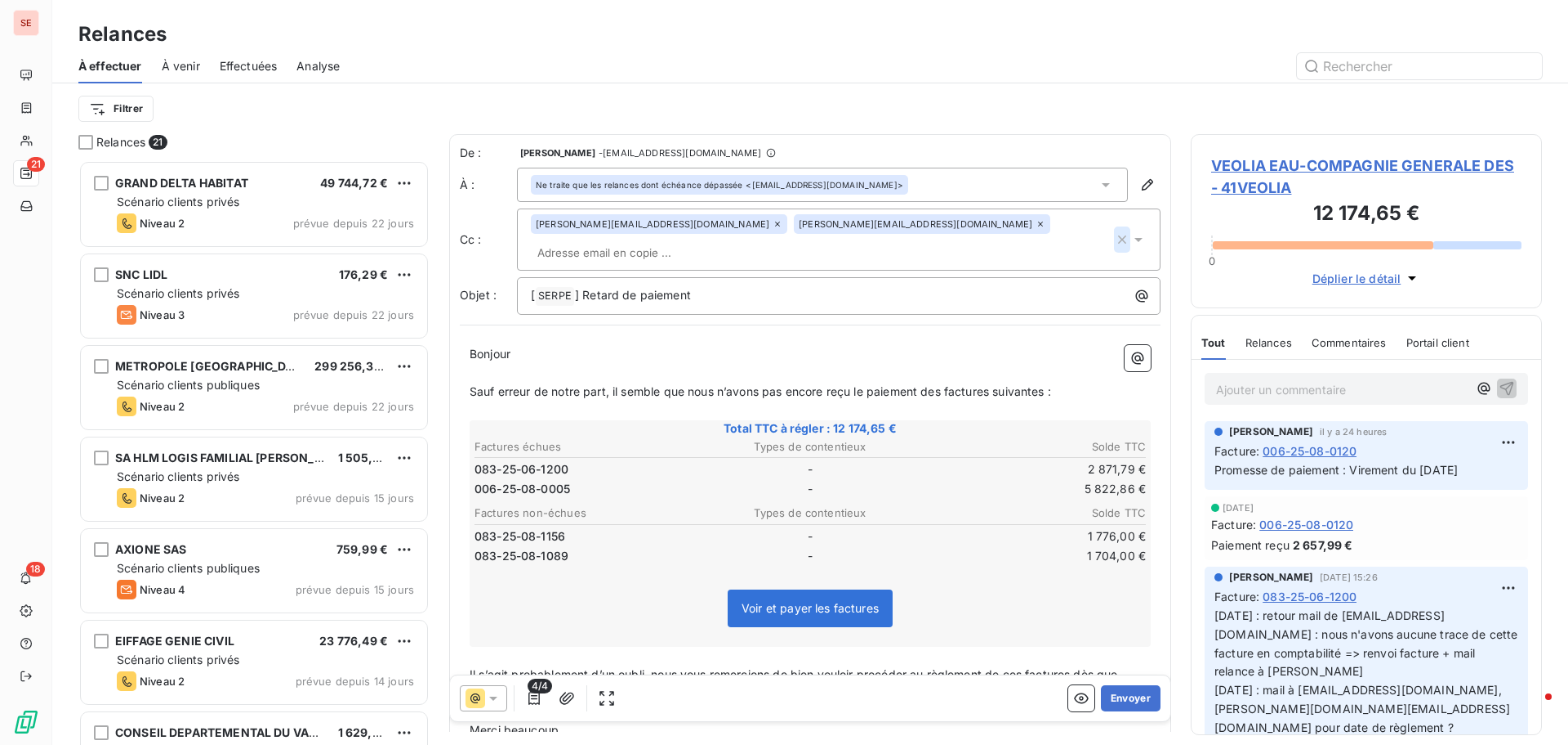
click at [1118, 235] on icon "button" at bounding box center [1122, 239] width 8 height 8
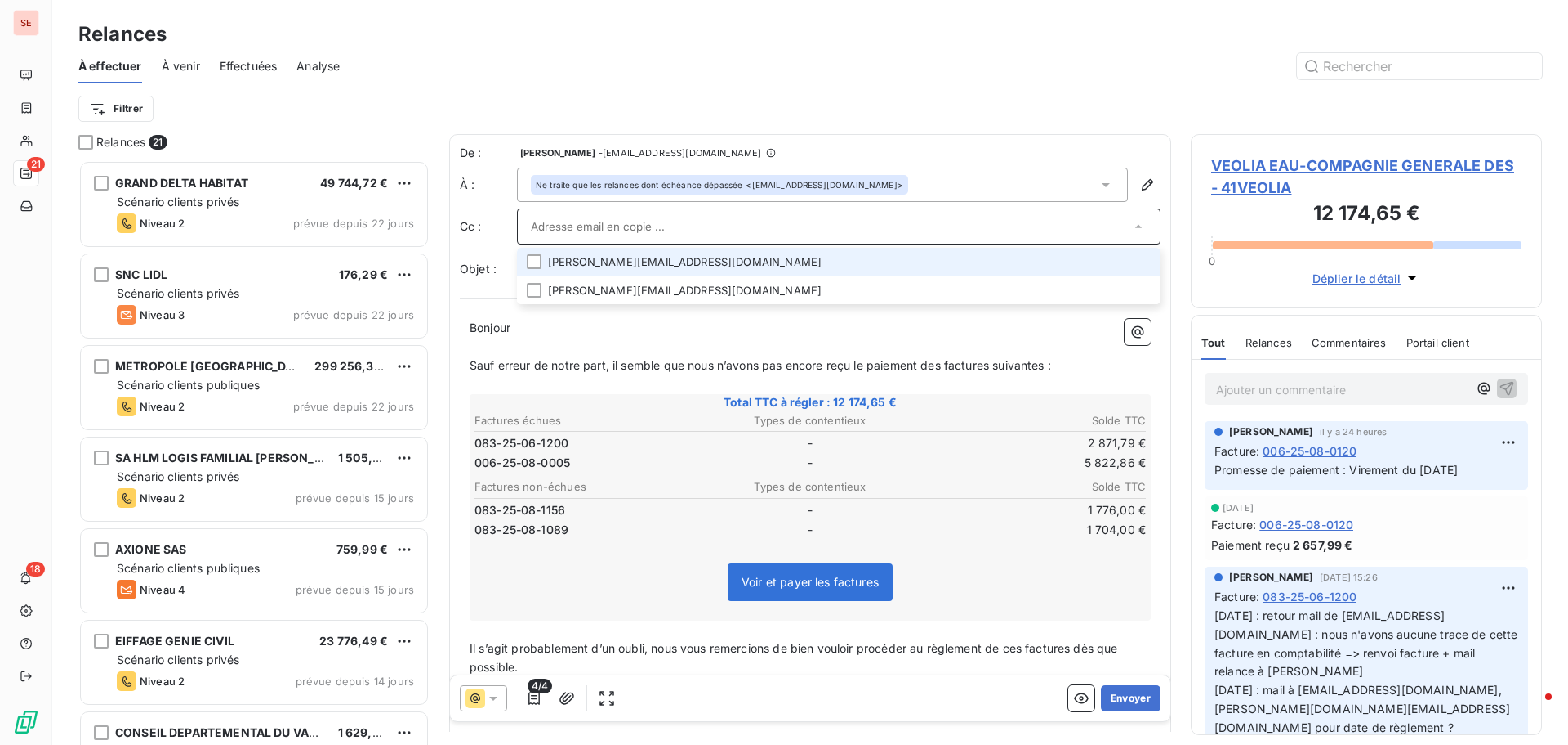
click at [699, 226] on input "text" at bounding box center [830, 226] width 600 height 24
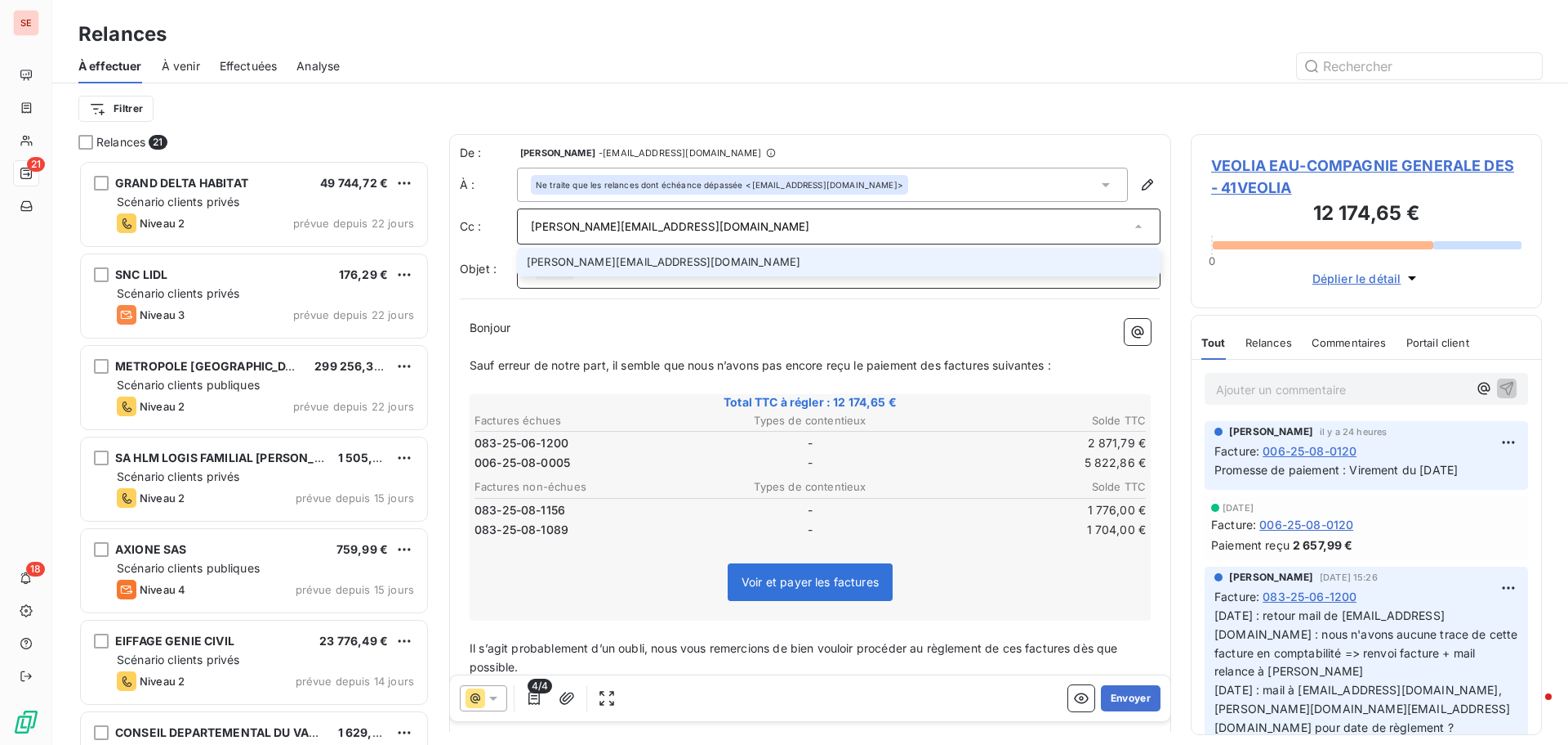
type input "jean-charles.capaccioni@veolia.com"
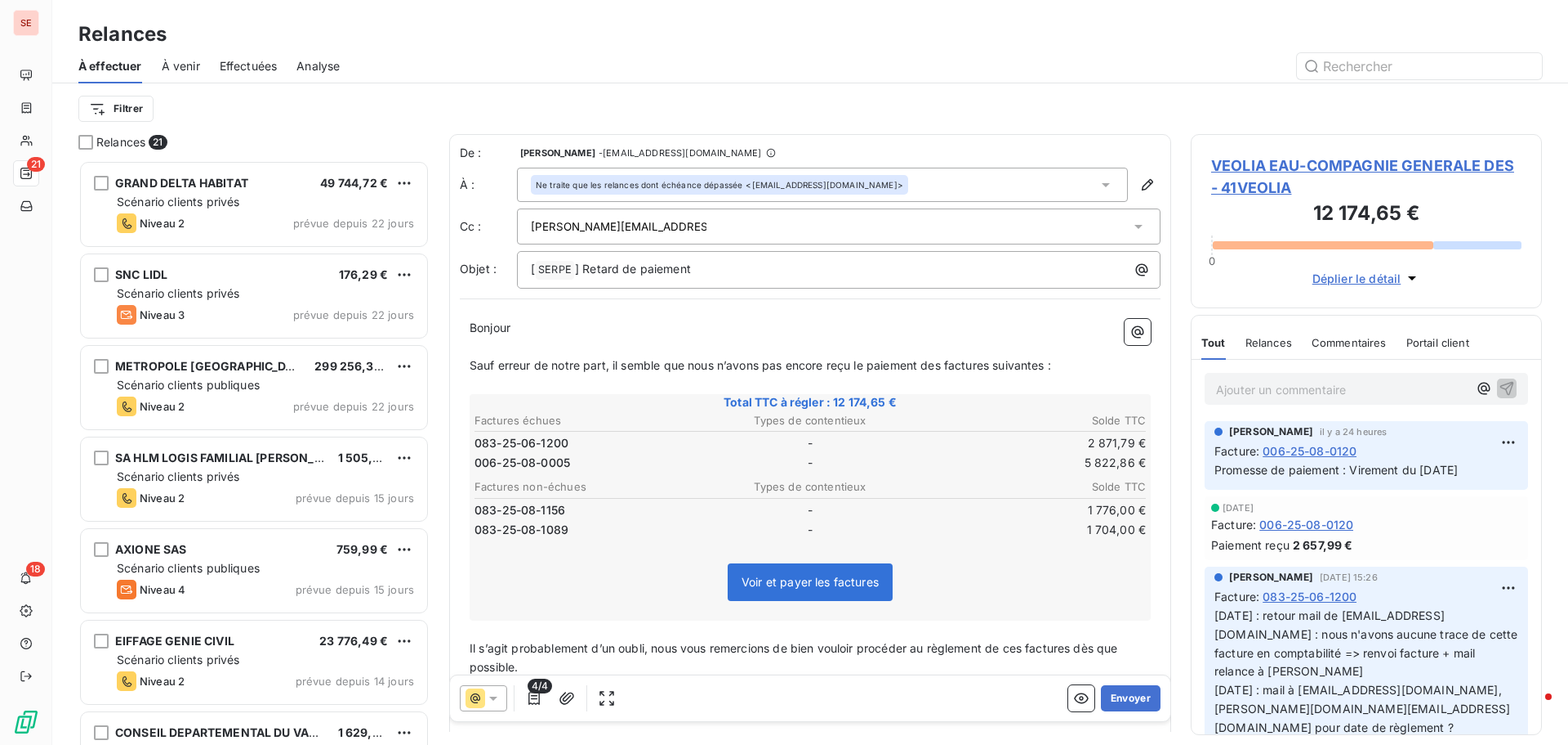
click at [661, 224] on input "jean-charles.capaccioni@veolia.com" at bounding box center [618, 226] width 175 height 24
type input "jean-charles.capaccioni@veolia.com"
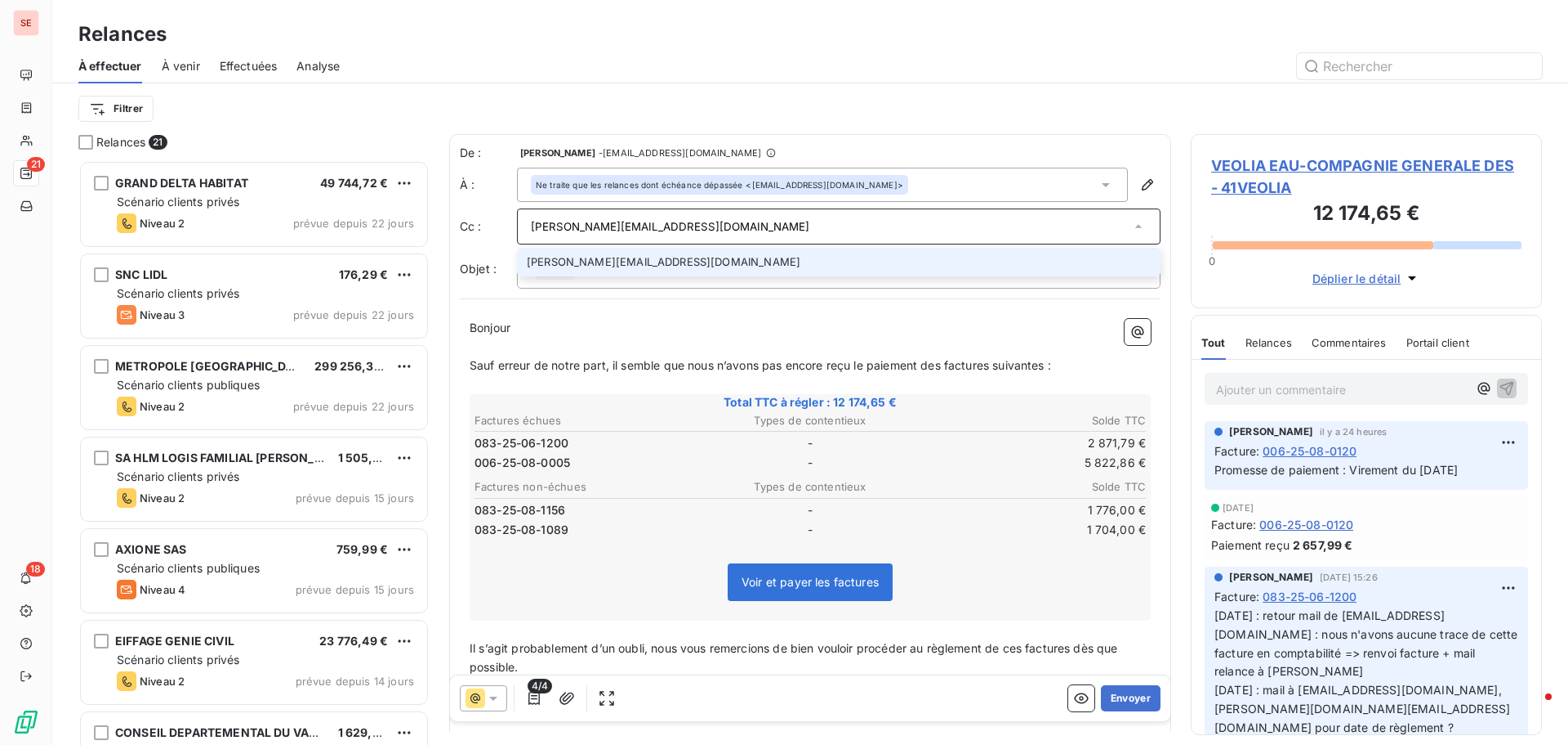
click at [662, 266] on li "jean-charles.capaccioni@veolia.com" at bounding box center [839, 262] width 643 height 29
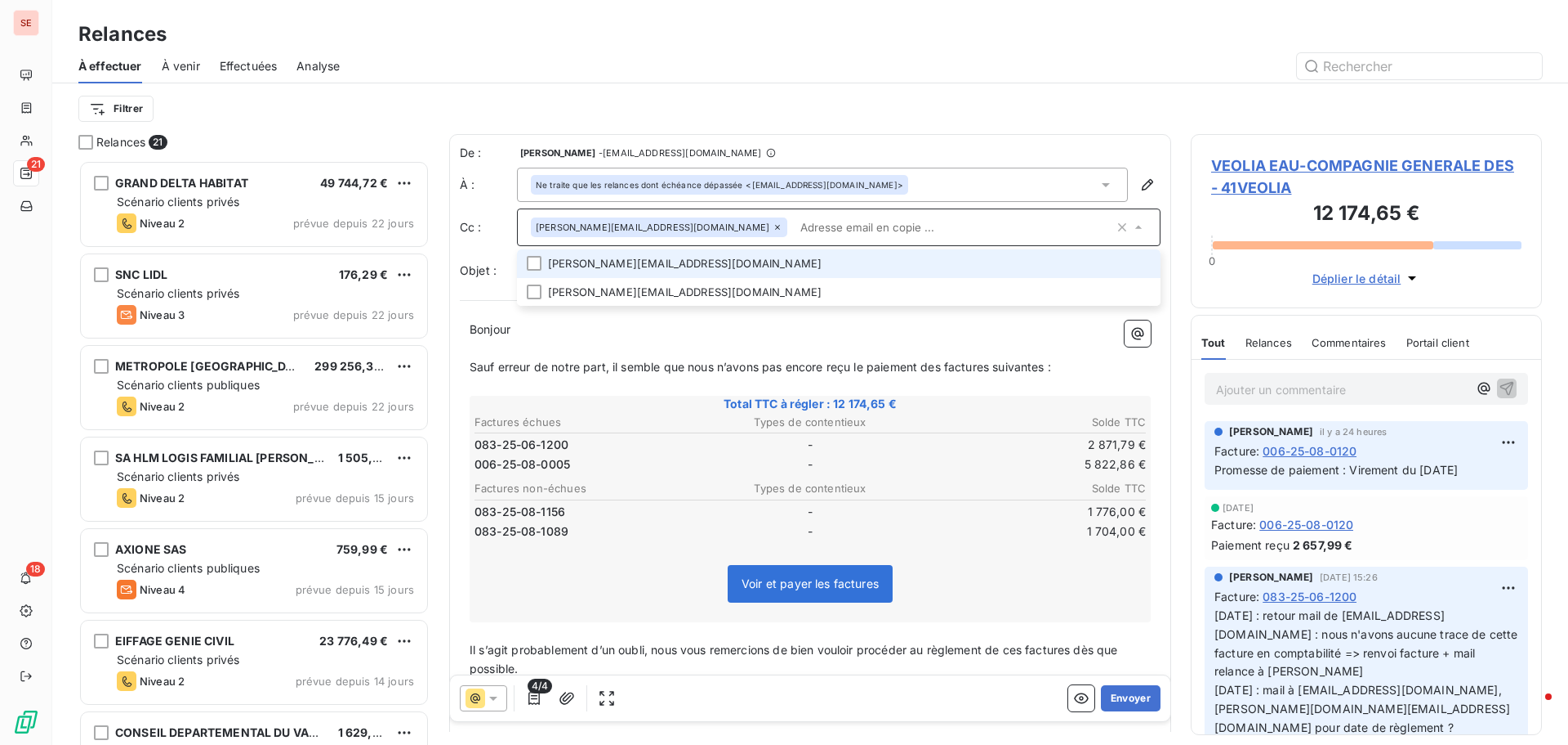
click at [852, 136] on div "De : AMELIA RAIMUNDO - raimundo@serpe.fr À : Ne traite que les relances dont éc…" at bounding box center [810, 485] width 722 height 702
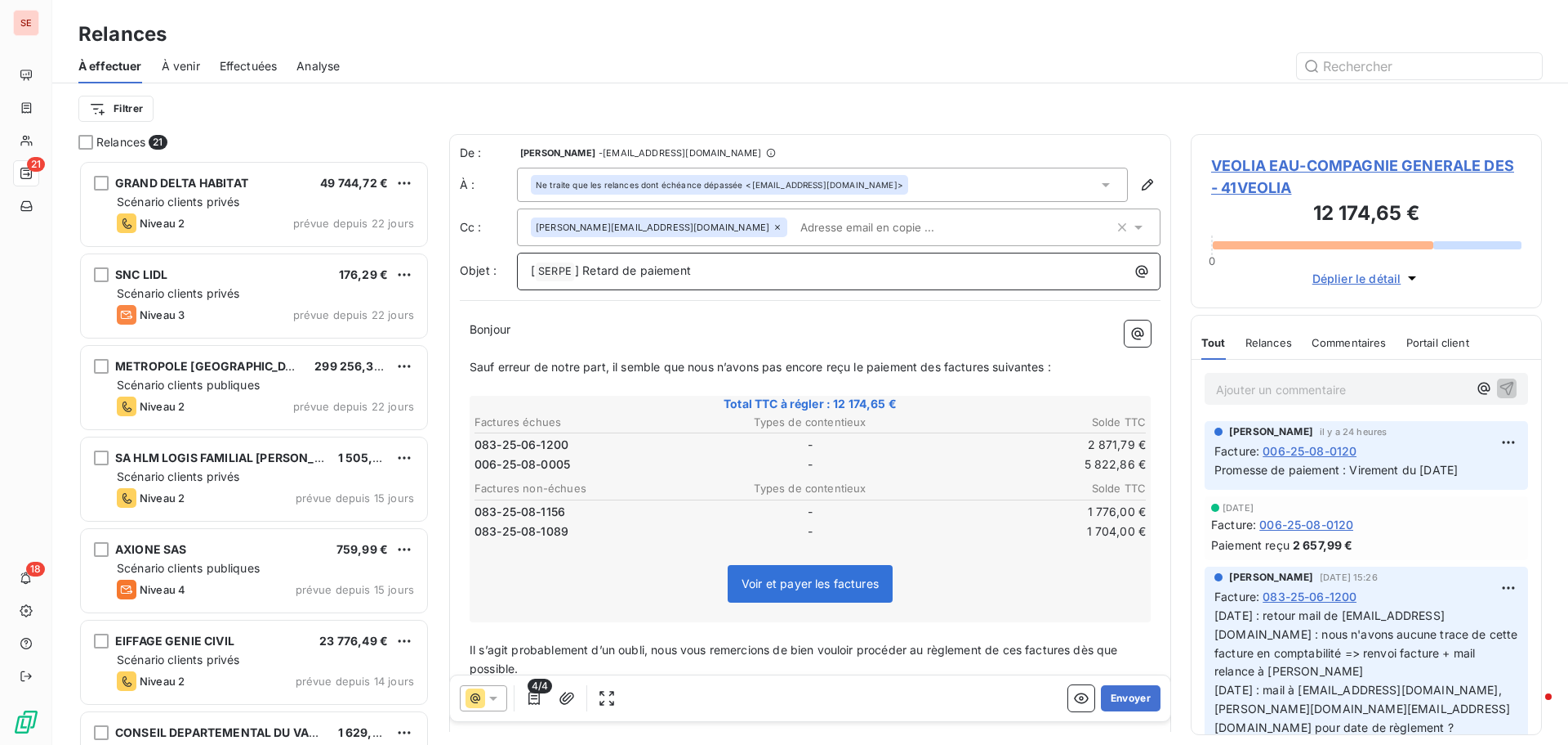
click at [733, 274] on p "[ SERPE ﻿ ] Retard de paiement" at bounding box center [843, 271] width 624 height 19
drag, startPoint x: 924, startPoint y: 364, endPoint x: 1057, endPoint y: 364, distance: 133.0
click at [1052, 364] on span "Sauf erreur de notre part, il semble que nous n’avons pas encore reçu le paieme…" at bounding box center [761, 366] width 582 height 13
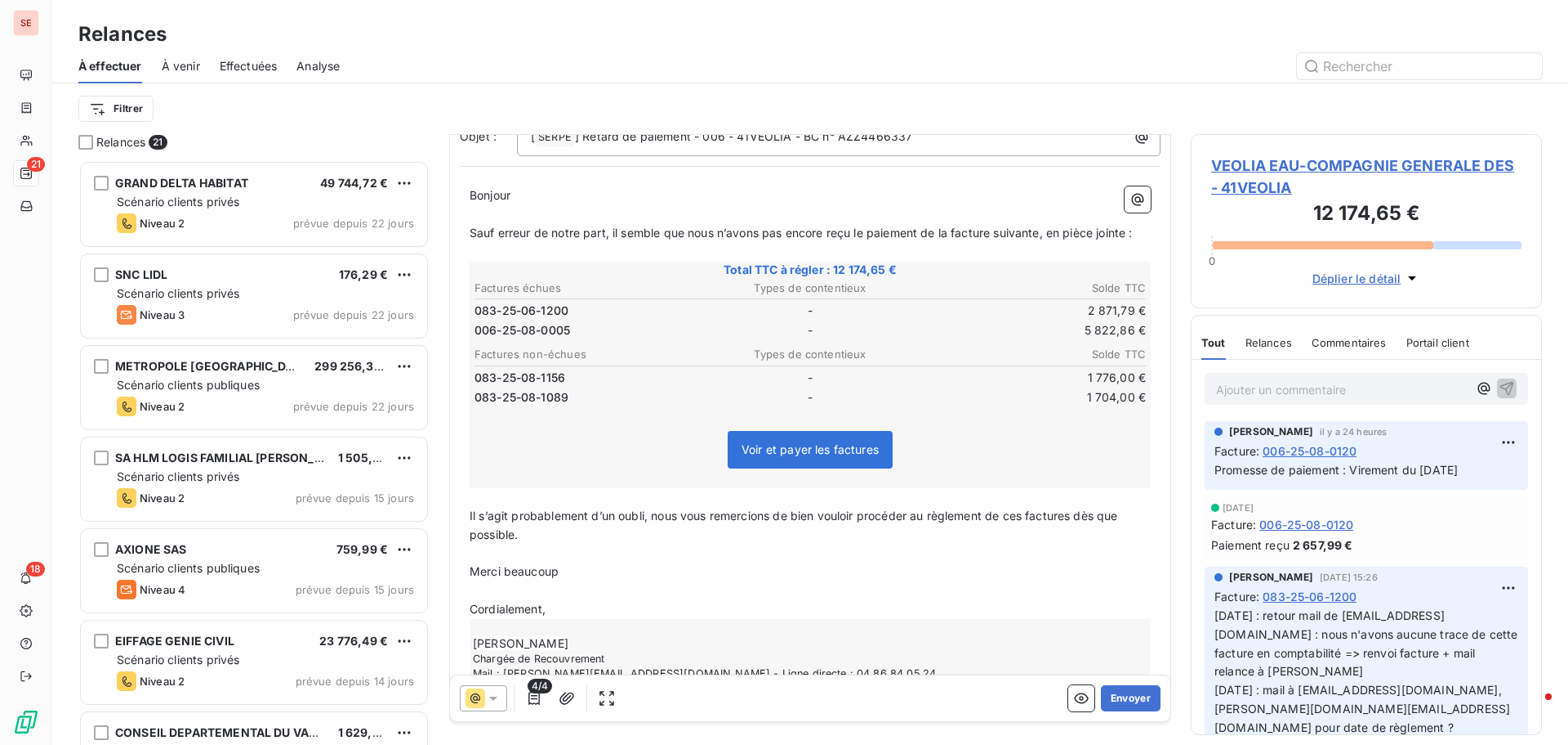
scroll to position [166, 0]
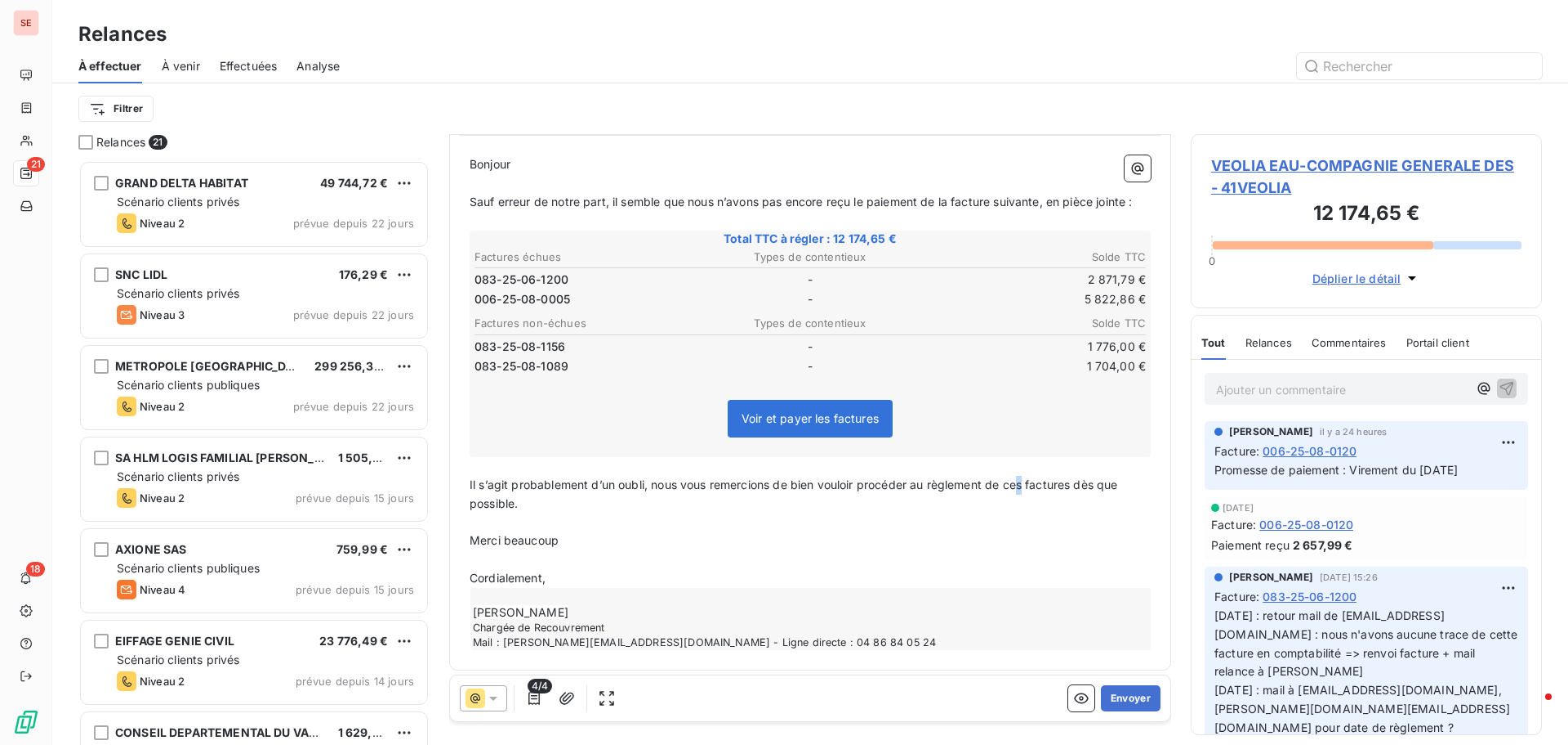
click at [1026, 501] on span "Il s’agit probablement d’un oubli, nous vous remercions de bien vouloir procéde…" at bounding box center [796, 493] width 652 height 33
click at [1084, 503] on span "Il s’agit probablement d’un oubli, nous vous remercions de bien vouloir procéde…" at bounding box center [800, 493] width 661 height 33
drag, startPoint x: 471, startPoint y: 559, endPoint x: 559, endPoint y: 561, distance: 88.0
click at [559, 546] on span "Merci beaucoup" at bounding box center [514, 540] width 89 height 13
click at [540, 702] on icon "button" at bounding box center [534, 698] width 16 height 16
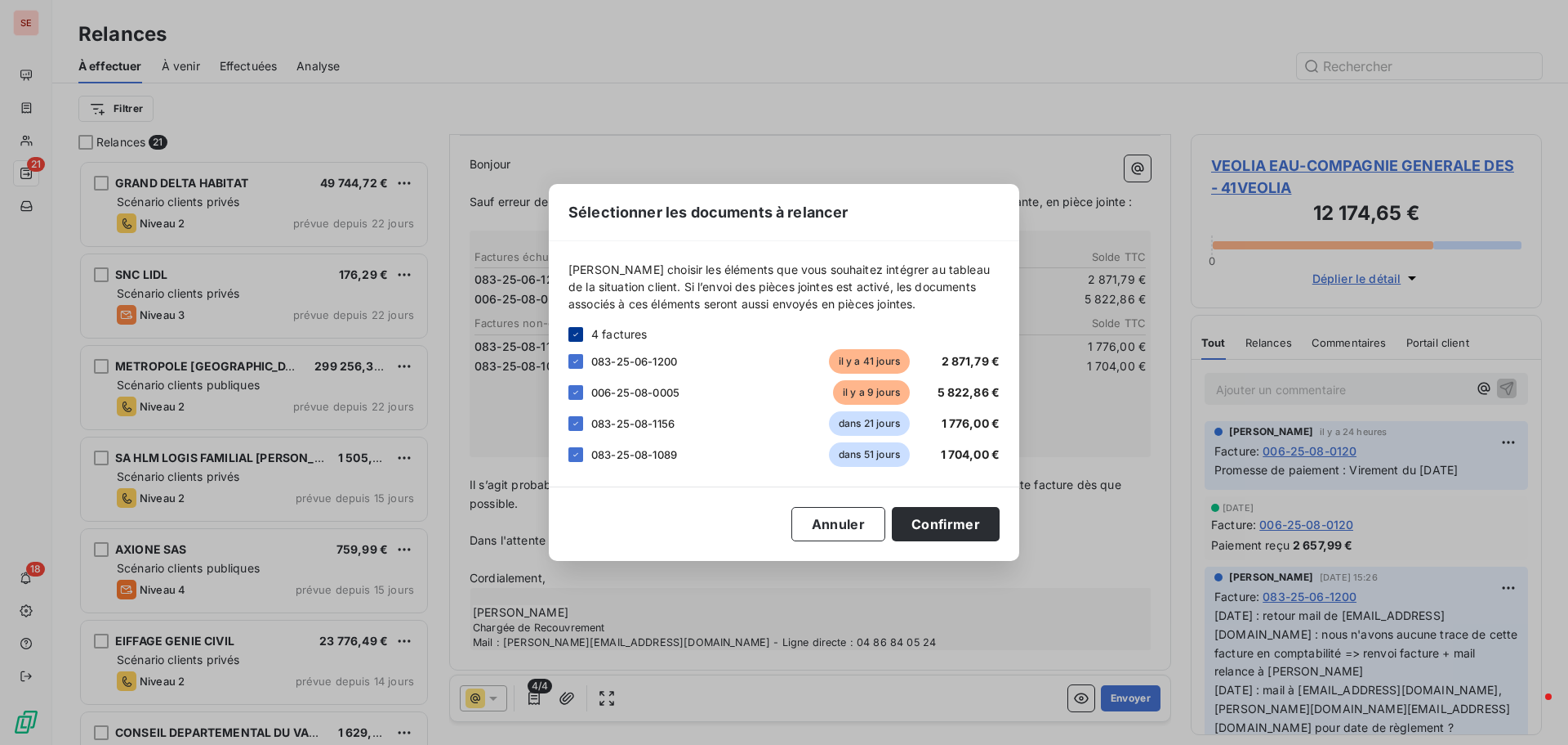
click at [578, 328] on div at bounding box center [575, 333] width 14 height 14
click at [577, 391] on div at bounding box center [575, 391] width 14 height 14
click at [921, 527] on button "Confirmer" at bounding box center [946, 524] width 108 height 35
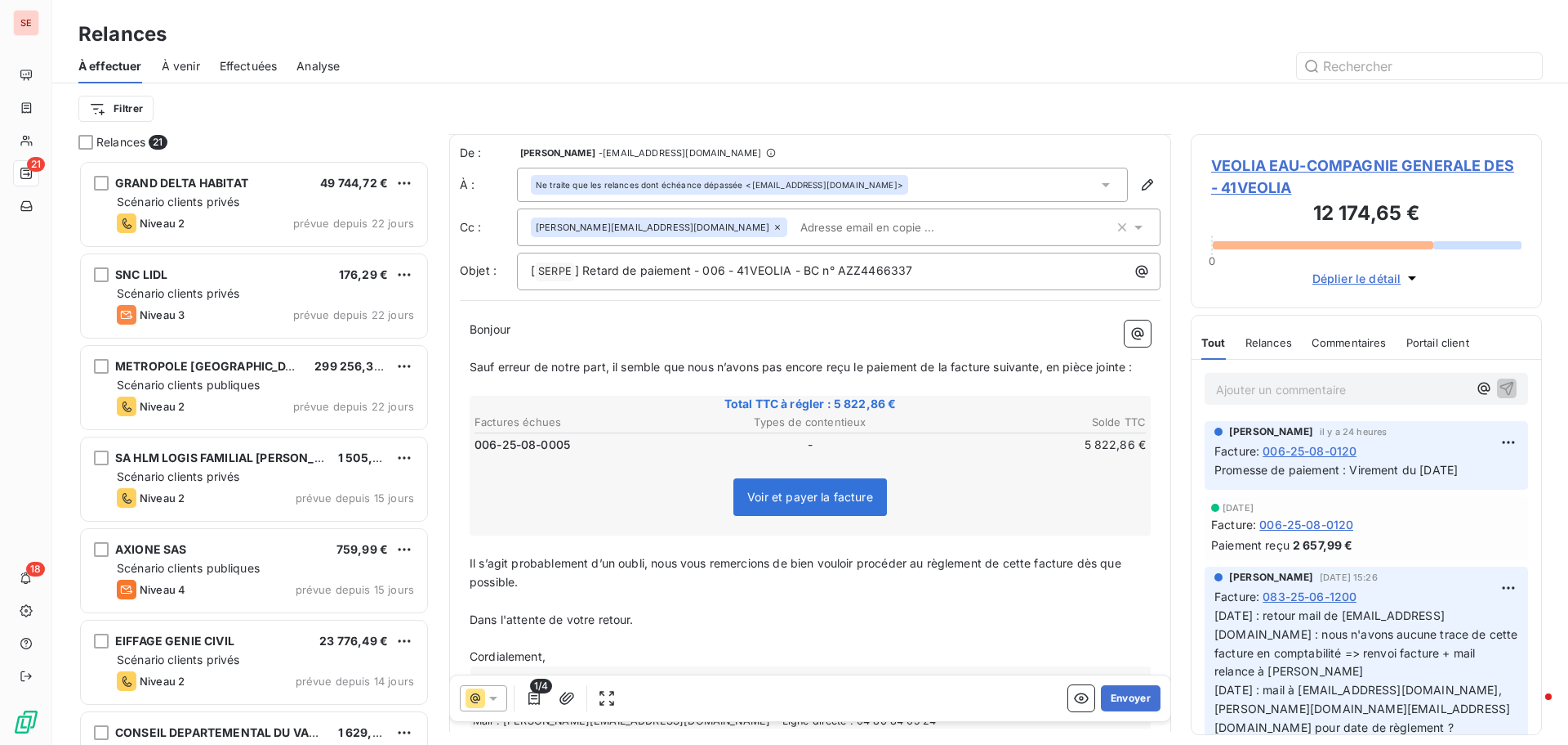
scroll to position [0, 0]
click at [573, 699] on icon "button" at bounding box center [566, 698] width 16 height 16
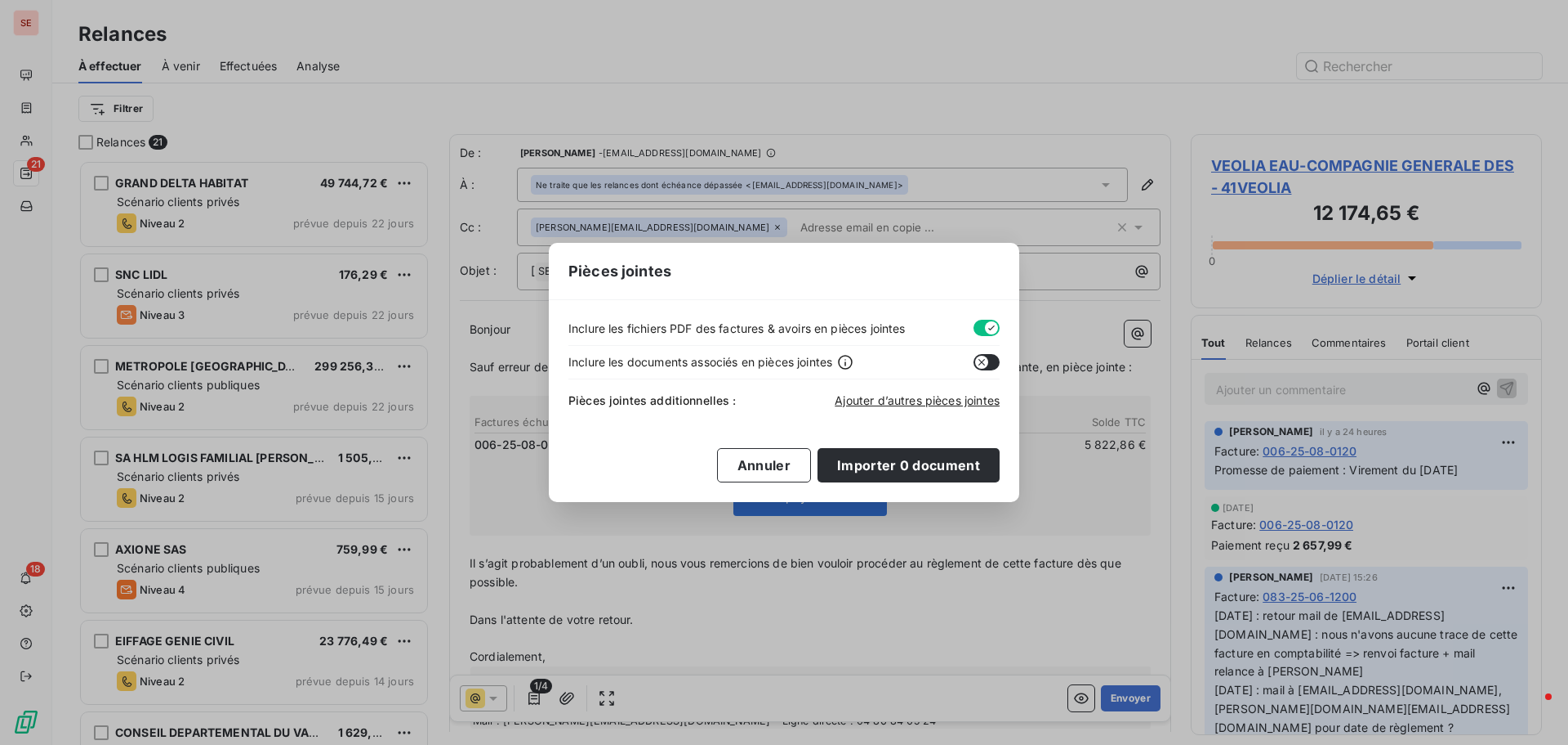
click at [981, 331] on button "button" at bounding box center [986, 328] width 26 height 16
click at [896, 398] on span "Ajouter d’autres pièces jointes" at bounding box center [917, 400] width 165 height 13
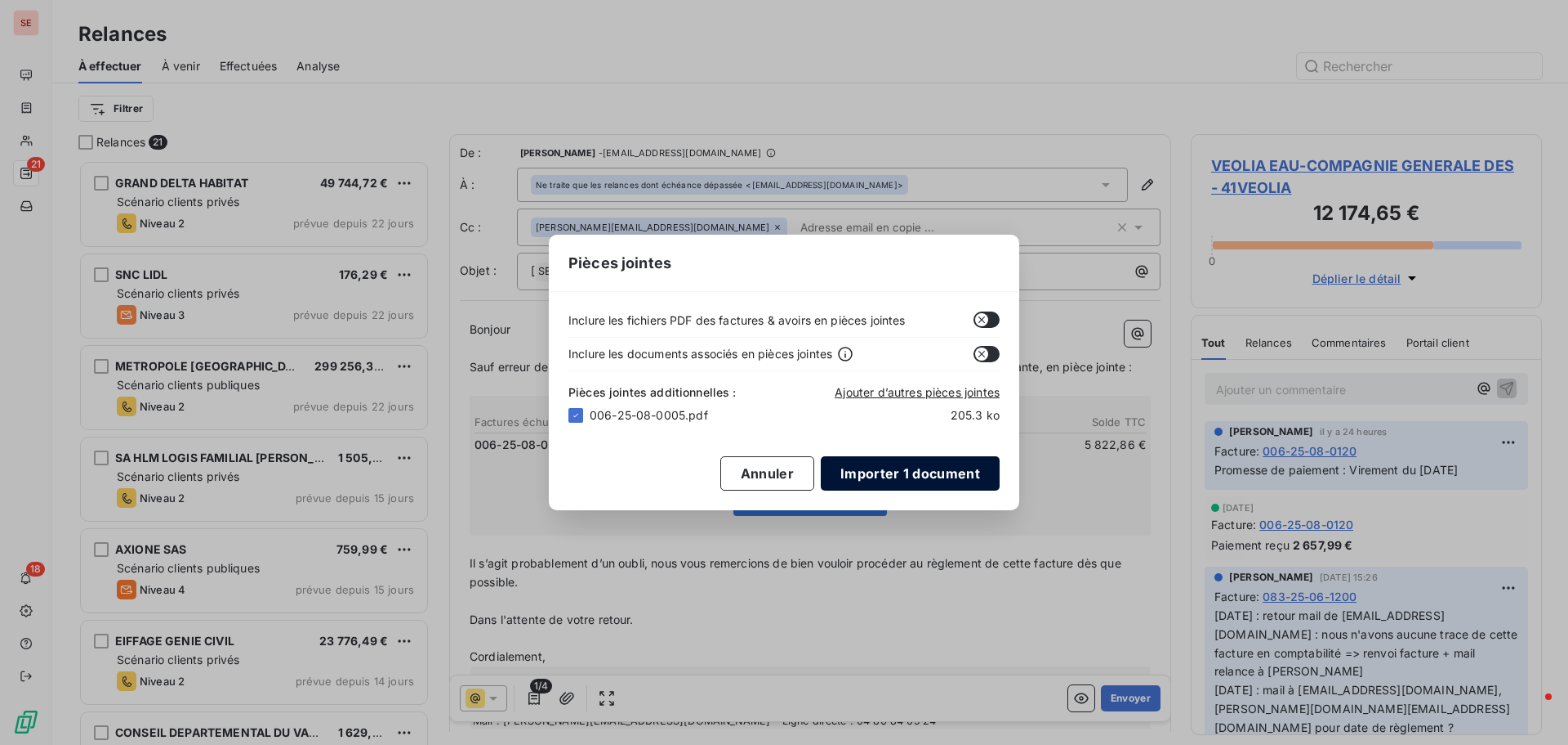
click at [849, 480] on button "Importer 1 document" at bounding box center [910, 473] width 179 height 35
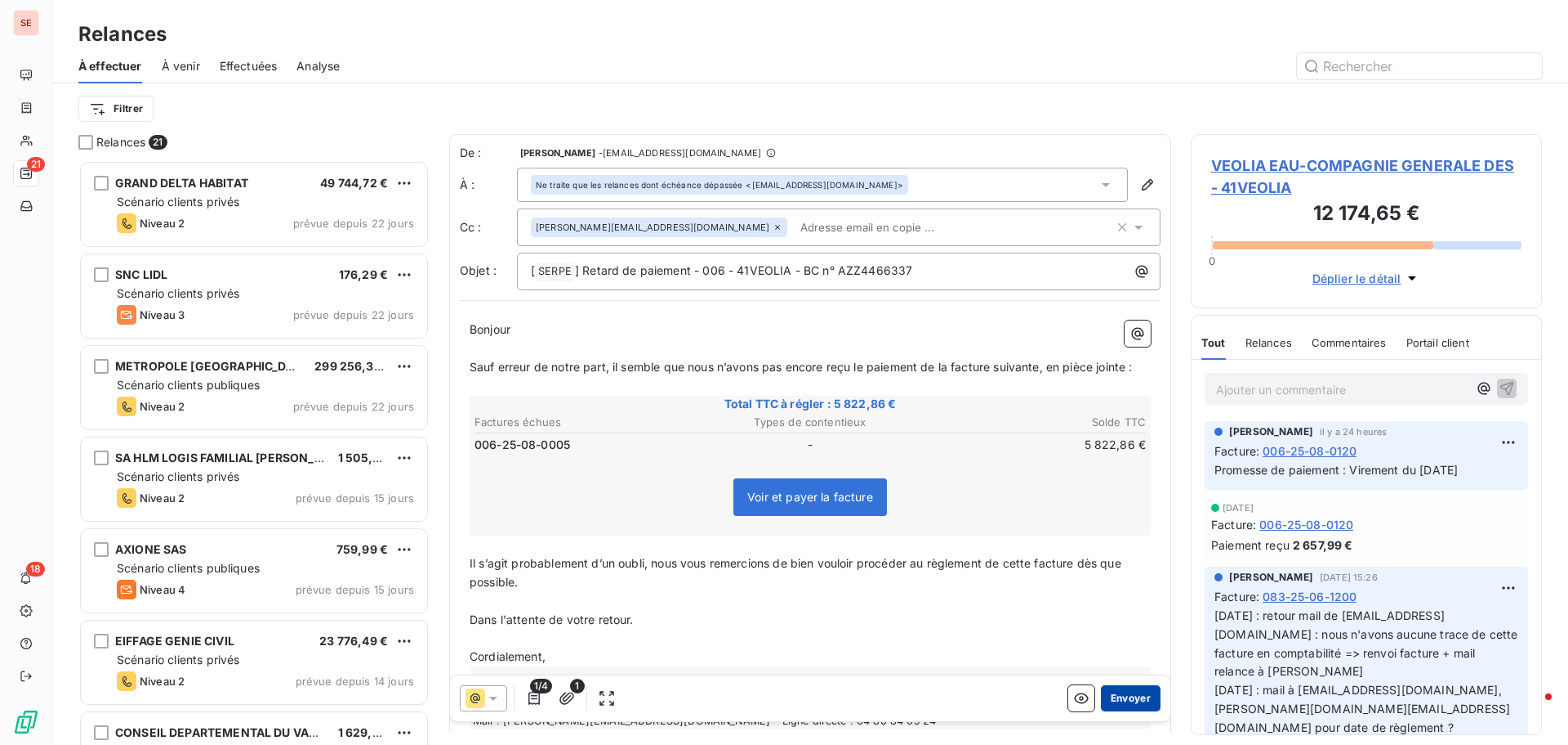
click at [1123, 700] on button "Envoyer" at bounding box center [1131, 698] width 60 height 26
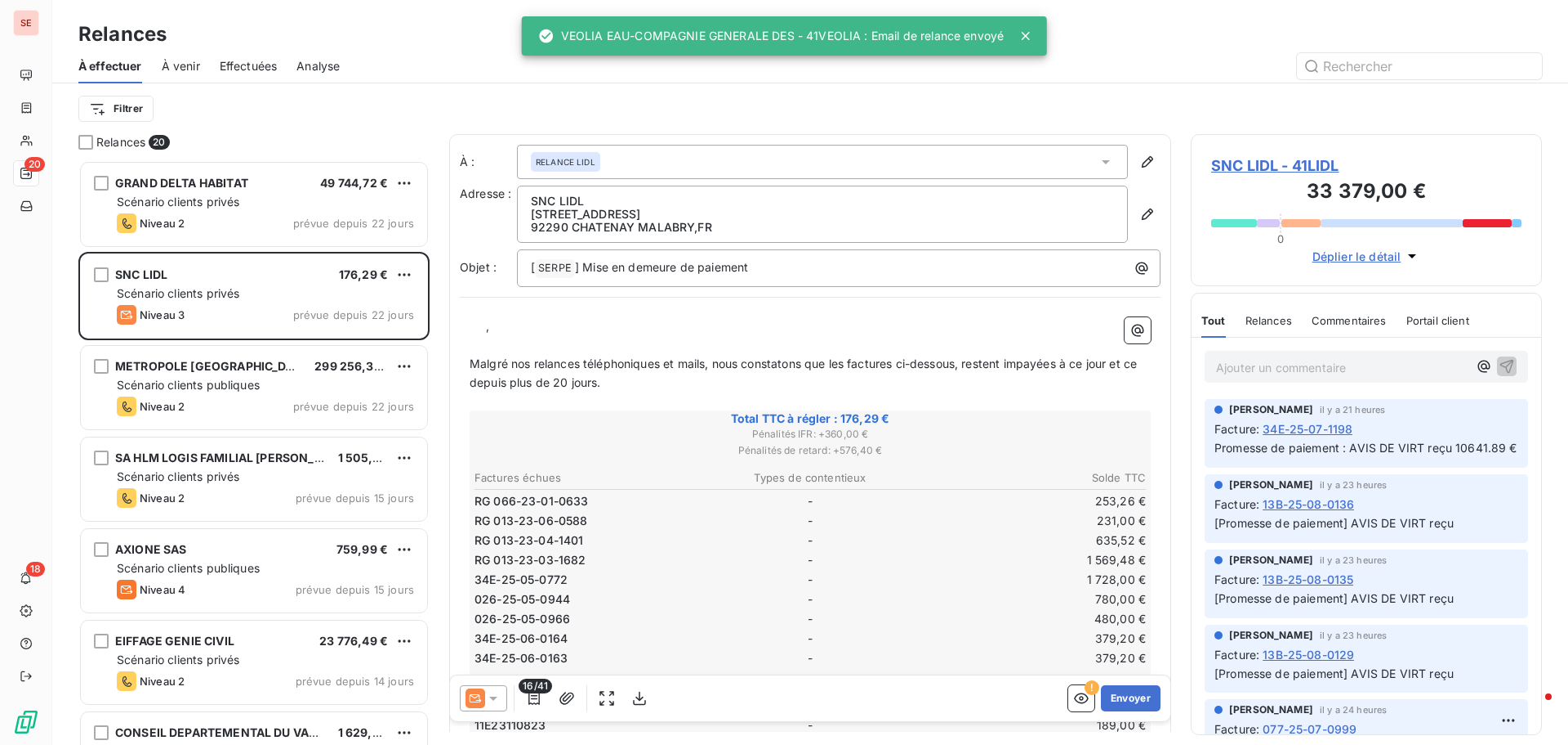
click at [272, 67] on span "Effectuées" at bounding box center [248, 66] width 58 height 16
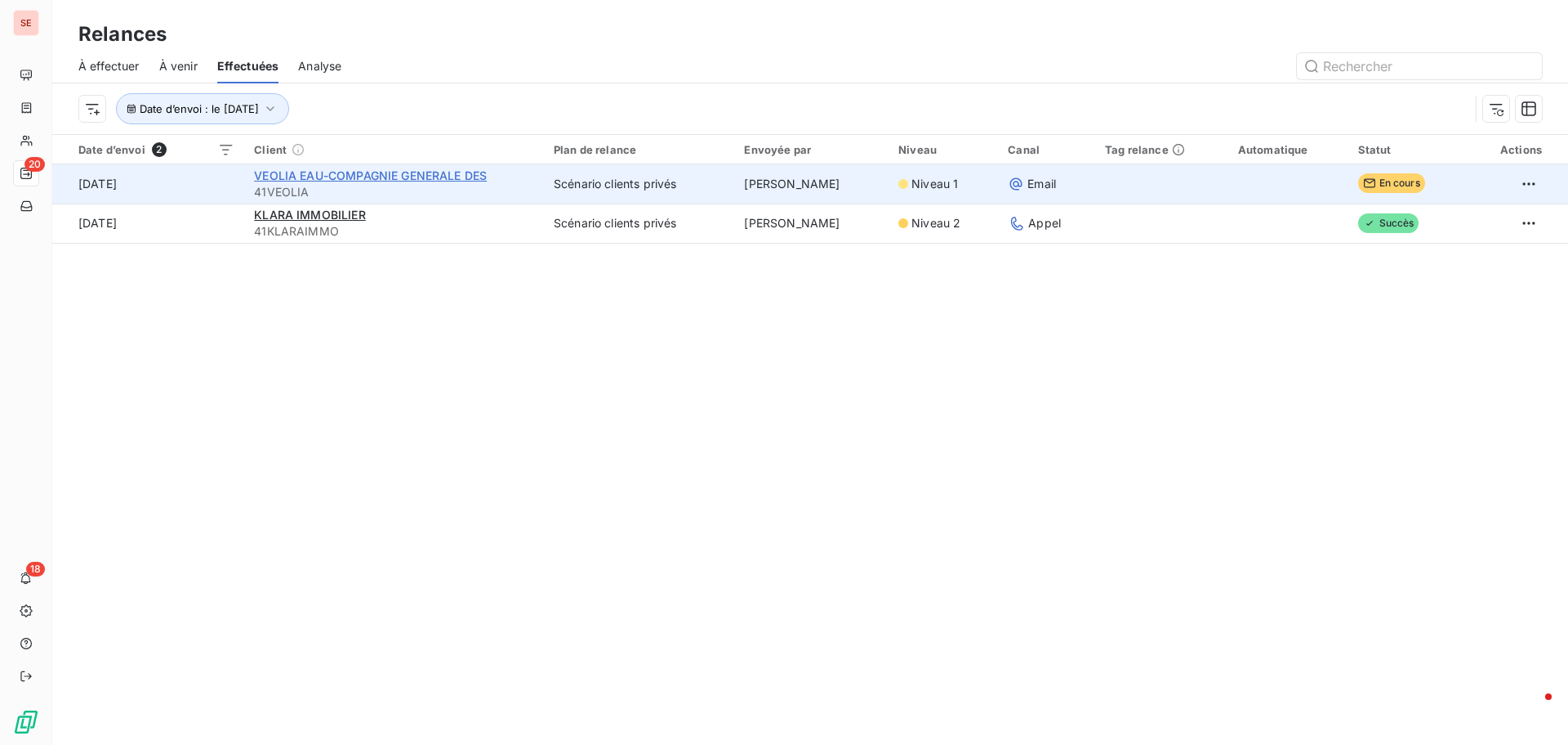
click at [281, 180] on span "VEOLIA EAU-COMPAGNIE GENERALE DES" at bounding box center [371, 175] width 233 height 13
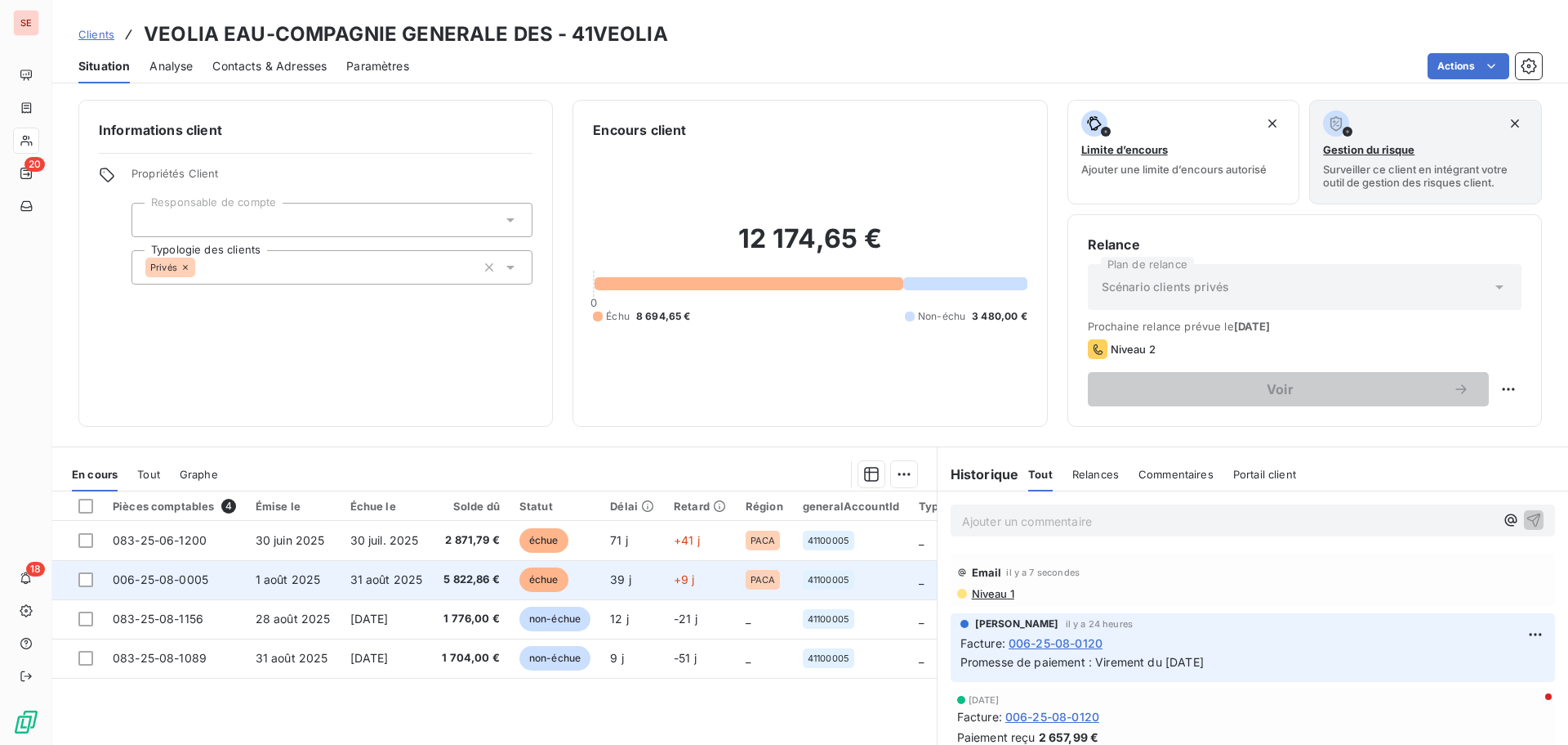
click at [406, 569] on td "31 août 2025" at bounding box center [387, 579] width 92 height 40
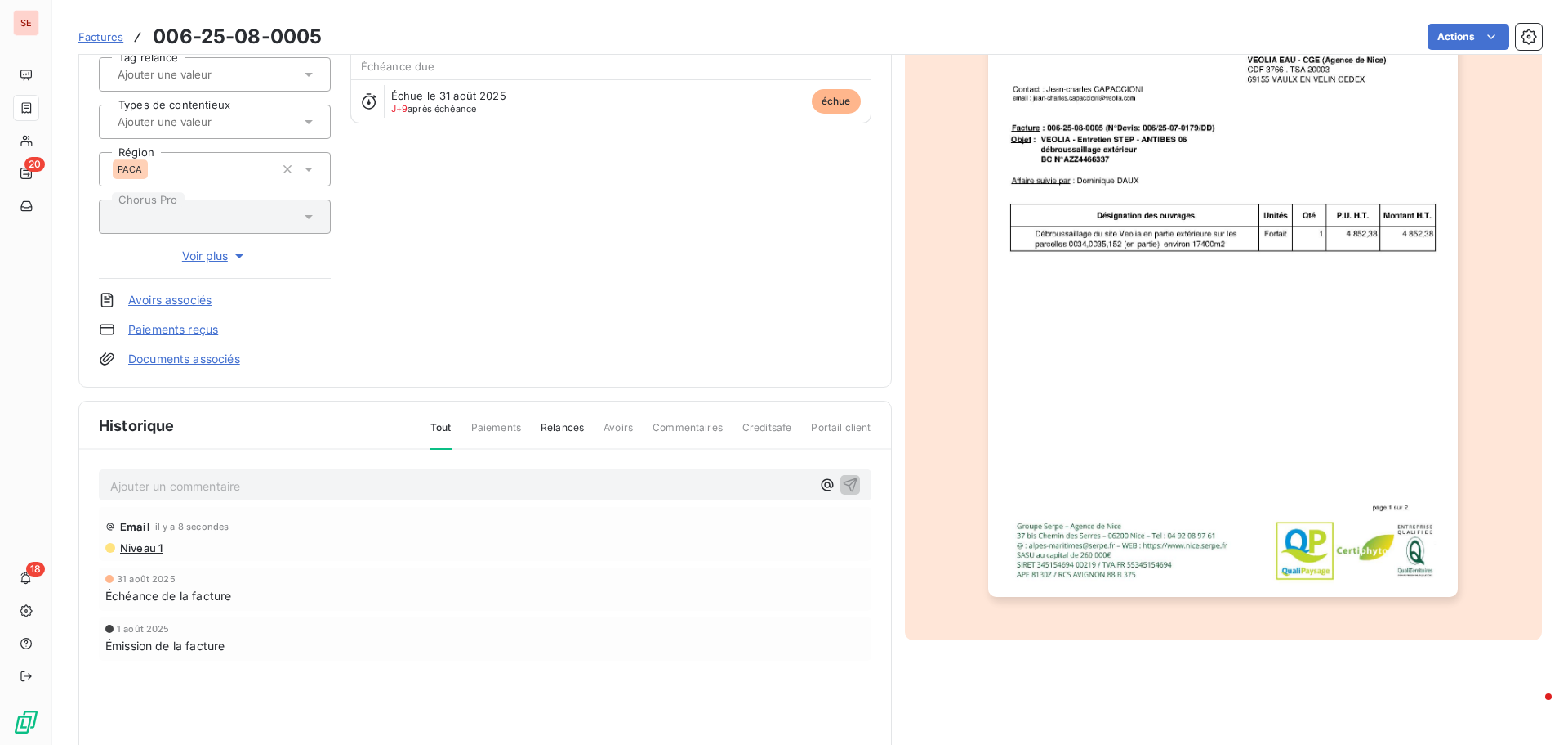
scroll to position [239, 0]
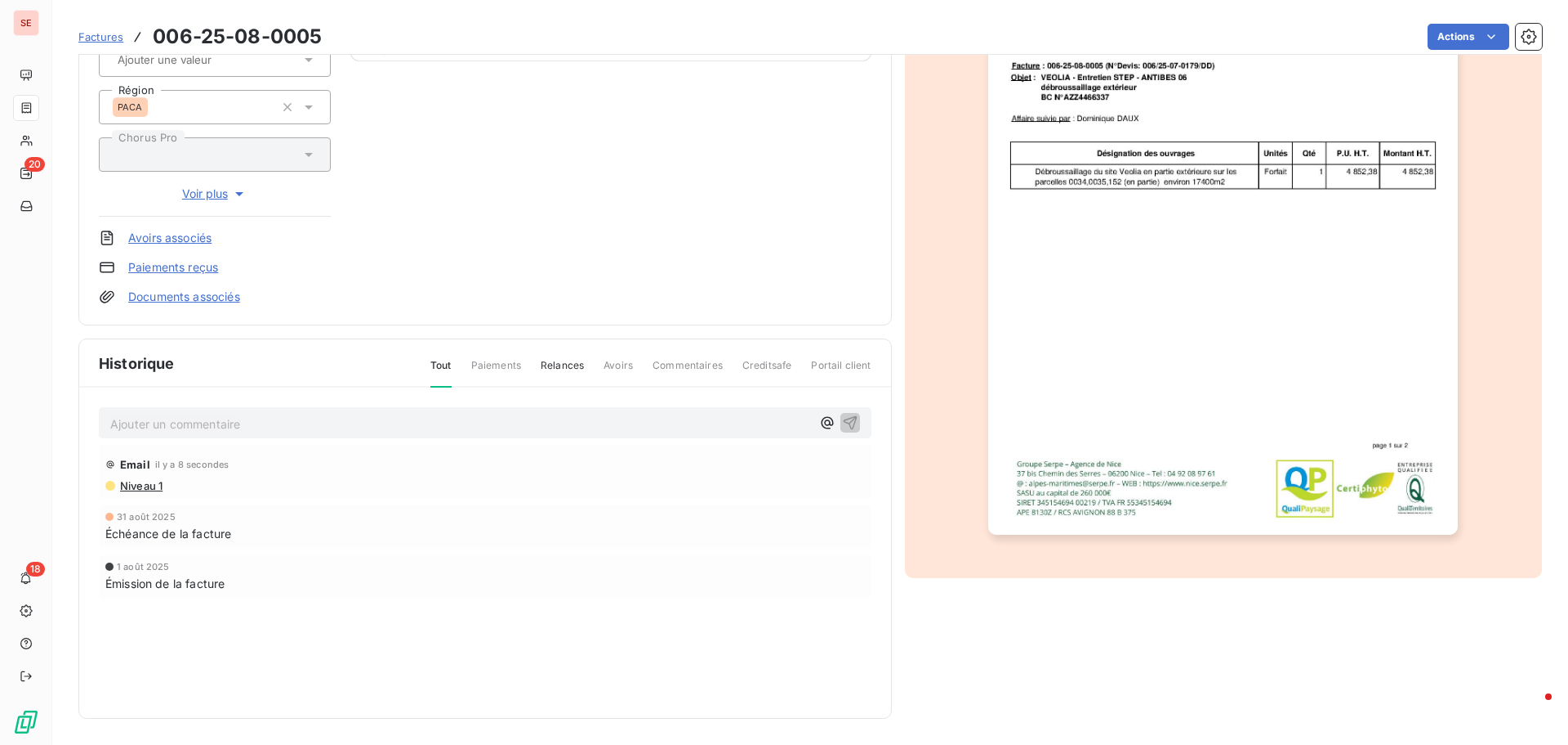
click at [155, 483] on span "Niveau 1" at bounding box center [141, 486] width 44 height 13
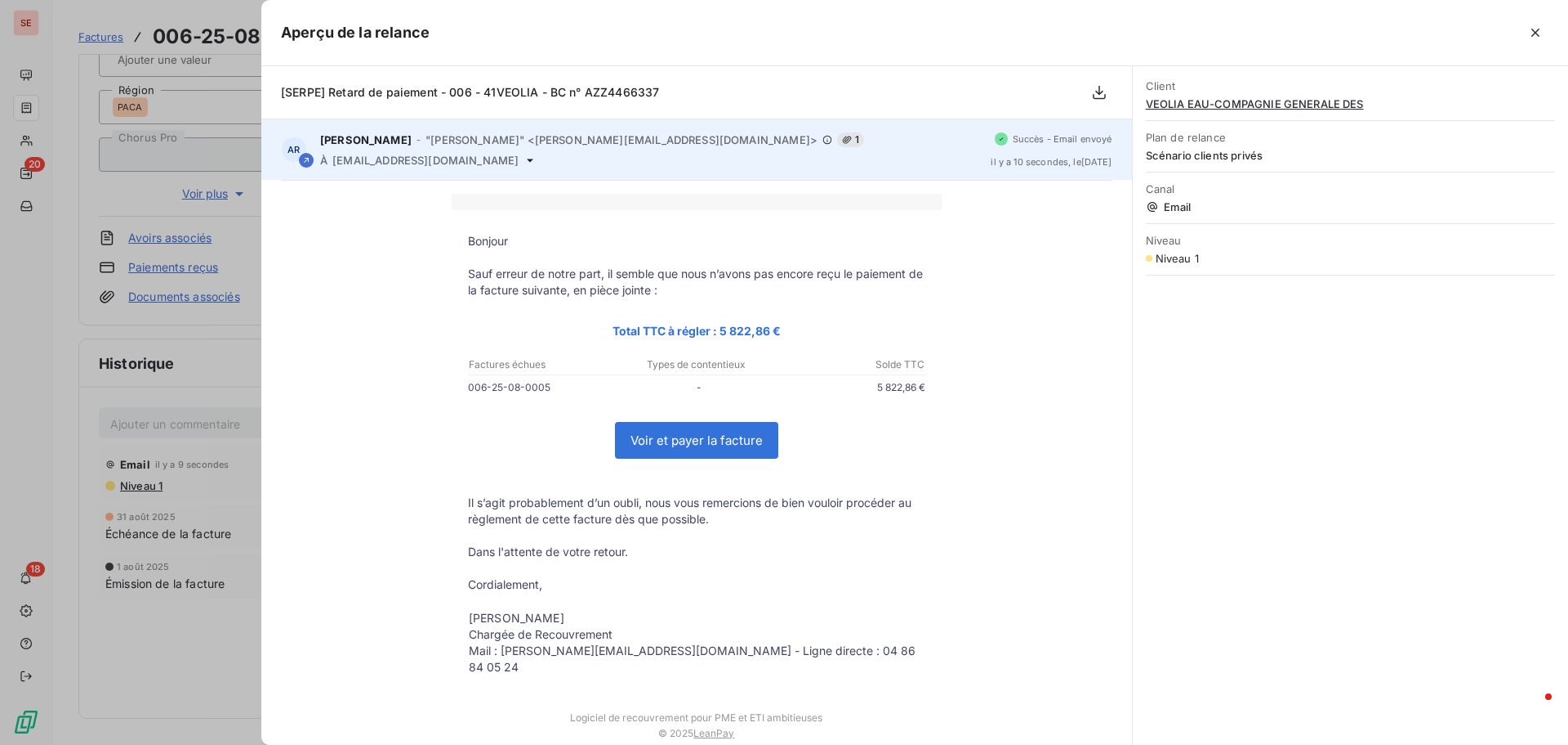
click at [443, 164] on span "contactfournisseur.vefr@veolia.com" at bounding box center [425, 160] width 186 height 13
copy div "contactfournisseur.vefr@veolia.com"
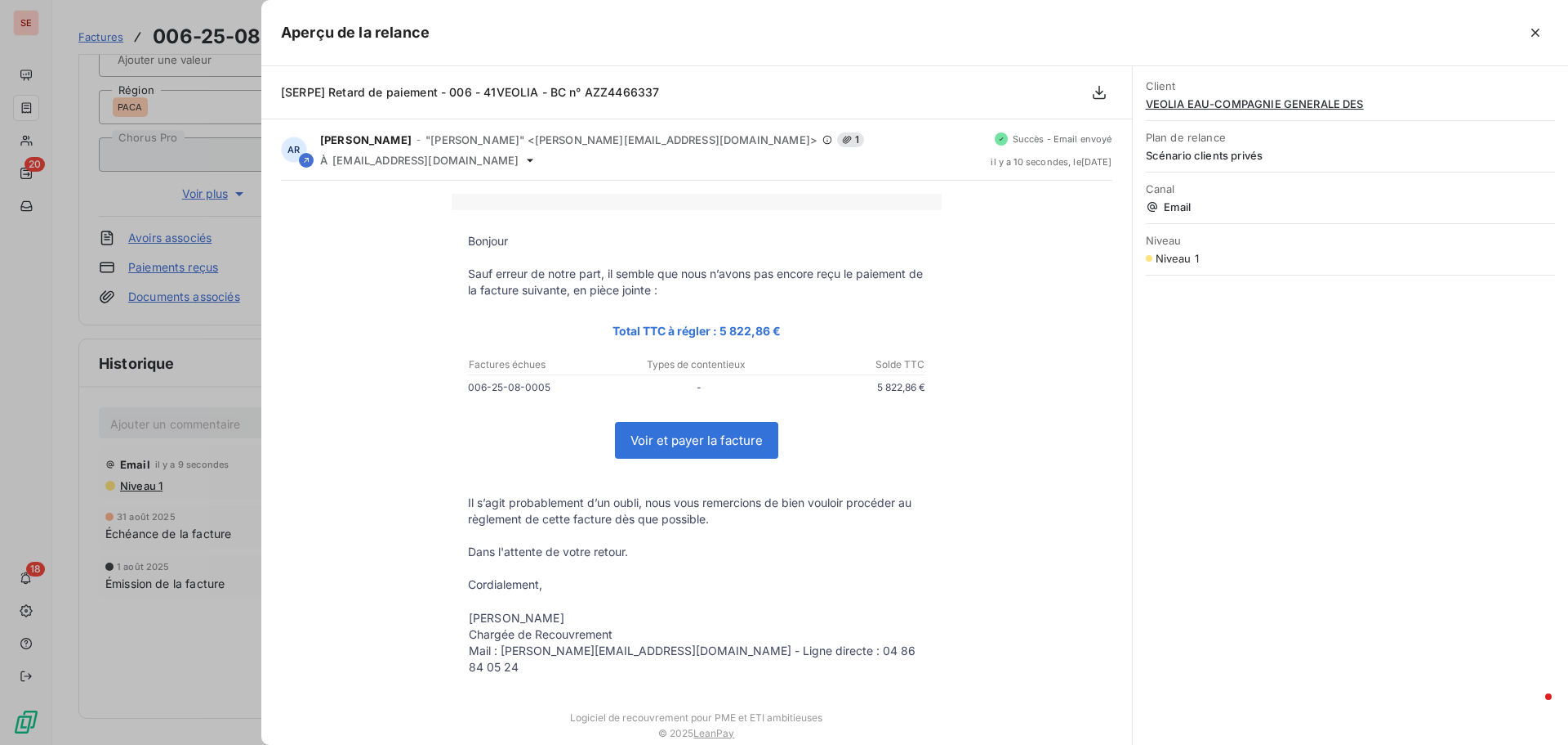
click at [218, 421] on div at bounding box center [784, 372] width 1568 height 745
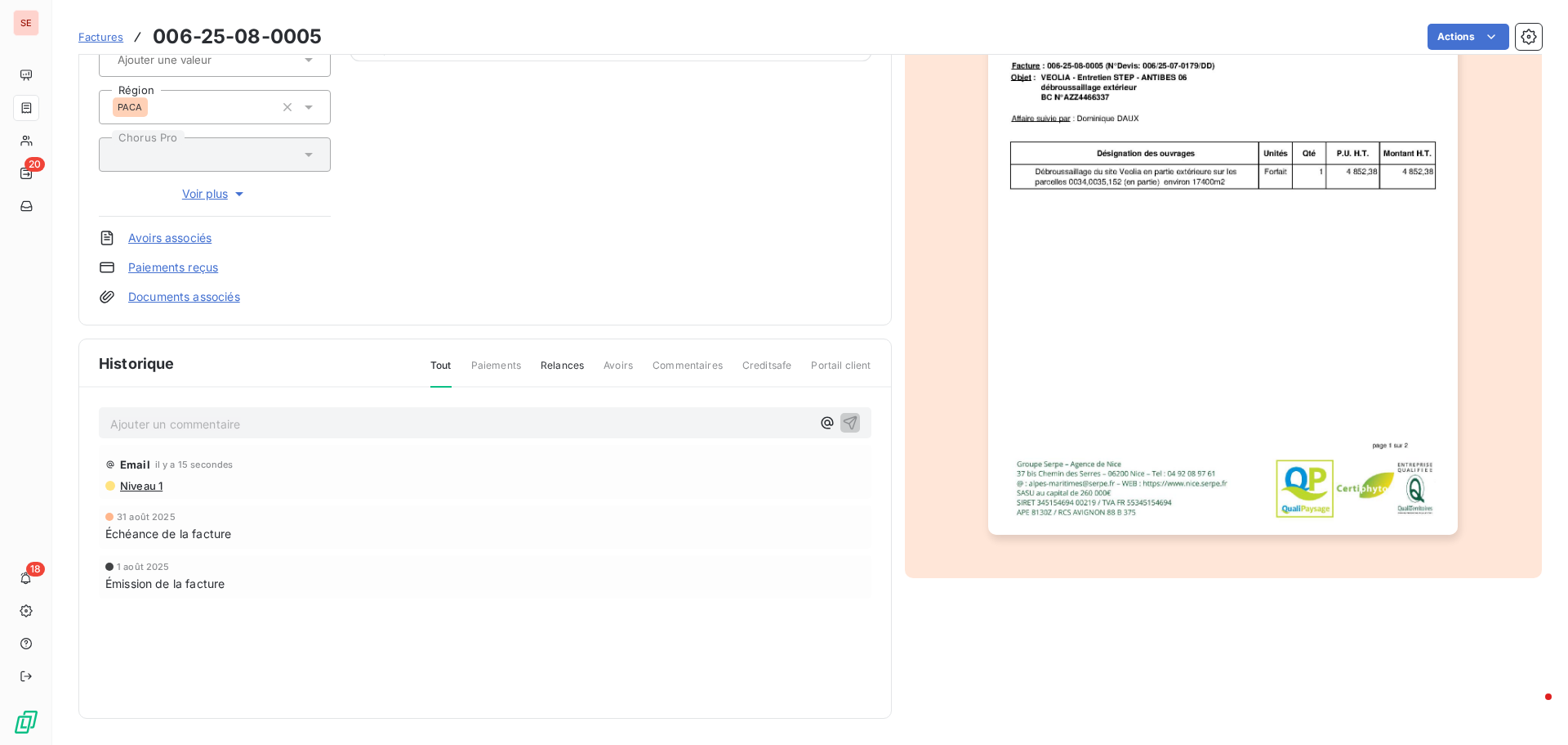
click at [218, 427] on p "Ajouter un commentaire ﻿" at bounding box center [460, 423] width 701 height 20
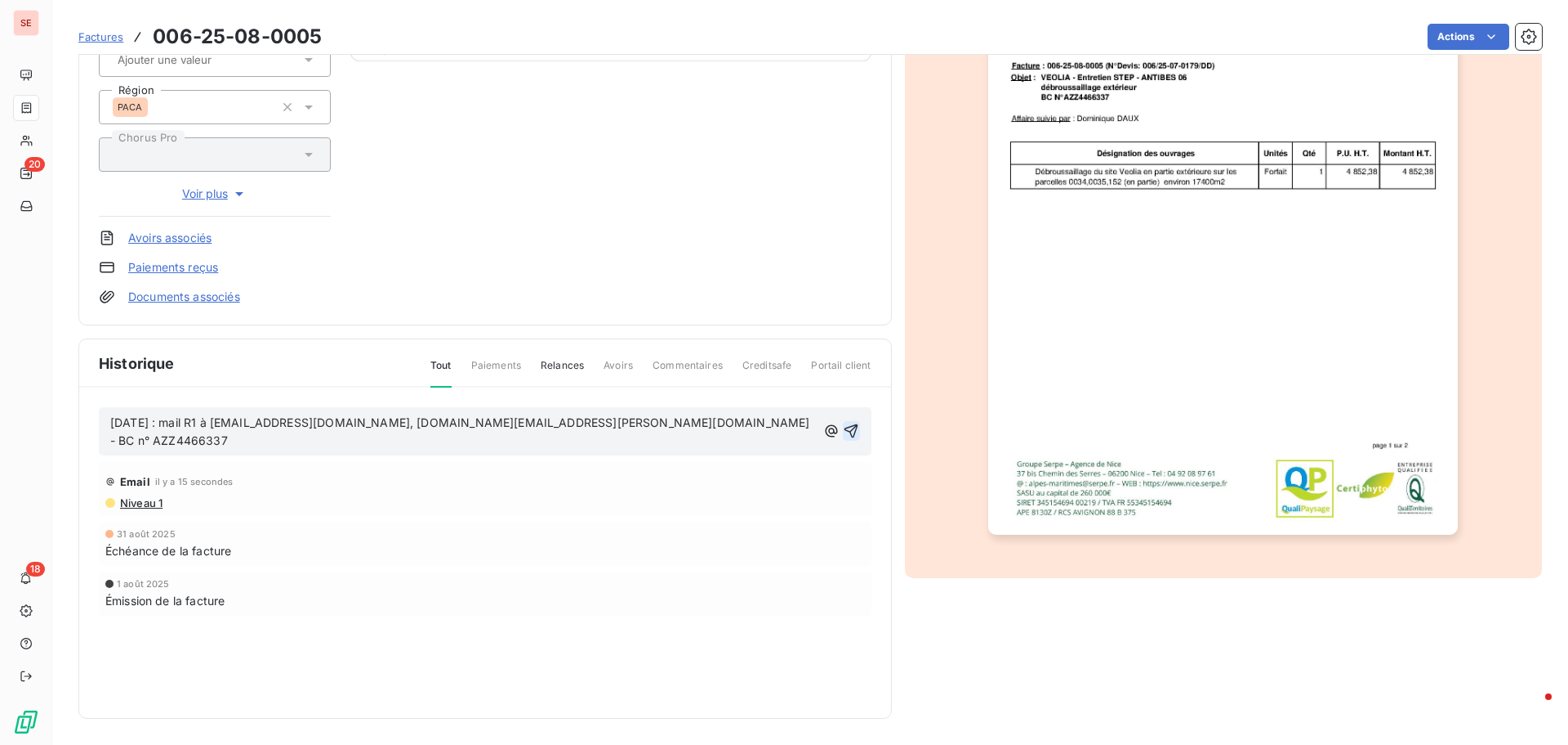
click at [843, 422] on icon "button" at bounding box center [850, 430] width 16 height 16
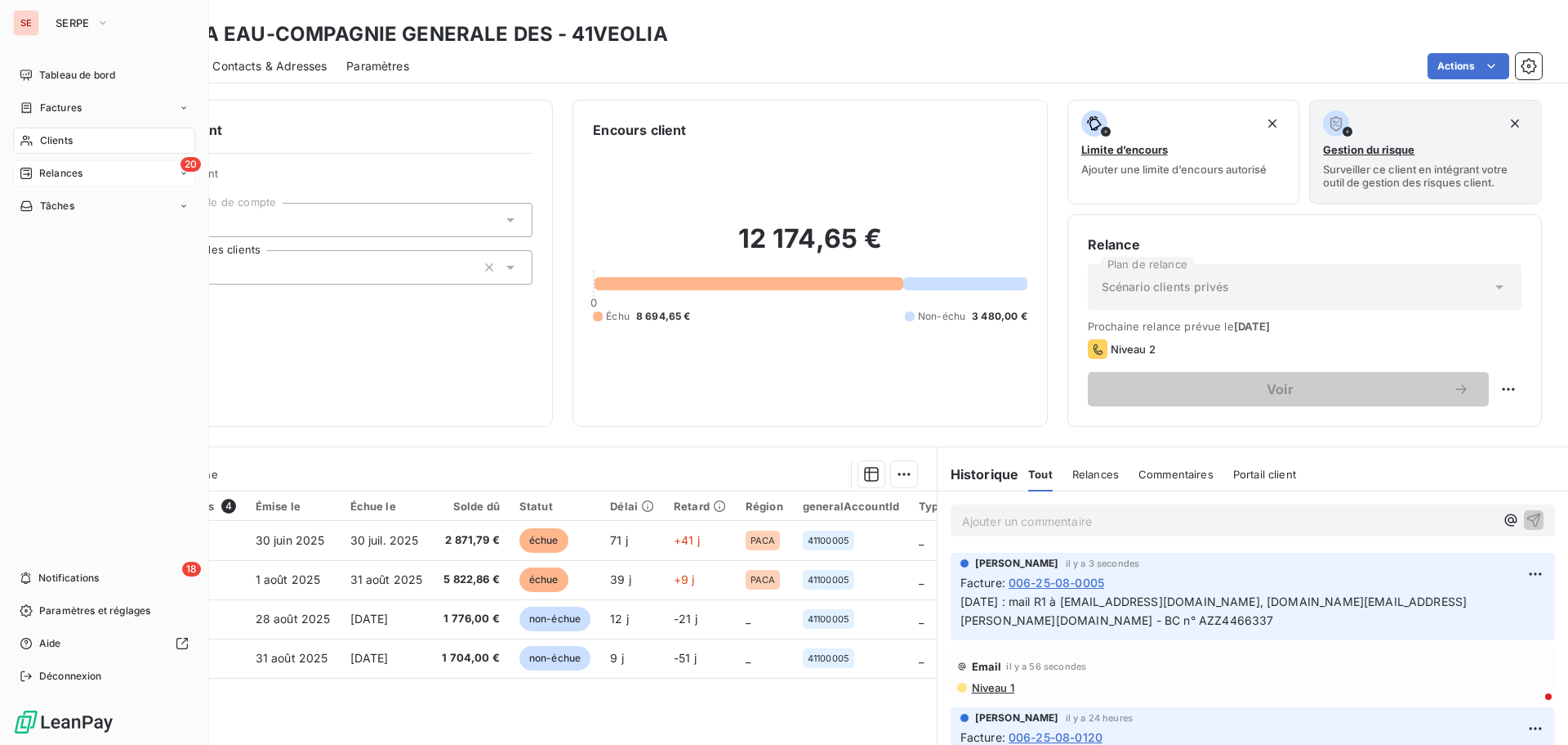
click at [108, 171] on div "20 Relances" at bounding box center [104, 173] width 182 height 26
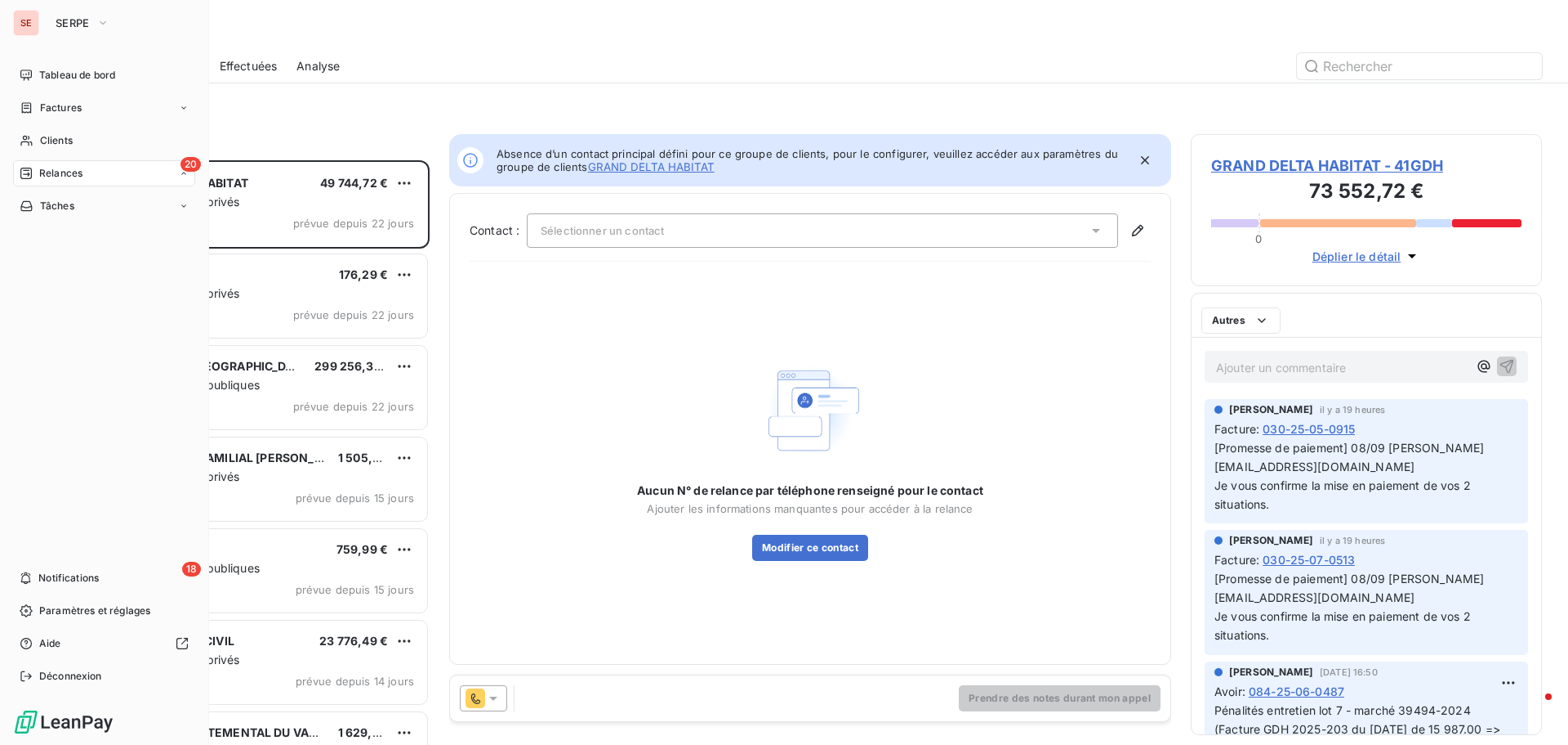
scroll to position [572, 339]
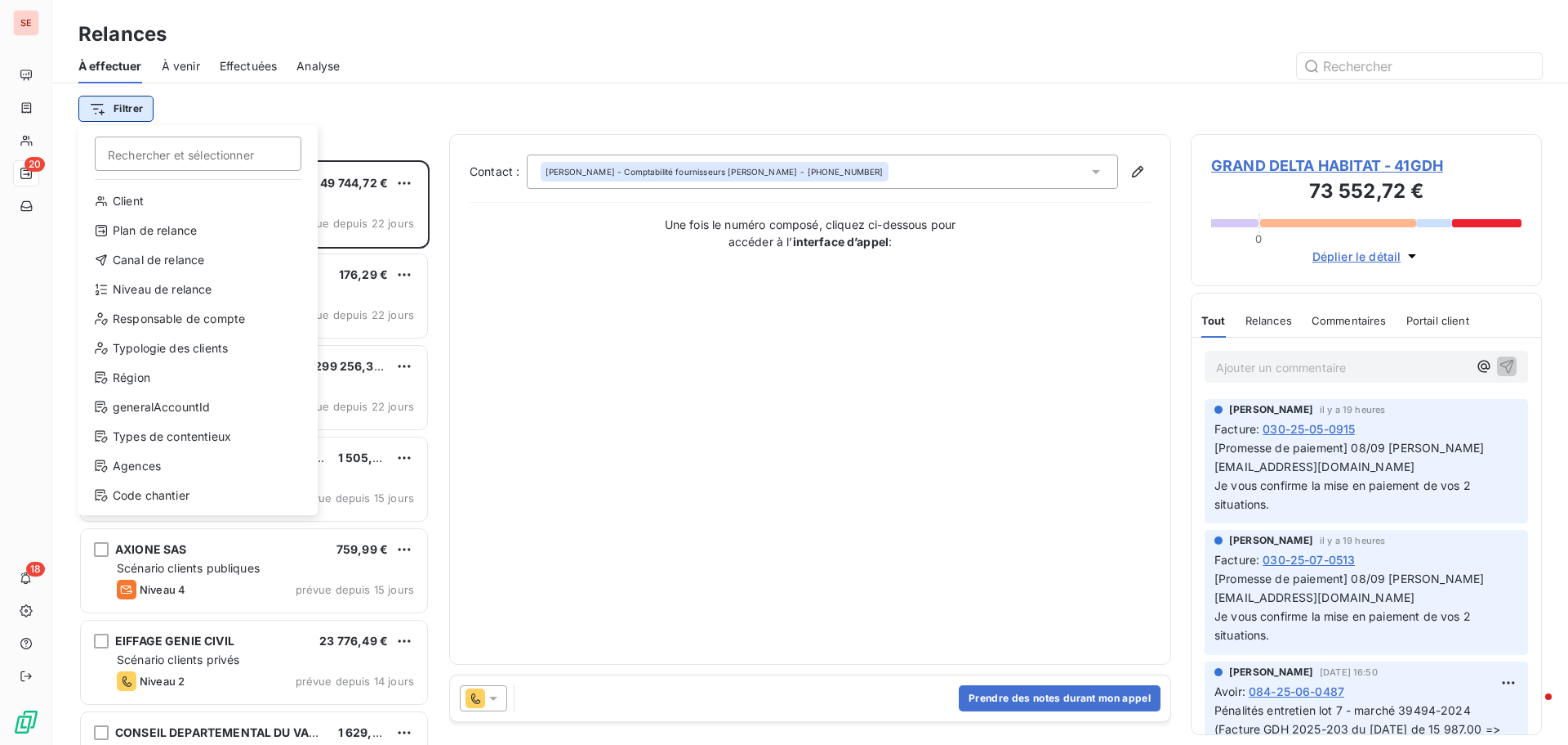
click at [136, 107] on html "SE 20 18 Relances À effectuer À venir Effectuées Analyse Filtrer Rechercher et …" at bounding box center [784, 372] width 1568 height 745
click at [186, 293] on div "Niveau de relance" at bounding box center [197, 289] width 226 height 26
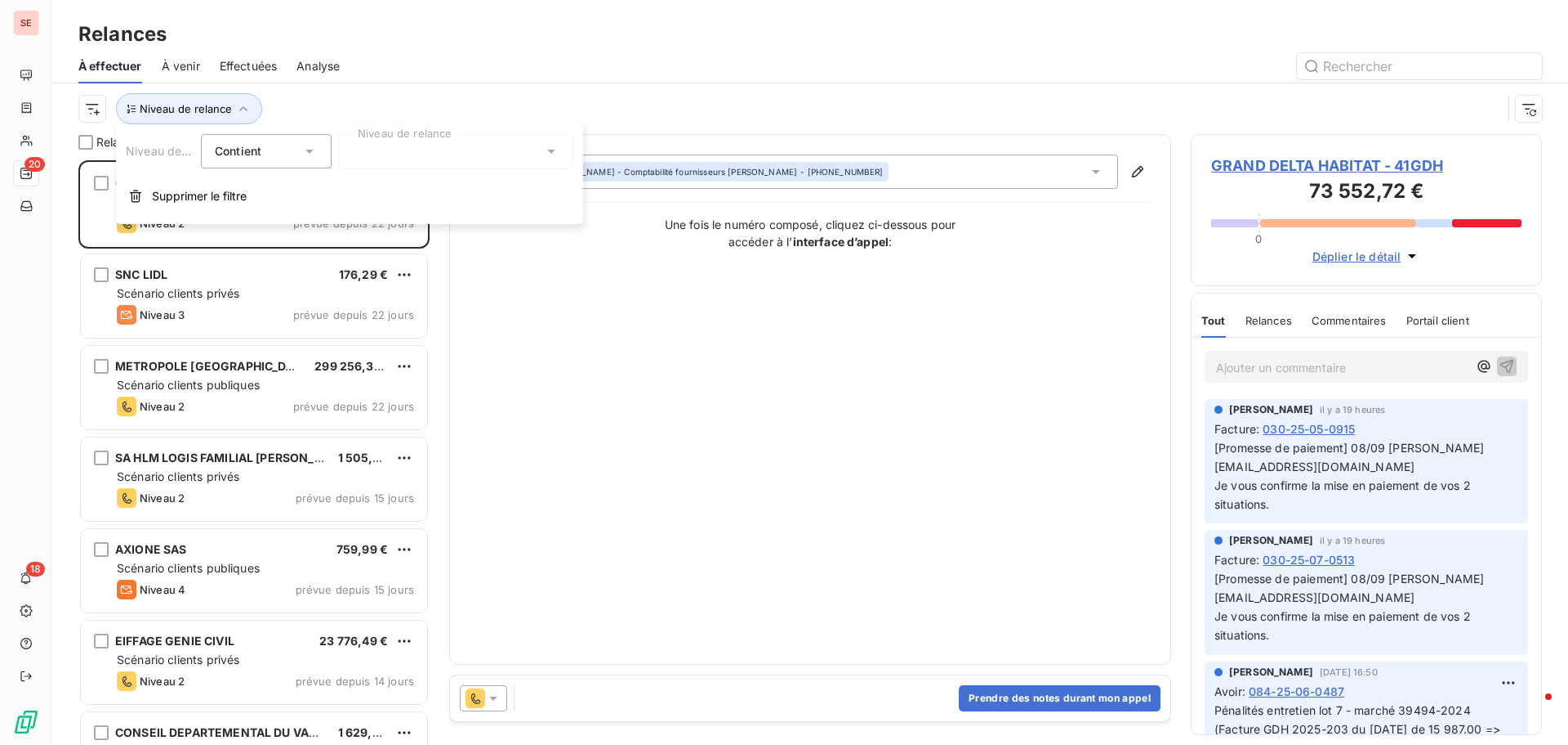
click at [453, 154] on div at bounding box center [456, 151] width 235 height 35
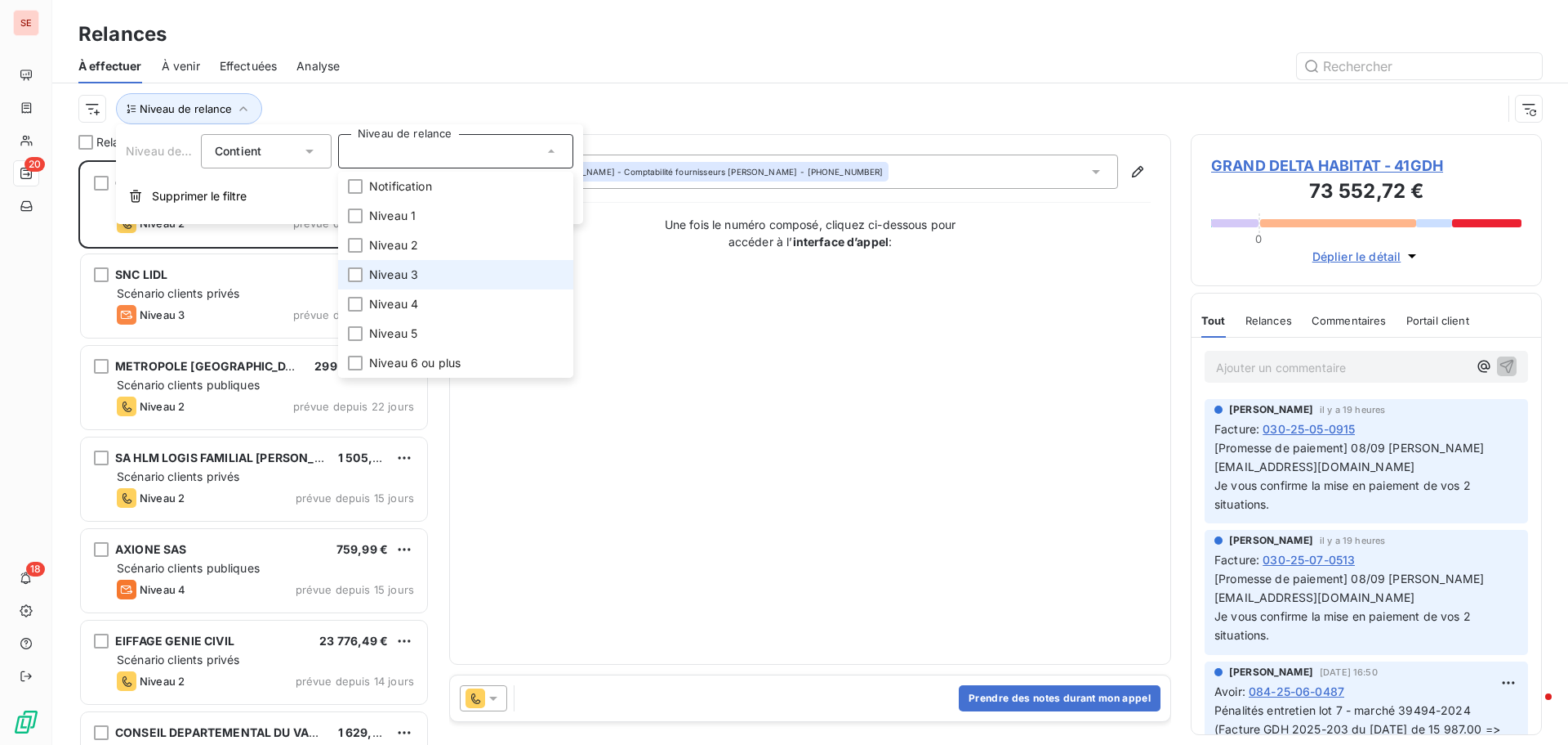
click at [420, 270] on li "Niveau 3" at bounding box center [456, 275] width 235 height 30
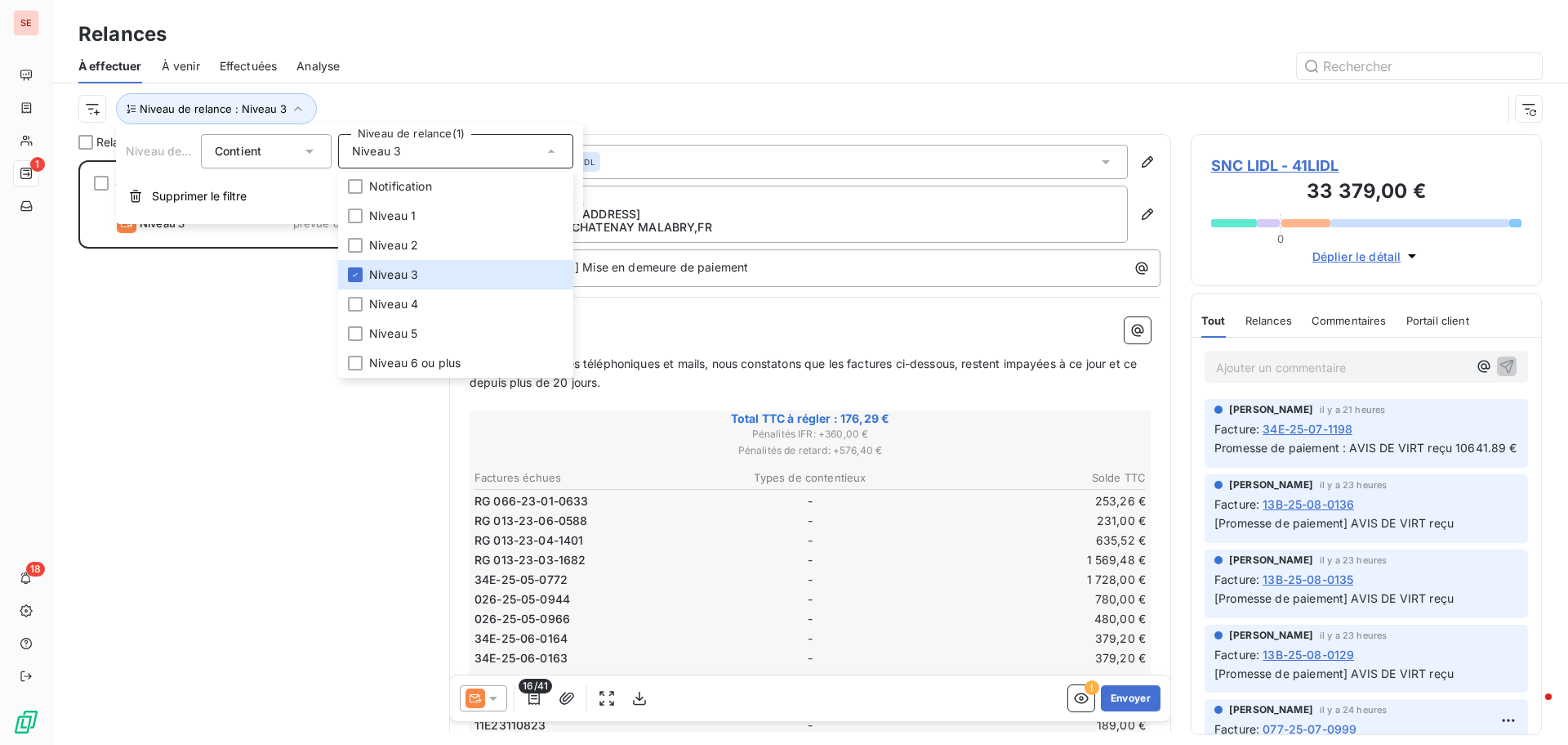
click at [518, 94] on div "Niveau de relance : Niveau 3" at bounding box center [790, 109] width 1424 height 31
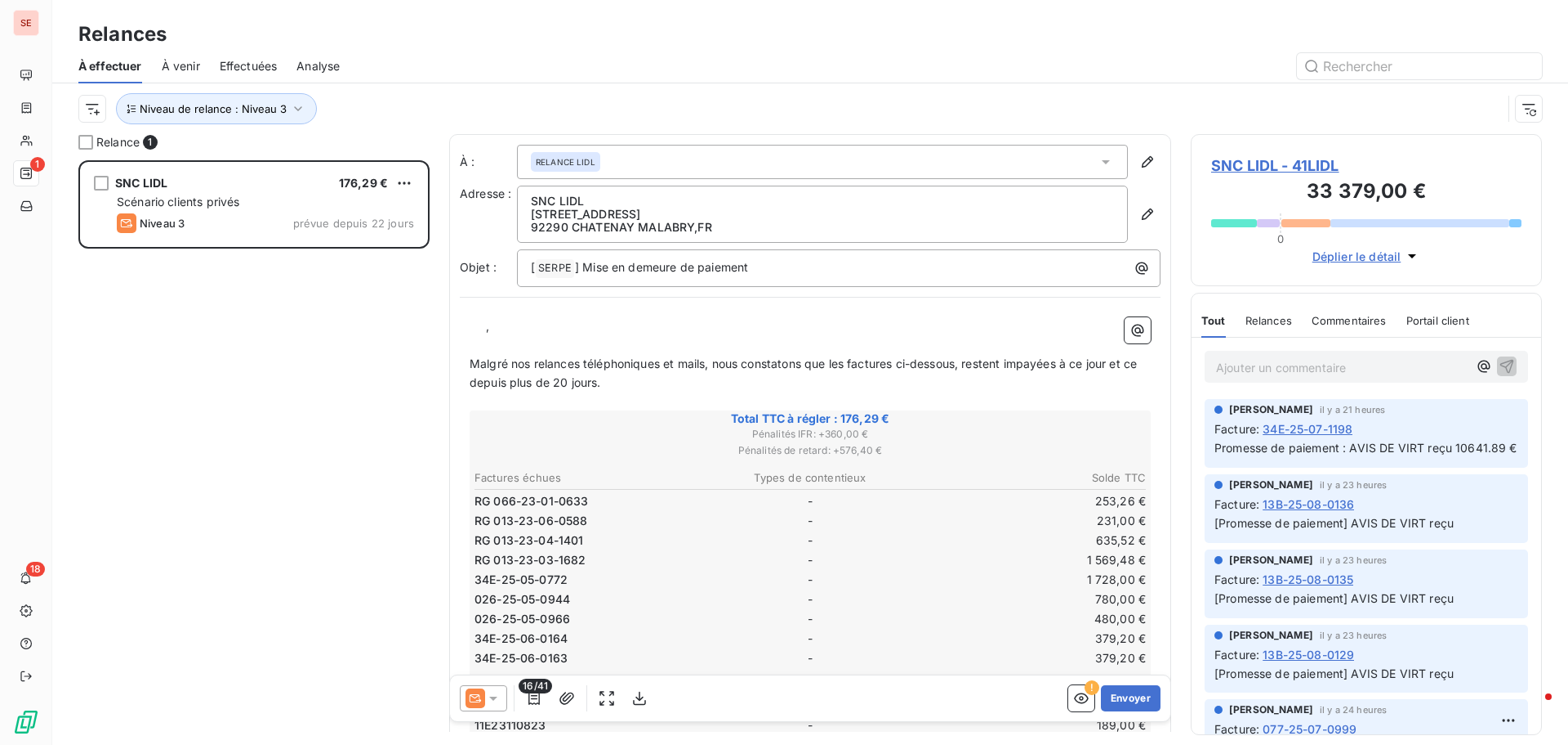
click at [171, 421] on div "SNC LIDL 176,29 € Scénario clients privés Niveau 3 prévue depuis 22 jours" at bounding box center [253, 452] width 352 height 584
click at [294, 108] on icon "button" at bounding box center [298, 108] width 8 height 5
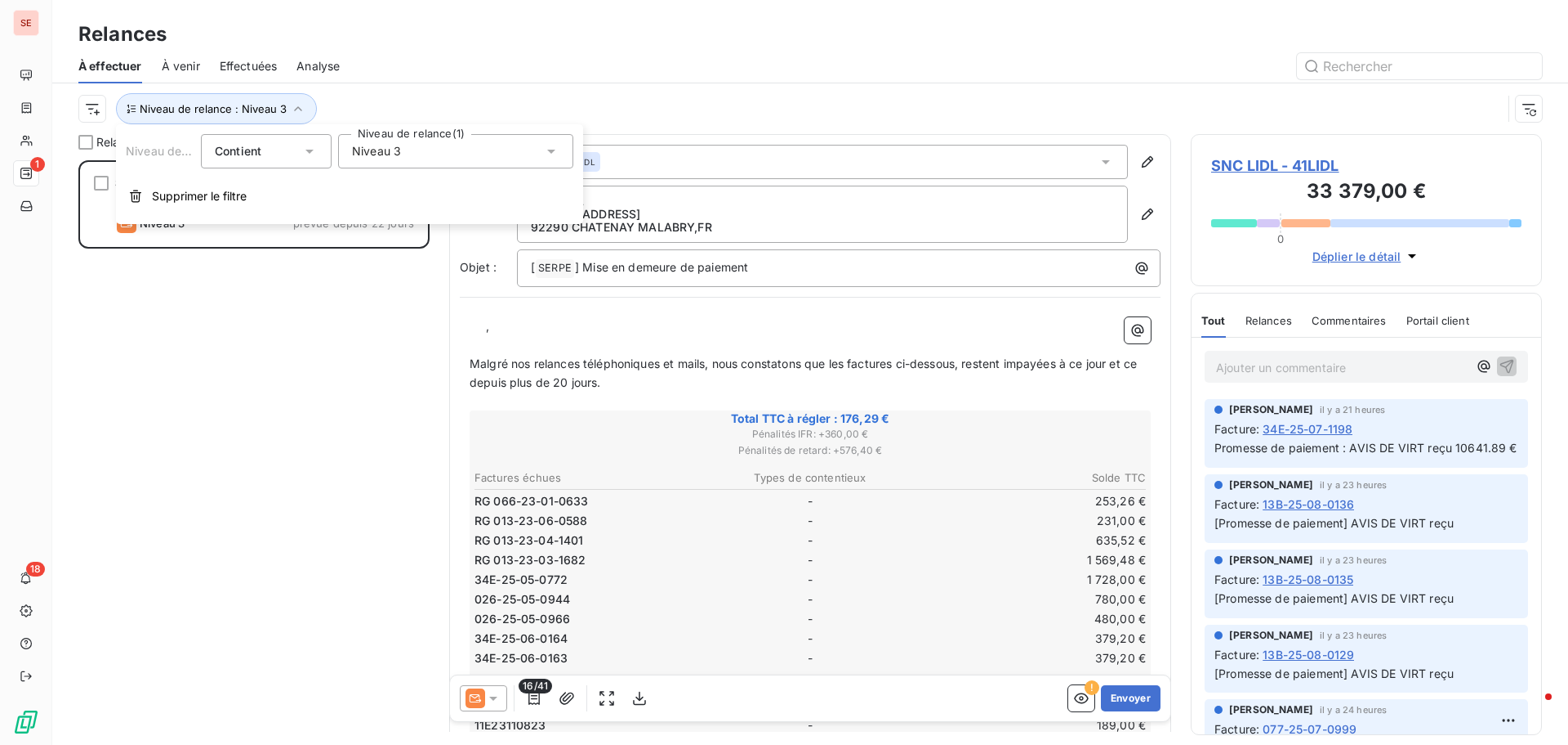
click at [381, 152] on span "Niveau 3" at bounding box center [377, 150] width 49 height 16
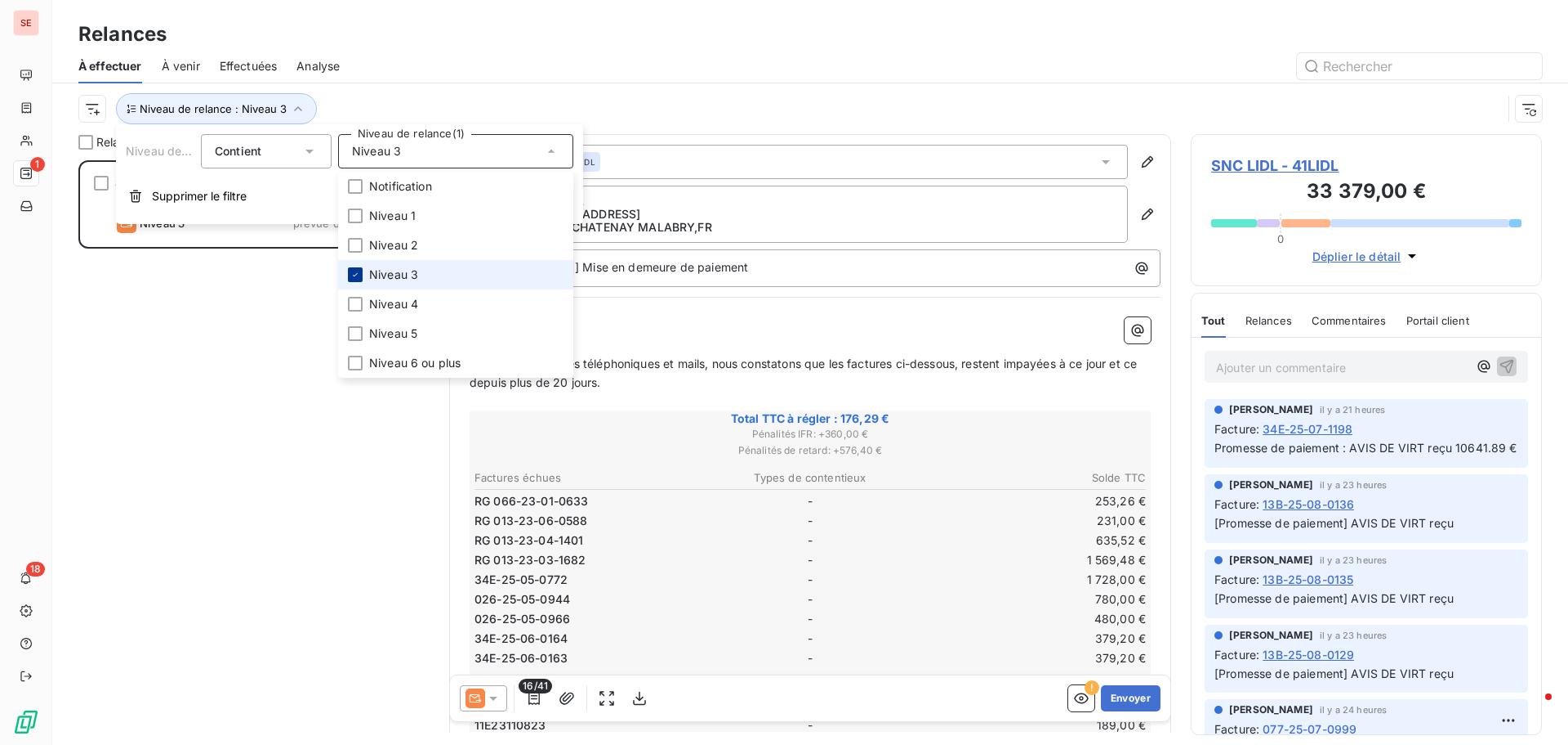
click at [358, 272] on icon at bounding box center [355, 275] width 10 height 10
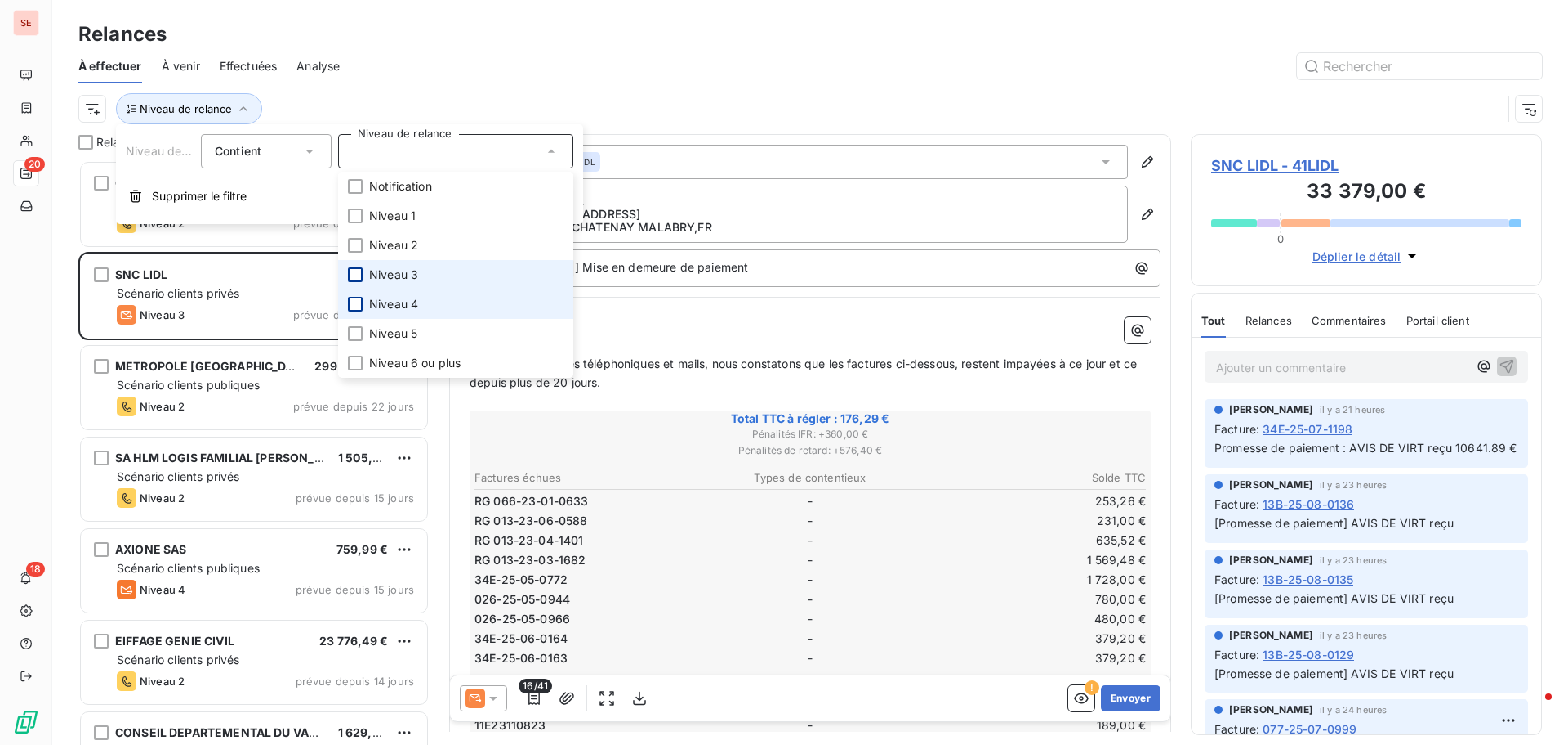
click at [360, 303] on div at bounding box center [354, 304] width 14 height 14
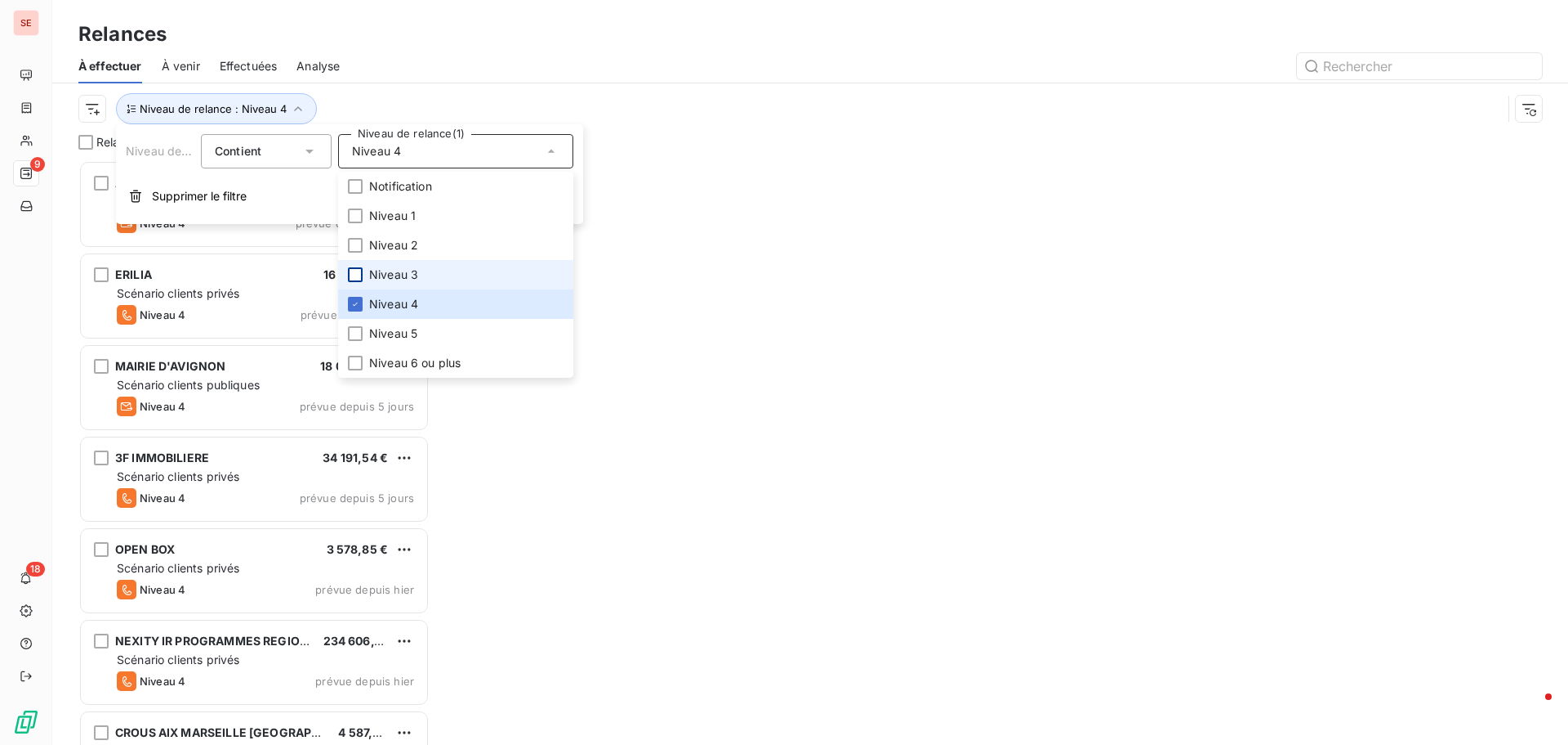
scroll to position [572, 339]
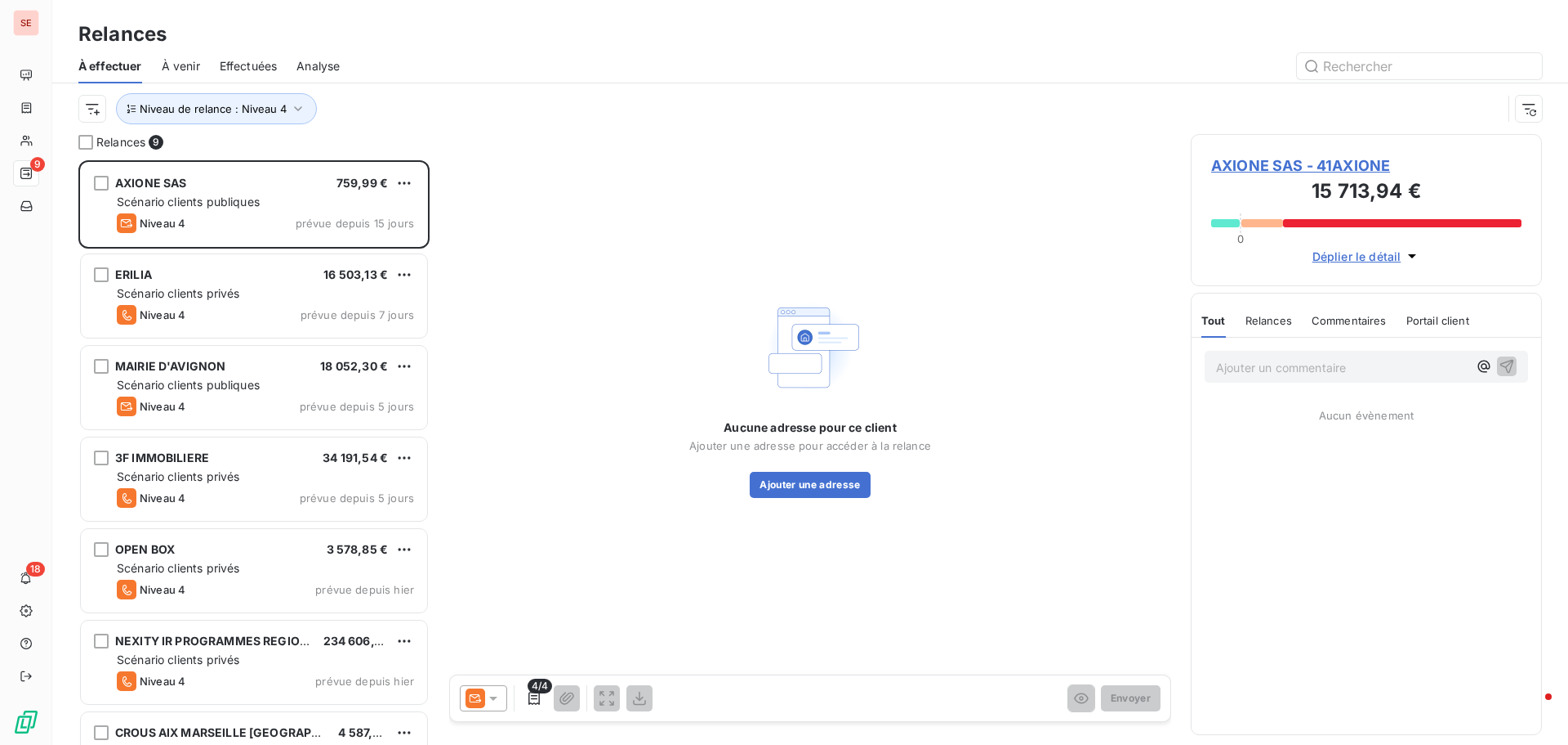
click at [586, 59] on div at bounding box center [951, 66] width 1183 height 26
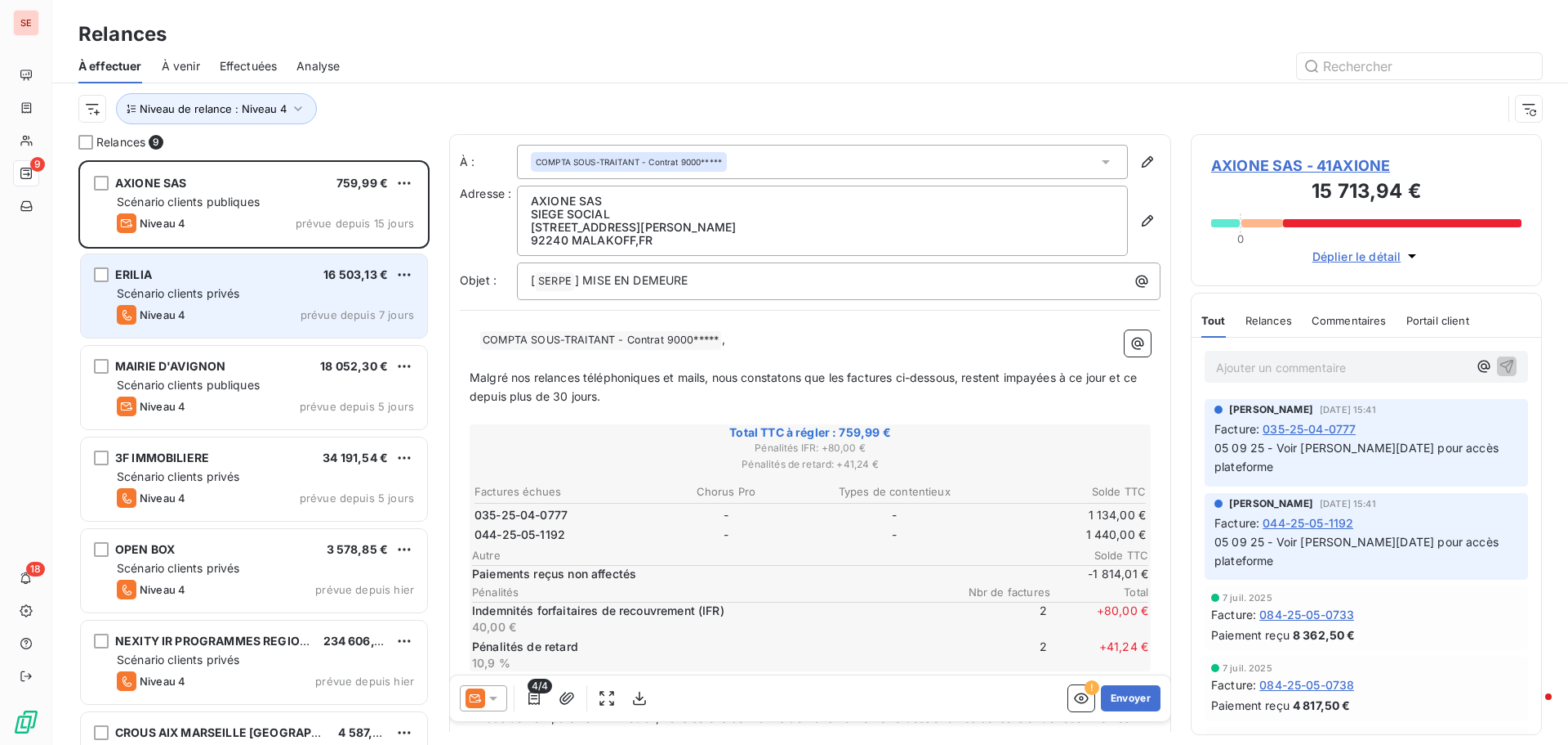
click at [272, 289] on div "Scénario clients privés" at bounding box center [265, 293] width 298 height 16
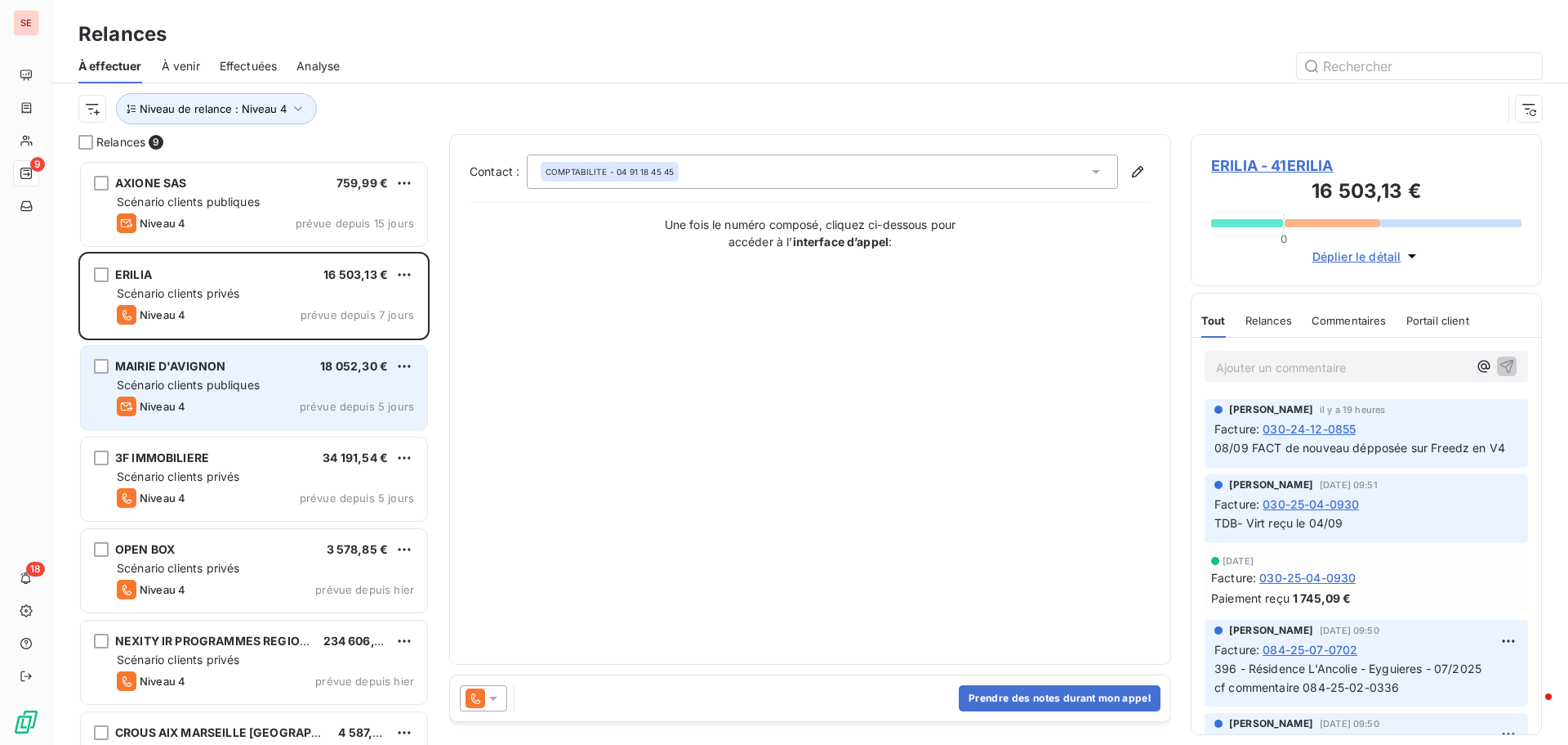
click at [238, 386] on span "Scénario clients publiques" at bounding box center [188, 385] width 143 height 13
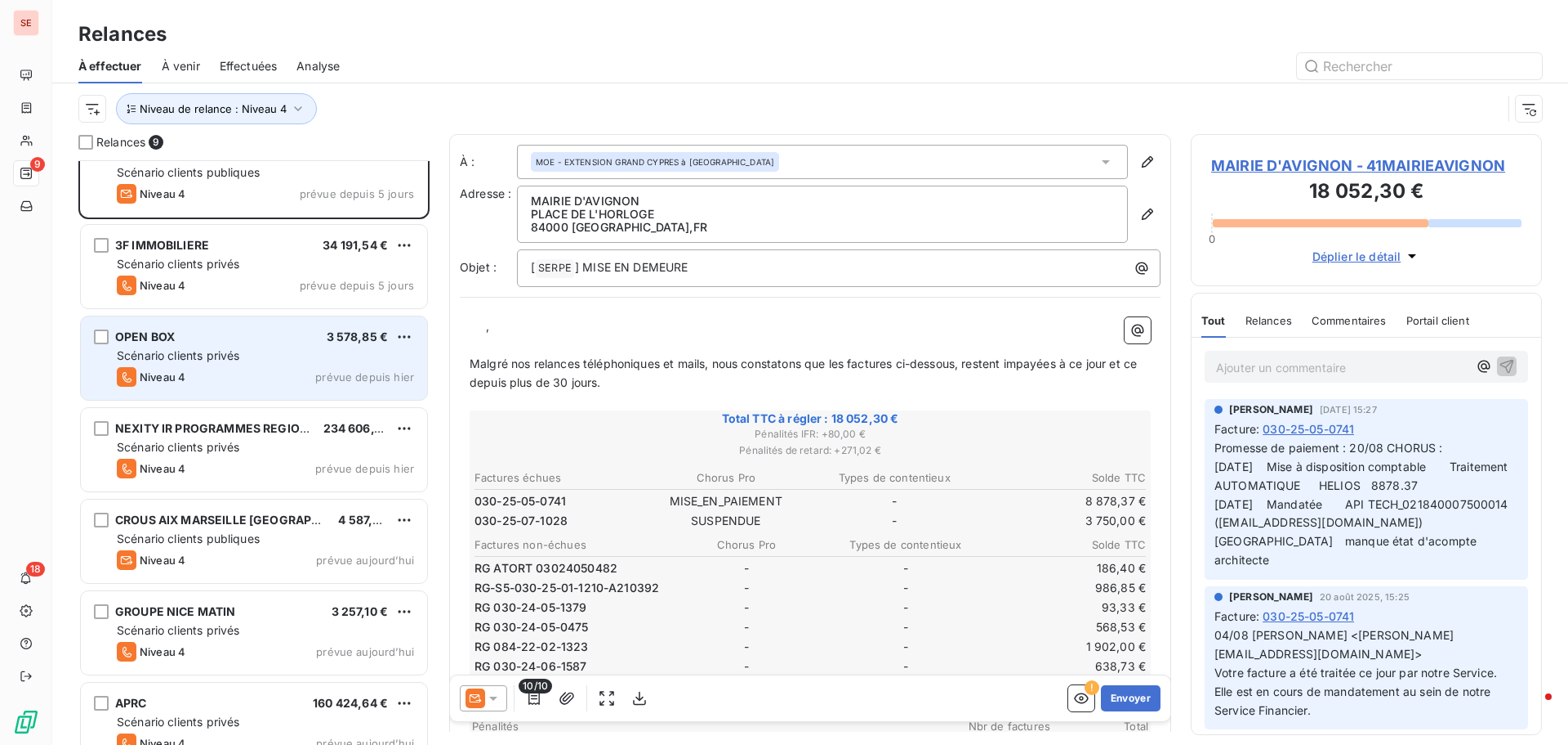
scroll to position [240, 0]
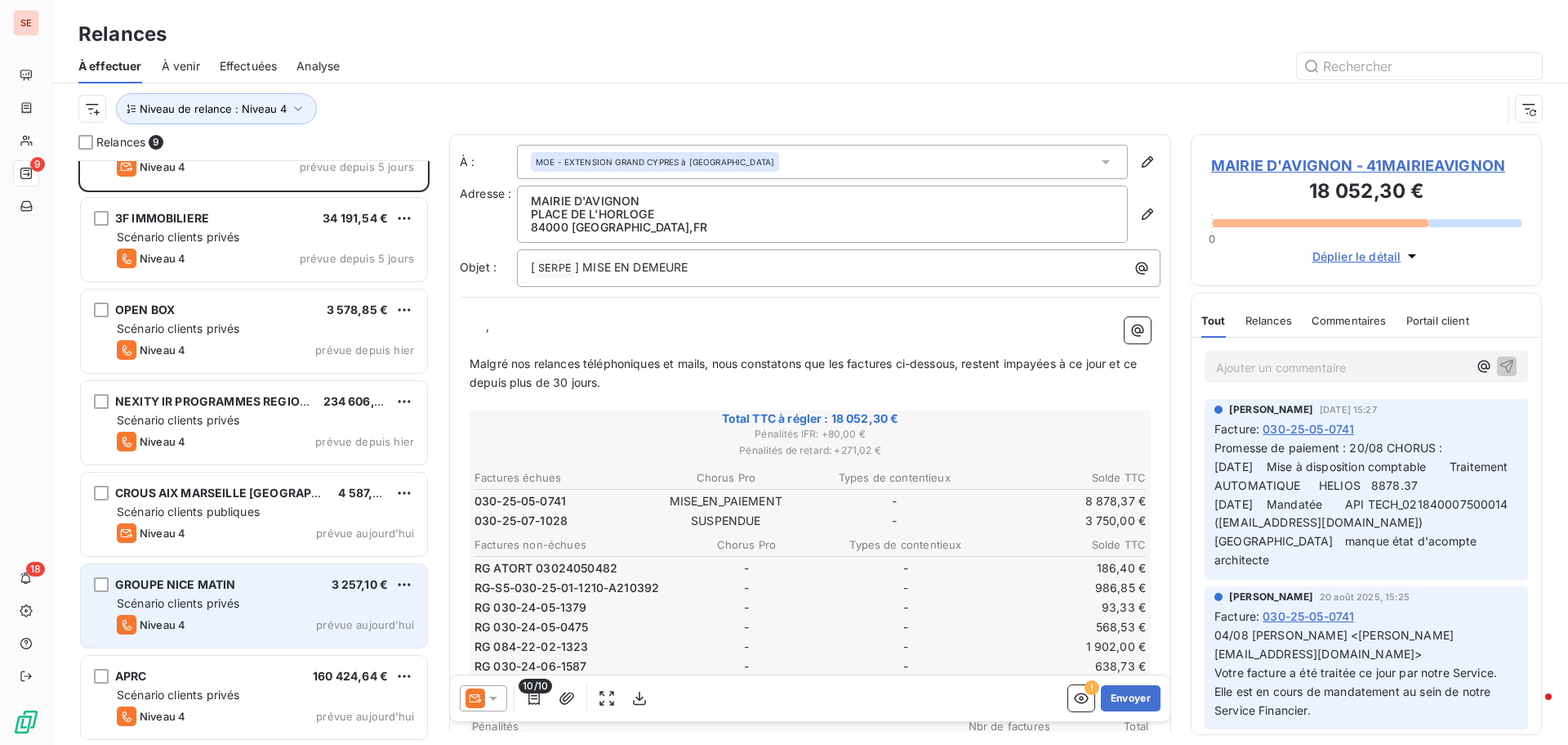
click at [212, 597] on span "Scénario clients privés" at bounding box center [177, 602] width 122 height 13
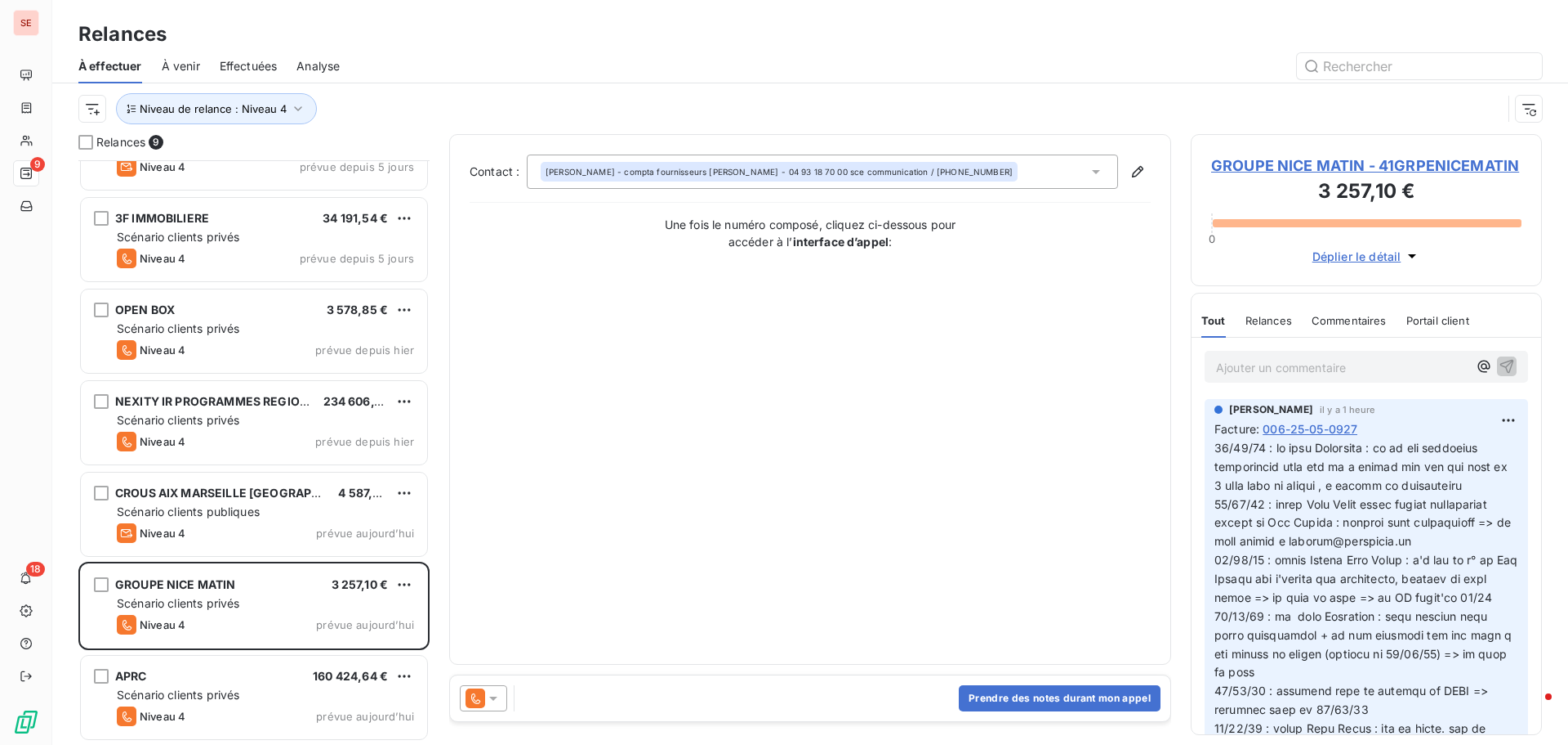
click at [1228, 159] on span "GROUPE NICE MATIN - 41GRPENICEMATIN" at bounding box center [1367, 165] width 310 height 22
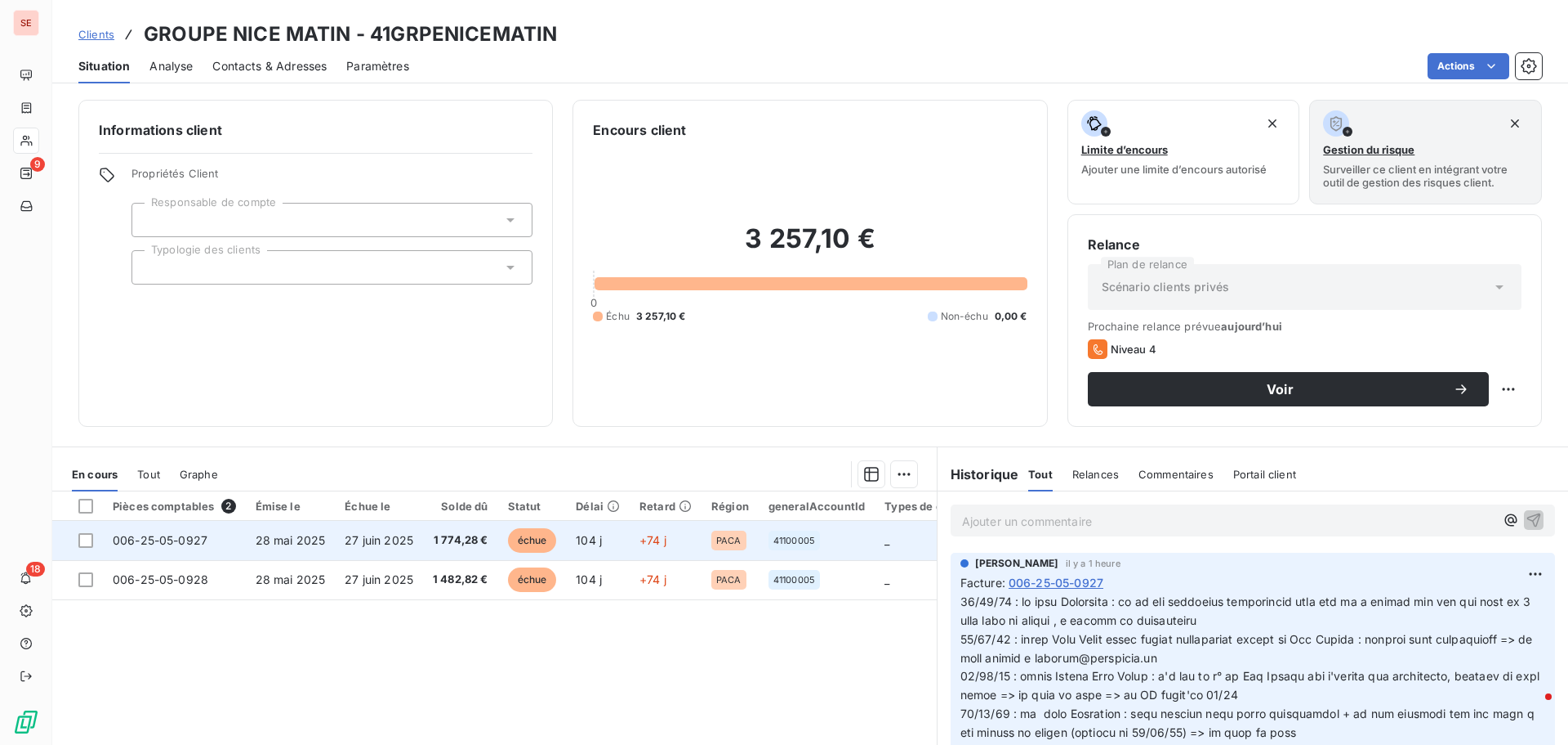
click at [190, 541] on span "006-25-05-0927" at bounding box center [160, 540] width 94 height 13
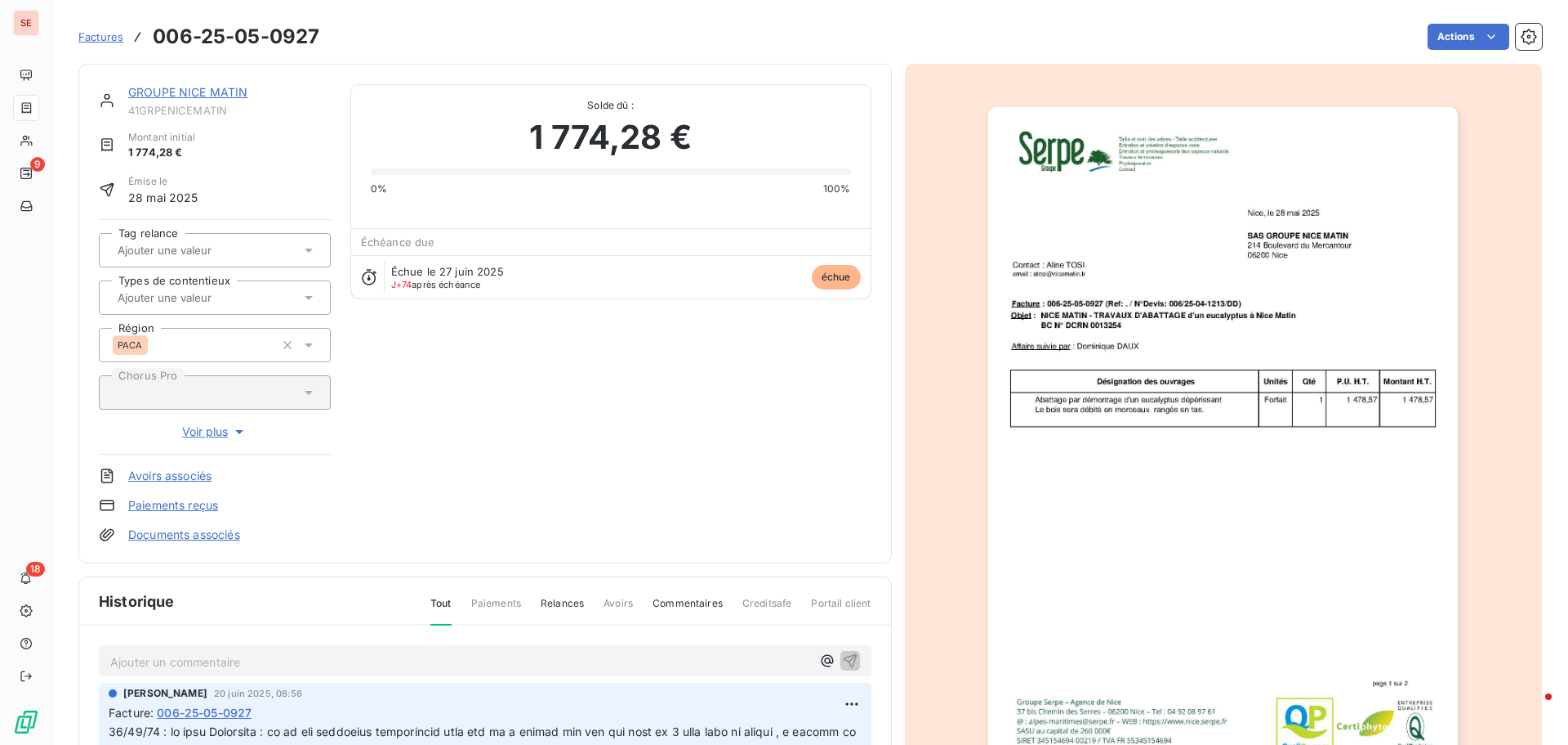
click at [188, 536] on link "Documents associés" at bounding box center [184, 534] width 112 height 16
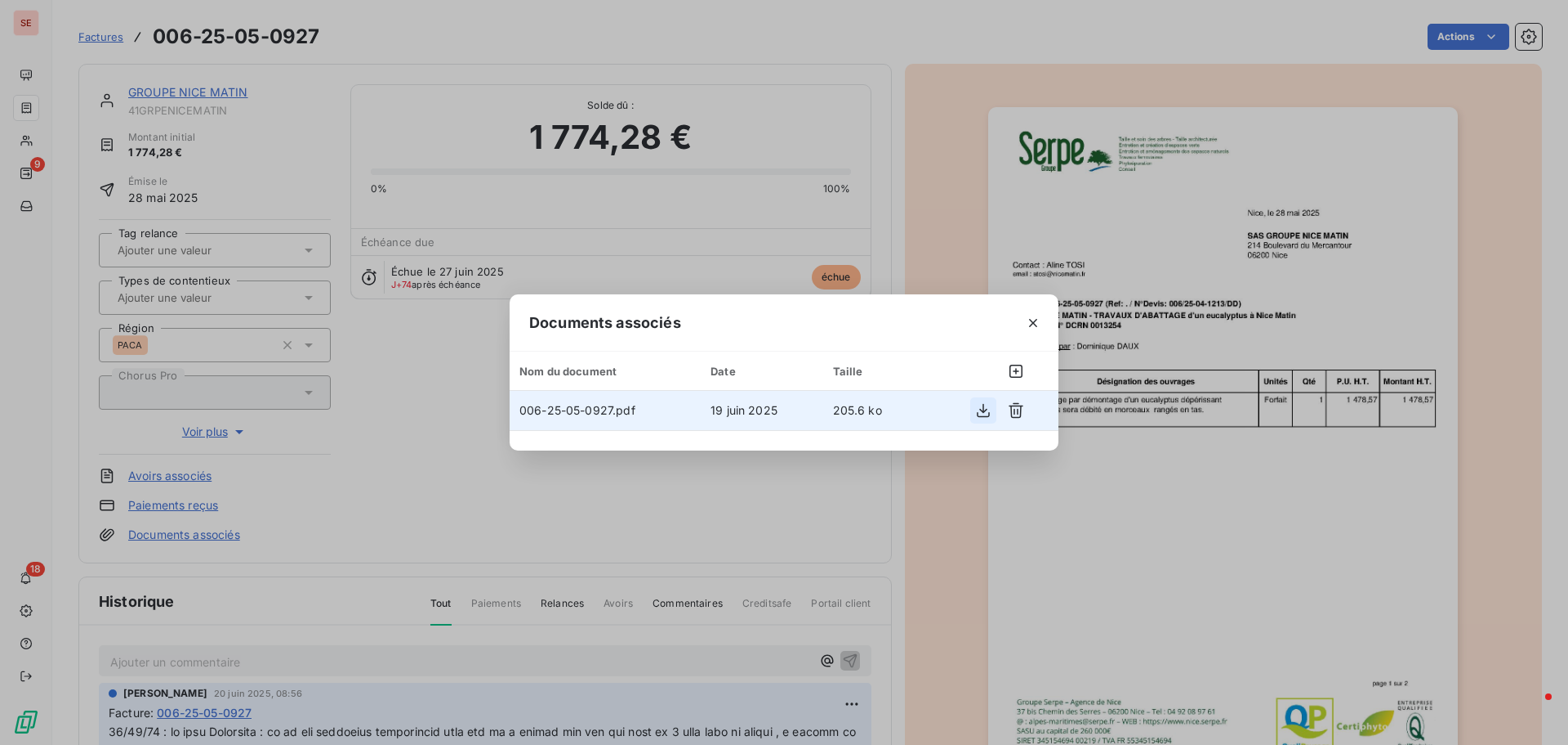
click at [978, 408] on icon "button" at bounding box center [983, 410] width 16 height 16
click at [934, 232] on div "Documents associés Nom du document Date Taille 006-25-05-0927.pdf 19 juin 2025 …" at bounding box center [784, 372] width 1568 height 745
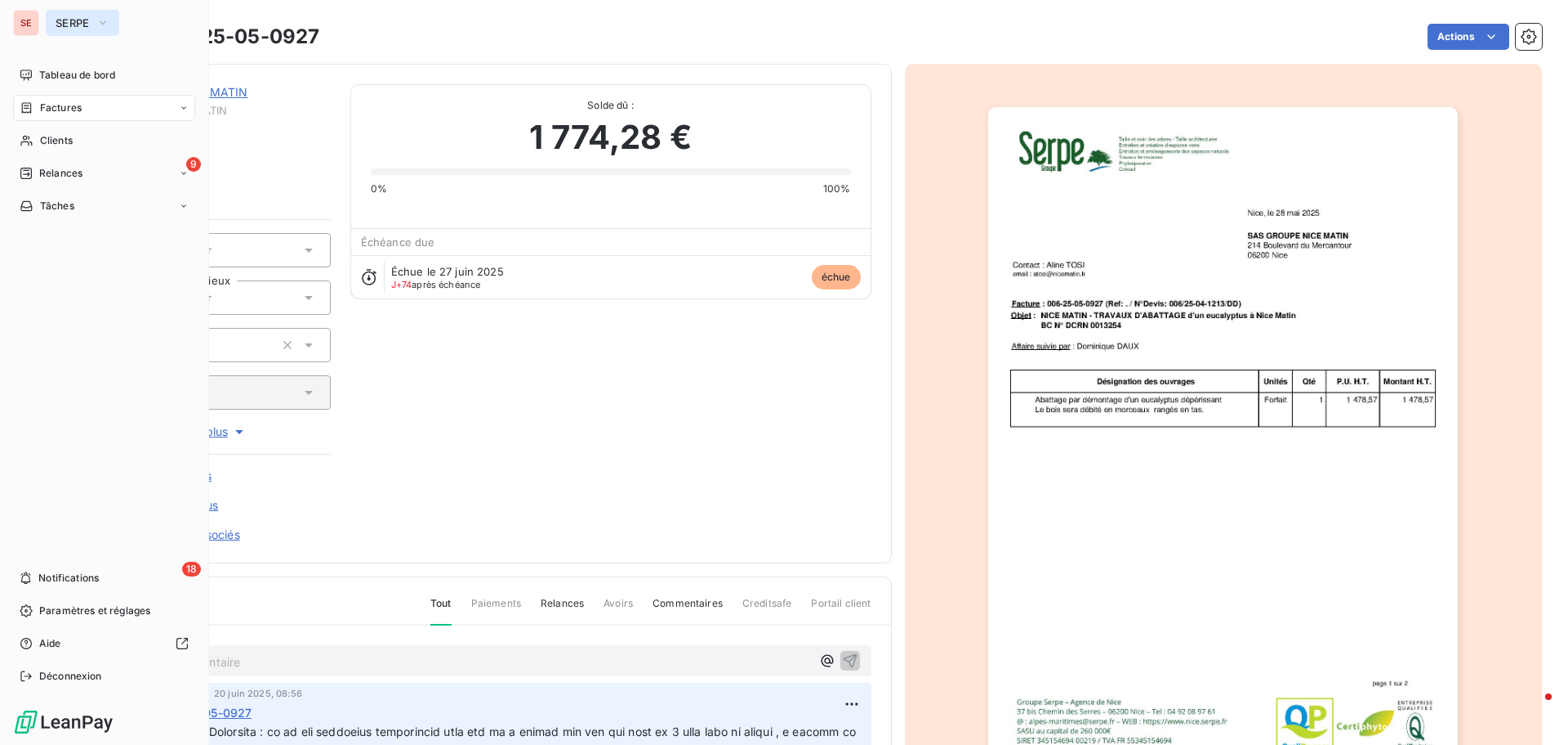
click at [76, 21] on span "SERPE" at bounding box center [73, 23] width 35 height 13
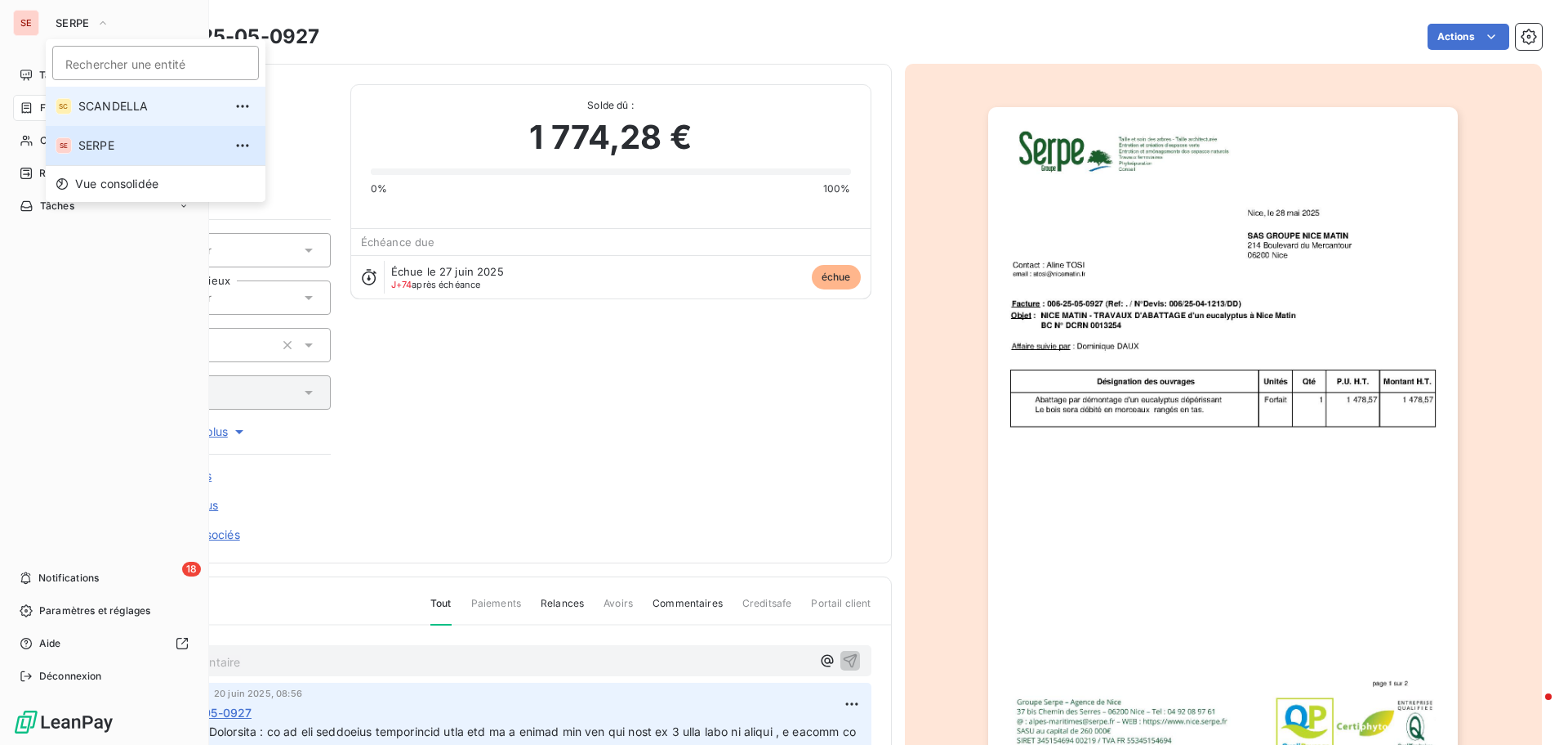
click at [136, 98] on span "SCANDELLA" at bounding box center [150, 106] width 144 height 16
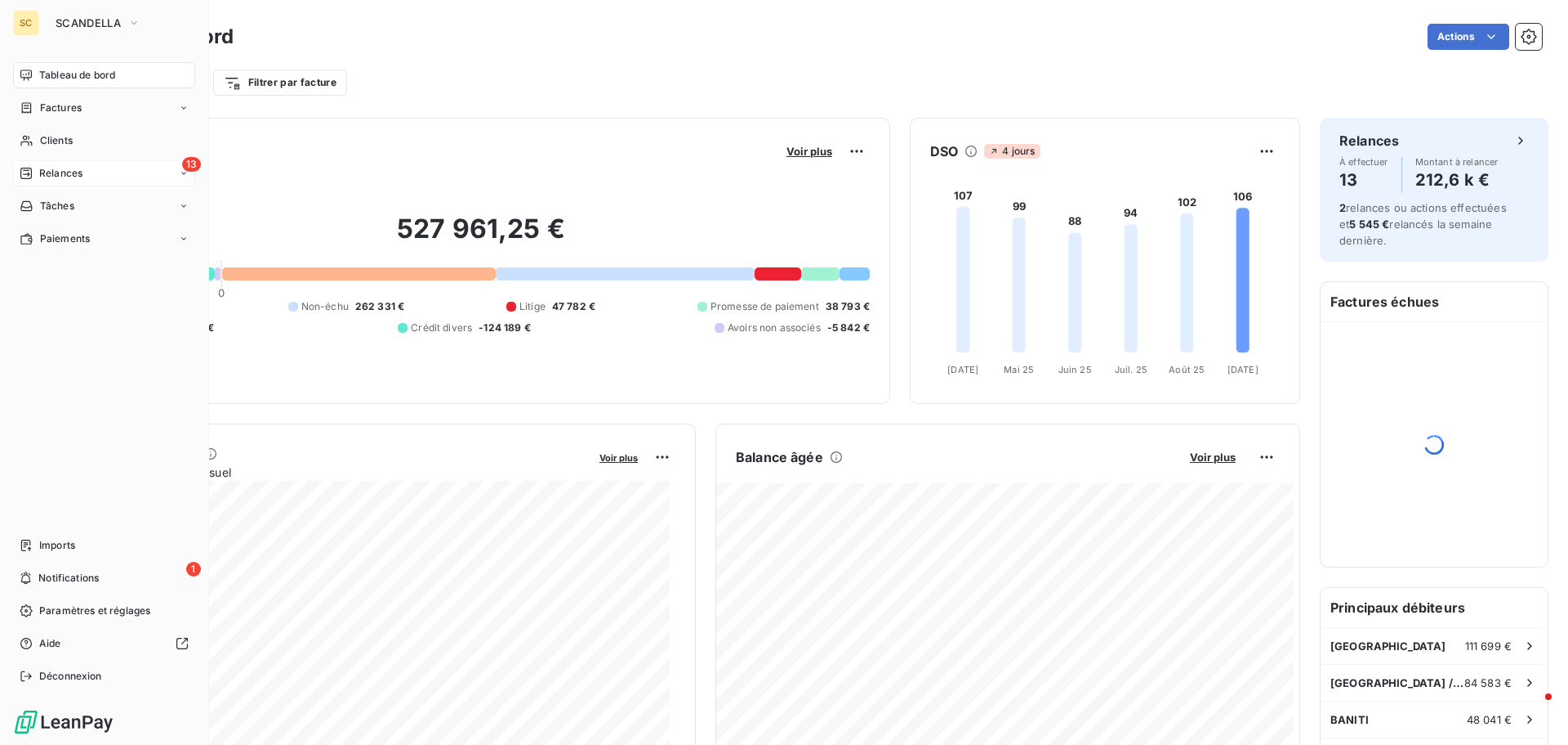
click at [77, 176] on span "Relances" at bounding box center [61, 173] width 43 height 14
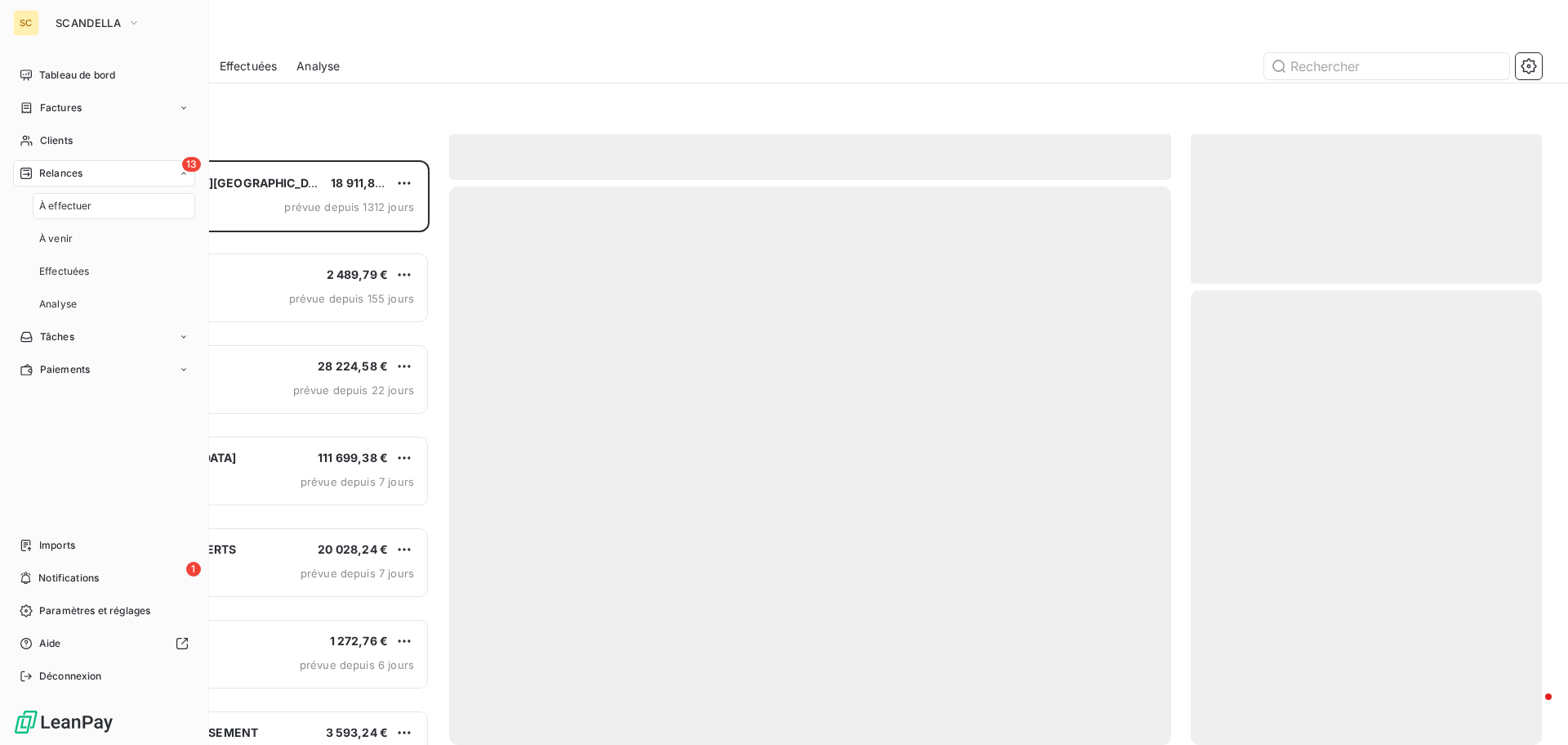
scroll to position [572, 339]
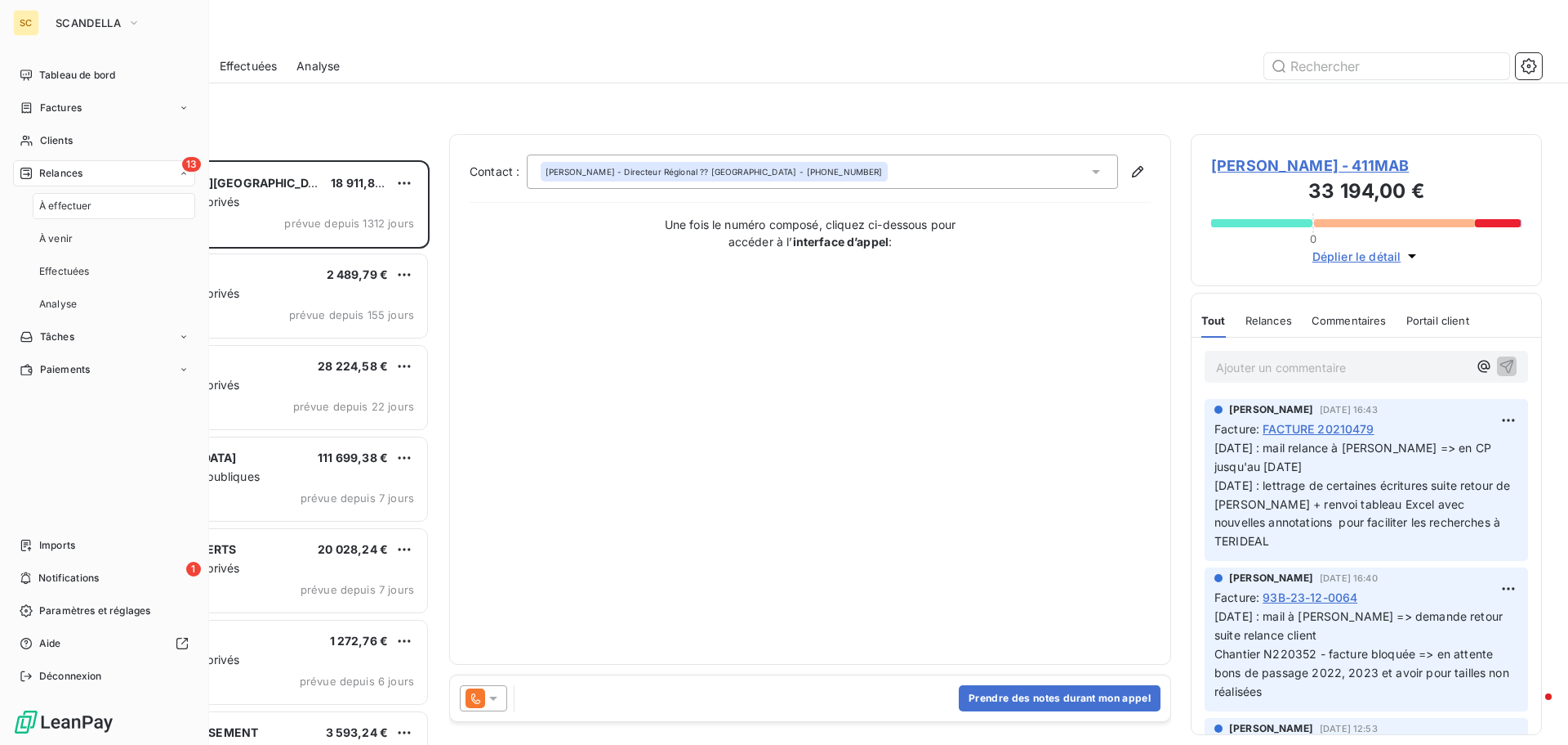
click at [89, 204] on span "À effectuer" at bounding box center [65, 205] width 53 height 14
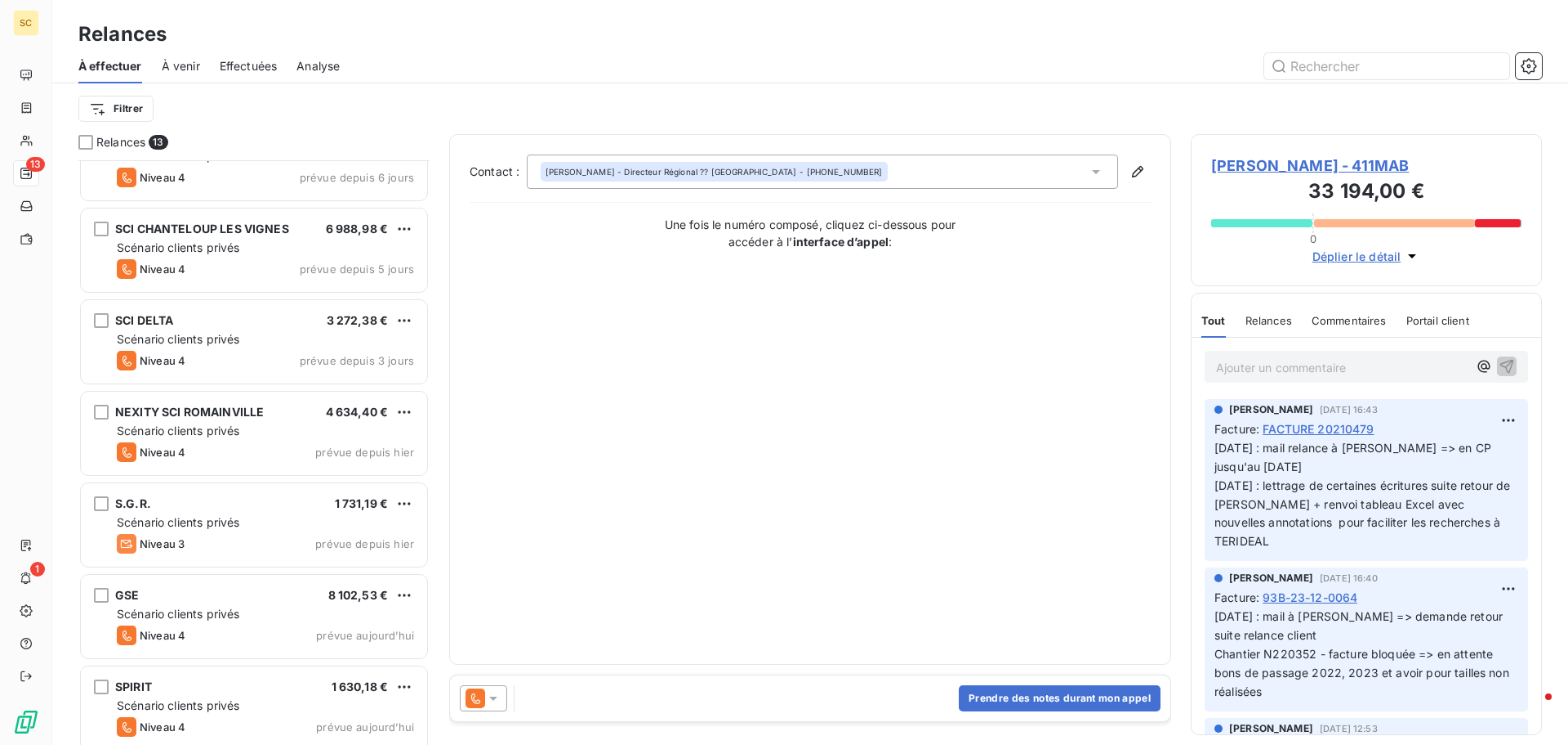
scroll to position [606, 0]
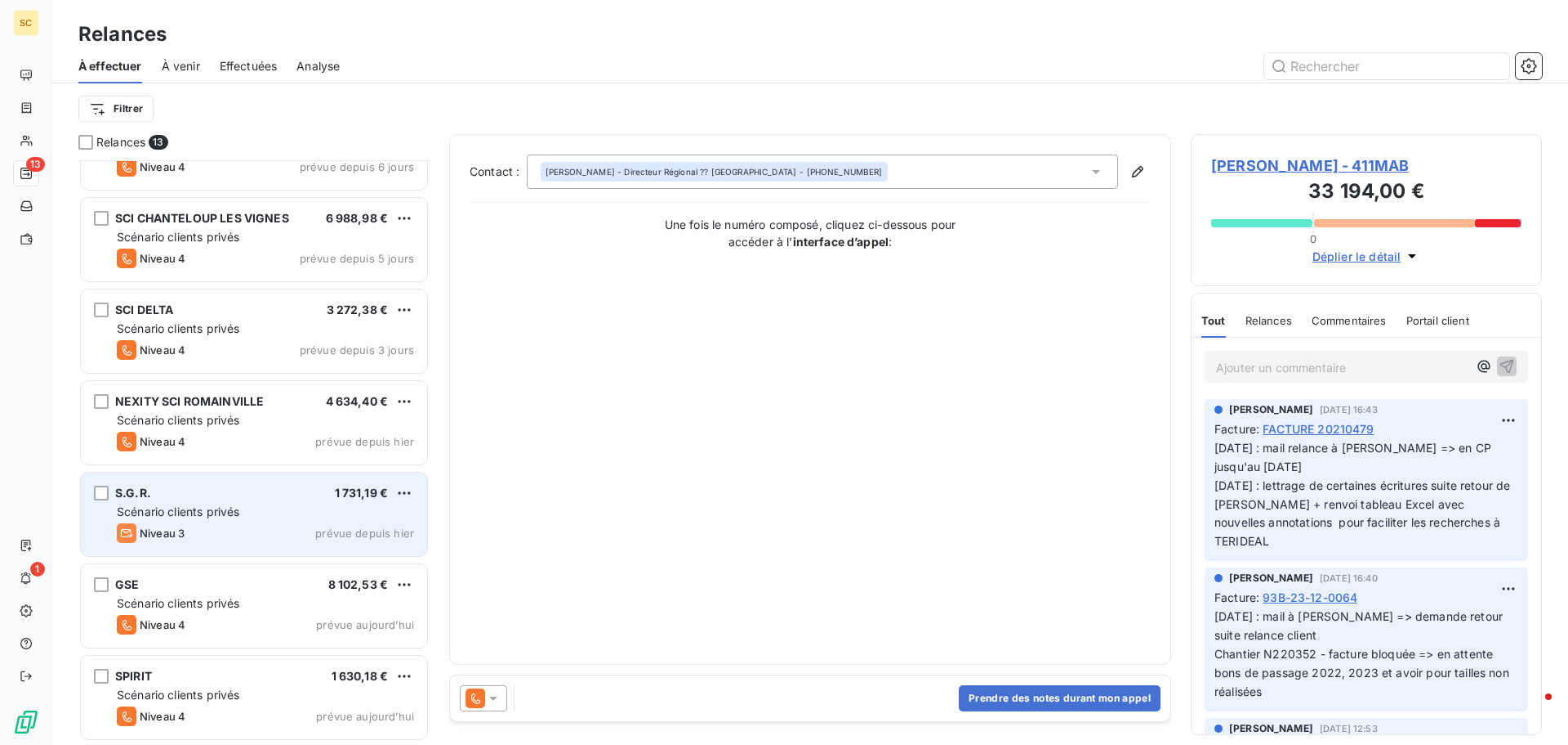
click at [215, 503] on div "Scénario clients privés" at bounding box center [265, 511] width 298 height 16
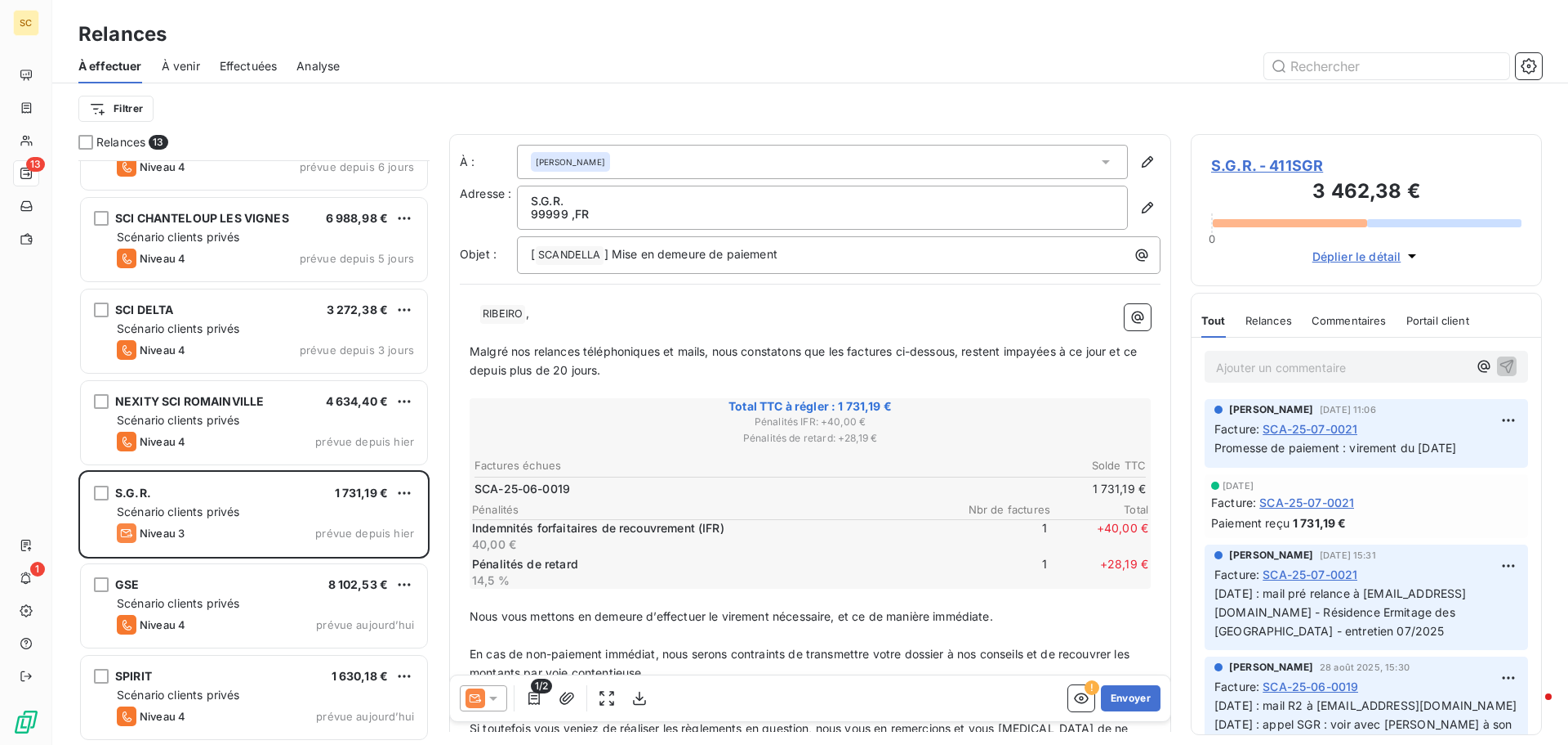
click at [502, 693] on div at bounding box center [483, 698] width 47 height 26
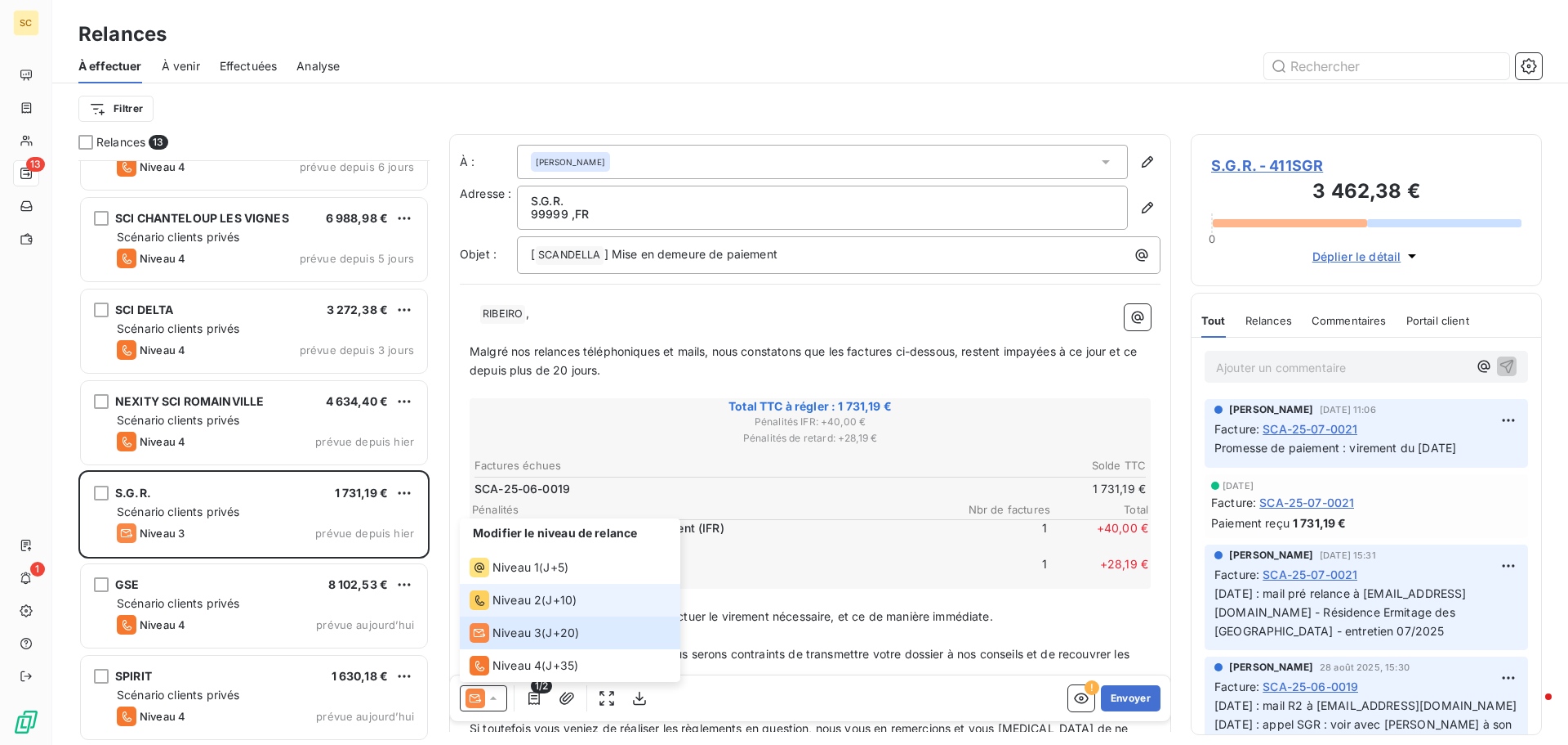
click at [522, 600] on span "Niveau 2" at bounding box center [516, 599] width 49 height 16
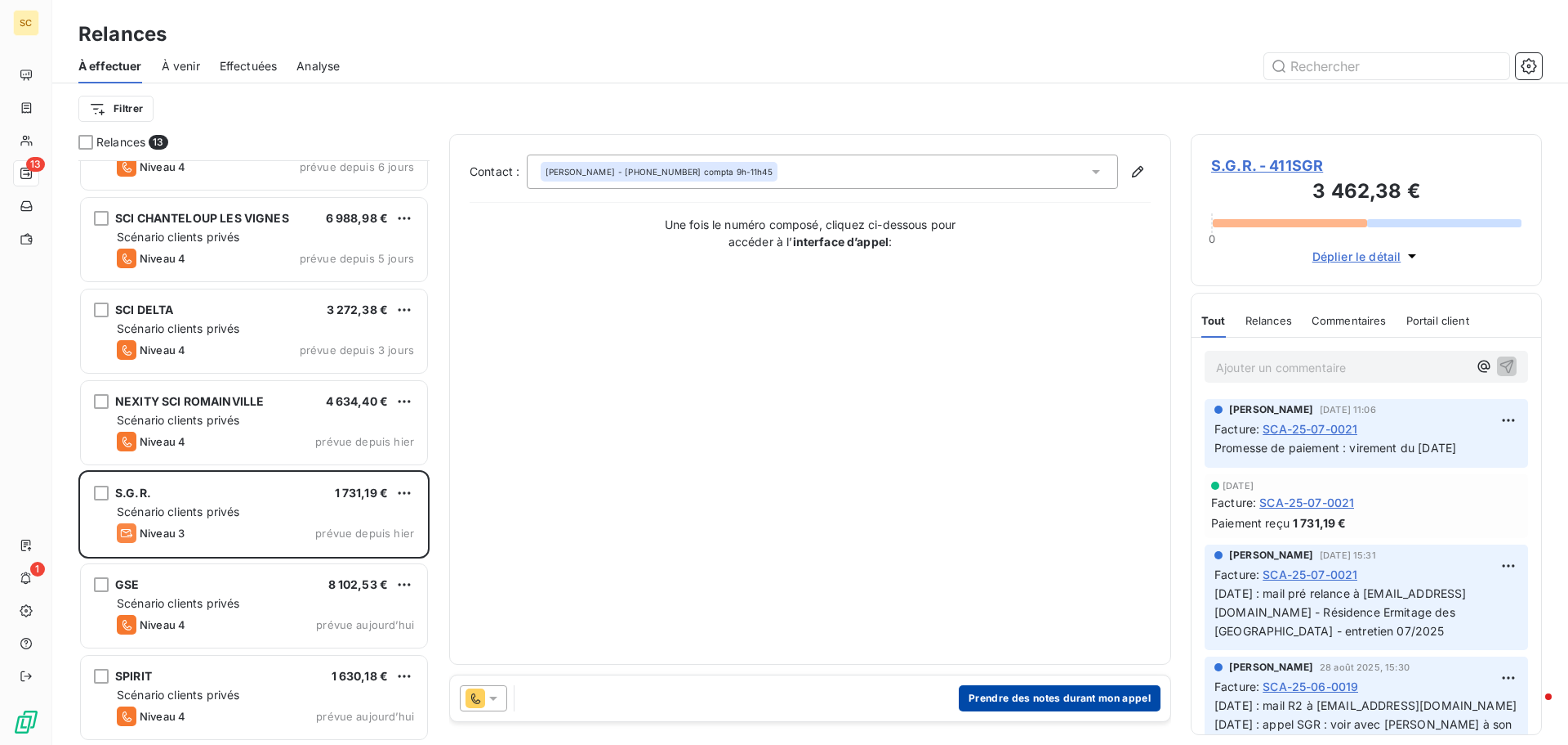
click at [1067, 706] on button "Prendre des notes durant mon appel" at bounding box center [1059, 698] width 201 height 26
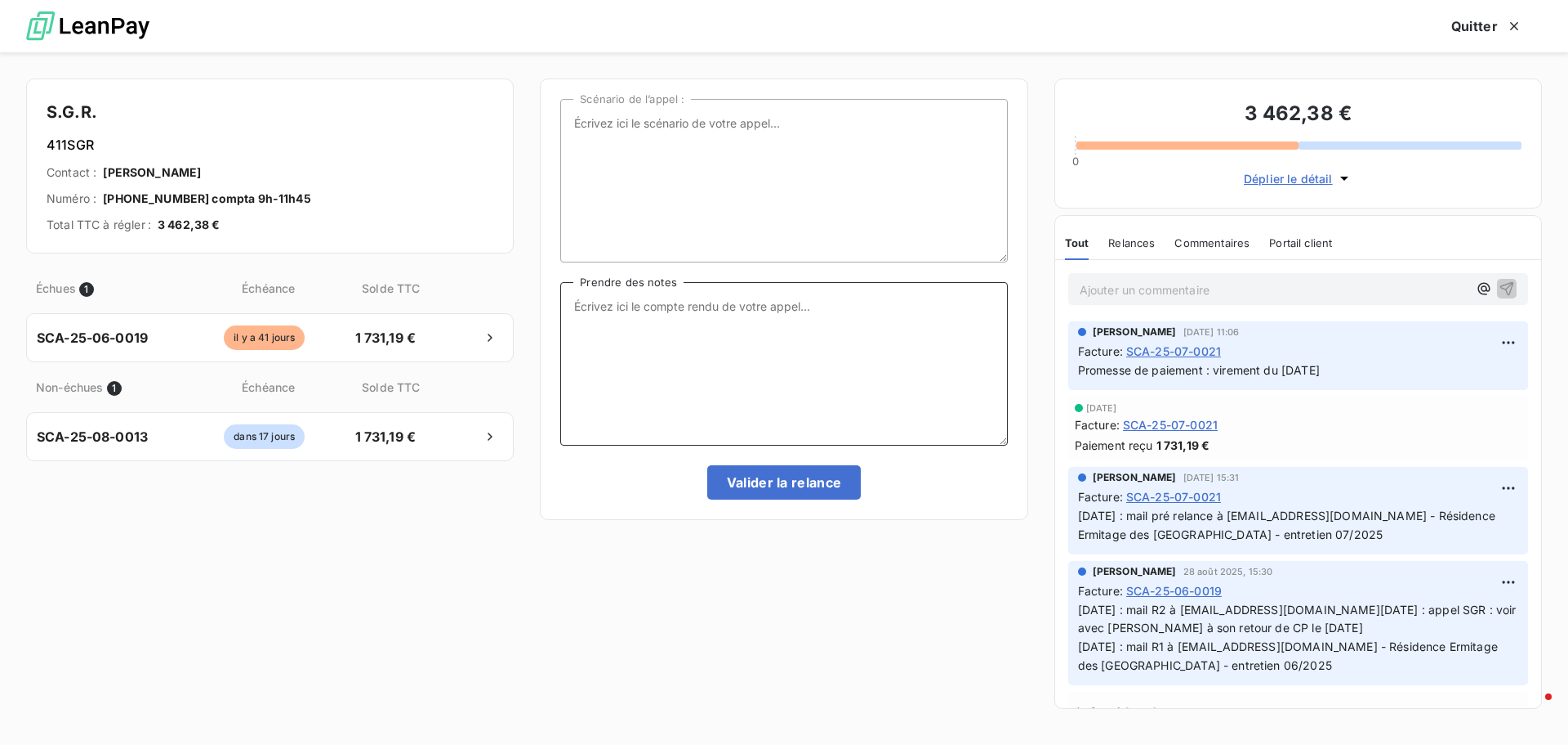
click at [729, 315] on textarea "Prendre des notes" at bounding box center [784, 364] width 447 height 164
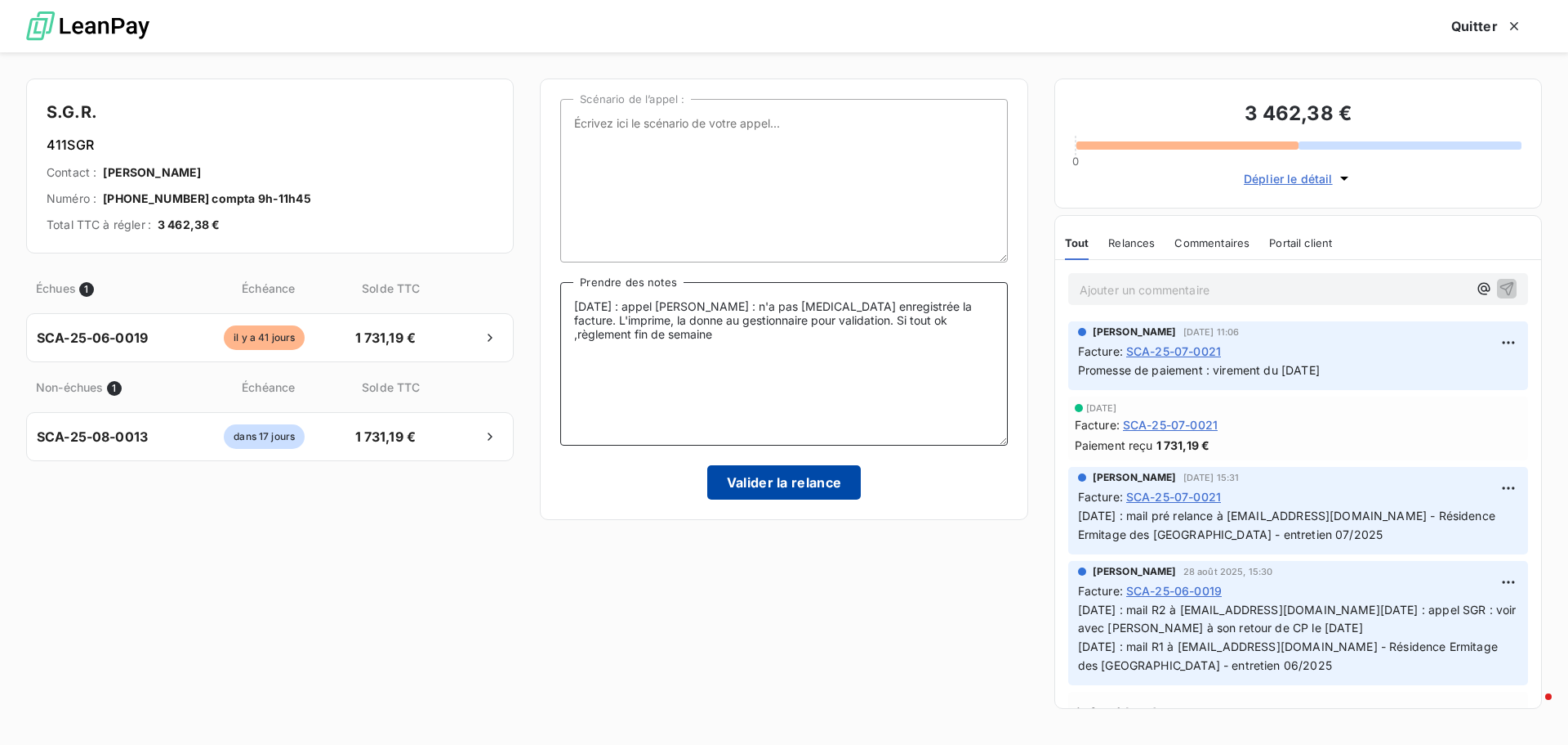
type textarea "09/09/25 : appel Mme Ribeiro : n'a pas encore enregistrée la facture. L'imprime…"
click at [808, 486] on button "Valider la relance" at bounding box center [784, 483] width 154 height 35
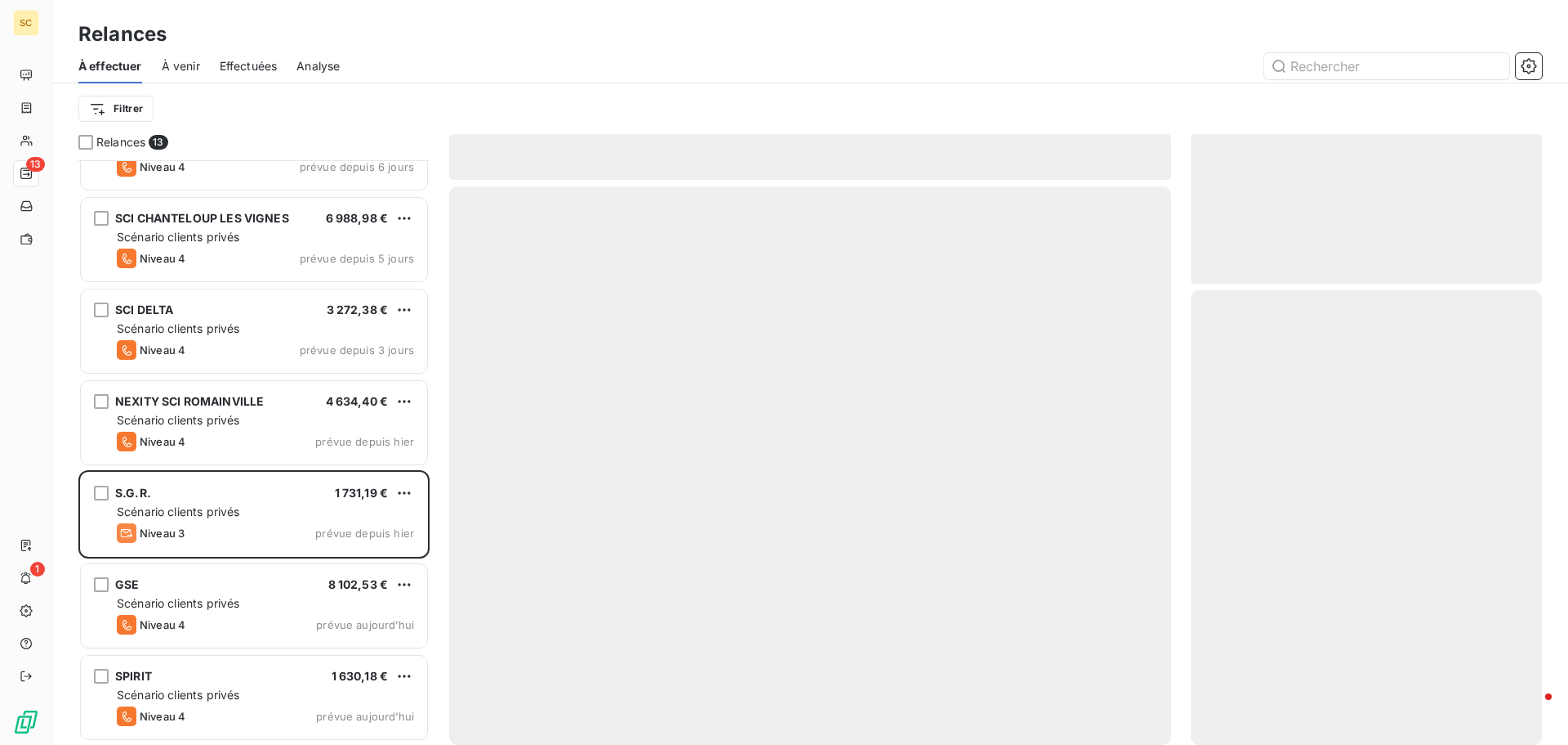
scroll to position [514, 0]
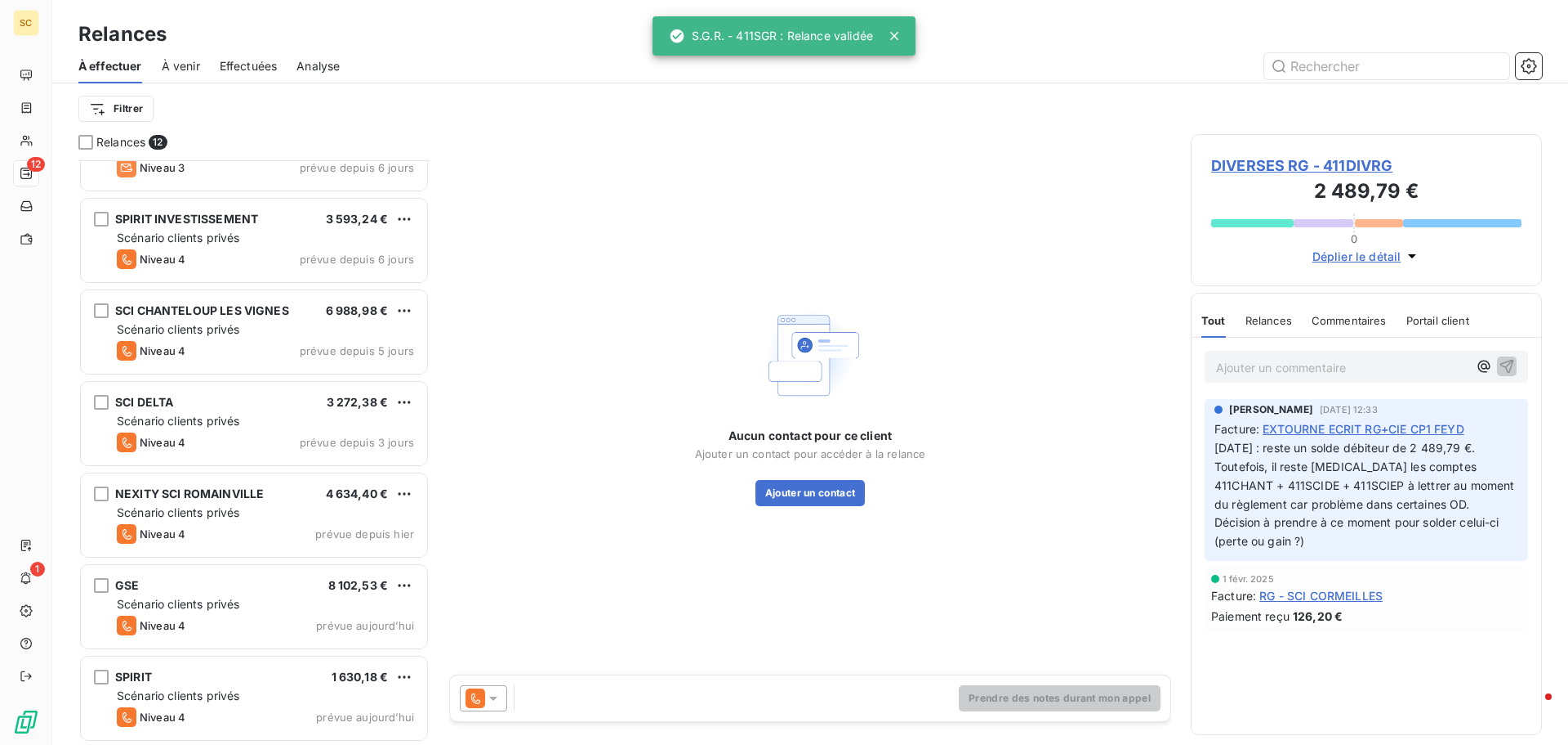
click at [235, 71] on span "Effectuées" at bounding box center [248, 66] width 58 height 16
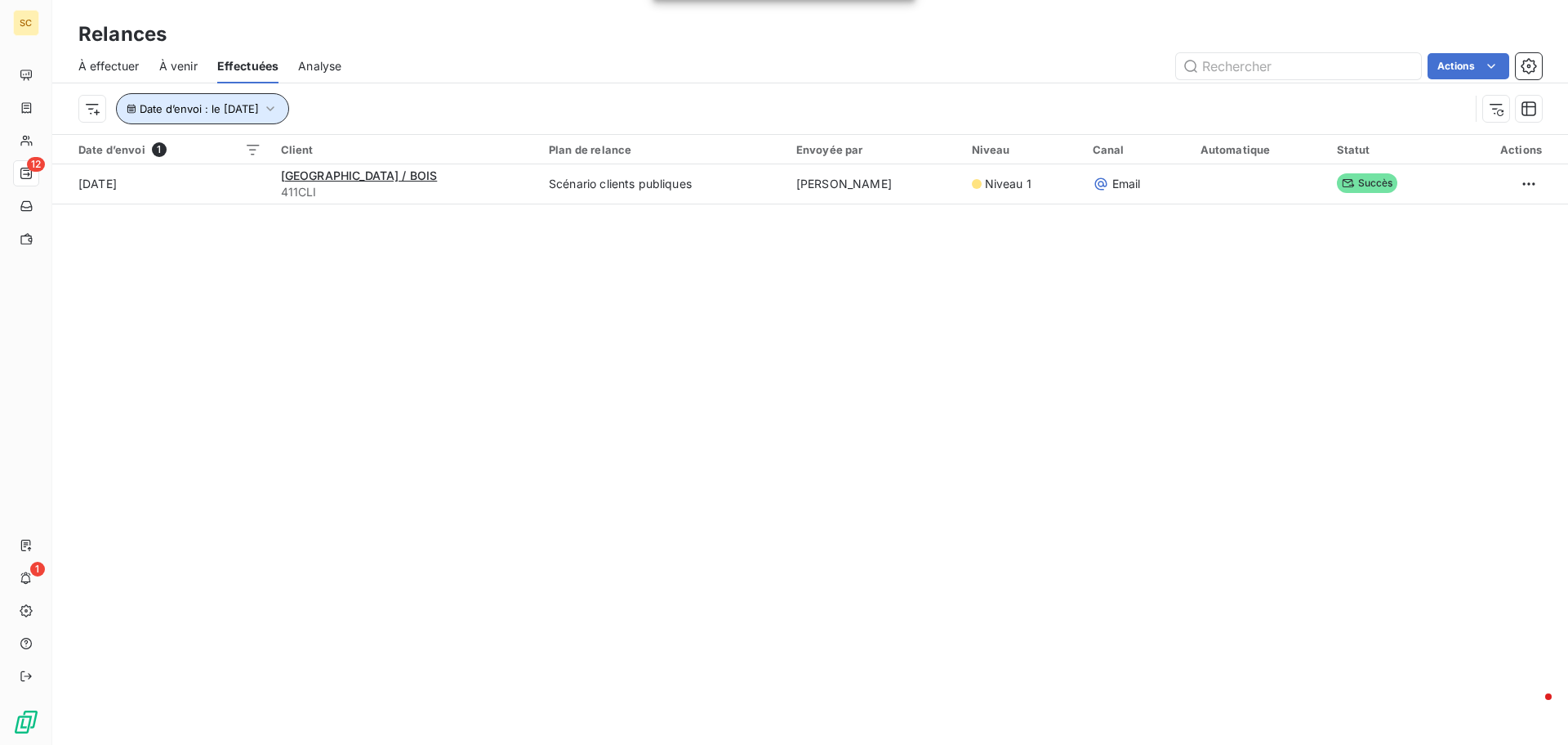
click at [205, 99] on button "Date d’envoi : le 8 sept. 2025" at bounding box center [202, 109] width 173 height 31
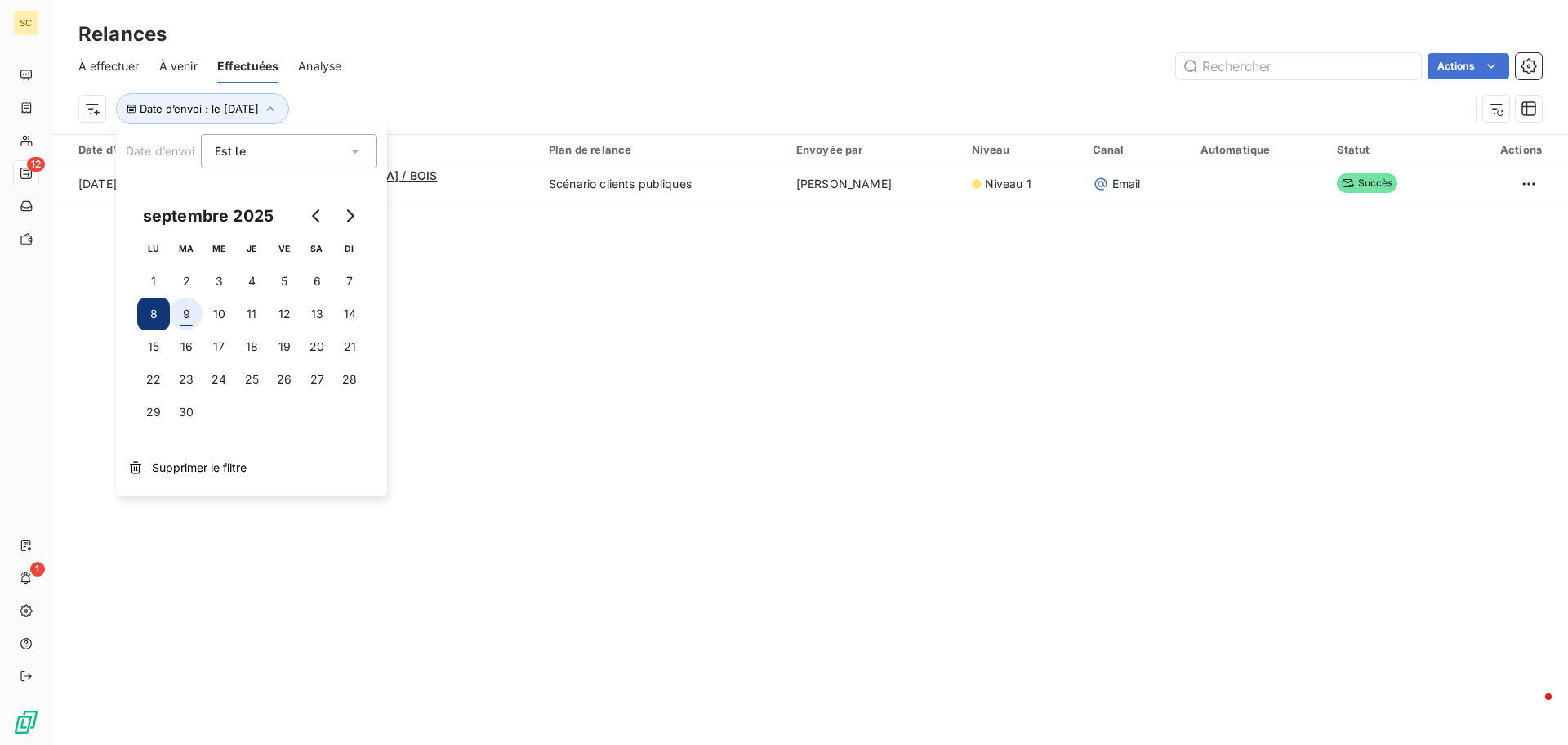
click at [181, 315] on button "9" at bounding box center [186, 314] width 33 height 33
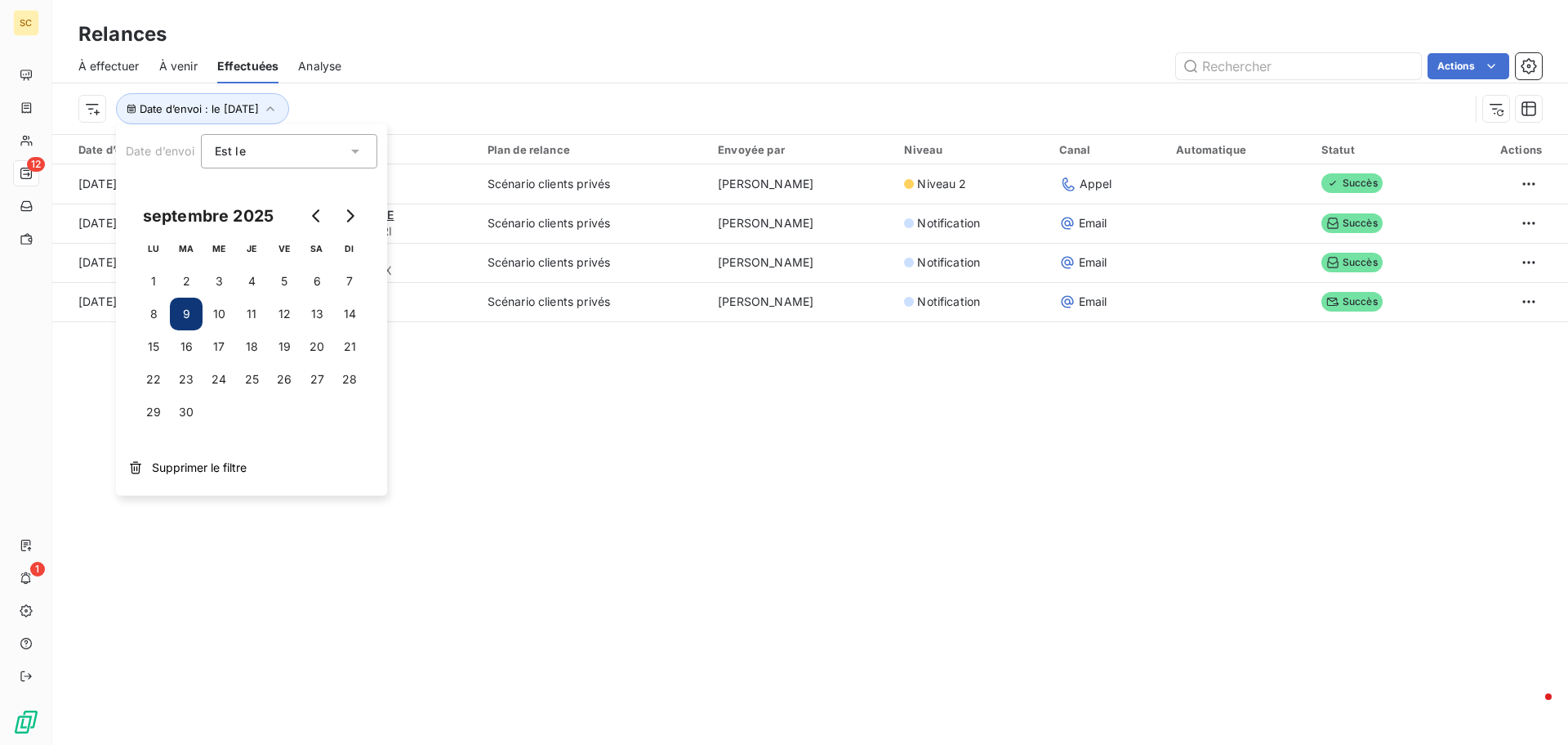
click at [685, 492] on div "Relances À effectuer À venir Effectuées Analyse Actions Date d’envoi : le 9 sep…" at bounding box center [810, 372] width 1516 height 745
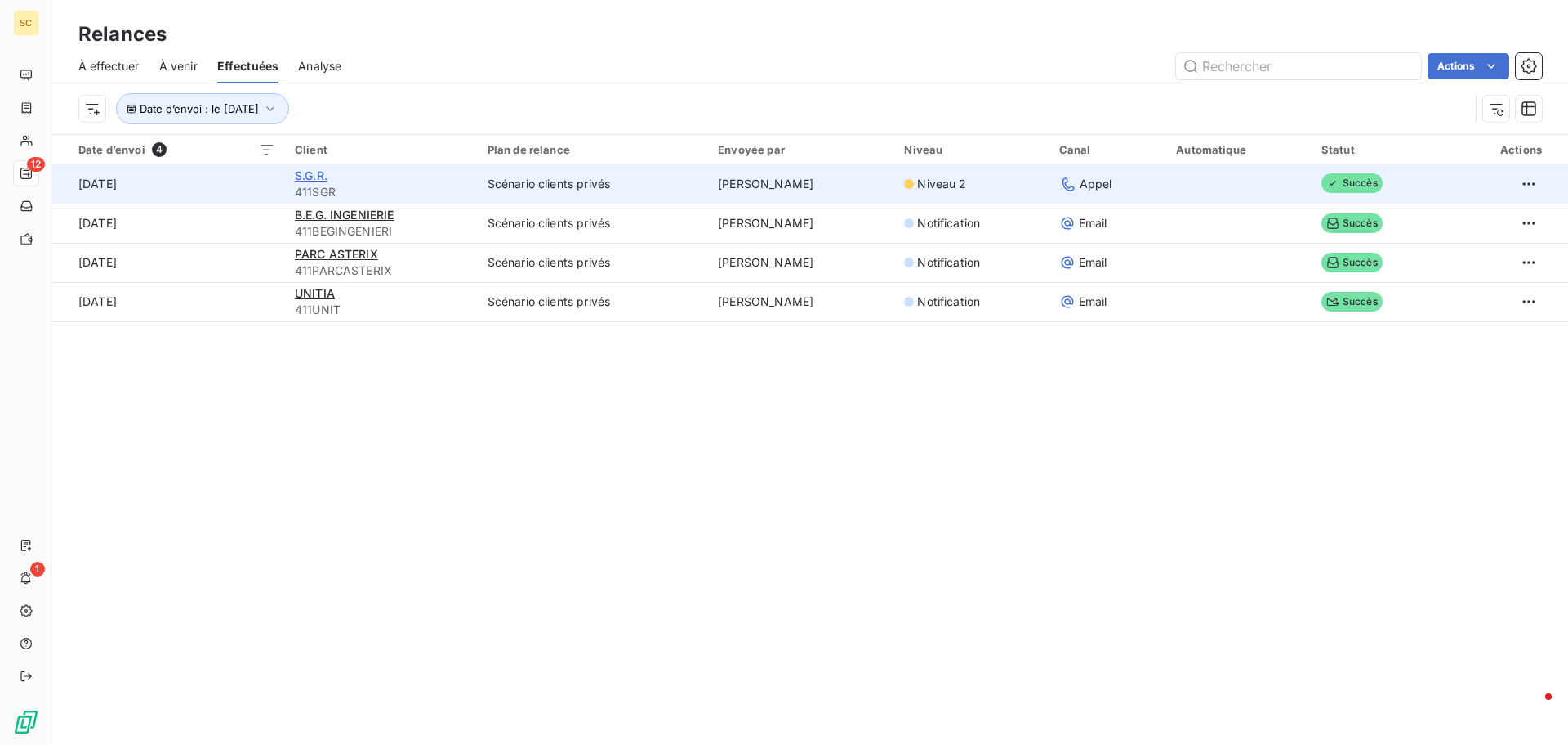
click at [307, 175] on span "S.G.R." at bounding box center [311, 175] width 33 height 13
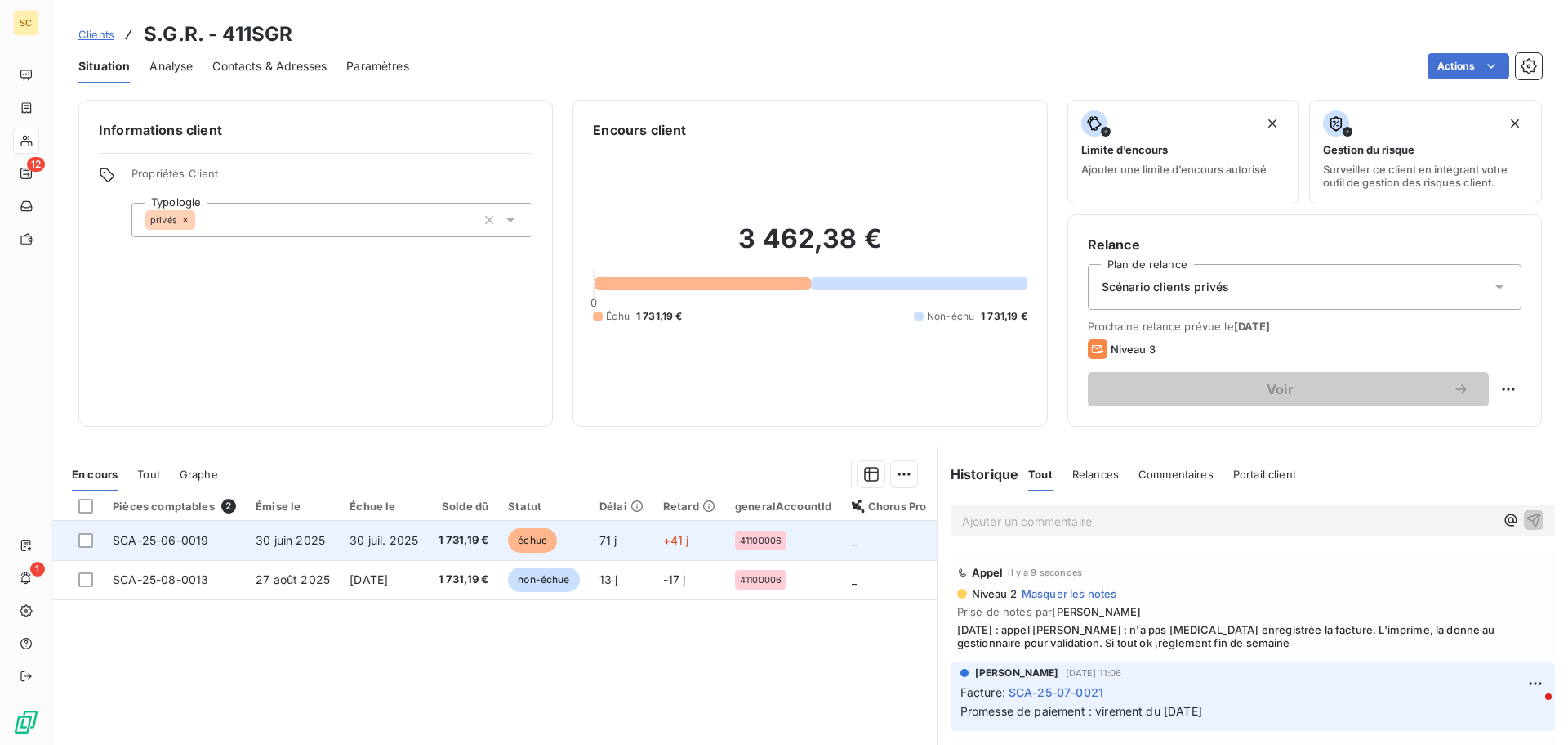
click at [360, 541] on span "30 juil. 2025" at bounding box center [383, 540] width 68 height 13
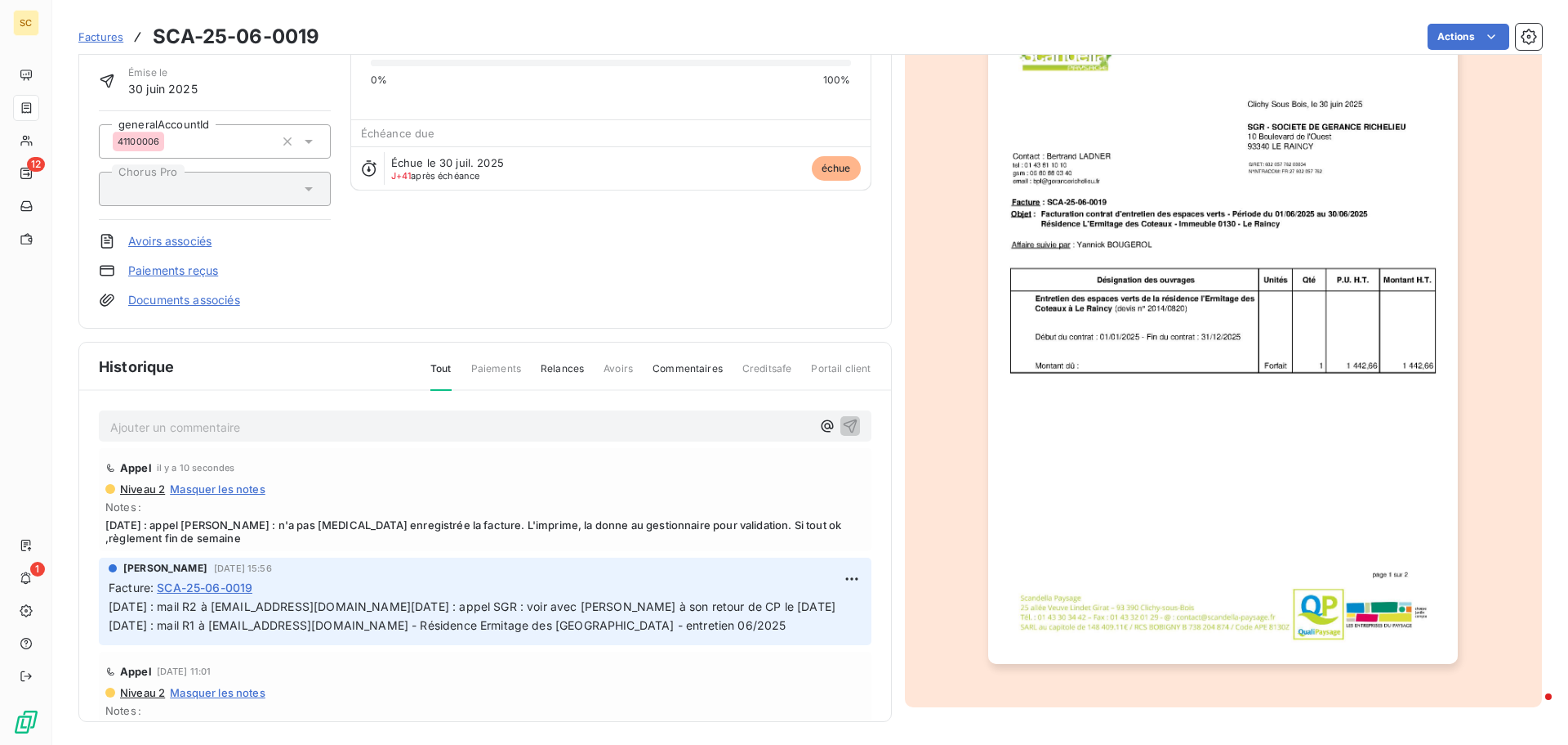
scroll to position [113, 0]
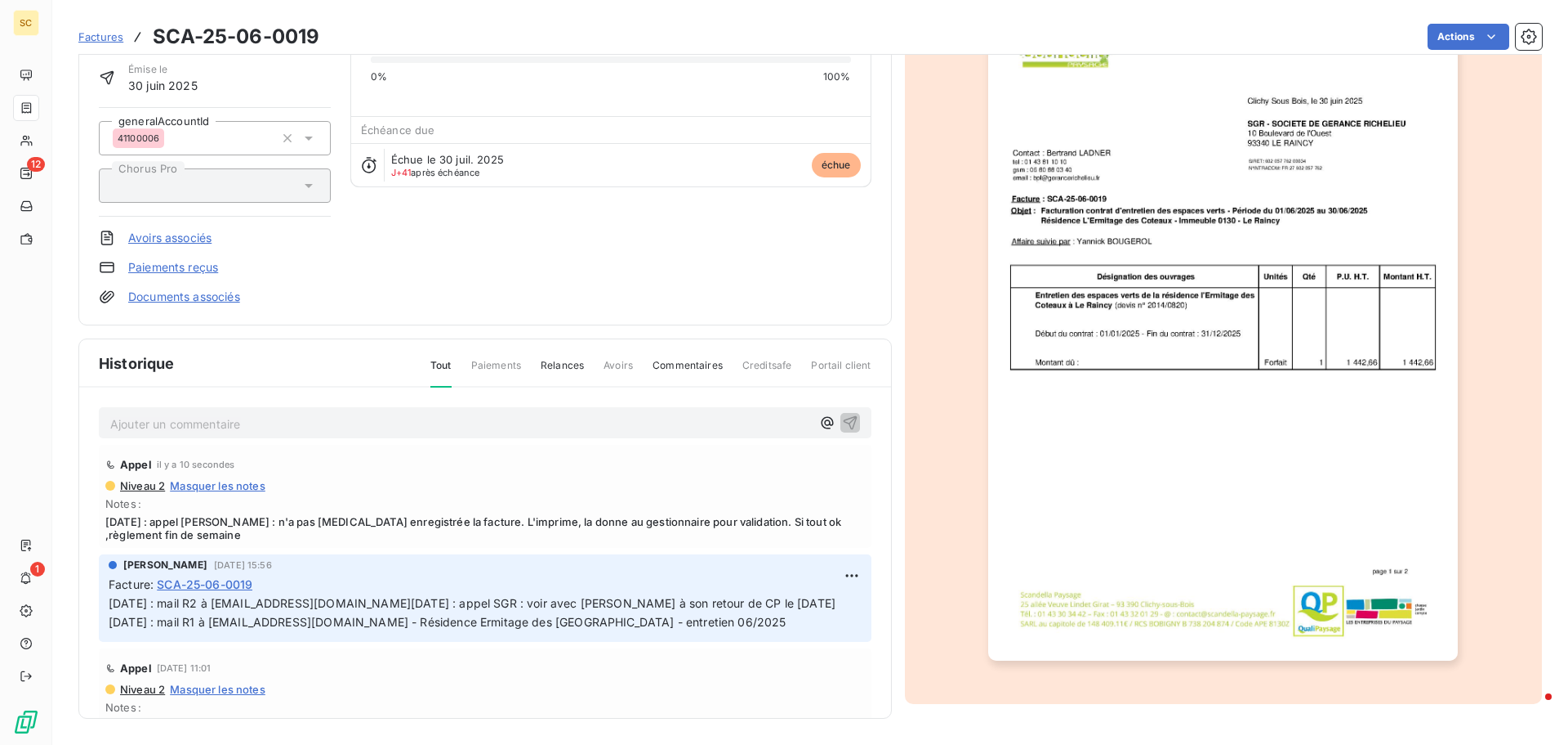
click at [434, 525] on span "09/09/25 : appel Mme Ribeiro : n'a pas encore enregistrée la facture. L'imprime…" at bounding box center [484, 527] width 760 height 26
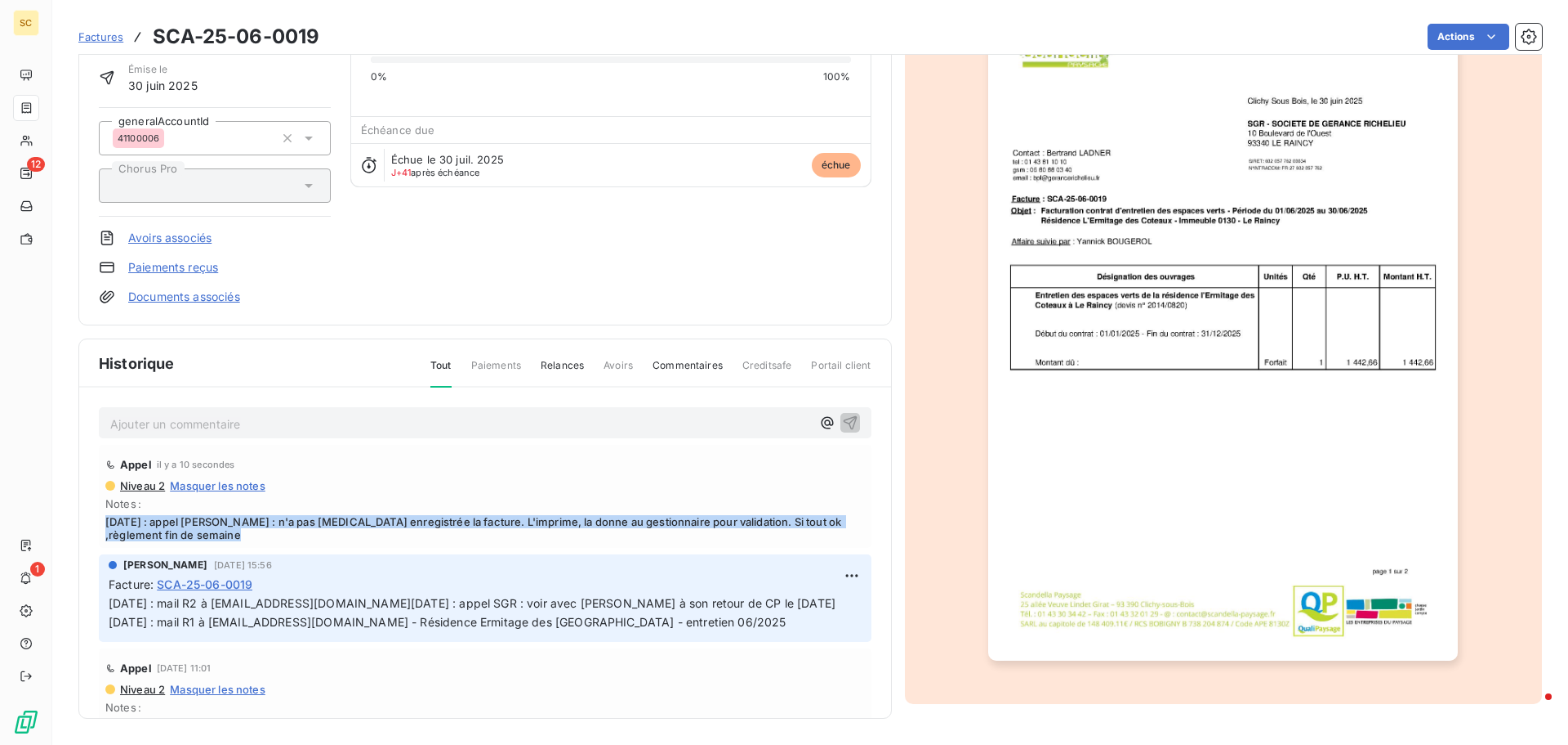
click at [434, 525] on span "09/09/25 : appel Mme Ribeiro : n'a pas encore enregistrée la facture. L'imprime…" at bounding box center [484, 527] width 760 height 26
copy span "09/09/25 : appel Mme Ribeiro : n'a pas encore enregistrée la facture. L'imprime…"
click at [824, 577] on html "SC 12 1 Factures SCA-25-06-0019 Actions S.G.R. 411SGR Montant initial 1 731,19 …" at bounding box center [784, 372] width 1568 height 745
click at [813, 604] on div "Editer" at bounding box center [794, 611] width 91 height 26
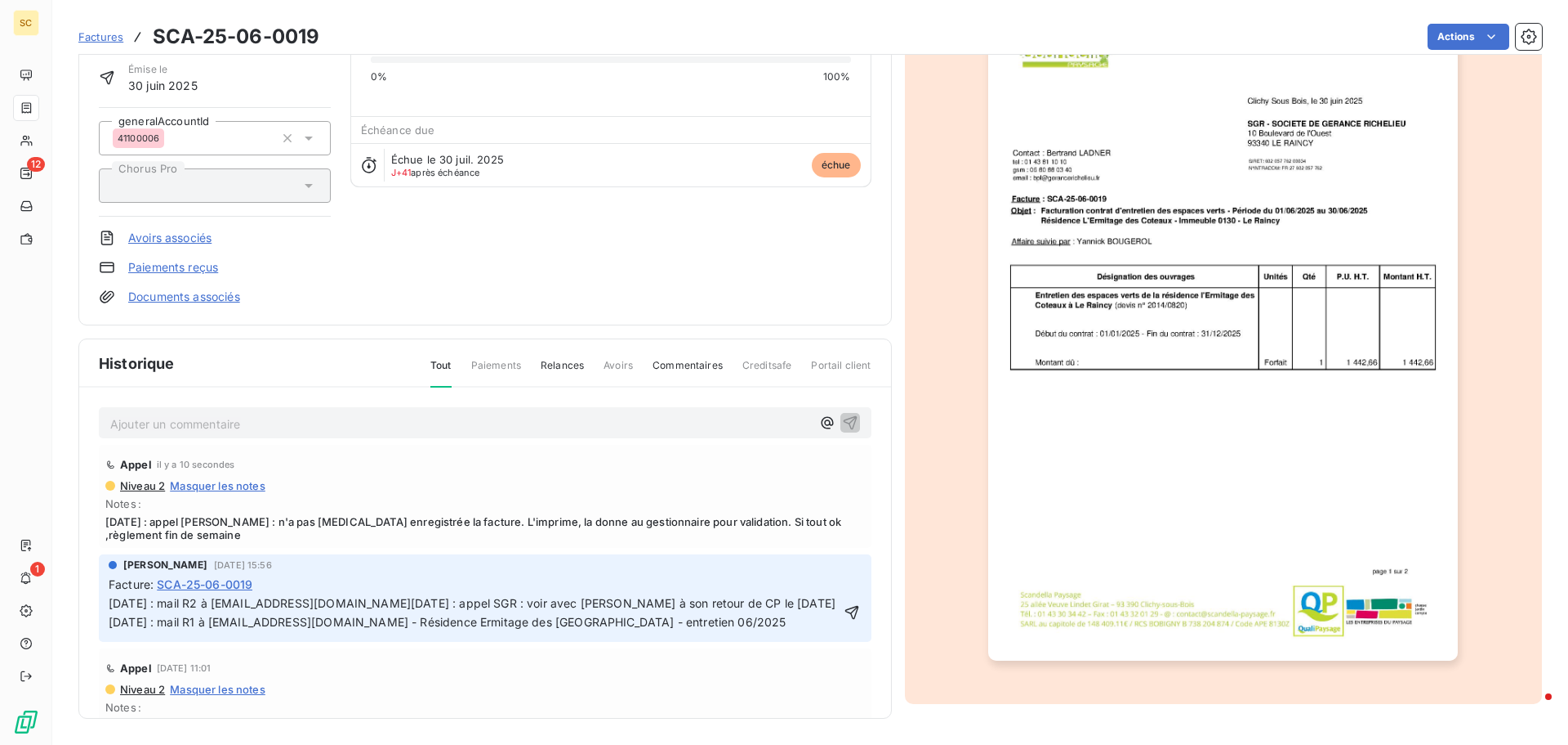
click at [110, 601] on span "[DATE] : mail R2 à [EMAIL_ADDRESS][DOMAIN_NAME][DATE] : appel SGR : voir avec […" at bounding box center [472, 612] width 727 height 33
click at [110, 601] on p "[DATE] : mail R2 à [EMAIL_ADDRESS][DOMAIN_NAME][DATE] : appel SGR : voir avec […" at bounding box center [474, 613] width 730 height 38
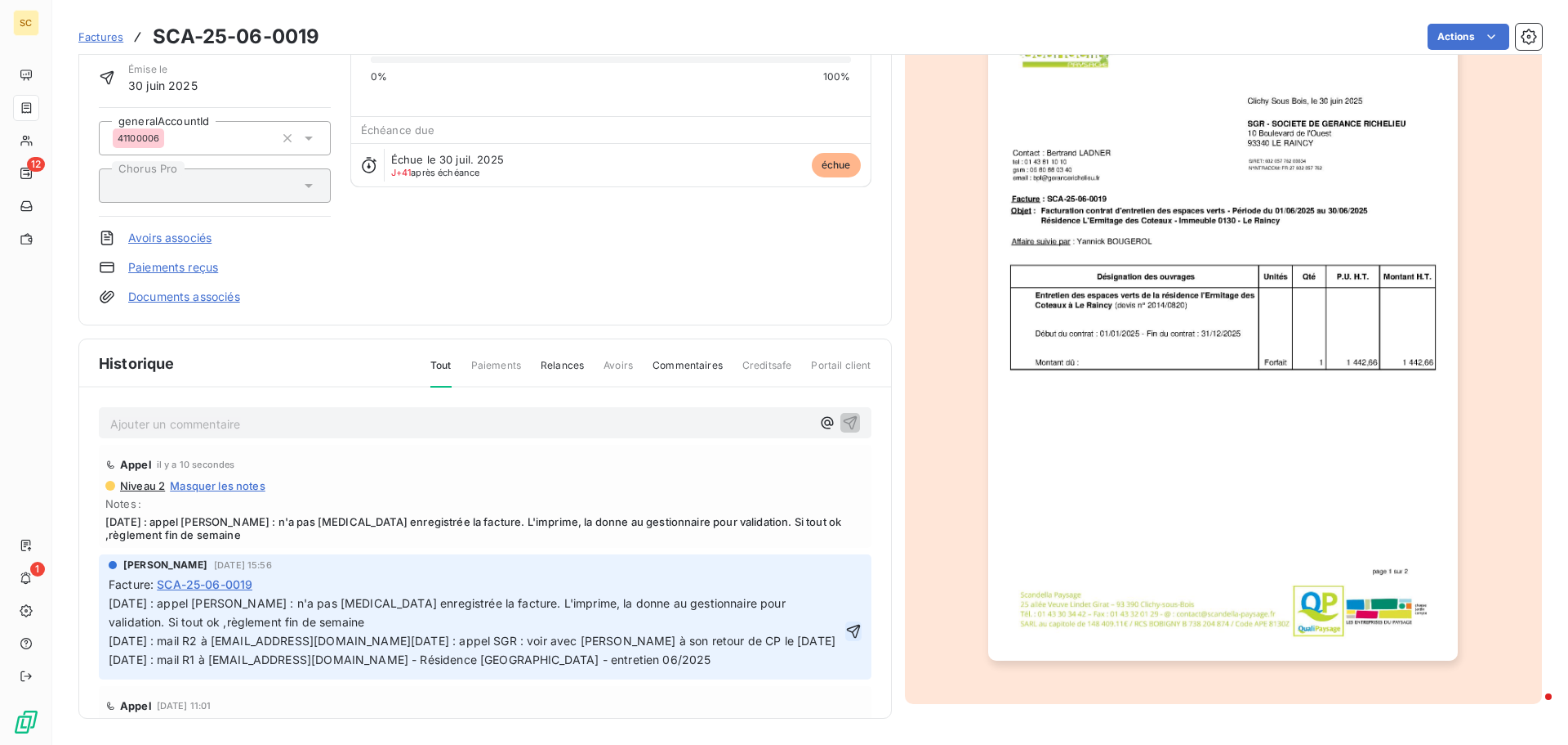
click at [846, 639] on icon "button" at bounding box center [853, 630] width 16 height 16
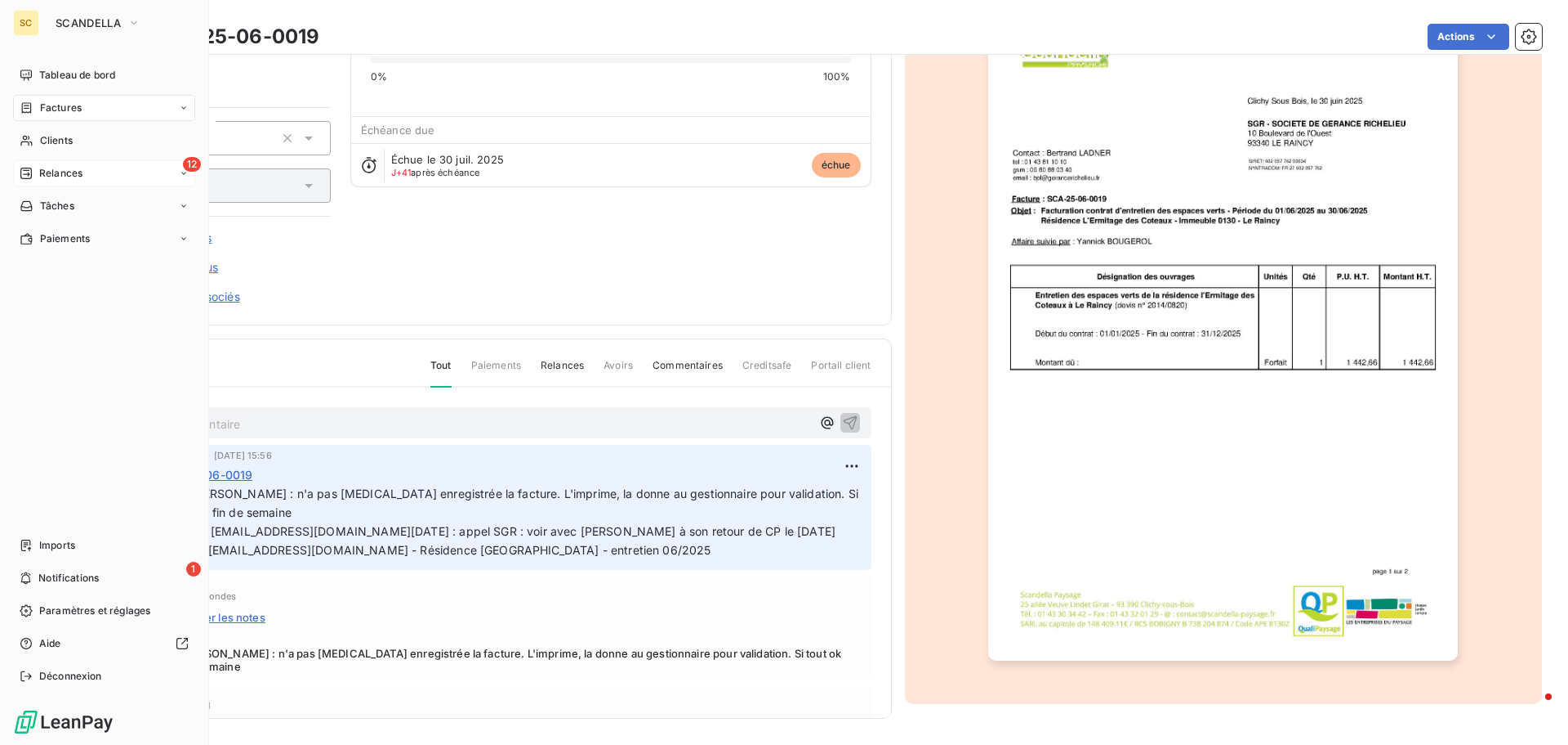
click at [72, 177] on span "Relances" at bounding box center [61, 173] width 43 height 14
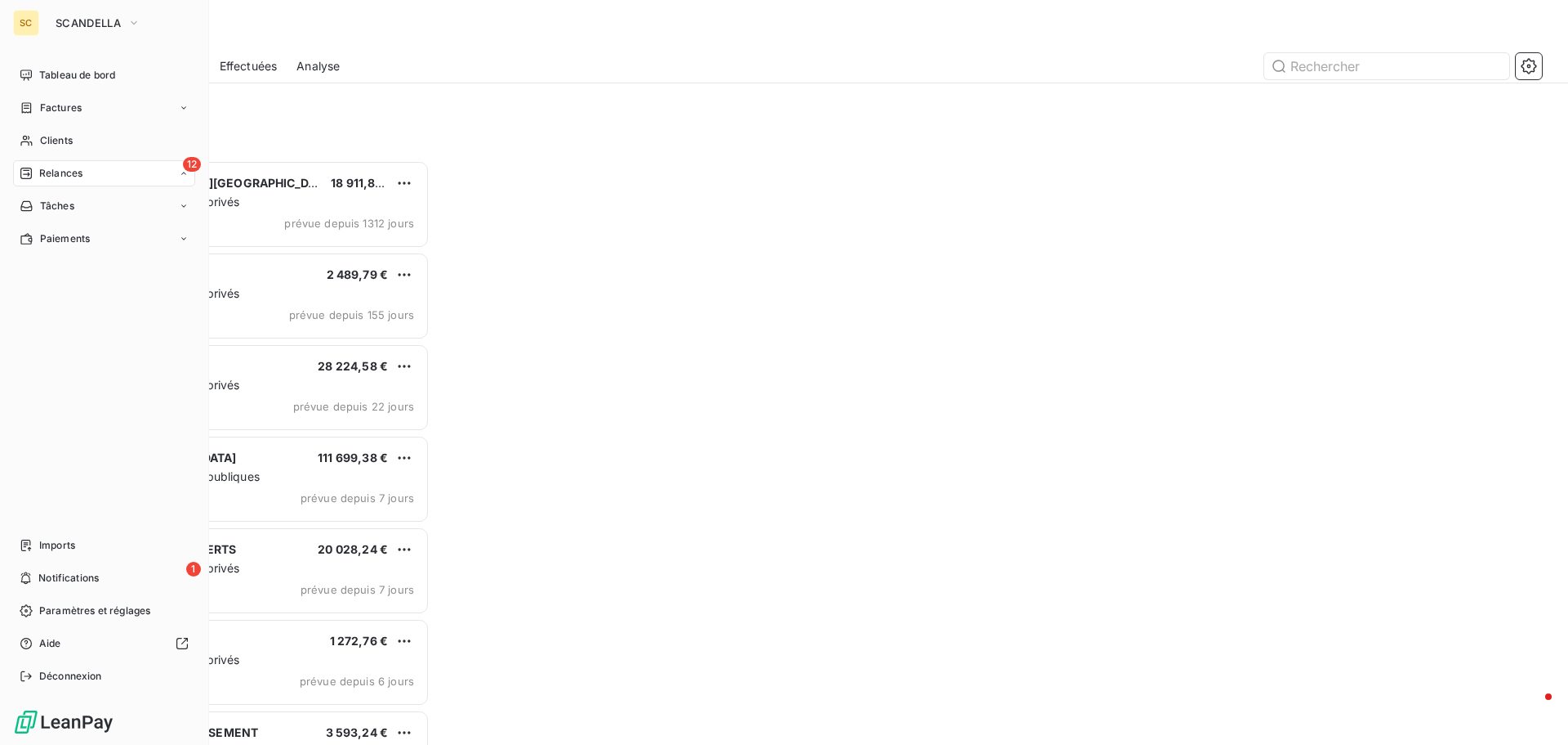
scroll to position [572, 339]
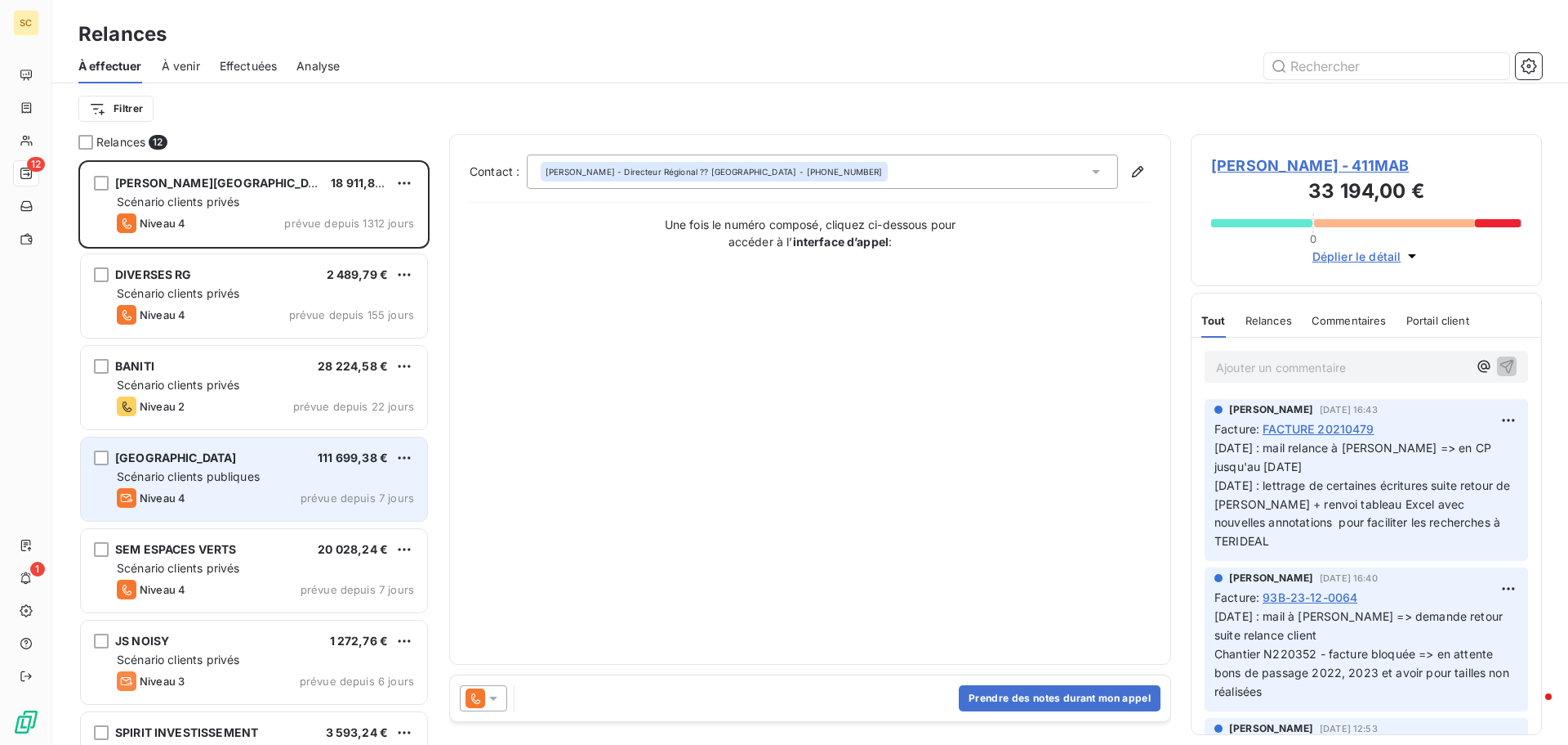
click at [237, 456] on span "[GEOGRAPHIC_DATA]" at bounding box center [176, 457] width 121 height 13
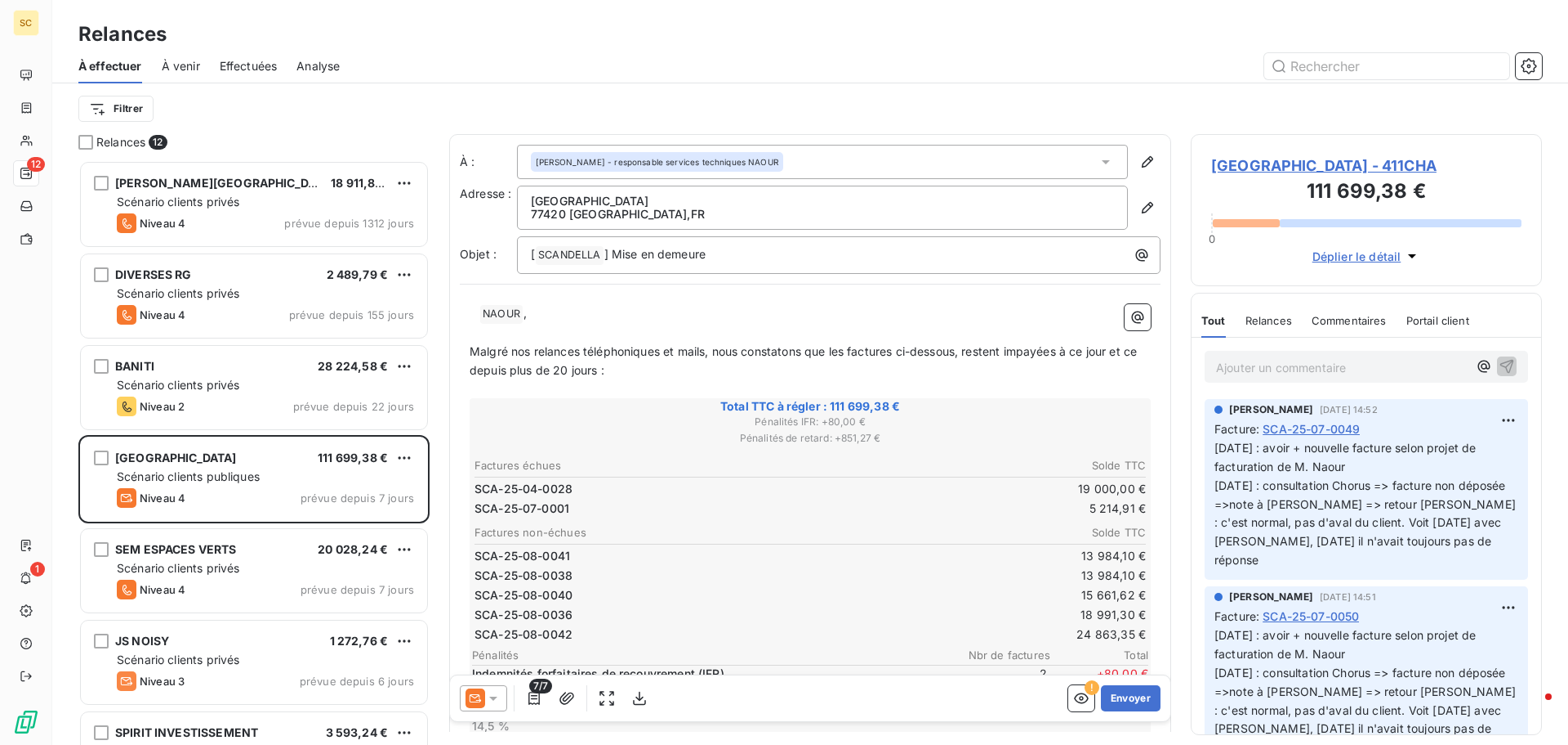
click at [1369, 165] on span "MAIRIE DE CHAMPS SUR MARNE - 411CHA" at bounding box center [1367, 165] width 310 height 22
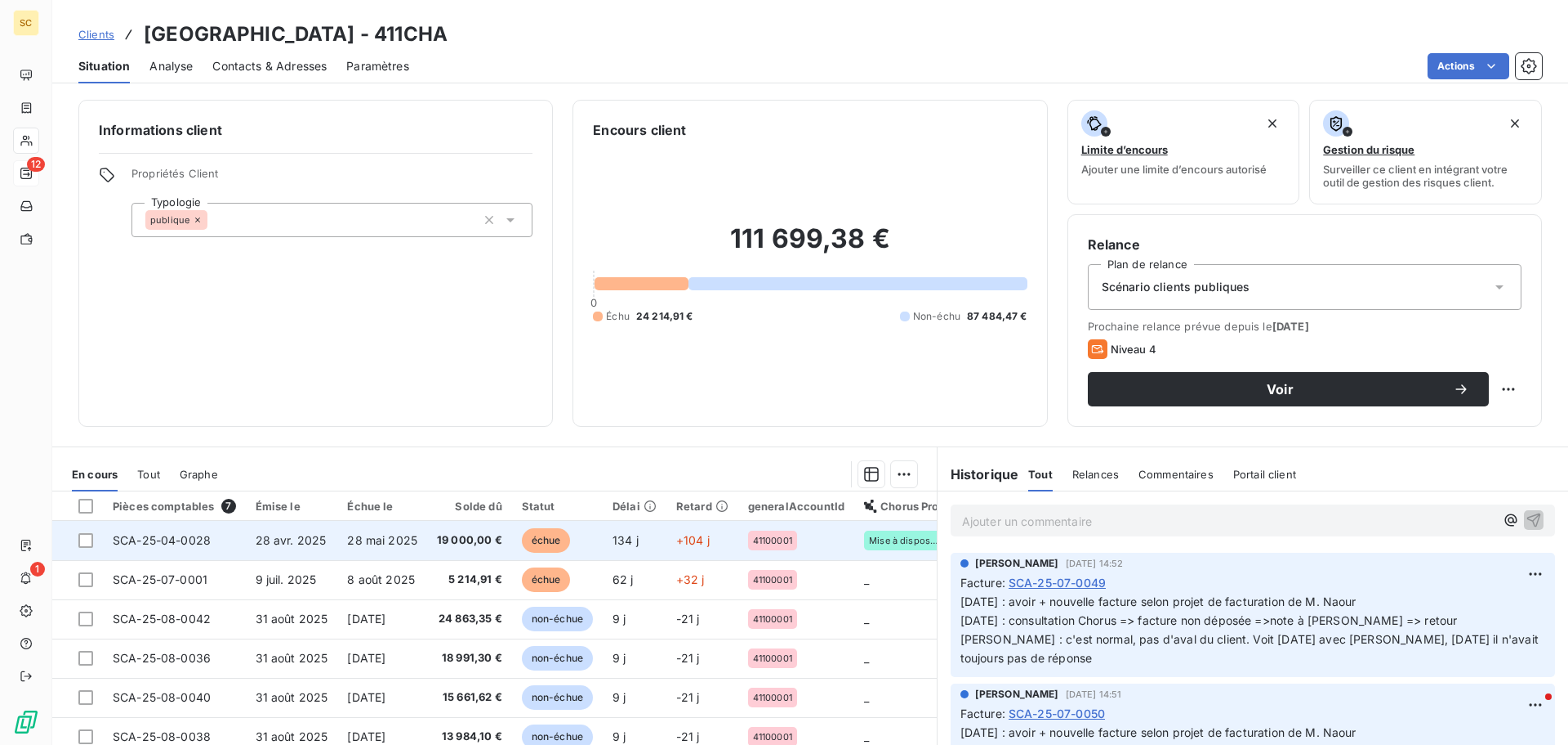
click at [435, 546] on td "19 000,00 €" at bounding box center [470, 540] width 85 height 40
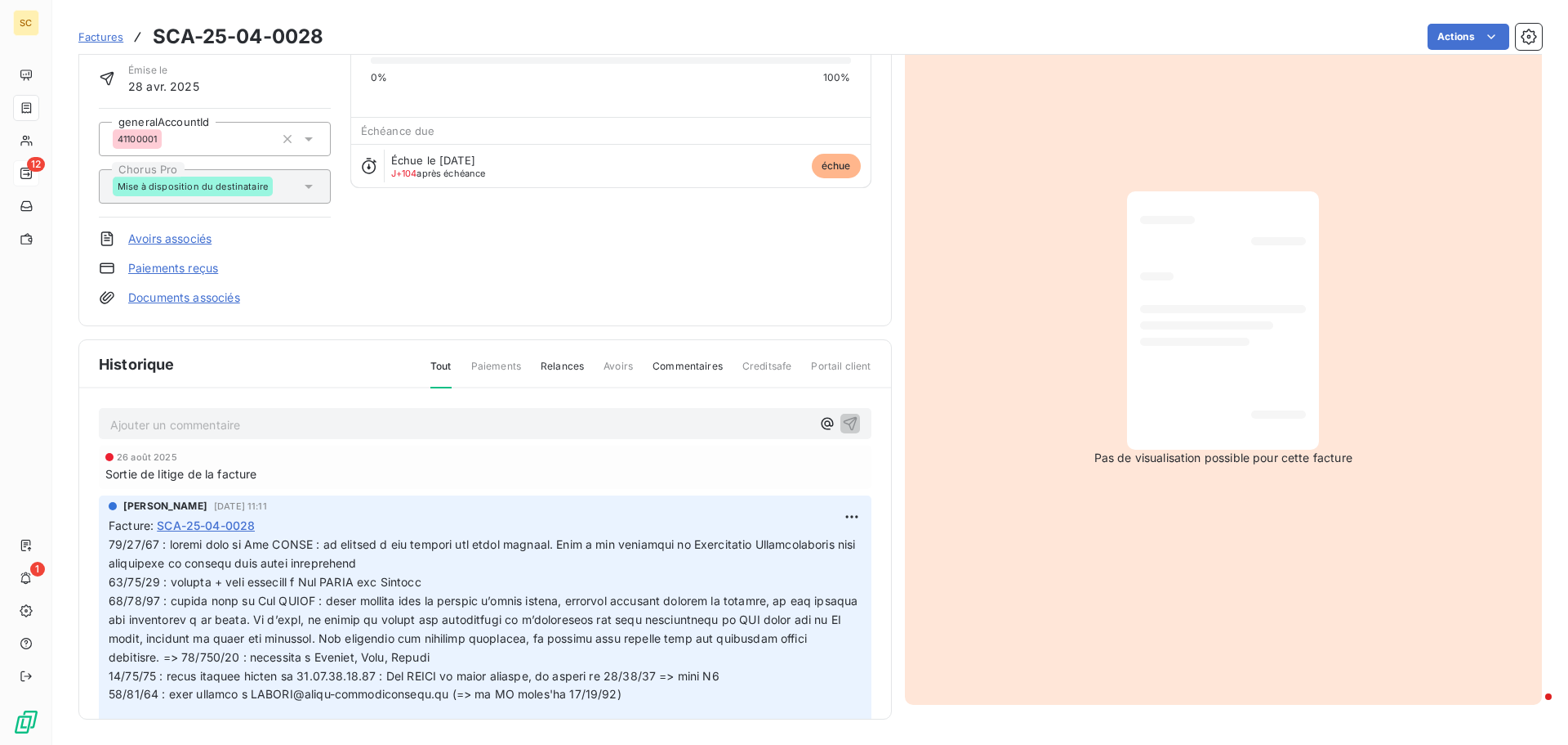
scroll to position [113, 0]
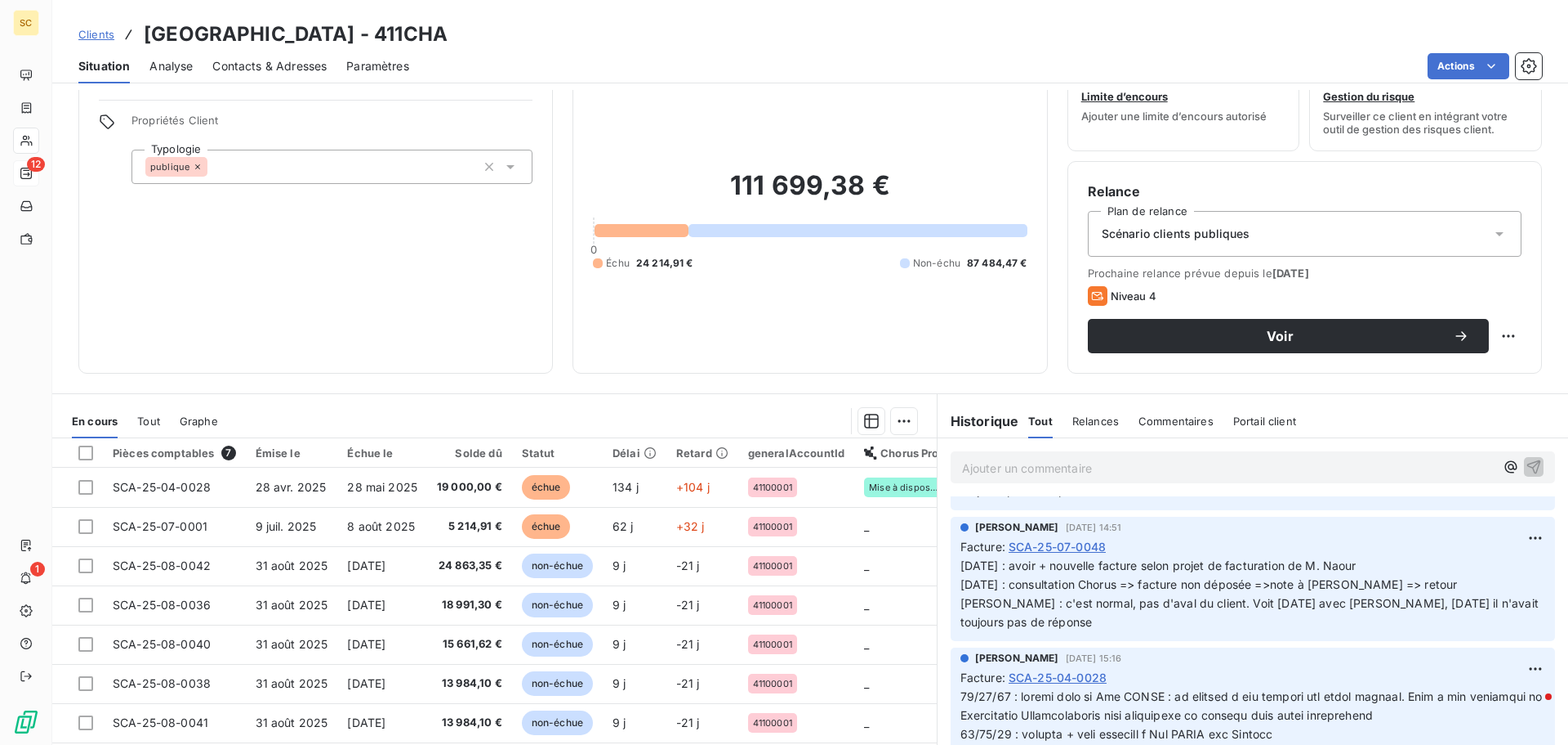
scroll to position [110, 0]
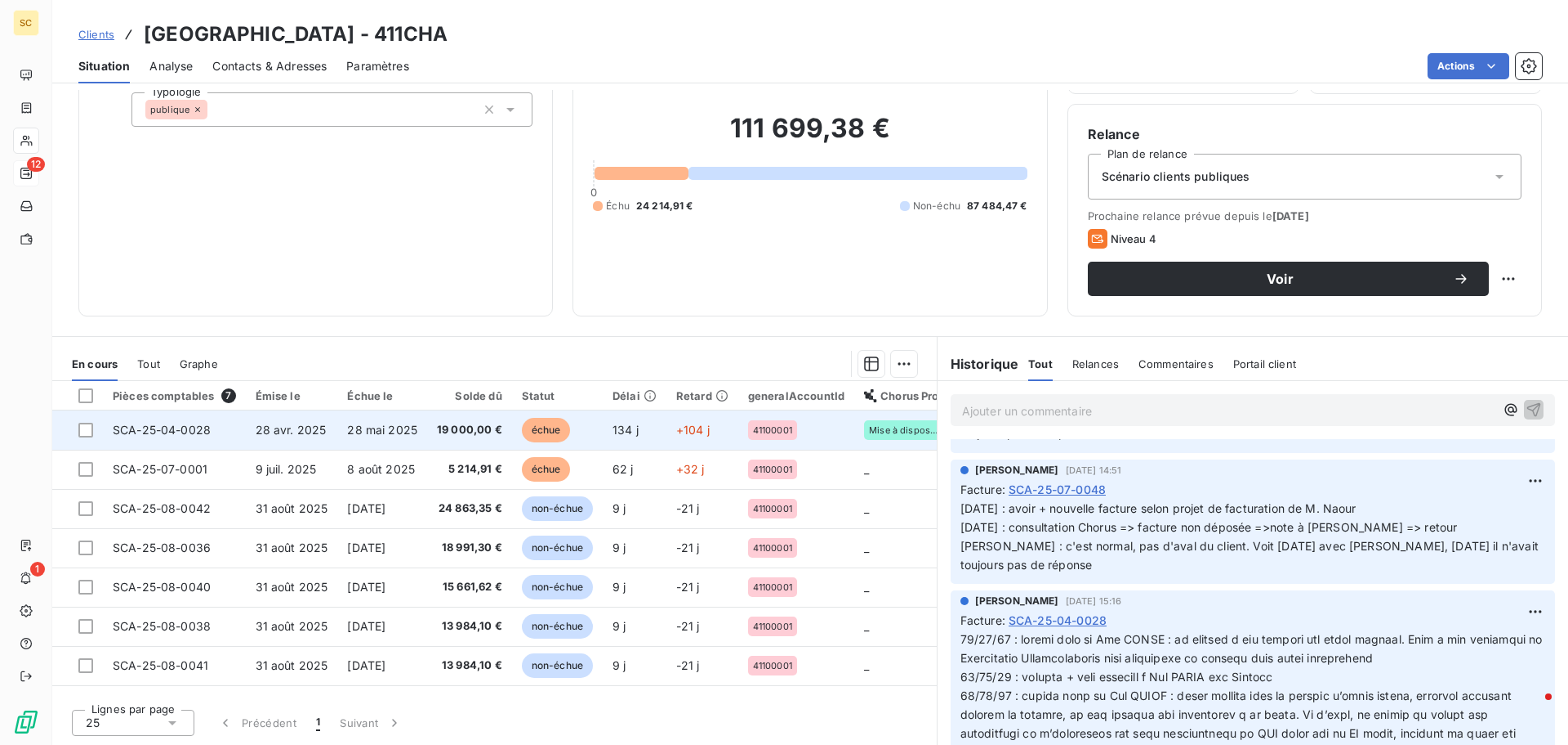
click at [487, 423] on span "19 000,00 €" at bounding box center [470, 430] width 65 height 16
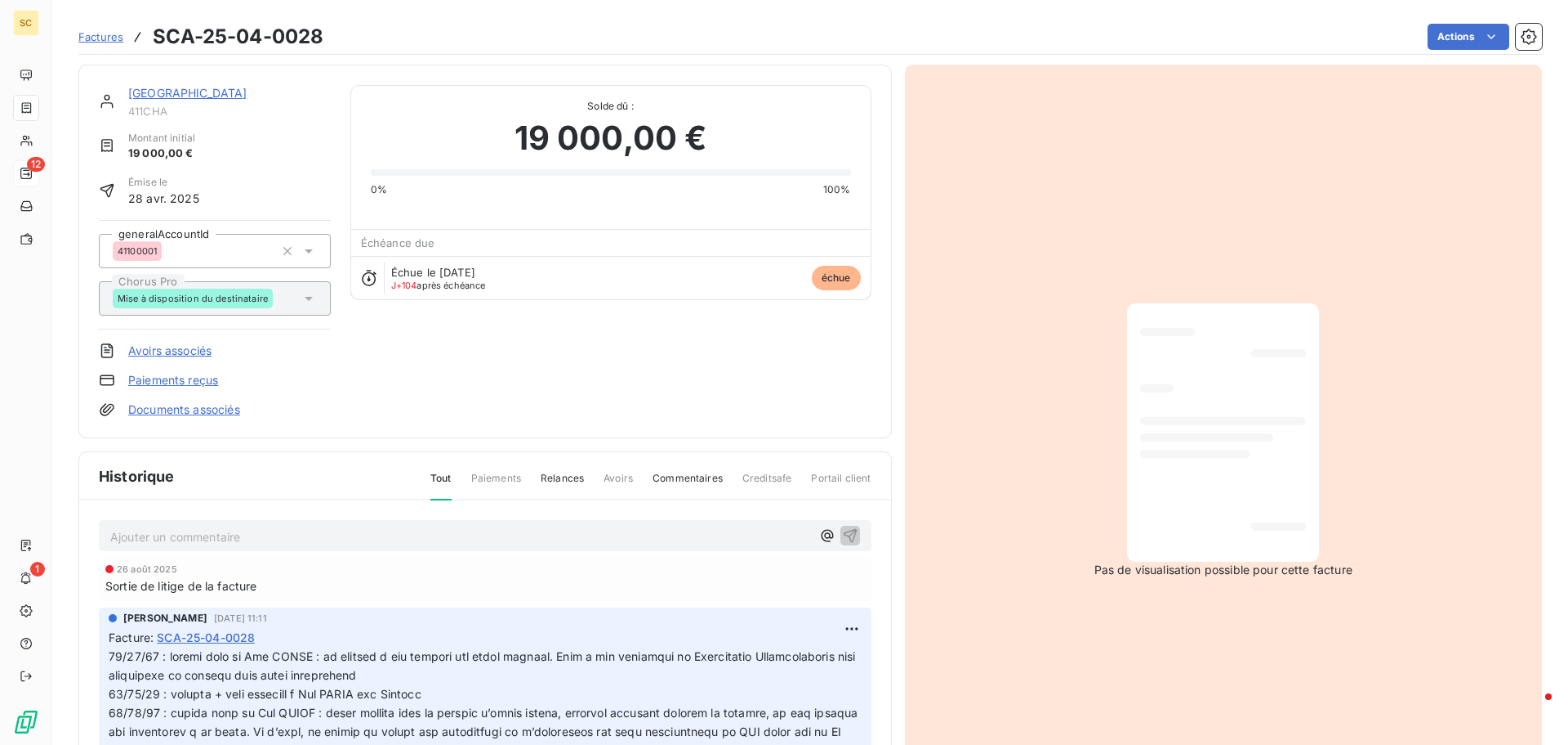
scroll to position [113, 0]
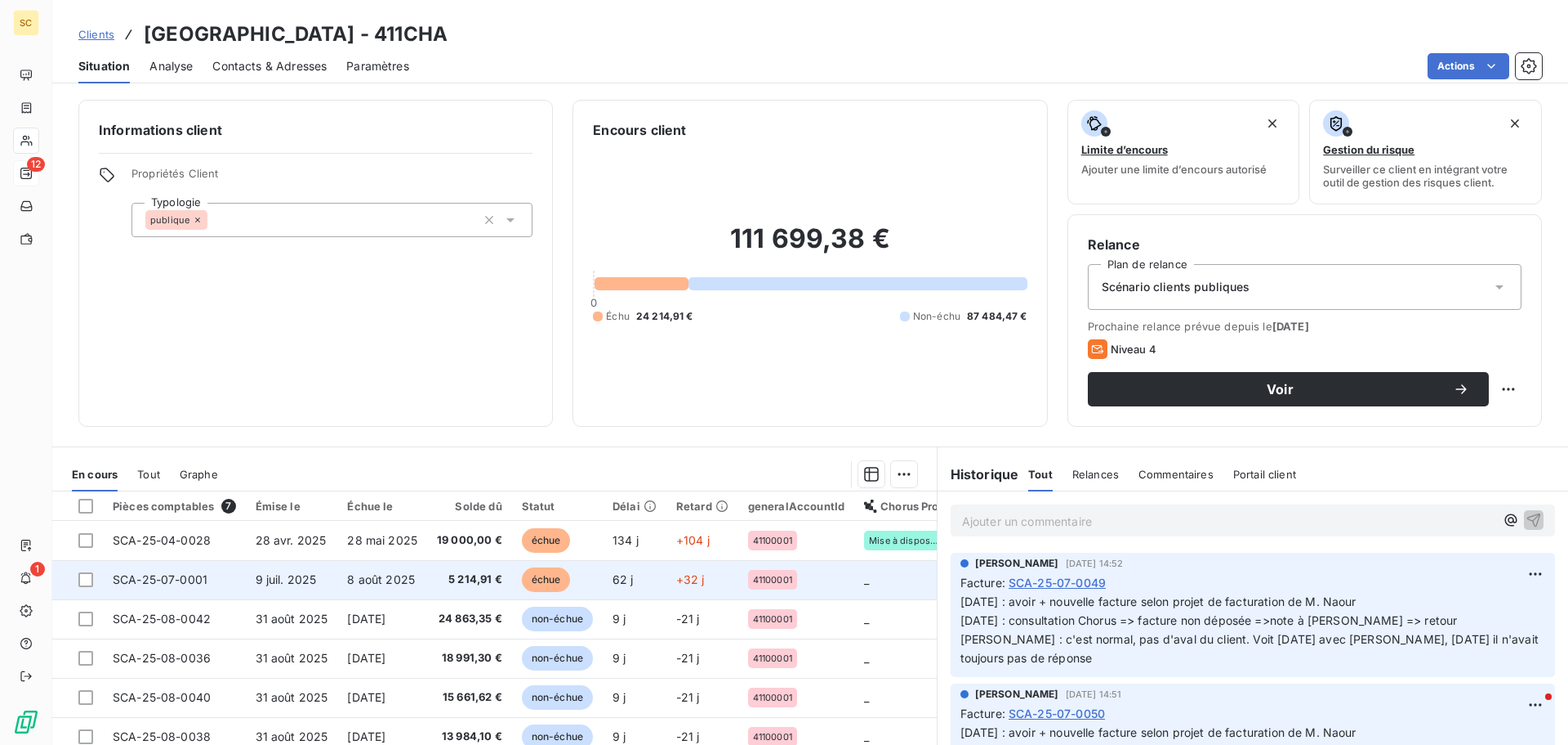
click at [248, 578] on td "9 juil. 2025" at bounding box center [292, 579] width 92 height 40
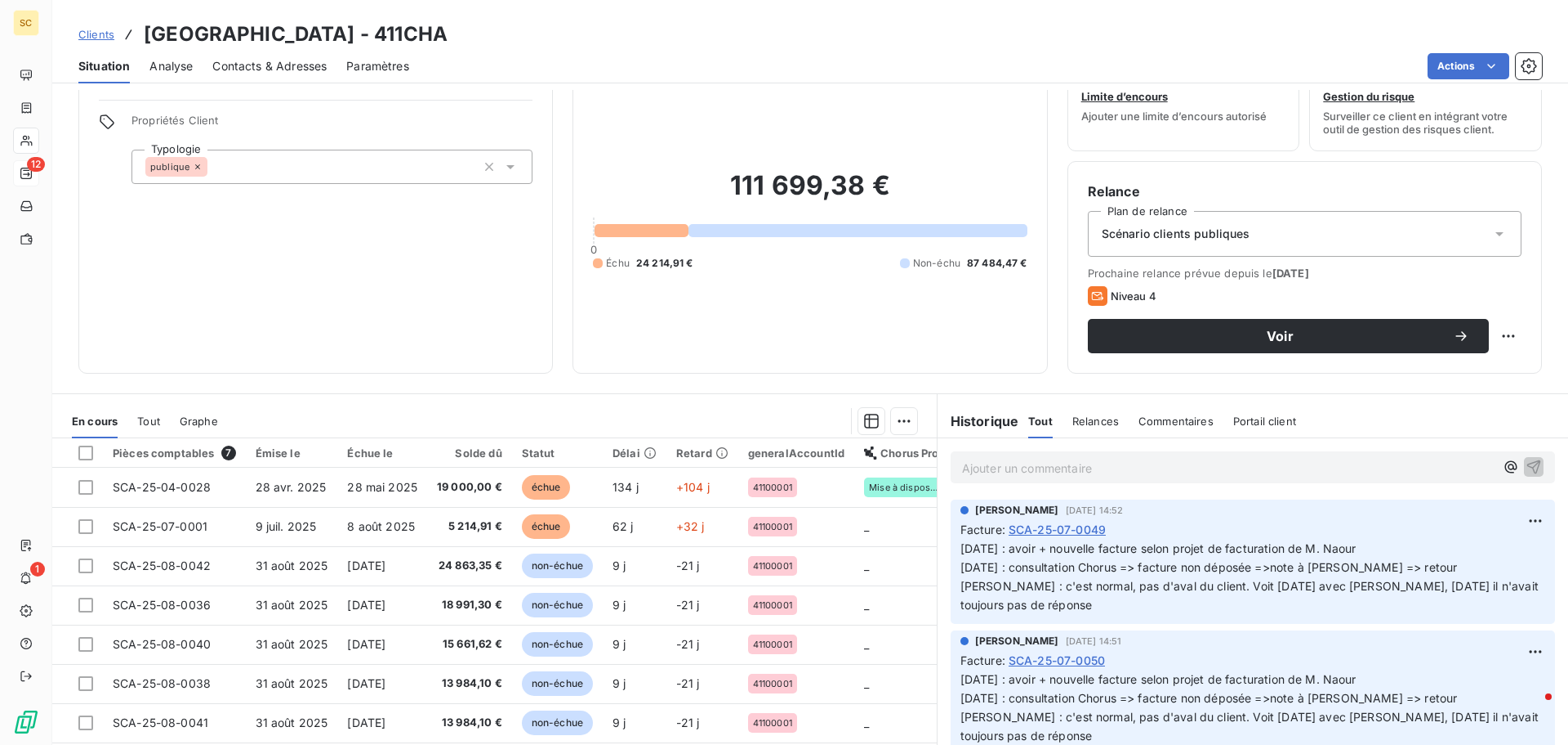
scroll to position [82, 0]
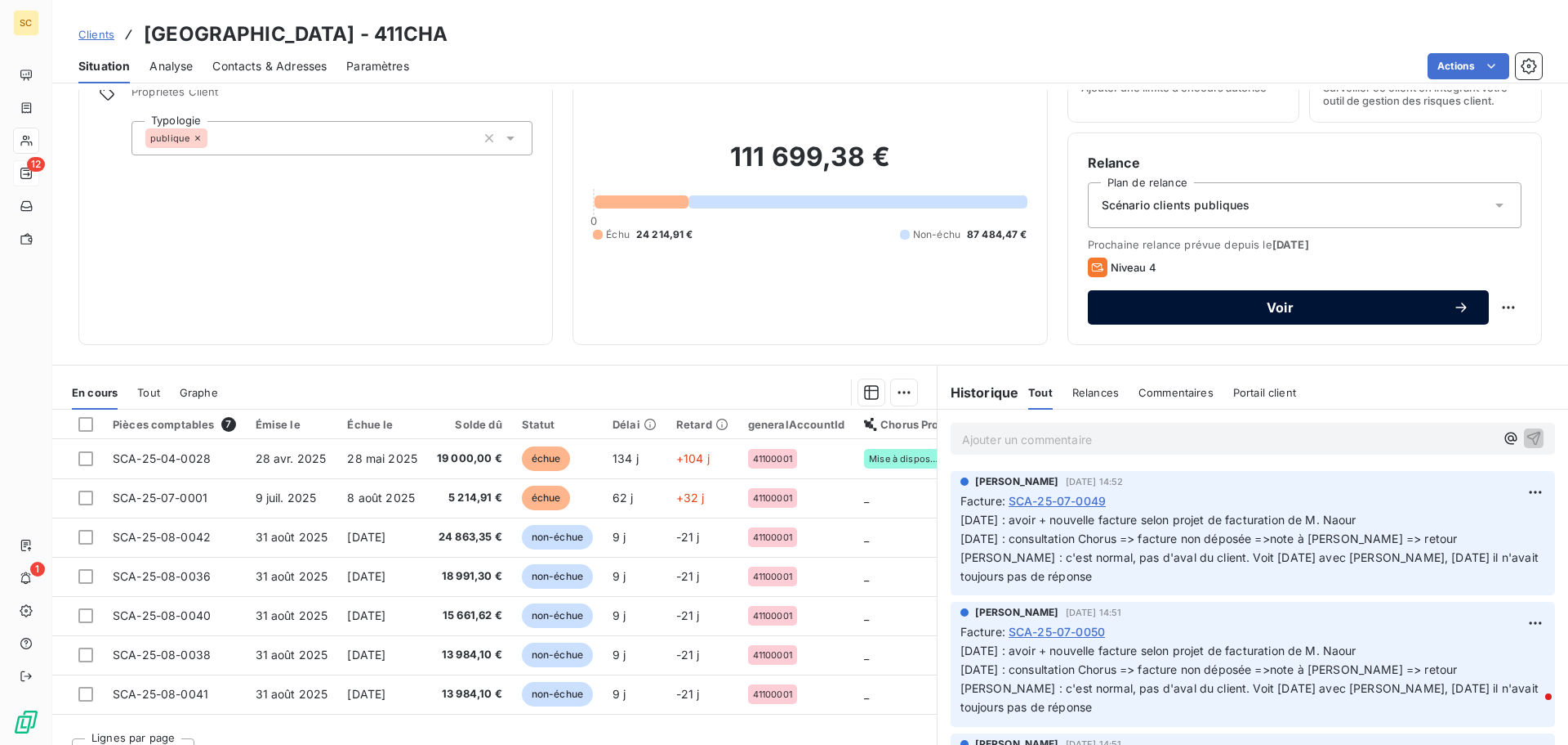
click at [1318, 312] on span "Voir" at bounding box center [1280, 307] width 346 height 13
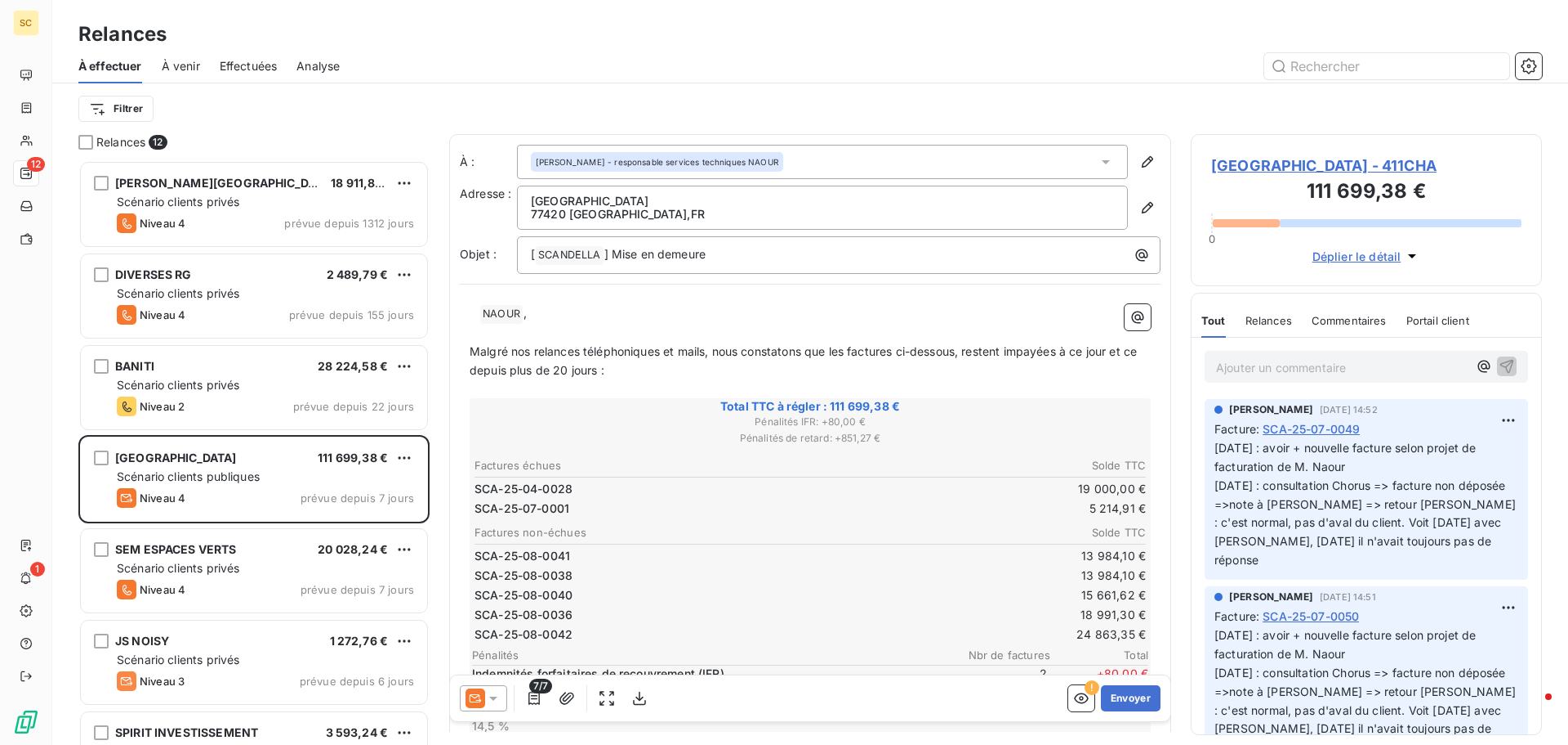
scroll to position [572, 339]
click at [499, 697] on icon at bounding box center [493, 698] width 16 height 16
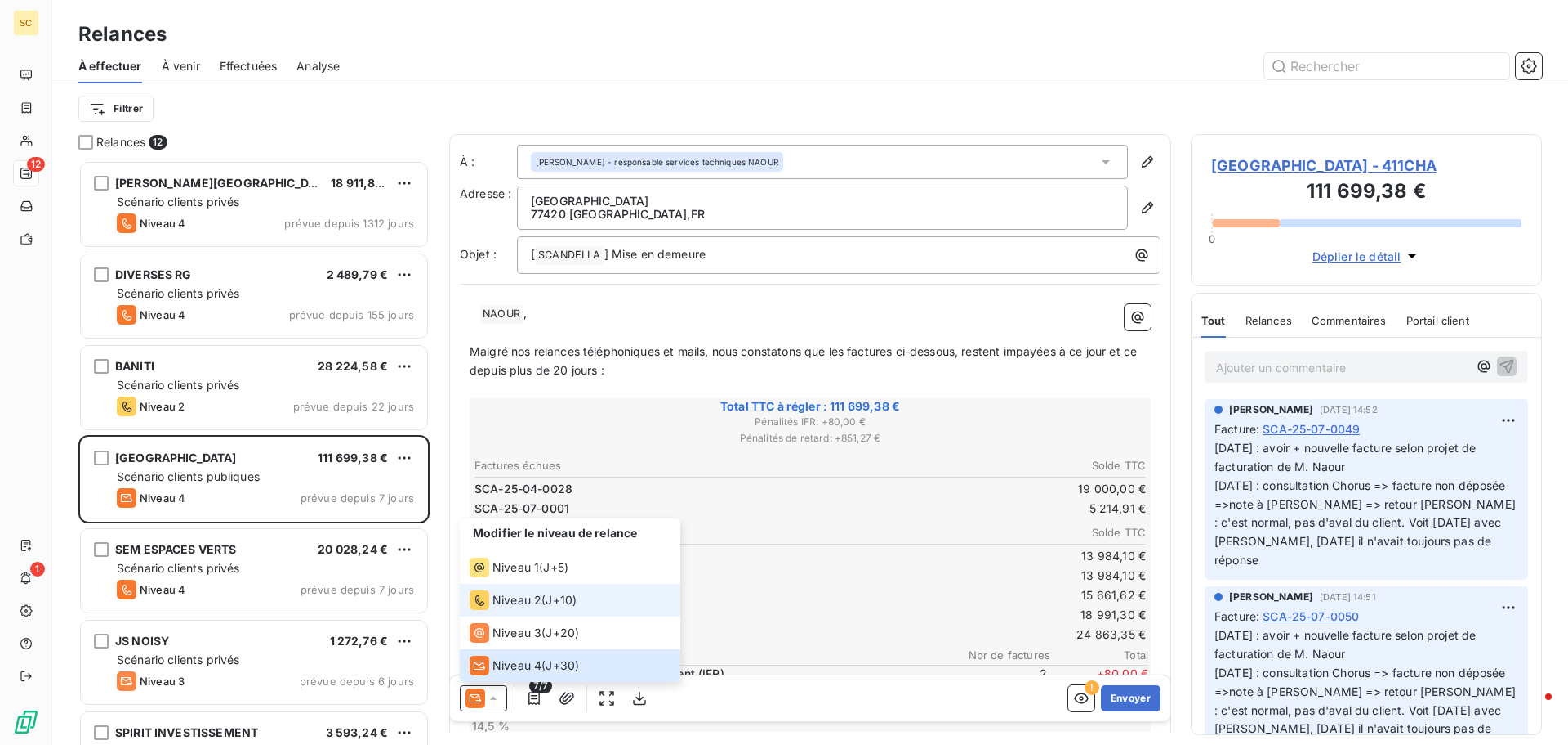
click at [510, 605] on span "Niveau 2" at bounding box center [516, 599] width 49 height 16
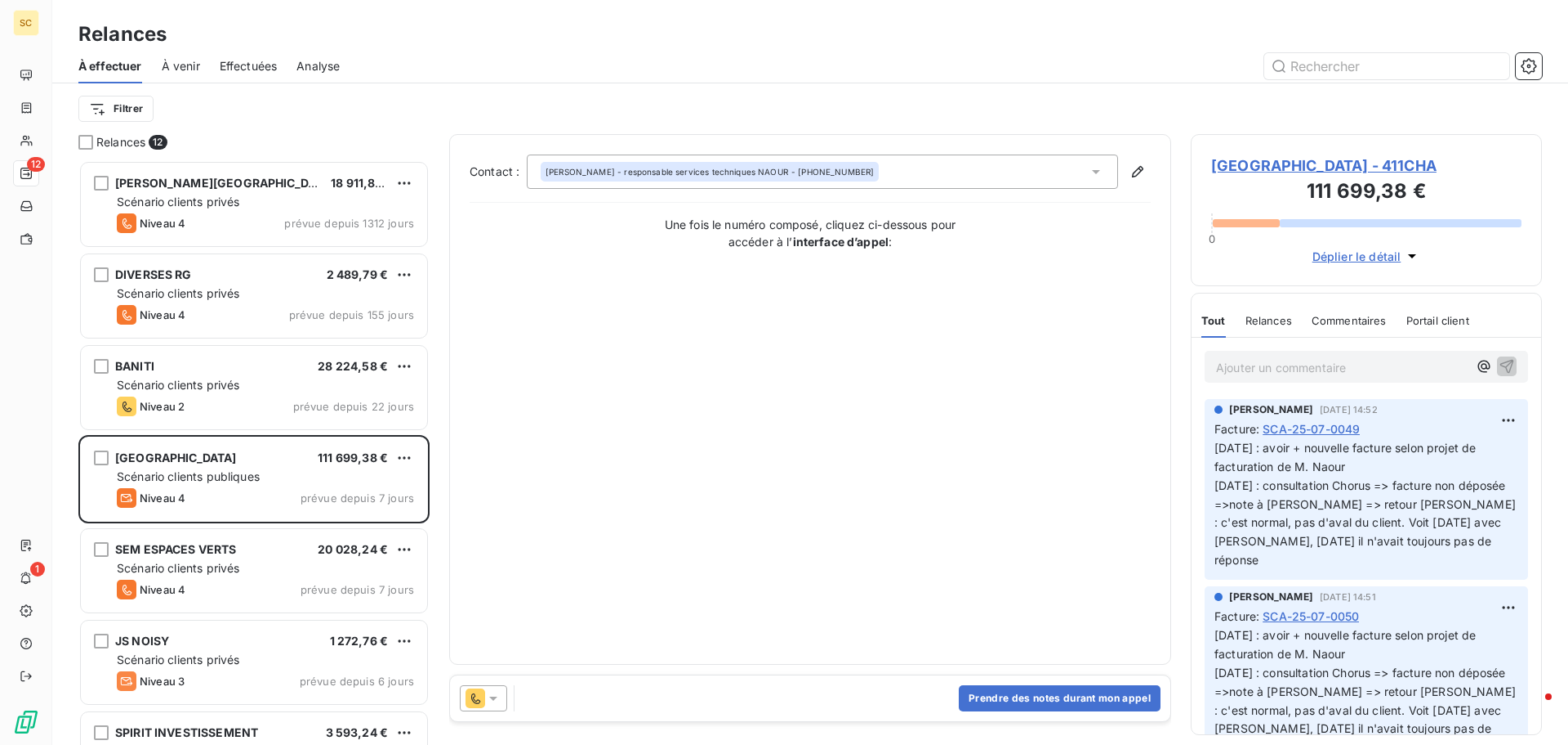
click at [709, 156] on div "Thomas - responsable services techniques NAOUR - 01.64.73.48.88" at bounding box center [823, 172] width 591 height 35
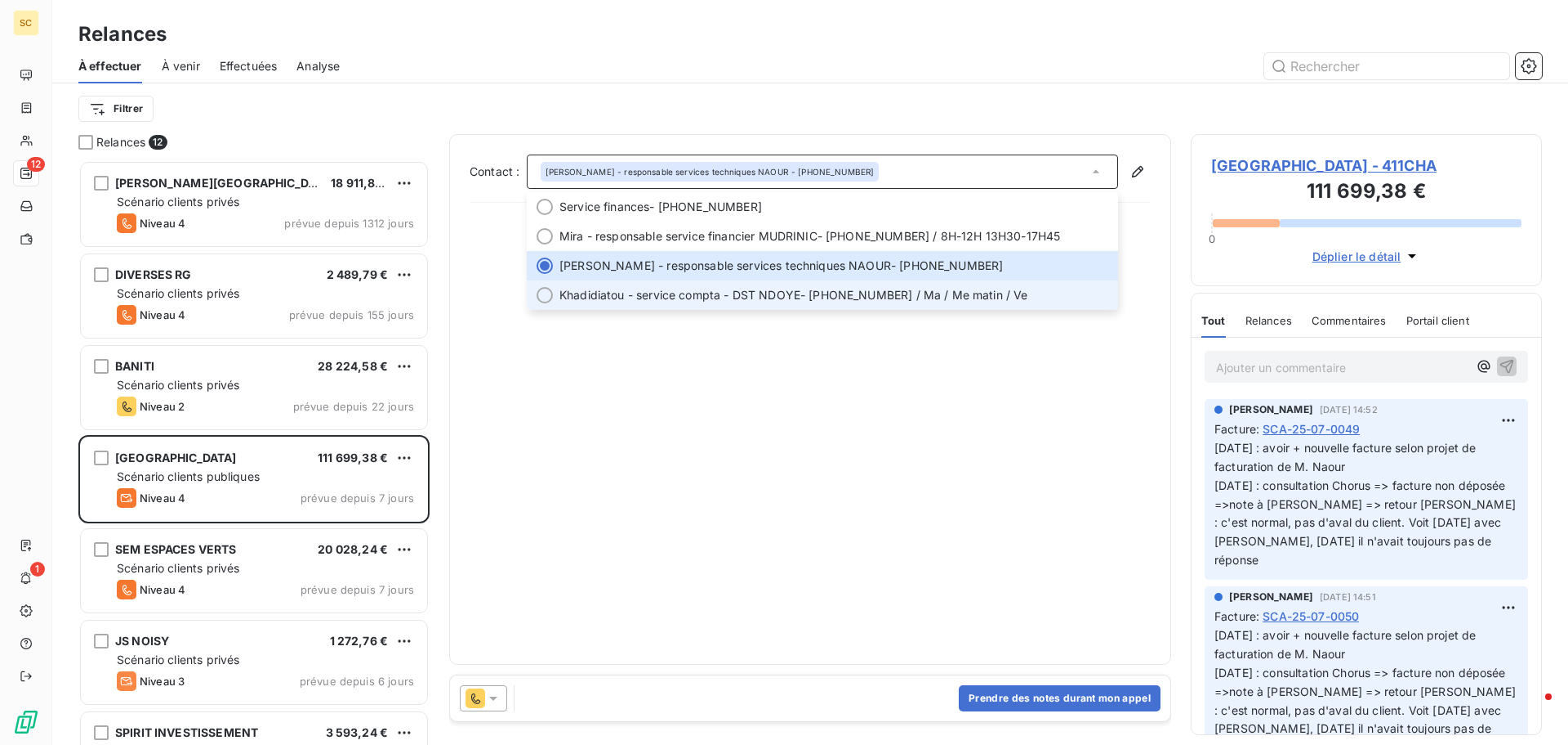
click at [713, 299] on span "Khadidiatou - service compta - DST NDOYE" at bounding box center [680, 295] width 241 height 16
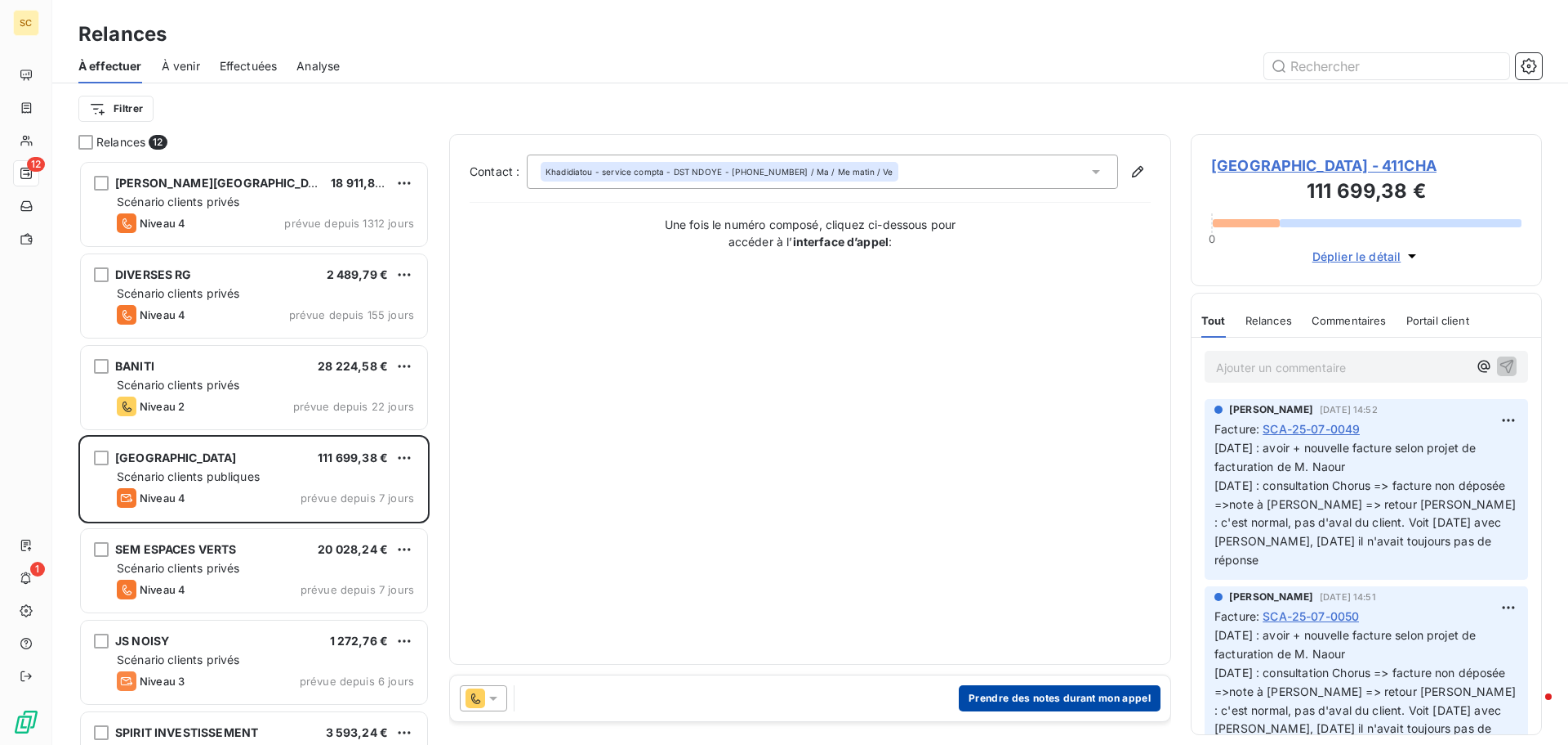
click at [1056, 701] on button "Prendre des notes durant mon appel" at bounding box center [1059, 698] width 201 height 26
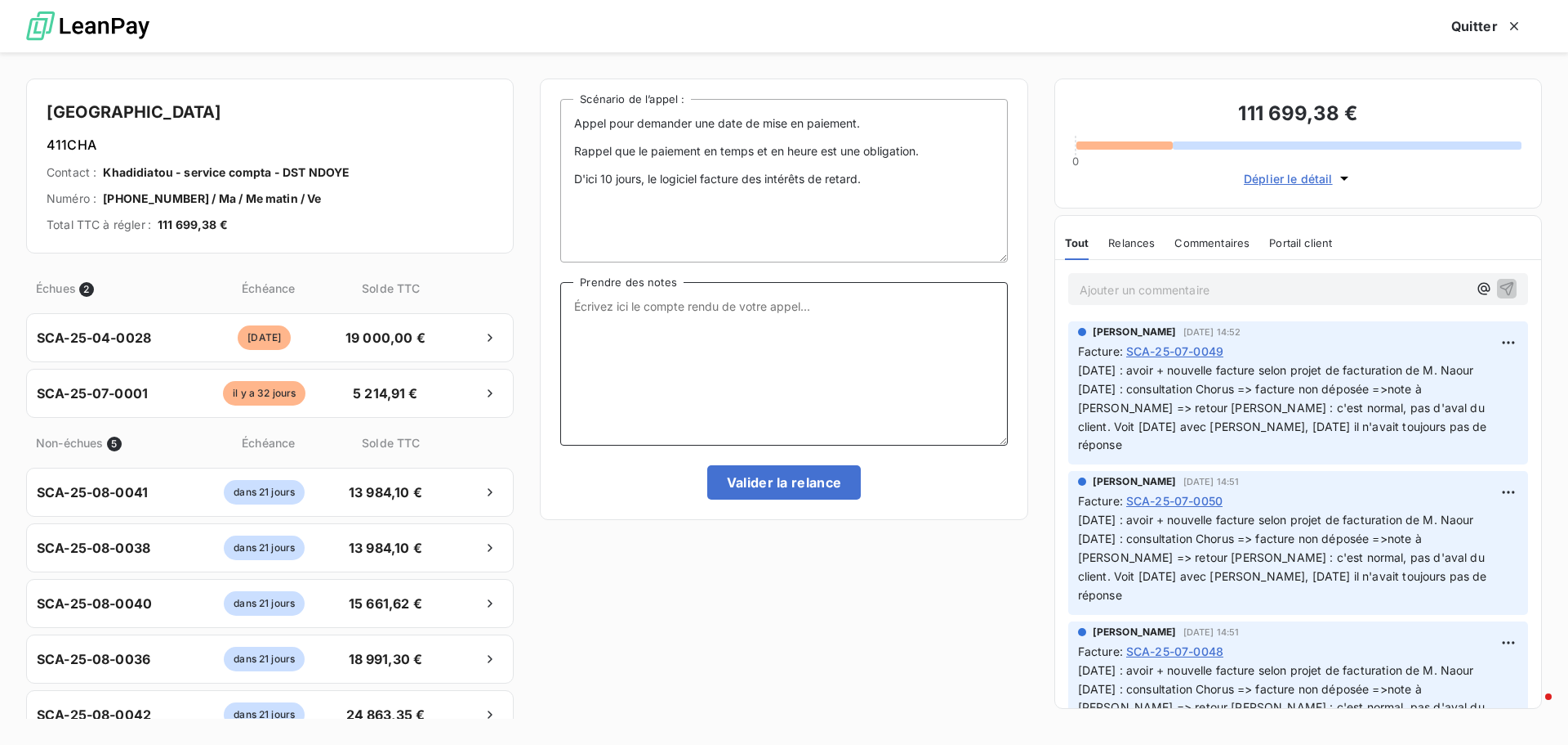
click at [784, 318] on textarea "Prendre des notes" at bounding box center [784, 364] width 447 height 164
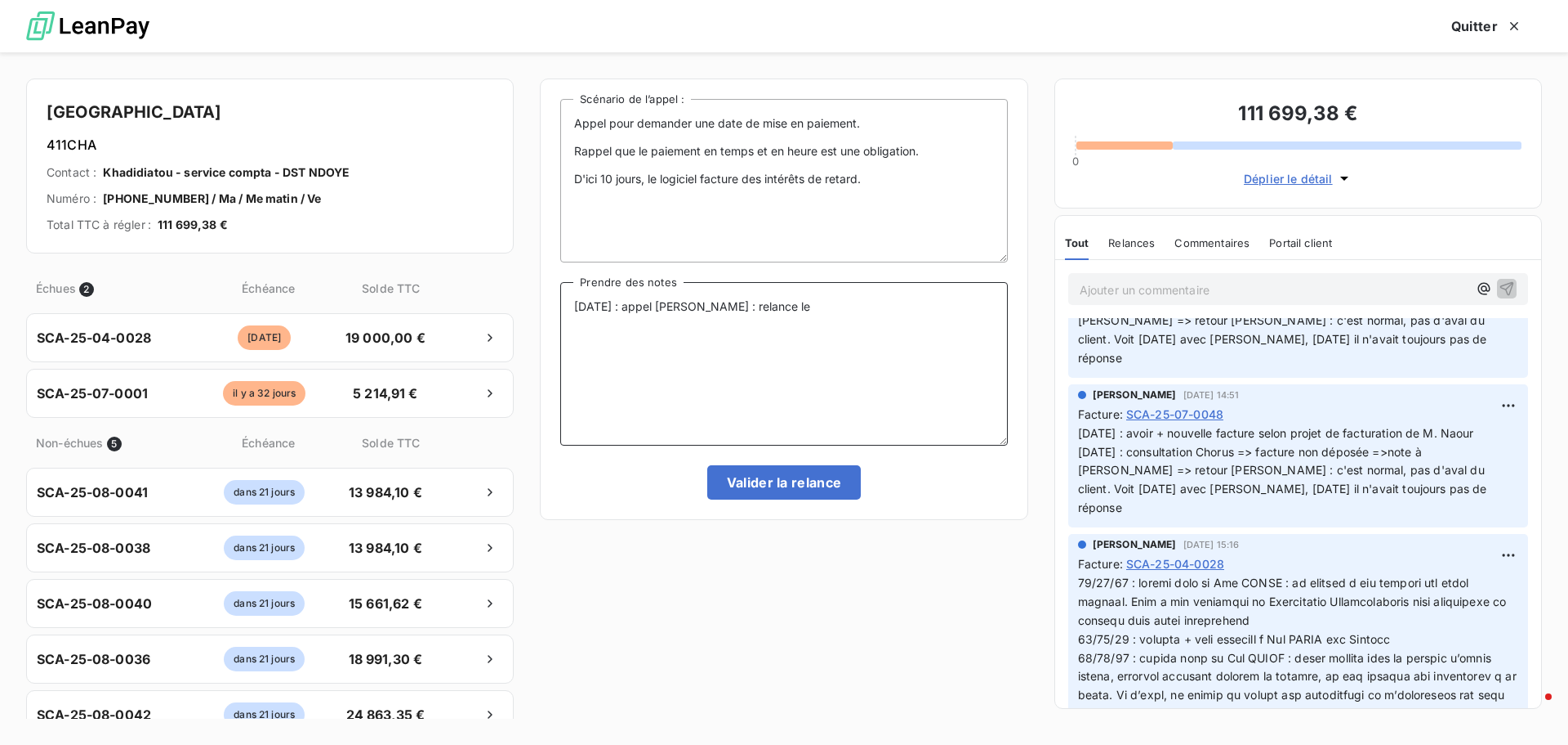
scroll to position [245, 0]
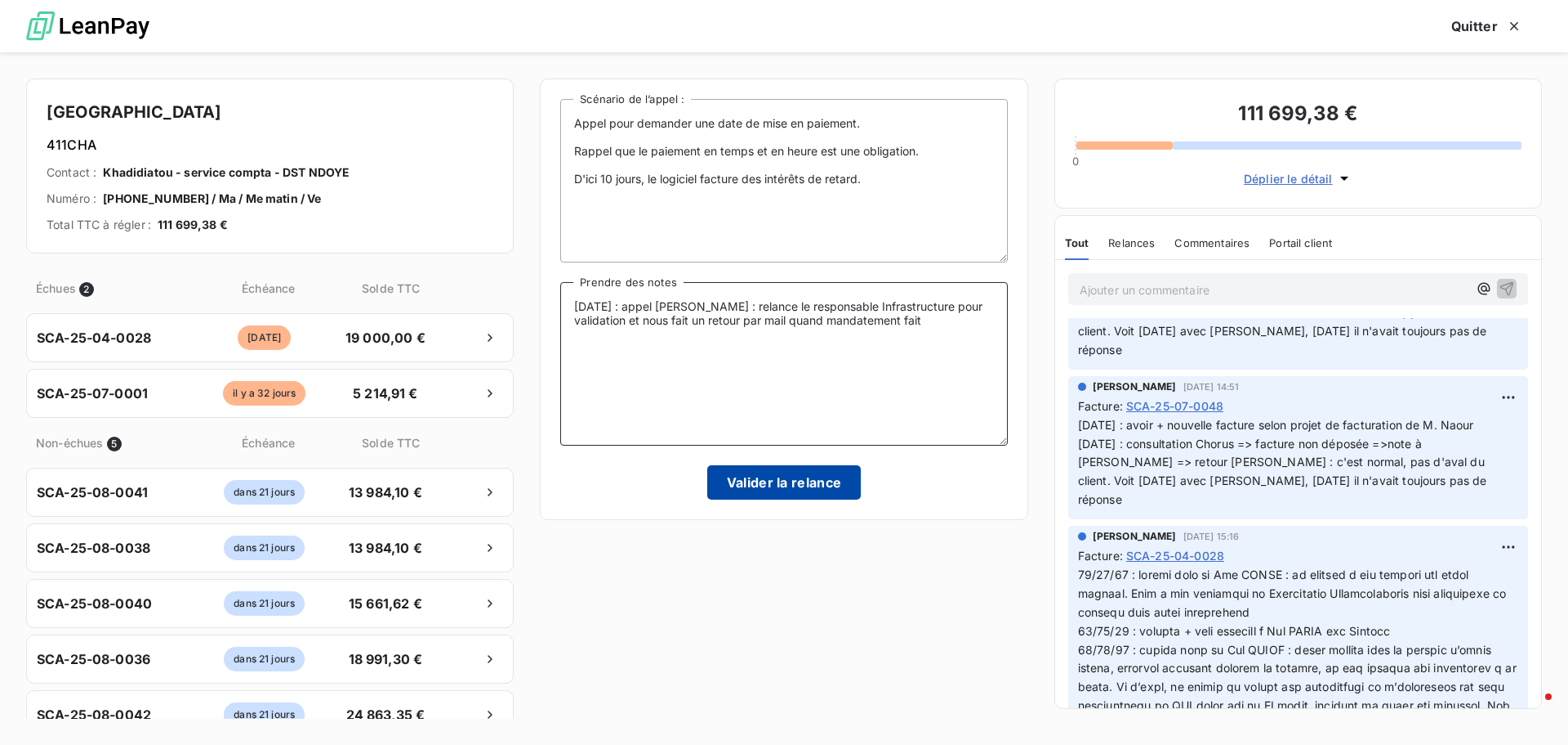
type textarea "08/09/25 : appel M. NDOYE : relance le responsable Infrastructure pour validati…"
click at [813, 494] on button "Valider la relance" at bounding box center [784, 483] width 154 height 35
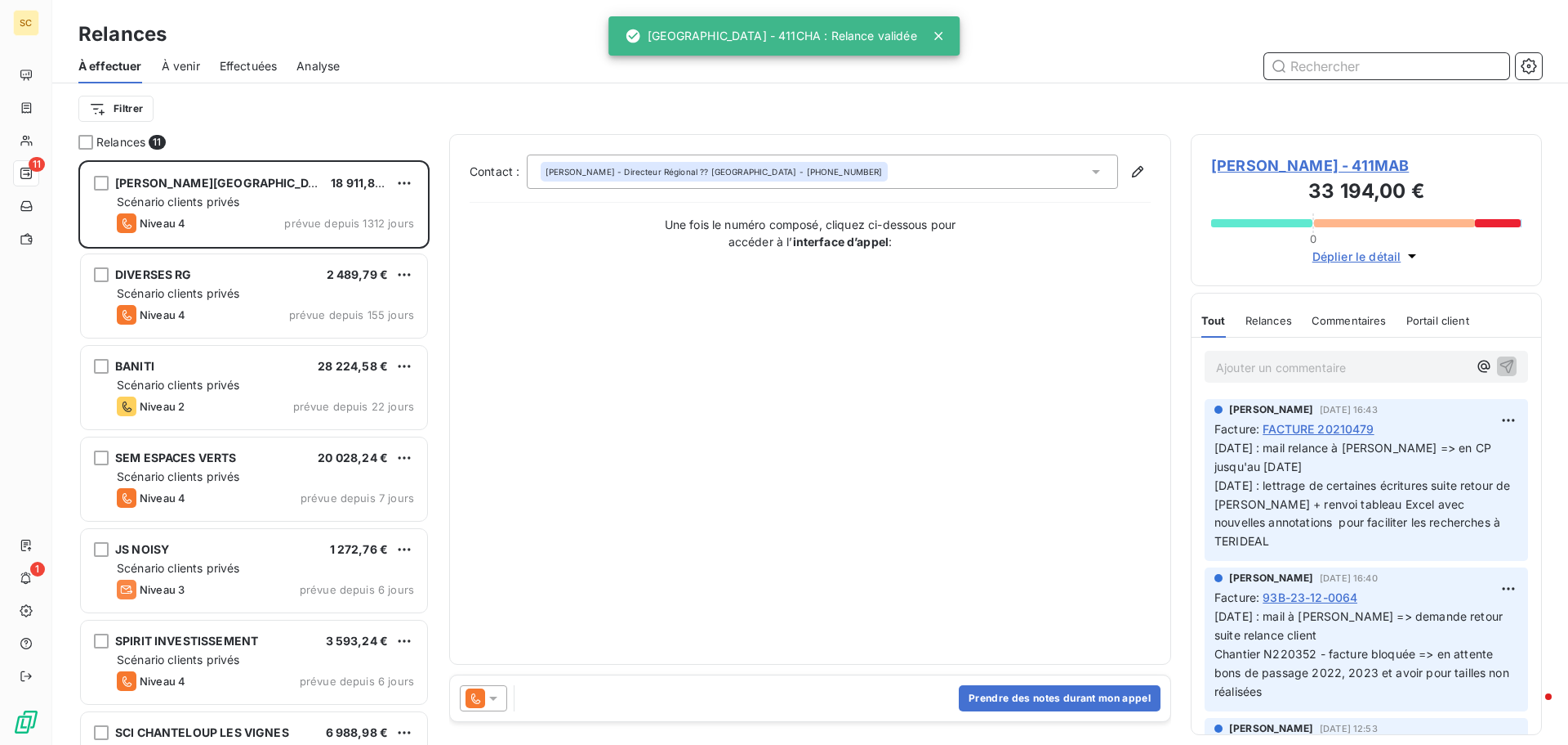
click at [240, 68] on span "Effectuées" at bounding box center [248, 66] width 58 height 16
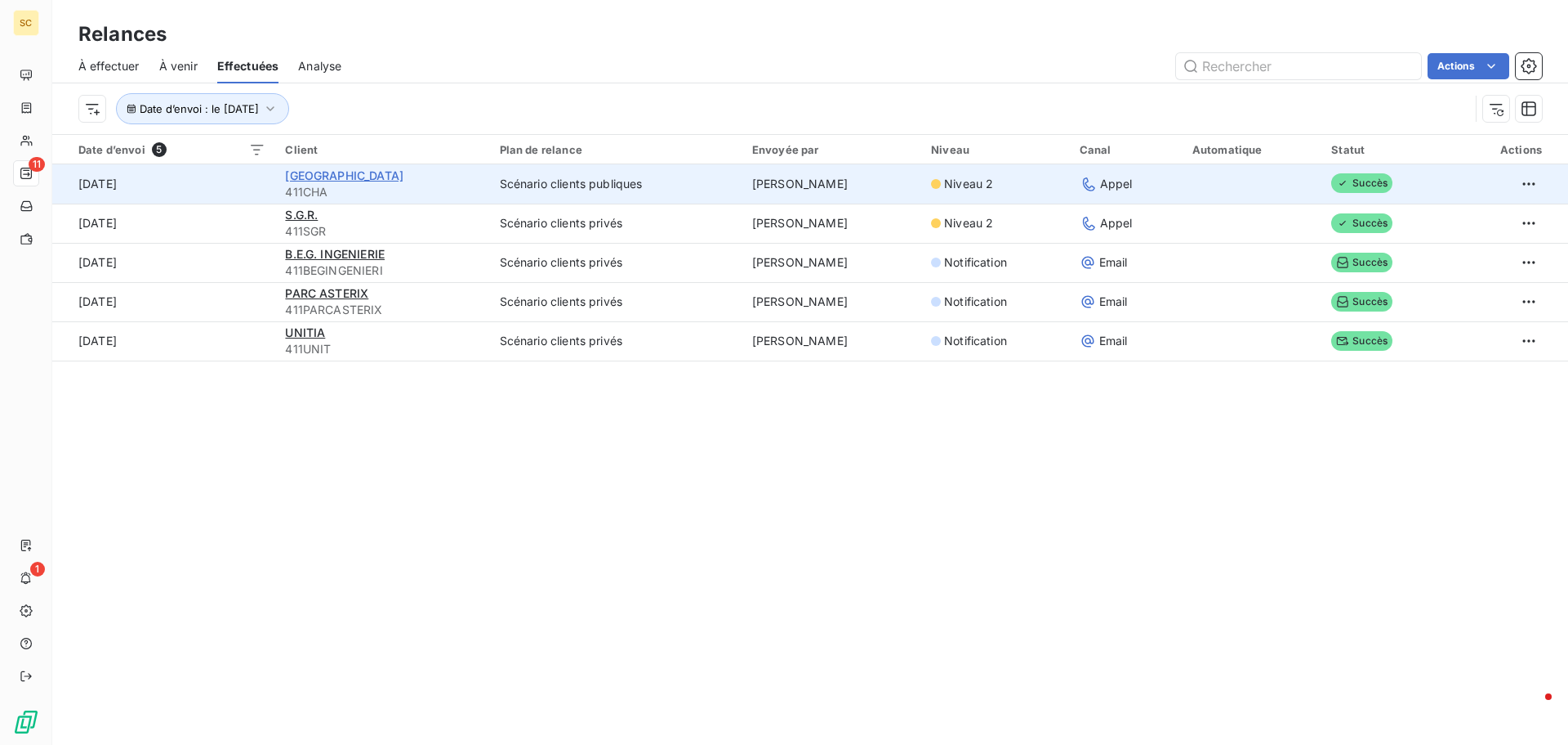
click at [357, 174] on span "[GEOGRAPHIC_DATA]" at bounding box center [344, 175] width 118 height 13
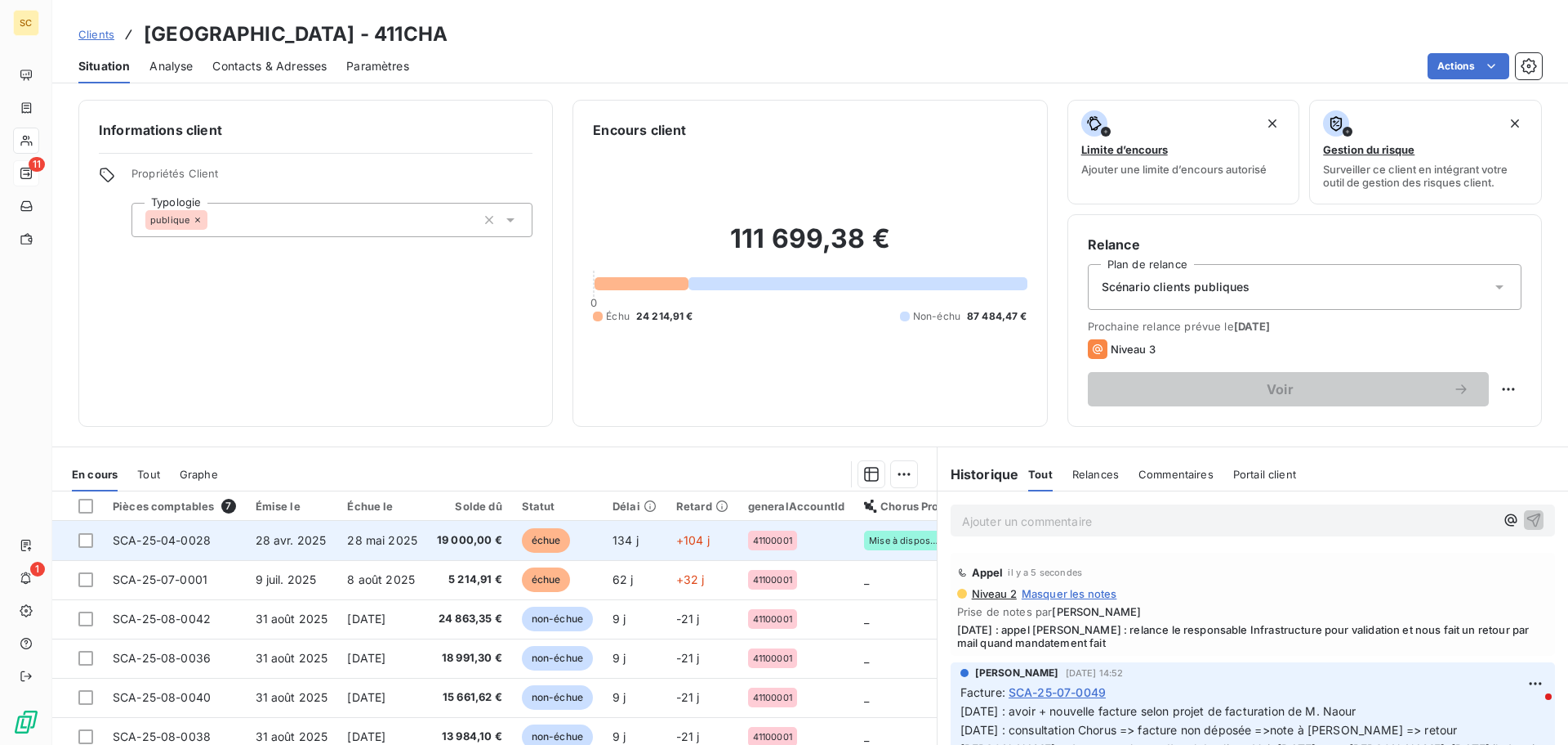
click at [420, 541] on td "28 mai 2025" at bounding box center [381, 540] width 90 height 40
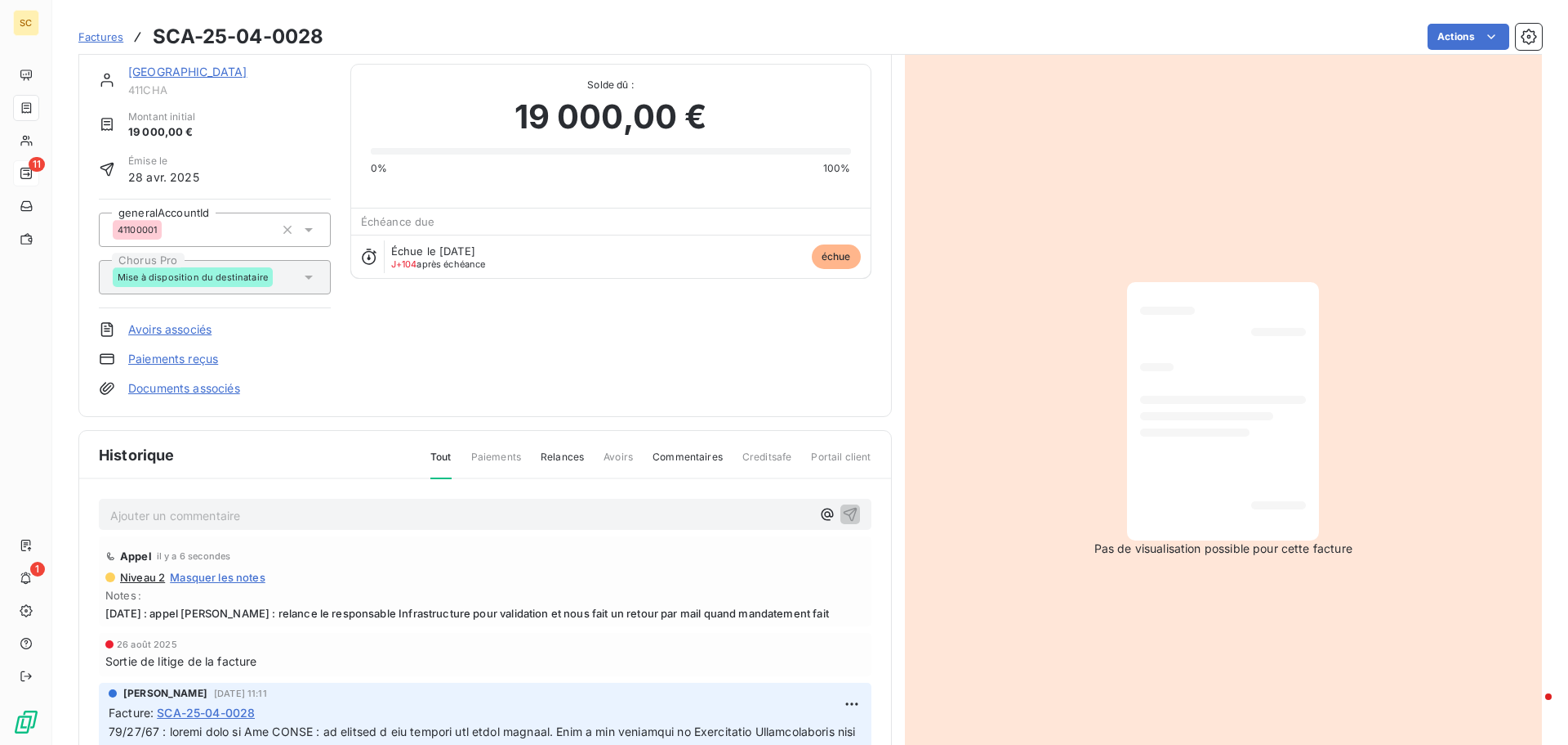
scroll to position [113, 0]
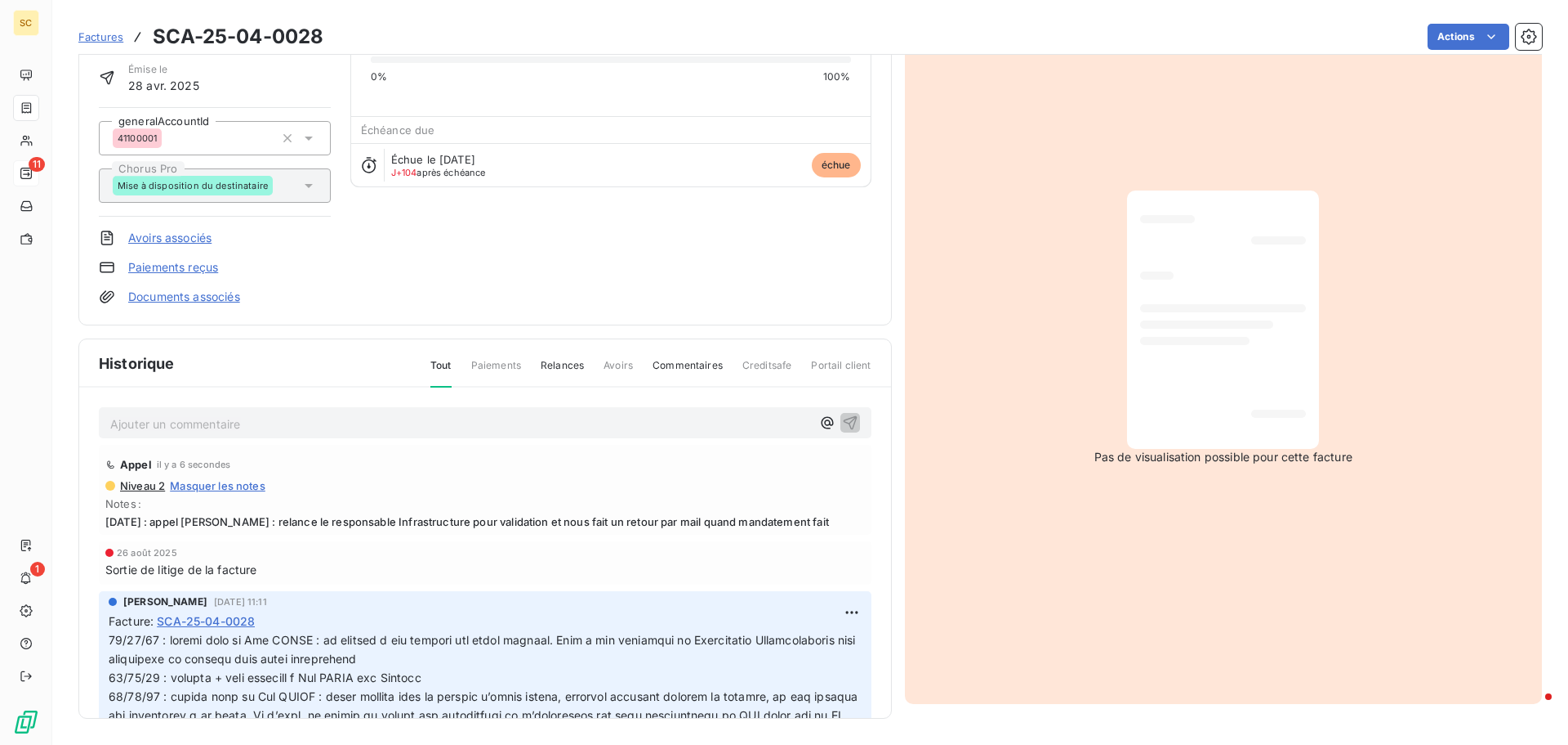
click at [479, 529] on div "Appel il y a 6 secondes Niveau 2 Masquer les notes Notes : 08/09/25 : appel M. …" at bounding box center [485, 489] width 772 height 90
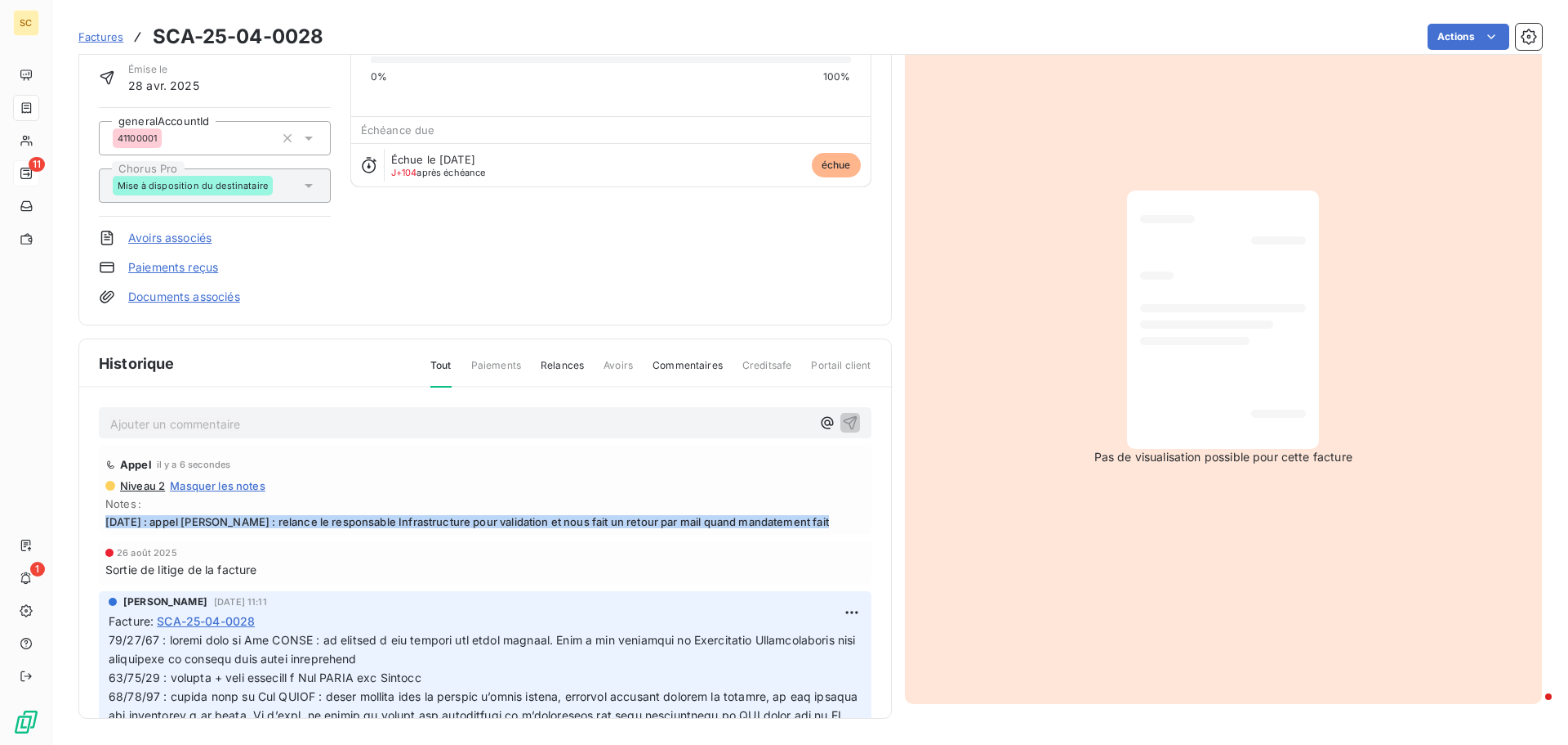
click at [479, 529] on div "Appel il y a 6 secondes Niveau 2 Masquer les notes Notes : 08/09/25 : appel M. …" at bounding box center [485, 489] width 772 height 90
copy span "08/09/25 : appel M. NDOYE : relance le responsable Infrastructure pour validati…"
click at [825, 618] on html "SC 11 1 Factures SCA-25-04-0028 Actions MAIRIE DE CHAMPS SUR MARNE 411CHA Monta…" at bounding box center [784, 372] width 1568 height 745
click at [800, 649] on div "Editer" at bounding box center [794, 648] width 91 height 26
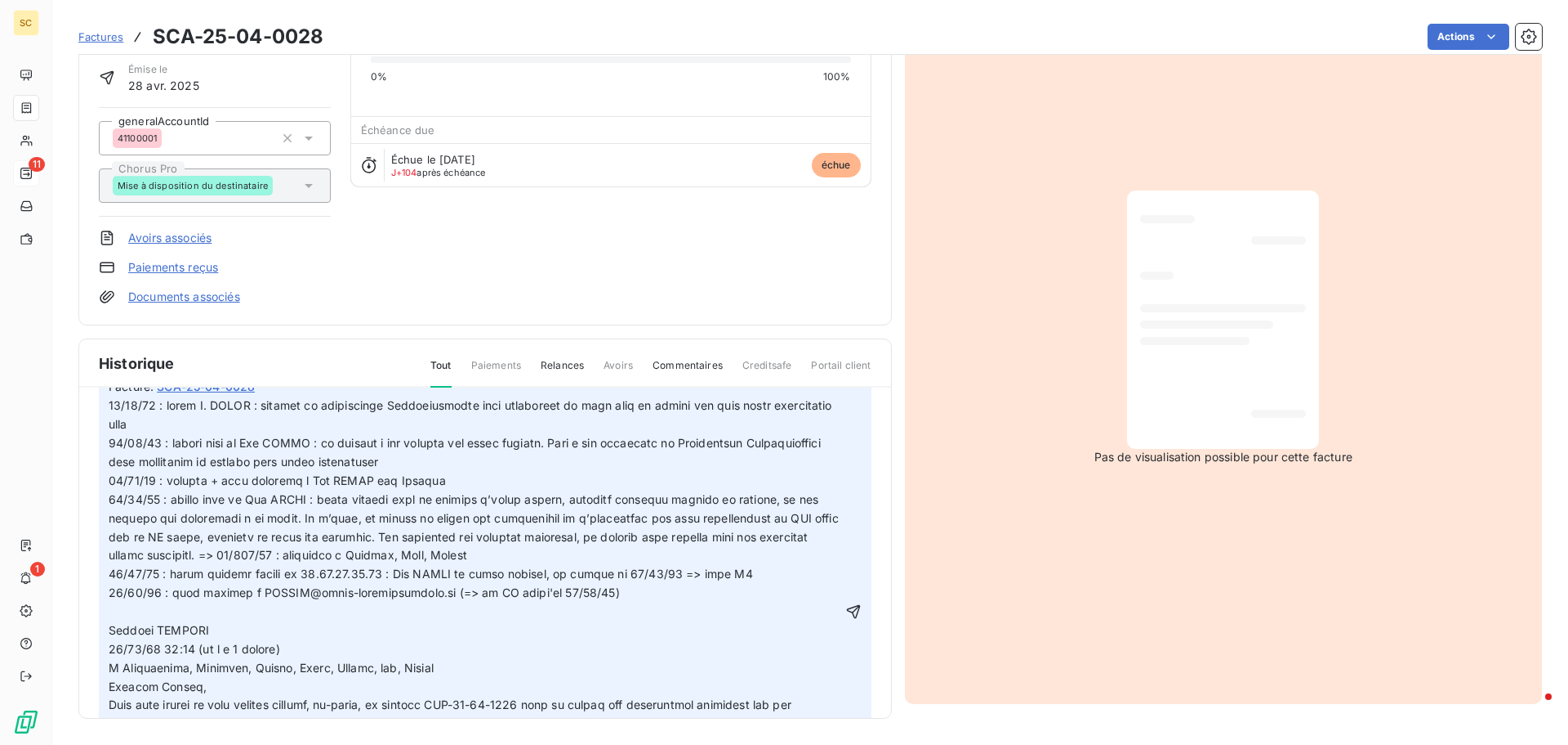
scroll to position [245, 0]
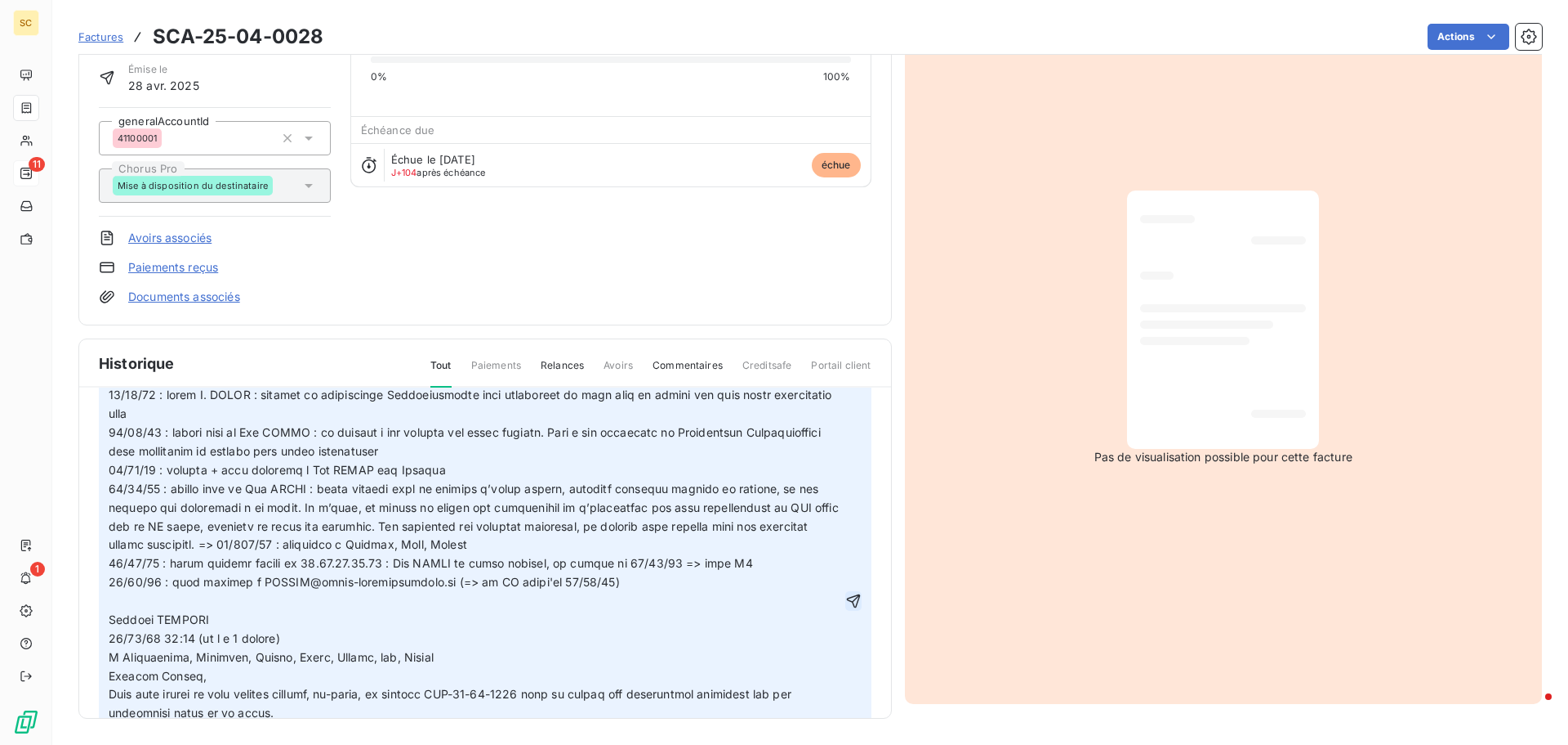
click at [846, 599] on icon "button" at bounding box center [853, 600] width 16 height 16
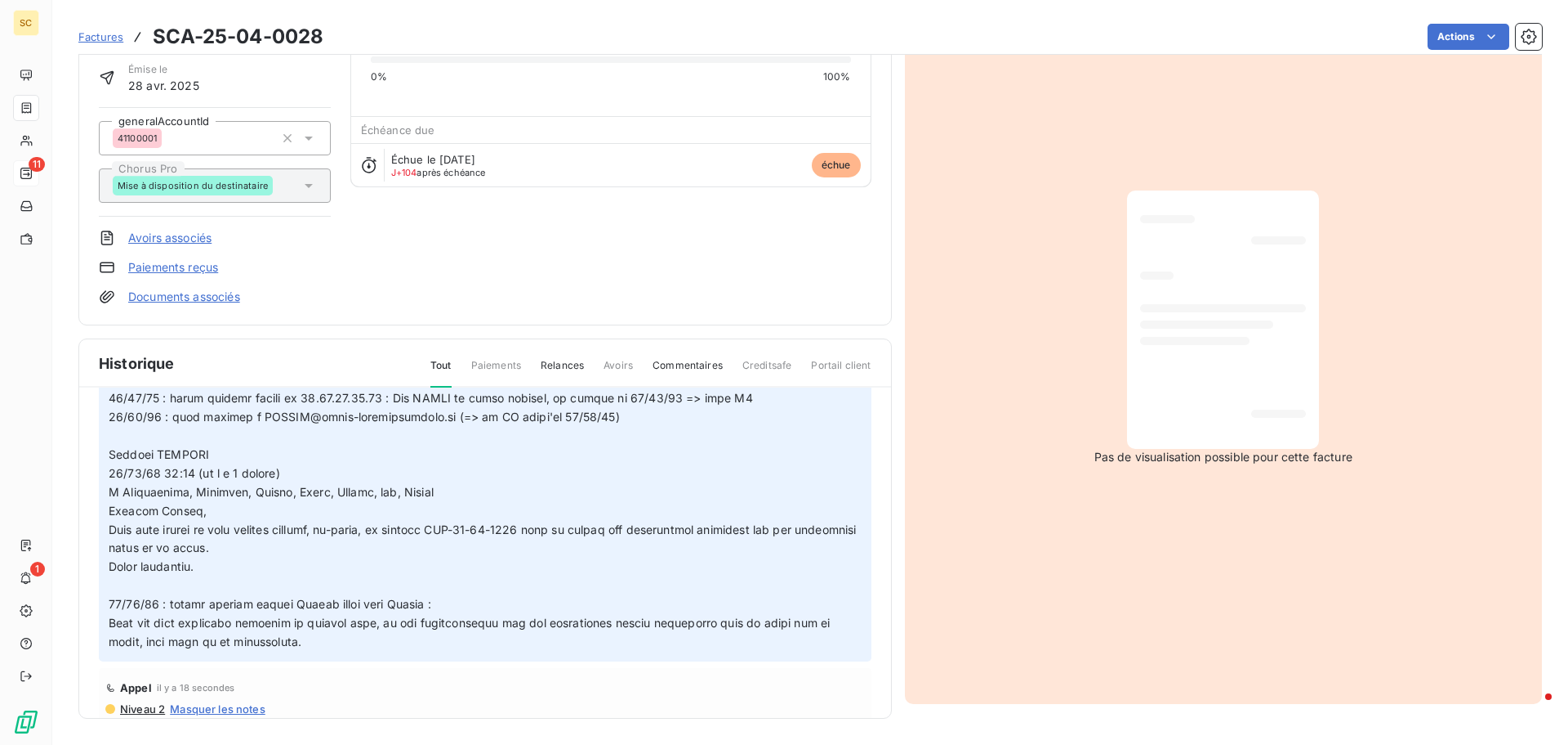
scroll to position [99, 0]
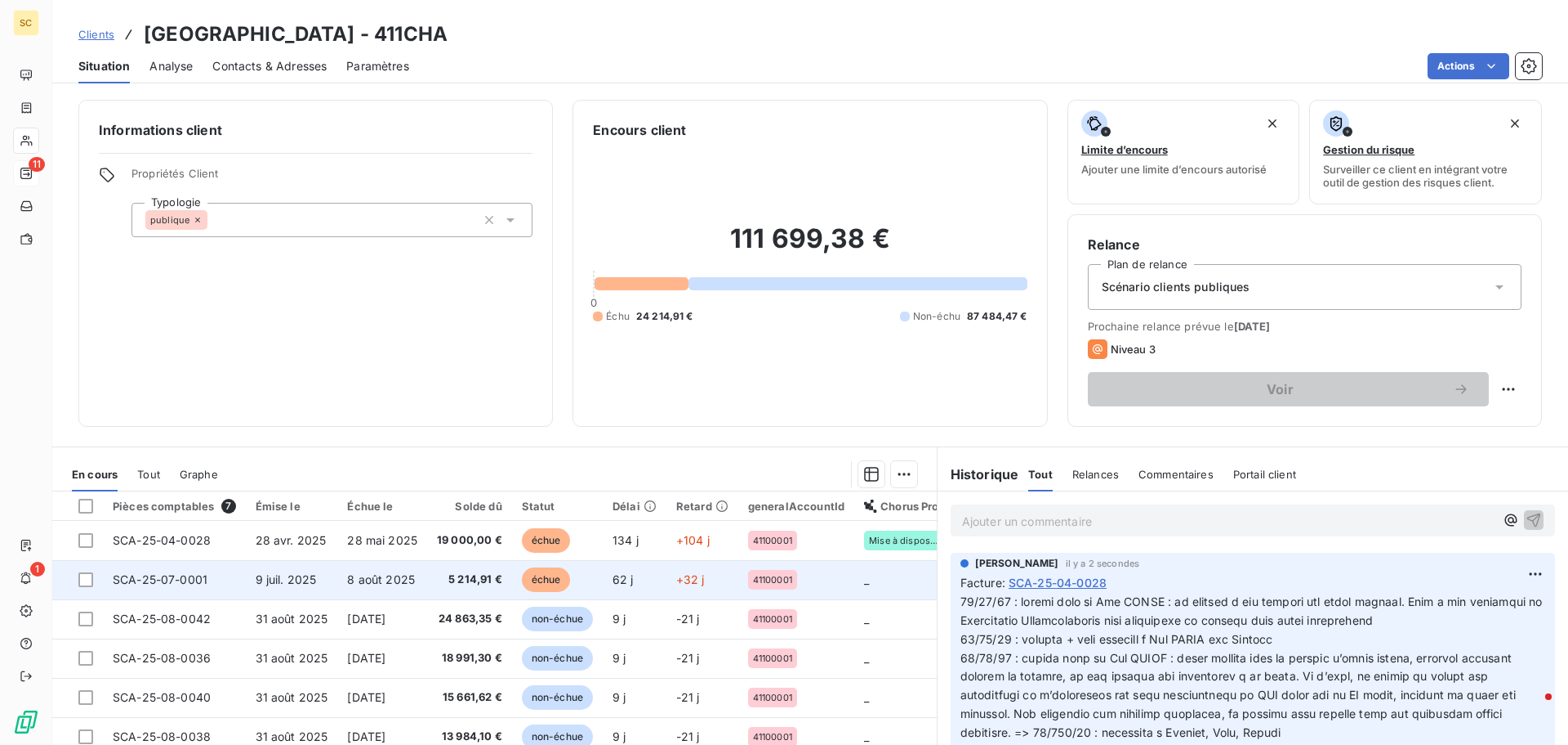
click at [393, 582] on span "8 août 2025" at bounding box center [380, 579] width 67 height 13
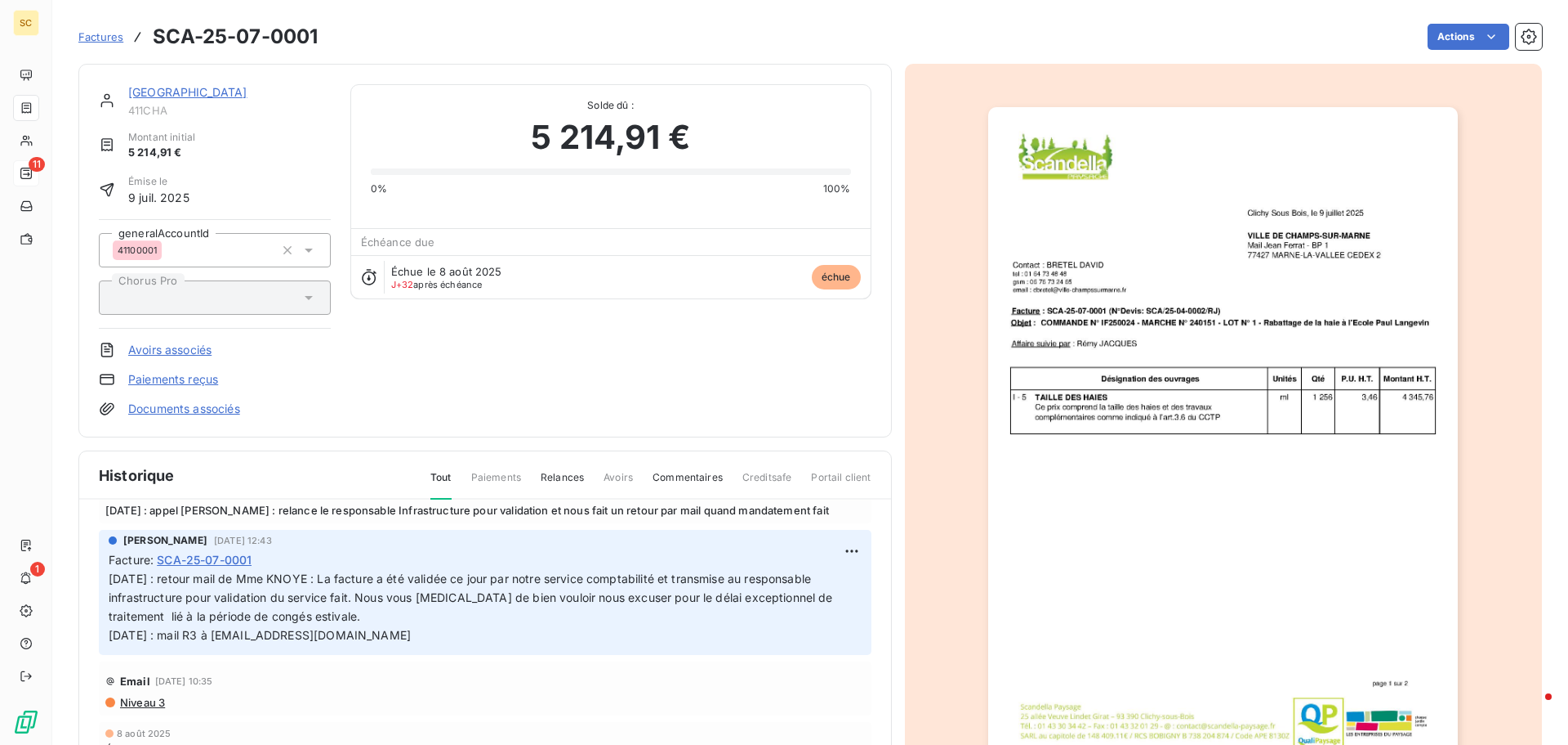
scroll to position [126, 0]
click at [831, 555] on html "SC 11 1 Factures SCA-25-07-0001 Actions MAIRIE DE CHAMPS SUR MARNE 411CHA Monta…" at bounding box center [784, 372] width 1568 height 745
click at [812, 576] on div "Editer" at bounding box center [794, 584] width 91 height 26
click at [104, 573] on div "AMELIA RAIMUNDO 25 août 2025, 12:43 Facture : SCA-25-07-0001 20/08/25 : retour …" at bounding box center [485, 590] width 772 height 125
click at [113, 578] on span "20/08/25 : retour mail de Mme KNOYE : La facture a été validée ce jour par notr…" at bounding box center [473, 603] width 728 height 70
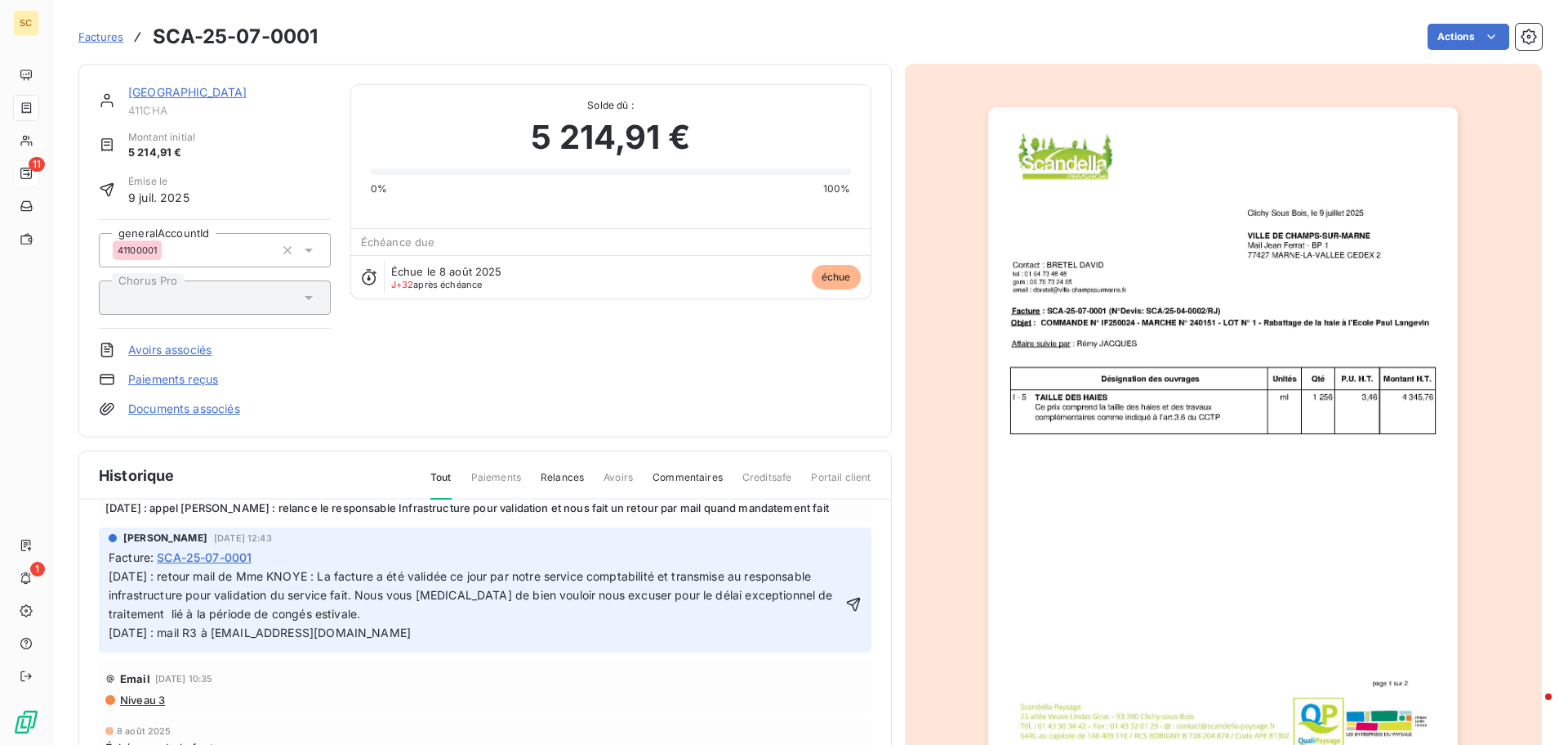
click at [110, 576] on span "20/08/25 : retour mail de Mme KNOYE : La facture a été validée ce jour par notr…" at bounding box center [473, 603] width 728 height 70
click at [110, 575] on p "20/08/25 : retour mail de Mme KNOYE : La facture a été validée ce jour par notr…" at bounding box center [476, 605] width 734 height 75
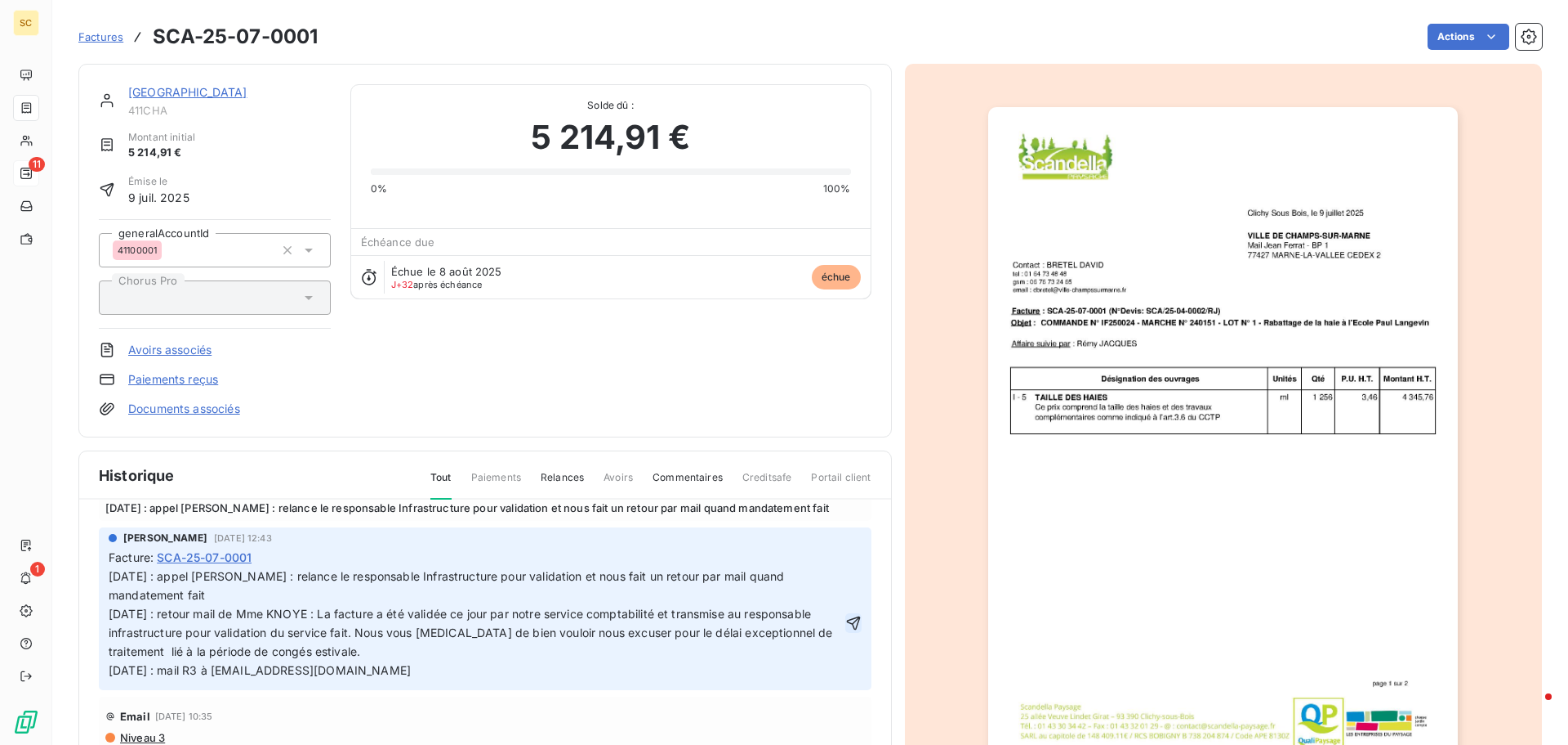
click at [846, 627] on icon "button" at bounding box center [853, 623] width 16 height 16
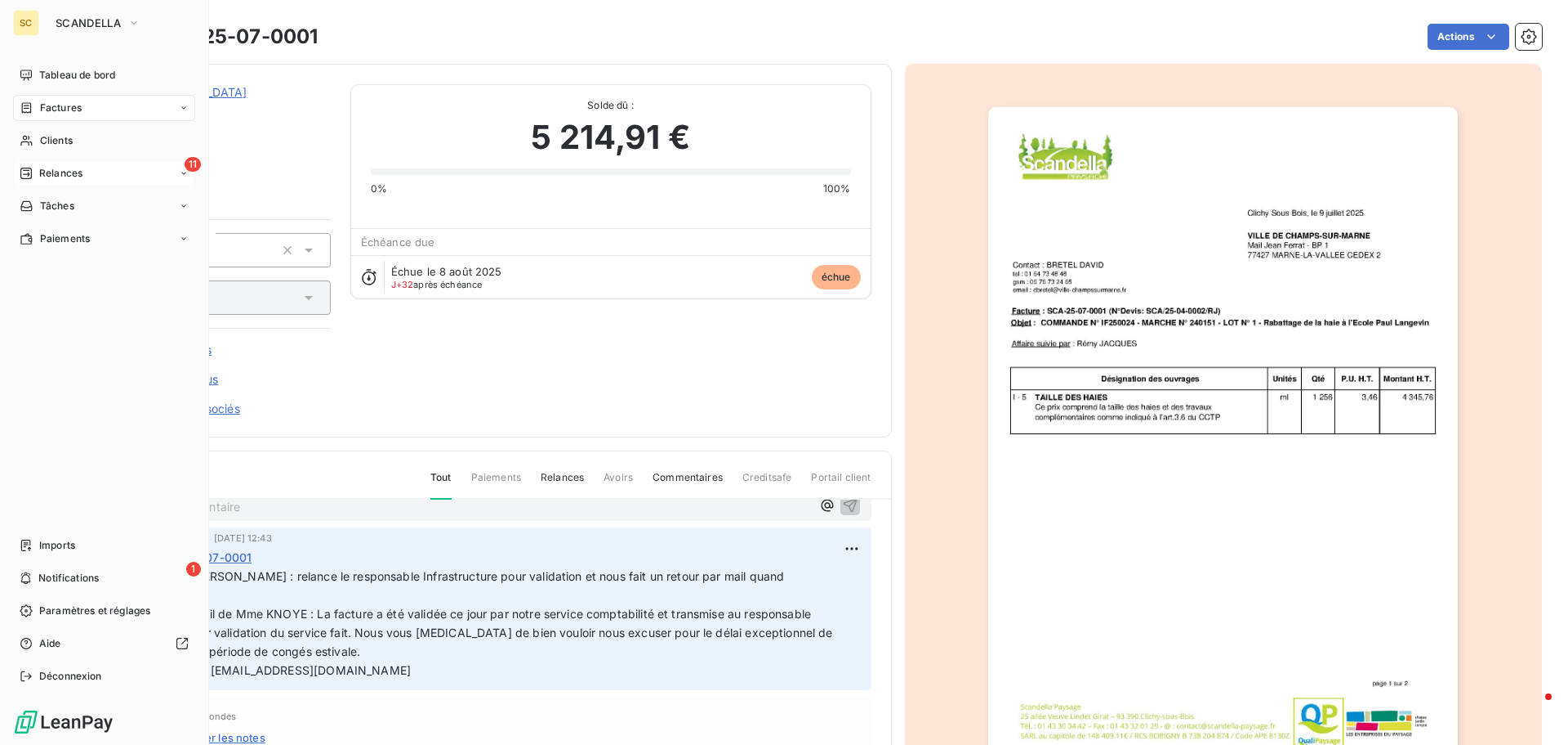
click at [81, 170] on span "Relances" at bounding box center [61, 173] width 43 height 14
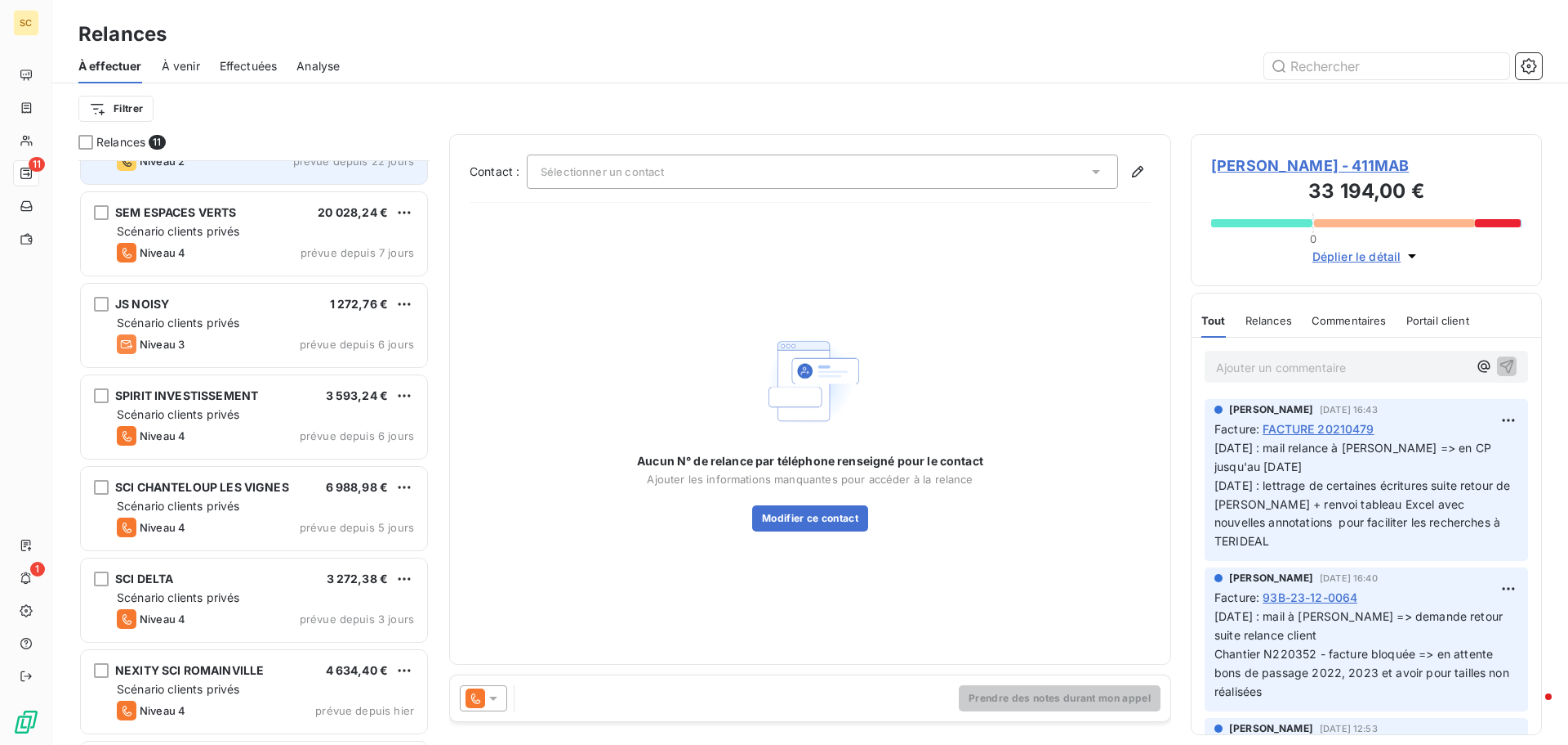
scroll to position [423, 0]
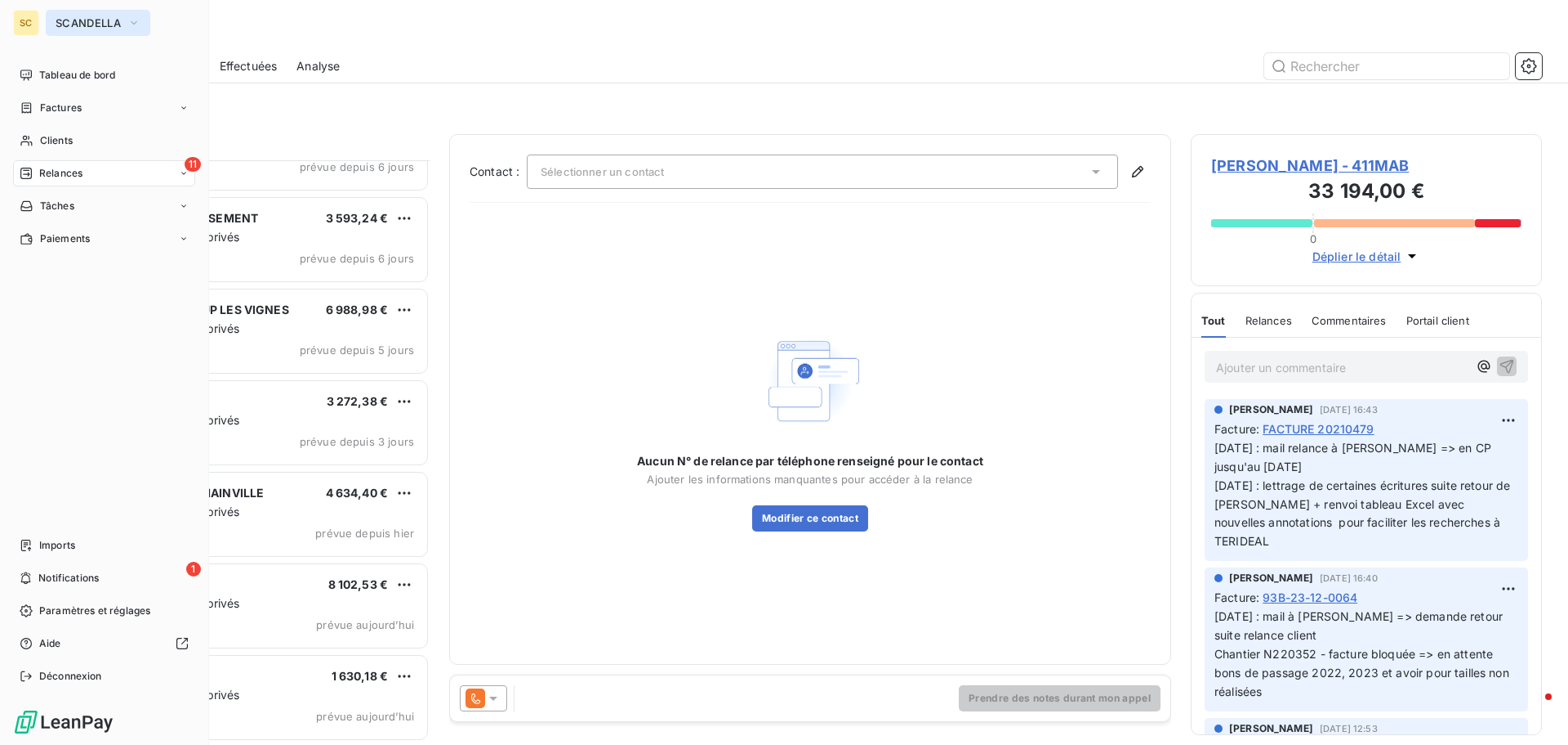
click at [107, 21] on span "SCANDELLA" at bounding box center [89, 23] width 65 height 13
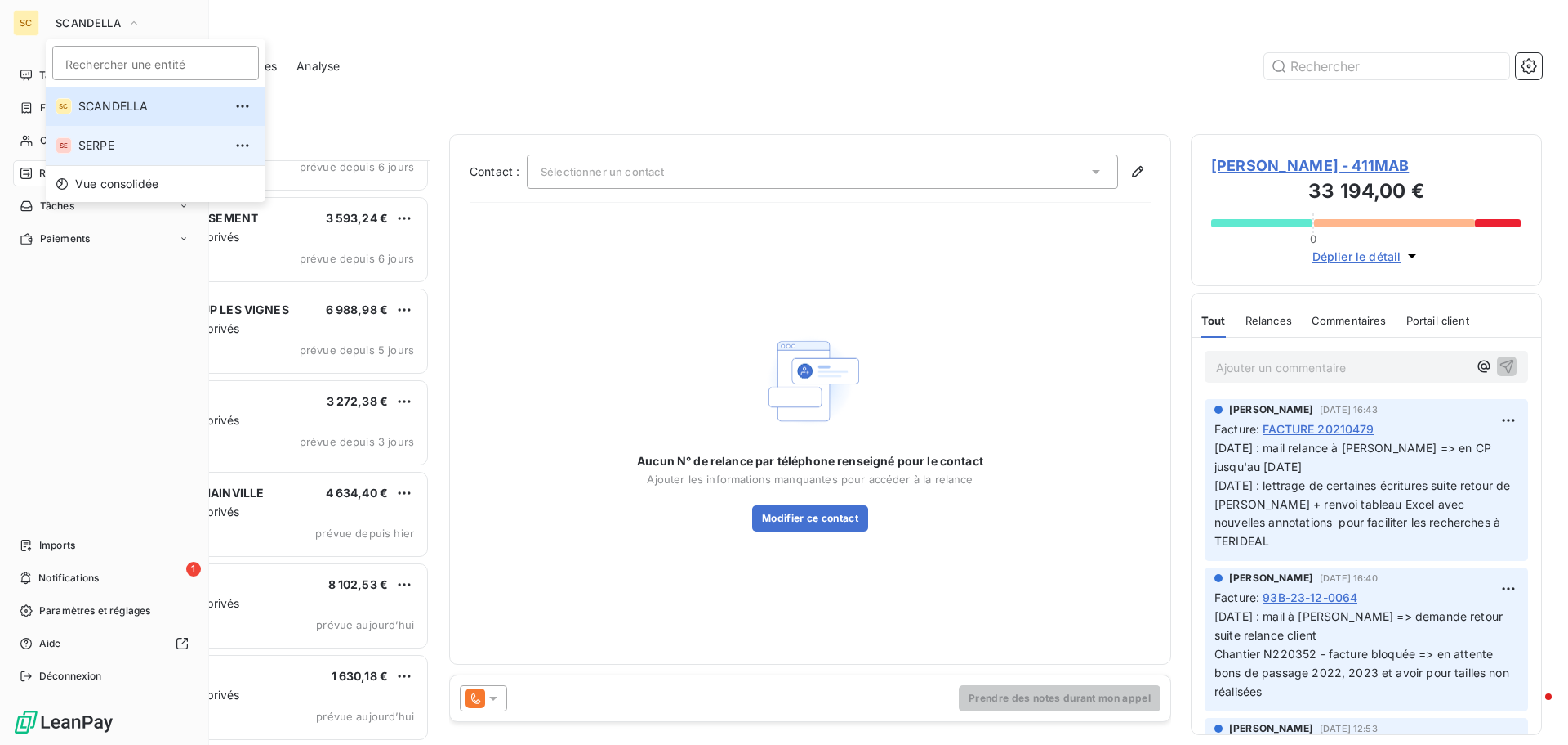
click at [99, 145] on span "SERPE" at bounding box center [150, 145] width 144 height 16
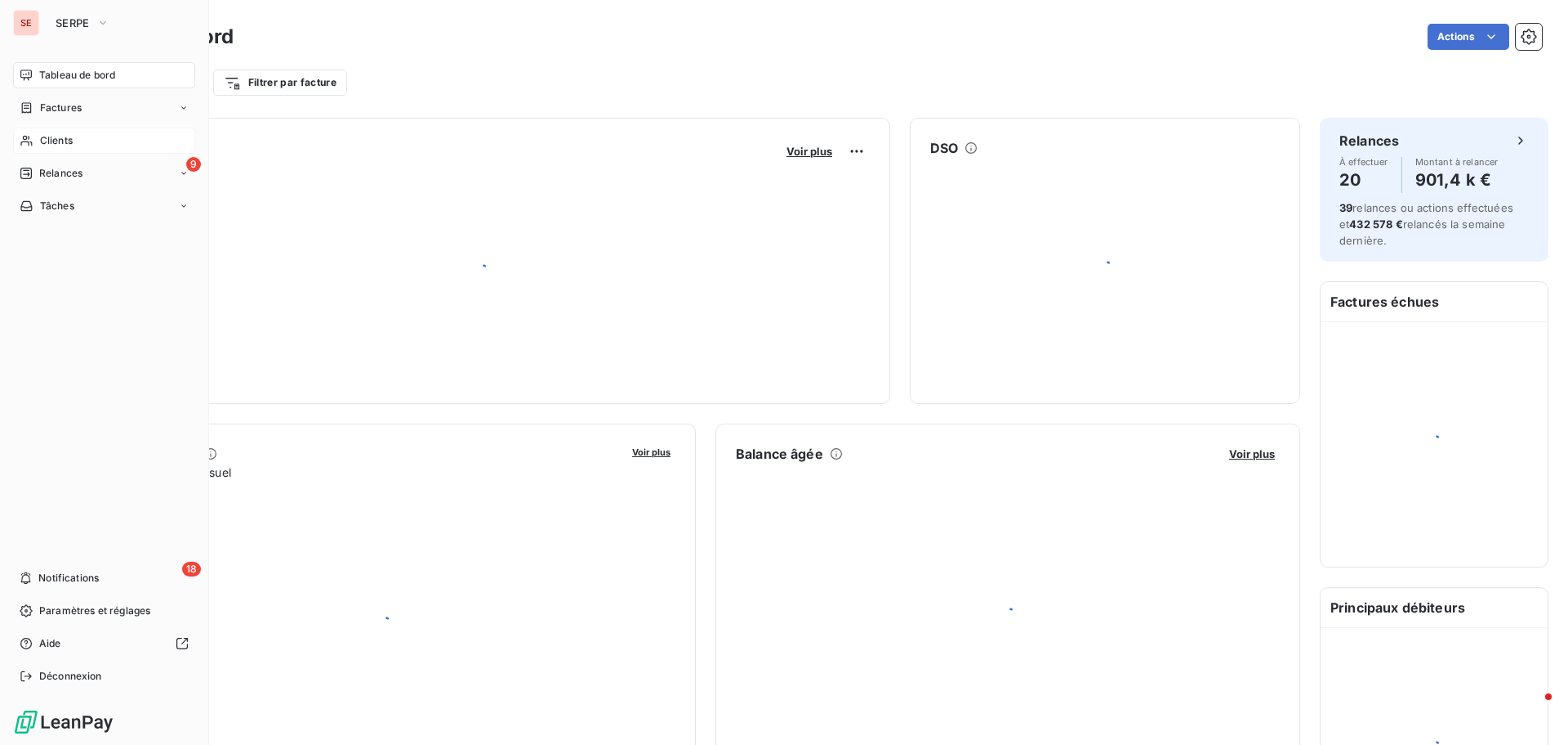
click at [72, 140] on span "Clients" at bounding box center [57, 140] width 33 height 14
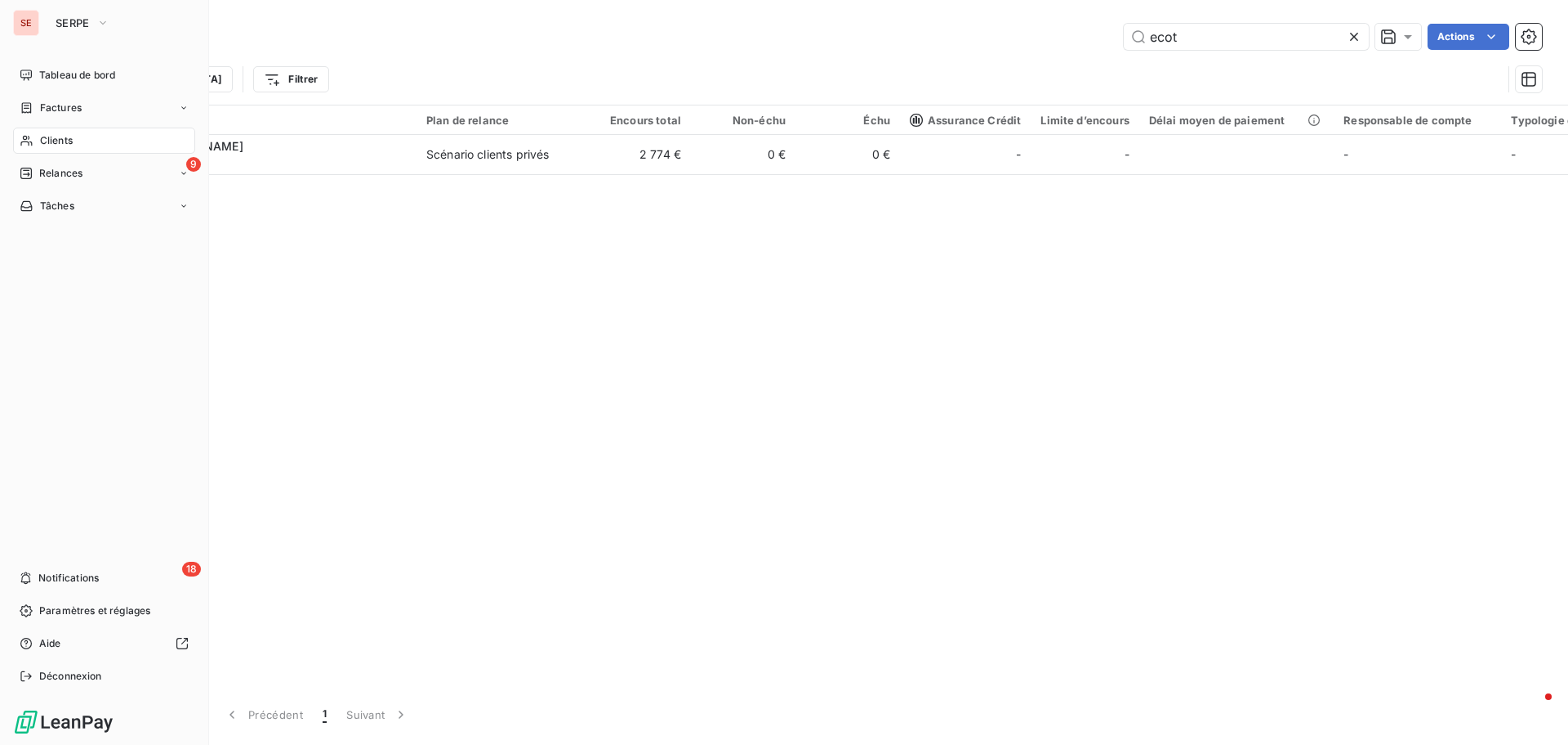
click at [44, 141] on span "Clients" at bounding box center [57, 140] width 33 height 14
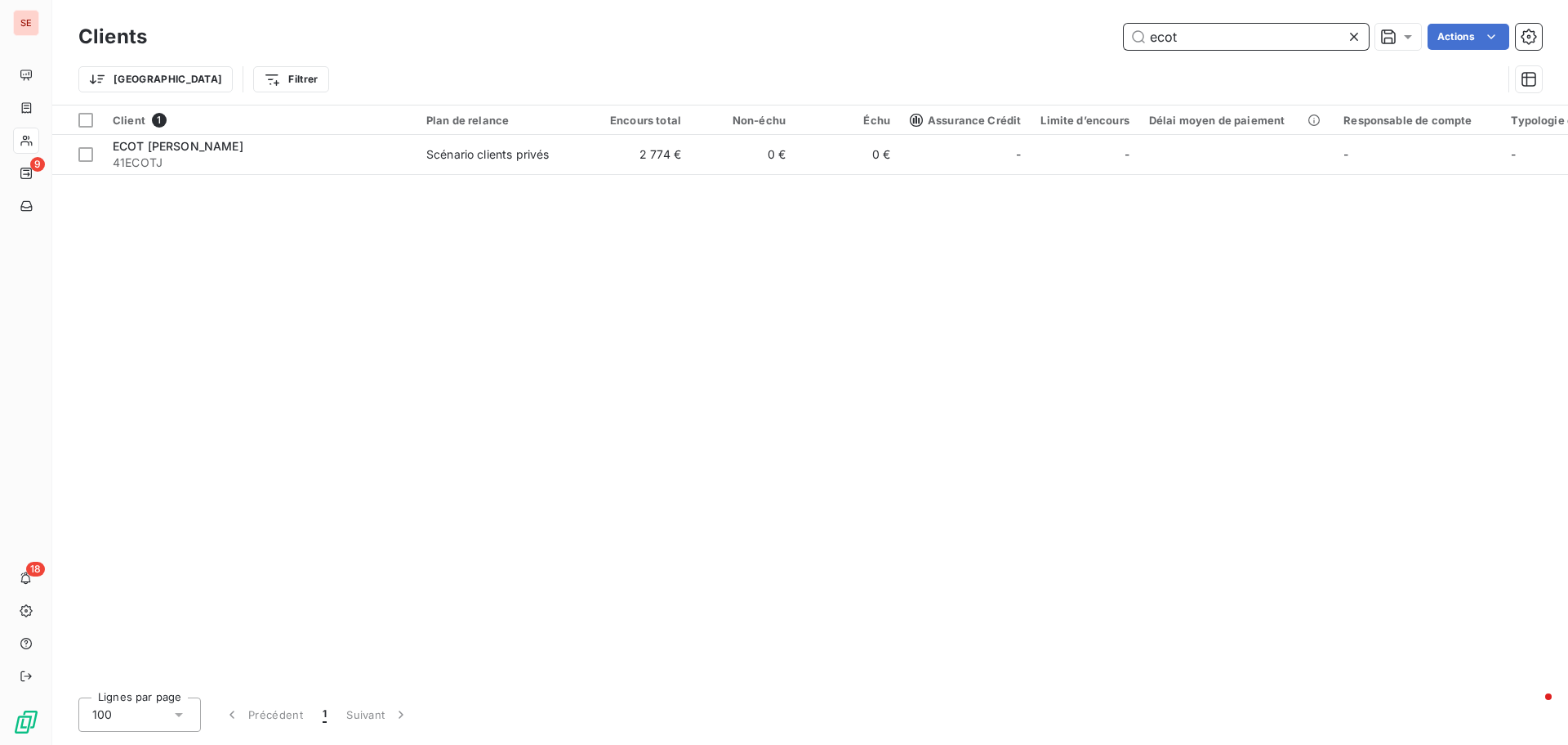
drag, startPoint x: 1162, startPoint y: 38, endPoint x: 1129, endPoint y: 38, distance: 33.0
click at [1137, 38] on input "ecot" at bounding box center [1246, 37] width 245 height 26
type input "SICA"
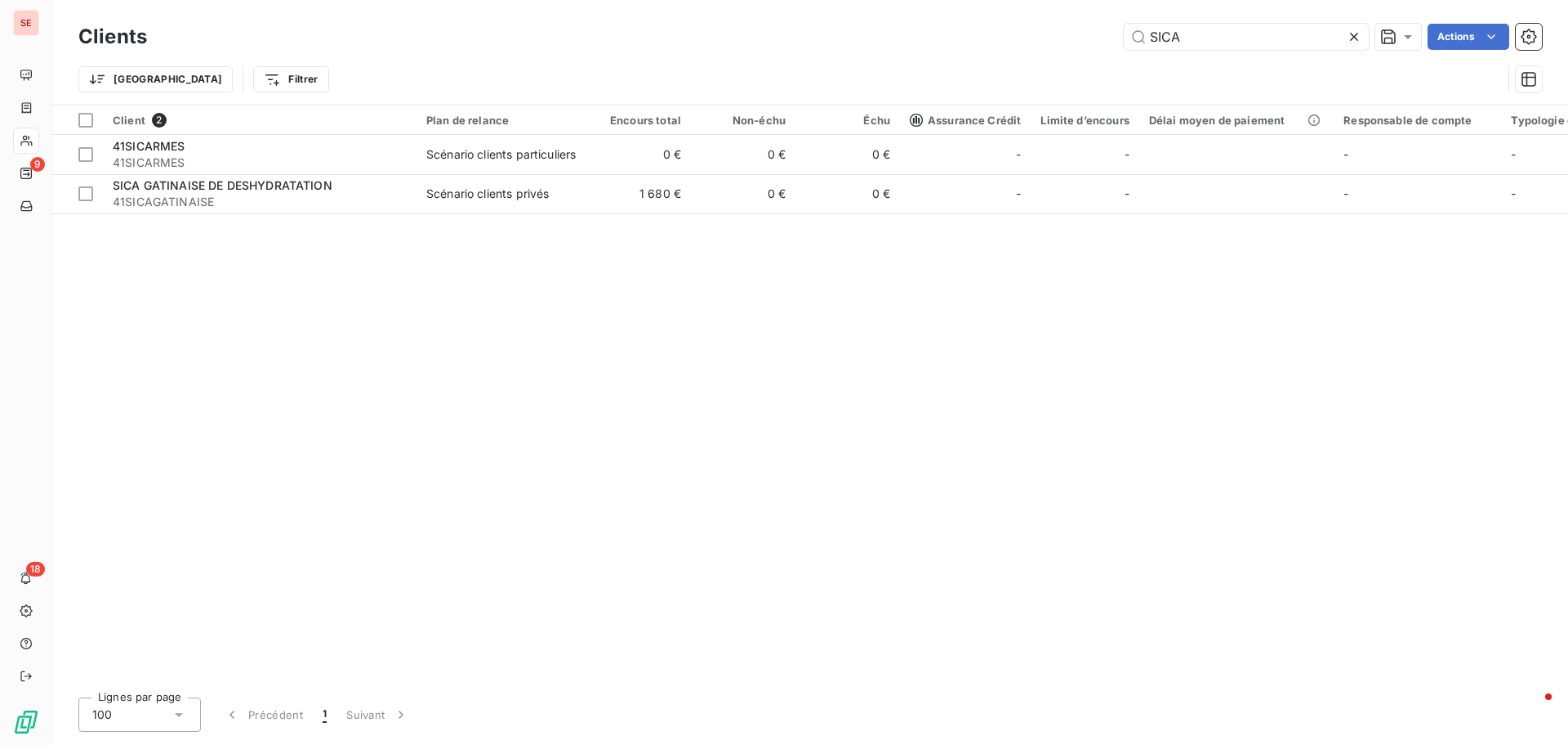
click at [327, 215] on div "Client 2 Plan de relance Encours total Non-échu Échu Assurance Crédit Limite d’…" at bounding box center [810, 394] width 1516 height 578
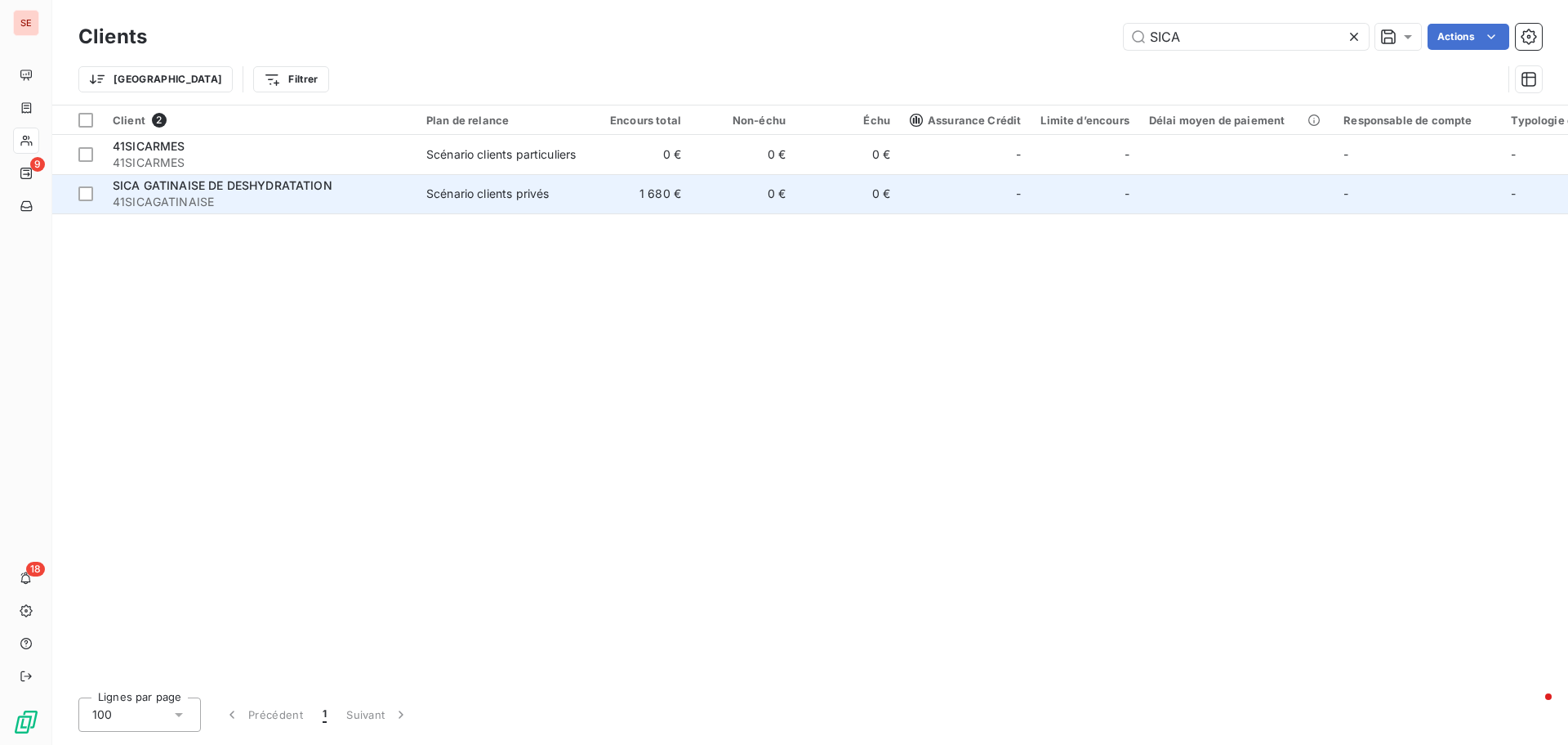
click at [302, 201] on span "41SICAGATINAISE" at bounding box center [259, 201] width 294 height 16
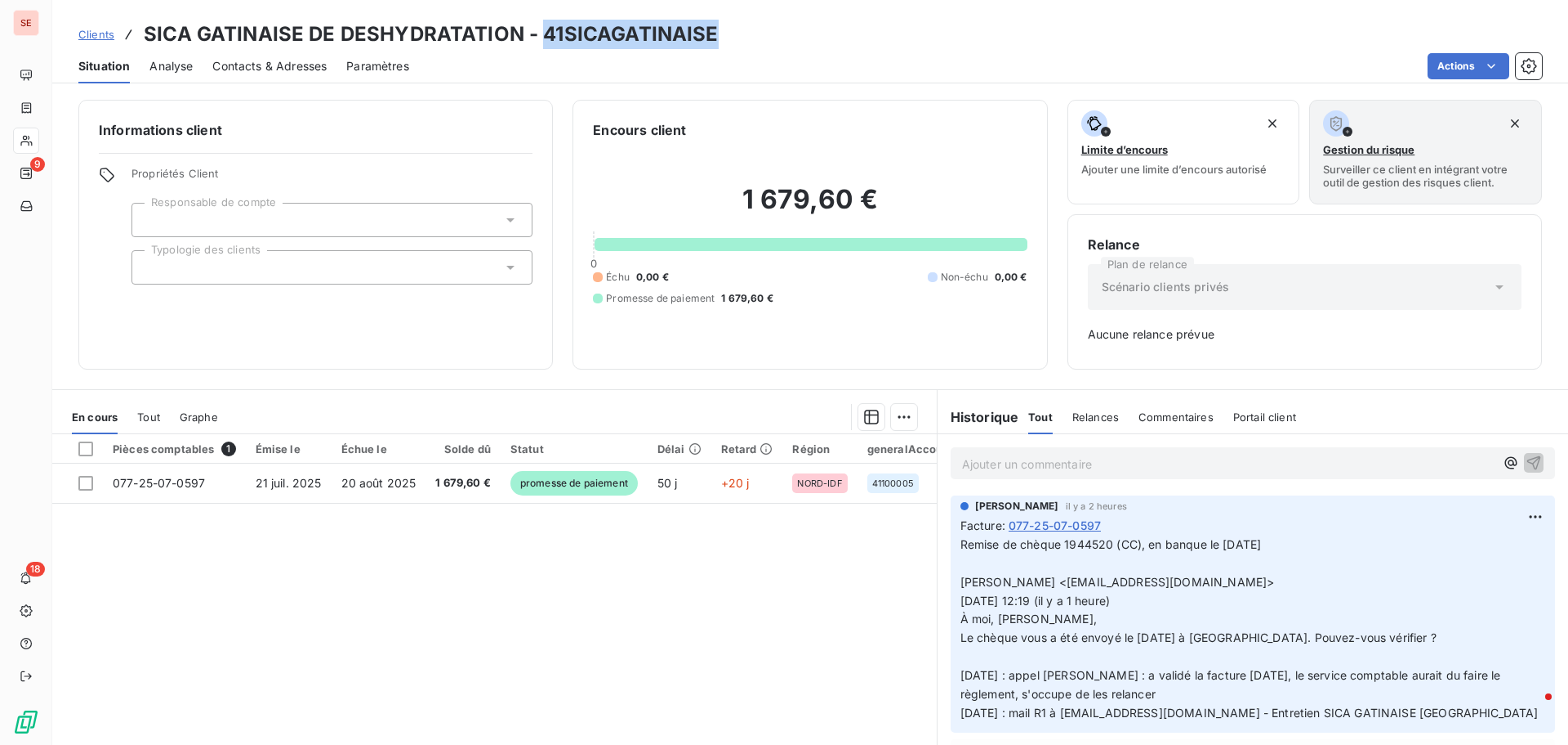
drag, startPoint x: 541, startPoint y: 31, endPoint x: 719, endPoint y: 29, distance: 178.0
click at [719, 29] on div "Clients SICA GATINAISE DE DESHYDRATATION - 41SICAGATINAISE" at bounding box center [810, 34] width 1516 height 30
copy h3 "41SICAGATINAISE"
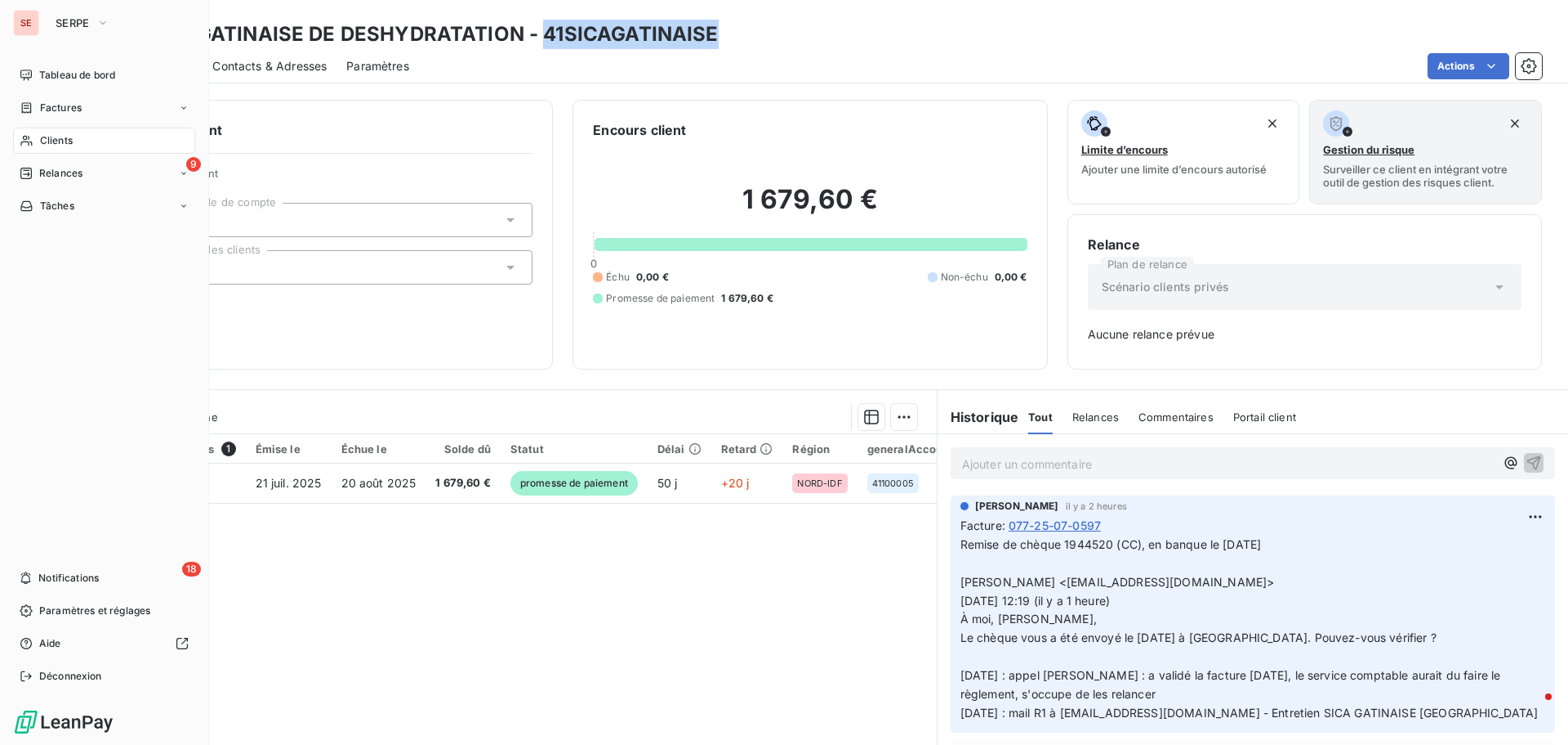
click at [69, 145] on span "Clients" at bounding box center [57, 140] width 33 height 14
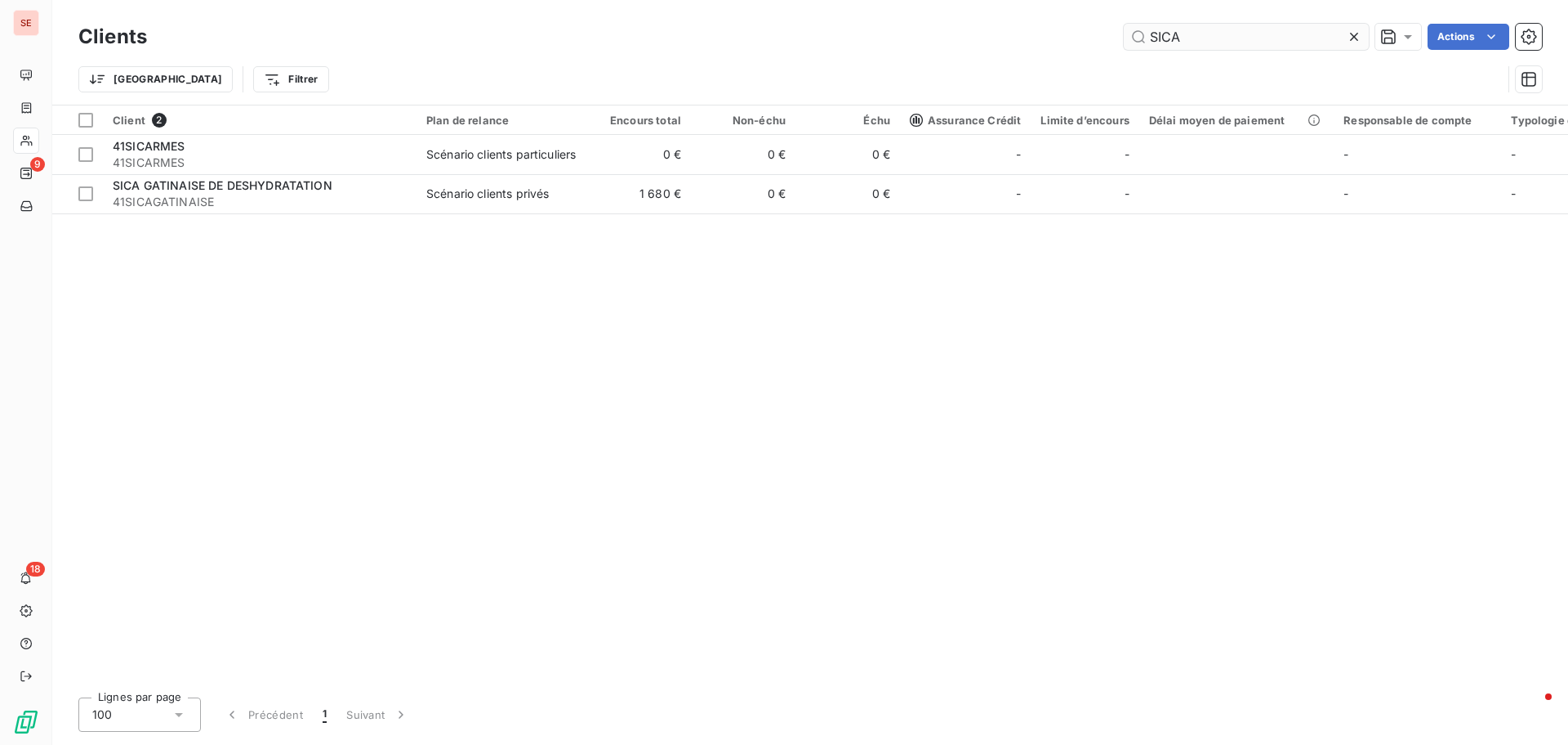
drag, startPoint x: 1148, startPoint y: 45, endPoint x: 1128, endPoint y: 43, distance: 20.1
click at [1132, 43] on input "SICA" at bounding box center [1246, 37] width 245 height 26
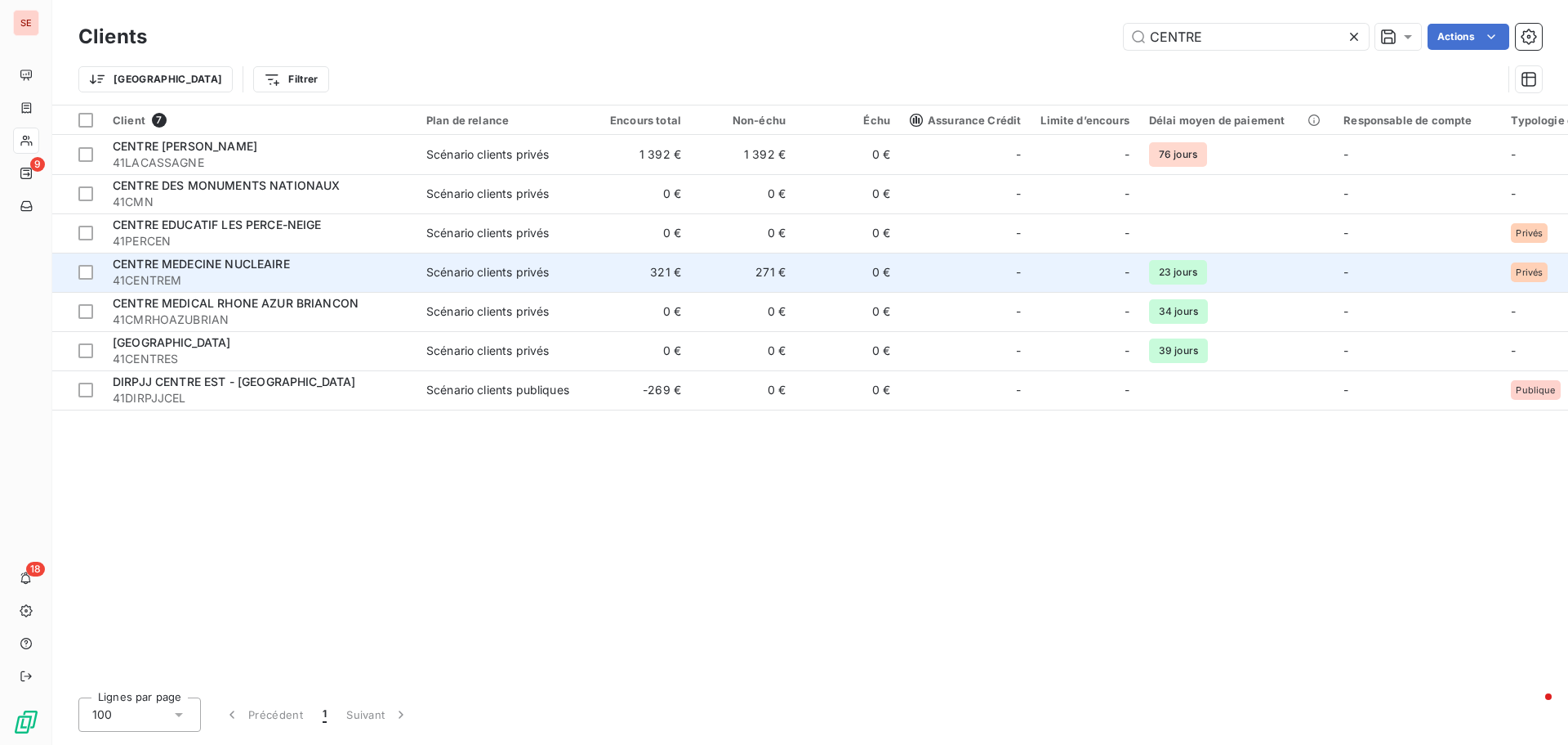
type input "CENTRE"
click at [291, 278] on span "41CENTREM" at bounding box center [259, 279] width 294 height 16
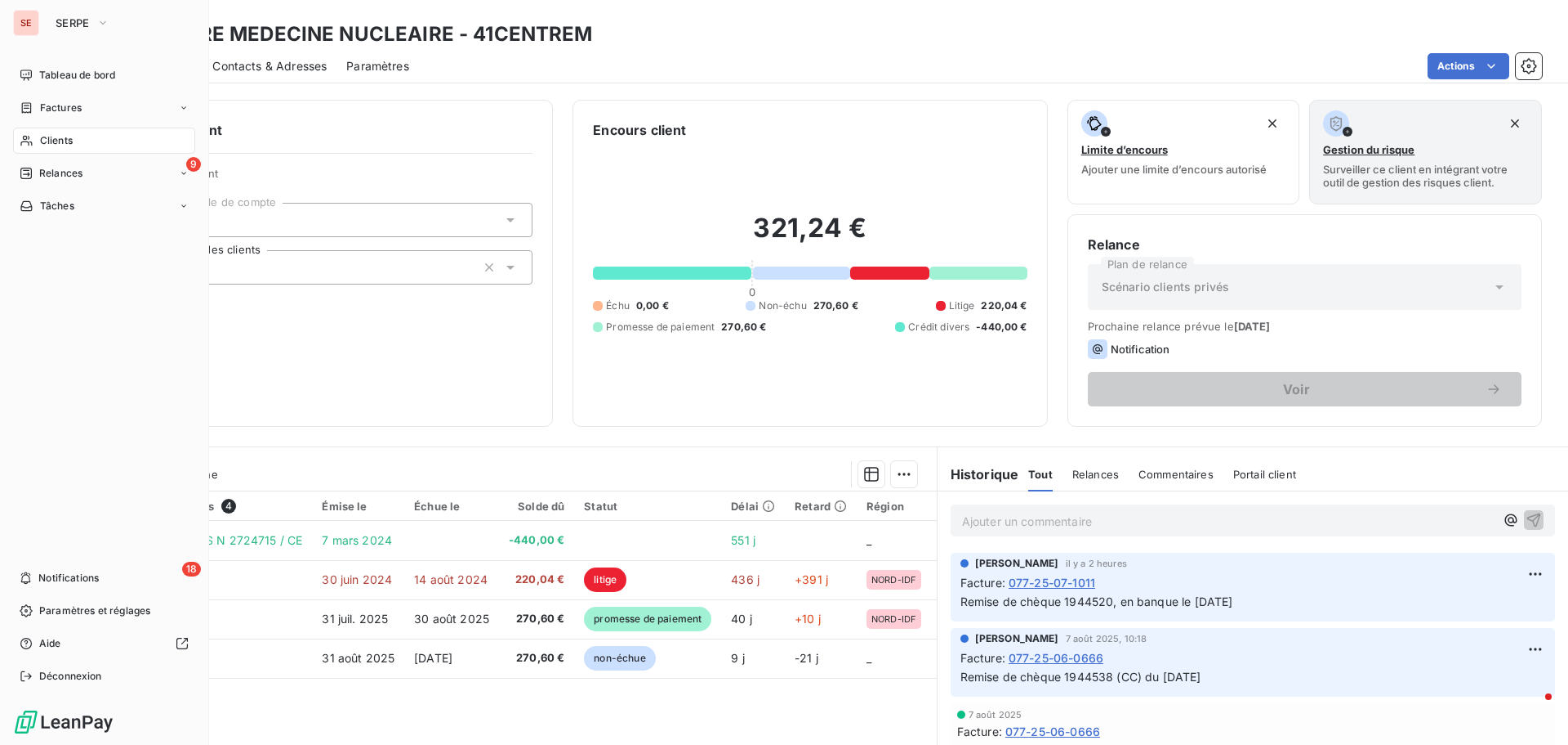
click at [66, 142] on span "Clients" at bounding box center [57, 140] width 33 height 14
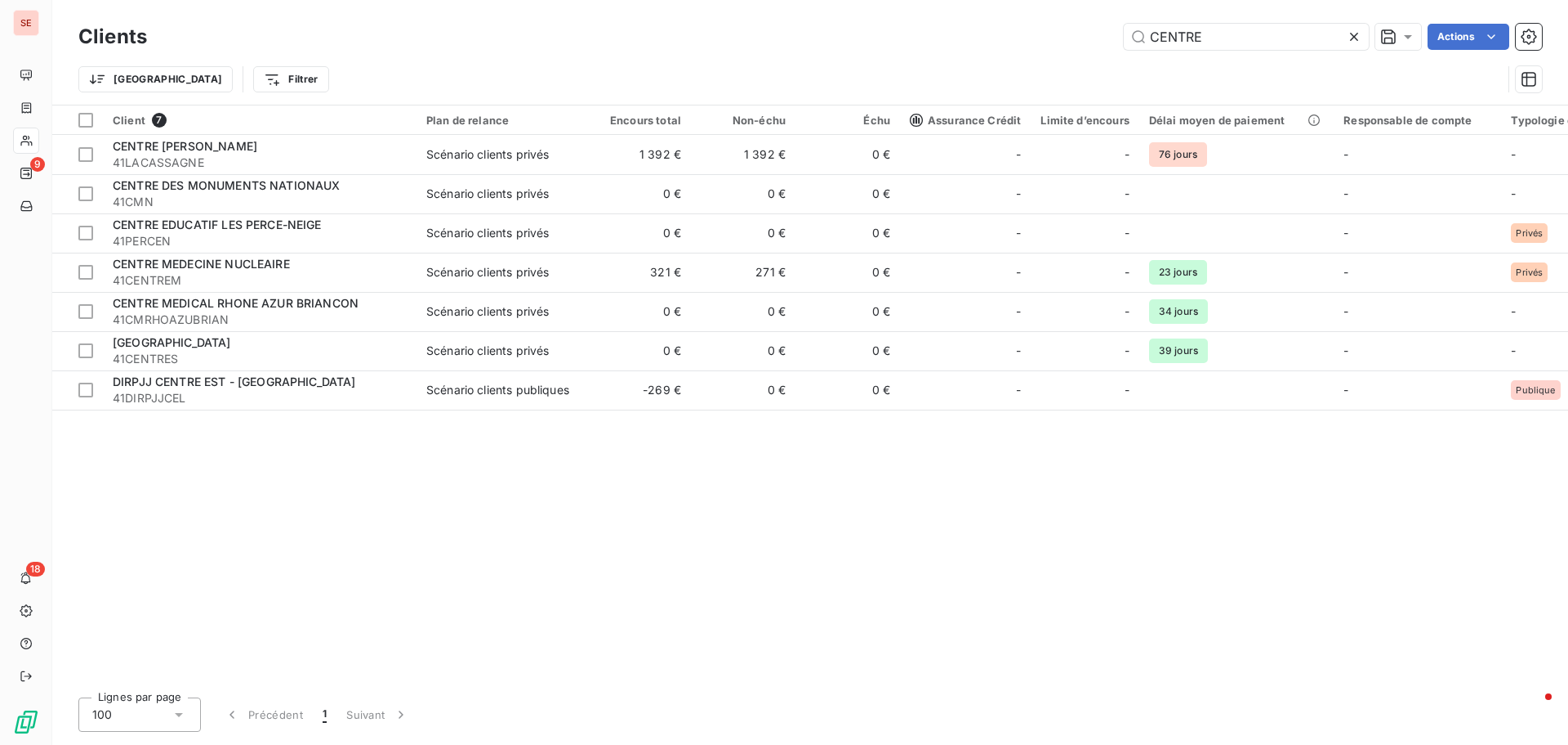
drag, startPoint x: 1242, startPoint y: 45, endPoint x: 981, endPoint y: 30, distance: 261.4
click at [981, 30] on div "CENTRE Actions" at bounding box center [854, 37] width 1375 height 26
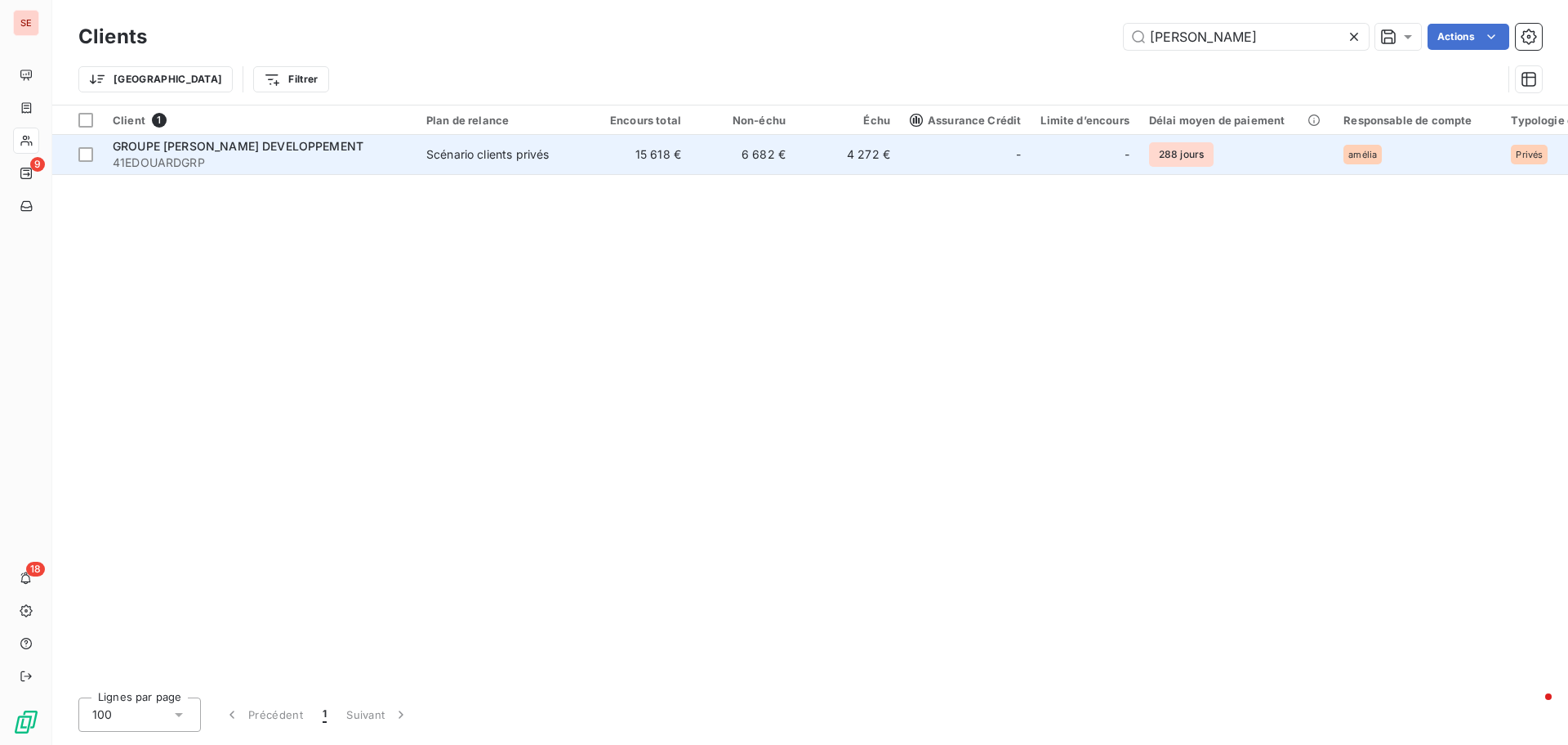
type input "EDOUARD"
click at [175, 146] on span "GROUPE EDOUARD DENIS DEVELOPPEMENT" at bounding box center [238, 146] width 250 height 13
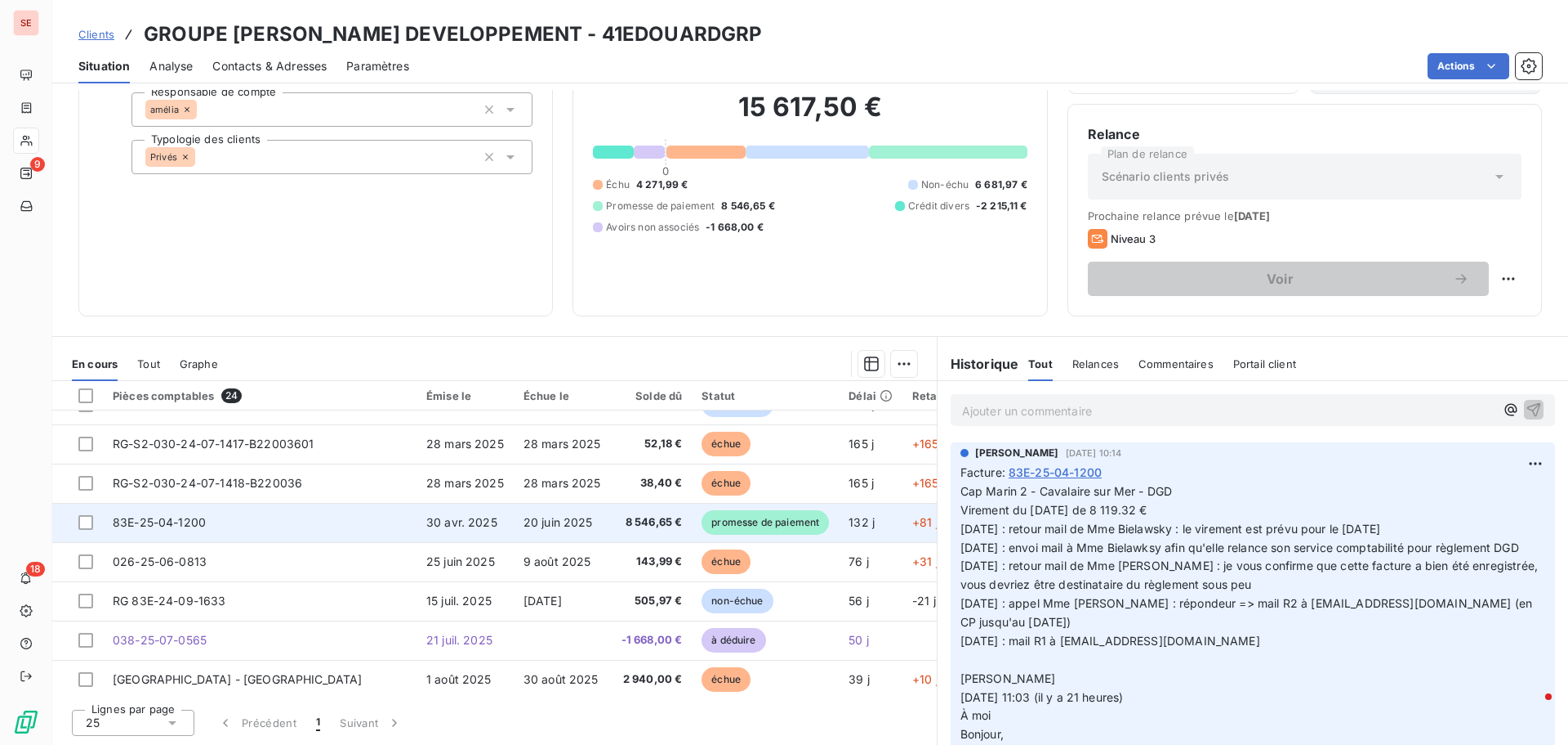
scroll to position [654, 0]
click at [181, 525] on span "83E-25-04-1200" at bounding box center [159, 520] width 93 height 13
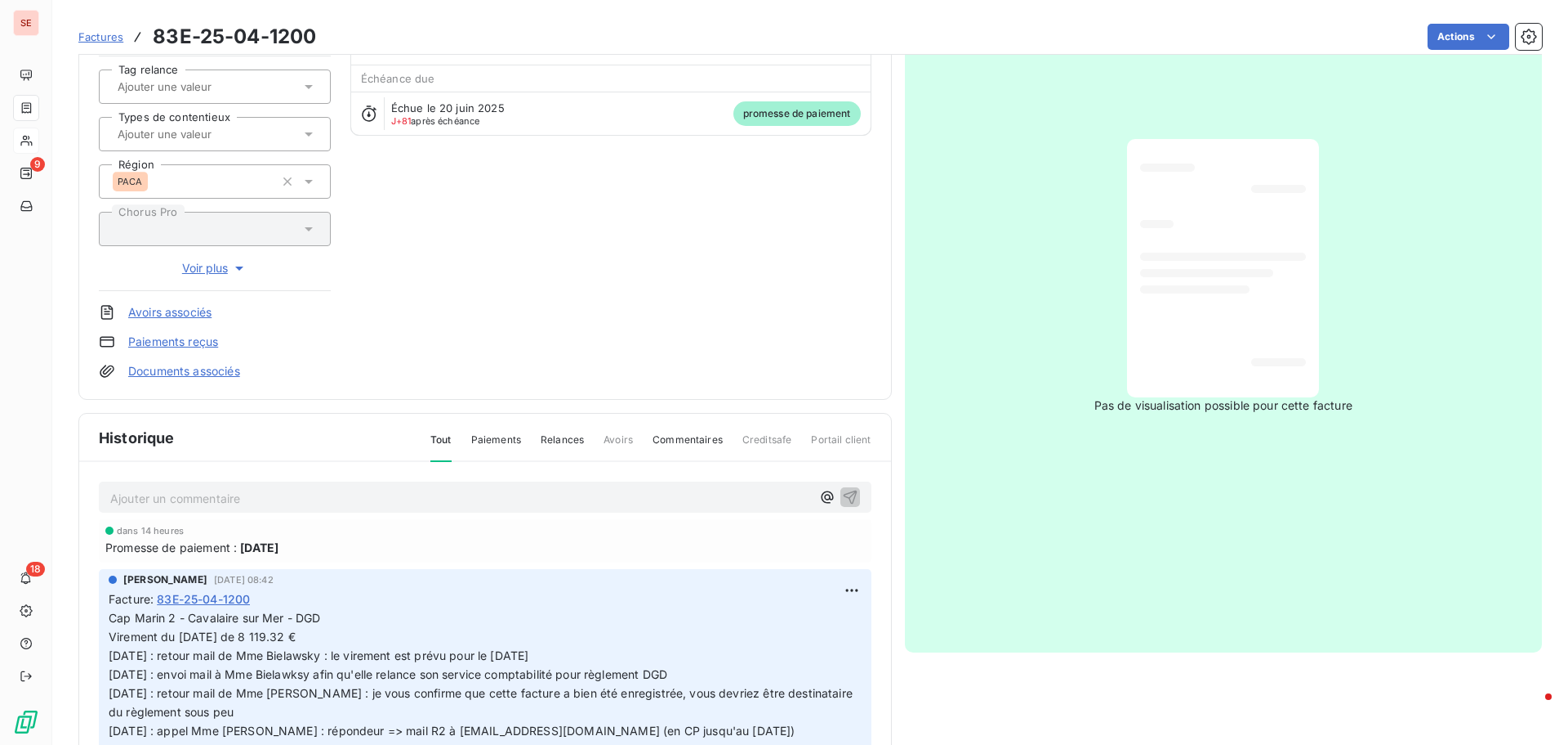
scroll to position [166, 0]
click at [219, 374] on link "Documents associés" at bounding box center [184, 369] width 112 height 16
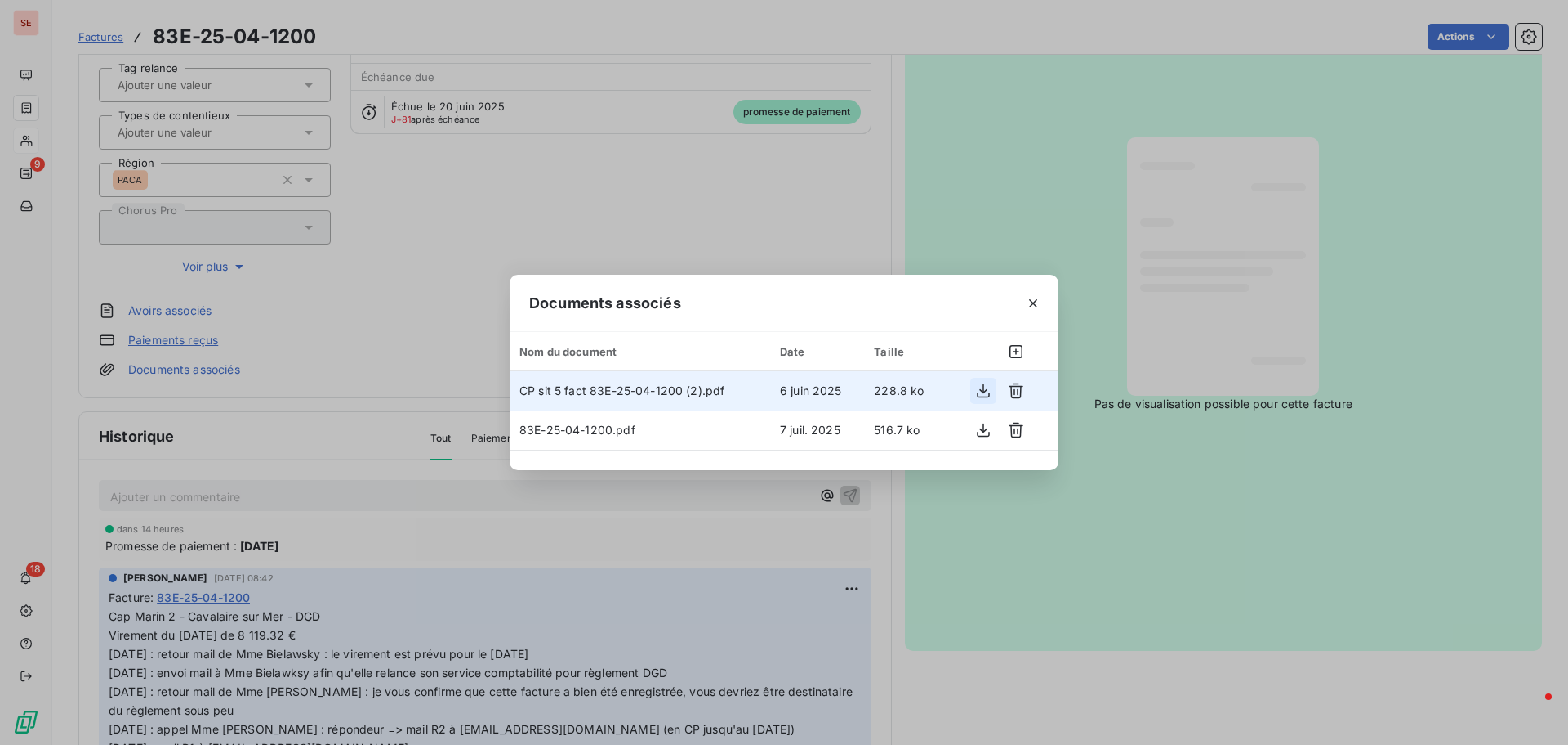
click at [984, 391] on icon "button" at bounding box center [983, 391] width 13 height 13
click at [1128, 582] on div "Documents associés Nom du document Date Taille CP sit 5 fact 83E-25-04-1200 (2)…" at bounding box center [784, 372] width 1568 height 745
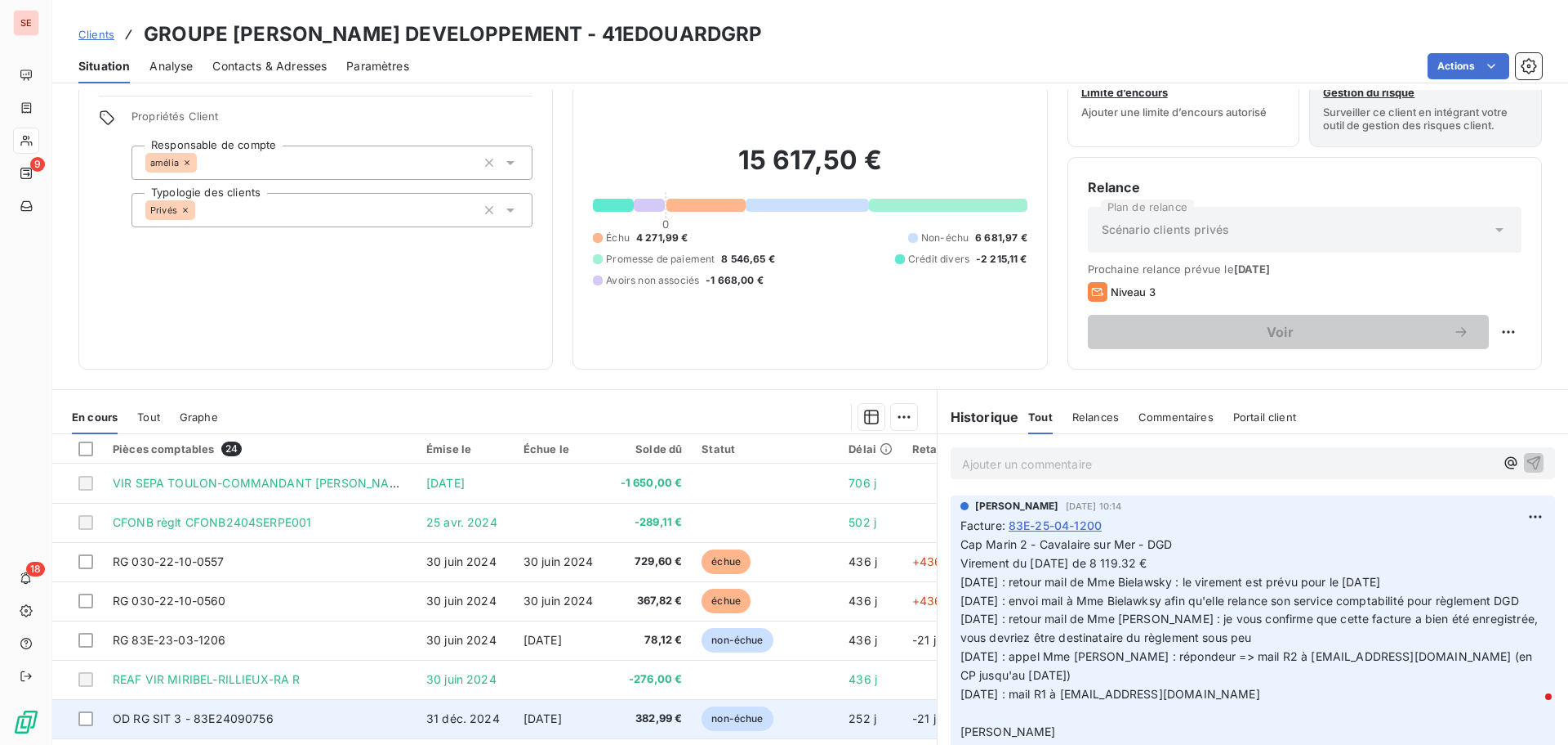
scroll to position [29, 0]
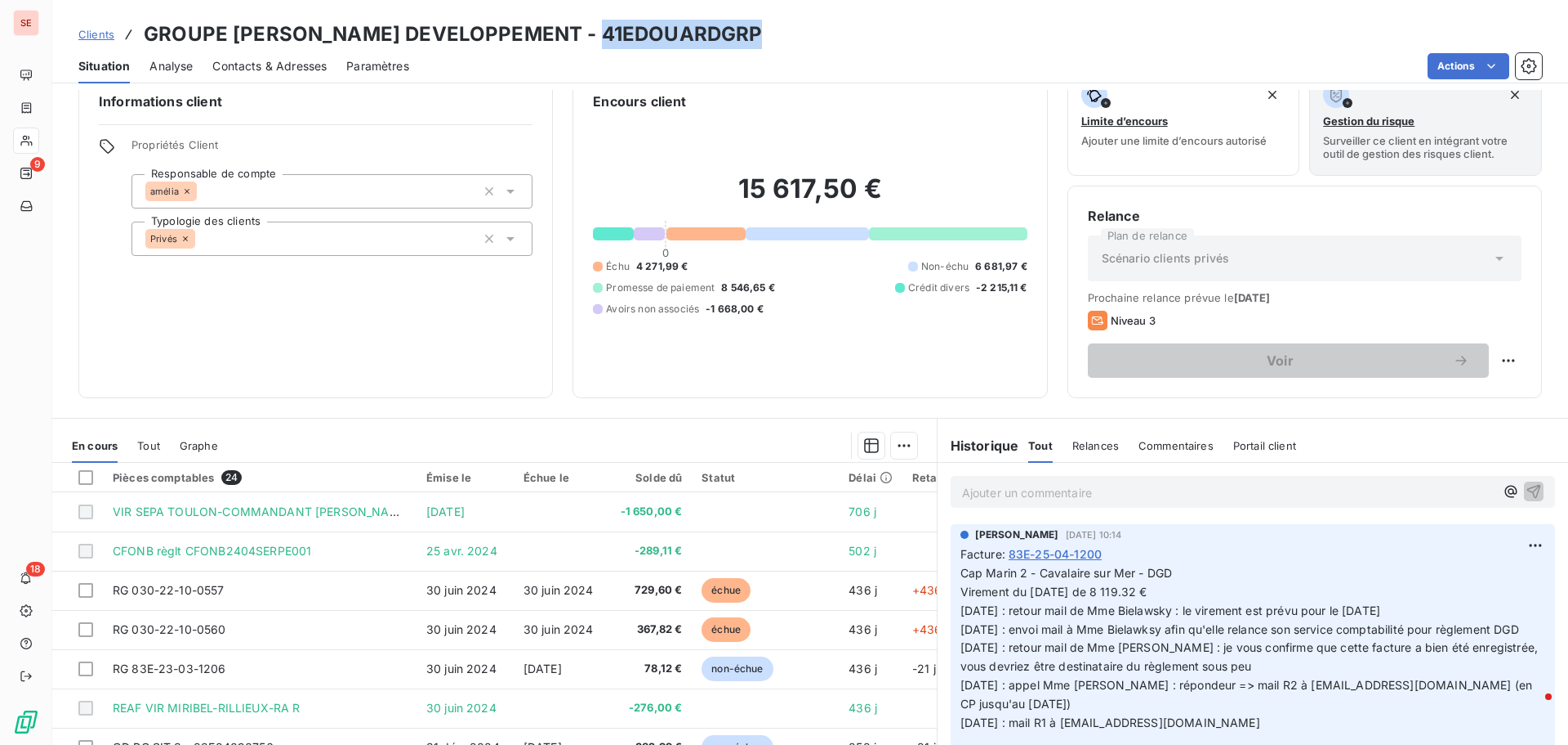
drag, startPoint x: 593, startPoint y: 32, endPoint x: 938, endPoint y: 23, distance: 345.1
click at [938, 23] on div "Clients GROUPE EDOUARD DENIS DEVELOPPEMENT - 41EDOUARDGRP" at bounding box center [810, 34] width 1516 height 30
copy h3 "41EDOUARDGRP"
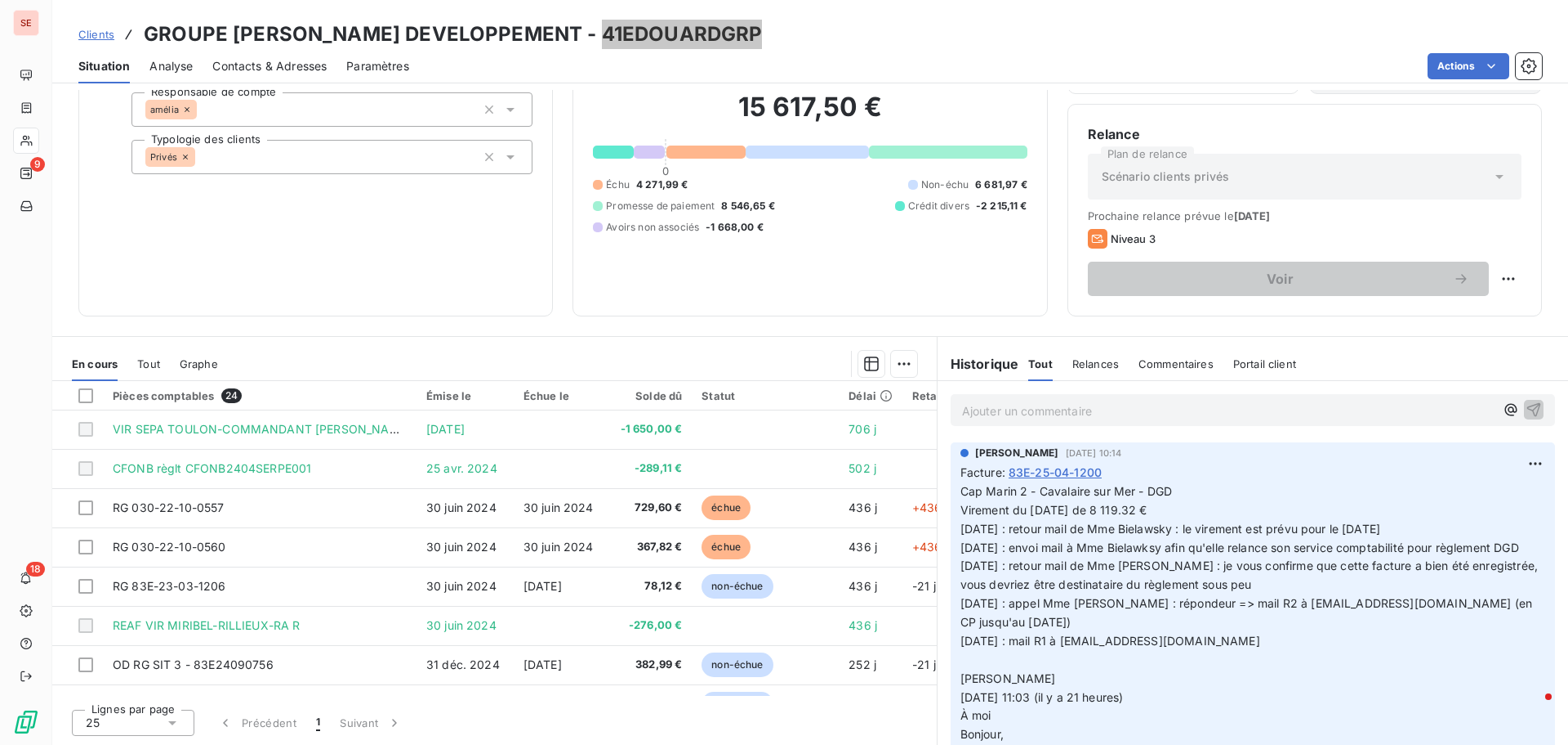
scroll to position [0, 0]
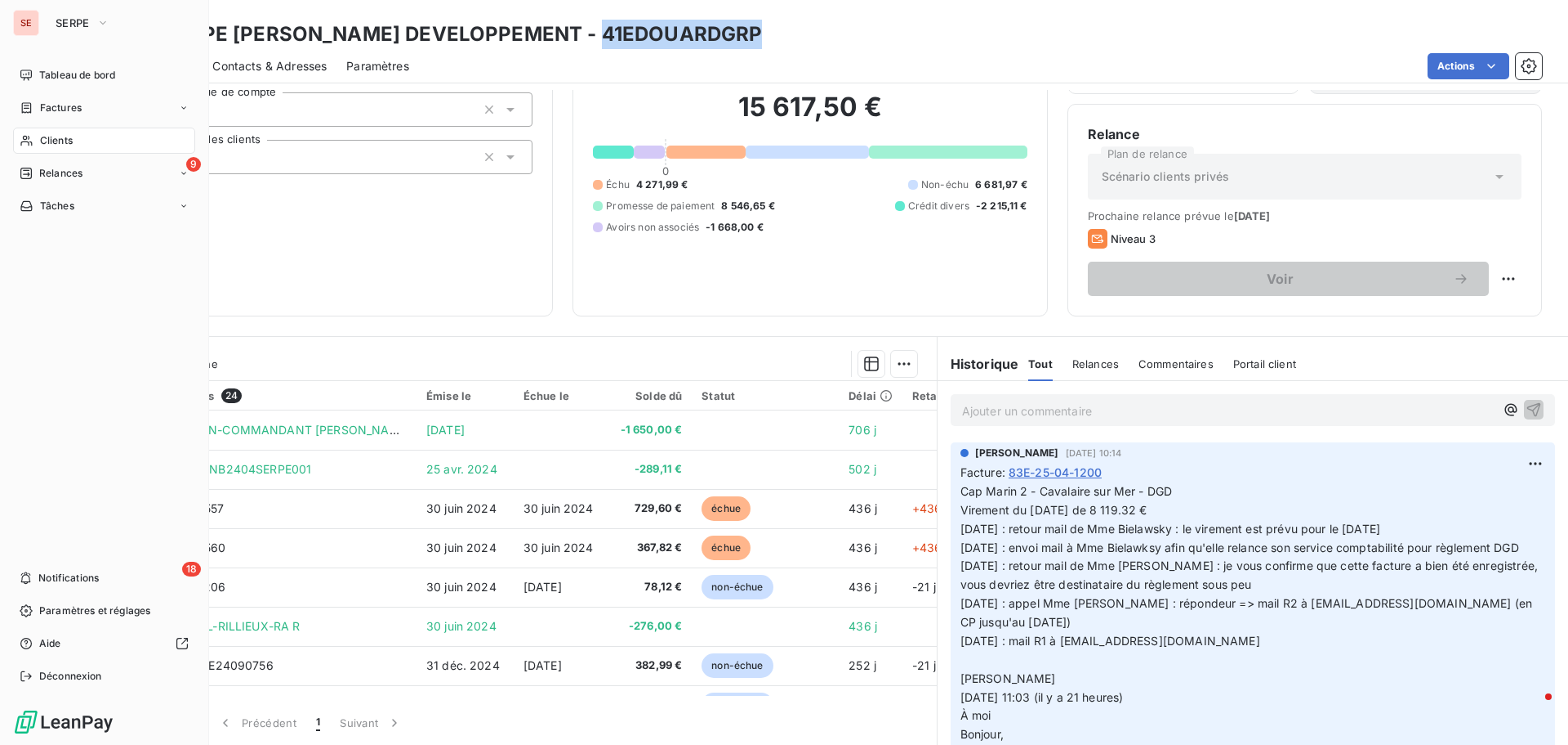
click at [65, 147] on span "Clients" at bounding box center [57, 140] width 33 height 14
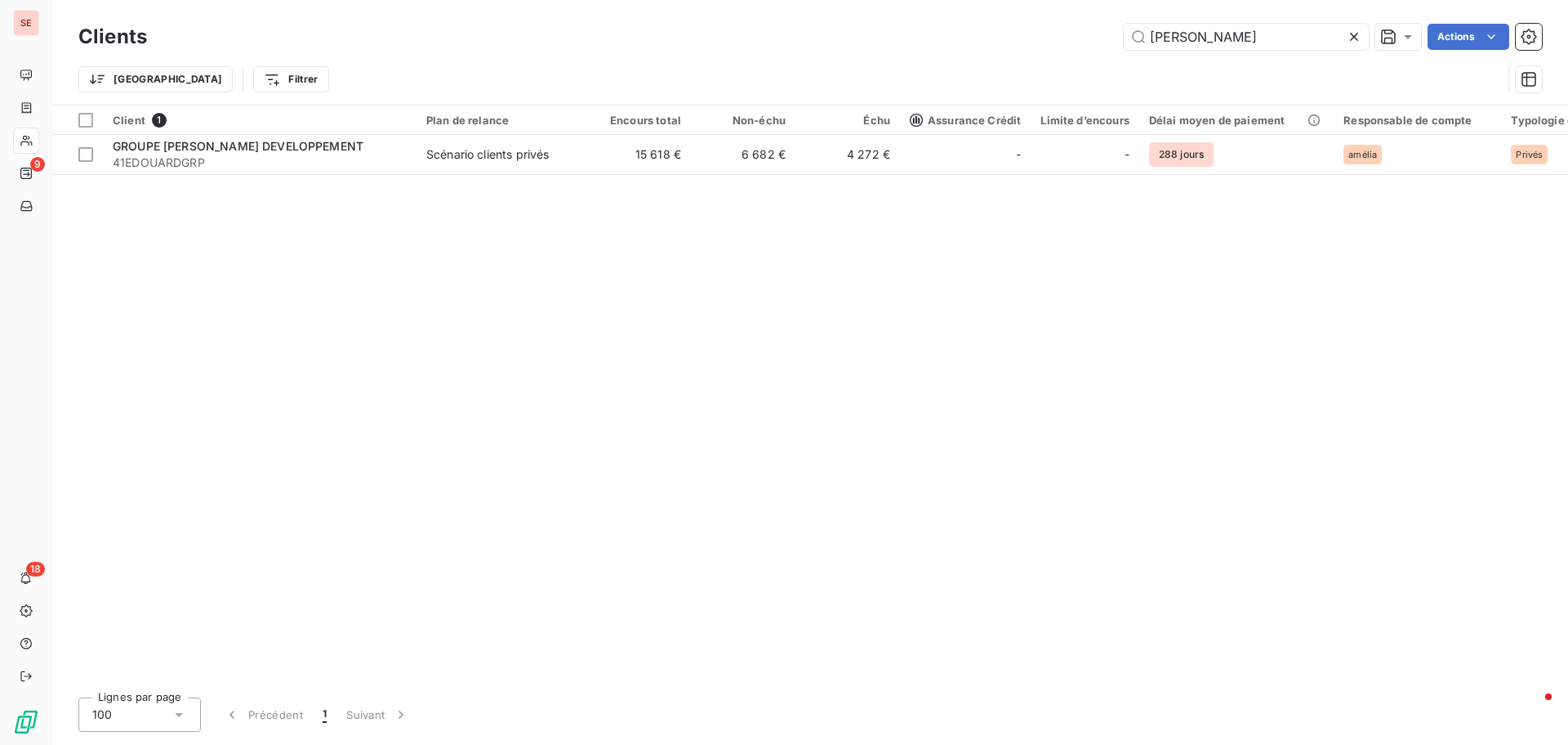
drag, startPoint x: 1213, startPoint y: 40, endPoint x: 1085, endPoint y: 21, distance: 129.4
click at [1085, 21] on div "Clients EDOUARD Actions" at bounding box center [810, 37] width 1464 height 35
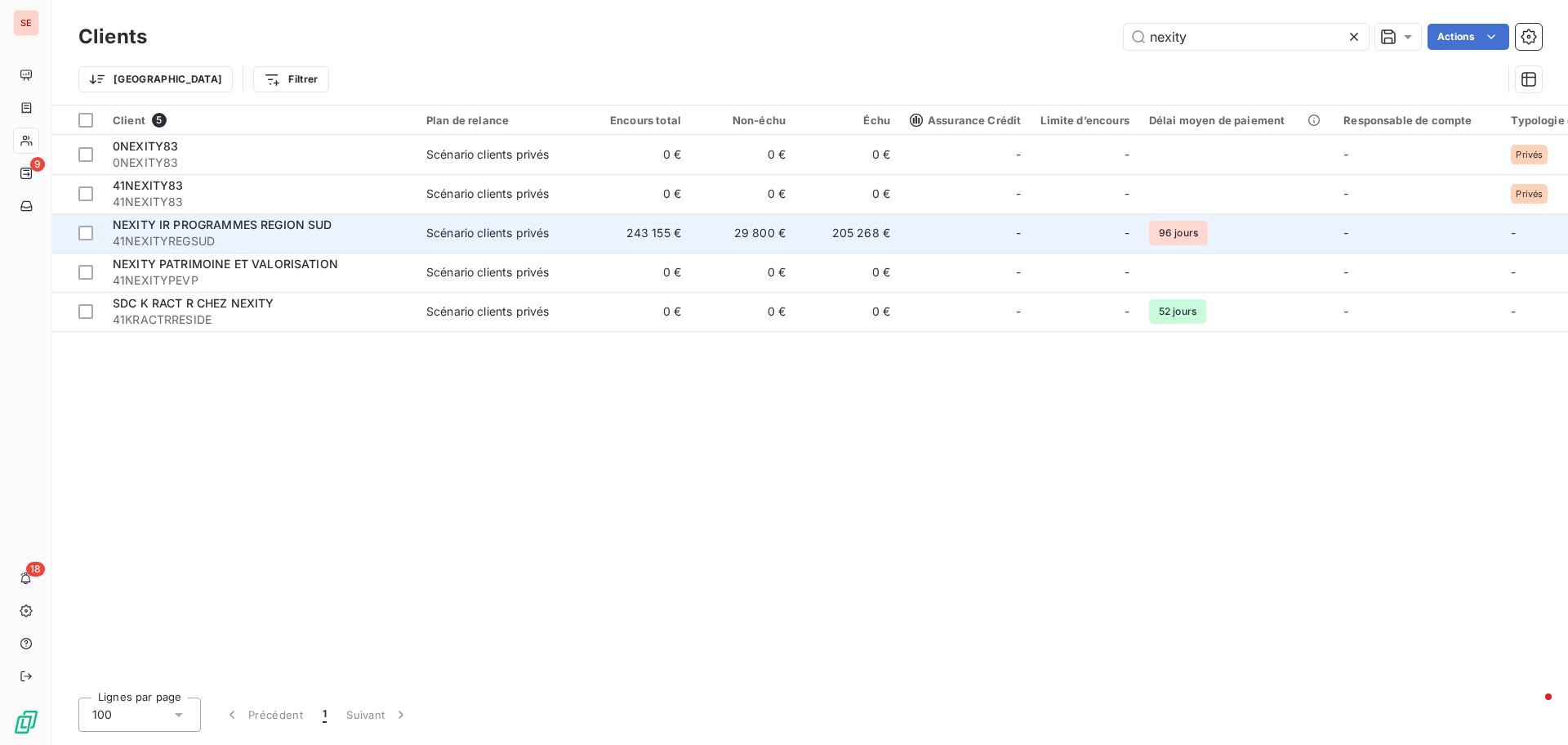
type input "nexity"
click at [201, 237] on span "41NEXITYREGSUD" at bounding box center [259, 241] width 294 height 16
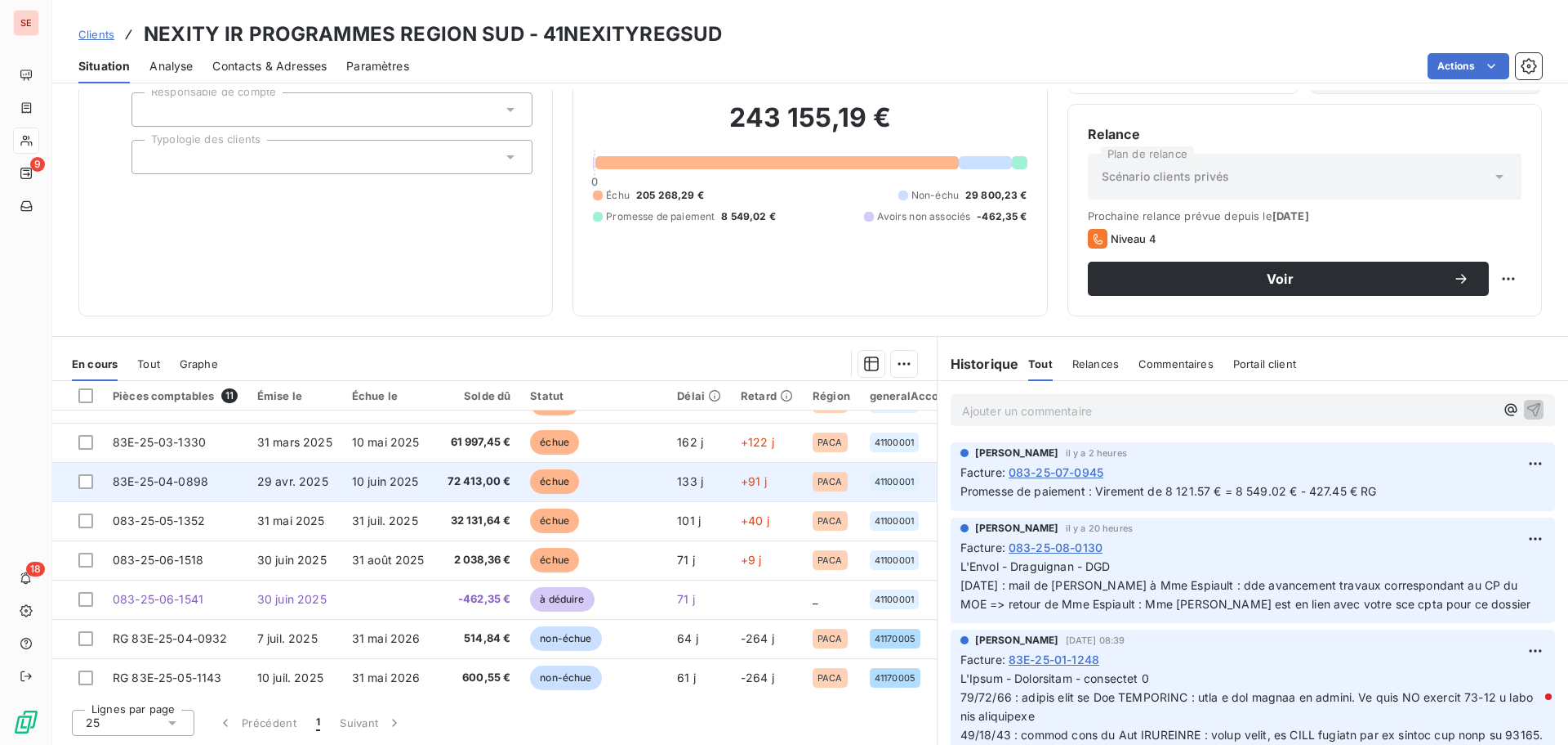
scroll to position [153, 0]
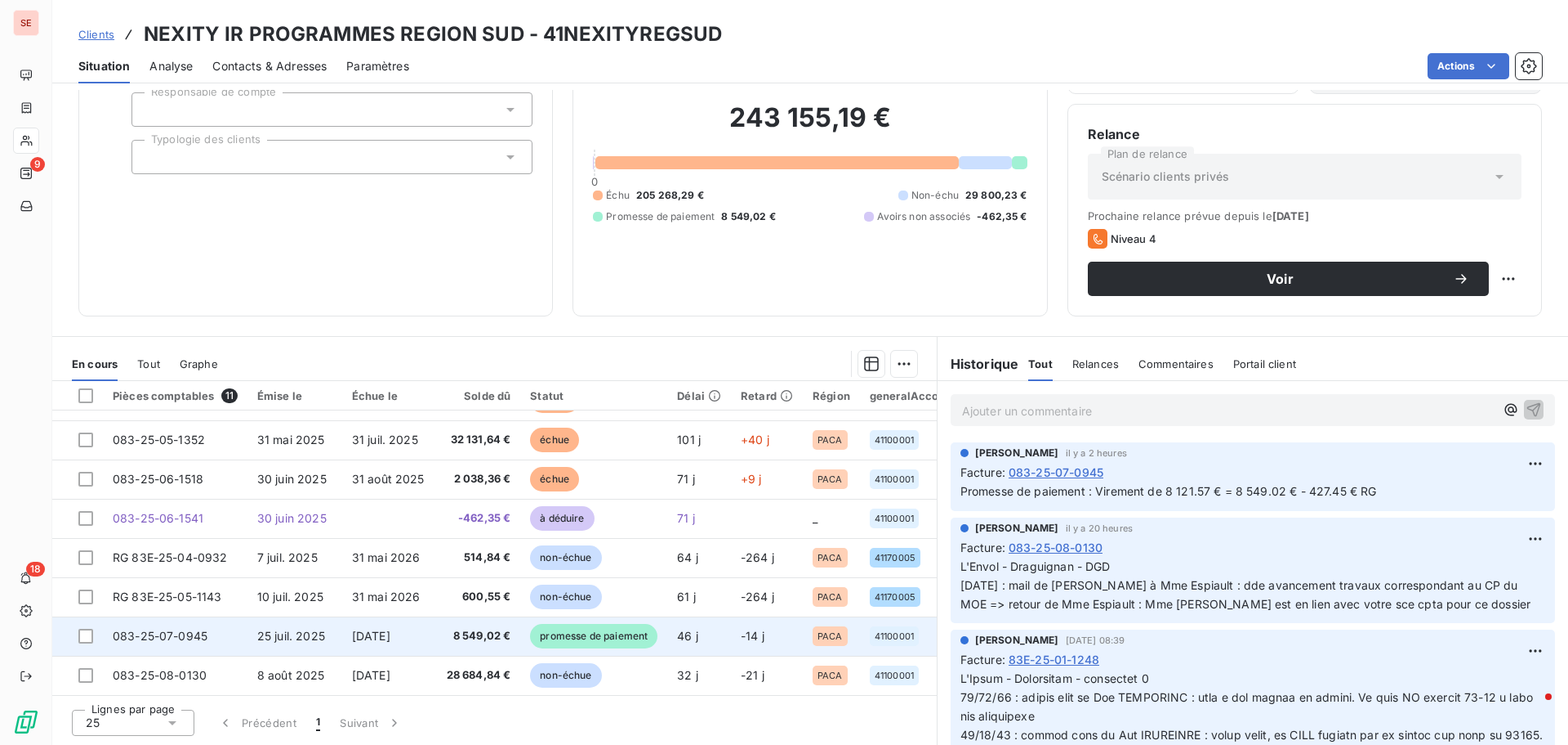
click at [430, 635] on td "[DATE]" at bounding box center [389, 635] width 94 height 40
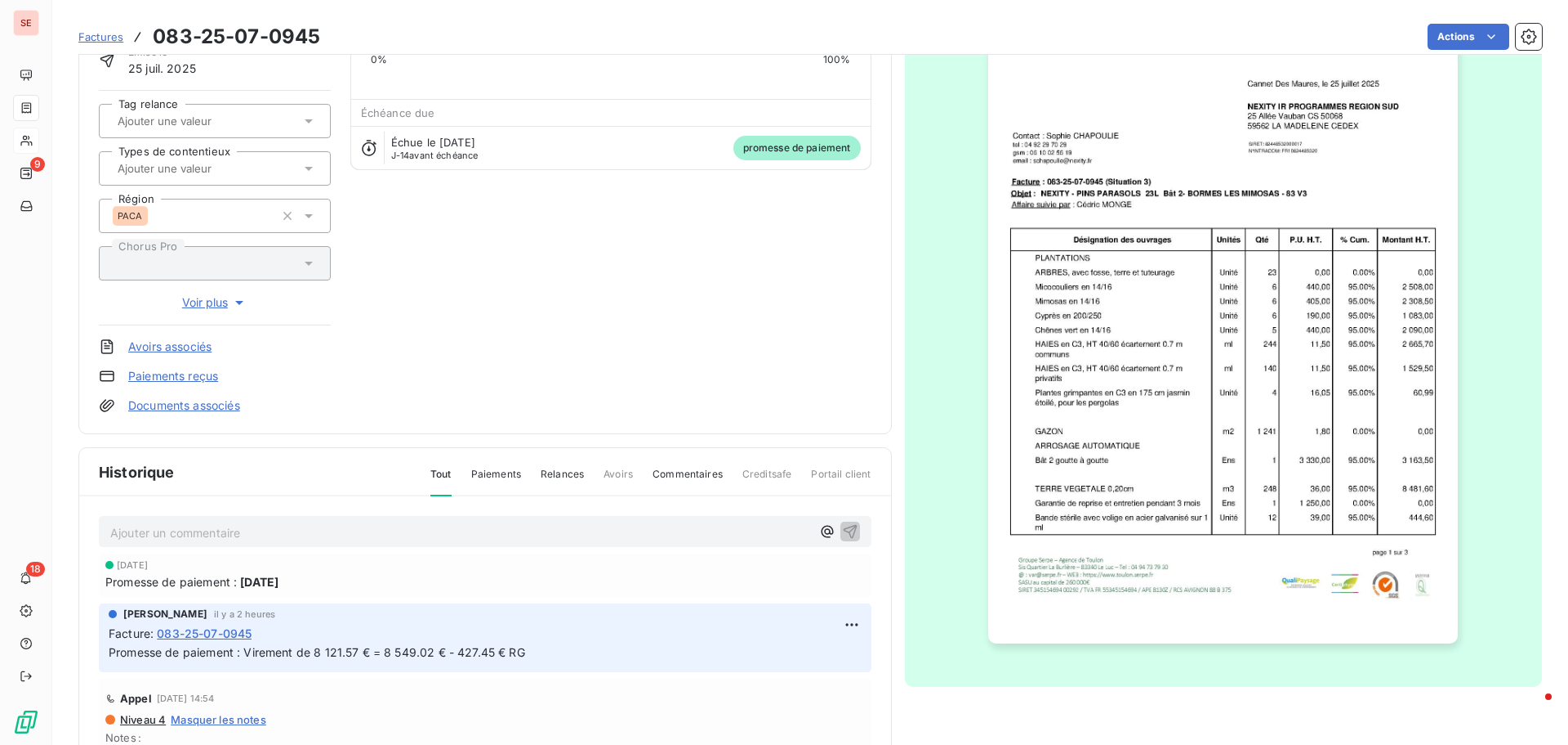
scroll to position [165, 0]
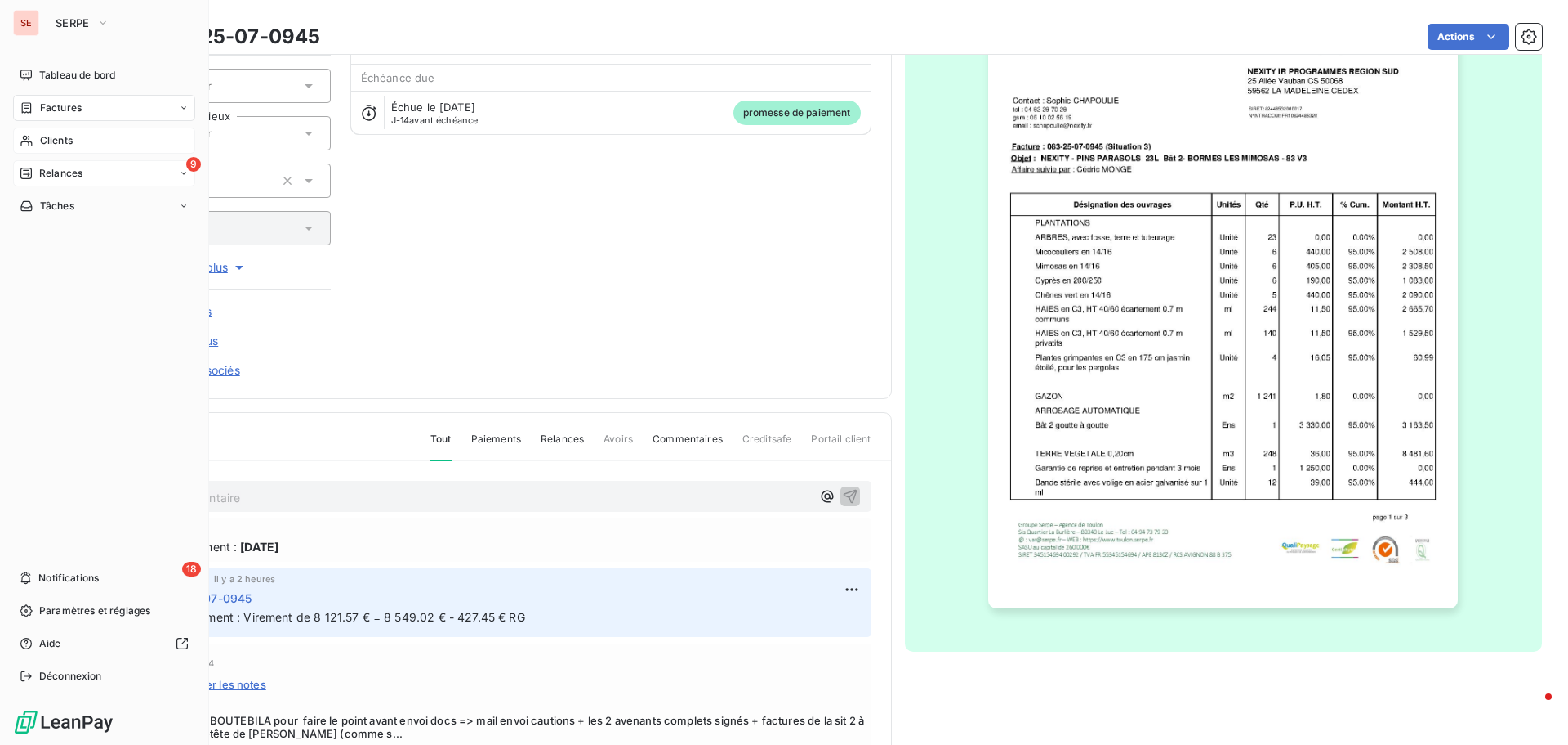
click at [86, 177] on div "9 Relances" at bounding box center [104, 173] width 182 height 26
